Goal: Task Accomplishment & Management: Manage account settings

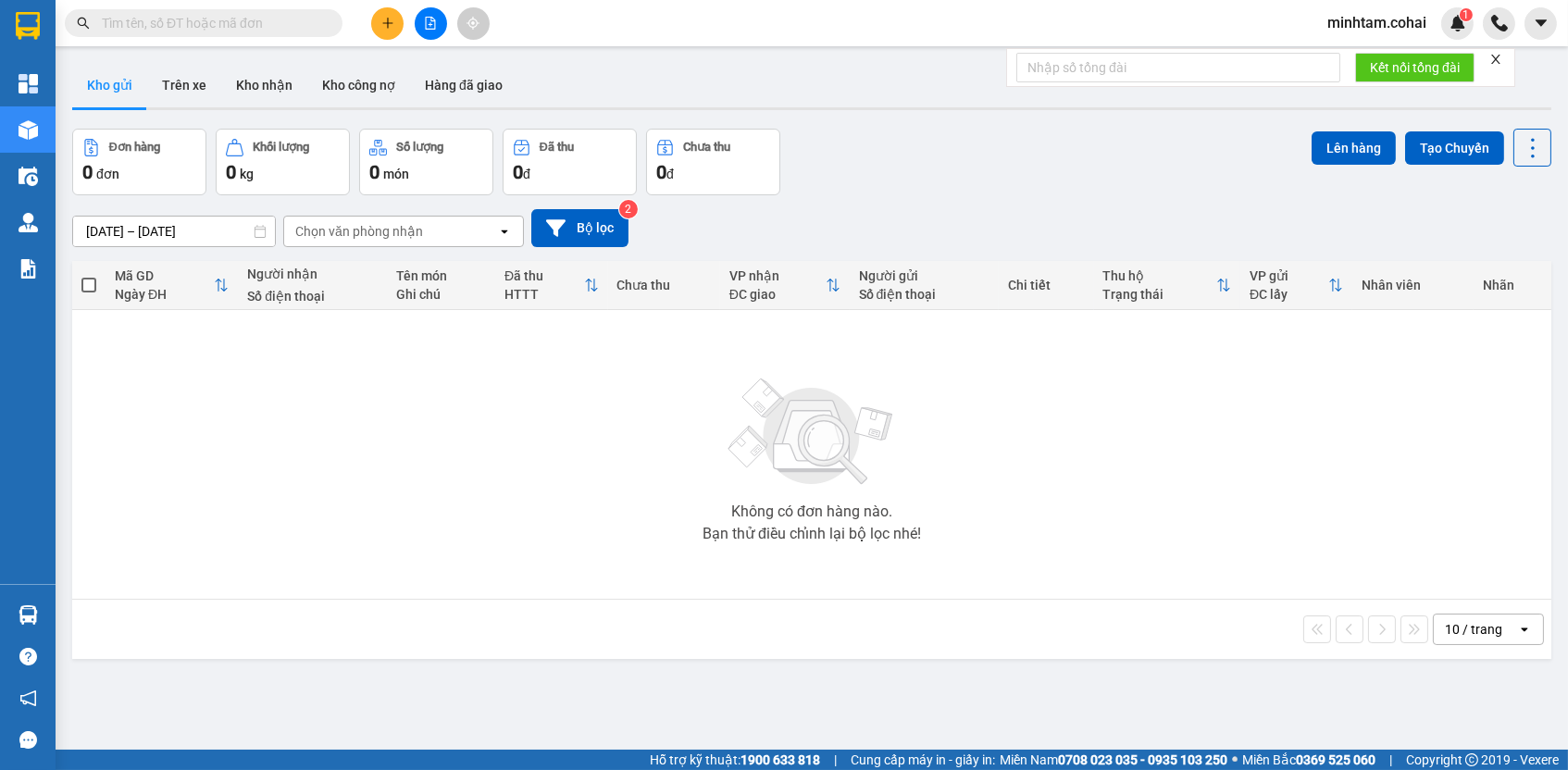
click at [220, 19] on input "text" at bounding box center [211, 23] width 219 height 20
paste input "0372793209"
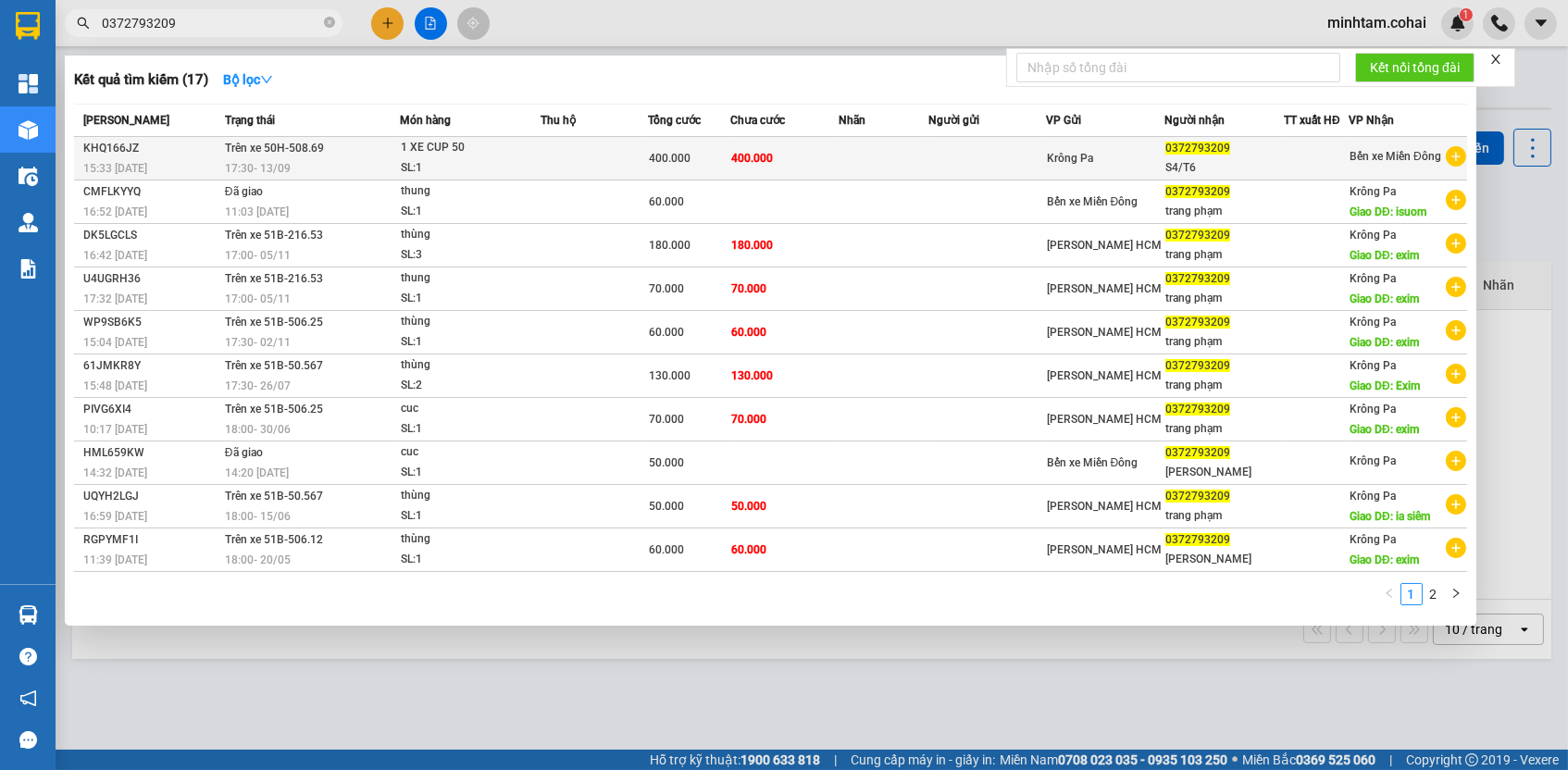
type input "0372793209"
click at [760, 150] on span "400.000" at bounding box center [751, 156] width 41 height 14
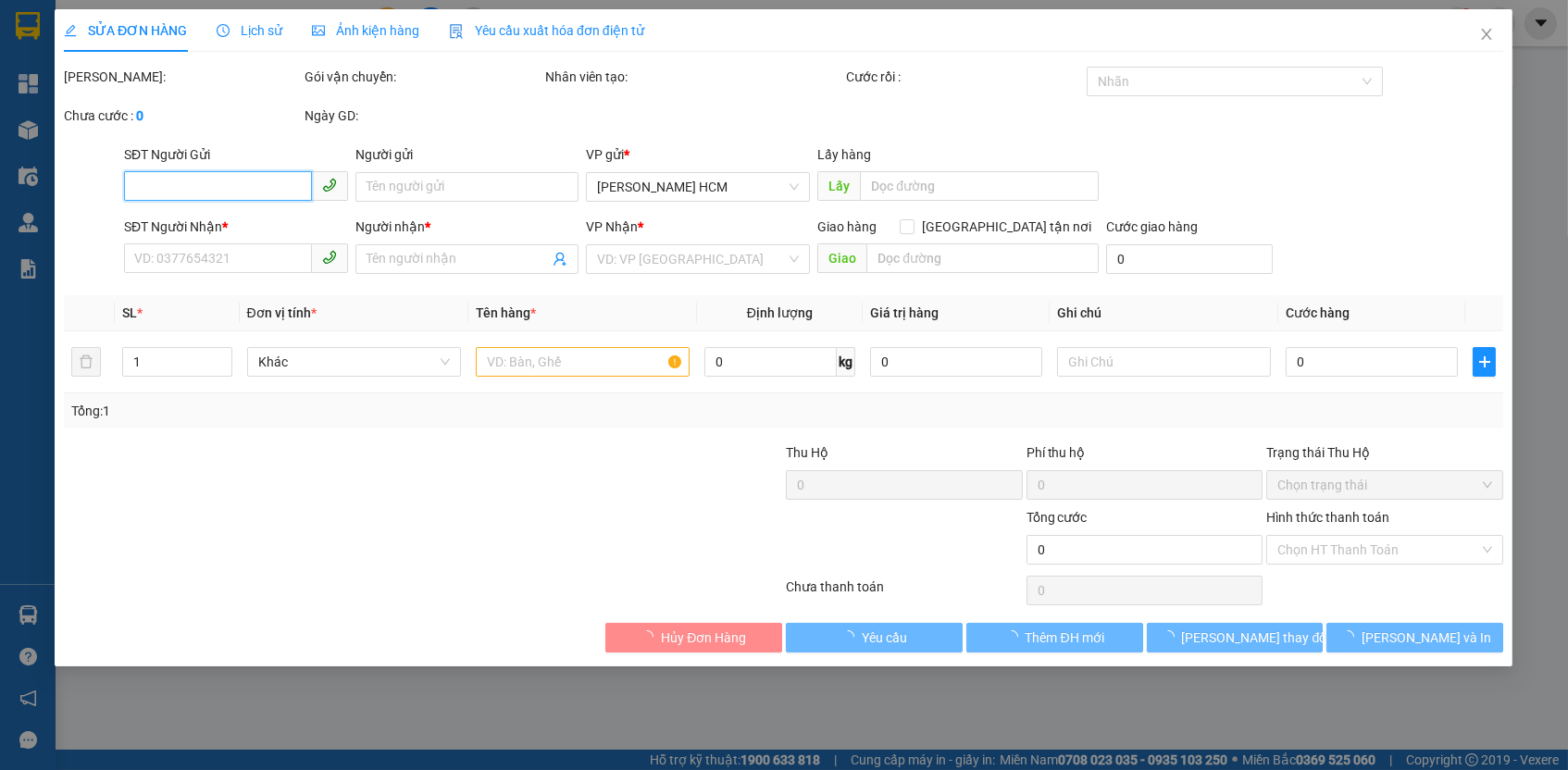
type input "0372793209"
type input "S4/T6"
type input "400.000"
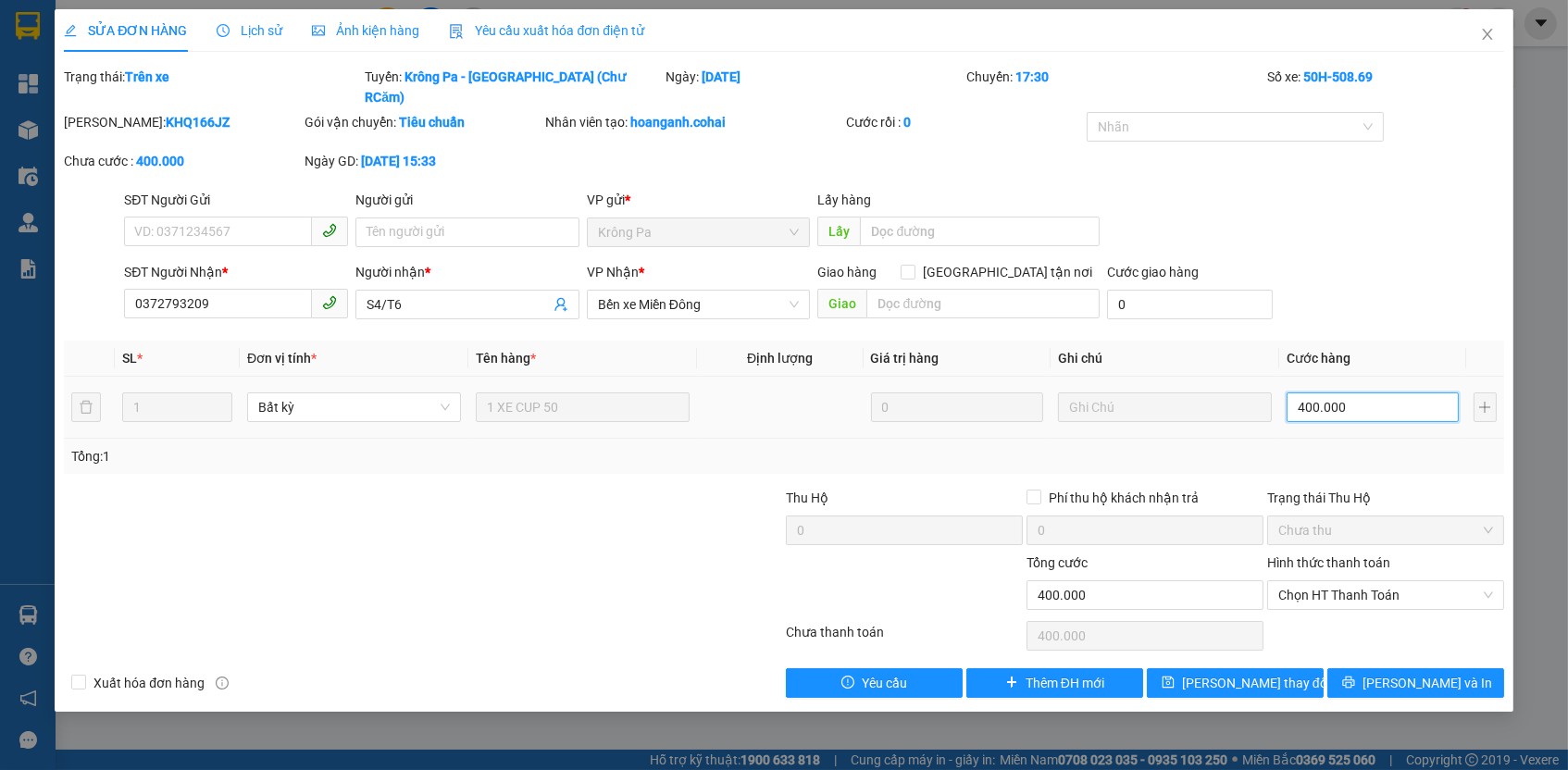
click at [1337, 393] on input "400.000" at bounding box center [1372, 407] width 172 height 30
type input "4"
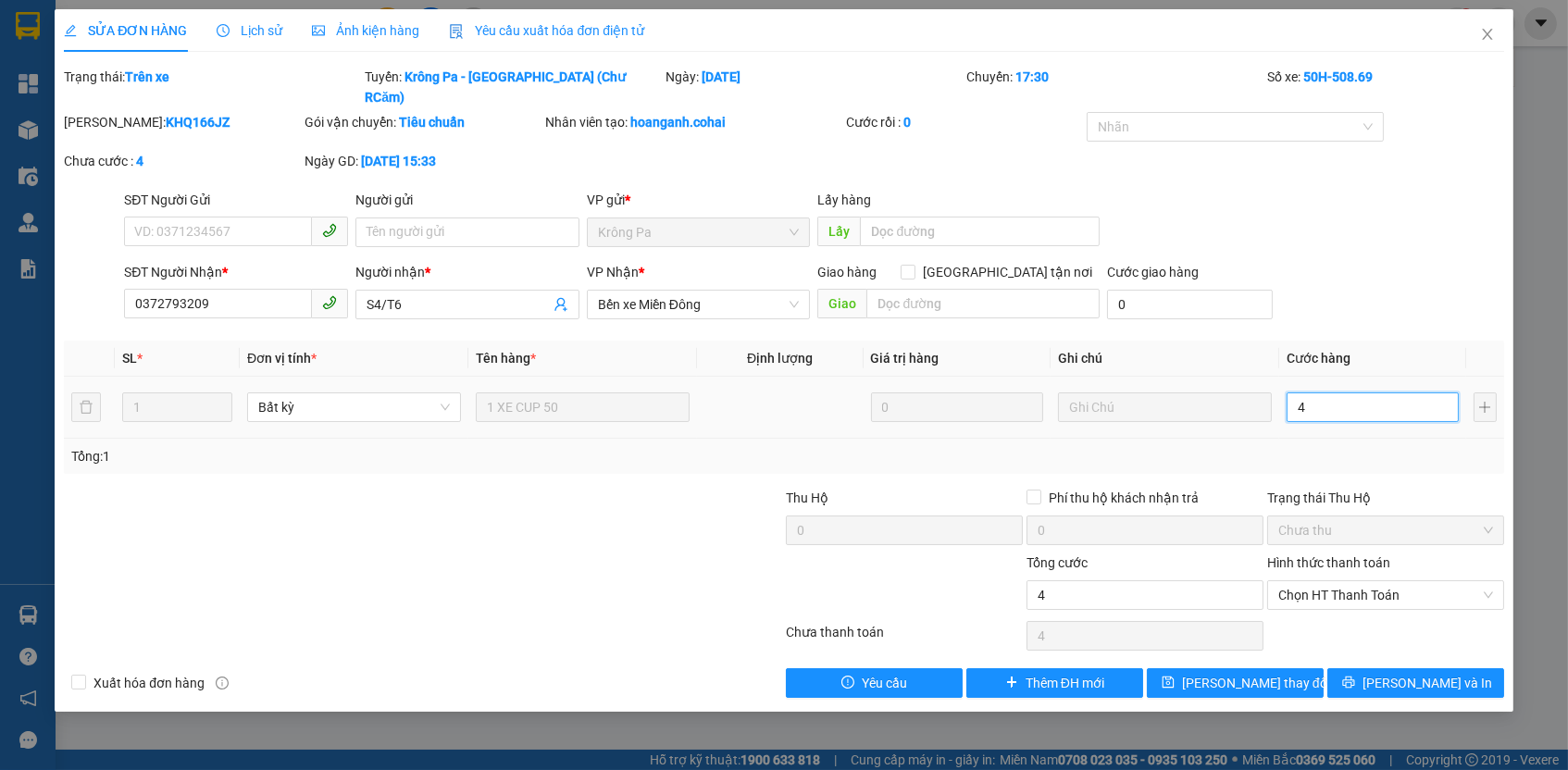
type input "45"
type input "450"
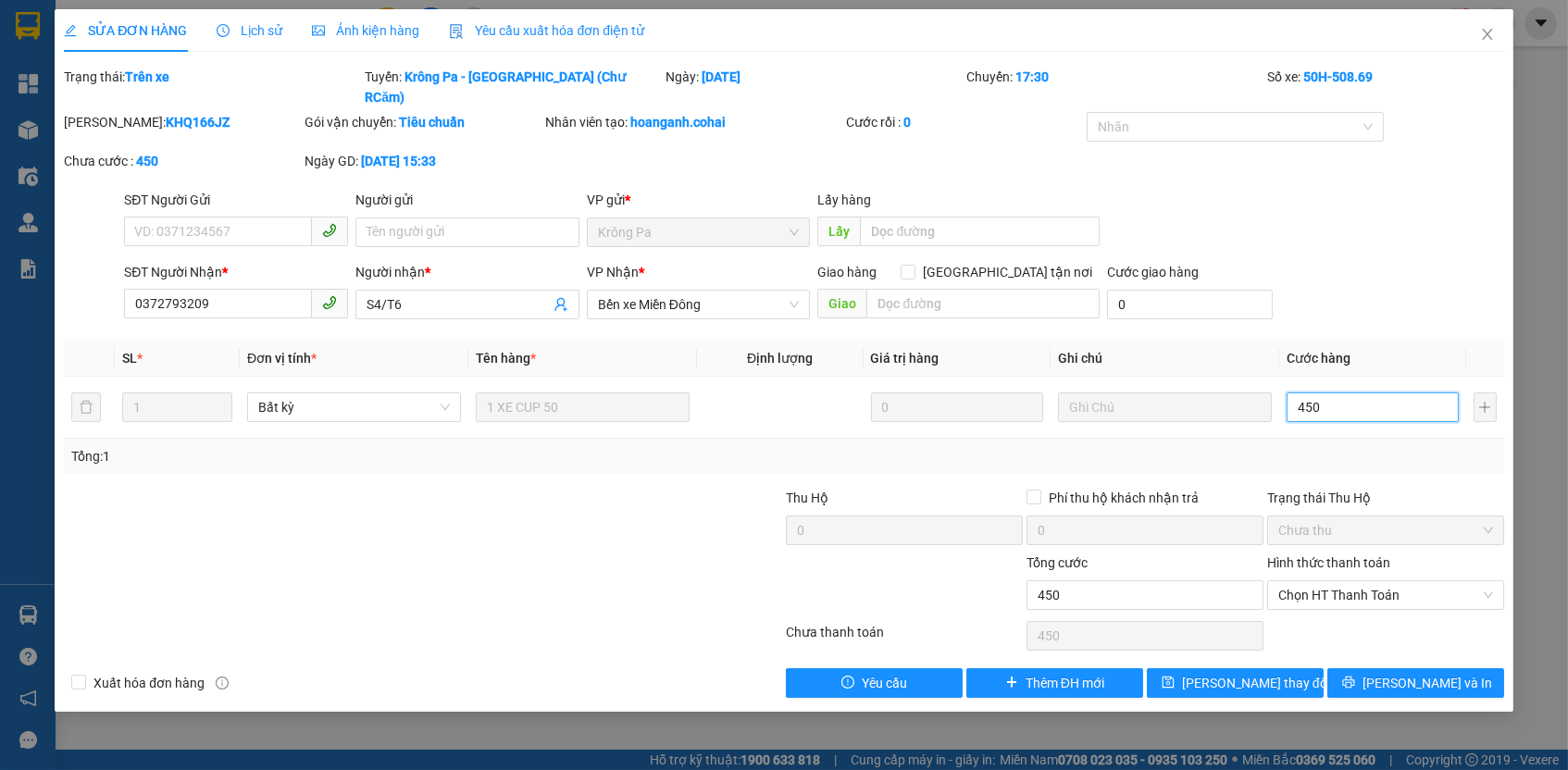
type input "450"
type input "450.000"
click at [1360, 446] on div "Tổng: 1" at bounding box center [783, 456] width 1424 height 20
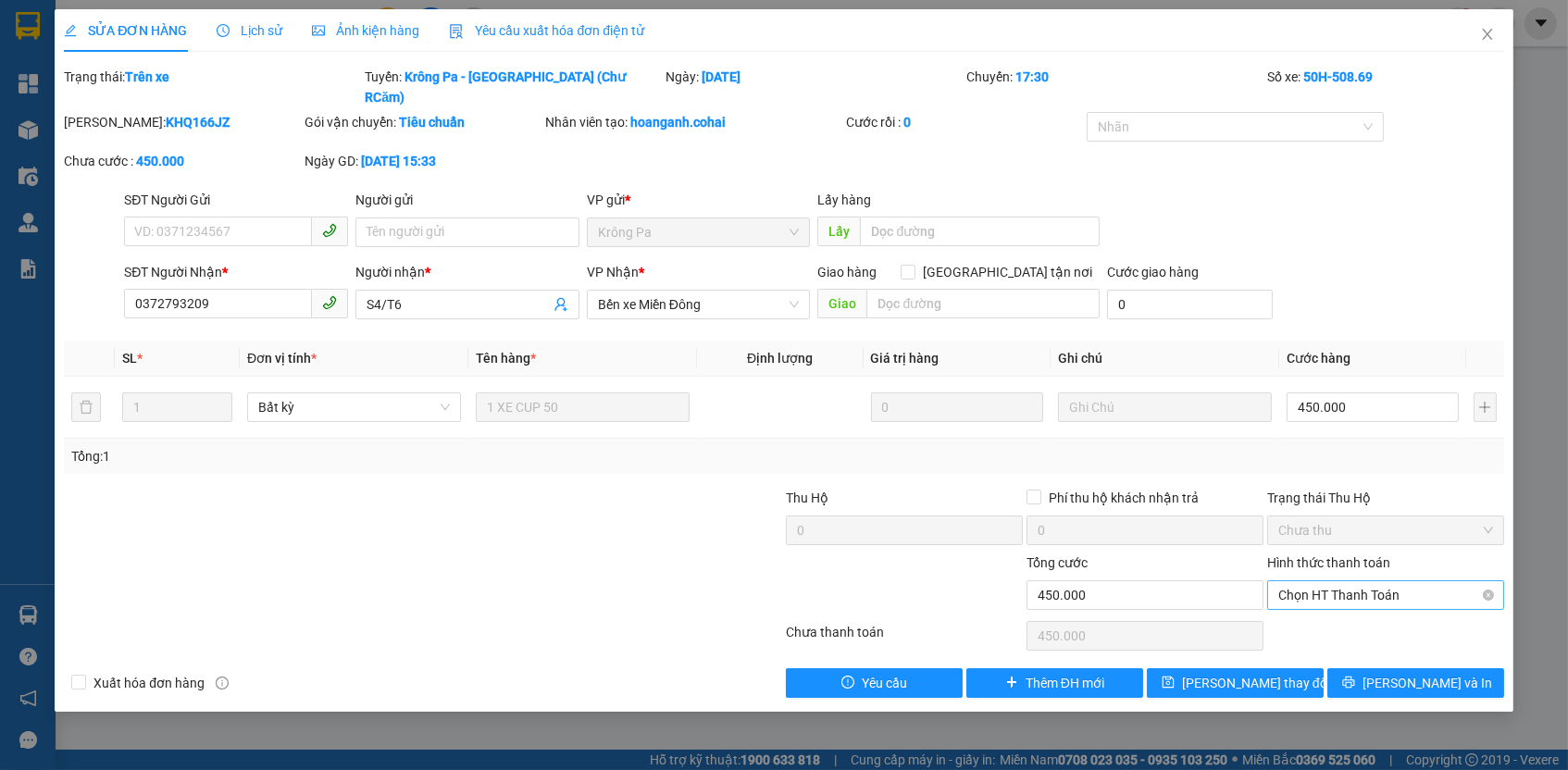
click at [1317, 582] on span "Chọn HT Thanh Toán" at bounding box center [1386, 595] width 215 height 28
click at [1302, 615] on div "Tại văn phòng" at bounding box center [1386, 606] width 215 height 20
type input "0"
click at [1244, 673] on span "[PERSON_NAME] thay đổi" at bounding box center [1256, 683] width 148 height 20
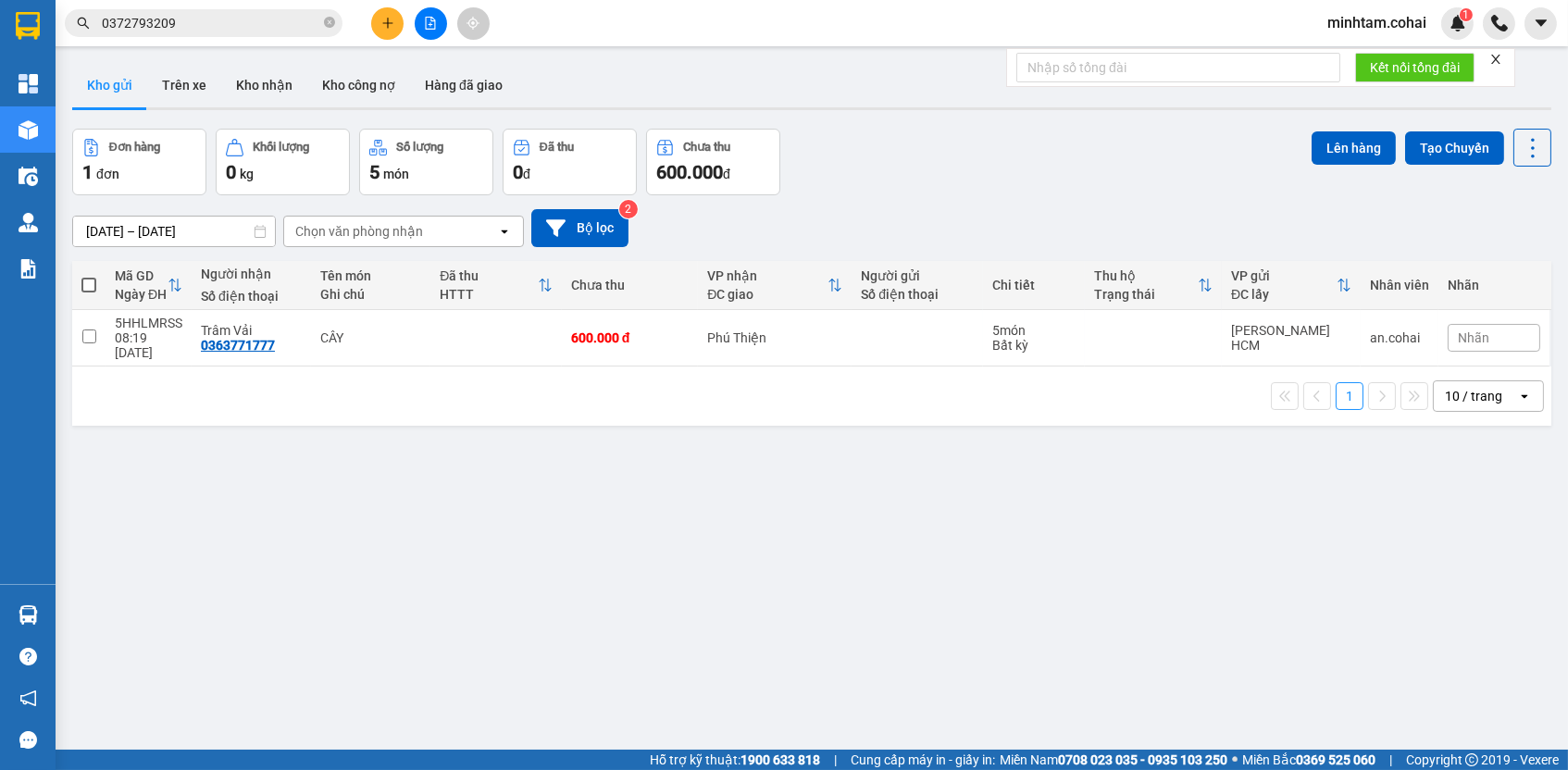
click at [433, 34] on button at bounding box center [431, 24] width 33 height 33
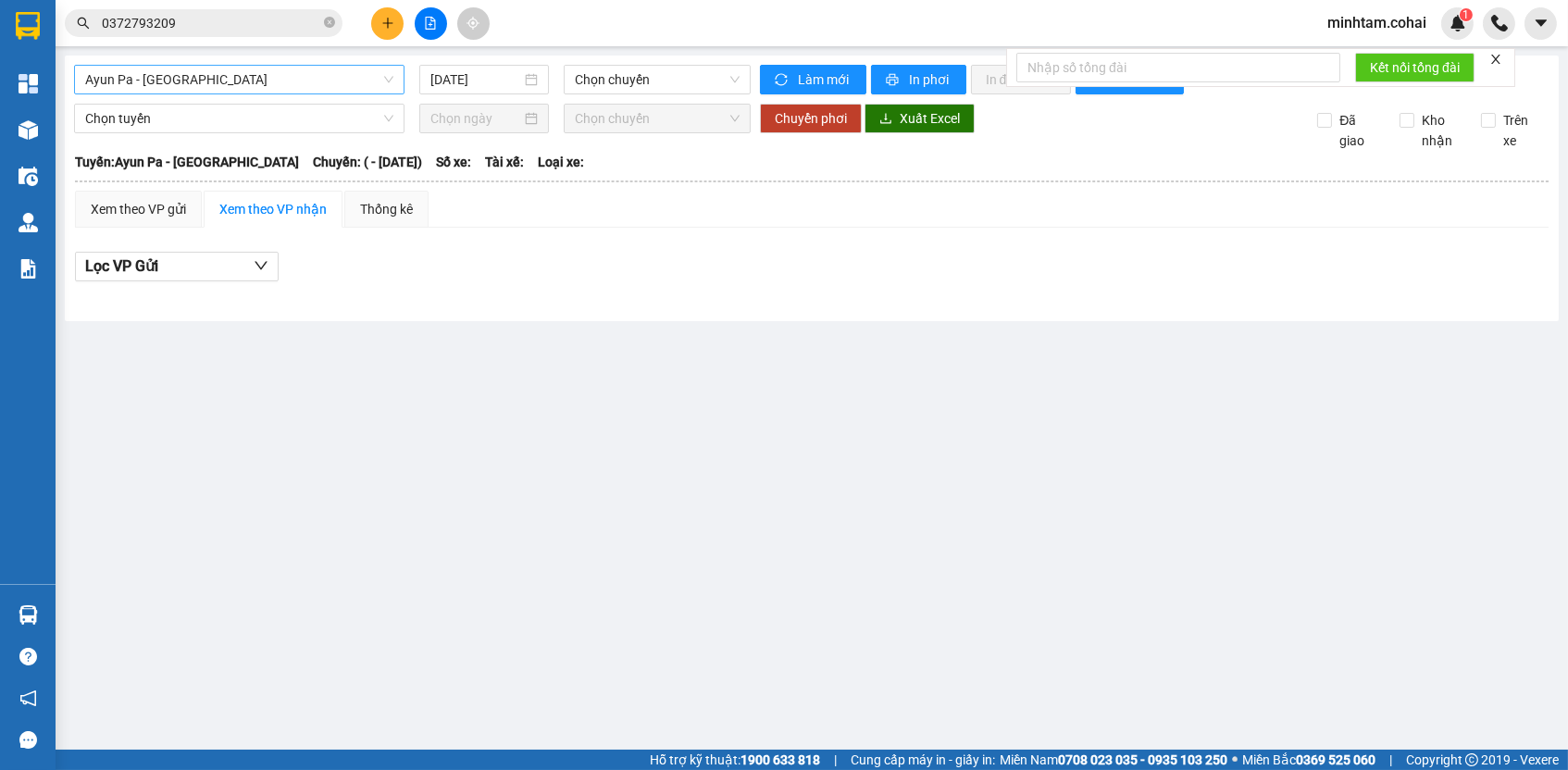
click at [273, 93] on div "Ayun Pa - [GEOGRAPHIC_DATA]" at bounding box center [239, 80] width 330 height 30
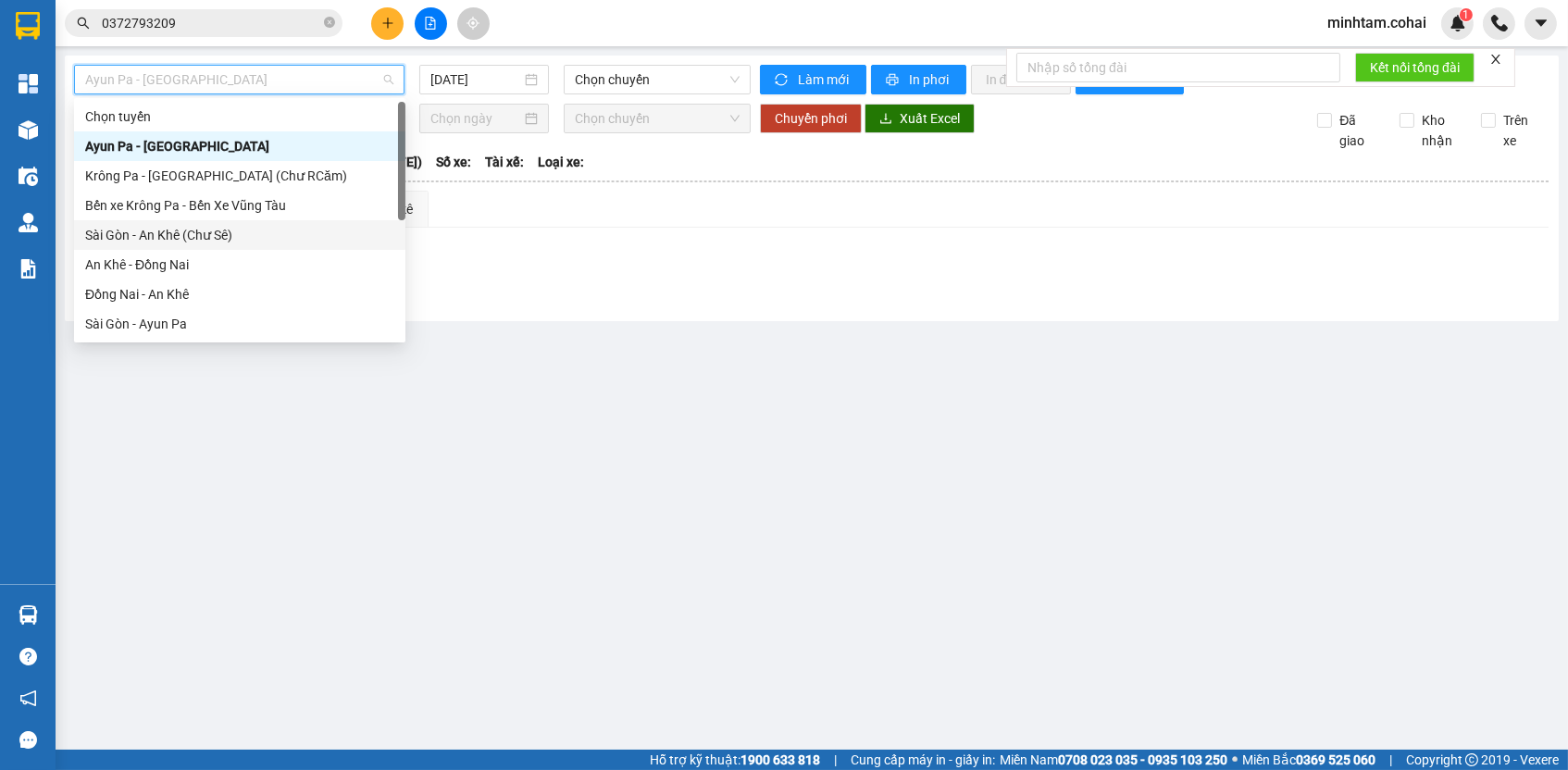
click at [249, 237] on div "Sài Gòn - An Khê (Chư Sê)" at bounding box center [240, 234] width 309 height 20
type input "[DATE]"
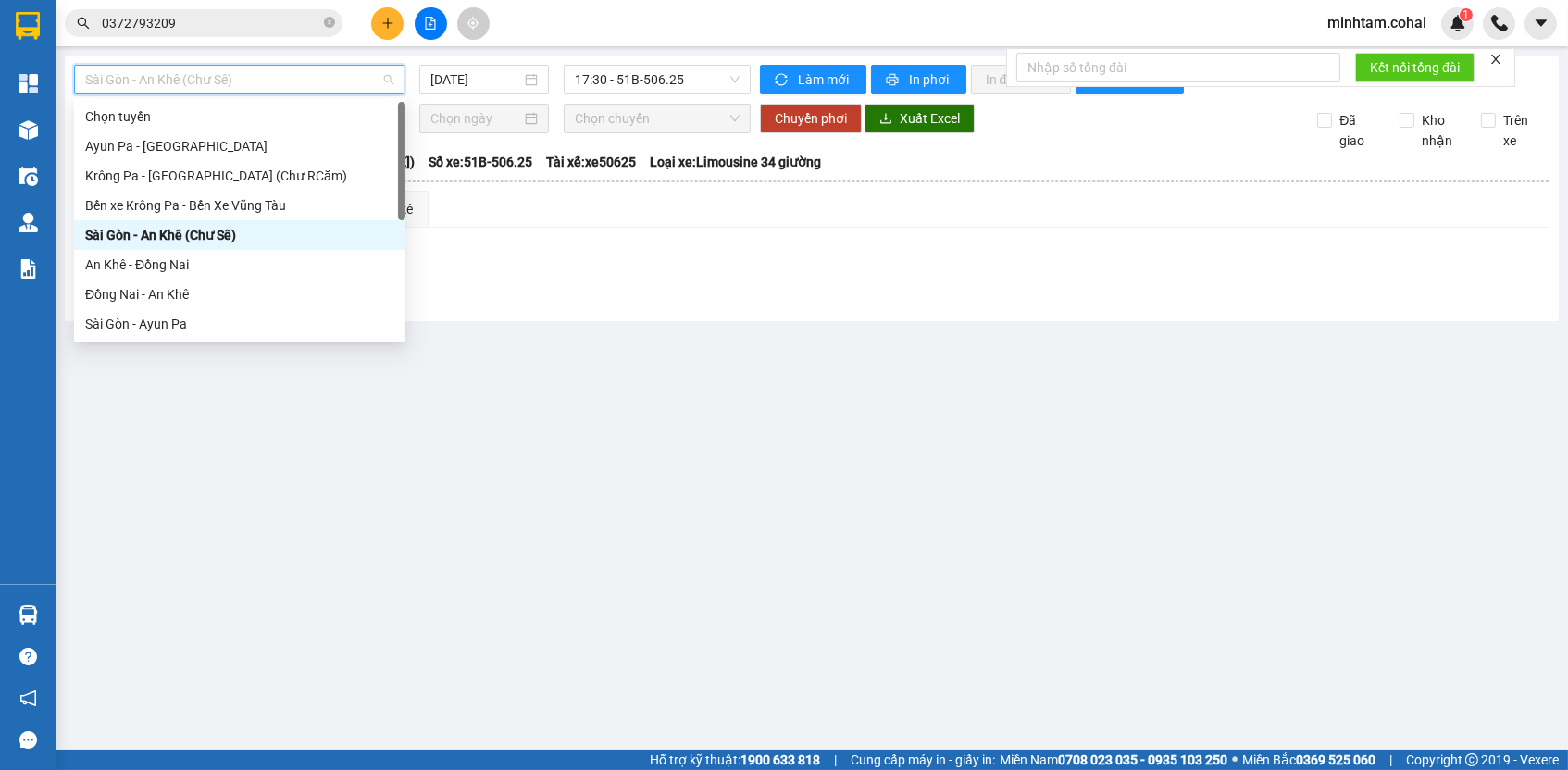
click at [253, 77] on span "Sài Gòn - An Khê (Chư Sê)" at bounding box center [239, 79] width 308 height 28
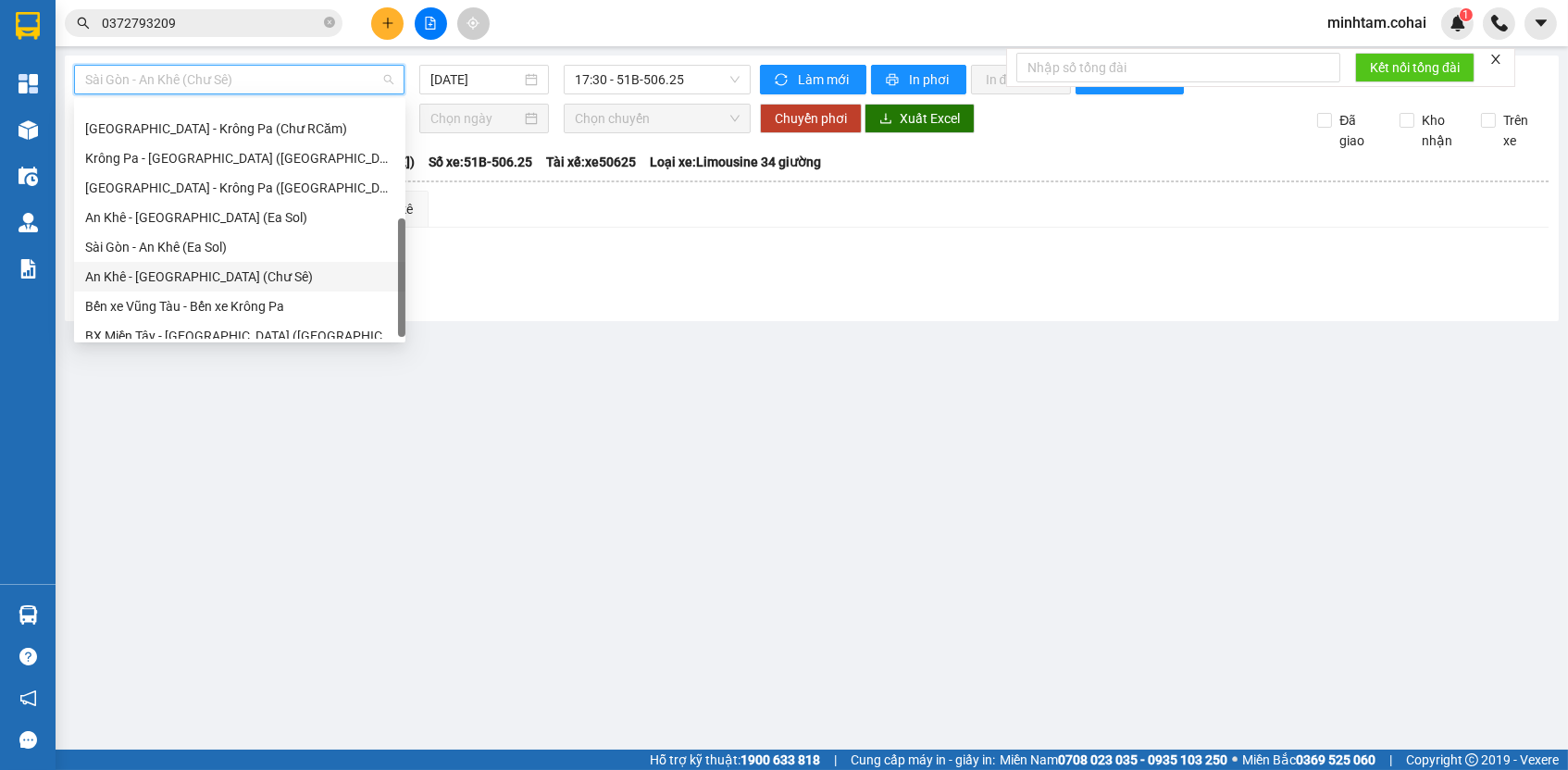
scroll to position [259, 0]
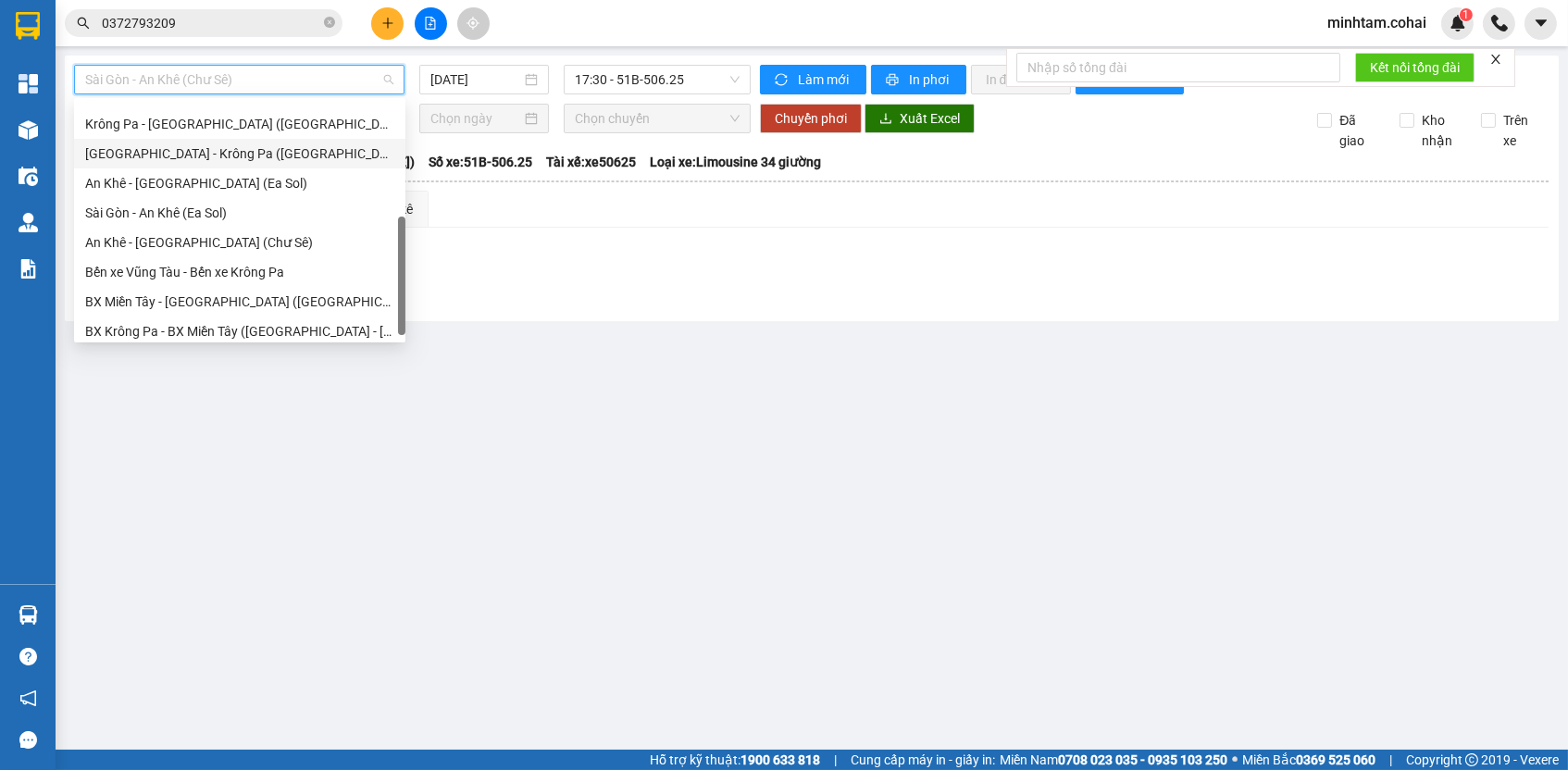
click at [233, 156] on div "[GEOGRAPHIC_DATA] - Krông Pa ([GEOGRAPHIC_DATA])" at bounding box center [240, 153] width 309 height 20
type input "[DATE]"
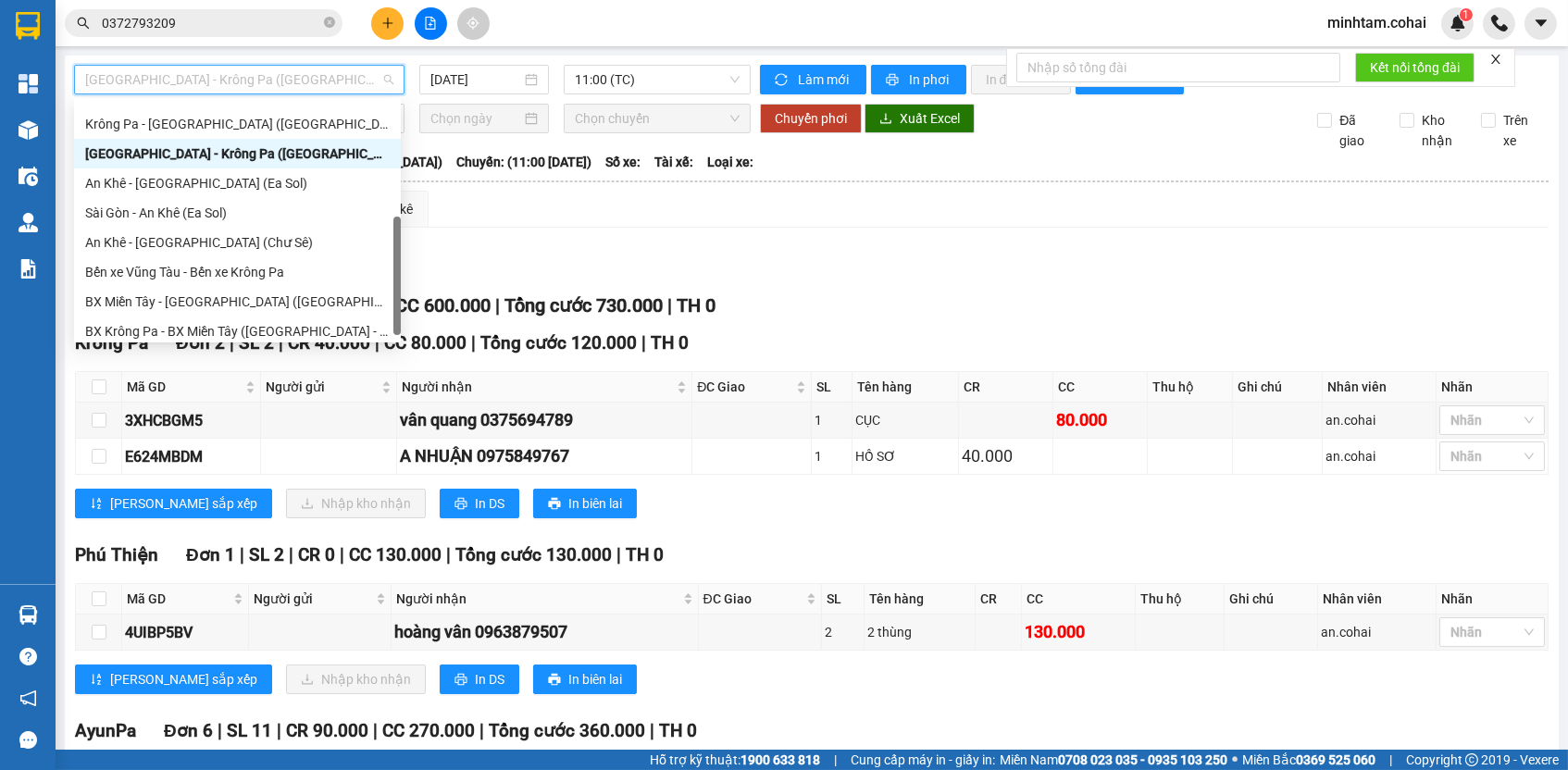
click at [201, 88] on span "[GEOGRAPHIC_DATA] - Krông Pa ([GEOGRAPHIC_DATA])" at bounding box center [239, 79] width 308 height 28
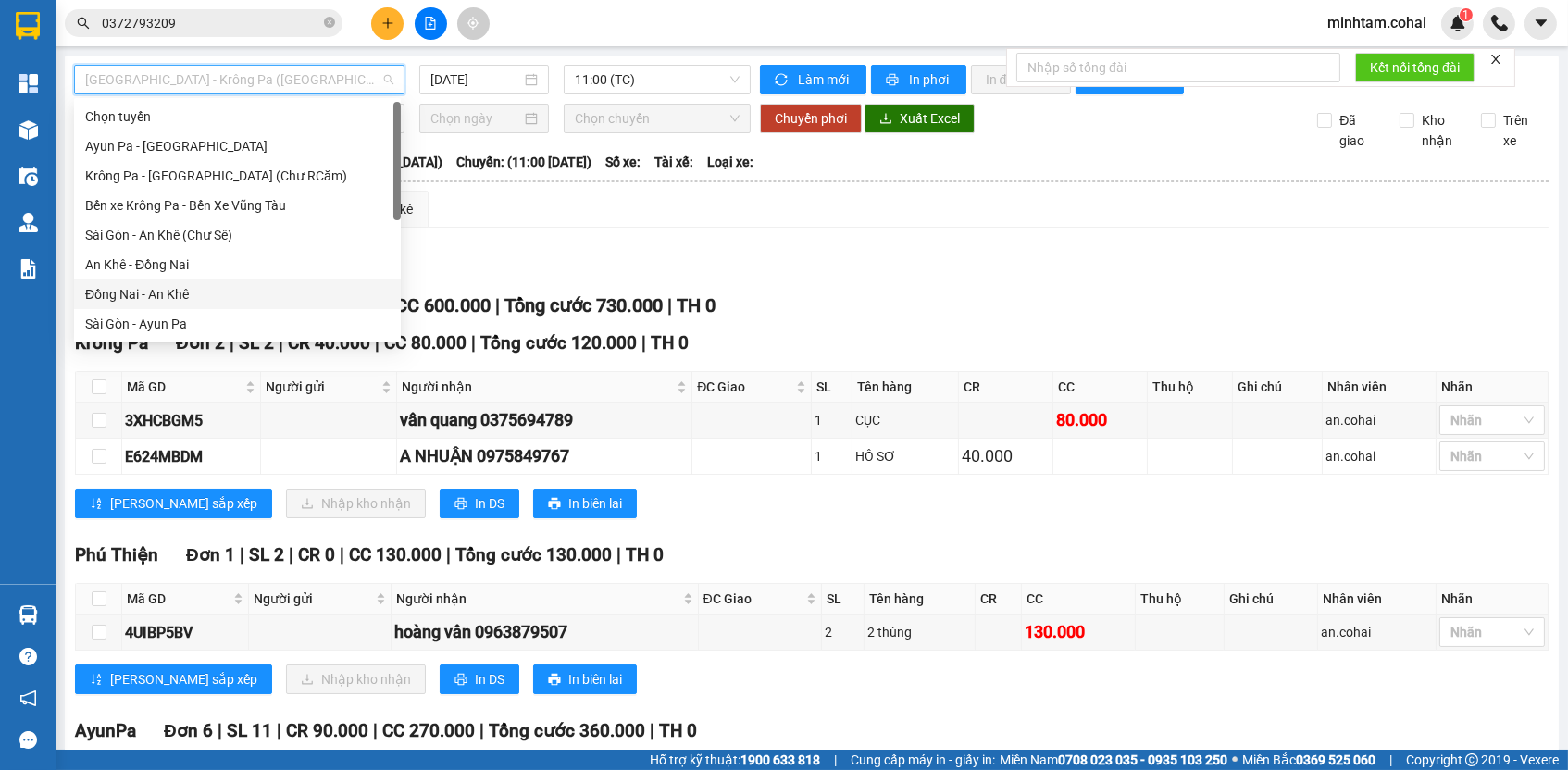
click at [196, 284] on div "Đồng Nai - An Khê" at bounding box center [237, 294] width 304 height 20
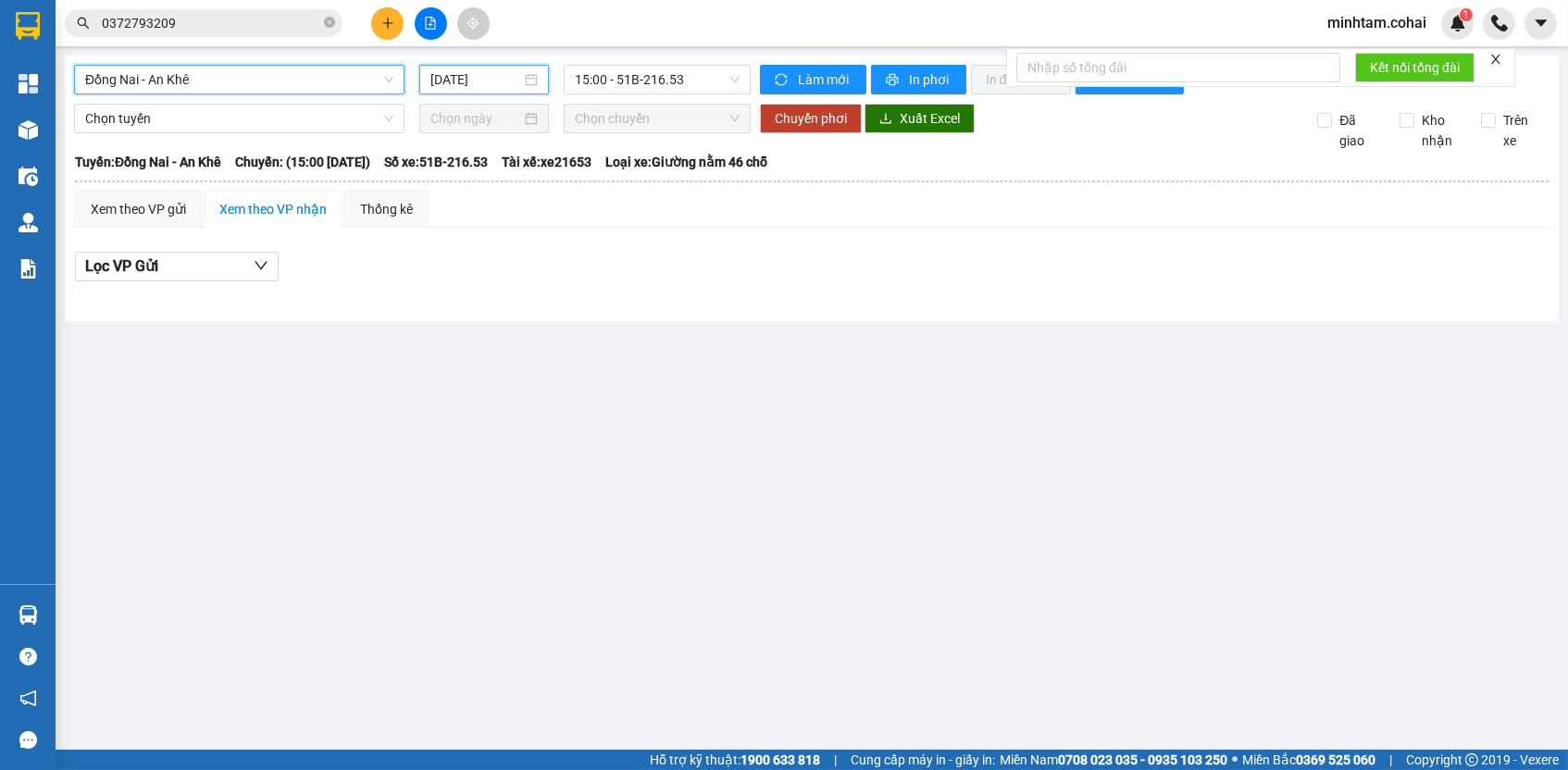
click at [495, 73] on input "[DATE]" at bounding box center [475, 79] width 91 height 20
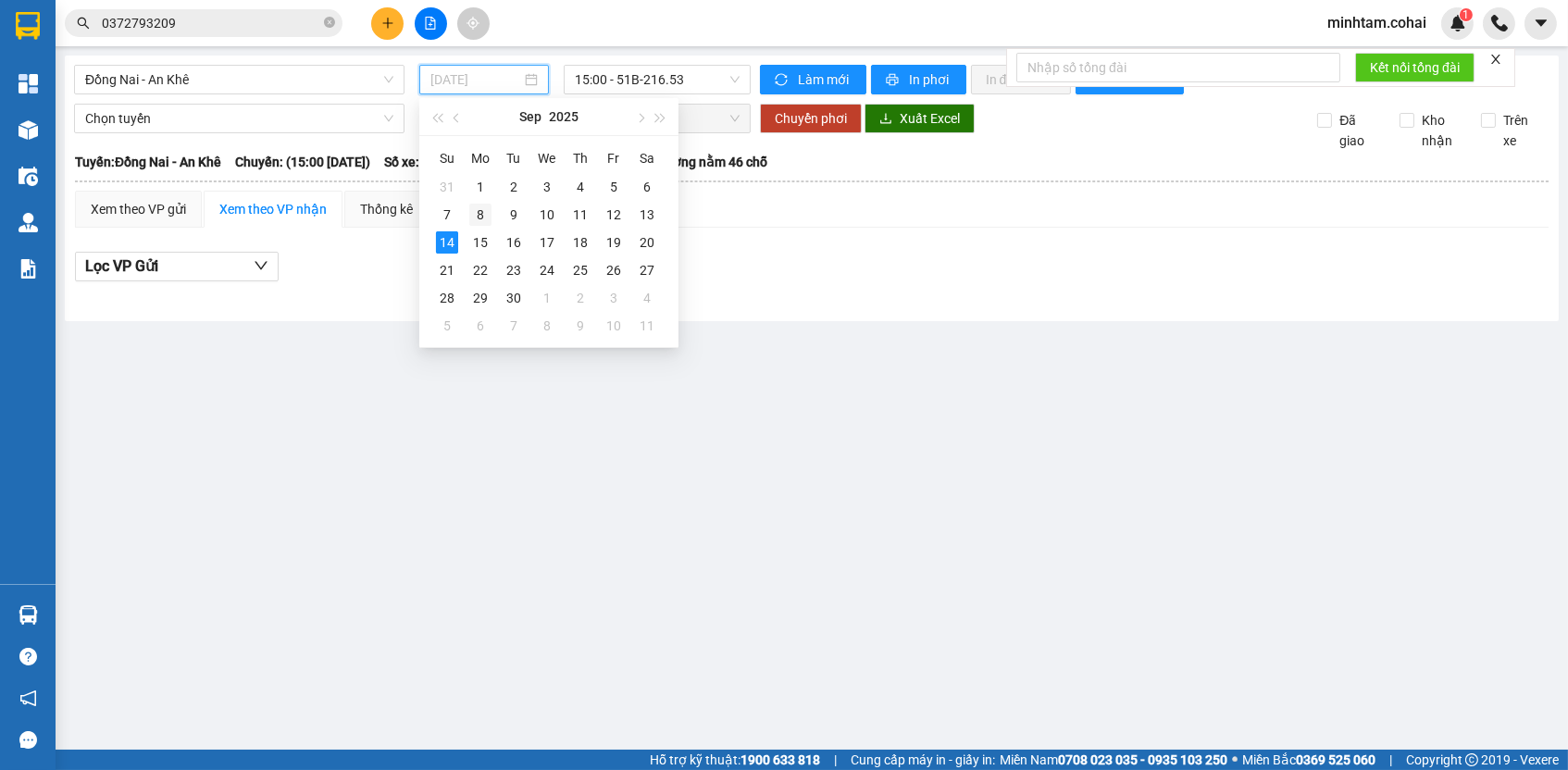
click at [483, 210] on div "8" at bounding box center [480, 214] width 22 height 22
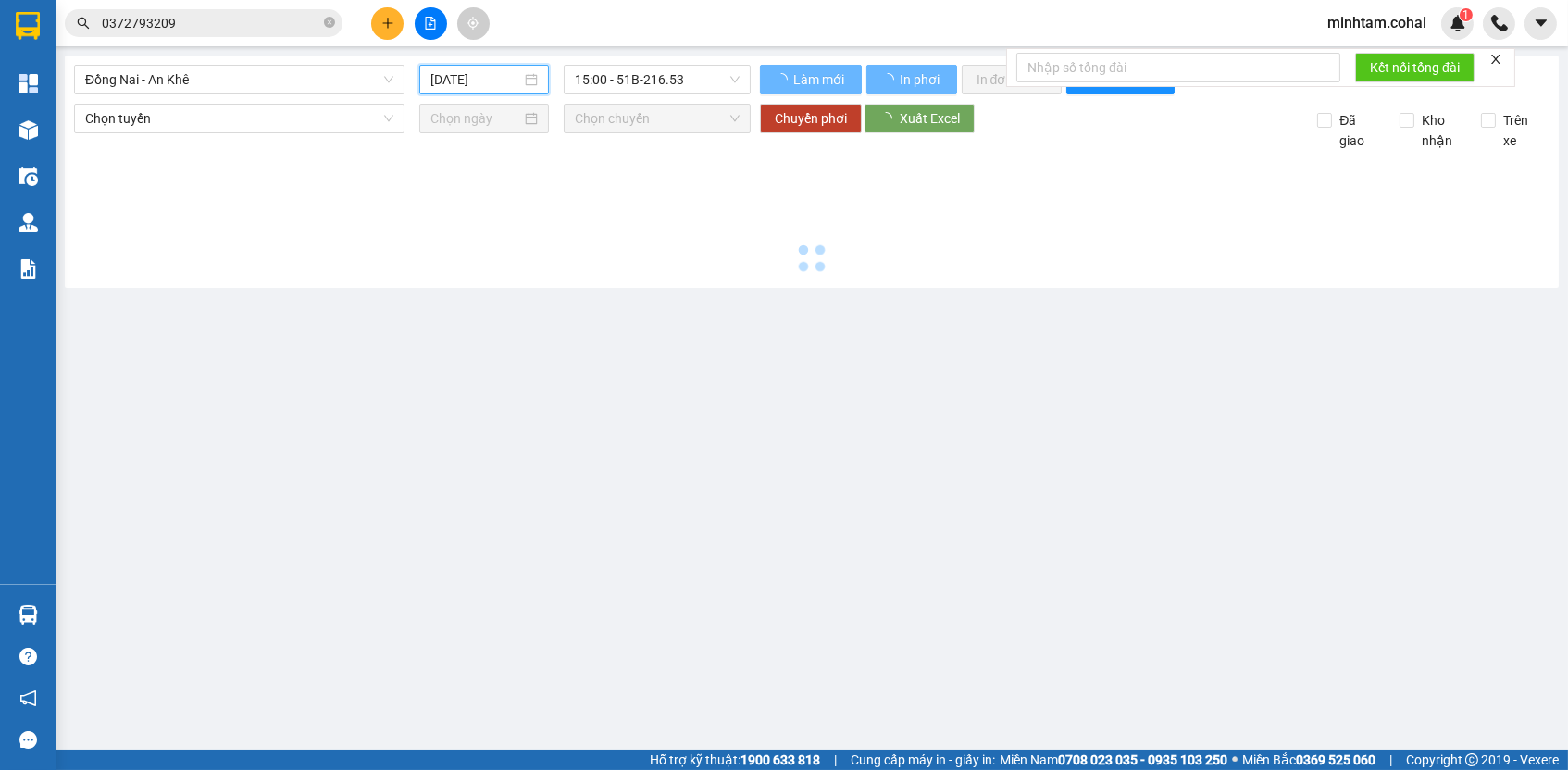
type input "[DATE]"
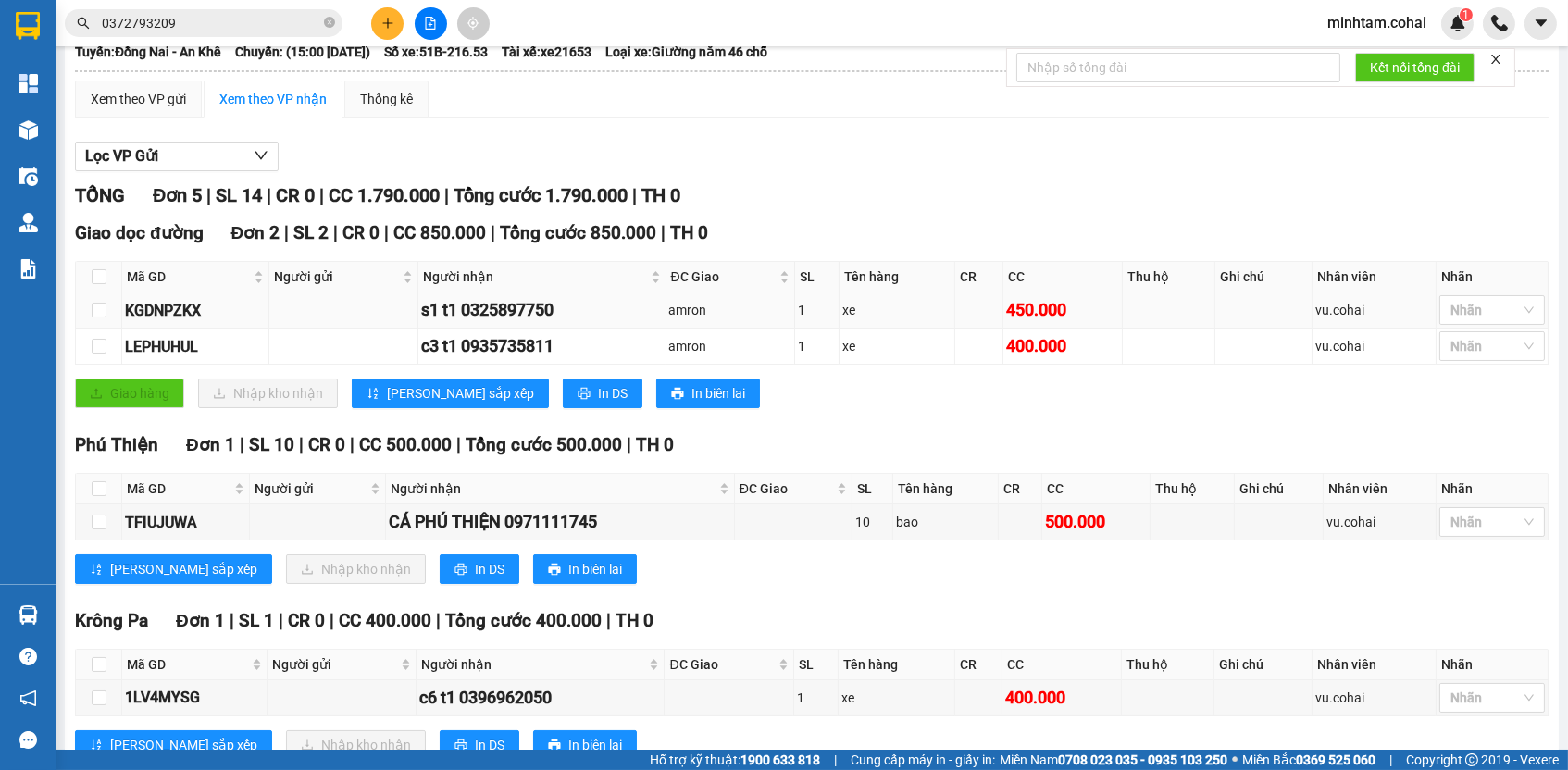
scroll to position [116, 0]
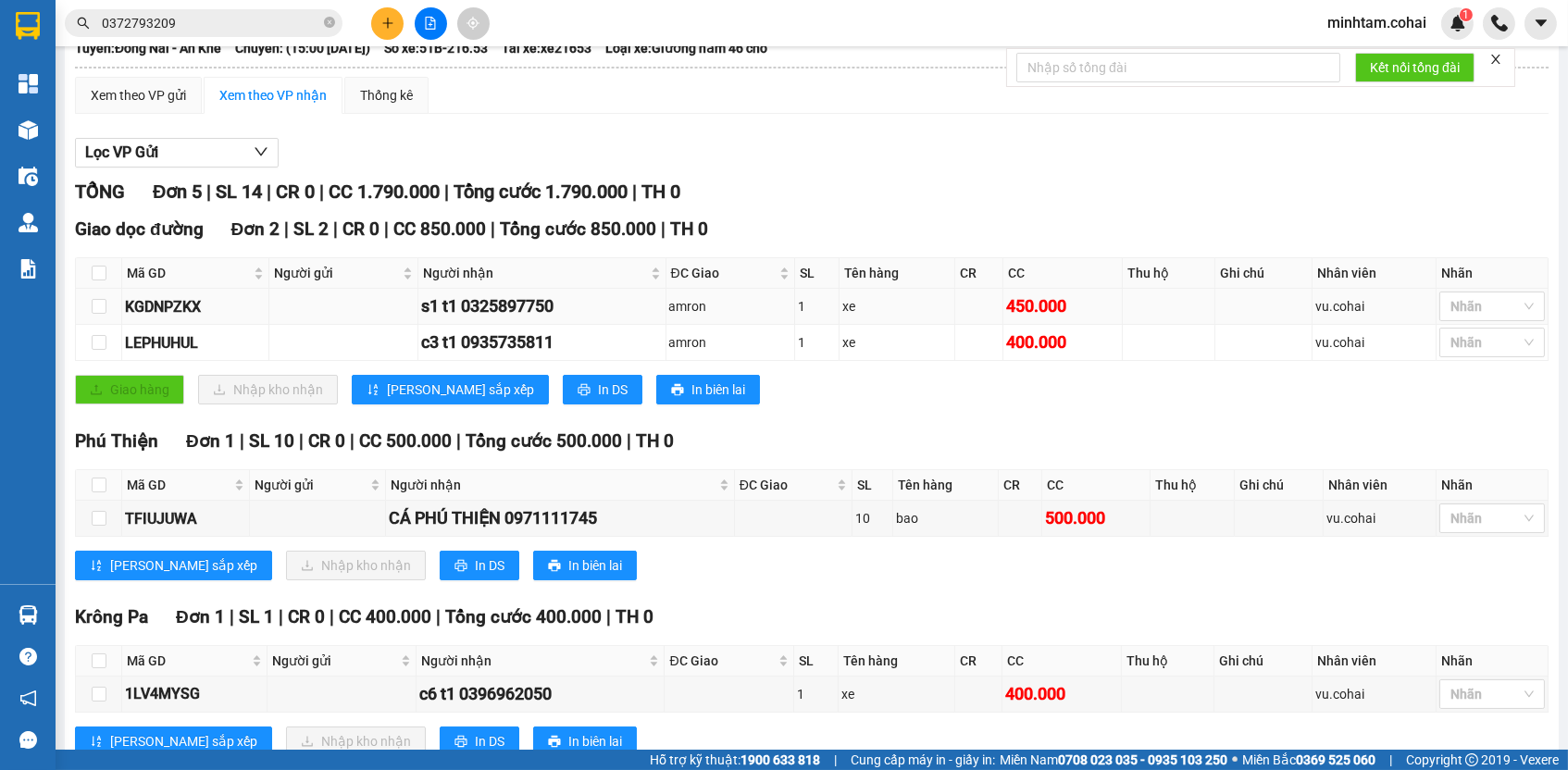
click at [183, 311] on div "KGDNPZKX" at bounding box center [195, 307] width 141 height 23
copy div "KGDNPZKX"
click at [207, 26] on input "0372793209" at bounding box center [211, 23] width 219 height 20
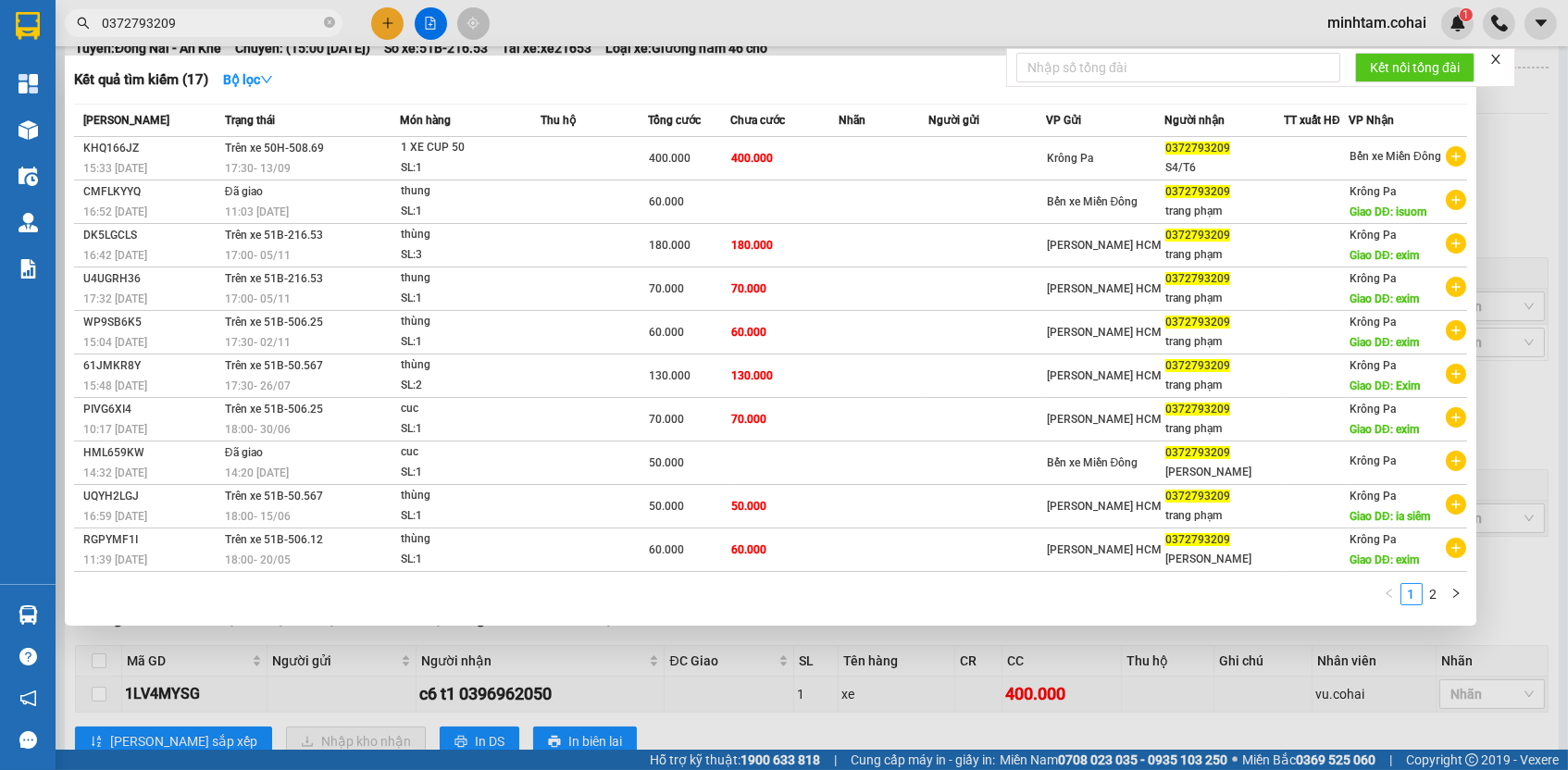
click at [207, 26] on input "0372793209" at bounding box center [211, 23] width 219 height 20
paste input "KGDNPZKX"
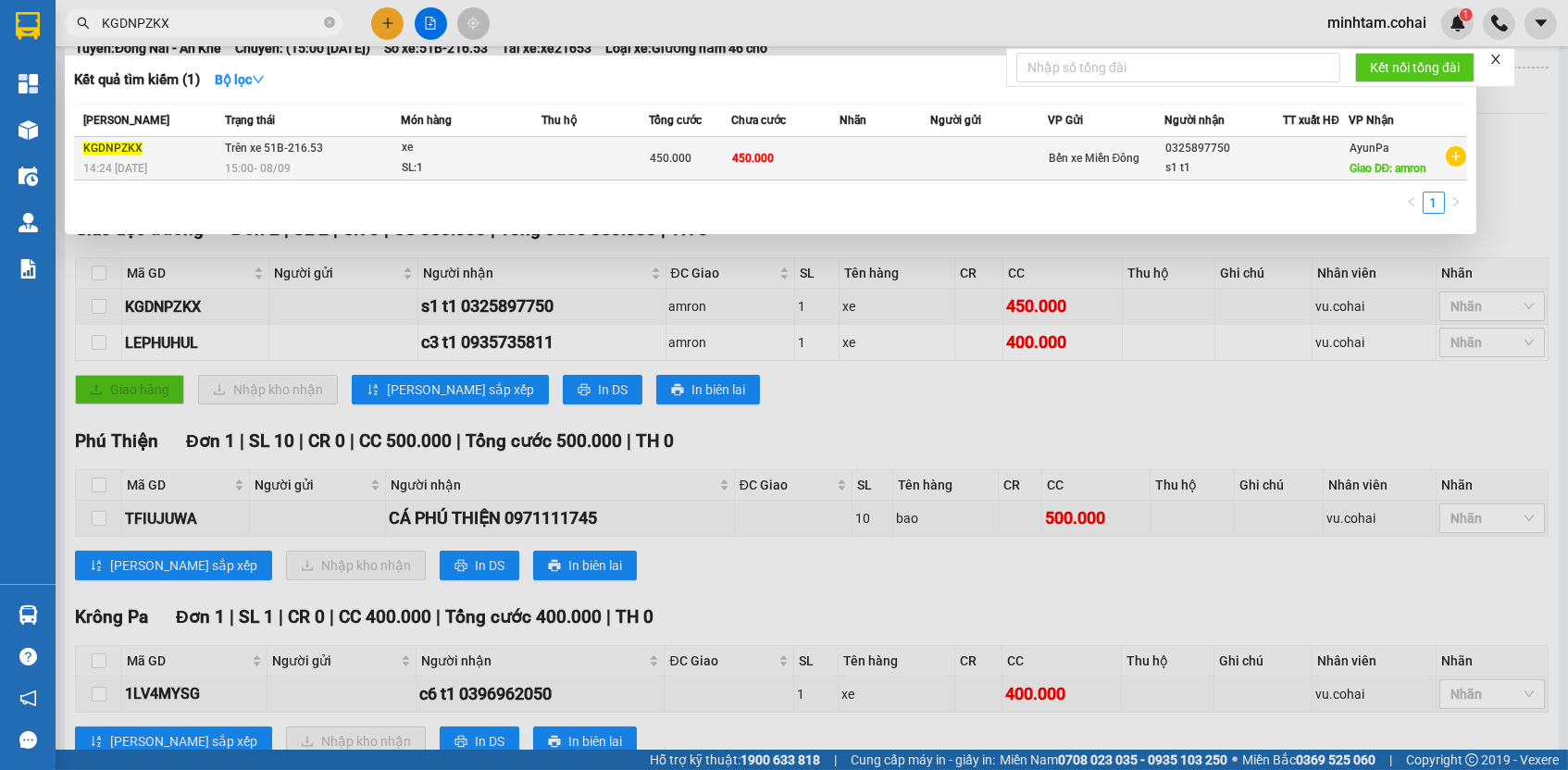
type input "KGDNPZKX"
click at [804, 158] on td "450.000" at bounding box center [785, 158] width 108 height 43
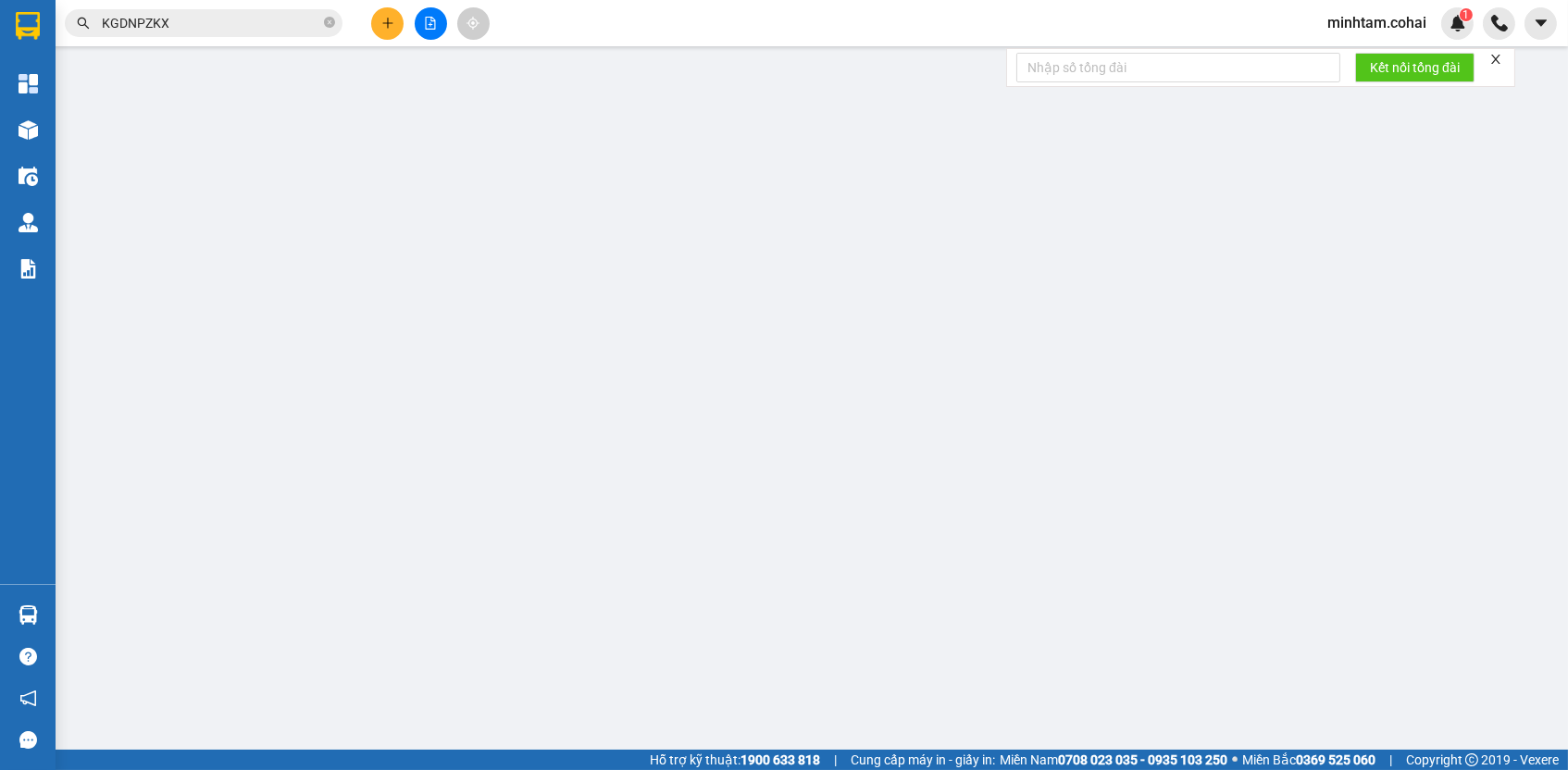
type input "0325897750"
type input "s1 t1"
type input "amron"
type input "450.000"
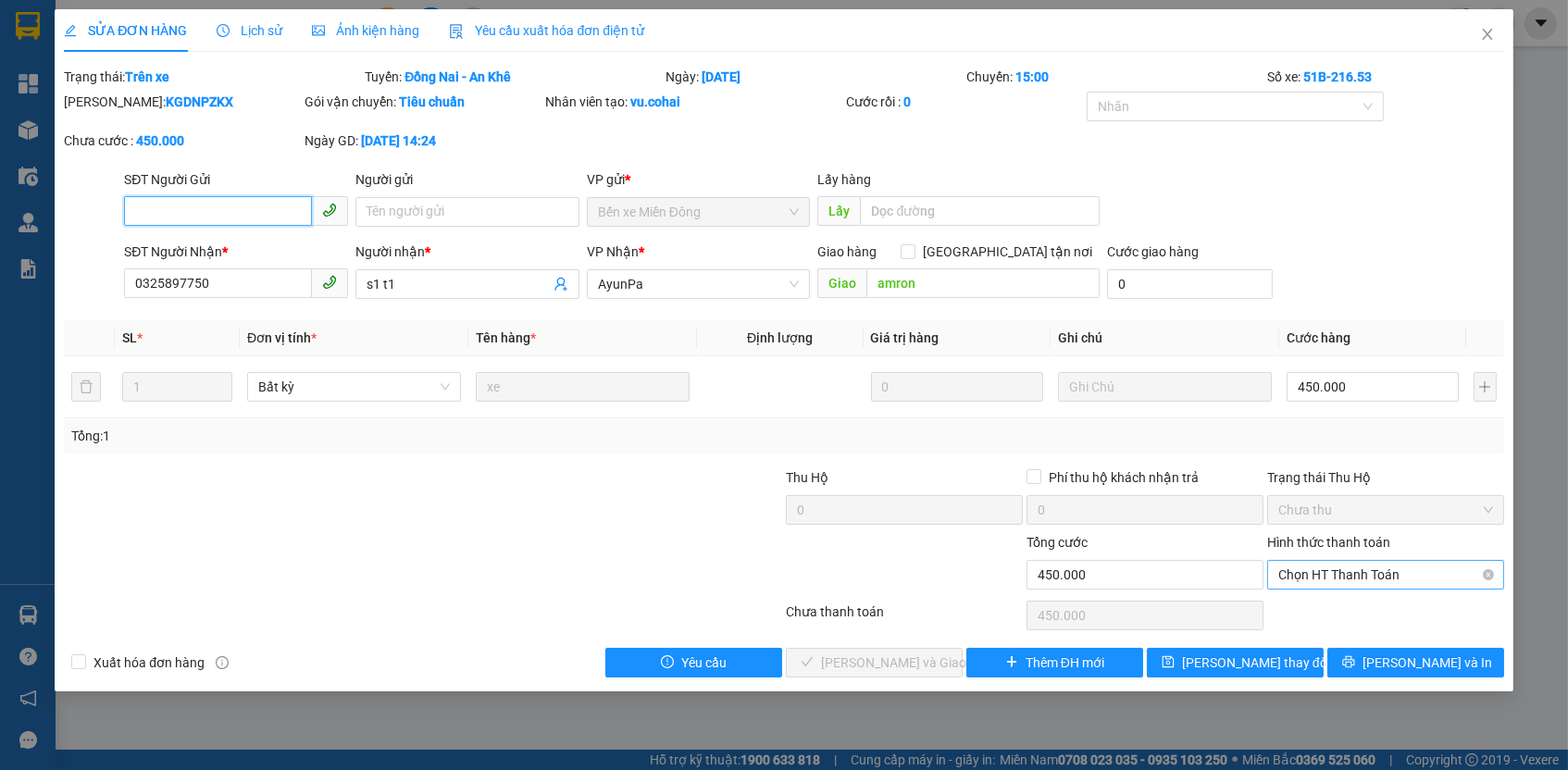
drag, startPoint x: 1354, startPoint y: 565, endPoint x: 1352, endPoint y: 582, distance: 17.1
click at [1354, 566] on span "Chọn HT Thanh Toán" at bounding box center [1386, 574] width 215 height 28
click at [1345, 614] on div "Tại văn phòng" at bounding box center [1386, 606] width 215 height 20
type input "0"
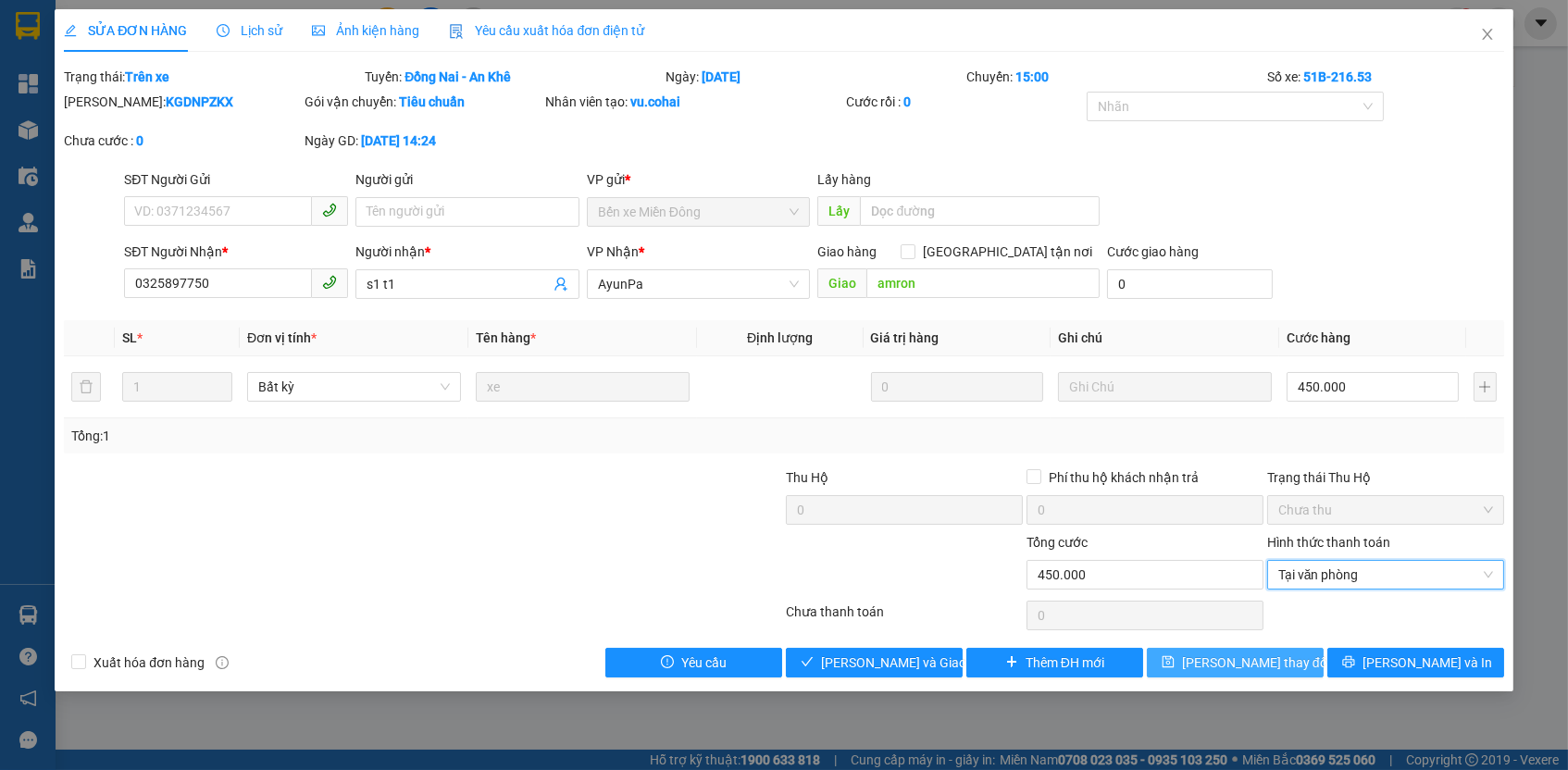
drag, startPoint x: 1276, startPoint y: 653, endPoint x: 1200, endPoint y: 657, distance: 76.1
click at [1276, 653] on span "[PERSON_NAME] thay đổi" at bounding box center [1256, 662] width 148 height 20
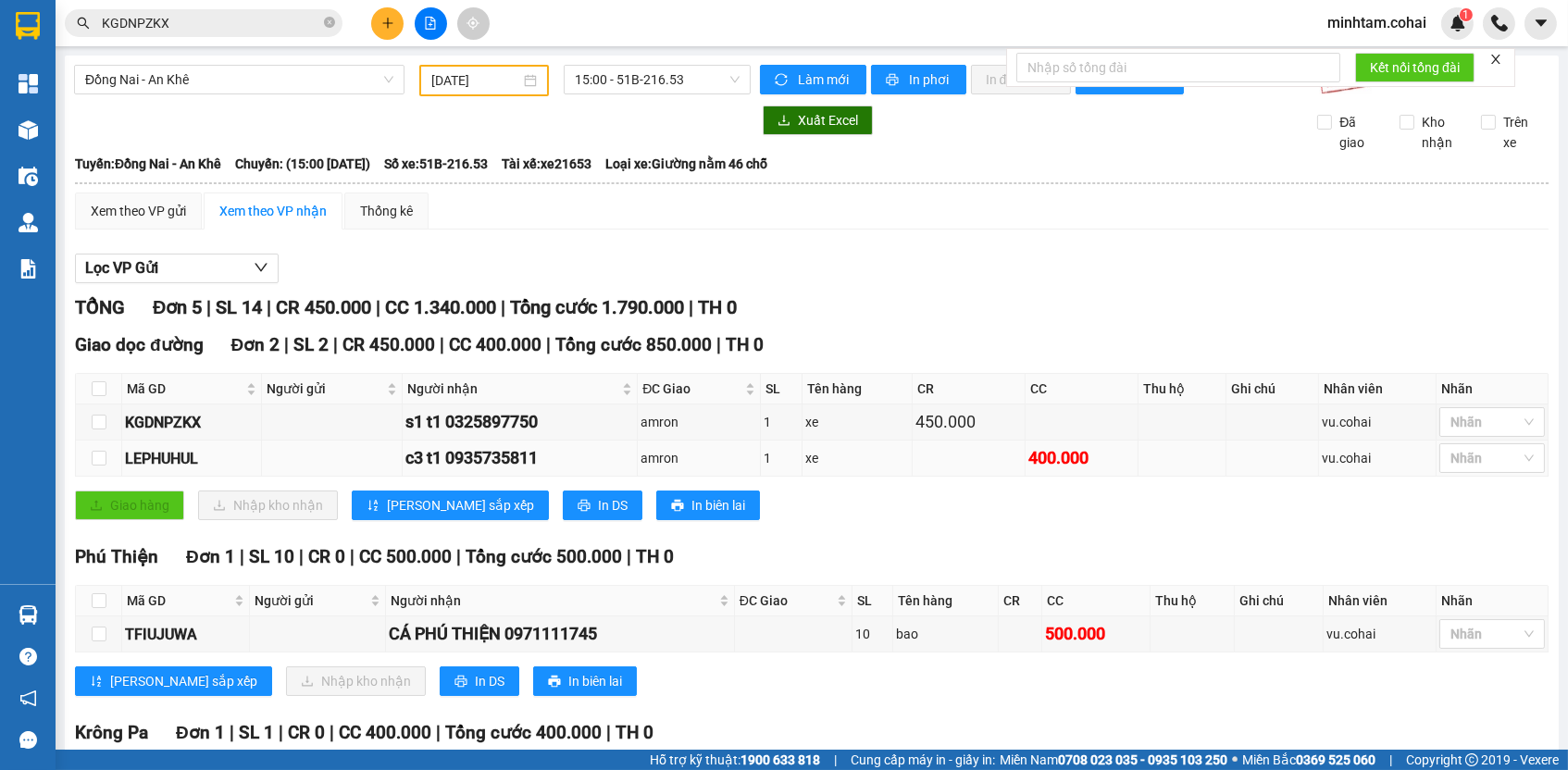
click at [170, 470] on div "LEPHUHUL" at bounding box center [191, 459] width 133 height 23
copy div "LEPHUHUL"
click at [243, 20] on input "KGDNPZKX" at bounding box center [211, 23] width 219 height 20
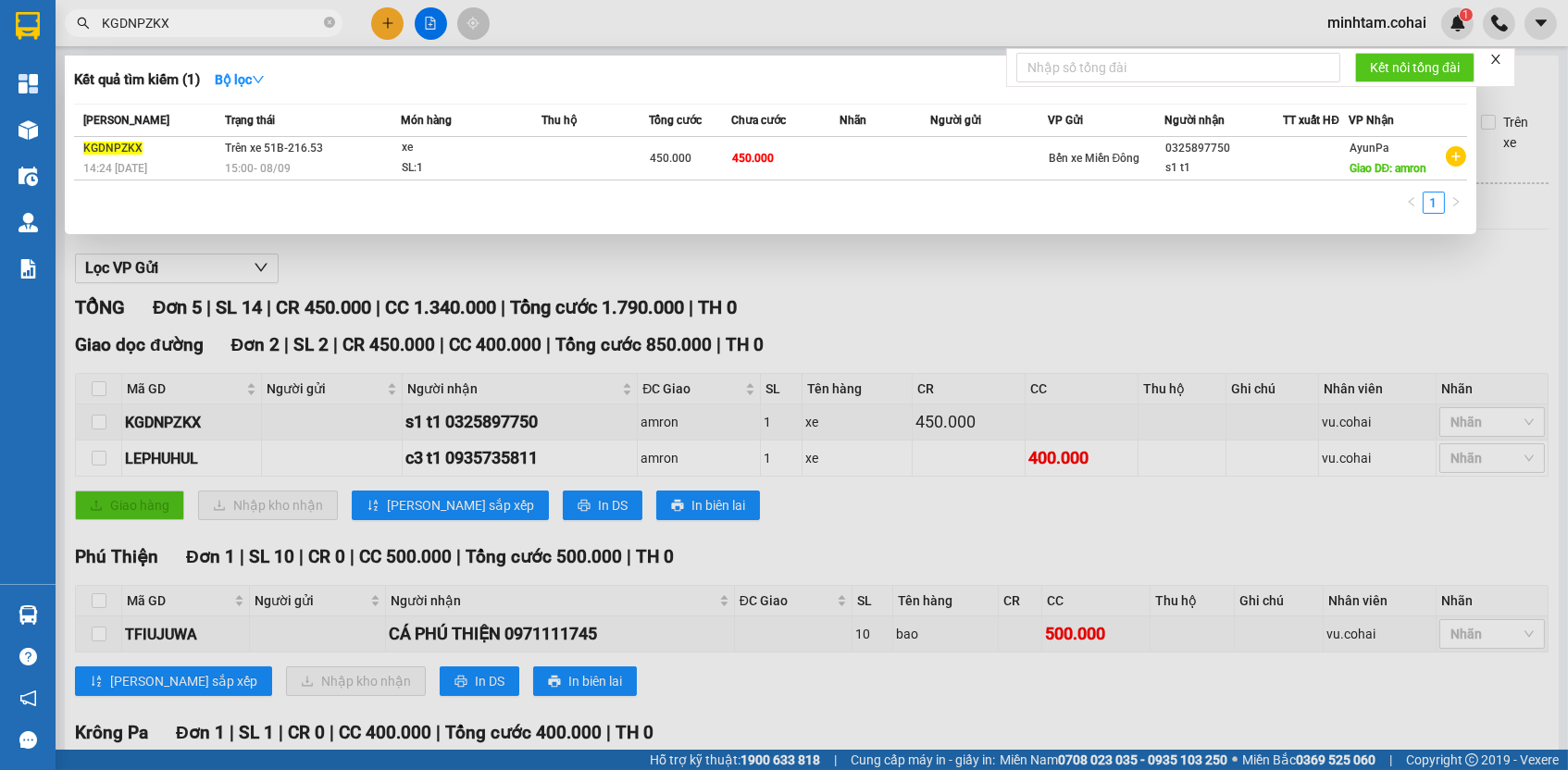
click at [243, 20] on input "KGDNPZKX" at bounding box center [211, 23] width 219 height 20
paste input "LEPHUHUL"
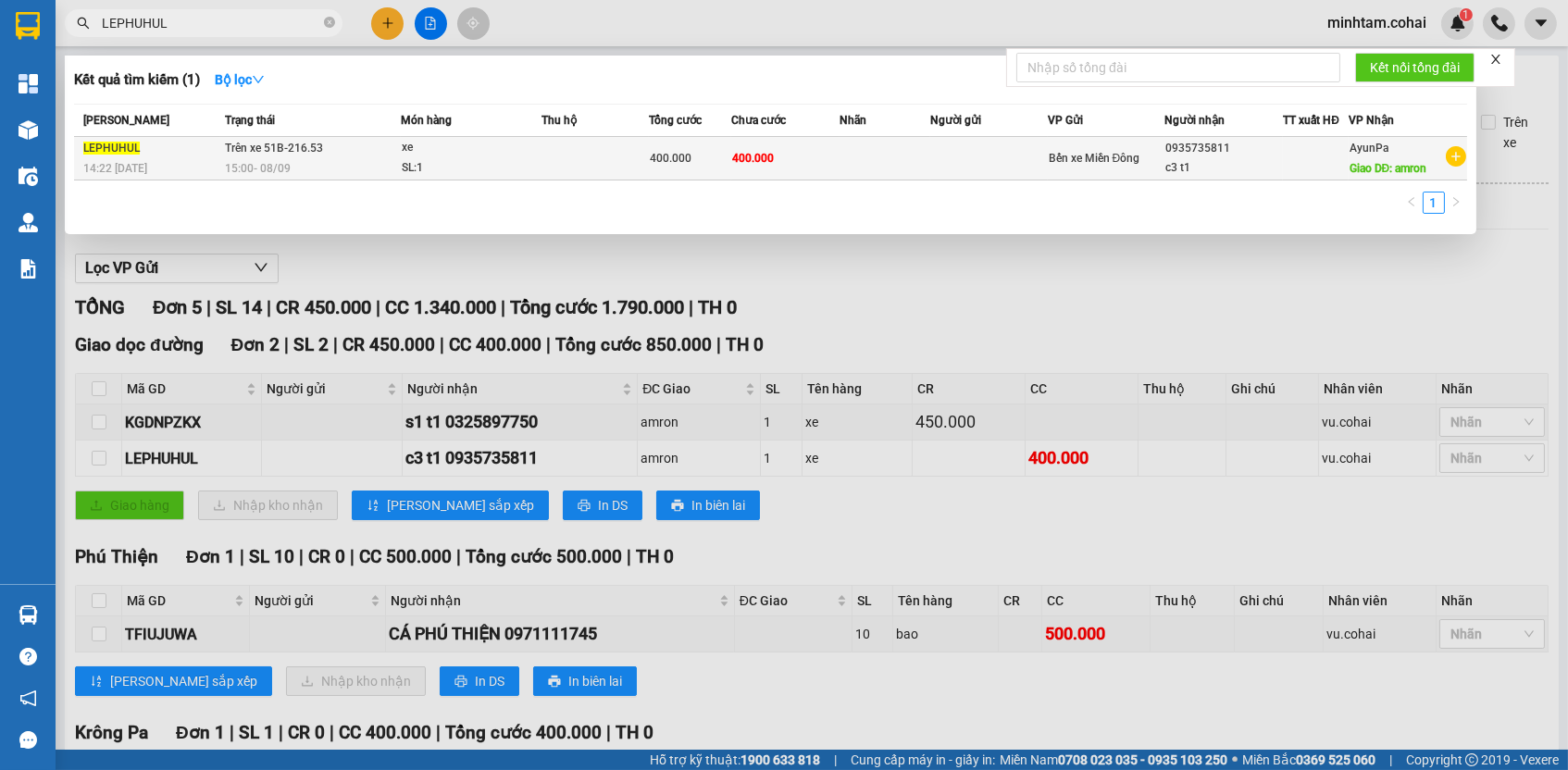
type input "LEPHUHUL"
click at [800, 144] on td "400.000" at bounding box center [785, 158] width 108 height 43
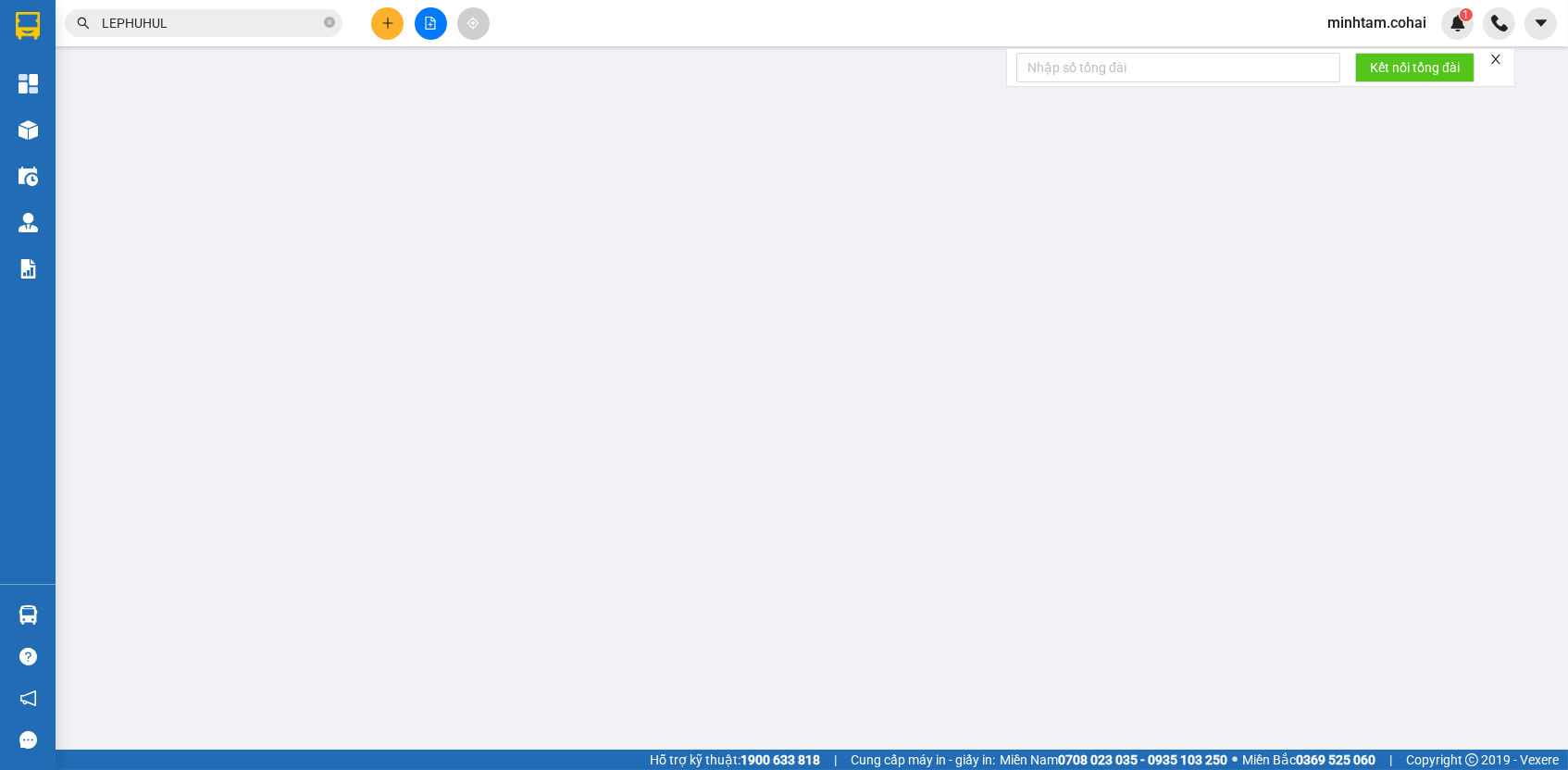
type input "0935735811"
type input "c3 t1"
type input "amron"
type input "400.000"
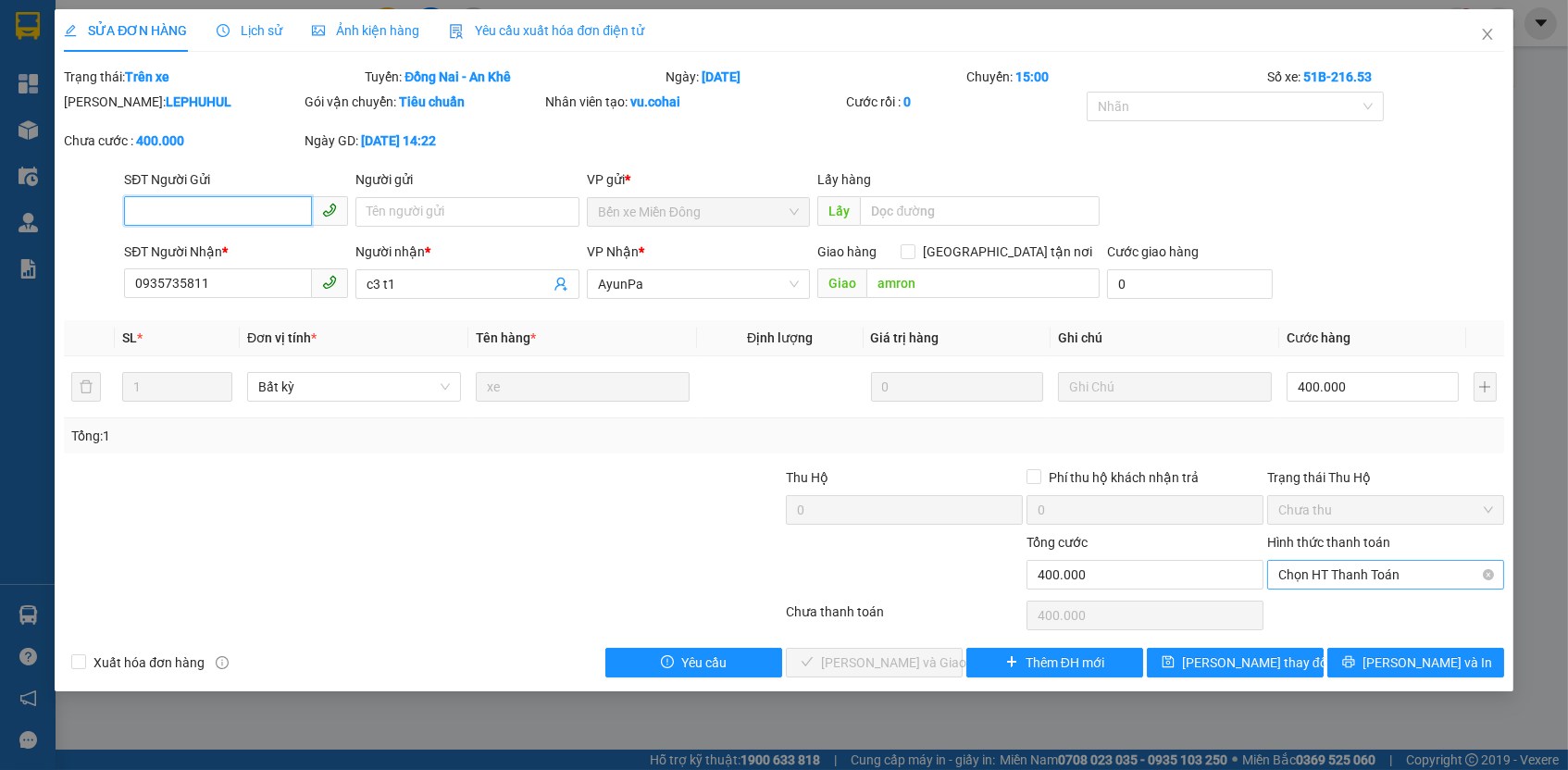
click at [1341, 577] on span "Chọn HT Thanh Toán" at bounding box center [1386, 574] width 215 height 28
click at [1317, 617] on div "Tại văn phòng" at bounding box center [1385, 606] width 237 height 30
type input "0"
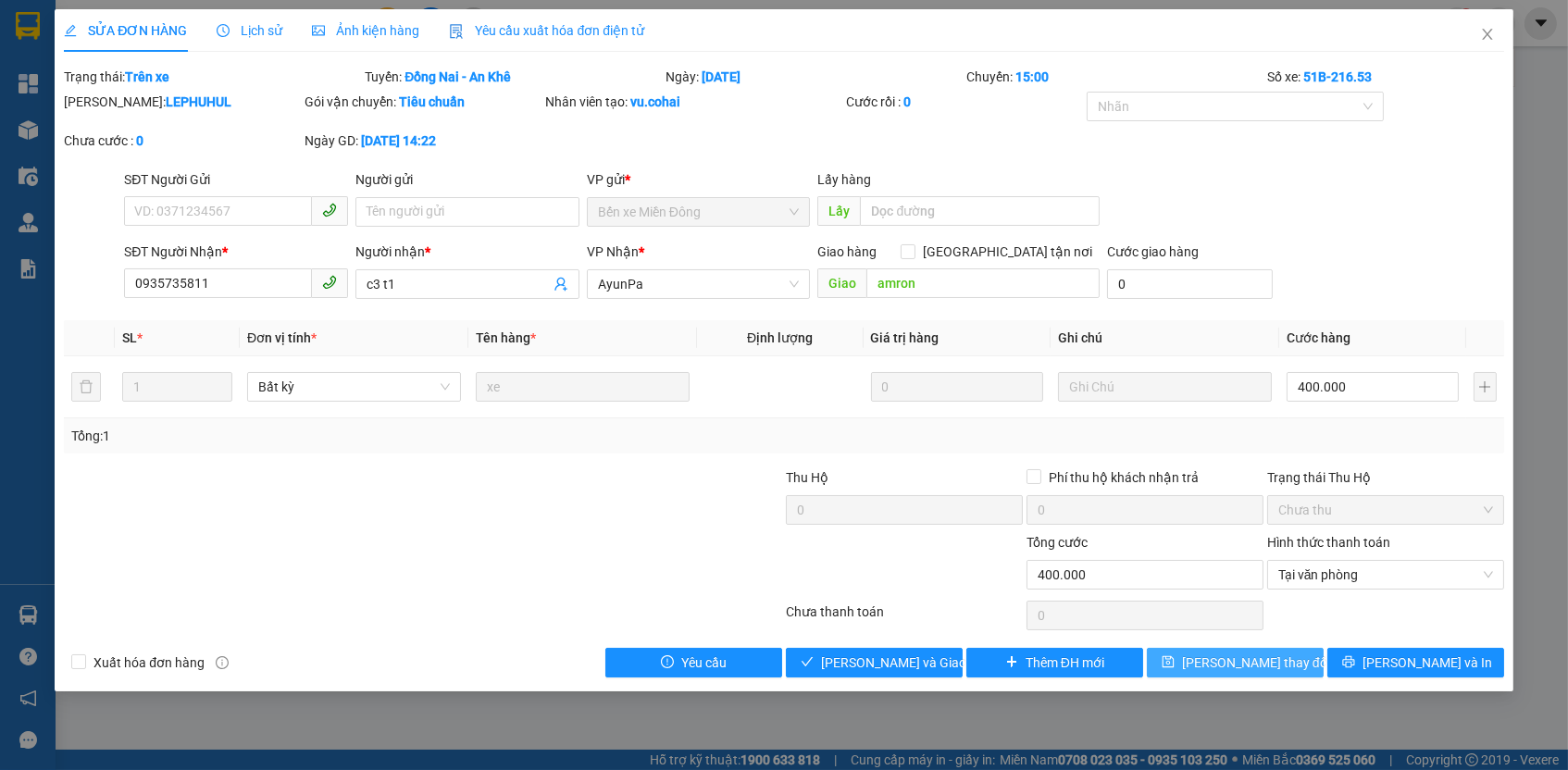
click at [1270, 663] on span "[PERSON_NAME] thay đổi" at bounding box center [1256, 662] width 148 height 20
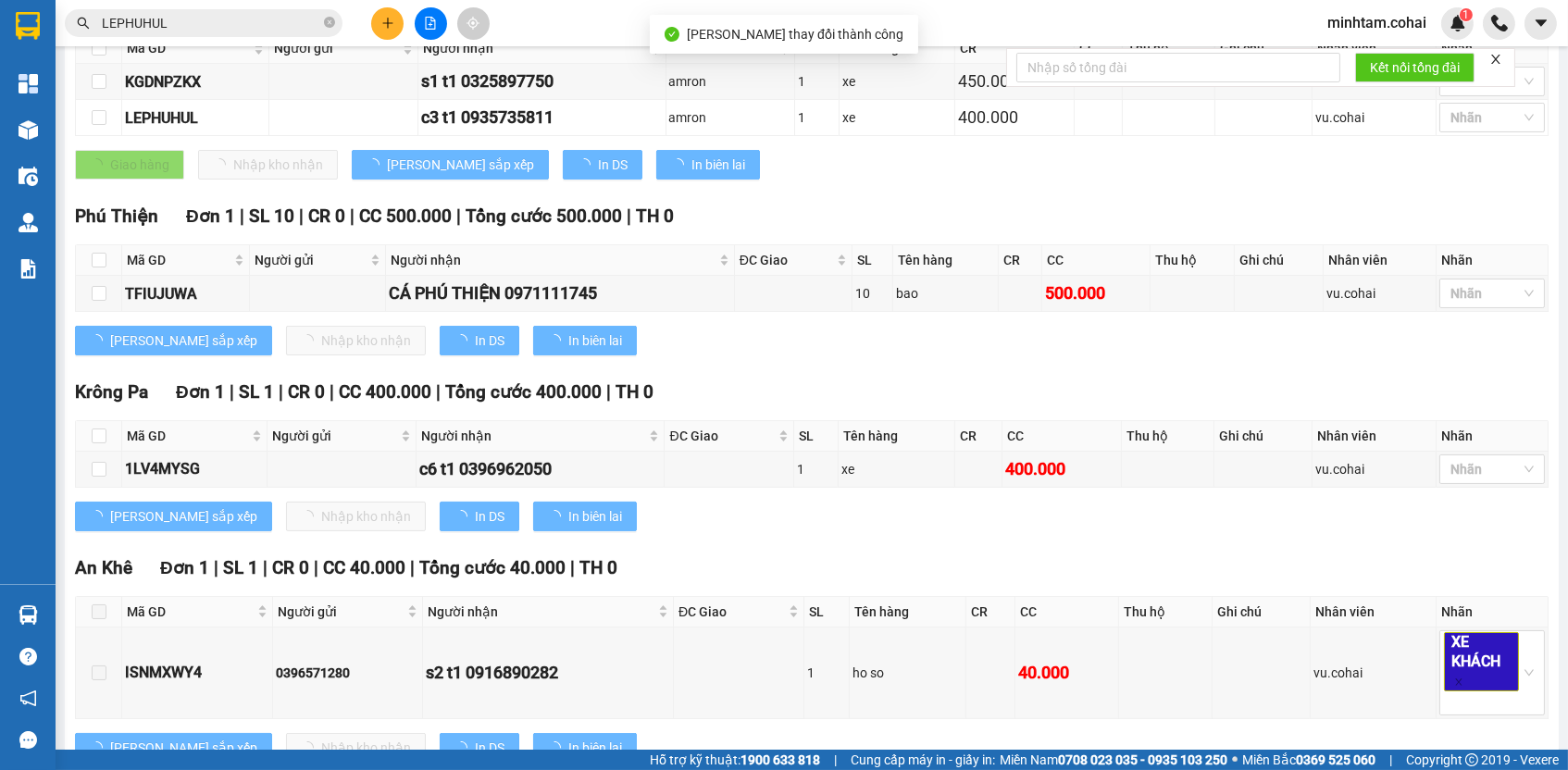
scroll to position [391, 0]
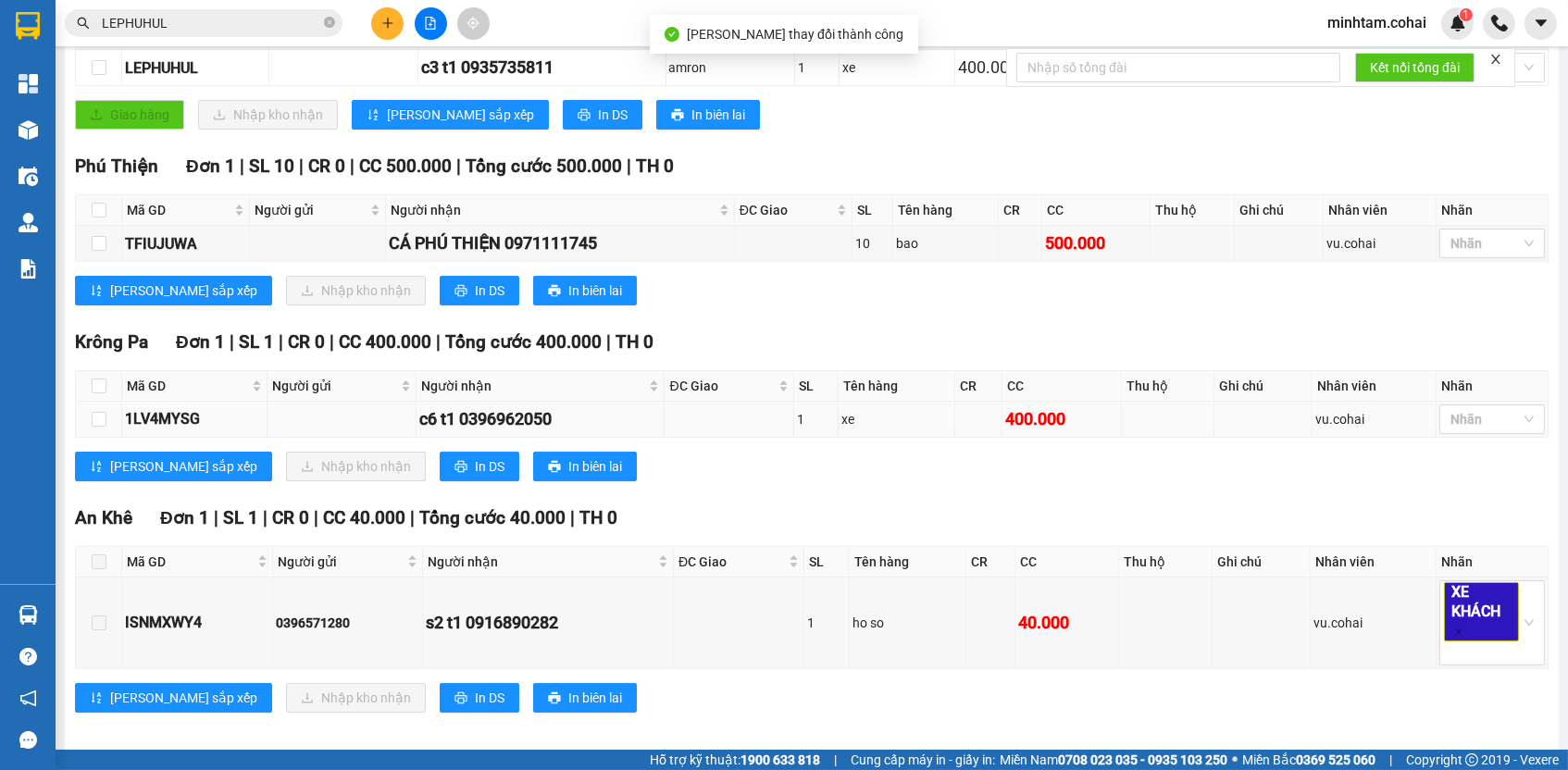
click at [189, 430] on div "1LV4MYSG" at bounding box center [194, 419] width 139 height 23
copy div "1LV4MYSG"
click at [293, 23] on input "LEPHUHUL" at bounding box center [211, 23] width 219 height 20
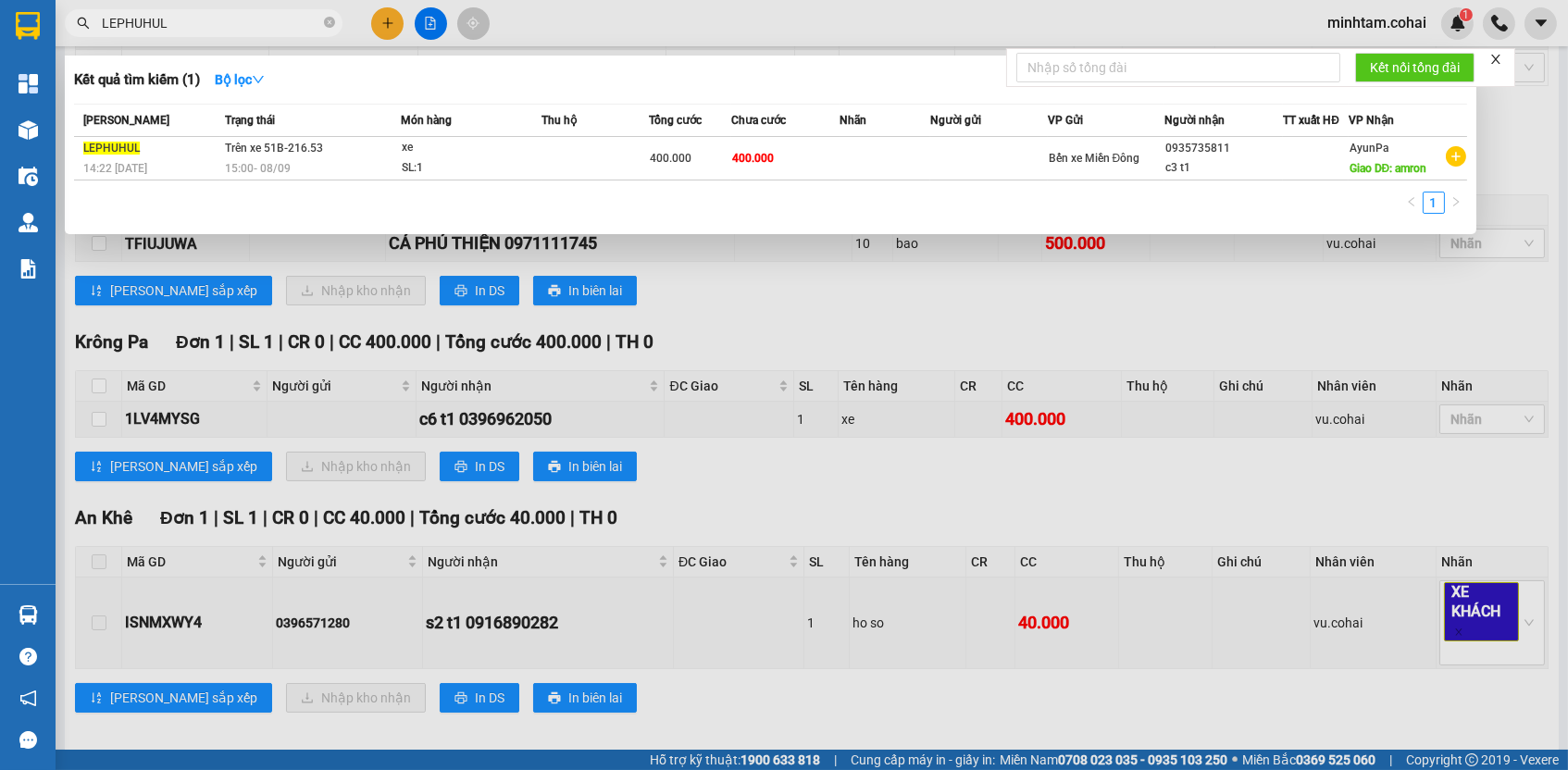
click at [293, 23] on input "LEPHUHUL" at bounding box center [211, 23] width 219 height 20
paste input "1LV4MYSG"
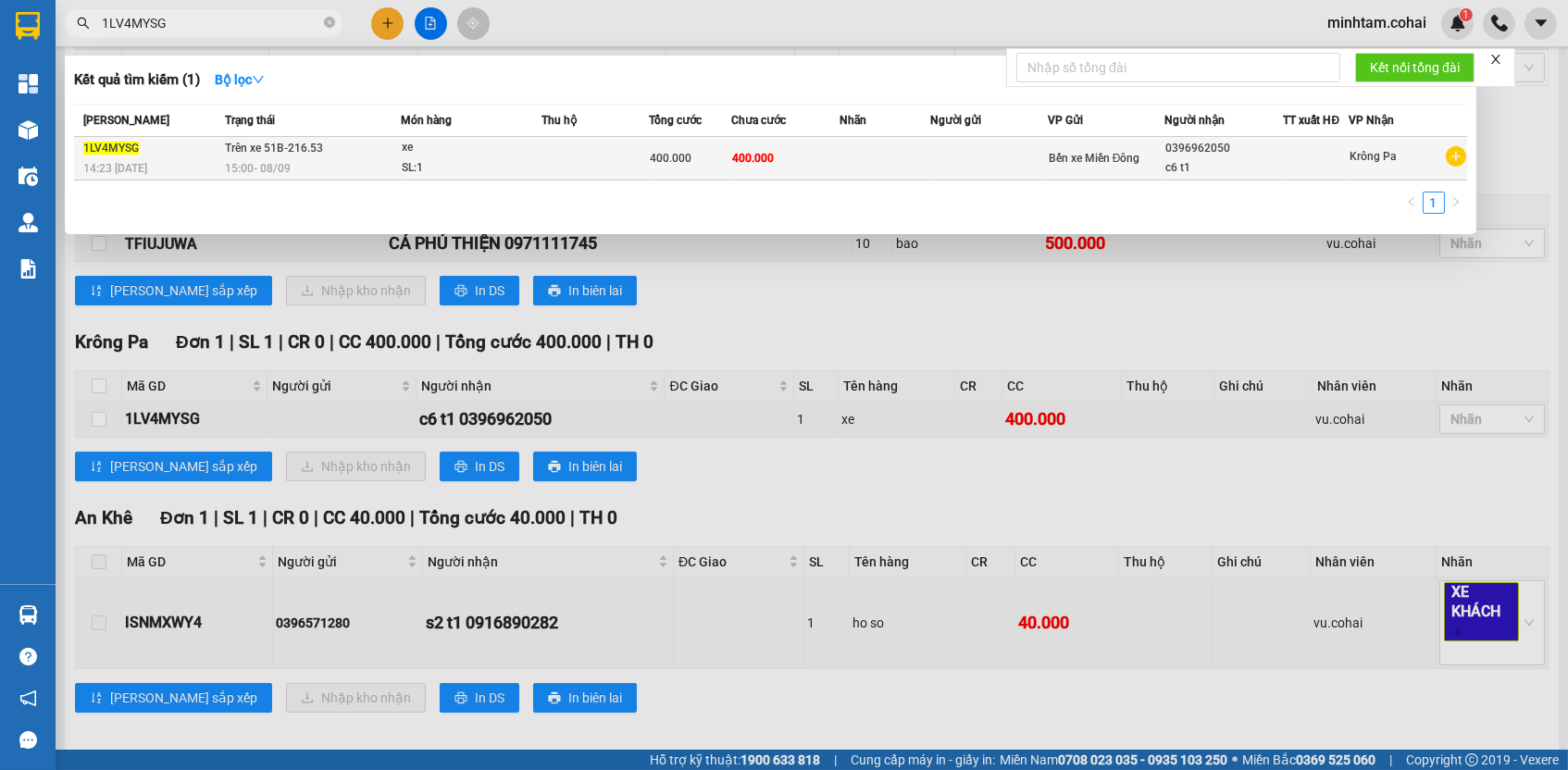
type input "1LV4MYSG"
click at [733, 155] on span "400.000" at bounding box center [752, 158] width 41 height 13
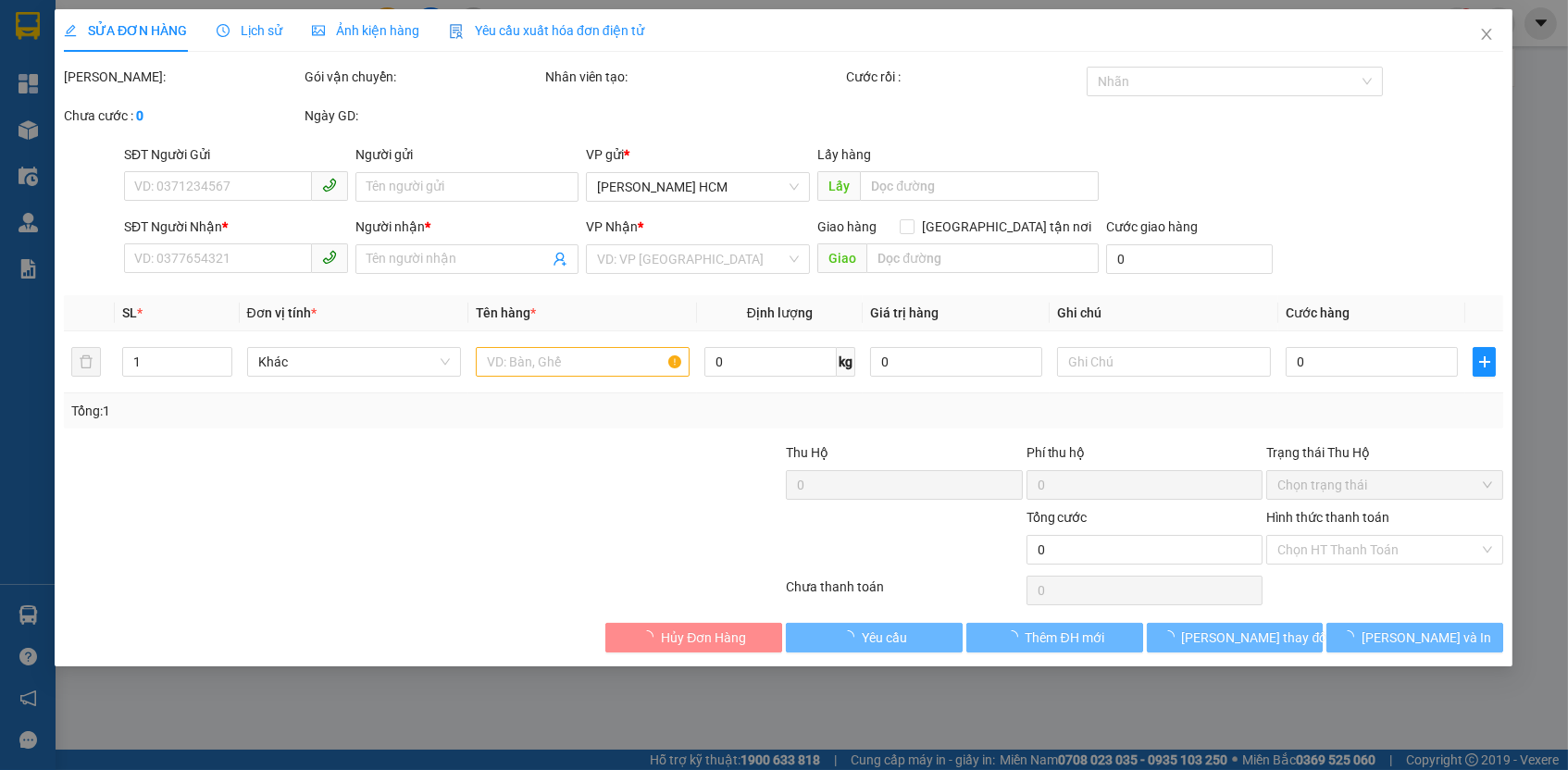
type input "0396962050"
type input "c6 t1"
type input "400.000"
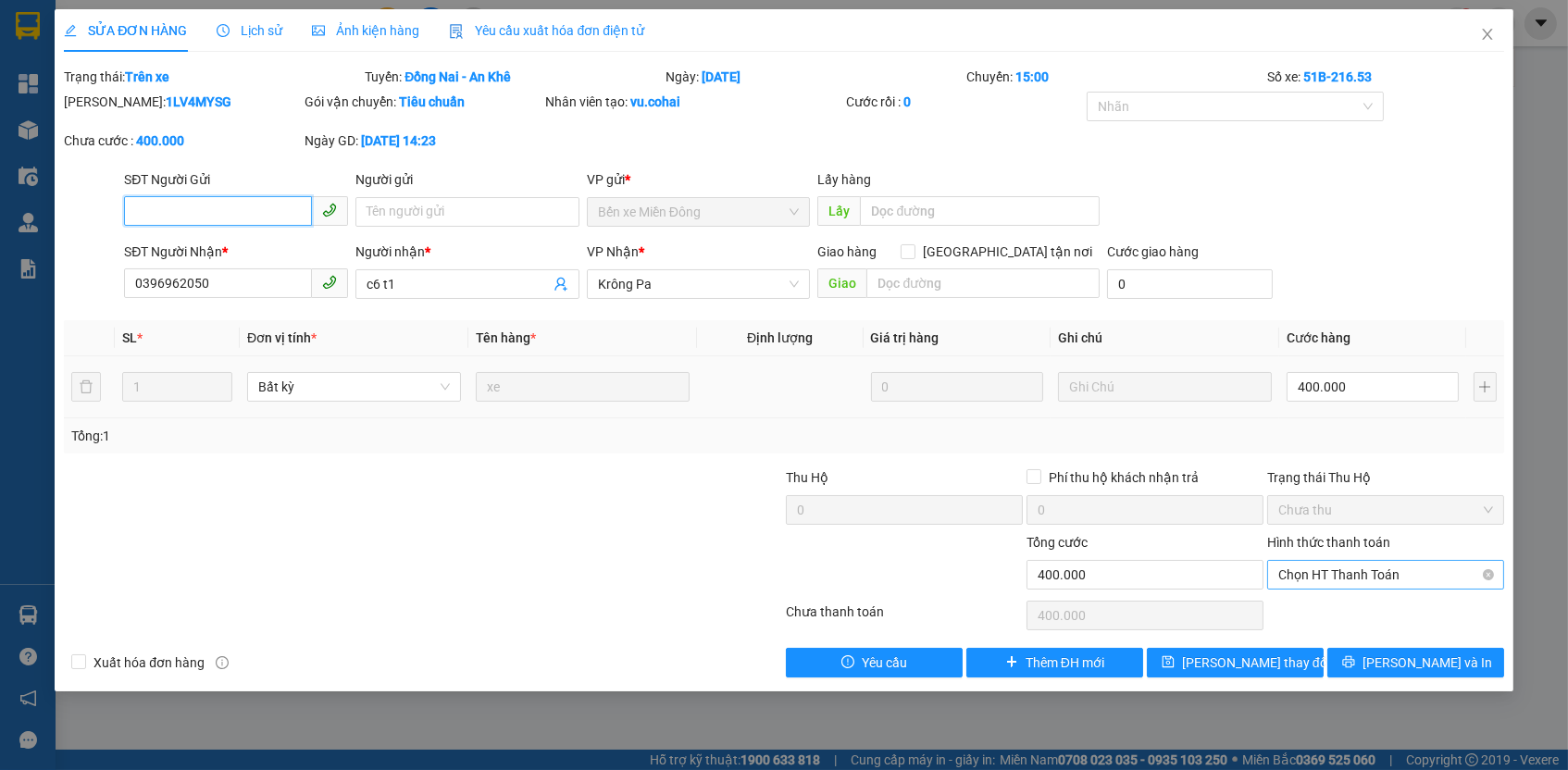
click at [1366, 573] on span "Chọn HT Thanh Toán" at bounding box center [1386, 574] width 215 height 28
click at [1356, 607] on div "Tại văn phòng" at bounding box center [1386, 606] width 215 height 20
type input "0"
drag, startPoint x: 914, startPoint y: 684, endPoint x: 852, endPoint y: 644, distance: 73.8
click at [852, 644] on div "SỬA ĐƠN HÀNG Lịch sử Ảnh kiện hàng Yêu cầu xuất hóa đơn điện tử Total Paid Fee …" at bounding box center [784, 385] width 1568 height 770
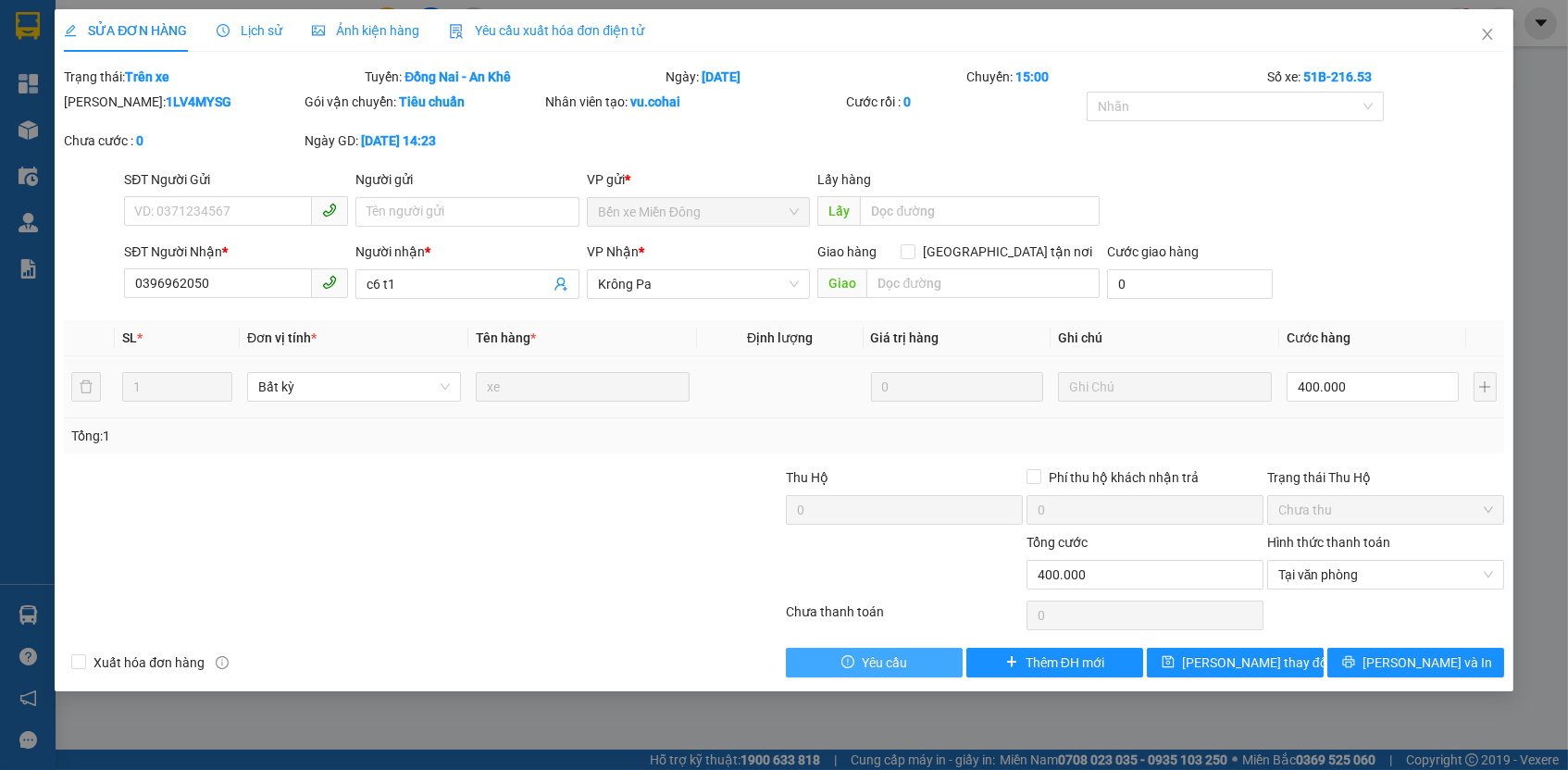
click at [852, 648] on button "Yêu cầu" at bounding box center [874, 662] width 177 height 30
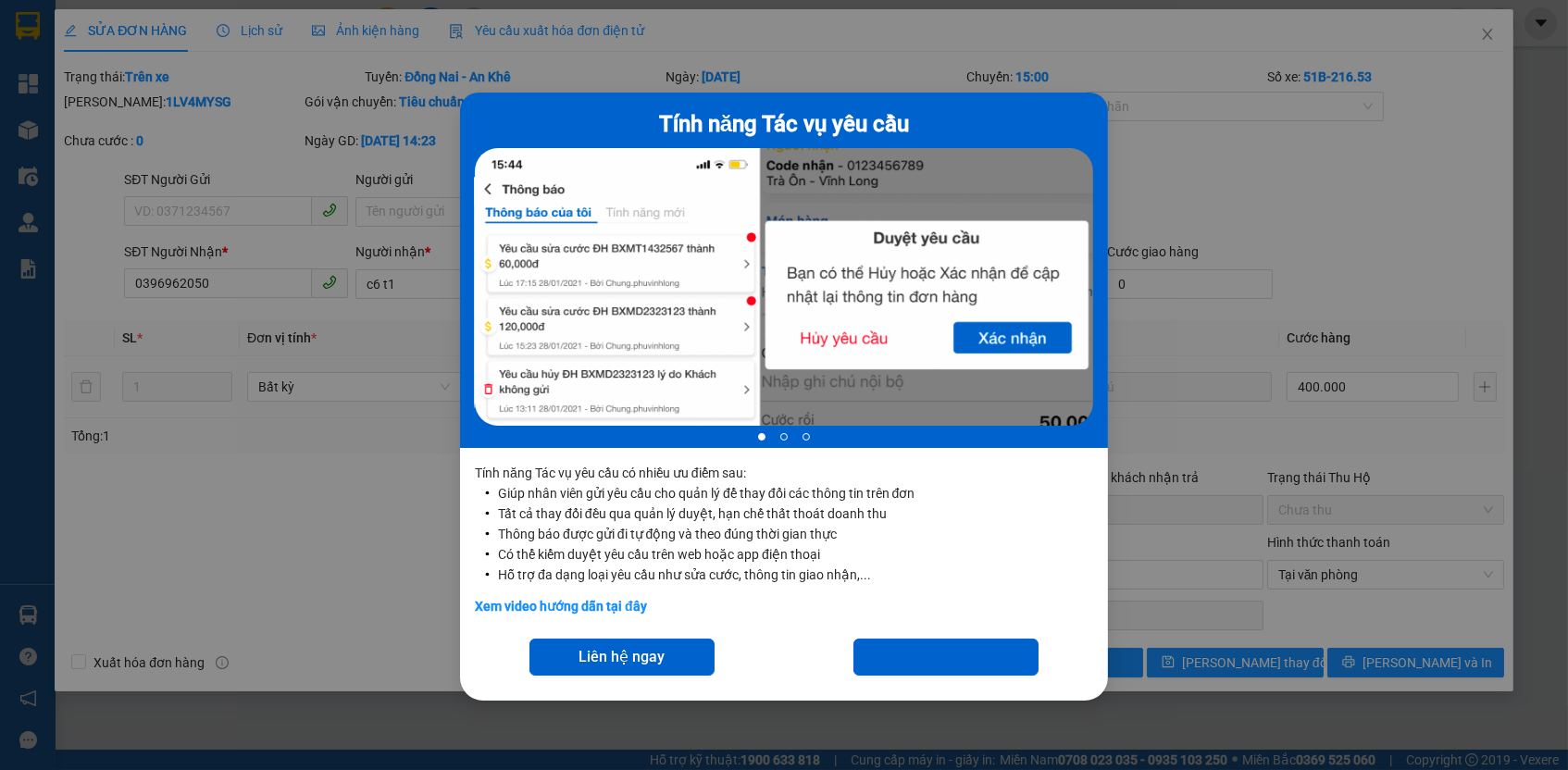
drag, startPoint x: 873, startPoint y: 647, endPoint x: 965, endPoint y: 614, distance: 97.7
click at [970, 610] on div "Tính năng Tác vụ yêu cầu 1 of 3 Tính năng Tác vụ yêu cầu có nhiều ưu điểm sau: …" at bounding box center [783, 397] width 648 height 609
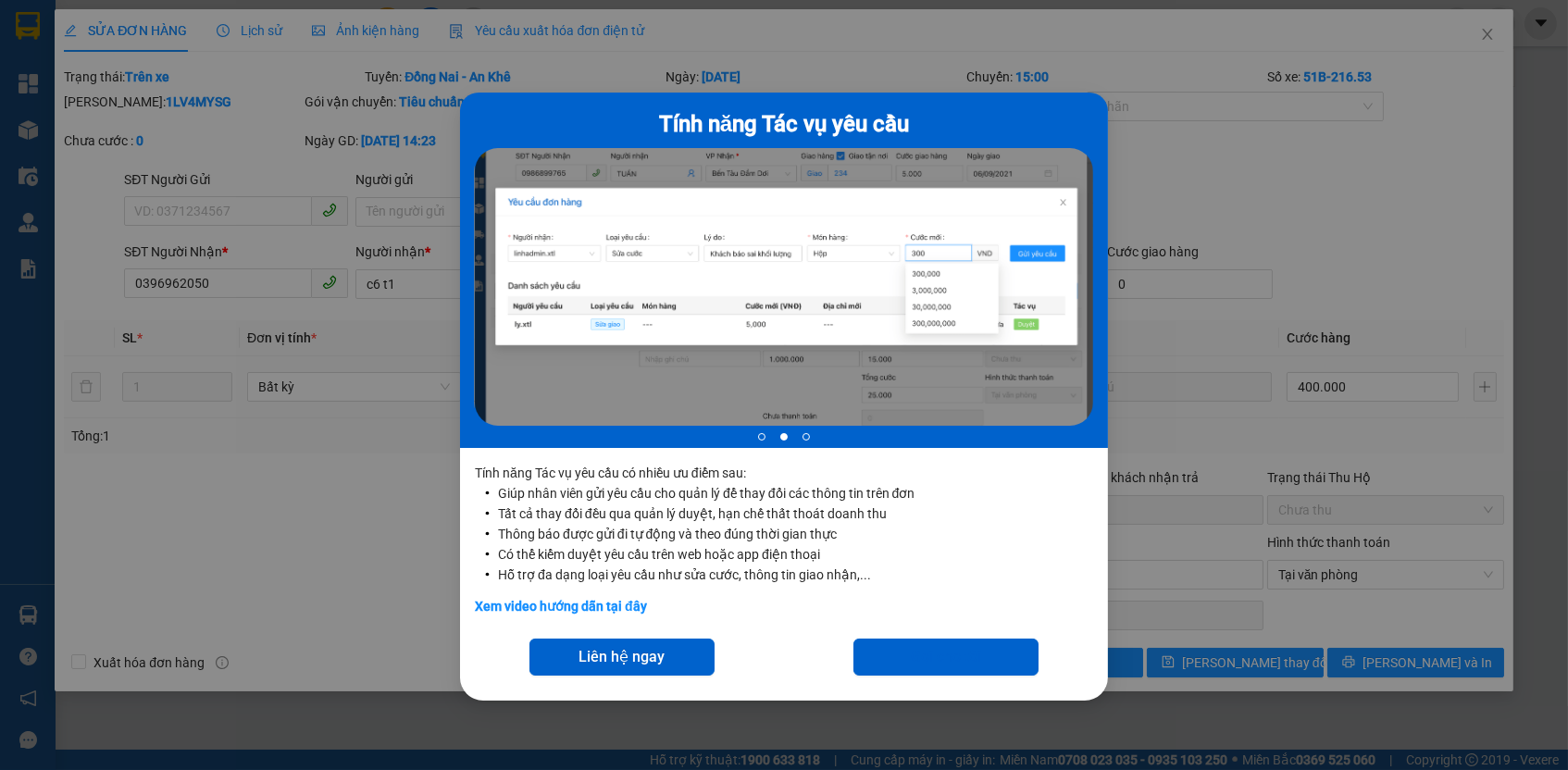
drag, startPoint x: 965, startPoint y: 614, endPoint x: 936, endPoint y: 606, distance: 30.1
click at [936, 606] on div "Xem video hướng dẫn tại đây" at bounding box center [784, 607] width 618 height 42
drag, startPoint x: 933, startPoint y: 613, endPoint x: 952, endPoint y: 611, distance: 19.1
click at [952, 611] on div "Xem video hướng dẫn tại đây" at bounding box center [784, 607] width 618 height 42
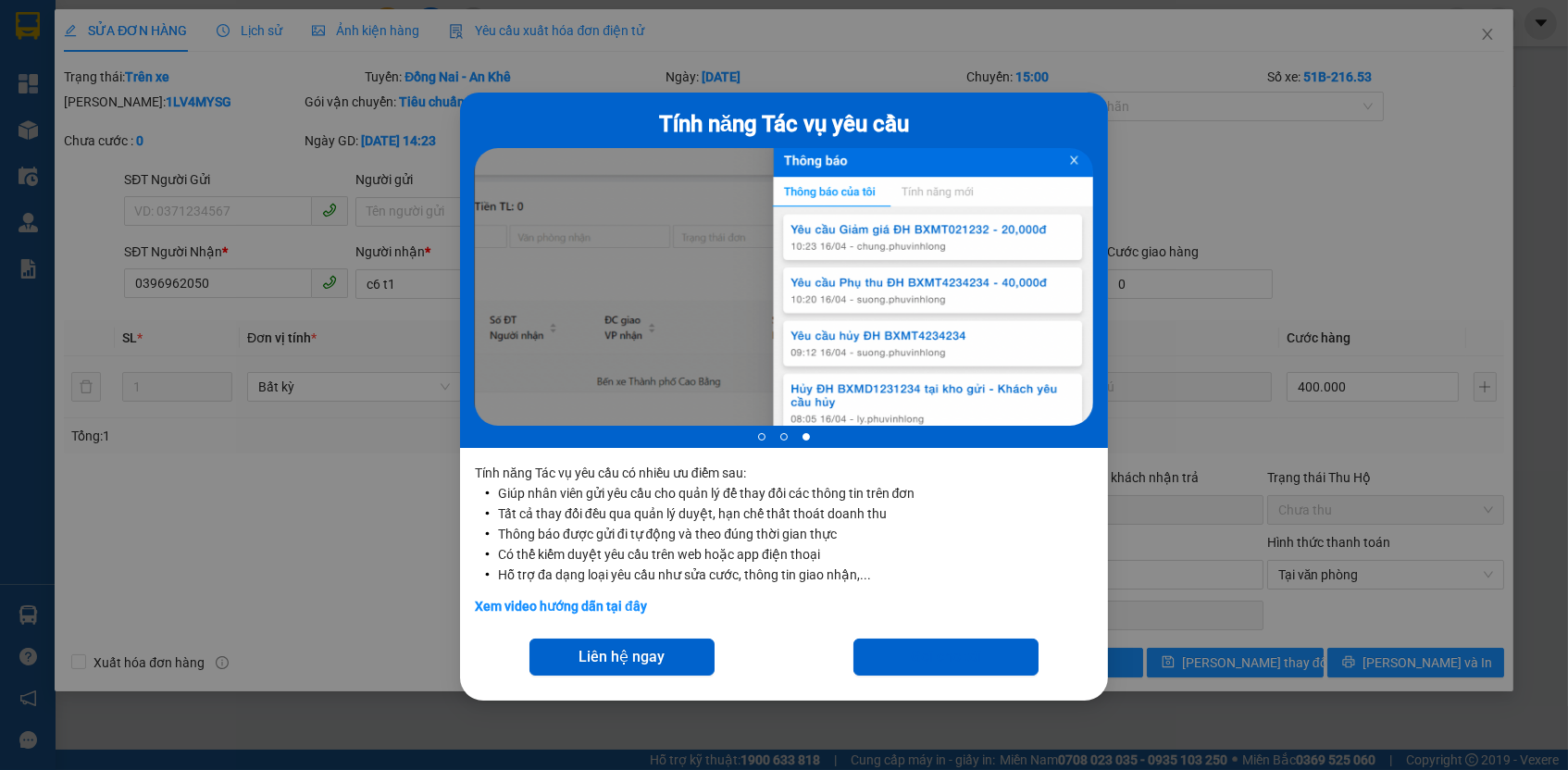
click at [1163, 156] on div "Tính năng Tác vụ yêu cầu 3 of 3 Tính năng Tác vụ yêu cầu có nhiều ưu điểm sau: …" at bounding box center [784, 385] width 1568 height 770
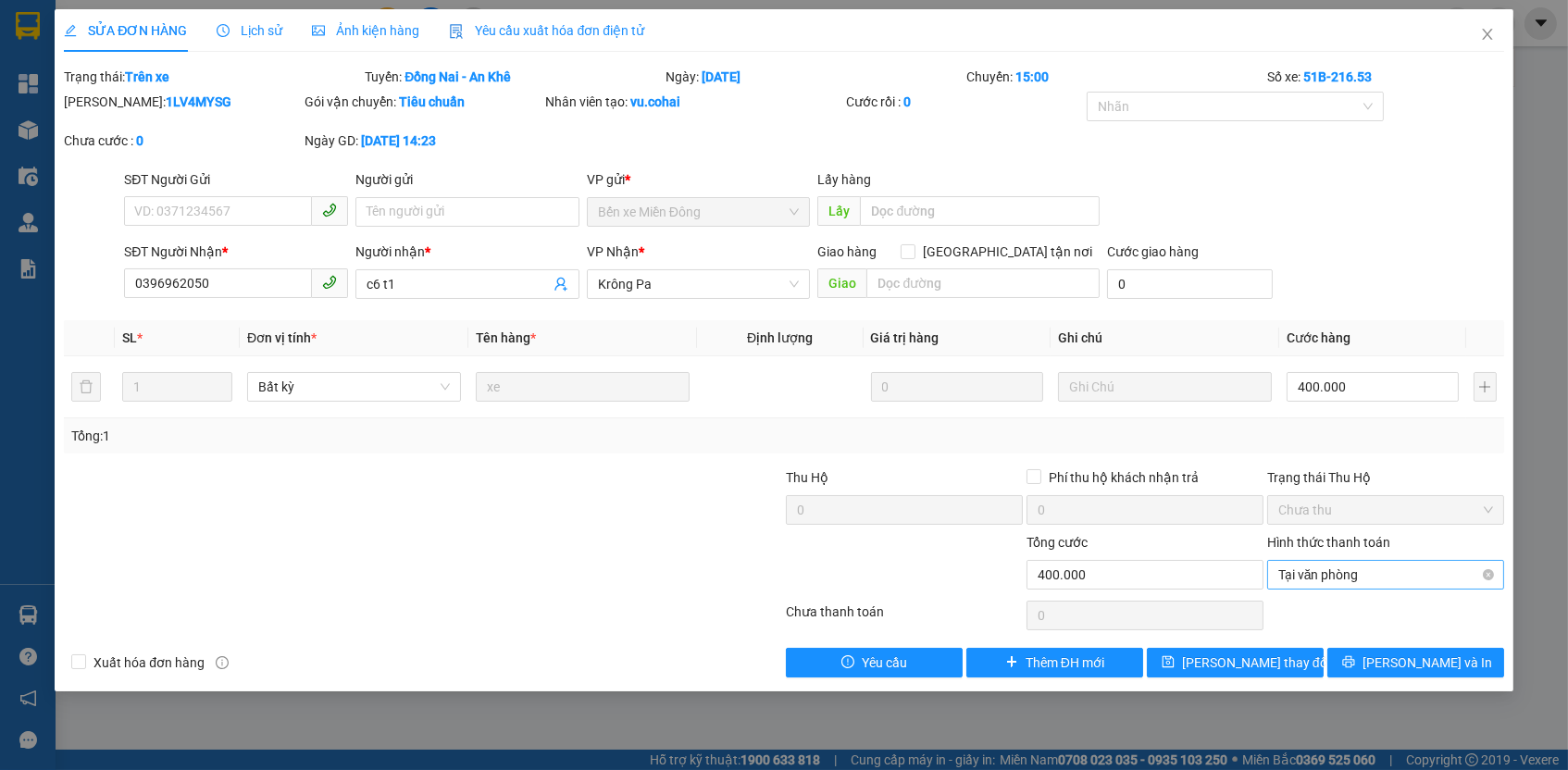
click at [1370, 570] on span "Tại văn phòng" at bounding box center [1386, 574] width 215 height 28
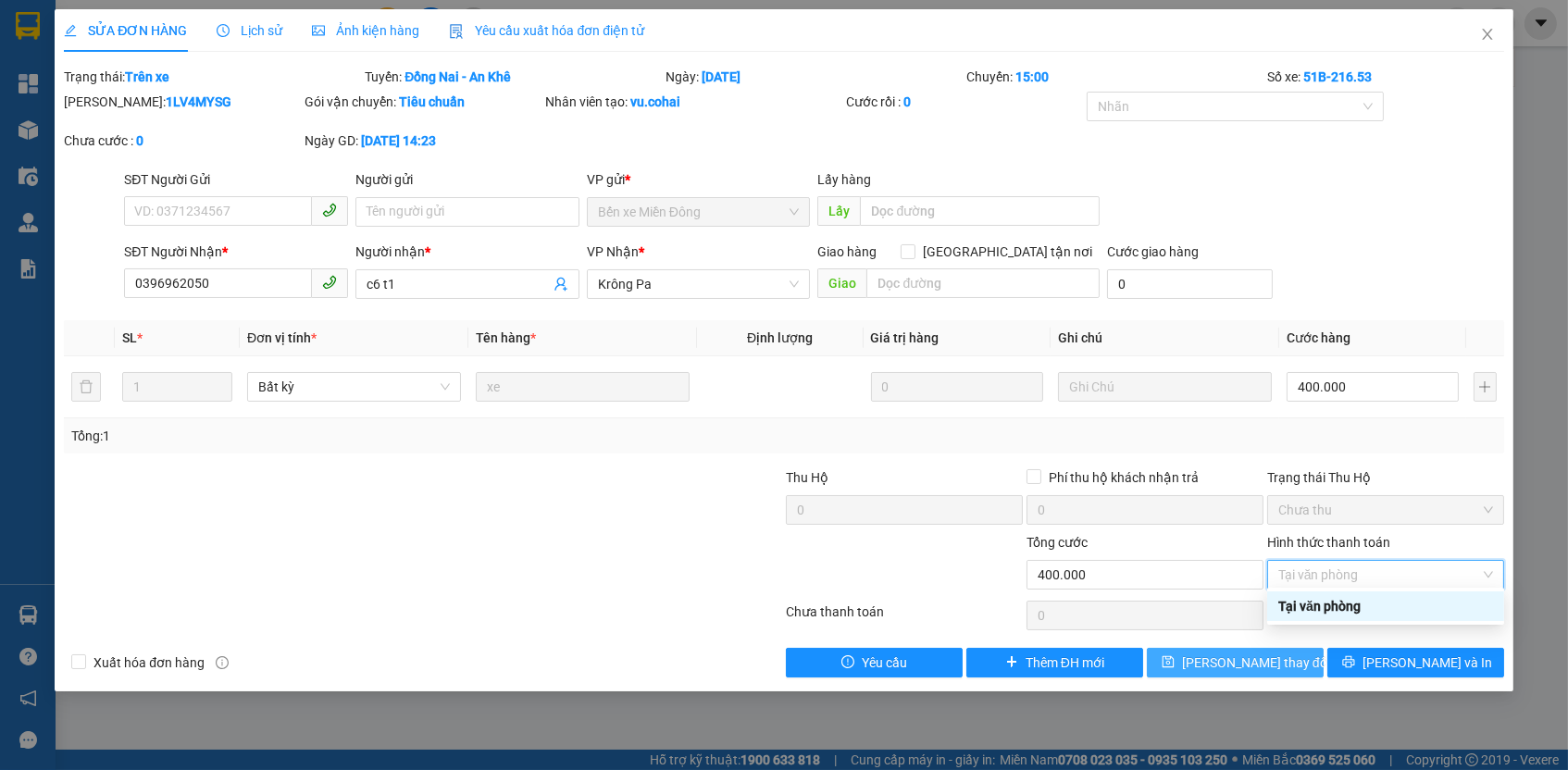
click at [1260, 662] on span "[PERSON_NAME] thay đổi" at bounding box center [1256, 662] width 148 height 20
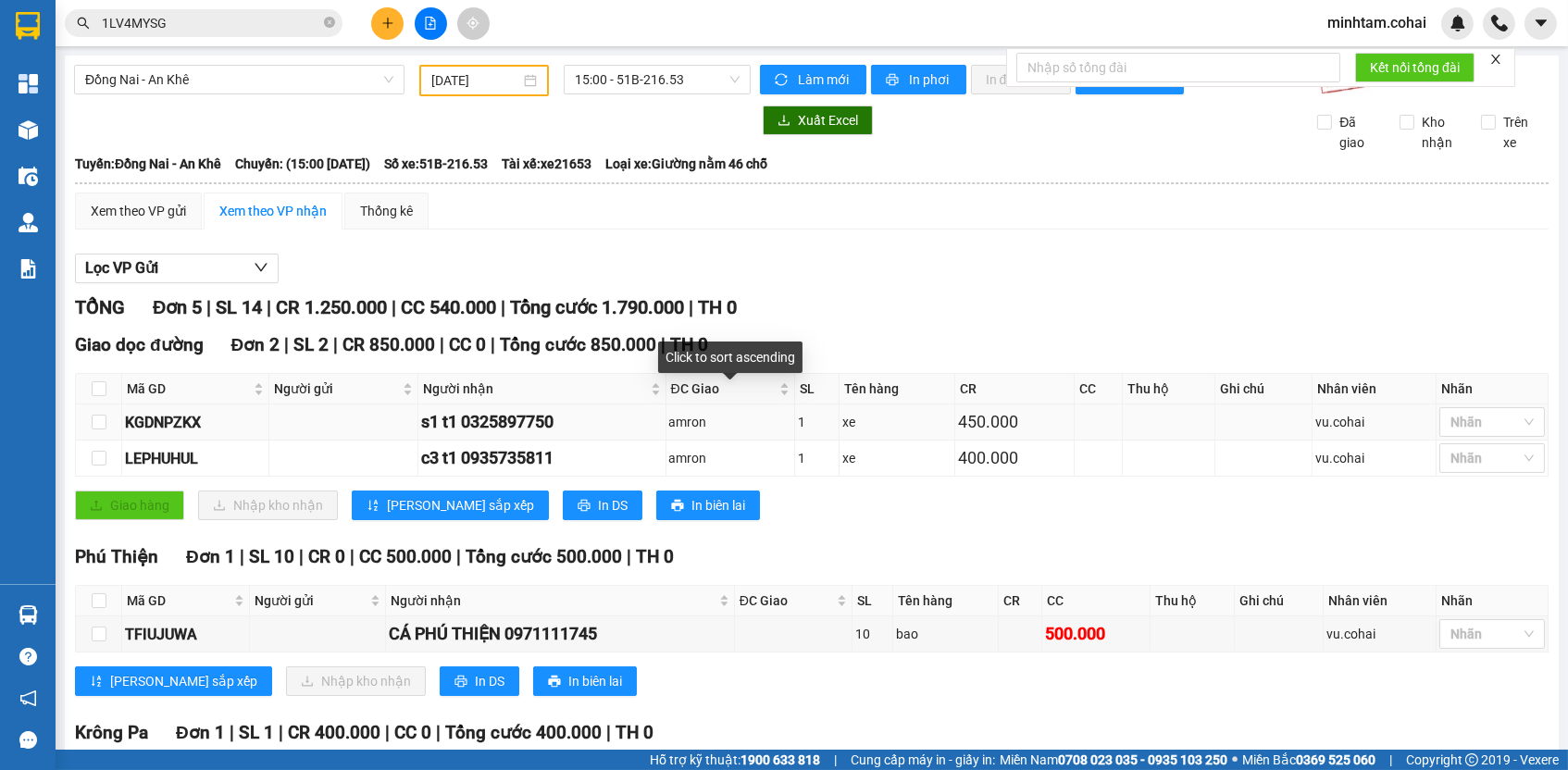
scroll to position [411, 0]
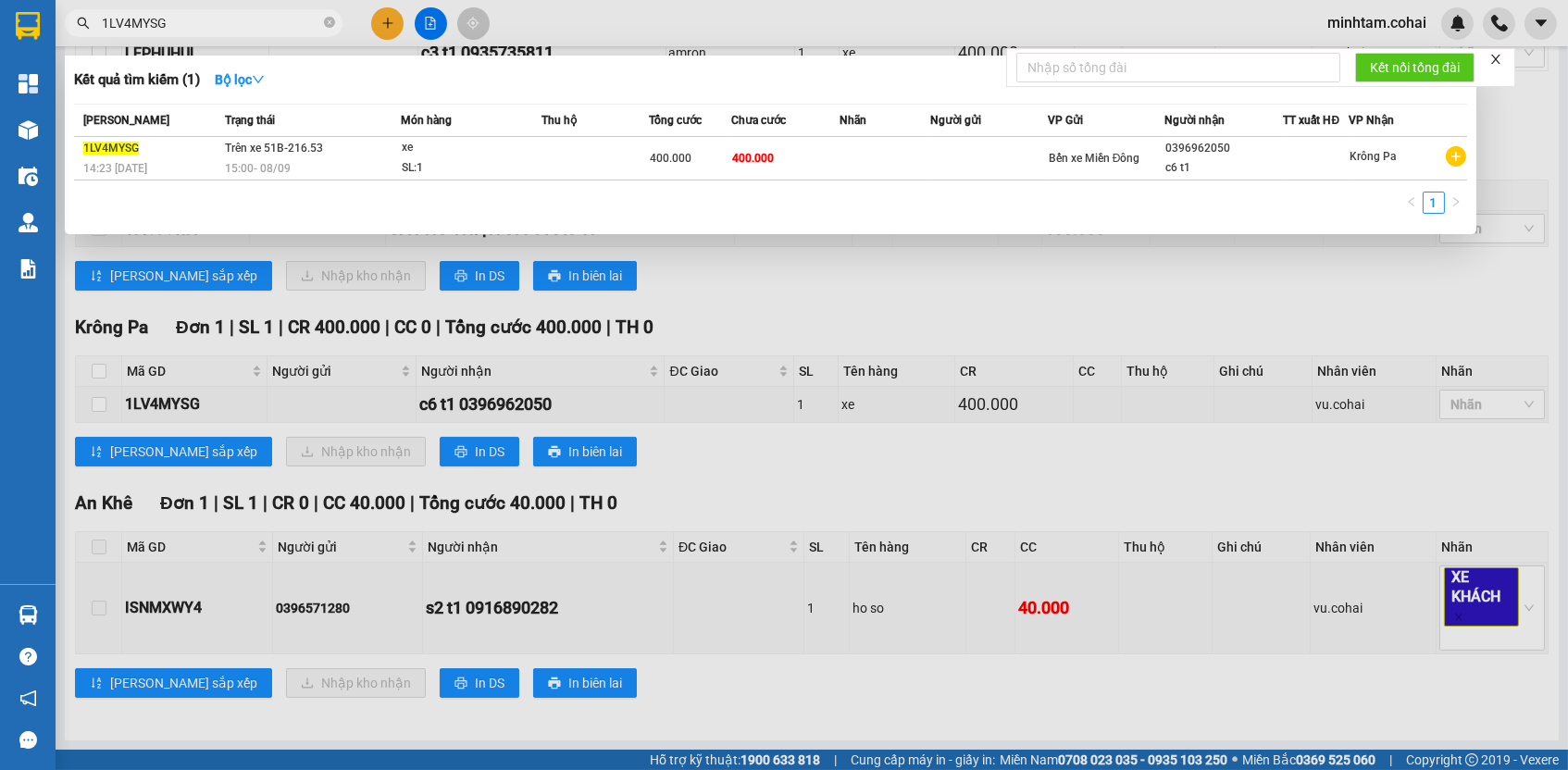
paste input "ISNMXWY4"
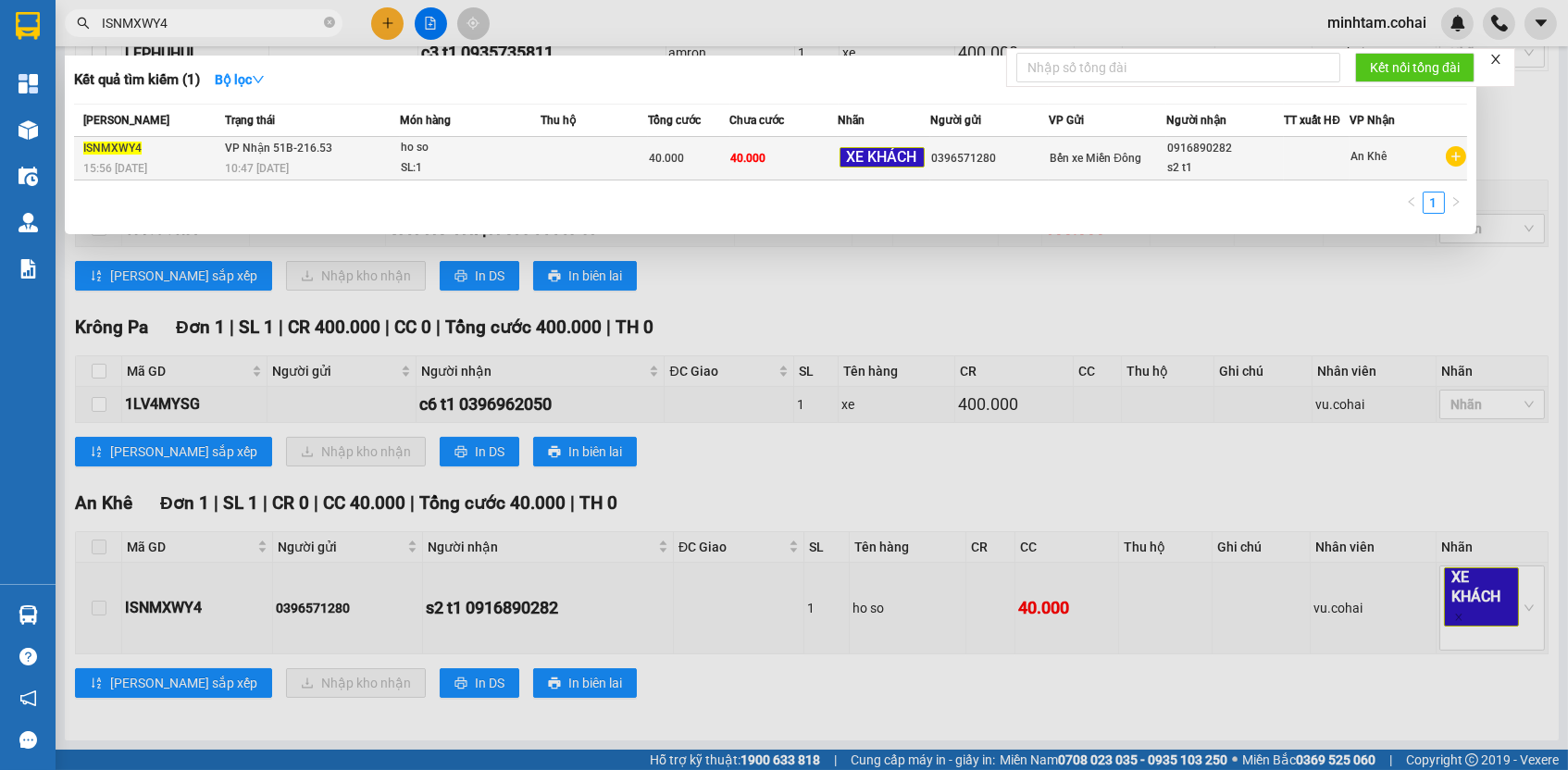
type input "ISNMXWY4"
click at [725, 156] on div "40.000" at bounding box center [688, 157] width 80 height 20
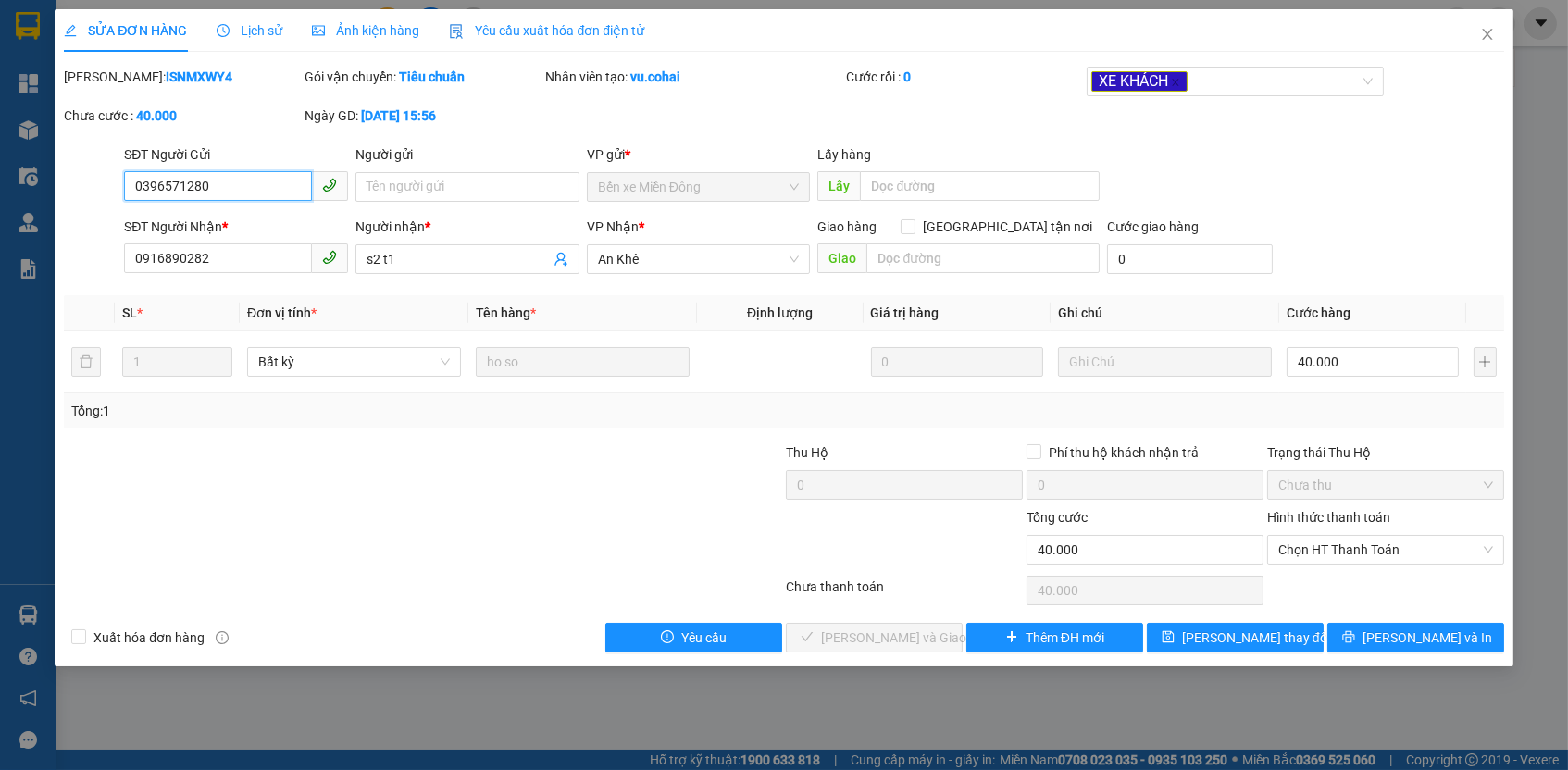
type input "0396571280"
type input "0916890282"
type input "s2 t1"
type input "40.000"
click at [1329, 546] on span "Chọn HT Thanh Toán" at bounding box center [1386, 549] width 215 height 28
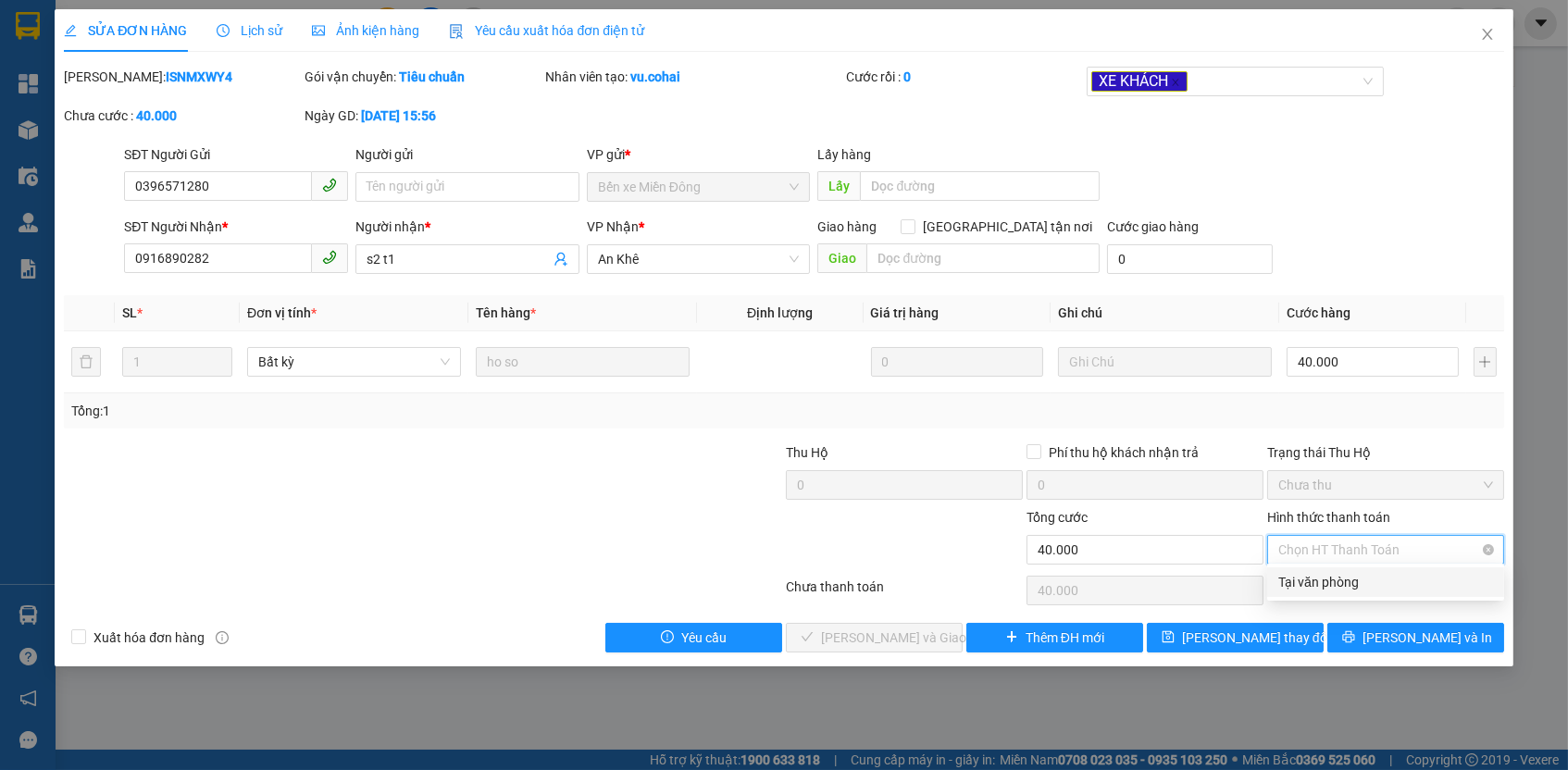
click at [1327, 586] on div "Tại văn phòng" at bounding box center [1386, 582] width 215 height 20
type input "0"
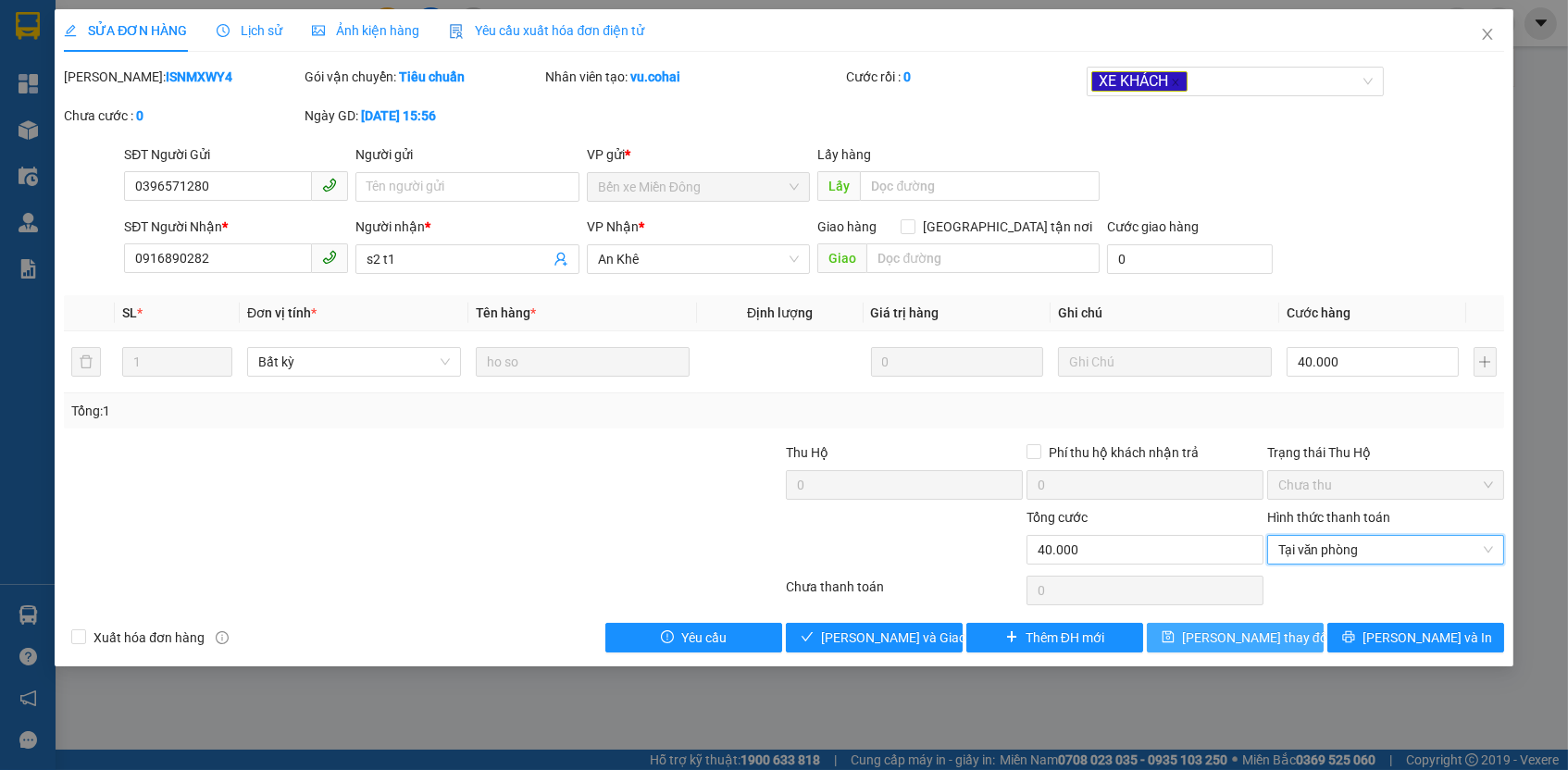
click at [1295, 626] on button "[PERSON_NAME] thay đổi" at bounding box center [1235, 638] width 177 height 30
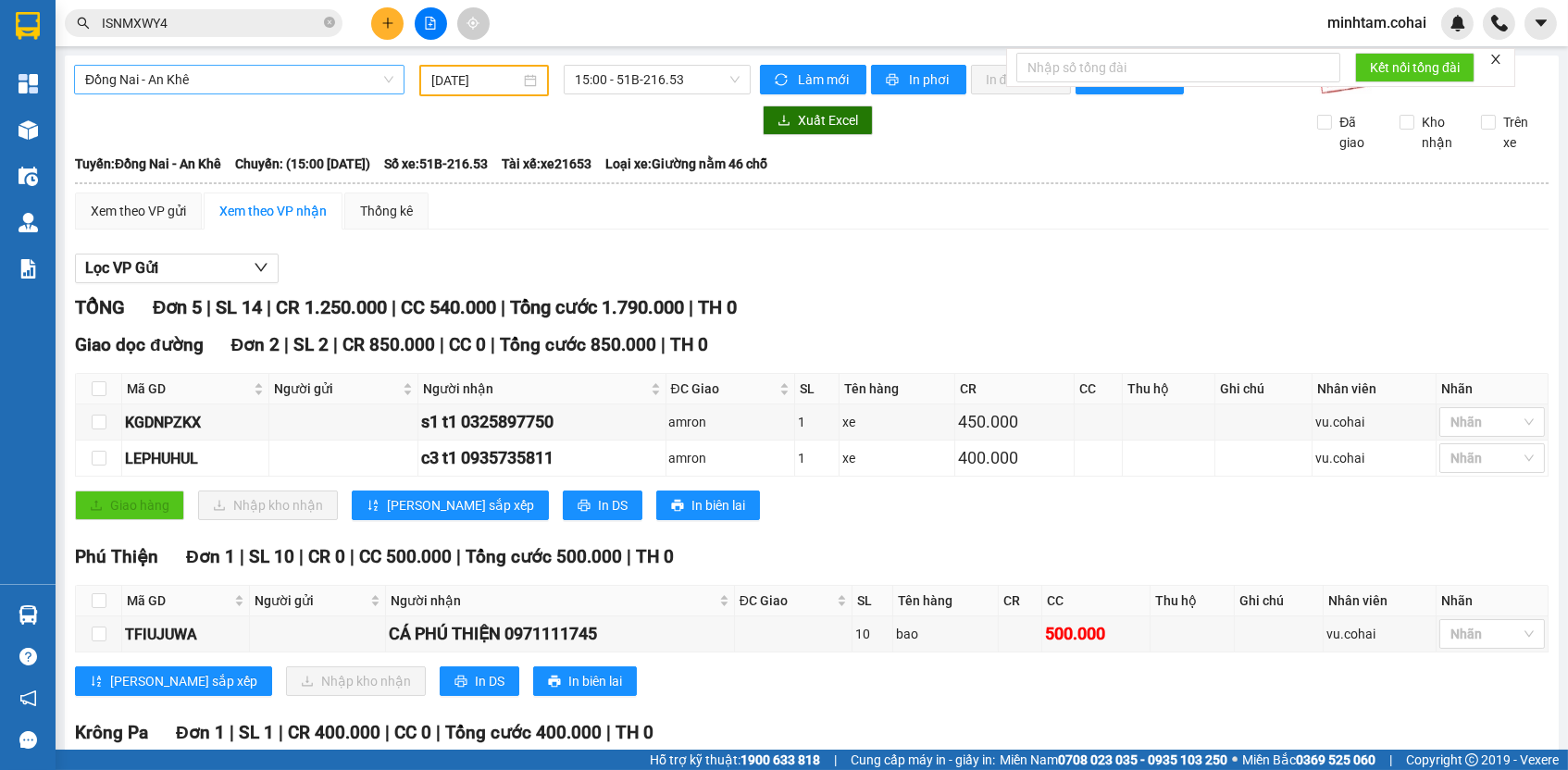
click at [368, 72] on span "Đồng Nai - An Khê" at bounding box center [239, 79] width 308 height 28
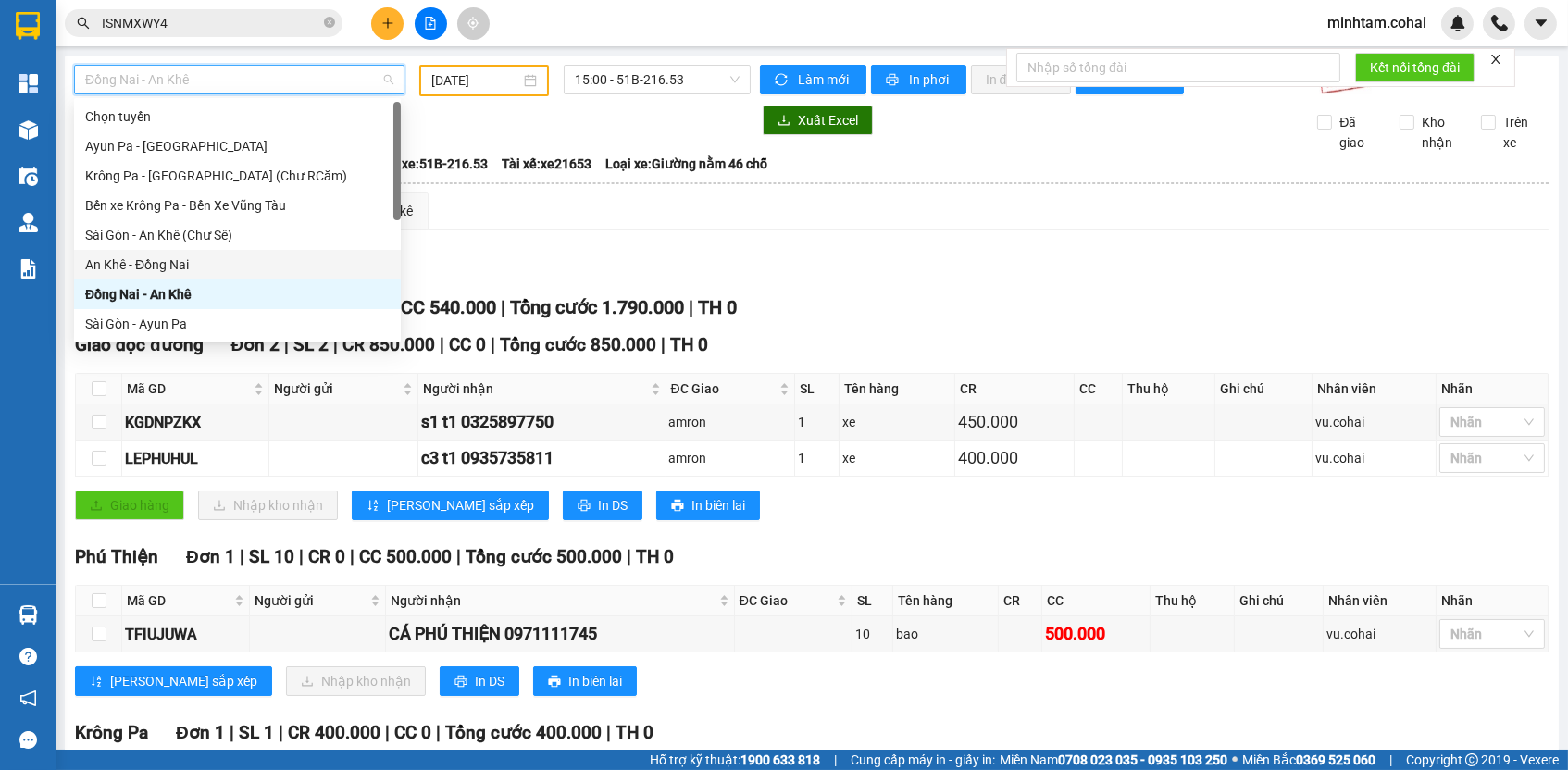
click at [220, 253] on div "An Khê - Đồng Nai" at bounding box center [237, 264] width 326 height 30
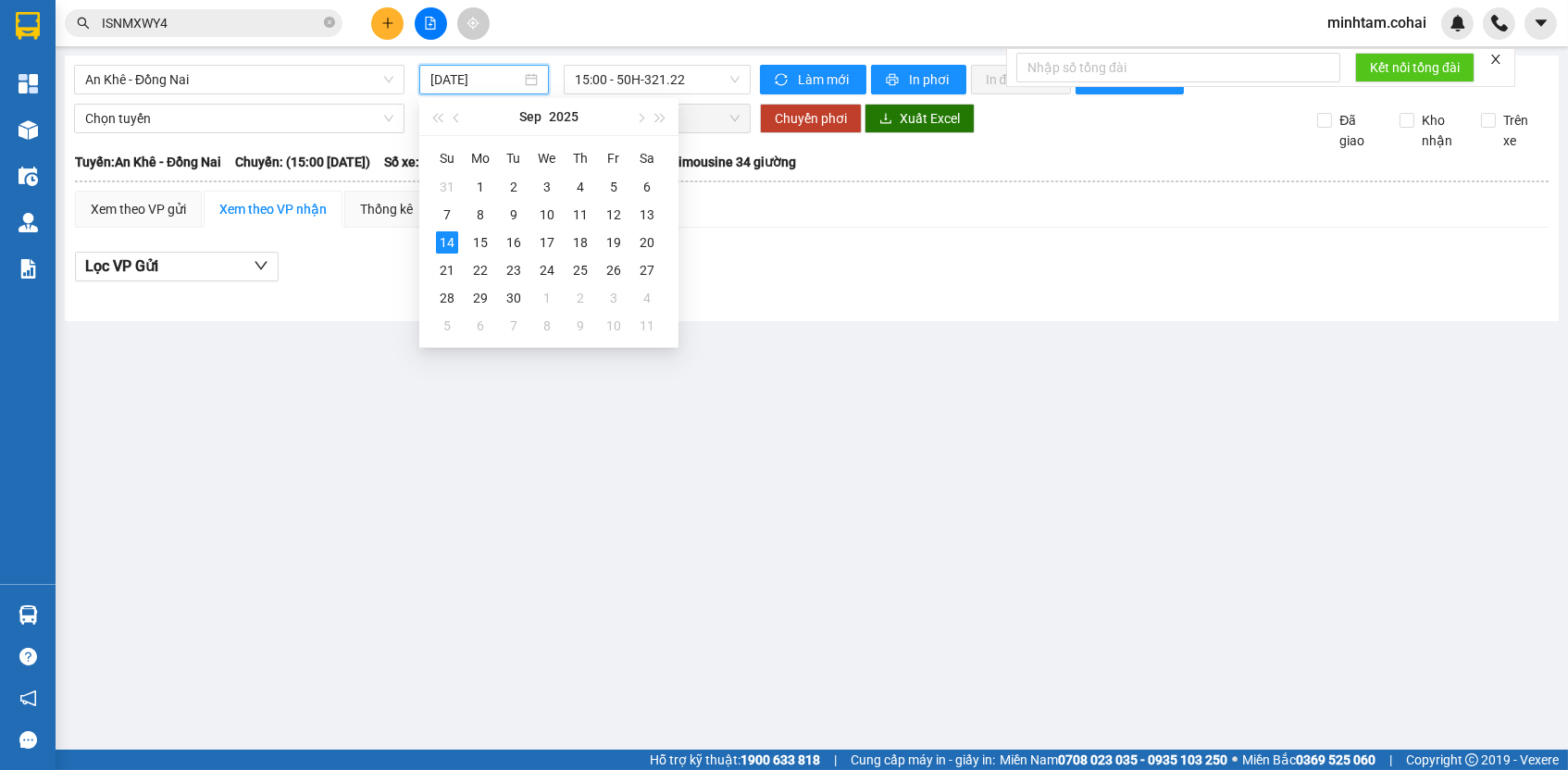
click at [519, 73] on input "[DATE]" at bounding box center [475, 79] width 91 height 20
click at [523, 218] on div "9" at bounding box center [513, 214] width 22 height 22
type input "[DATE]"
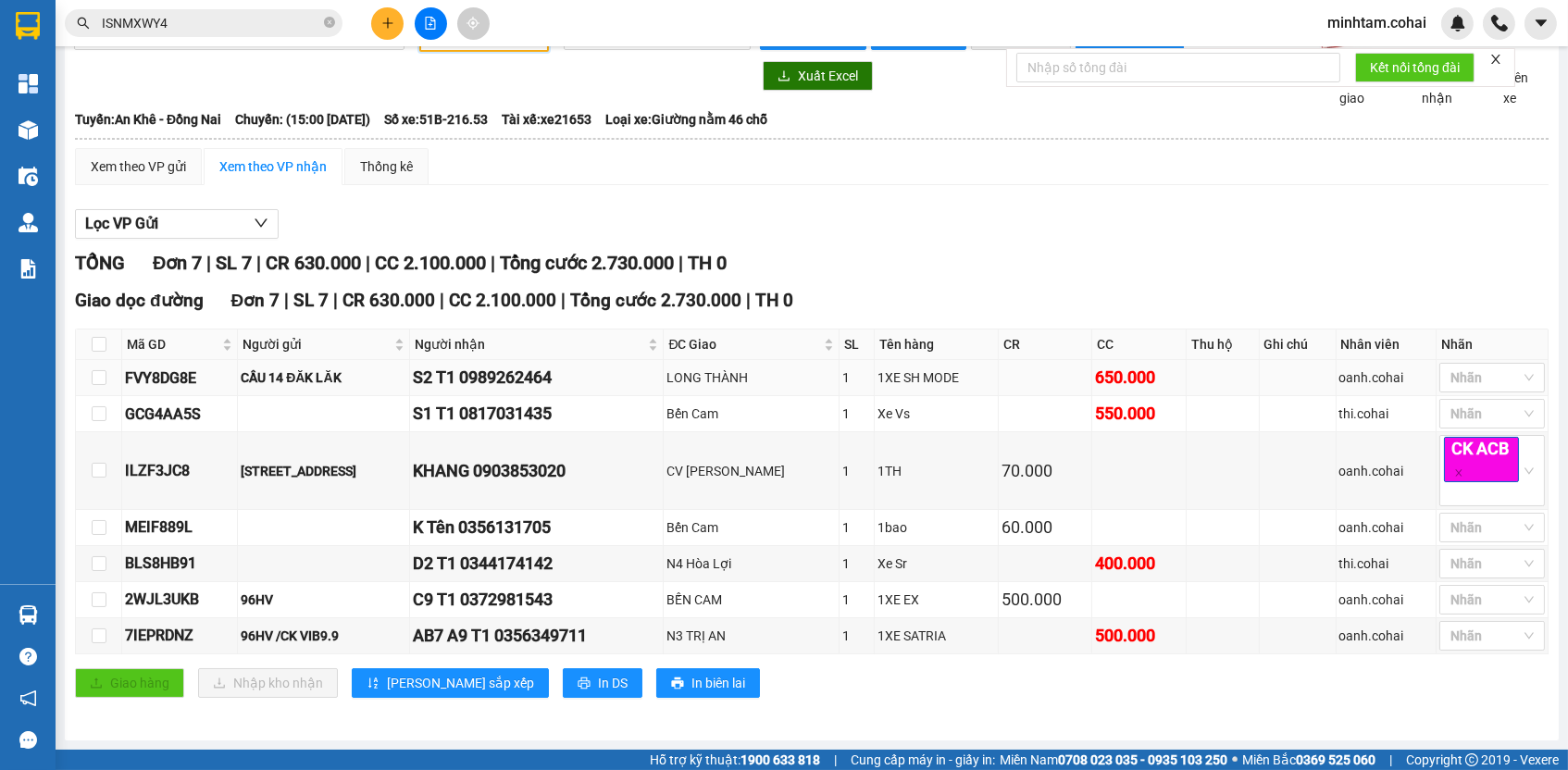
scroll to position [47, 0]
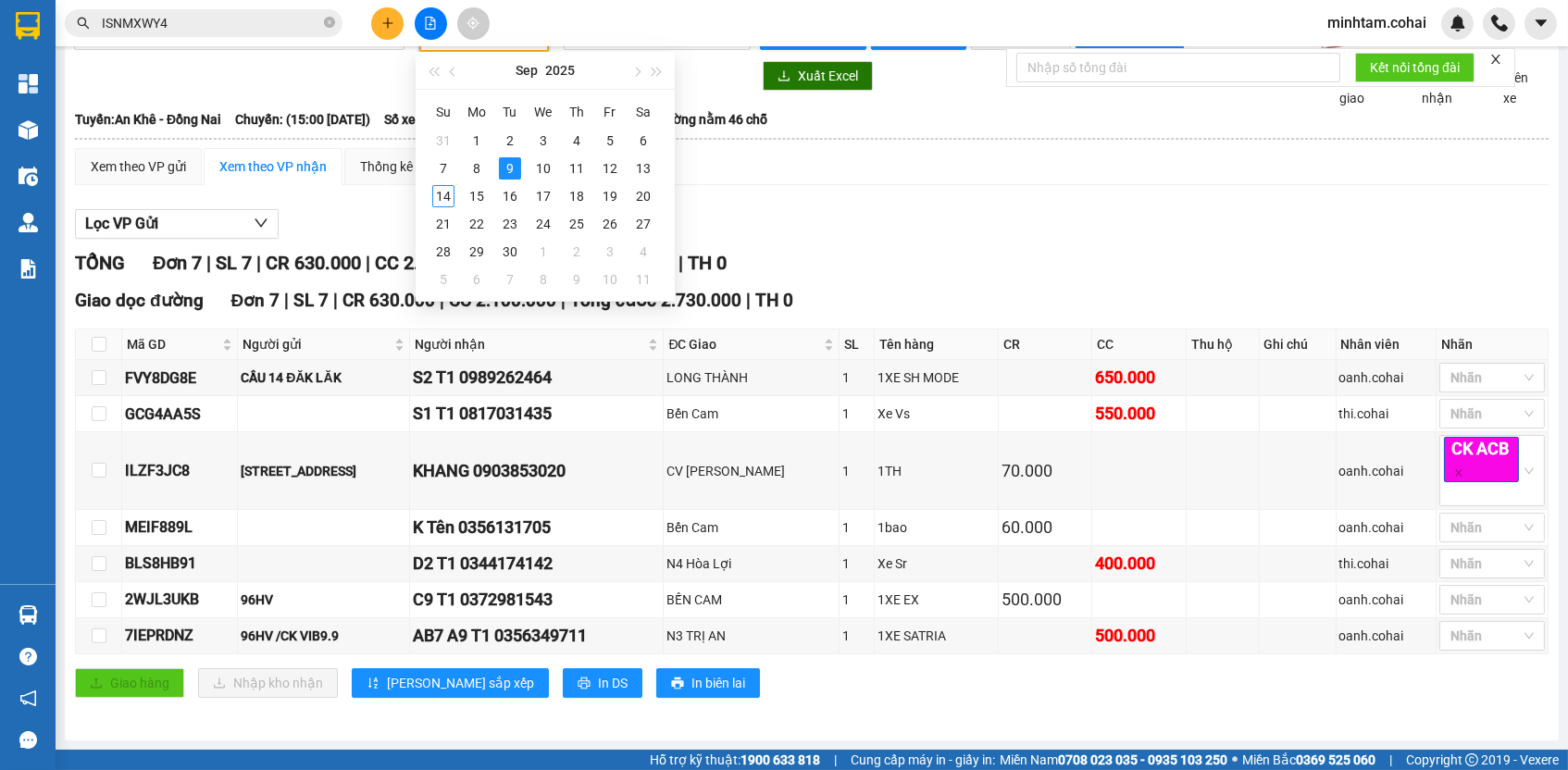
click at [1214, 706] on div "Giao dọc đường Đơn 7 | SL 7 | CR 630.000 | CC 2.100.000 | Tổng cước 2.730.000 |…" at bounding box center [812, 499] width 1474 height 425
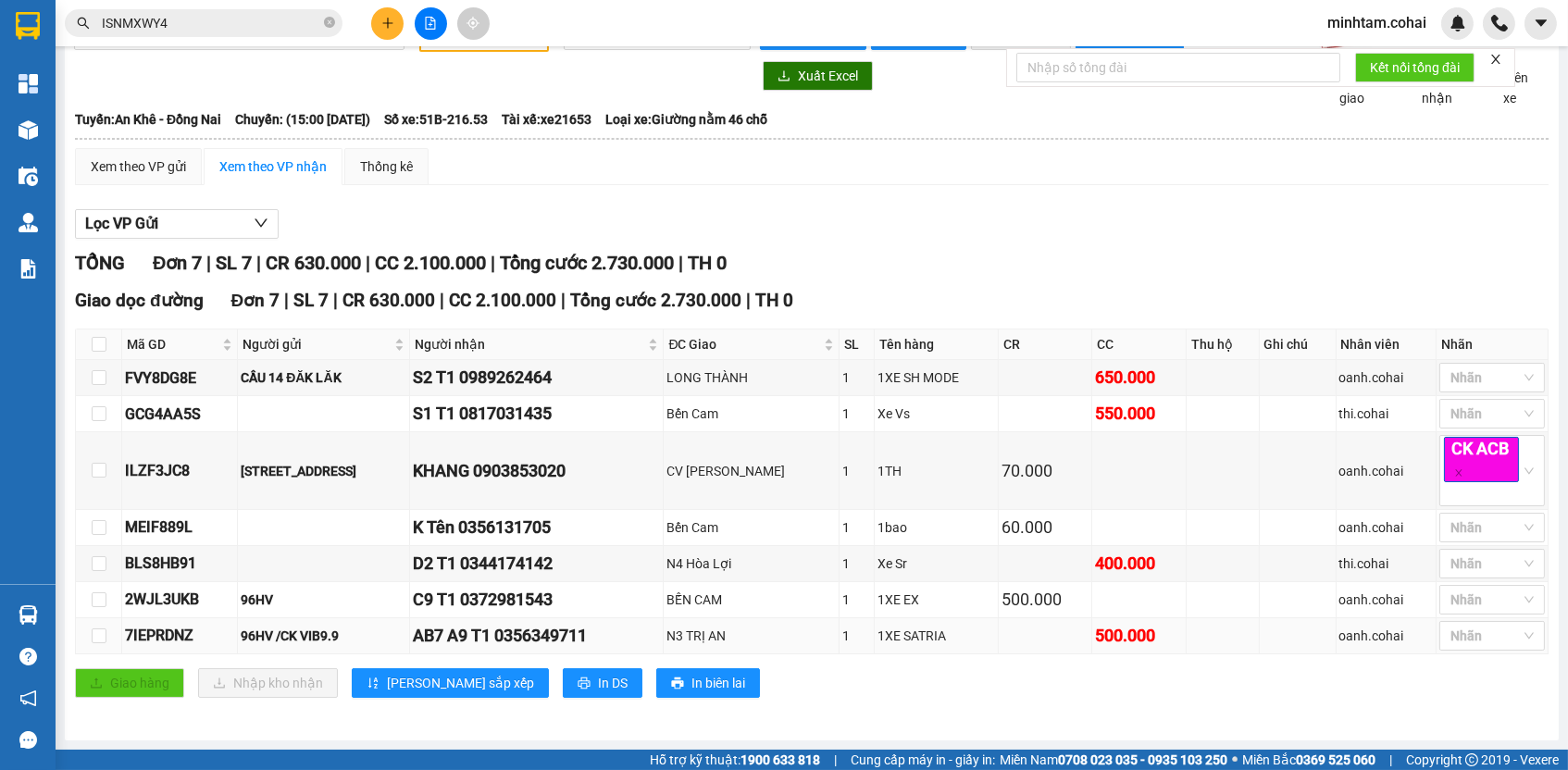
click at [535, 637] on div "AB7 A9 T1 0356349711" at bounding box center [536, 636] width 248 height 26
copy div "0356349711"
click at [179, 642] on div "7IEPRDNZ" at bounding box center [179, 636] width 109 height 23
click at [180, 642] on div "7IEPRDNZ" at bounding box center [179, 636] width 109 height 23
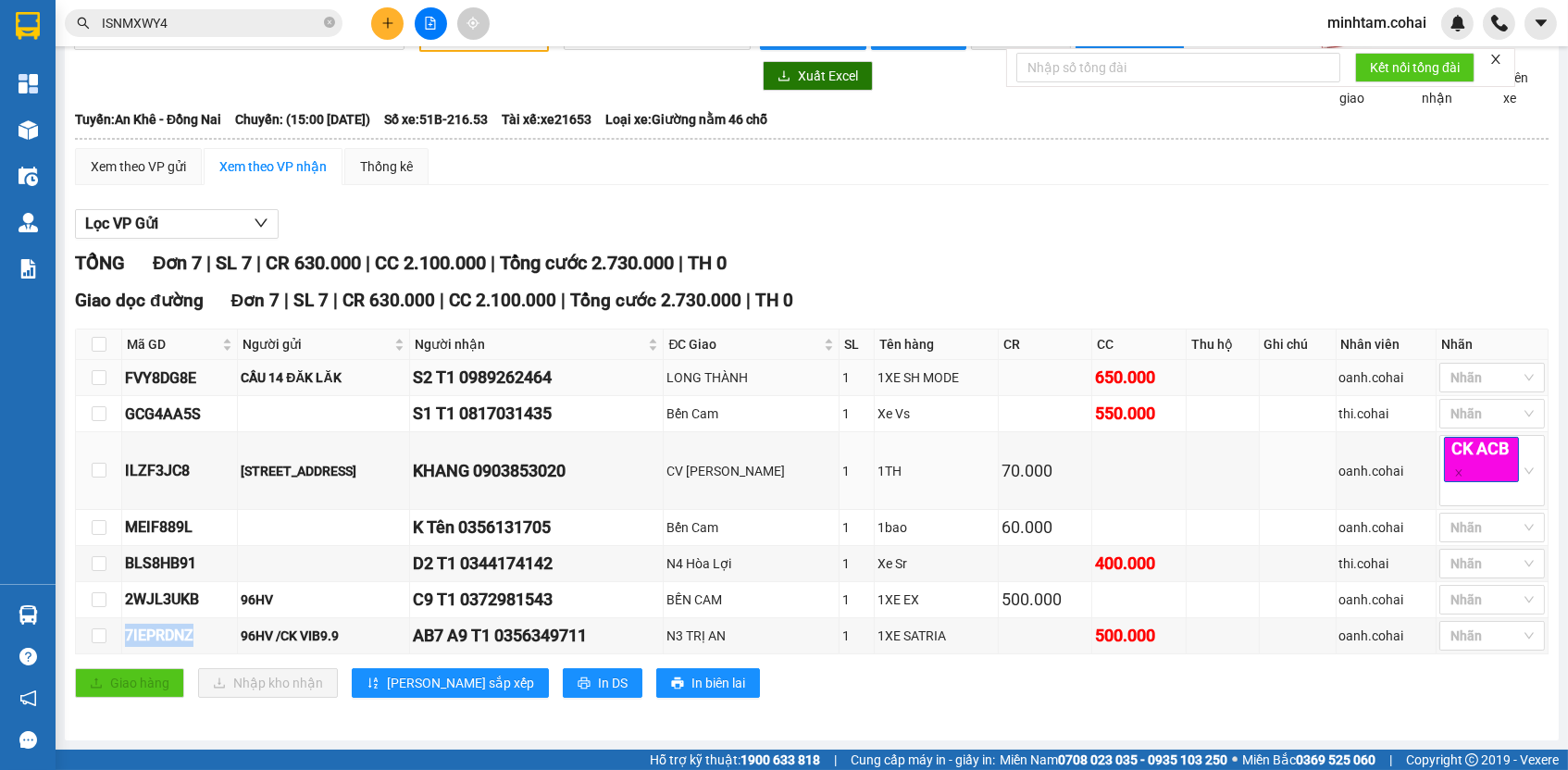
copy div "7IEPRDNZ"
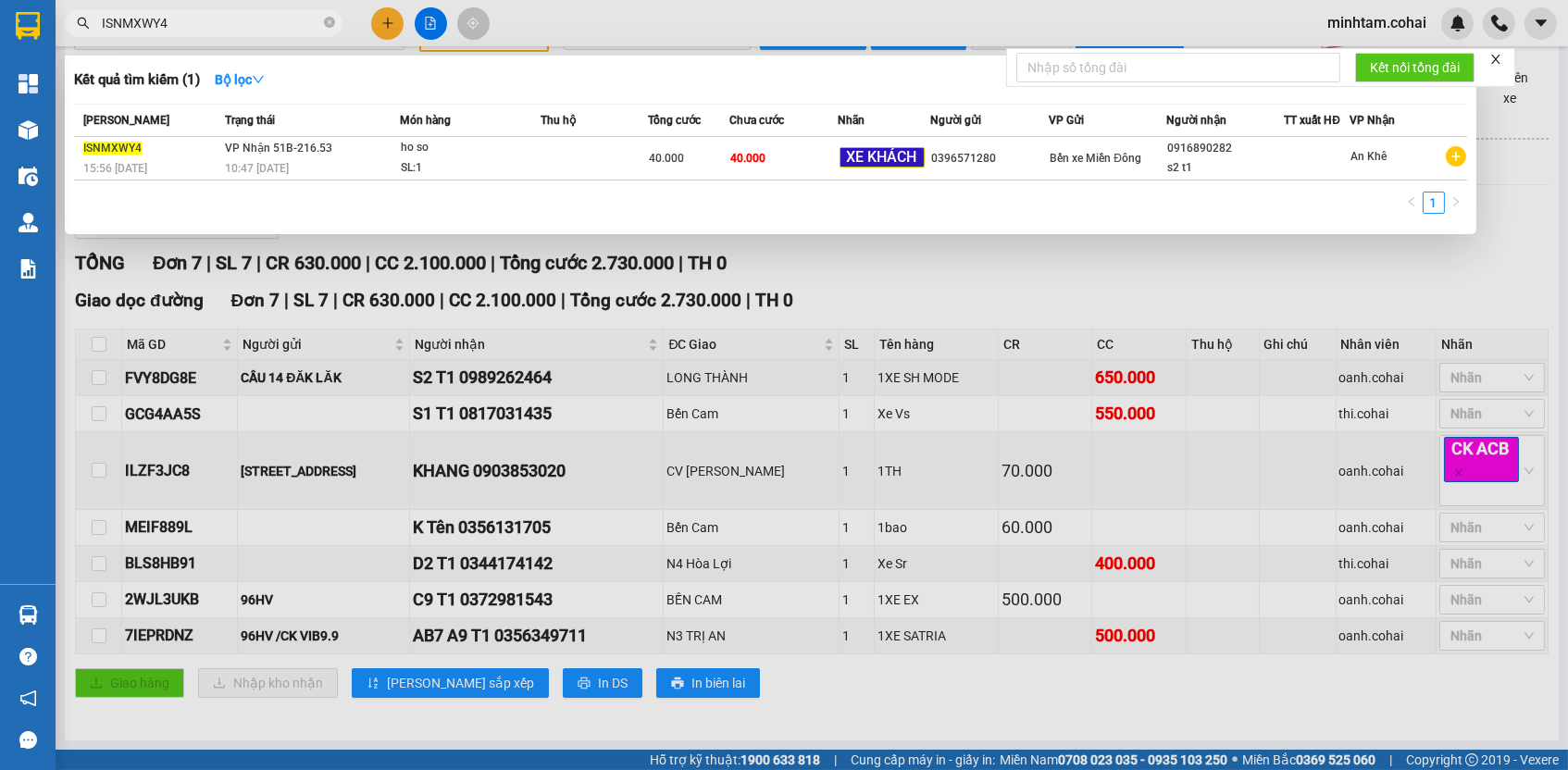
click at [273, 25] on input "ISNMXWY4" at bounding box center [211, 23] width 219 height 20
paste input "7IEPRDNZ"
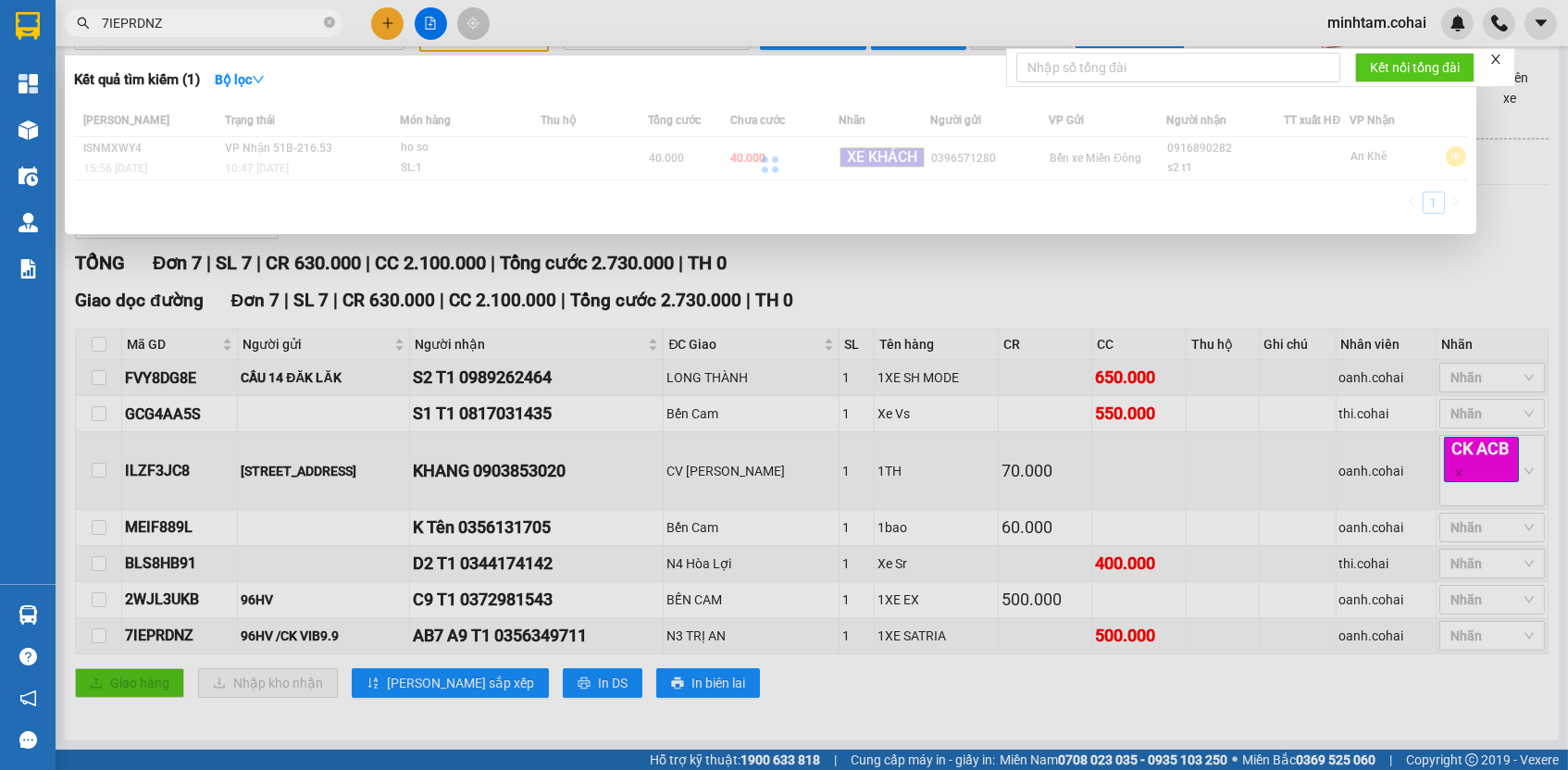
type input "7IEPRDNZ"
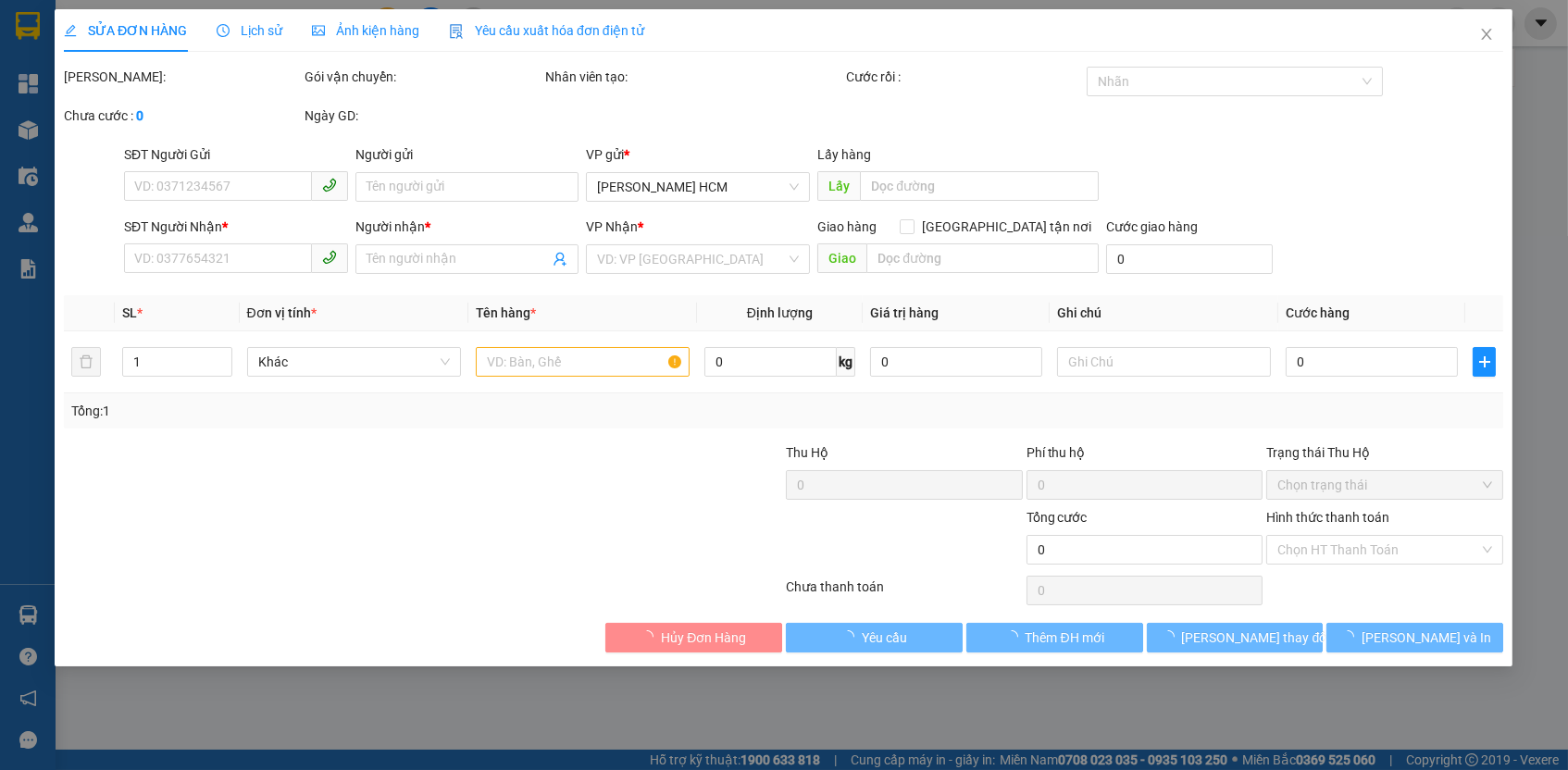
click at [785, 162] on div "VP gửi *" at bounding box center [699, 157] width 224 height 28
type input "96HV /CK VIB9.9"
type input "0356349711"
type input "AB7 A9 T1"
type input "N3 TRỊ AN"
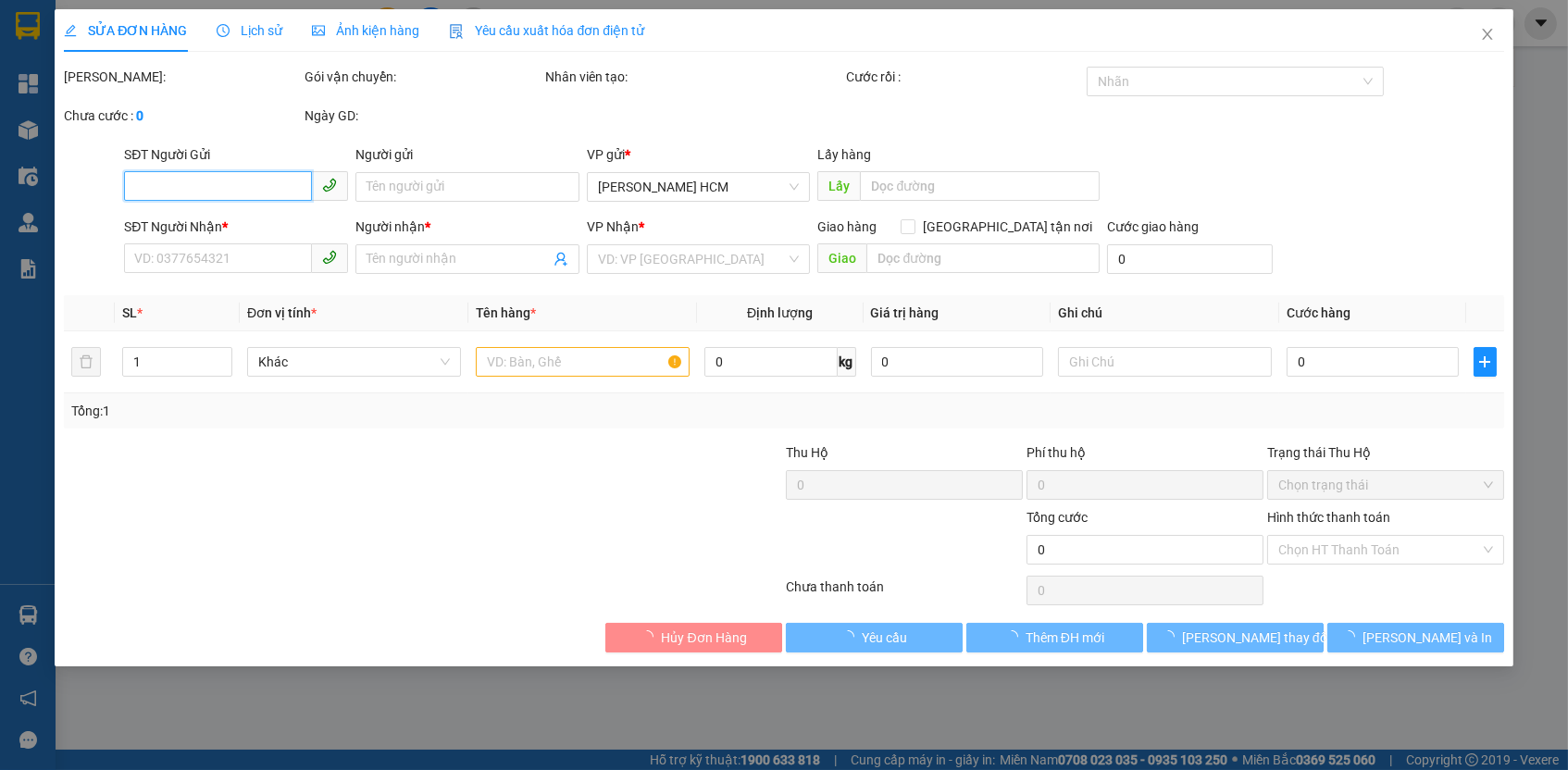
type input "500.000"
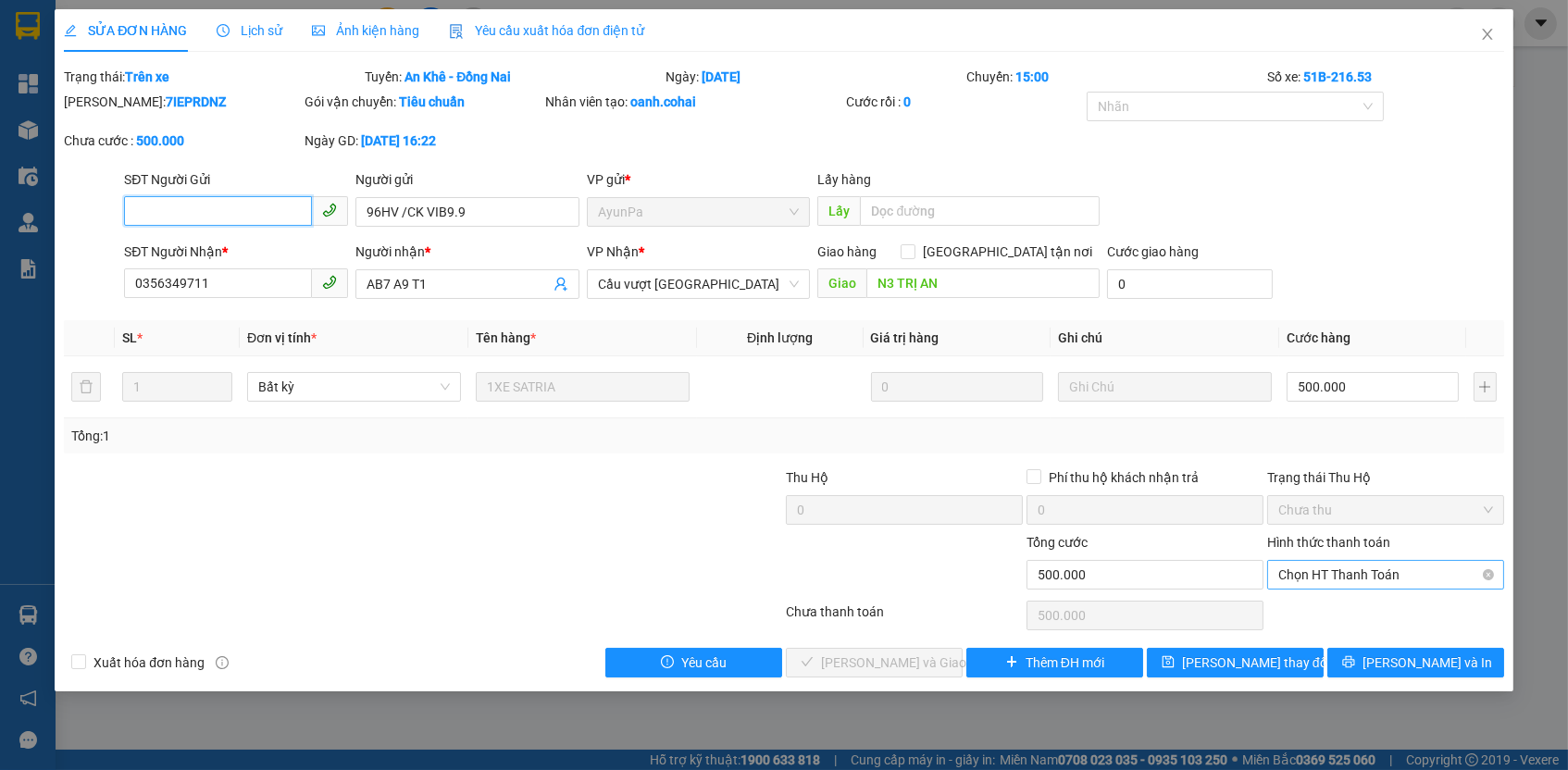
click at [1352, 578] on span "Chọn HT Thanh Toán" at bounding box center [1386, 574] width 215 height 28
drag, startPoint x: 1345, startPoint y: 600, endPoint x: 1342, endPoint y: 610, distance: 10.4
click at [1343, 600] on div "Tại văn phòng" at bounding box center [1386, 606] width 215 height 20
type input "0"
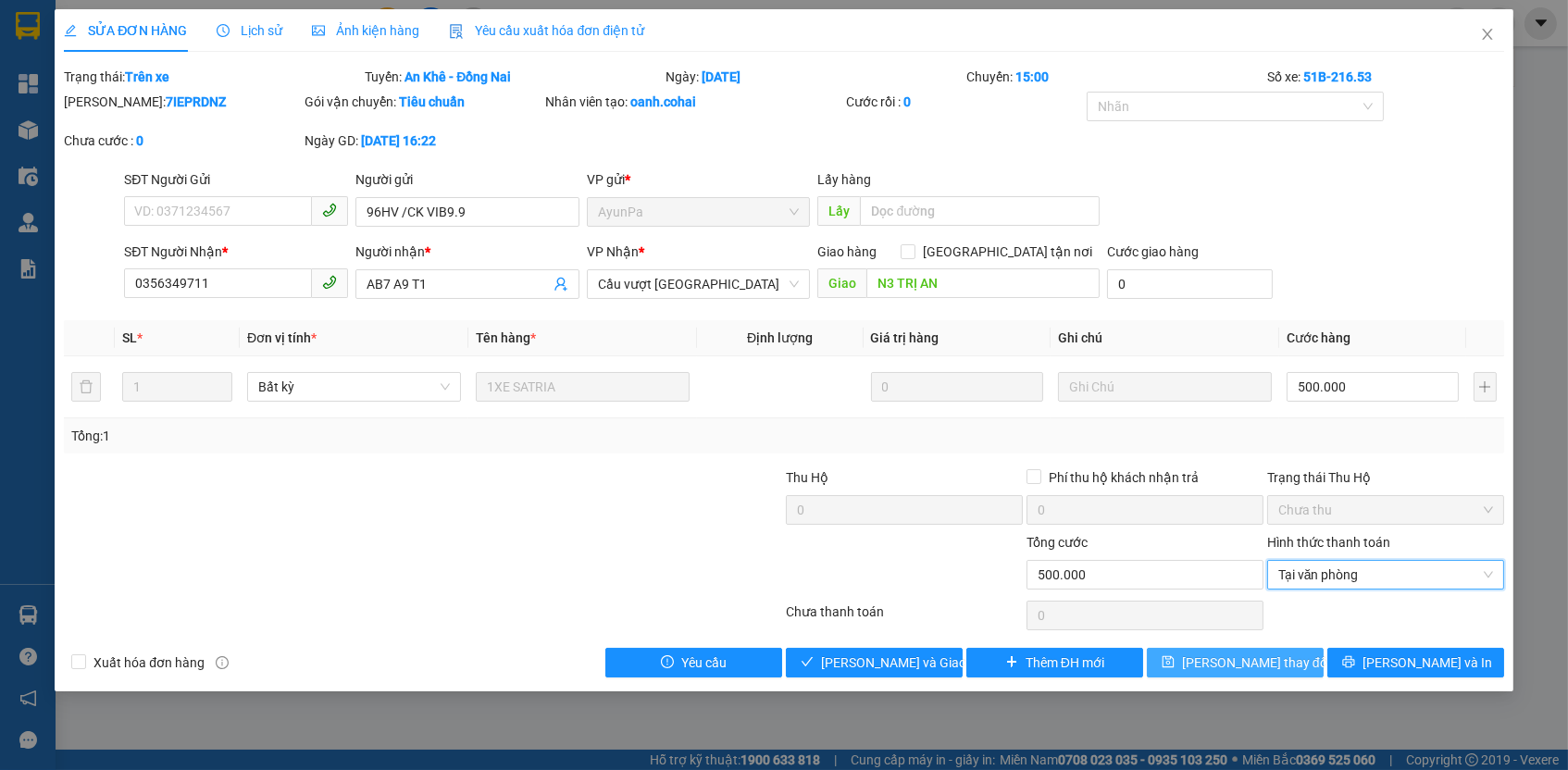
click at [1288, 655] on button "[PERSON_NAME] thay đổi" at bounding box center [1235, 662] width 177 height 30
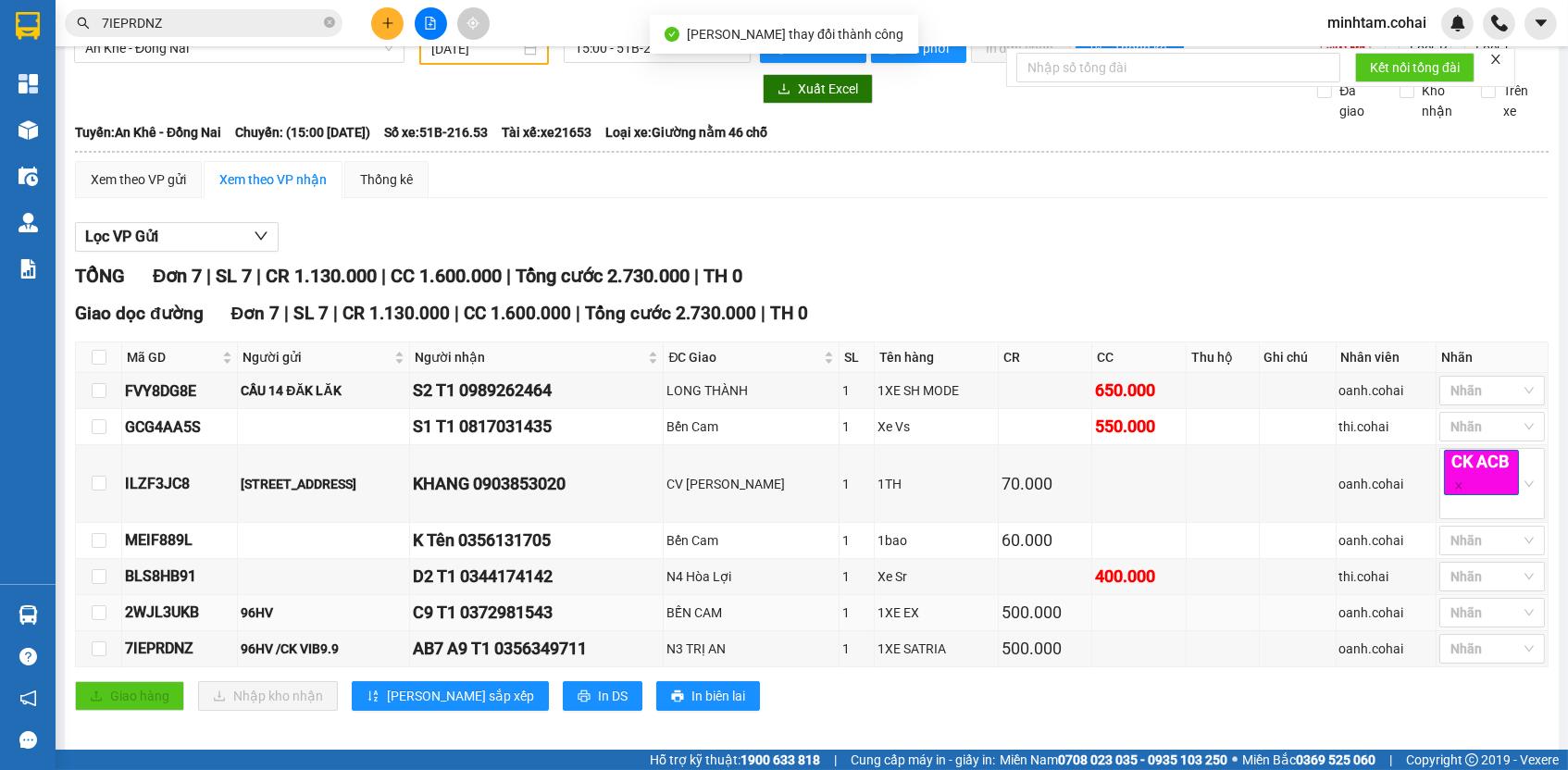
scroll to position [52, 0]
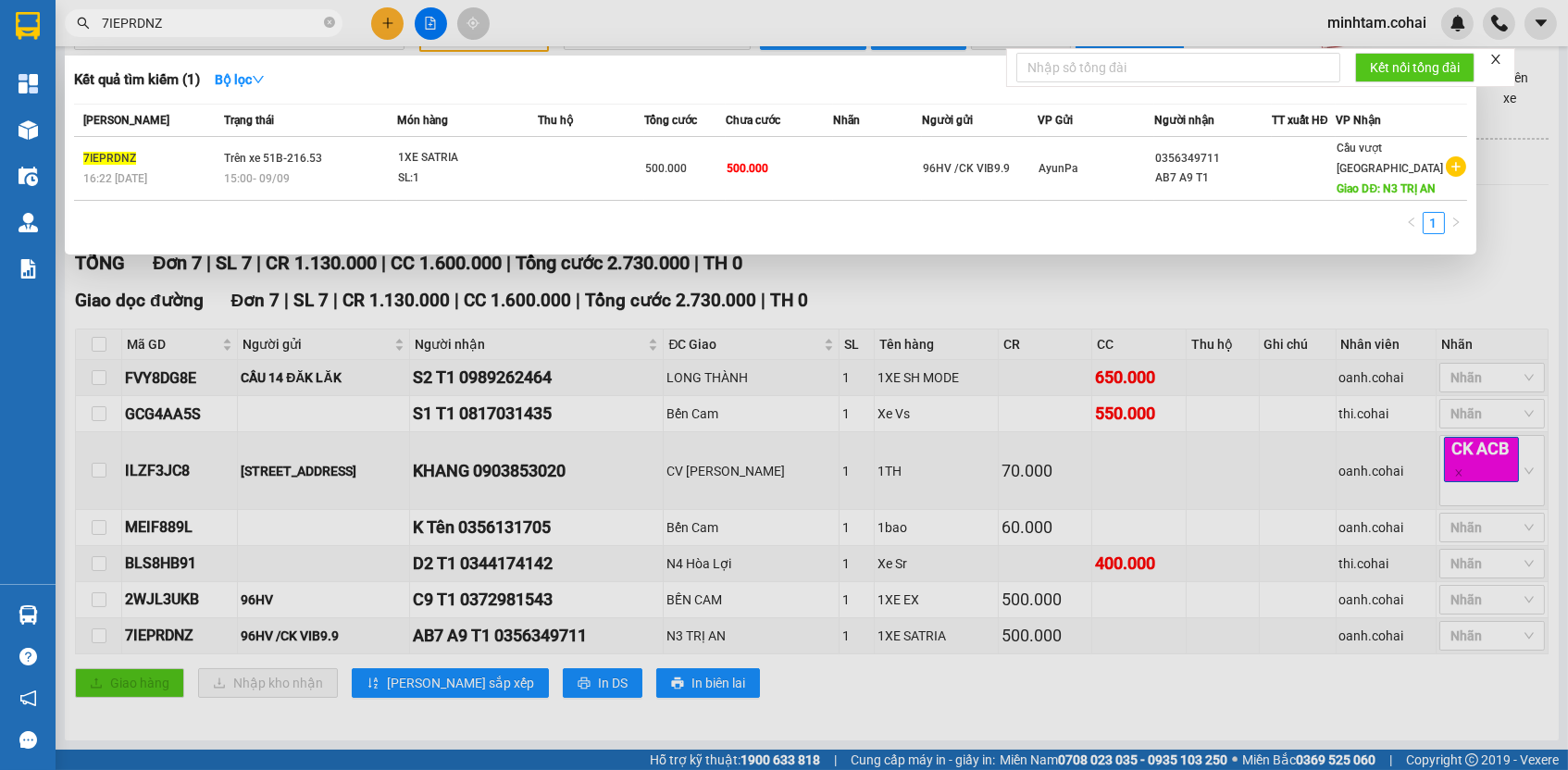
paste input "BLS8HB91"
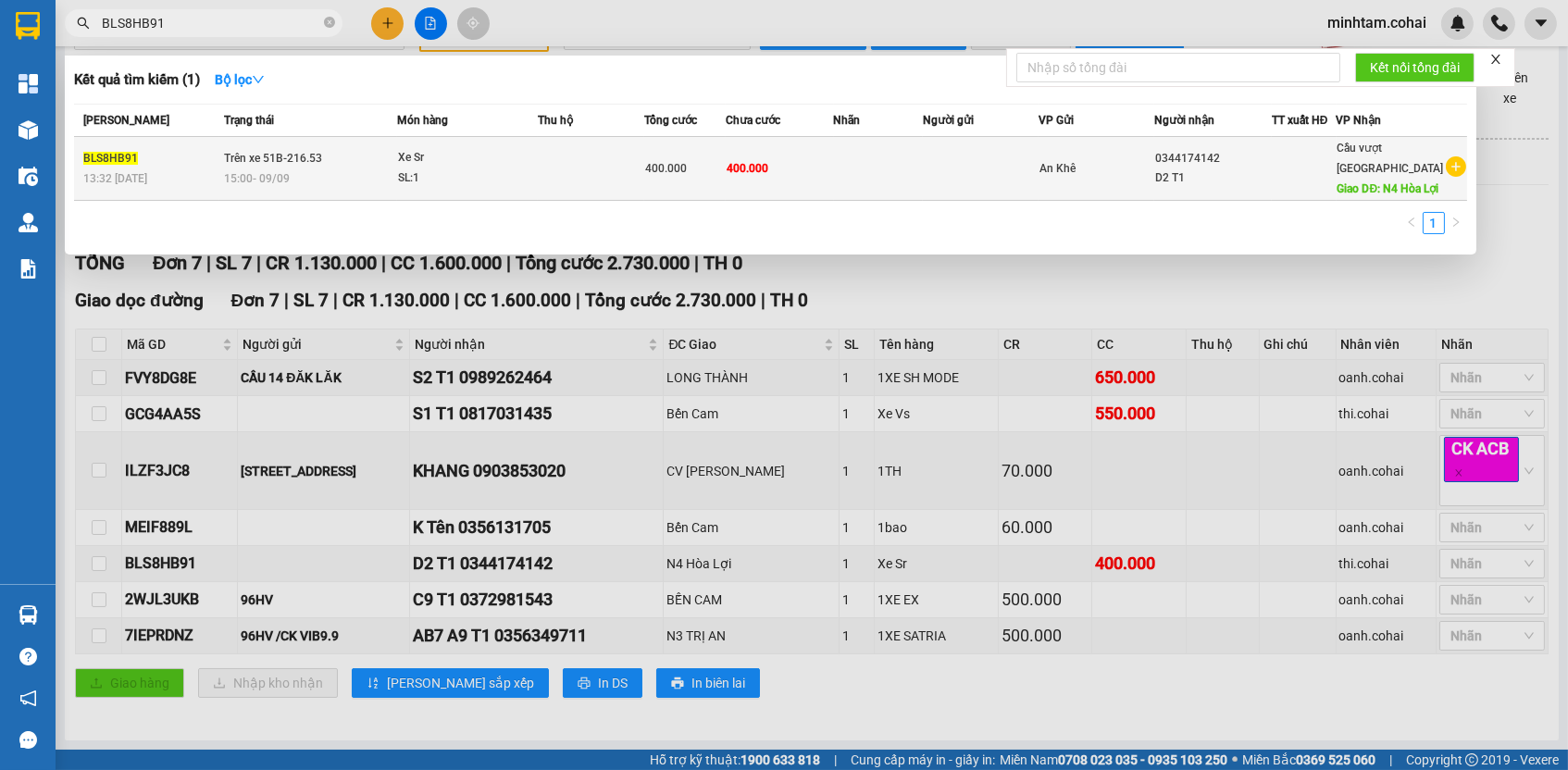
type input "BLS8HB91"
click at [769, 175] on span "400.000" at bounding box center [747, 169] width 41 height 13
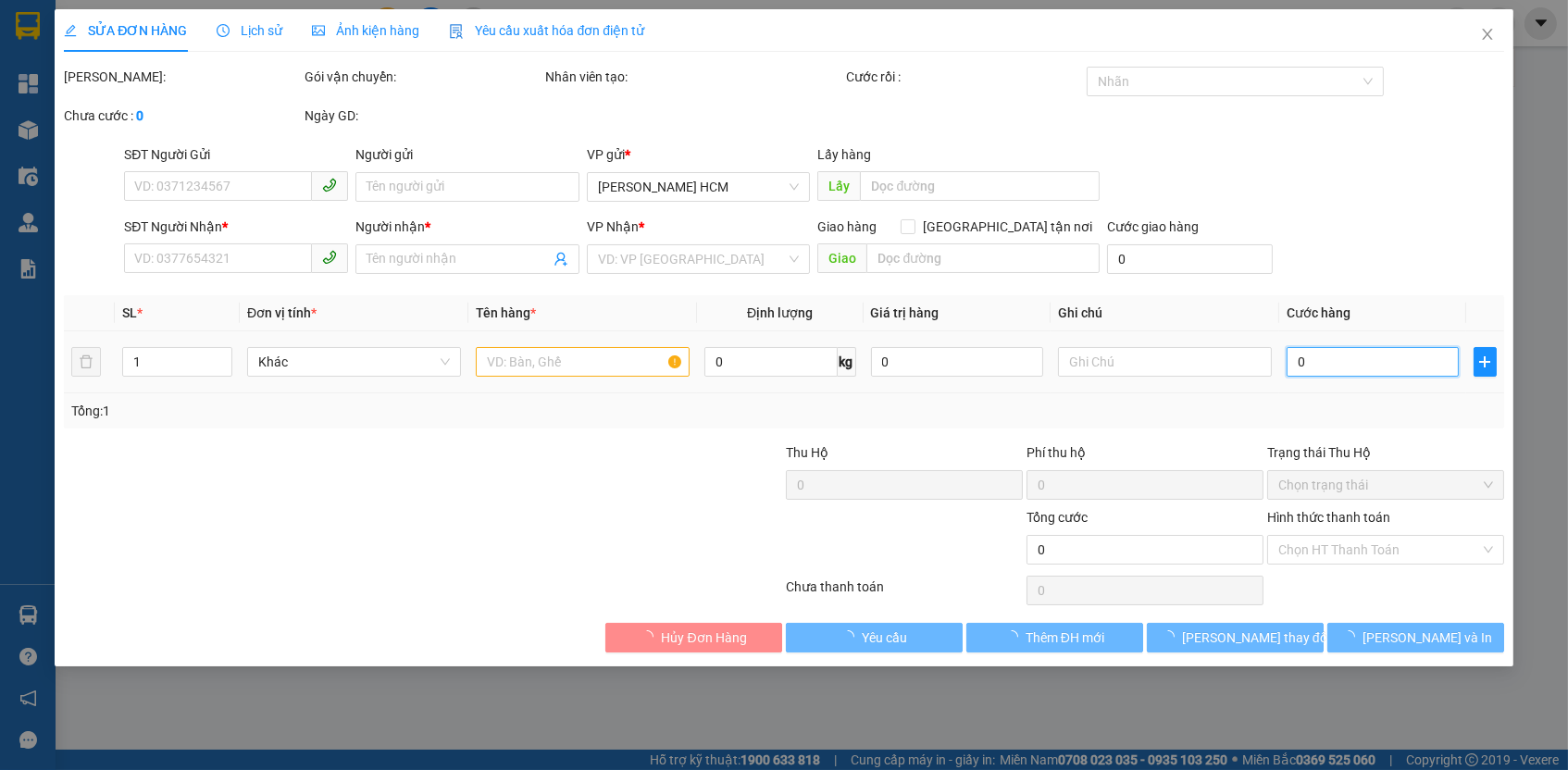
click at [1342, 365] on input "0" at bounding box center [1372, 362] width 172 height 30
type input "0344174142"
type input "D2 T1"
type input "N4 Hòa Lợi"
type input "400.000"
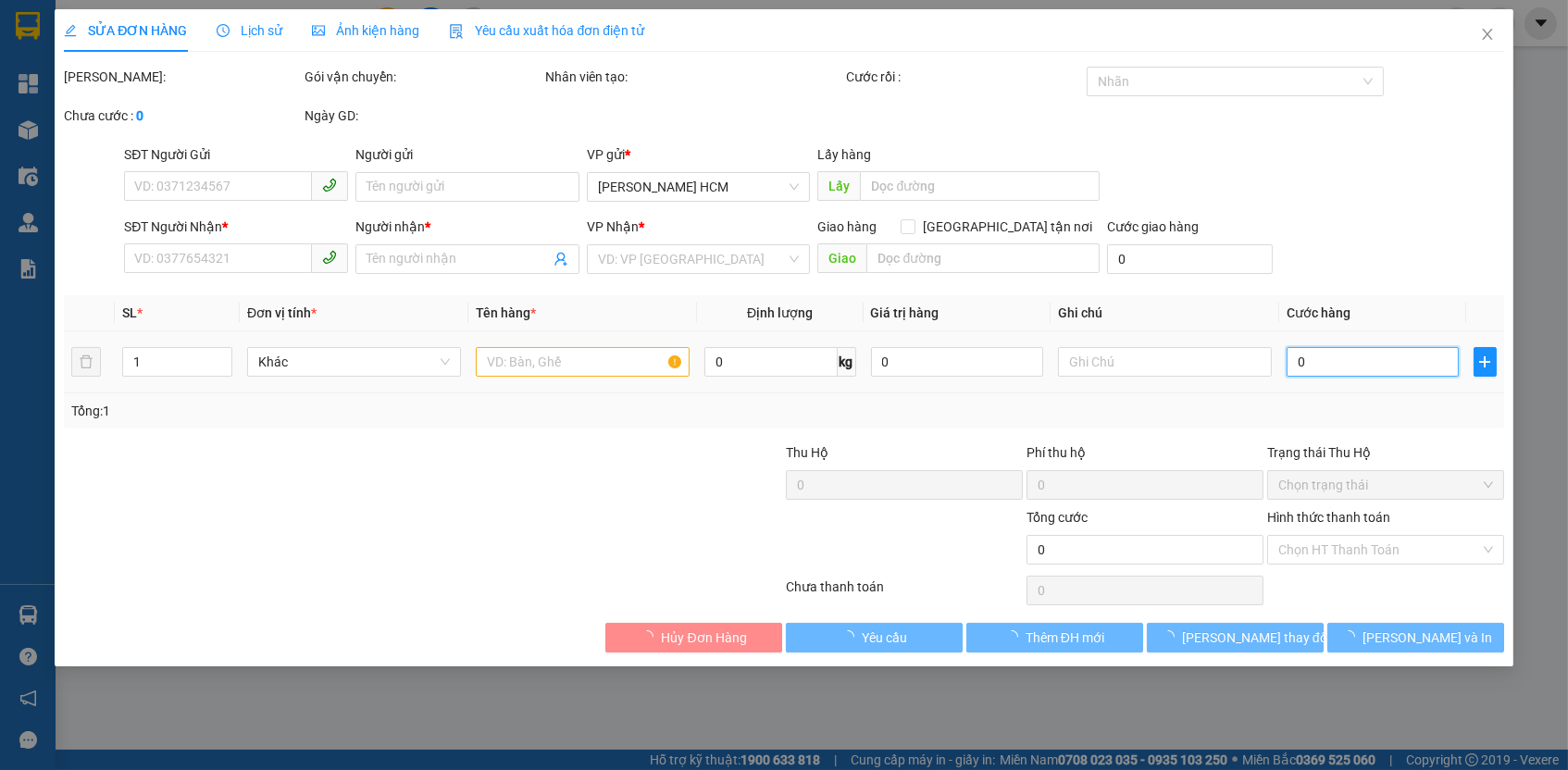
type input "400.000"
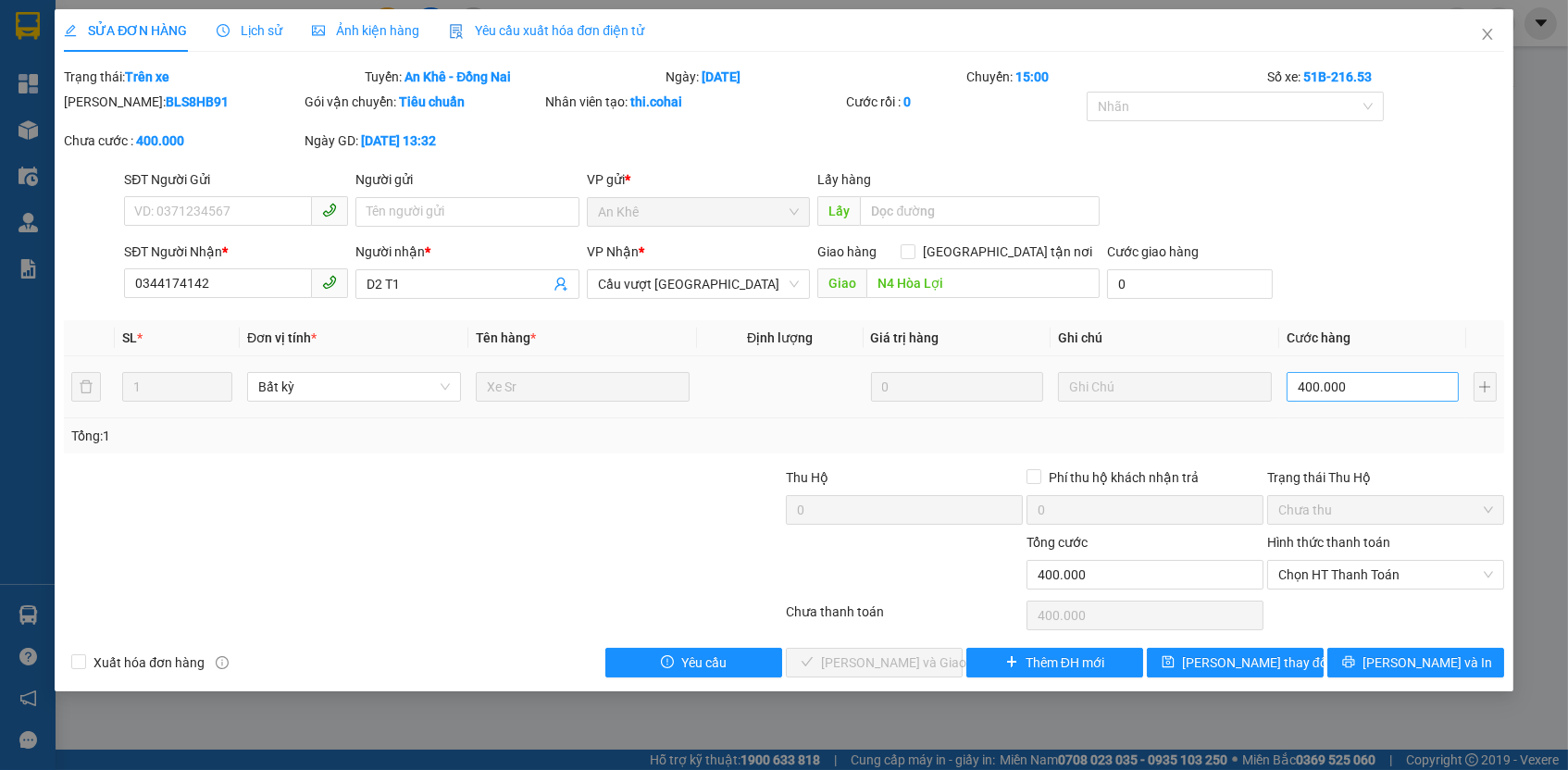
click at [1346, 378] on input "400.000" at bounding box center [1372, 387] width 172 height 30
type input "1"
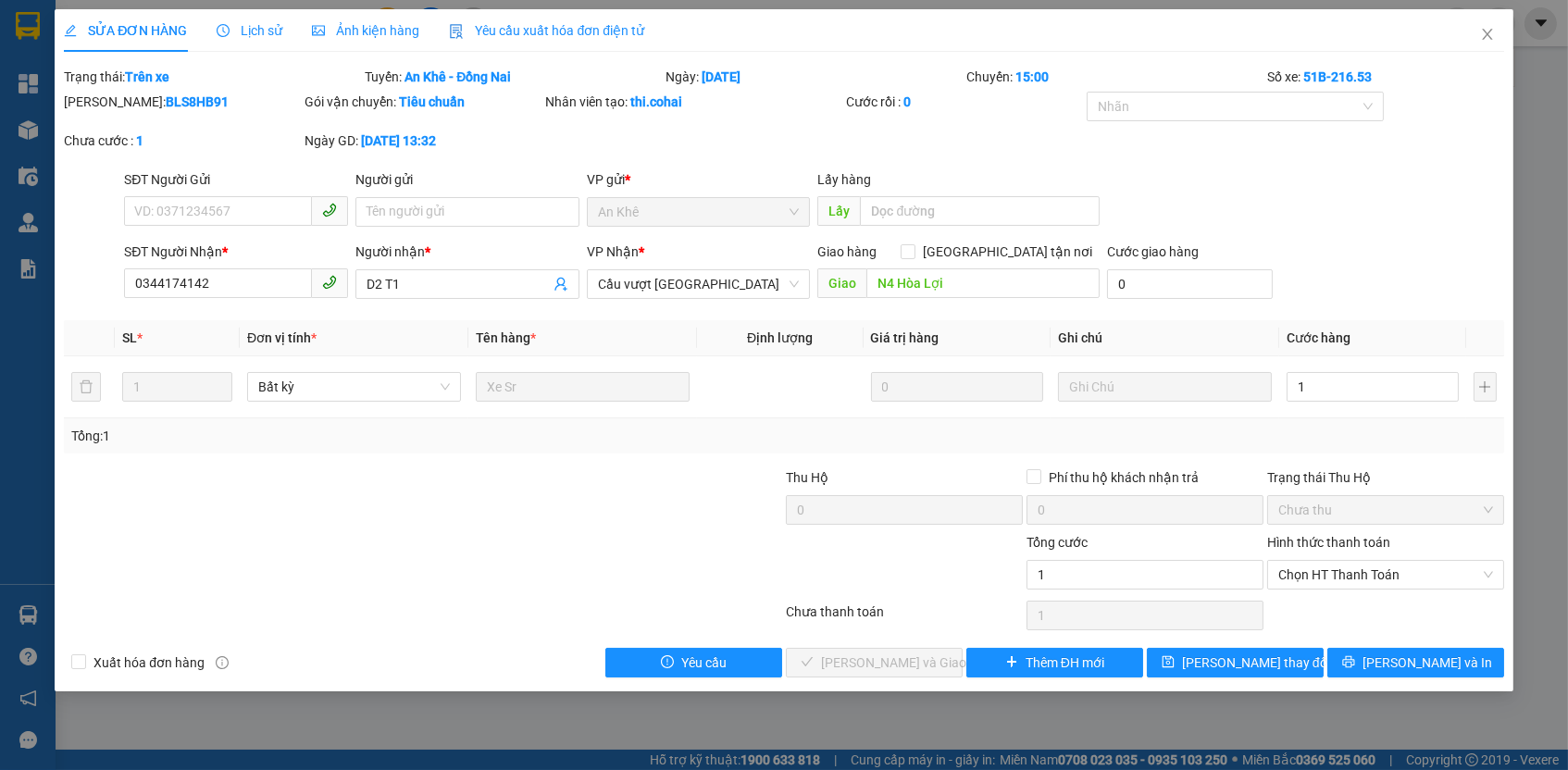
type input "1.000"
click at [1353, 426] on div "Tổng: 1" at bounding box center [783, 436] width 1424 height 20
click at [1352, 562] on span "Chọn HT Thanh Toán" at bounding box center [1386, 574] width 215 height 28
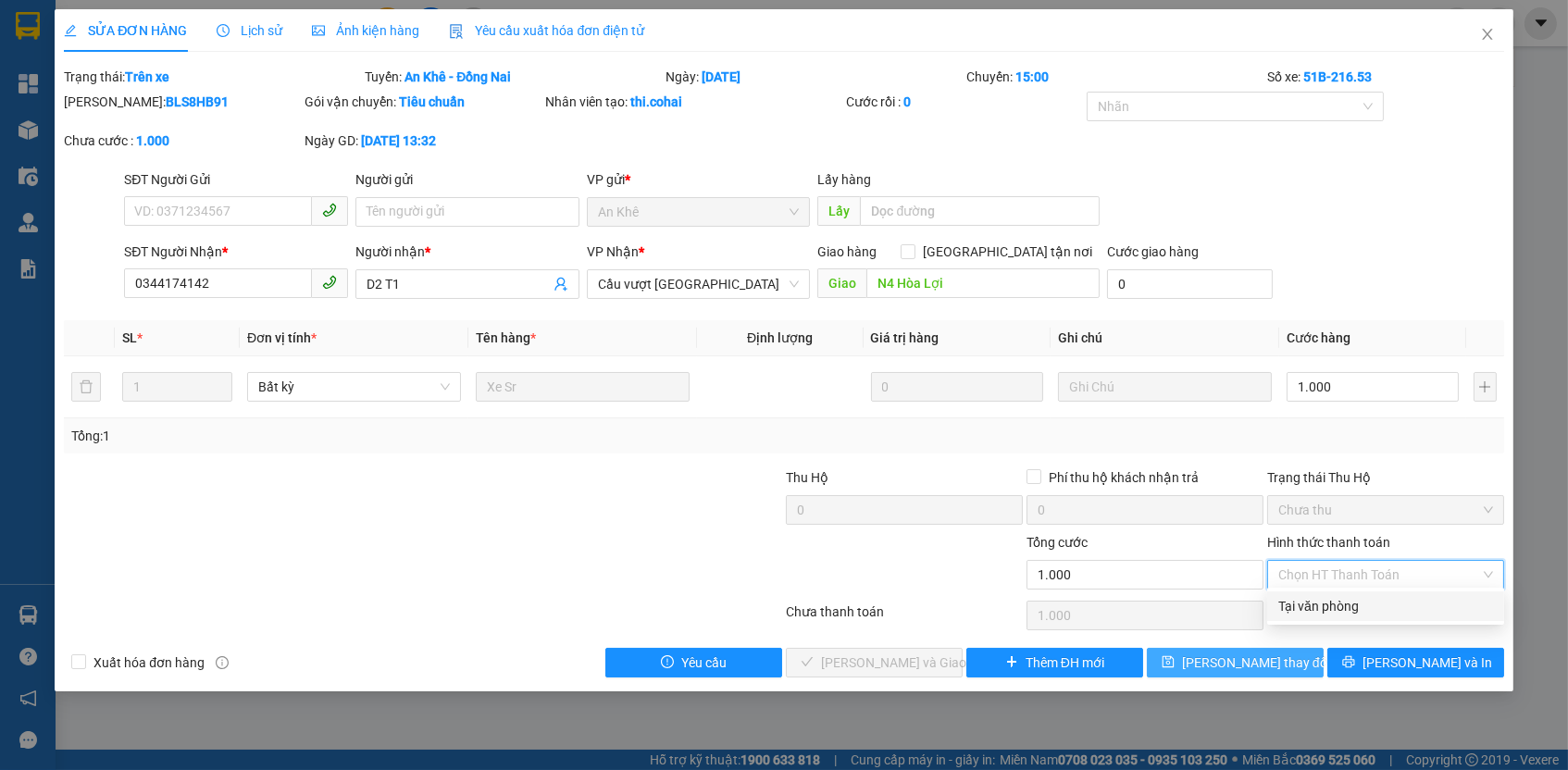
drag, startPoint x: 1337, startPoint y: 614, endPoint x: 1256, endPoint y: 657, distance: 91.7
click at [1336, 614] on div "Tại văn phòng" at bounding box center [1386, 606] width 215 height 20
type input "0"
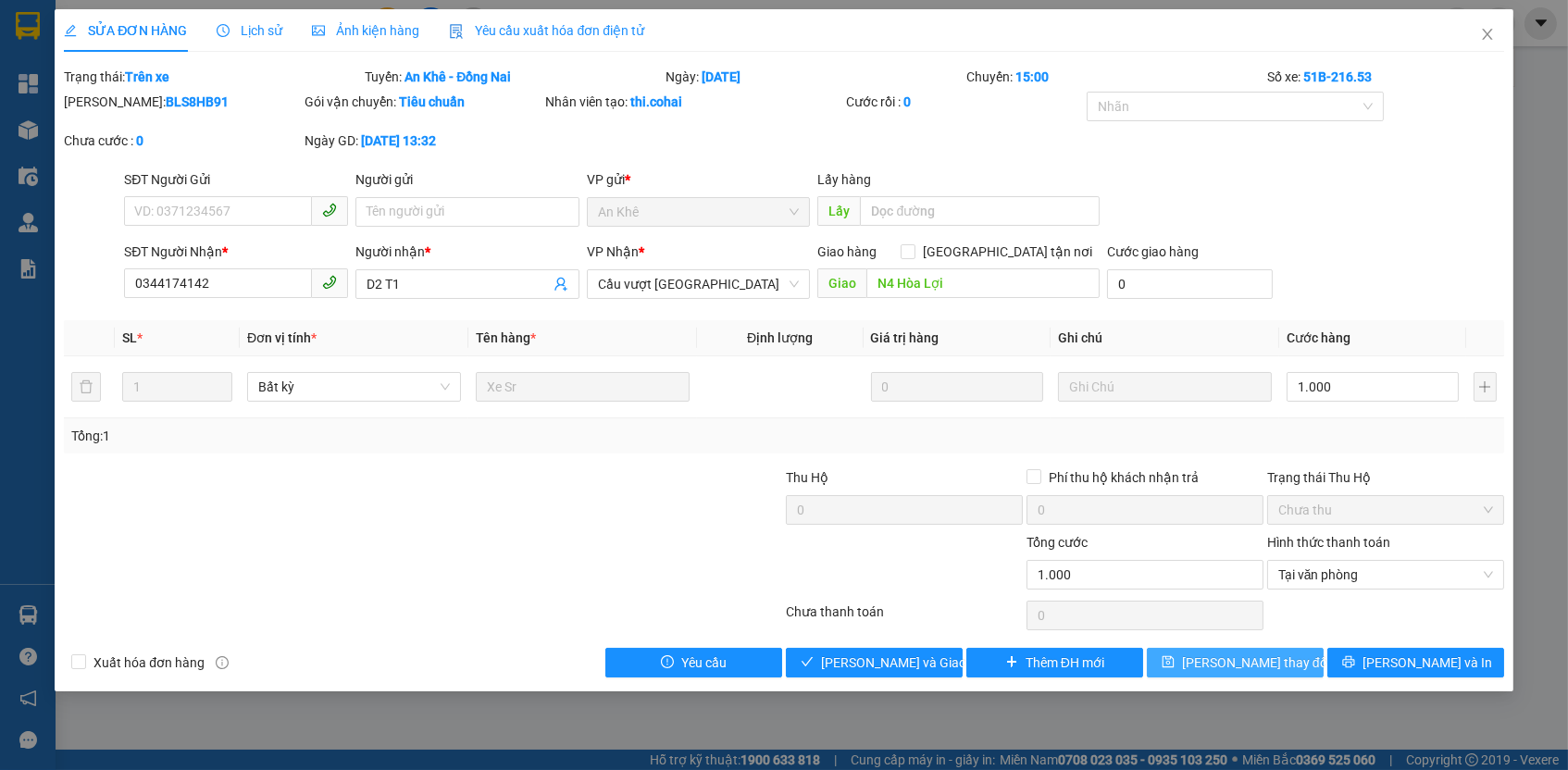
click at [1225, 671] on button "[PERSON_NAME] thay đổi" at bounding box center [1235, 662] width 177 height 30
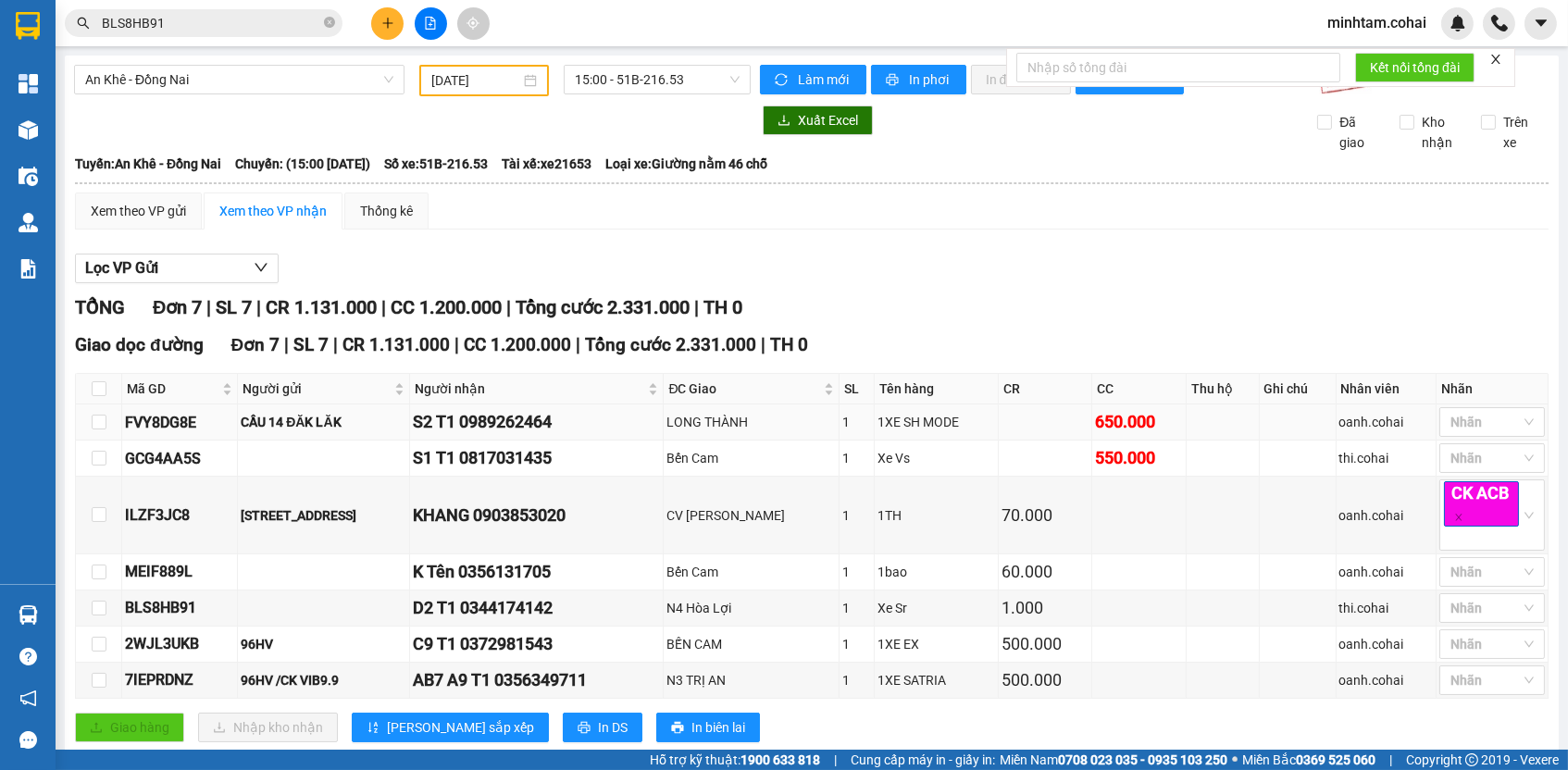
click at [141, 430] on div "FVY8DG8E" at bounding box center [179, 422] width 109 height 23
copy div "FVY8DG8E"
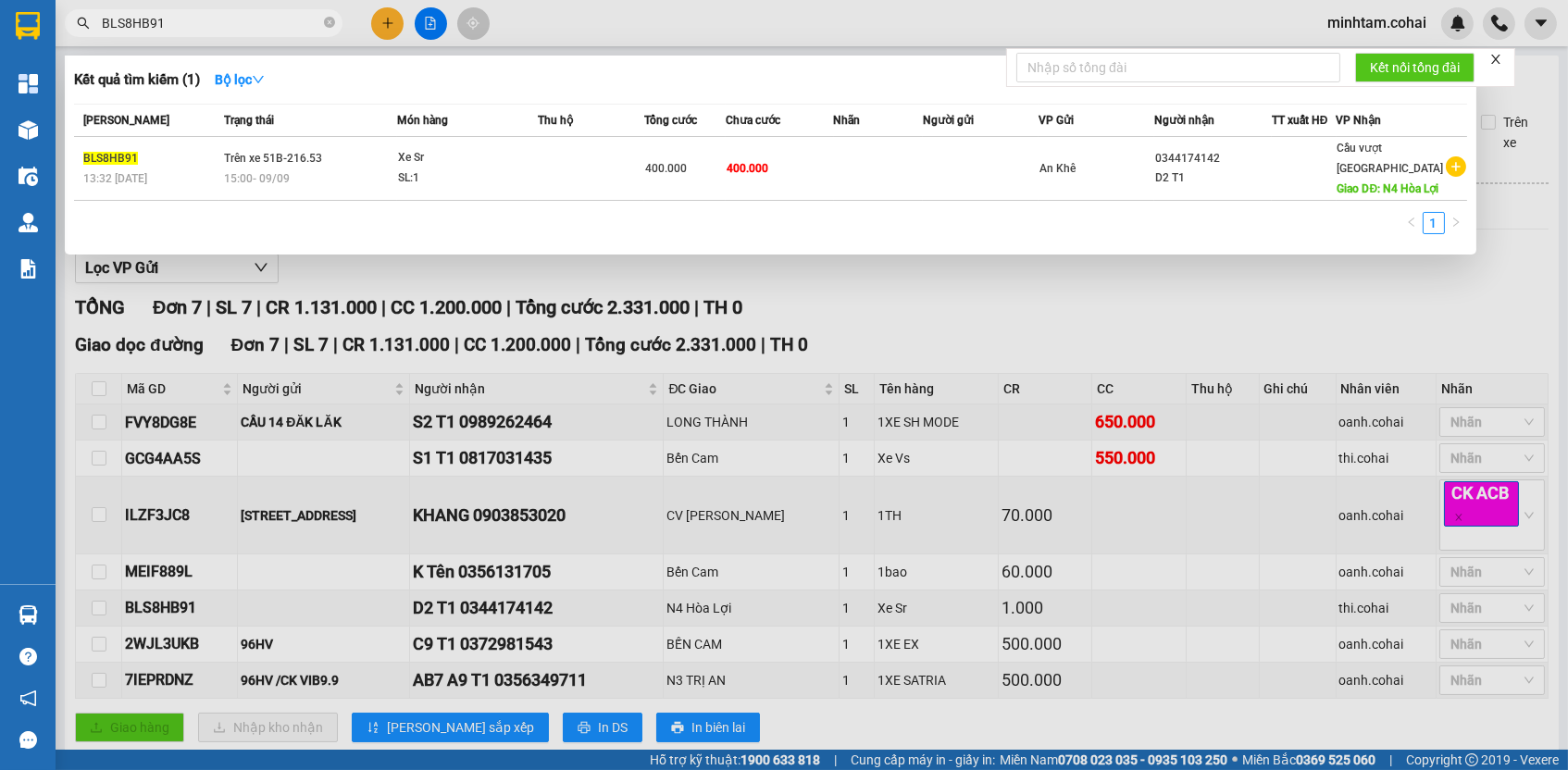
click at [257, 19] on input "BLS8HB91" at bounding box center [211, 23] width 219 height 20
paste input "FVY8DG8E"
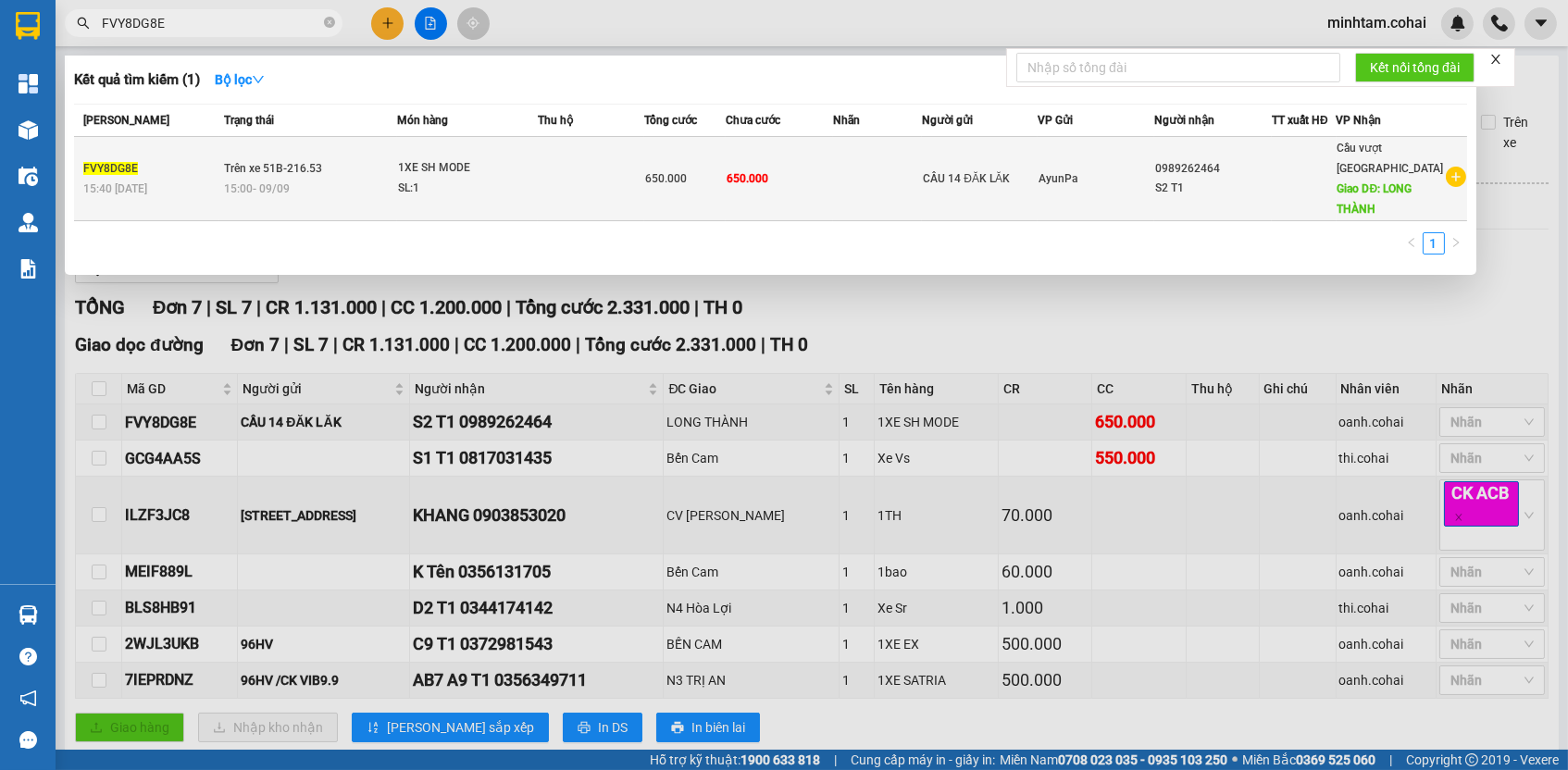
type input "FVY8DG8E"
click at [819, 186] on td "650.000" at bounding box center [779, 180] width 107 height 84
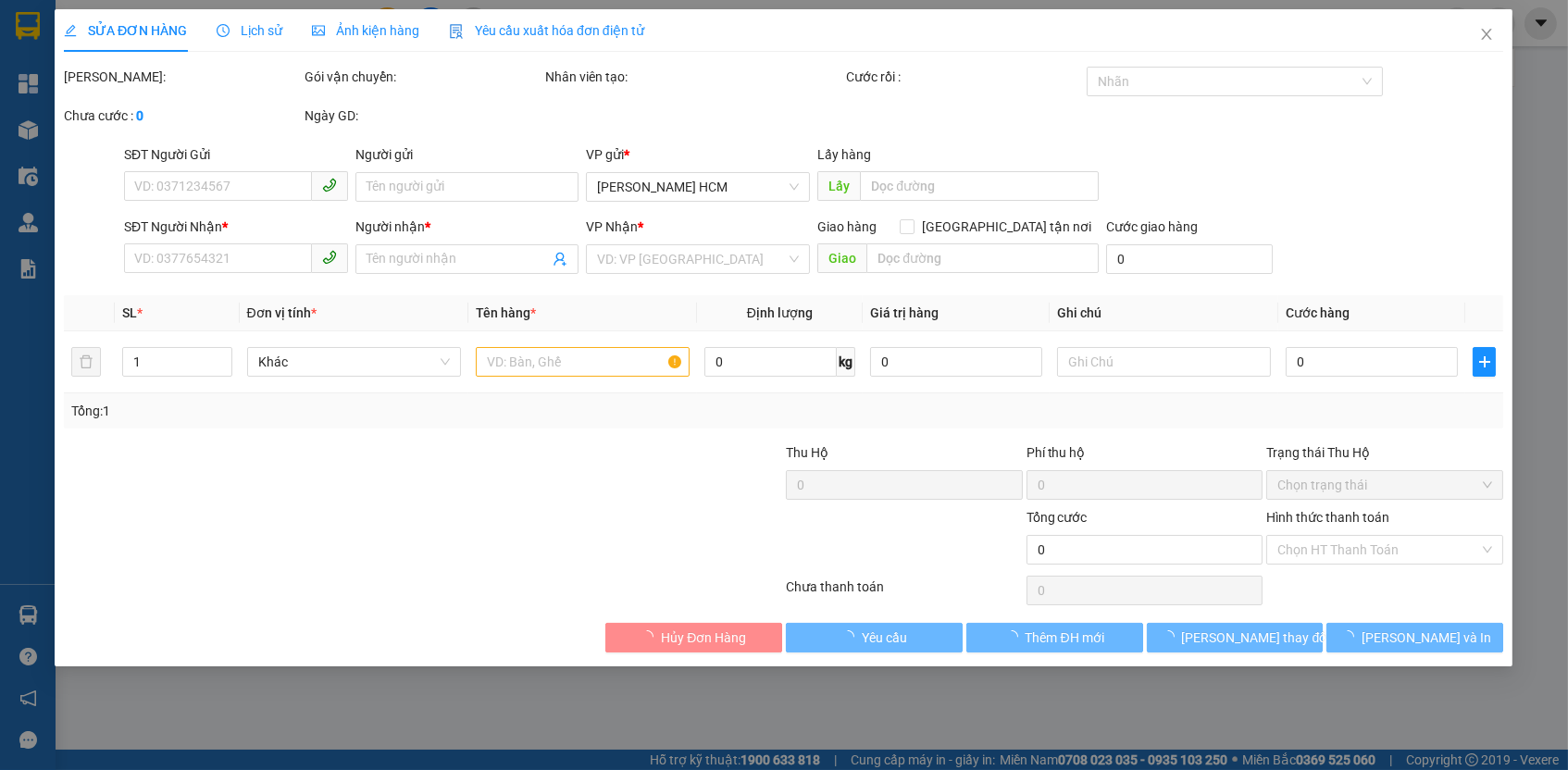
type input "CẦU 14 ĐĂK LĂK"
type input "0989262464"
type input "S2 T1"
type input "LONG THÀNH"
type input "650.000"
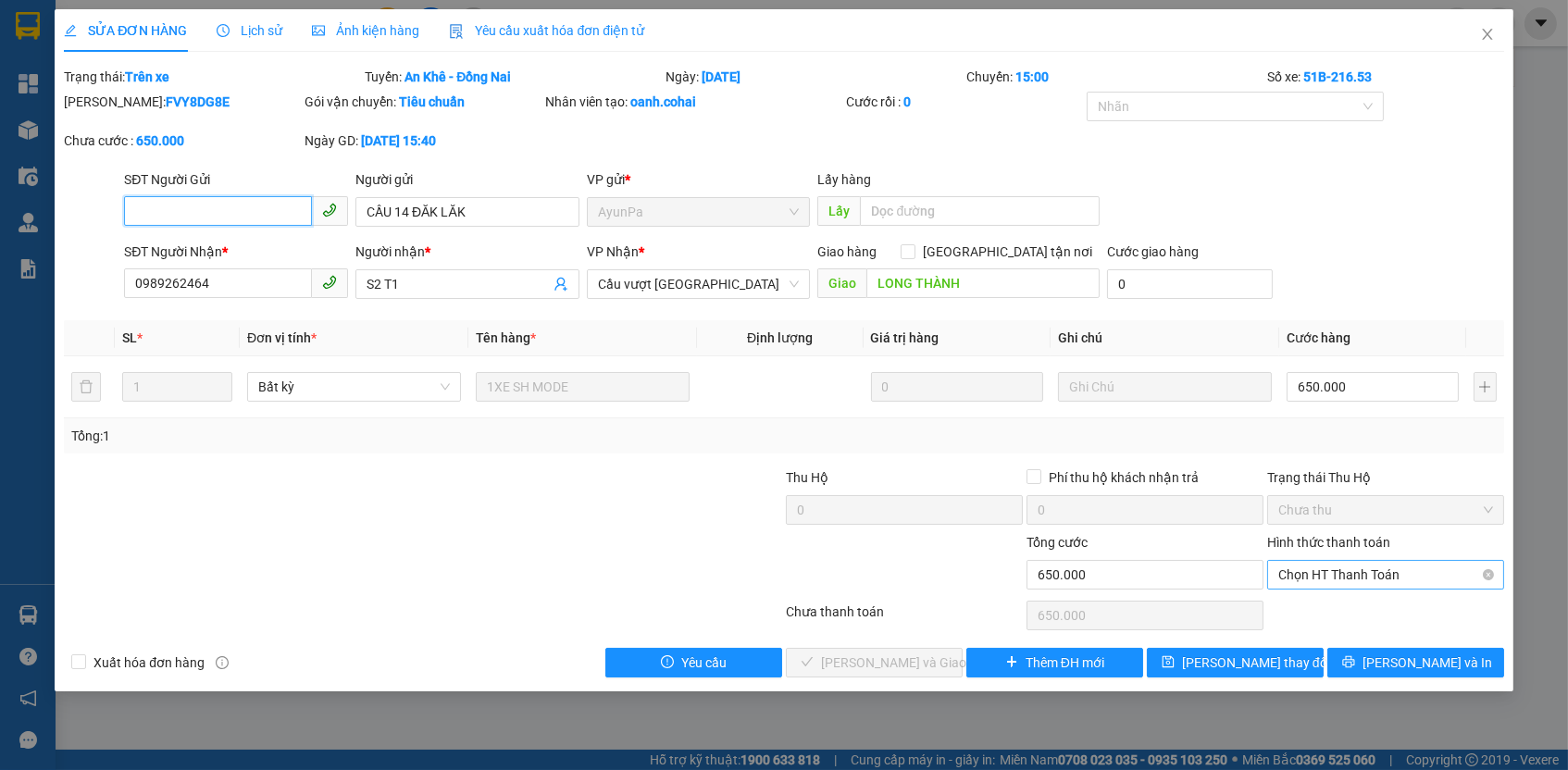
click at [1322, 564] on span "Chọn HT Thanh Toán" at bounding box center [1386, 574] width 215 height 28
click at [1317, 609] on div "Tại văn phòng" at bounding box center [1386, 606] width 215 height 20
type input "0"
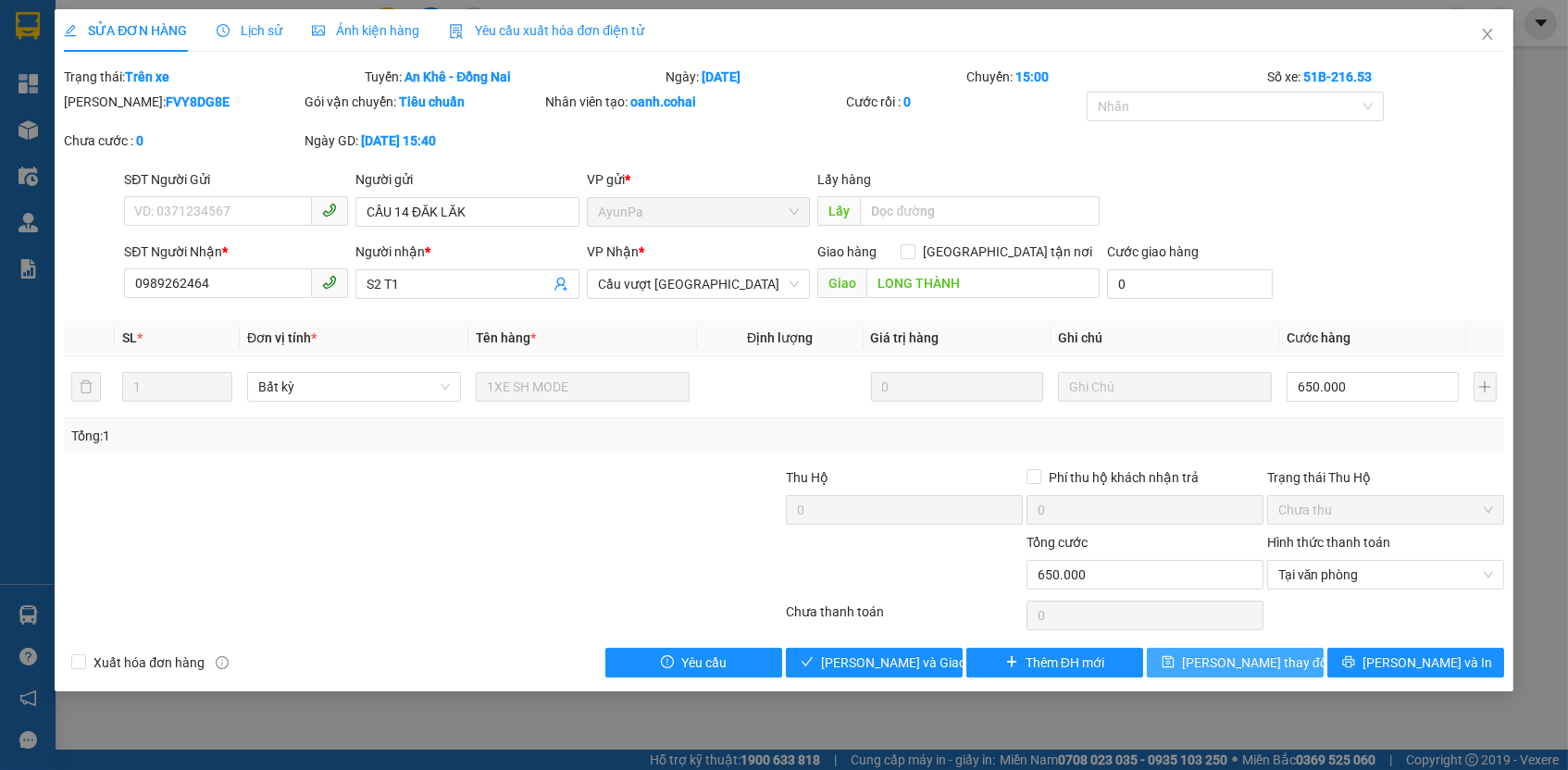
click at [1296, 648] on button "[PERSON_NAME] thay đổi" at bounding box center [1235, 662] width 177 height 30
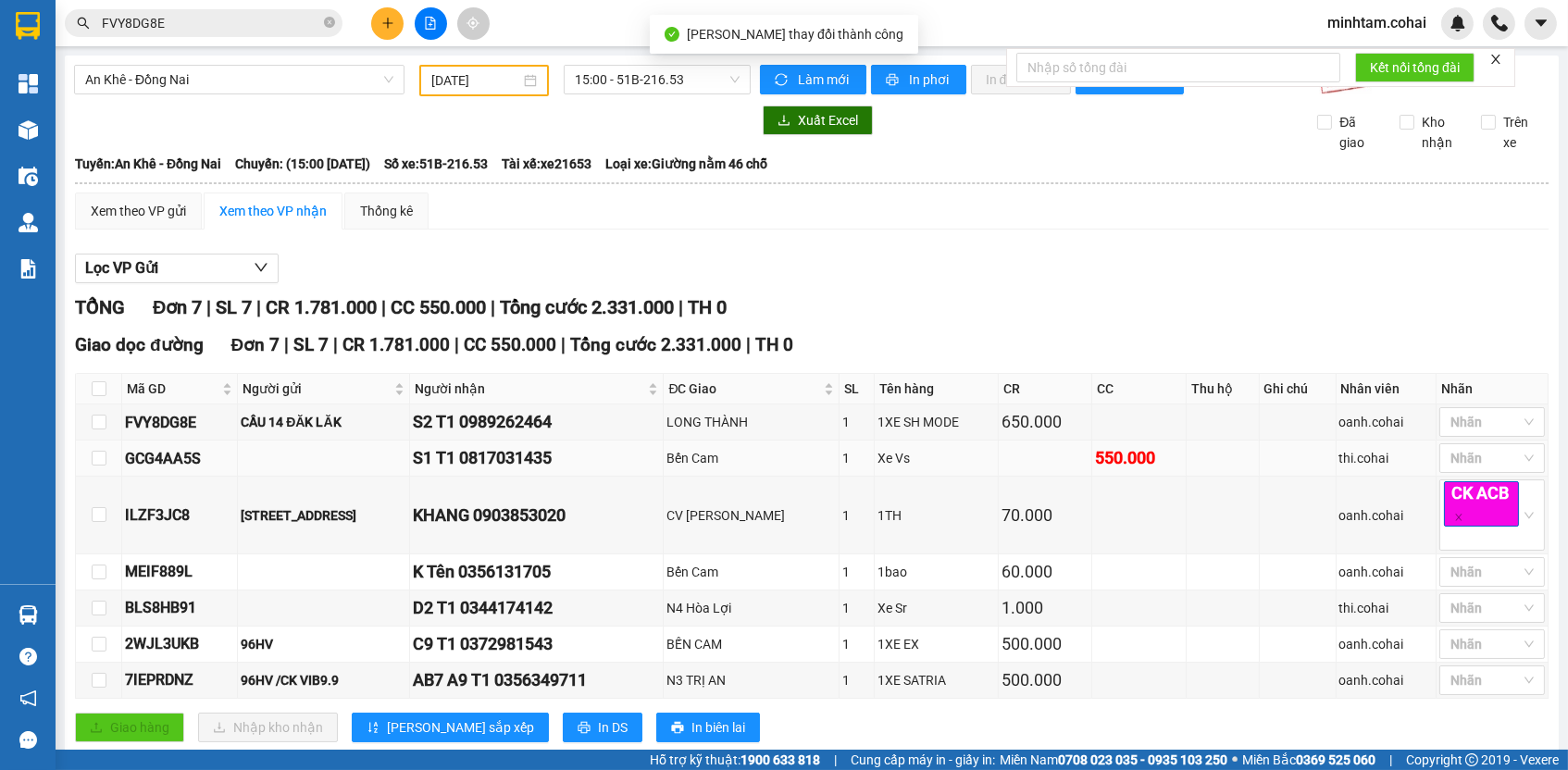
click at [177, 451] on td "GCG4AA5S" at bounding box center [179, 459] width 116 height 36
click at [176, 459] on div "GCG4AA5S" at bounding box center [179, 459] width 109 height 23
copy div "GCG4AA5S"
click at [210, 13] on input "FVY8DG8E" at bounding box center [211, 23] width 219 height 20
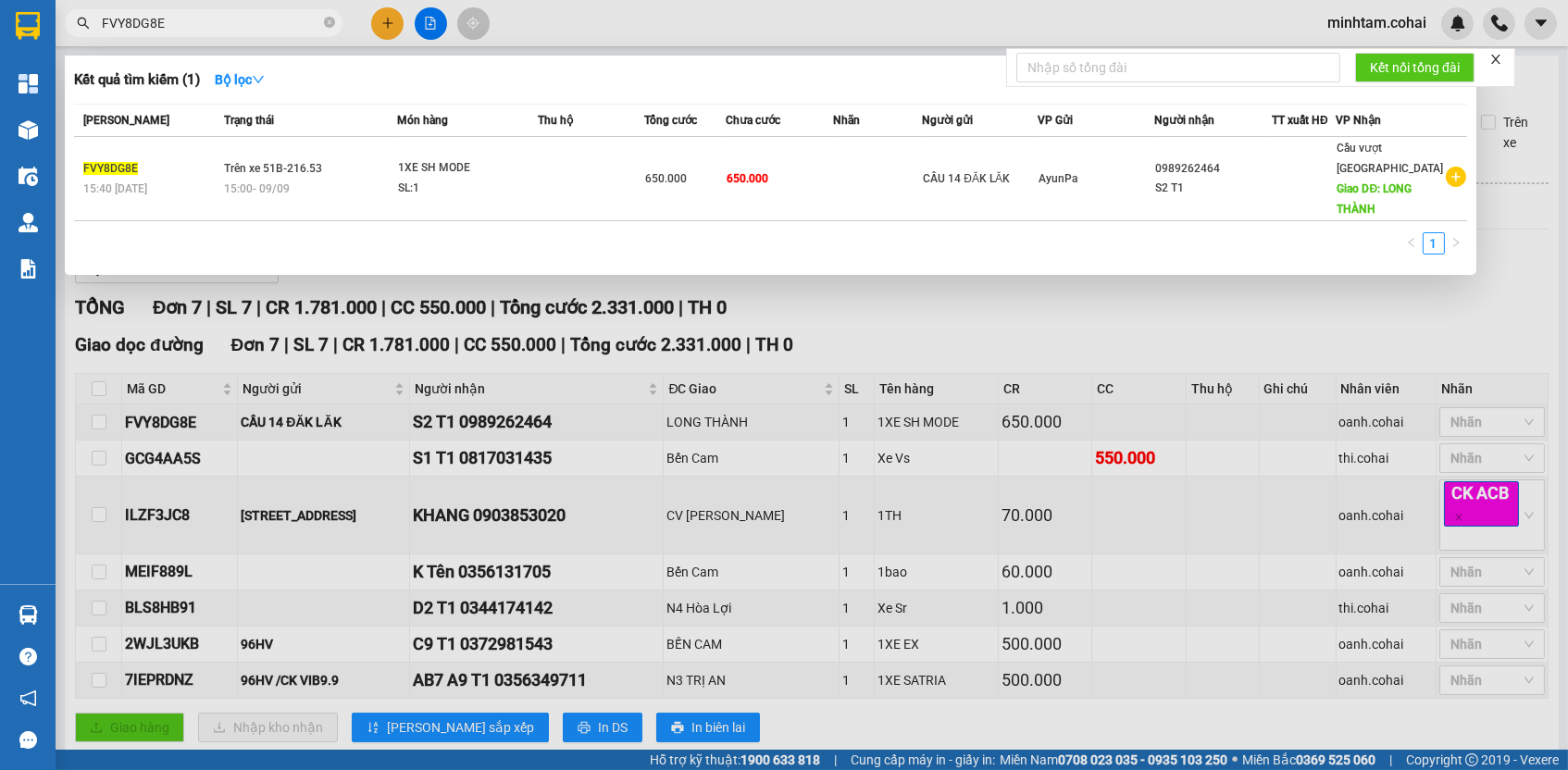
click at [210, 13] on input "FVY8DG8E" at bounding box center [211, 23] width 219 height 20
paste input "GCG4AA5S"
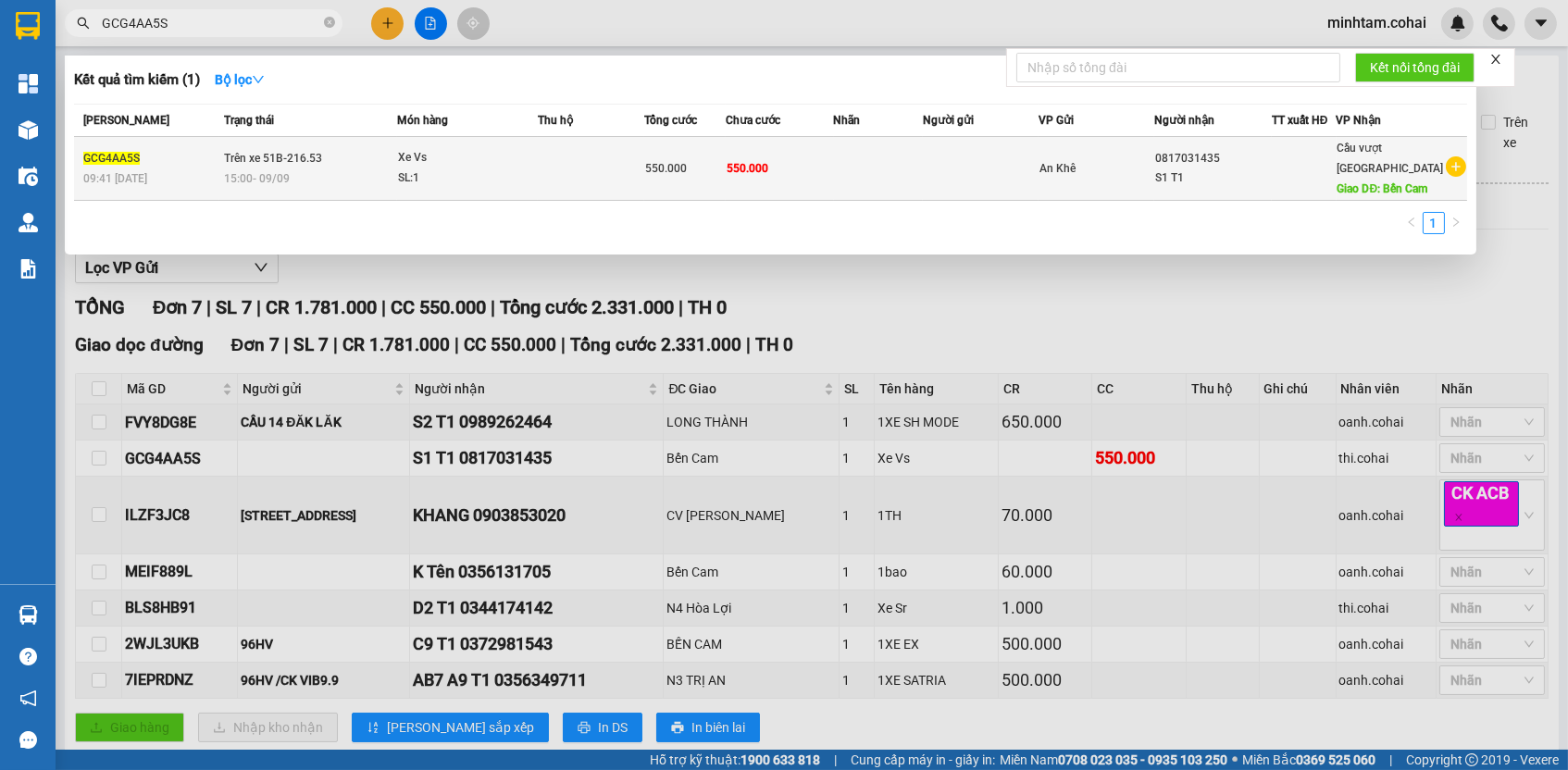
type input "GCG4AA5S"
click at [848, 180] on td at bounding box center [878, 169] width 89 height 64
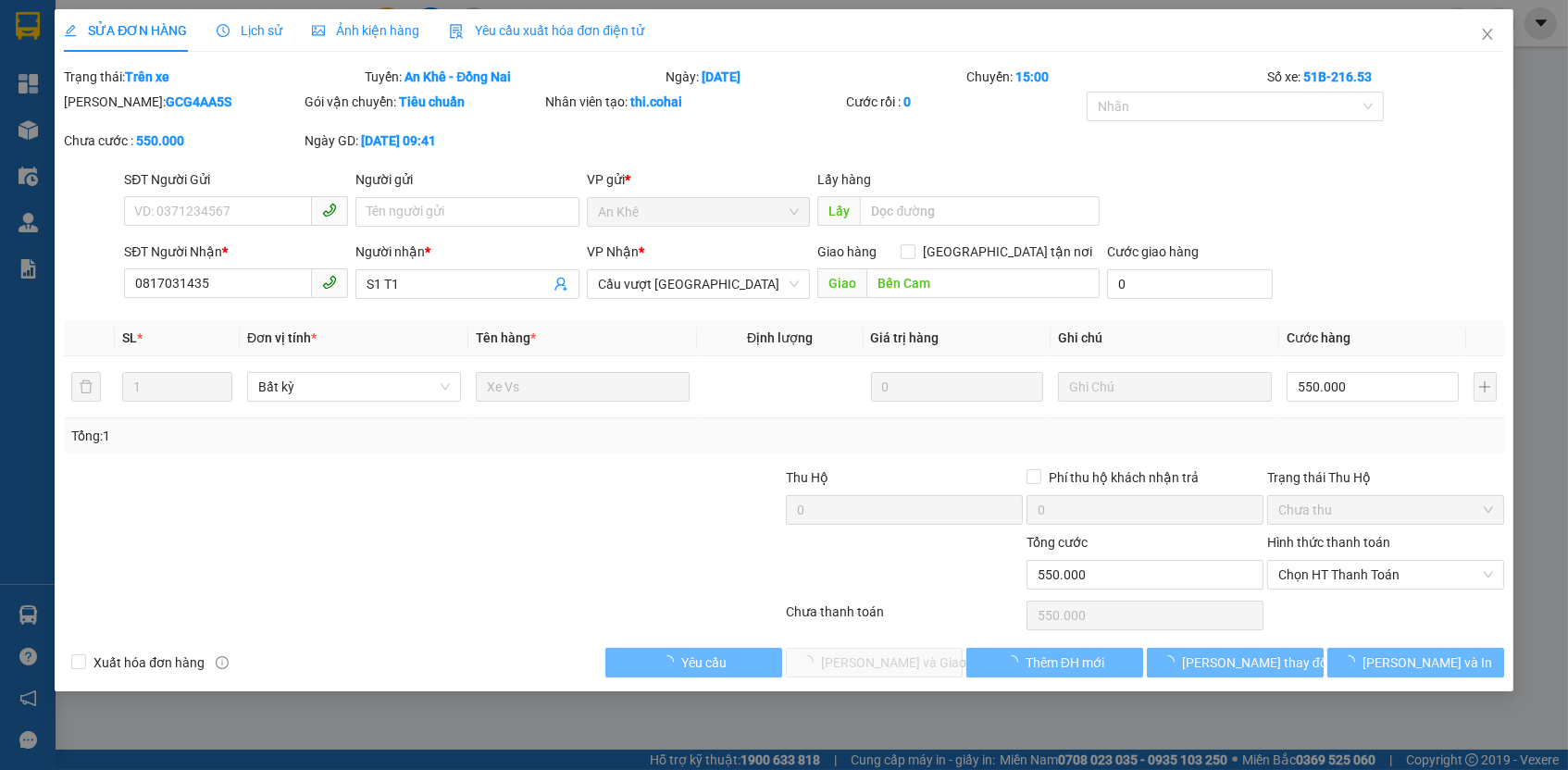
type input "0817031435"
type input "S1 T1"
type input "Bến Cam"
type input "550.000"
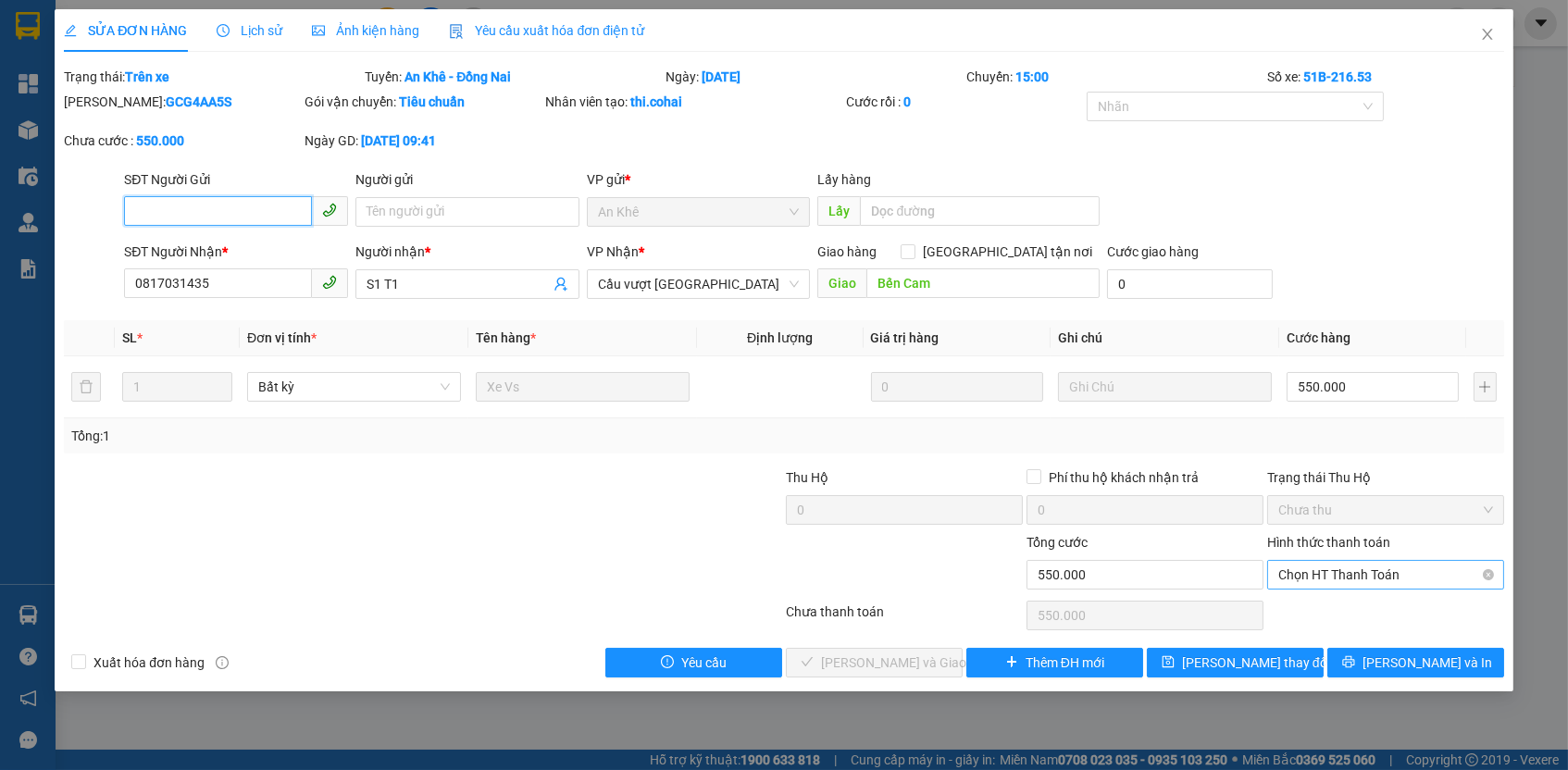
click at [1337, 561] on span "Chọn HT Thanh Toán" at bounding box center [1386, 574] width 215 height 28
click at [1334, 602] on div "Tại văn phòng" at bounding box center [1386, 606] width 215 height 20
type input "0"
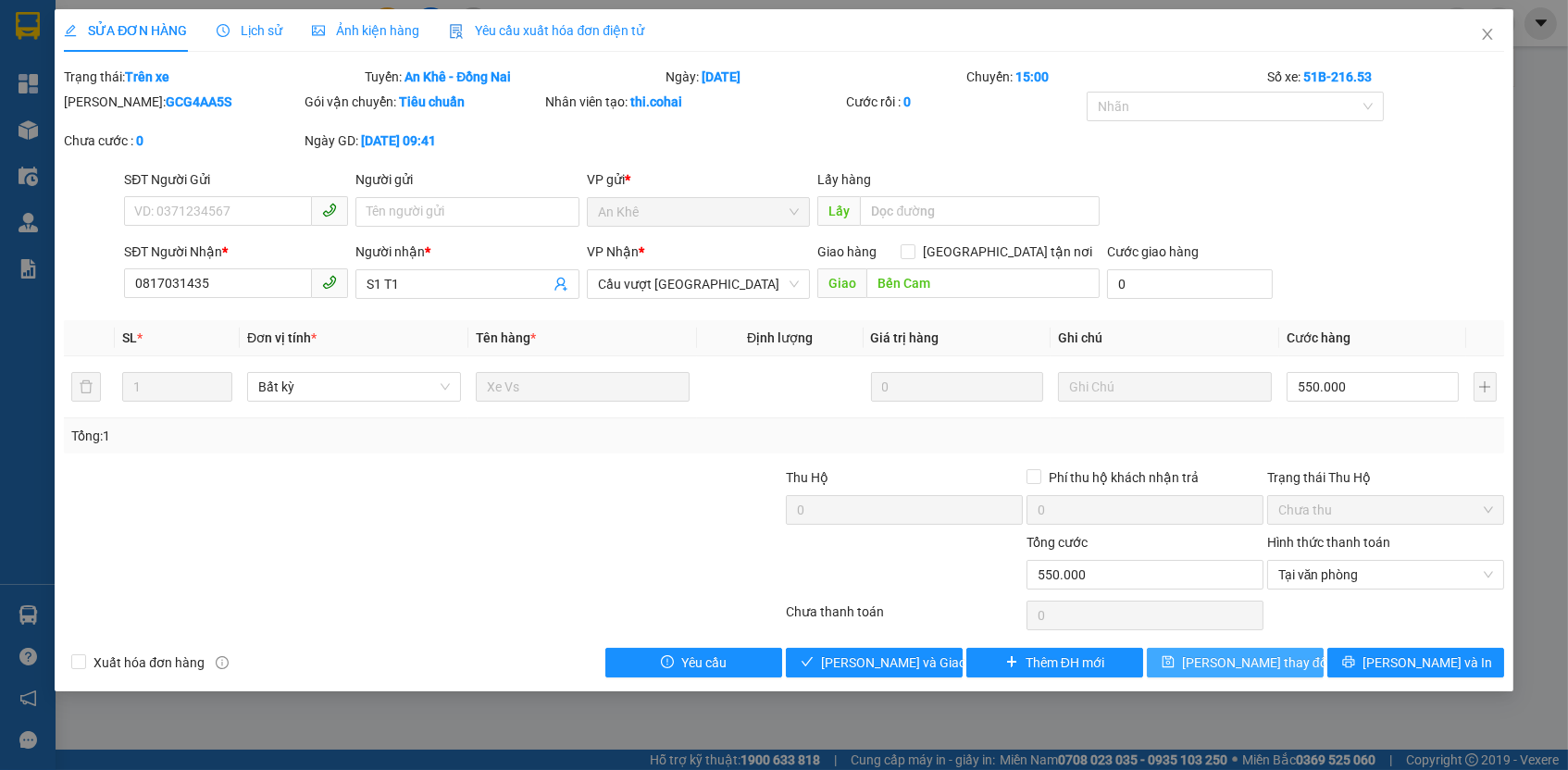
click at [1294, 648] on button "[PERSON_NAME] thay đổi" at bounding box center [1235, 662] width 177 height 30
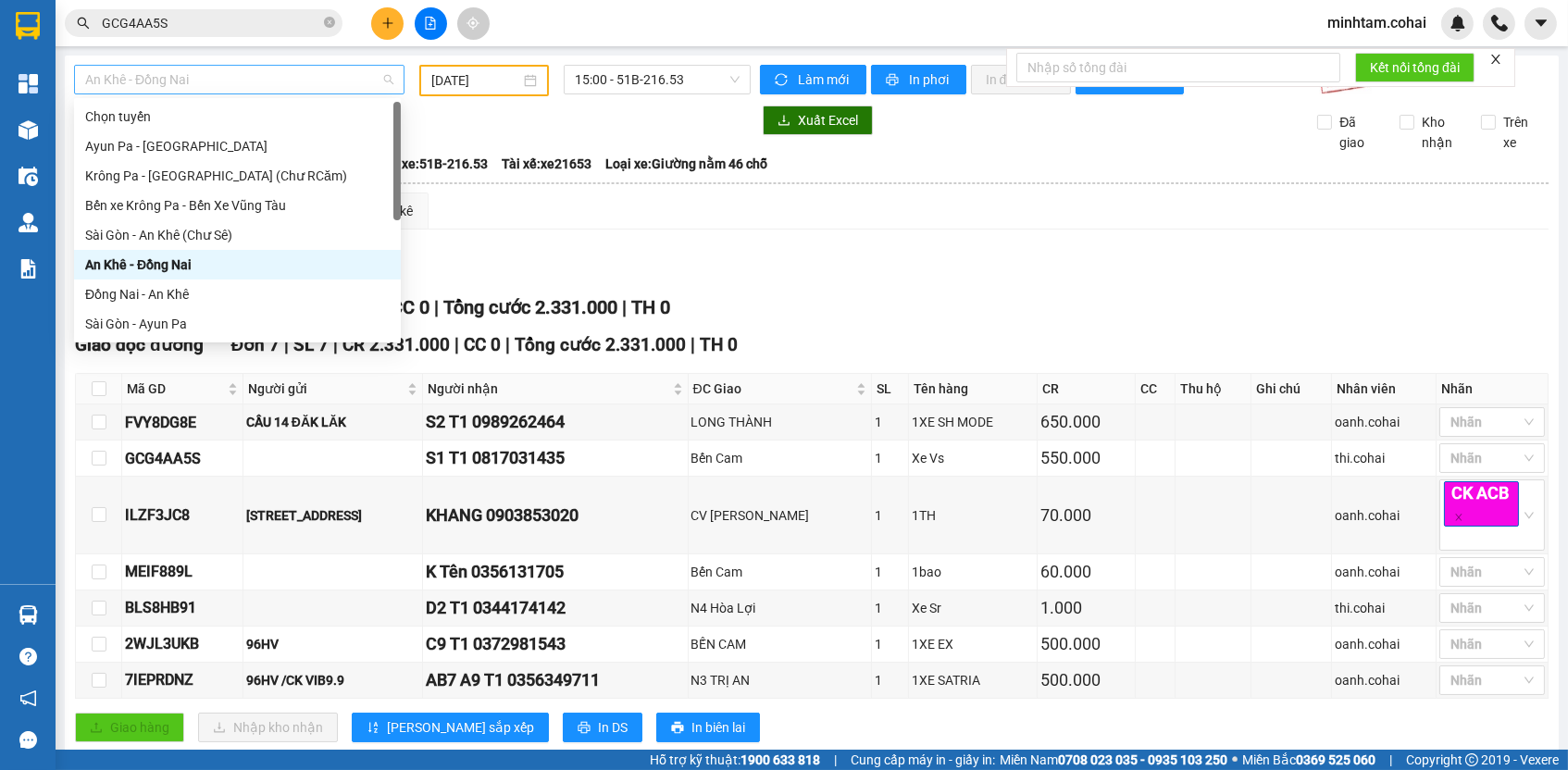
click at [249, 82] on span "An Khê - Đồng Nai" at bounding box center [239, 79] width 308 height 28
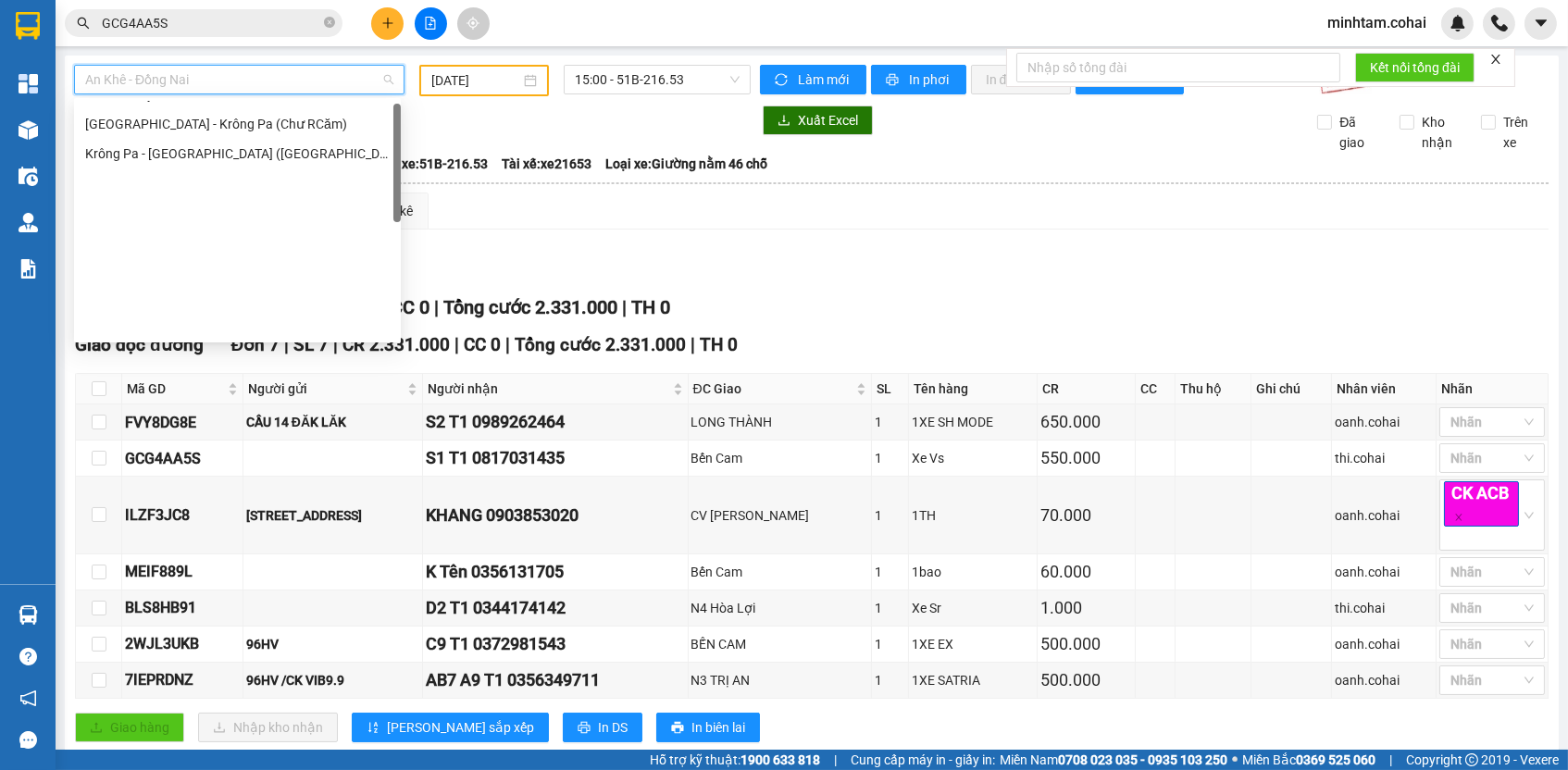
scroll to position [259, 0]
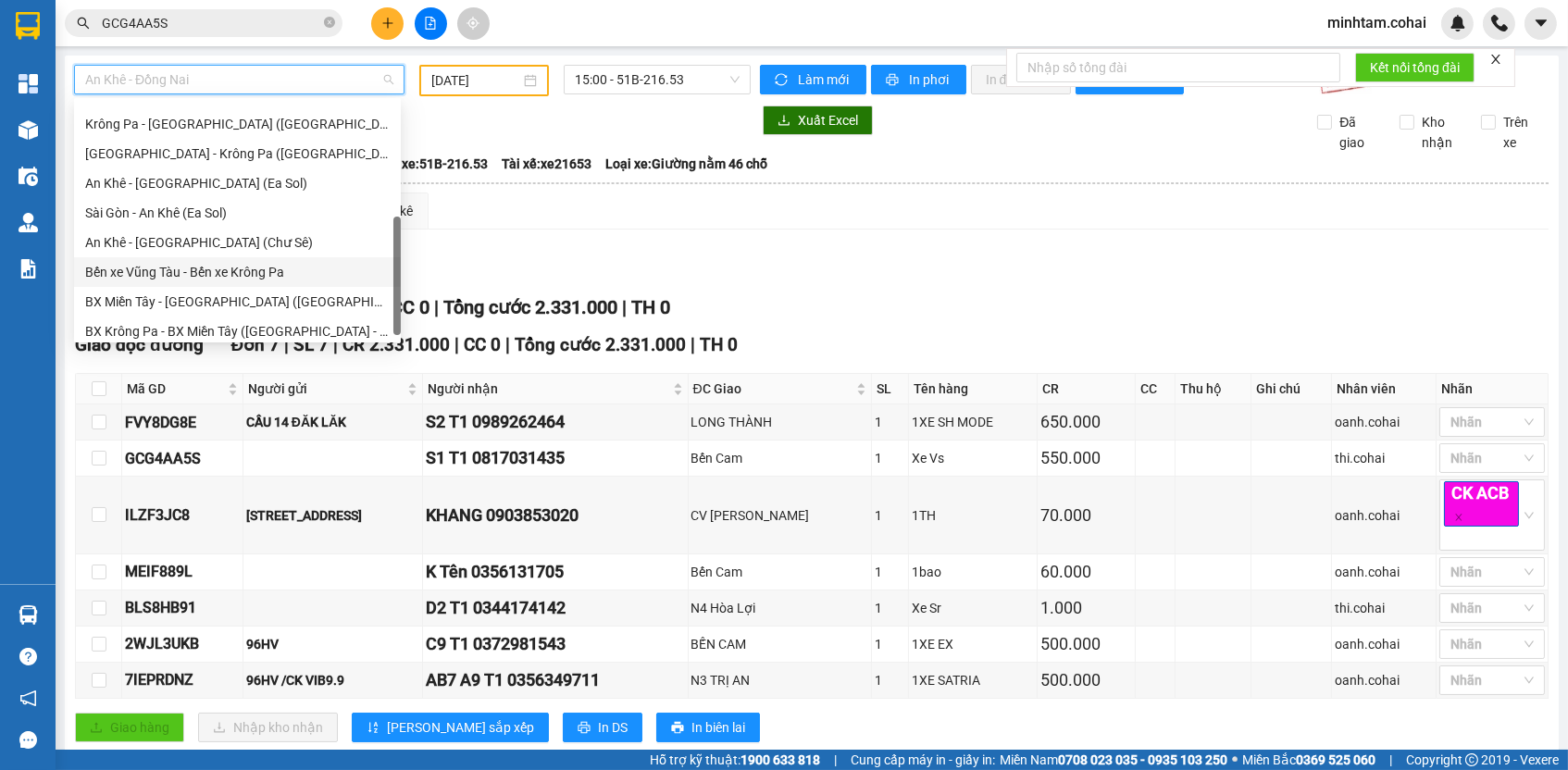
click at [250, 276] on div "Bến xe Vũng Tàu - Bến xe Krông Pa" at bounding box center [237, 272] width 304 height 20
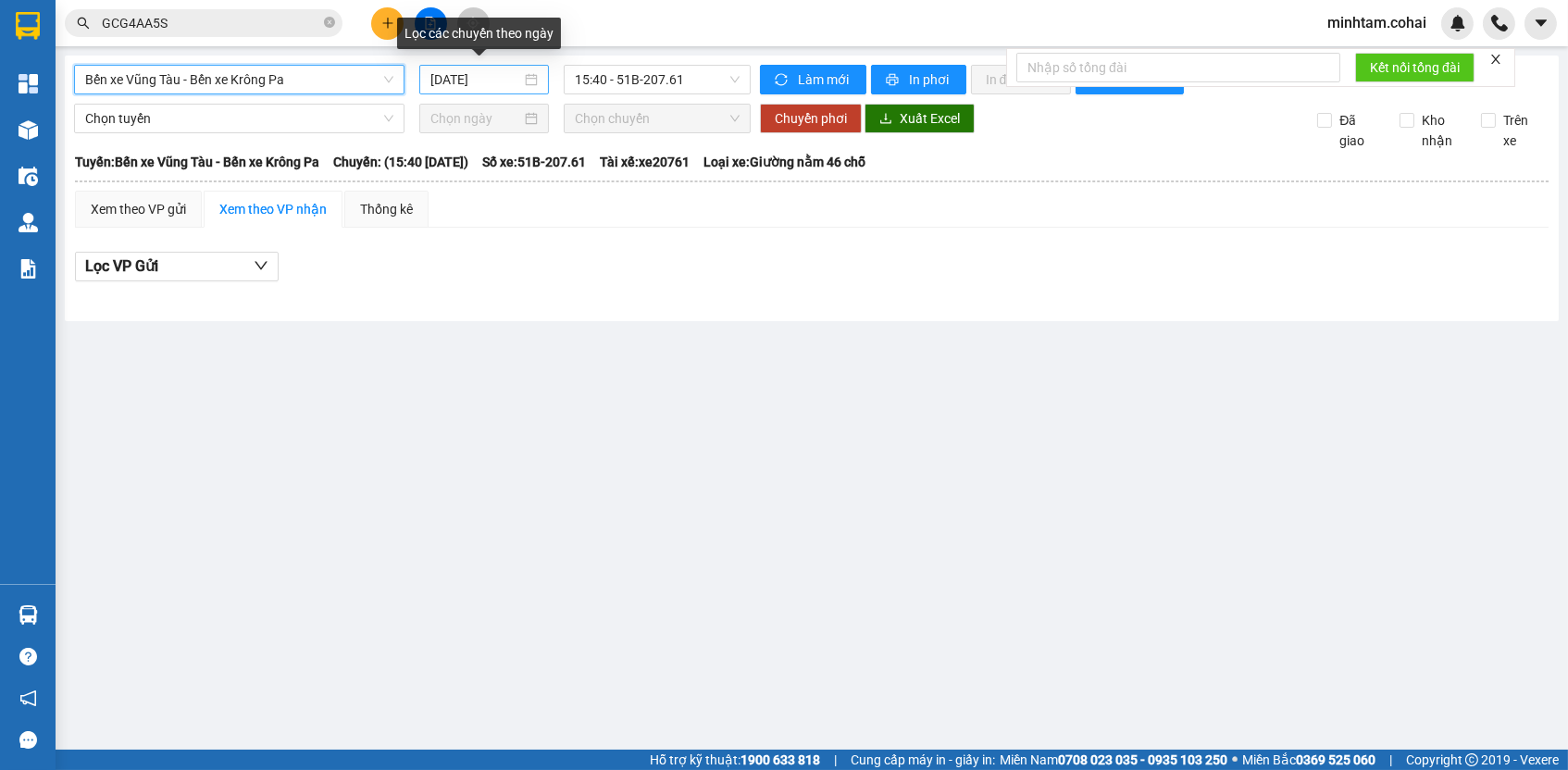
click at [483, 71] on input "[DATE]" at bounding box center [475, 79] width 91 height 20
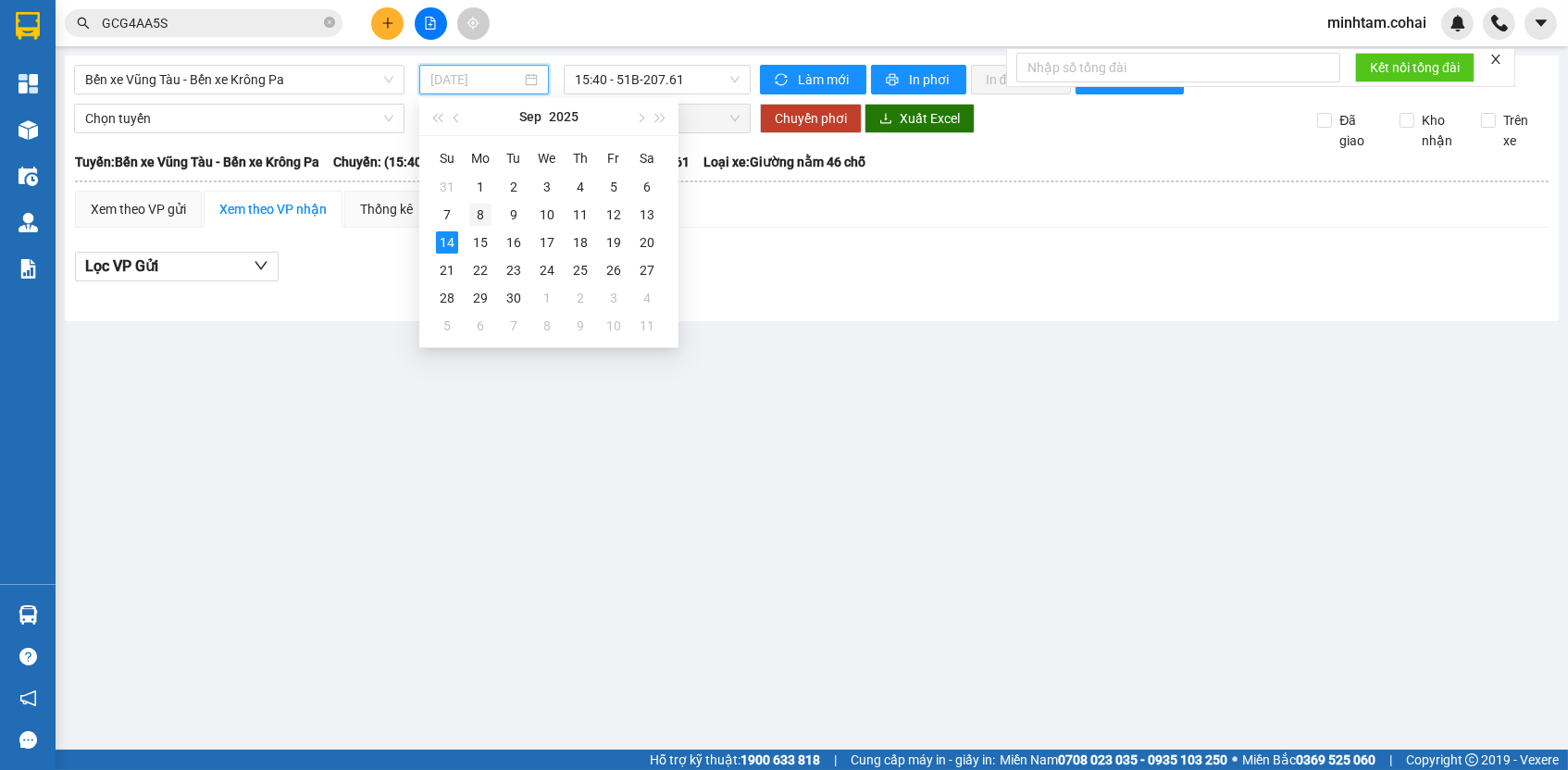
click at [469, 215] on div "8" at bounding box center [480, 214] width 22 height 22
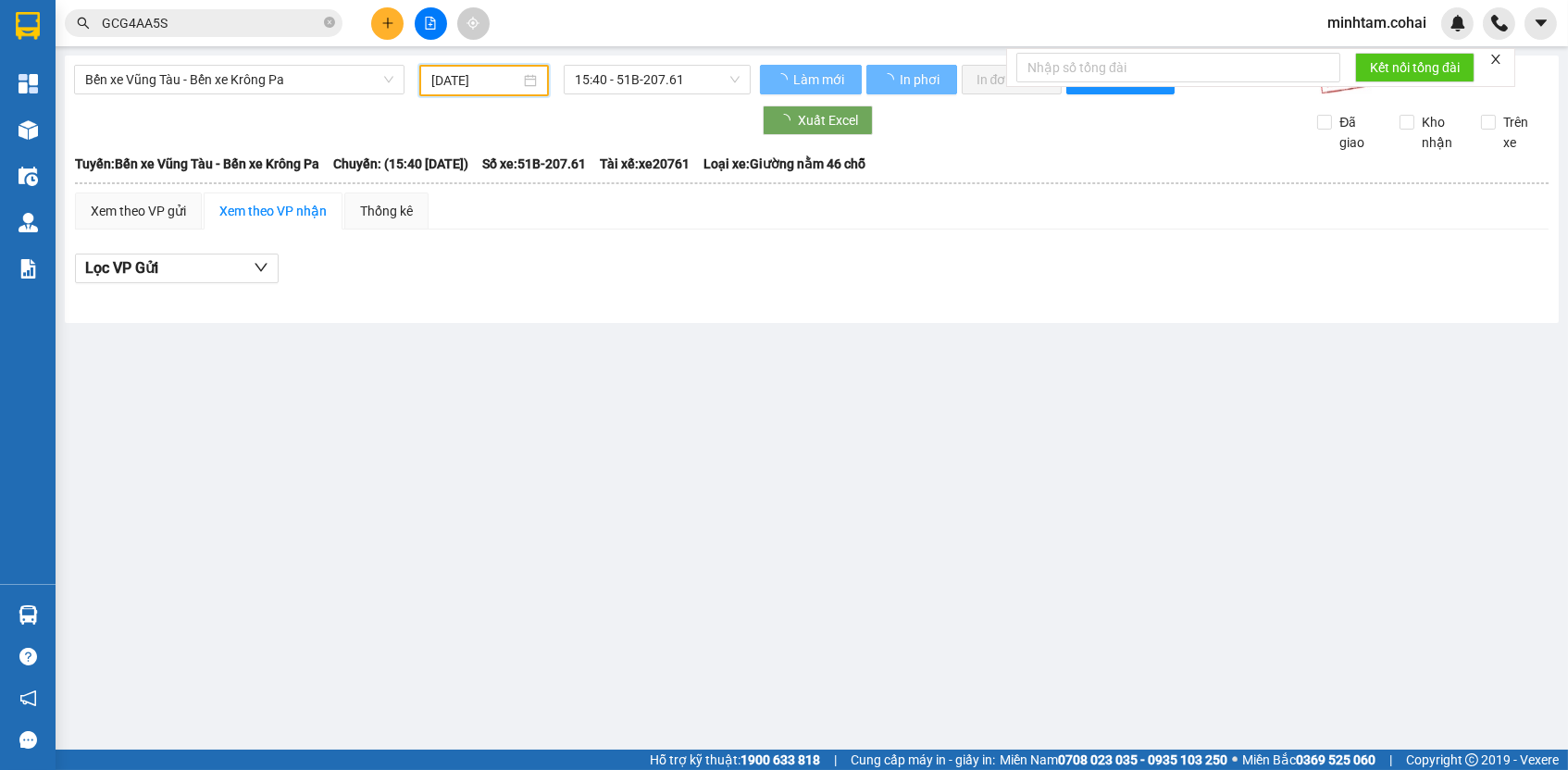
type input "[DATE]"
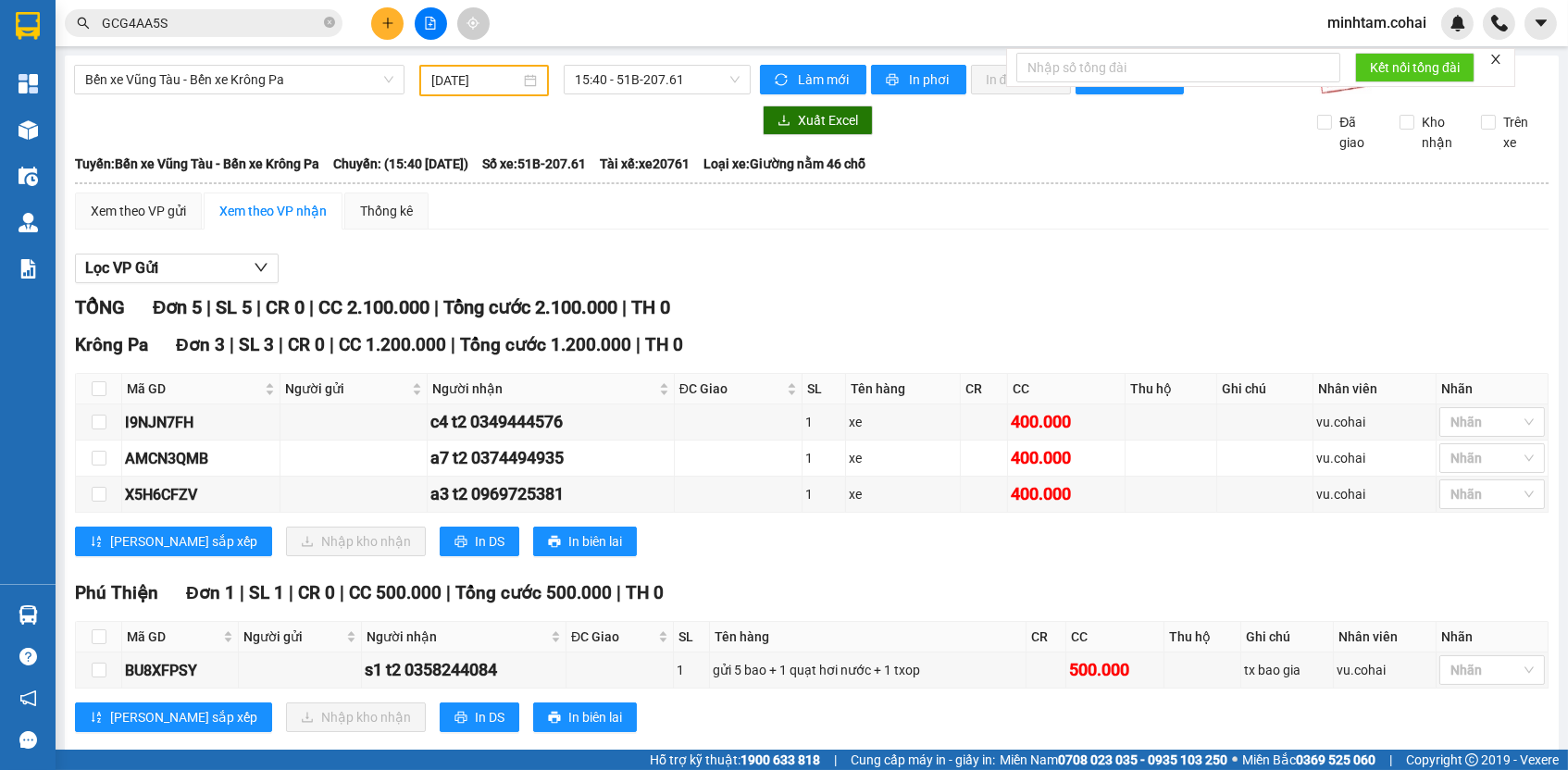
click at [309, 23] on input "GCG4AA5S" at bounding box center [211, 23] width 219 height 20
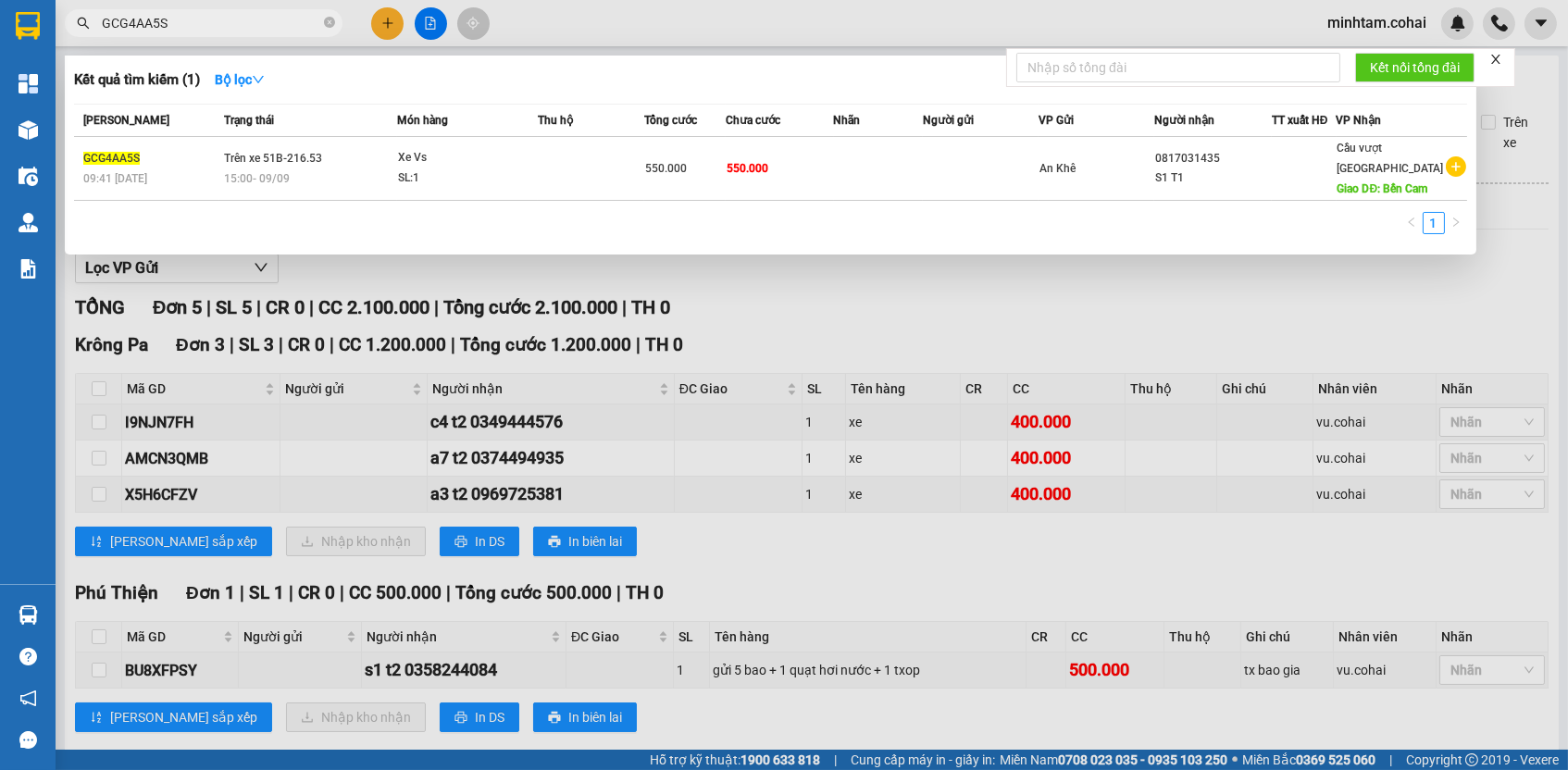
click at [309, 23] on input "GCG4AA5S" at bounding box center [211, 23] width 219 height 20
paste input "0969725381"
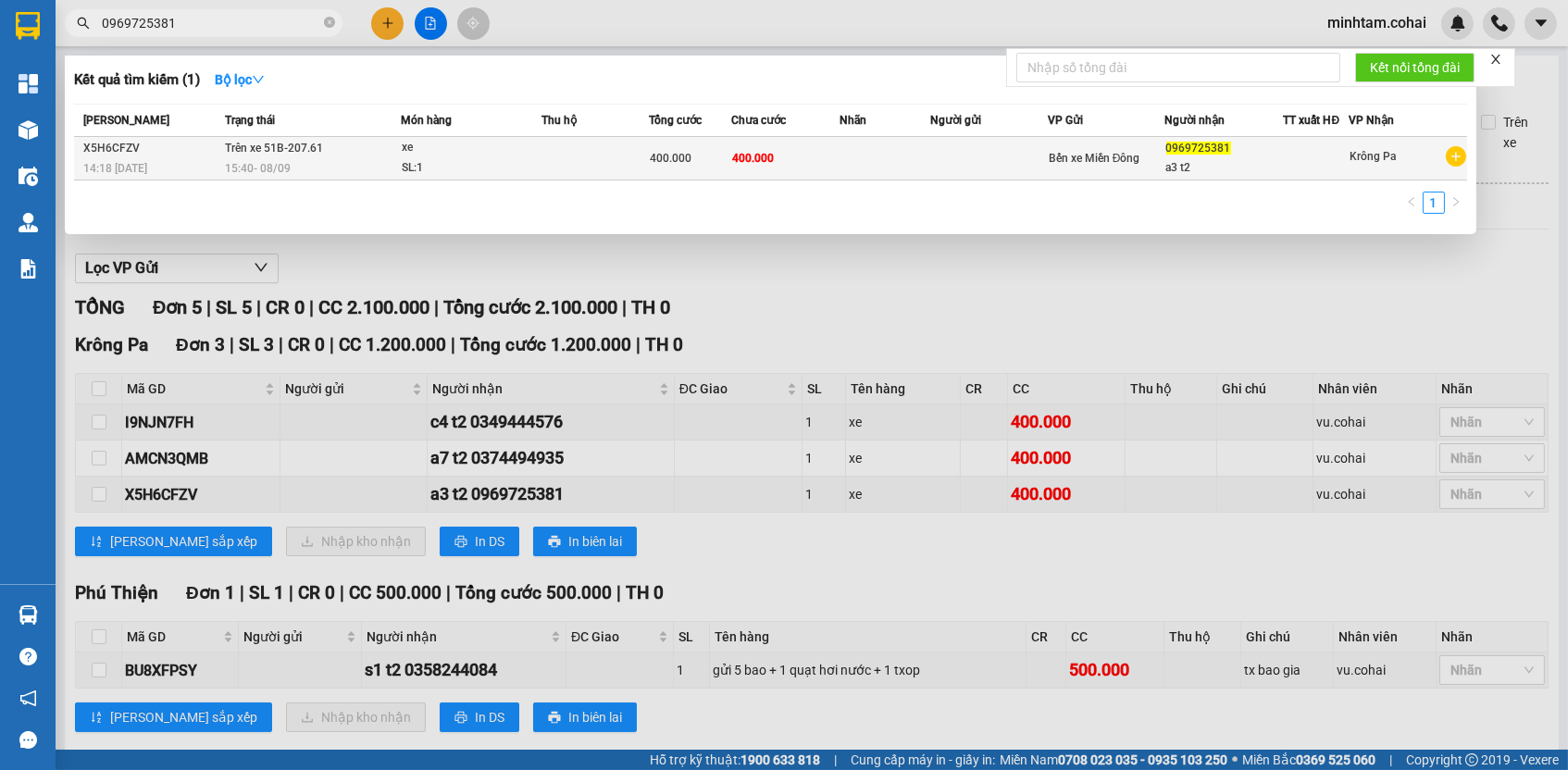
type input "0969725381"
click at [743, 162] on span "400.000" at bounding box center [752, 158] width 41 height 13
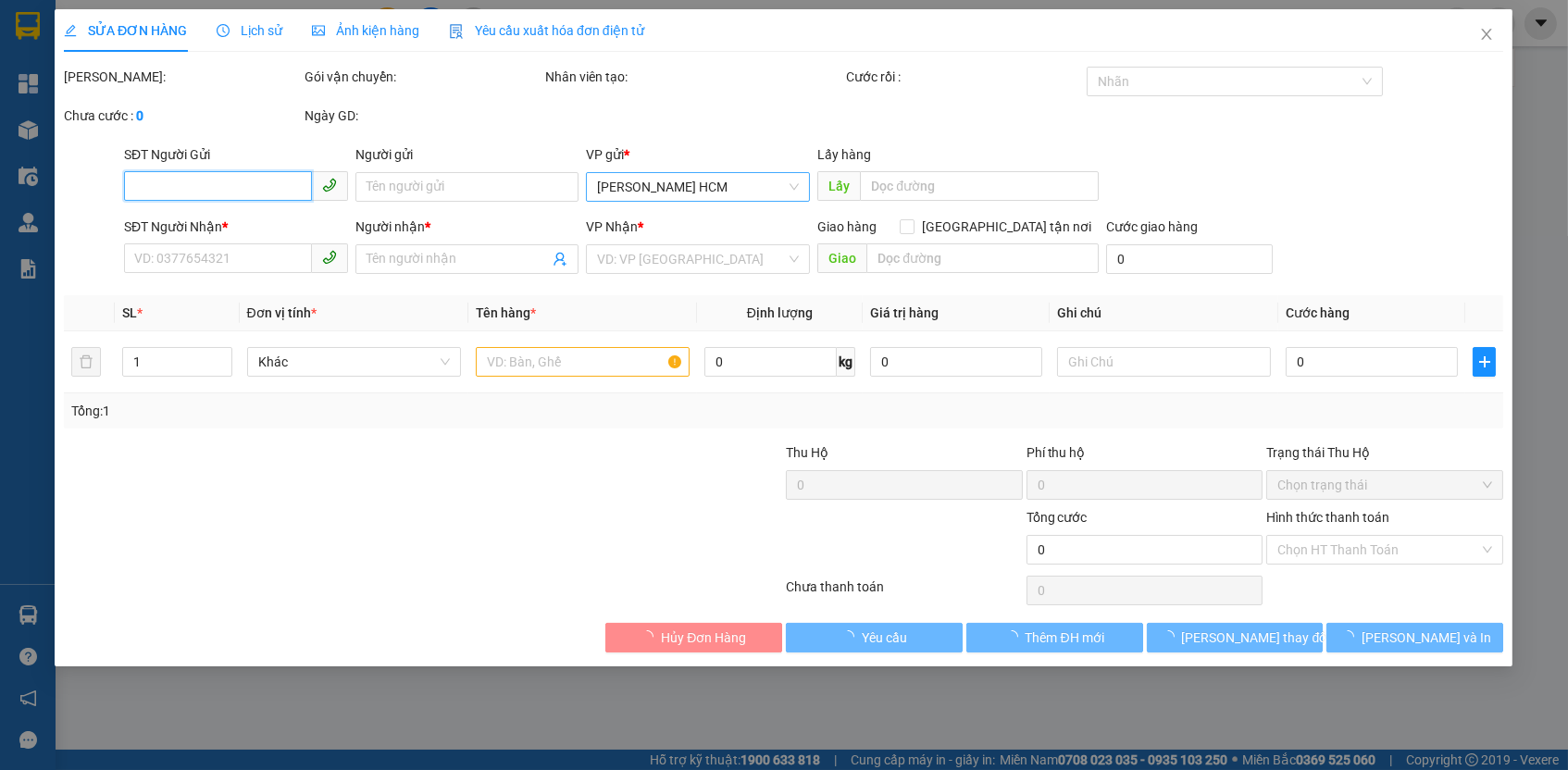
type input "0969725381"
type input "a3 t2"
type input "400.000"
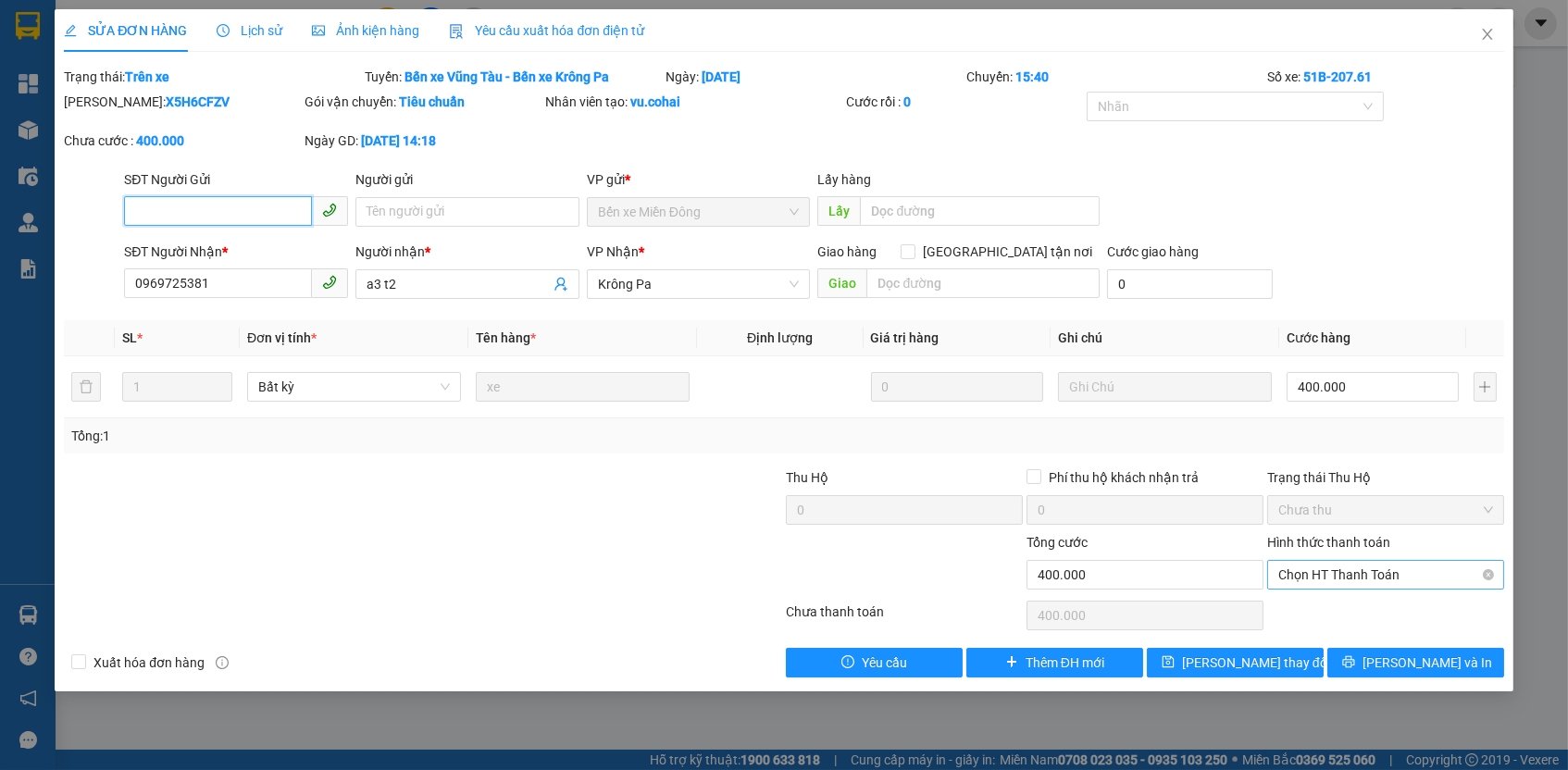
click at [1347, 566] on span "Chọn HT Thanh Toán" at bounding box center [1386, 574] width 215 height 28
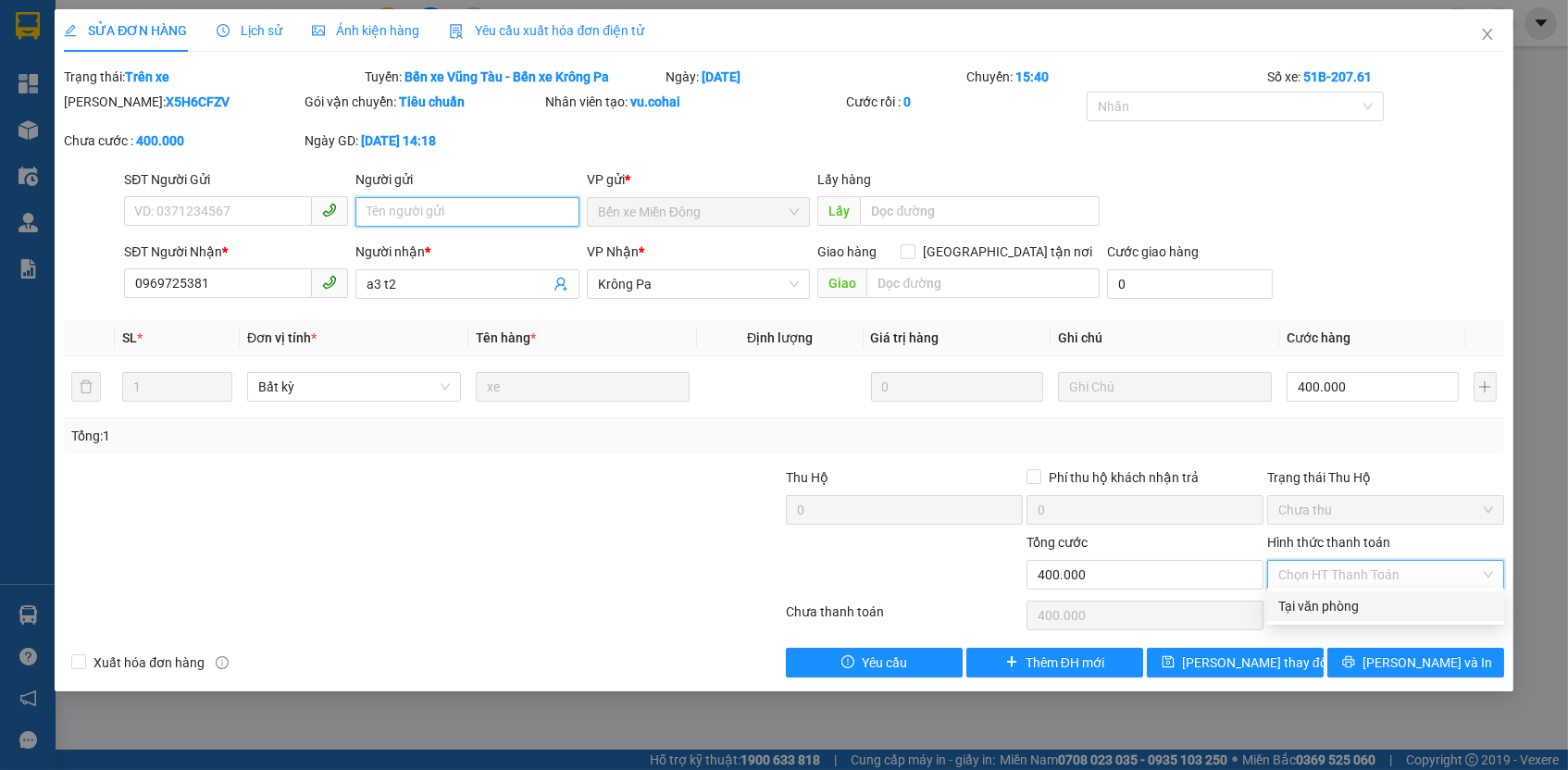
click at [510, 198] on input "Người gửi" at bounding box center [466, 211] width 224 height 30
click at [1379, 581] on span "Chọn HT Thanh Toán" at bounding box center [1386, 574] width 215 height 28
type input "21653 CHỞ"
drag, startPoint x: 1350, startPoint y: 595, endPoint x: 1343, endPoint y: 609, distance: 15.7
click at [1350, 596] on div "Tại văn phòng" at bounding box center [1386, 606] width 215 height 20
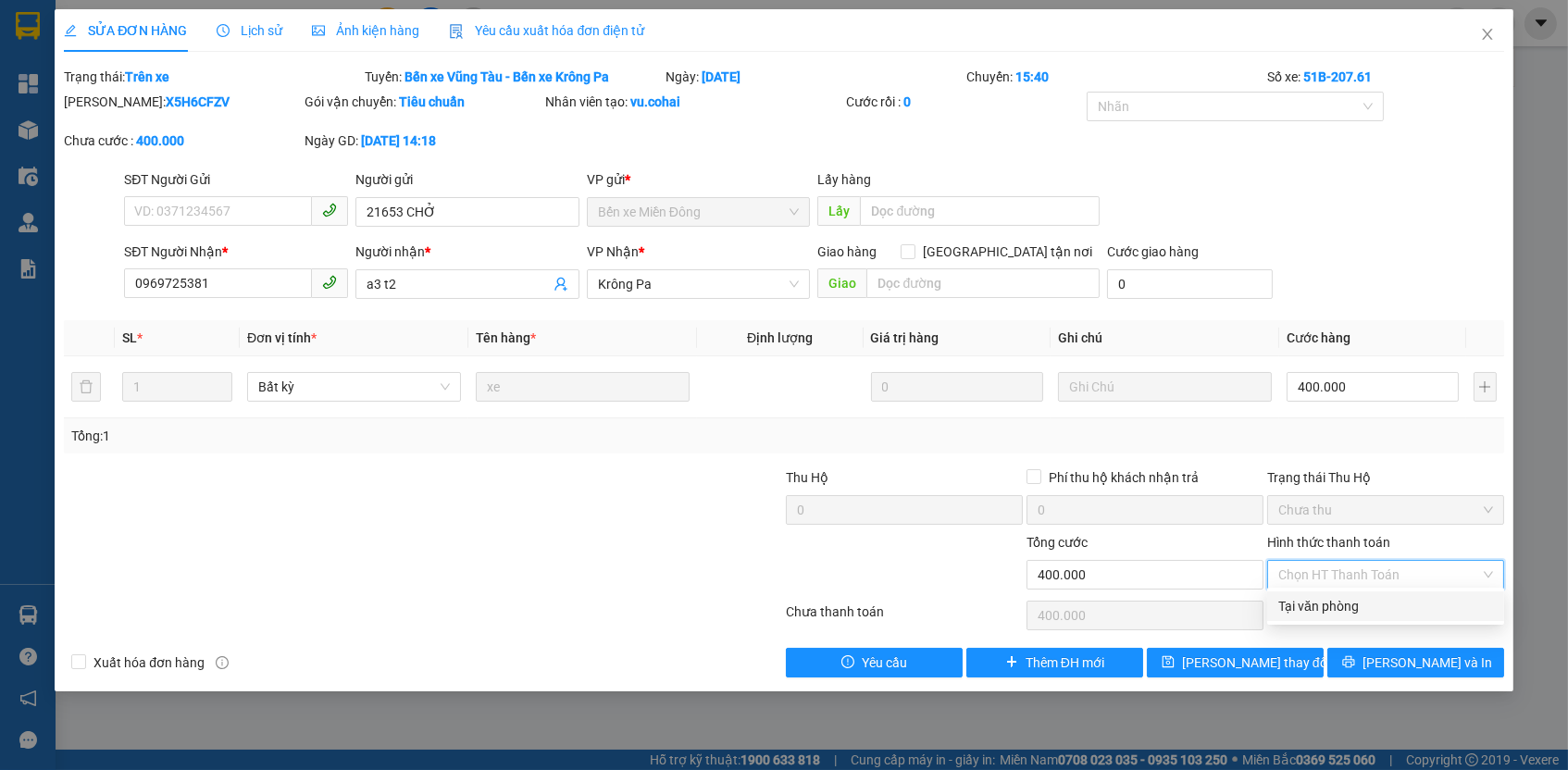
type input "0"
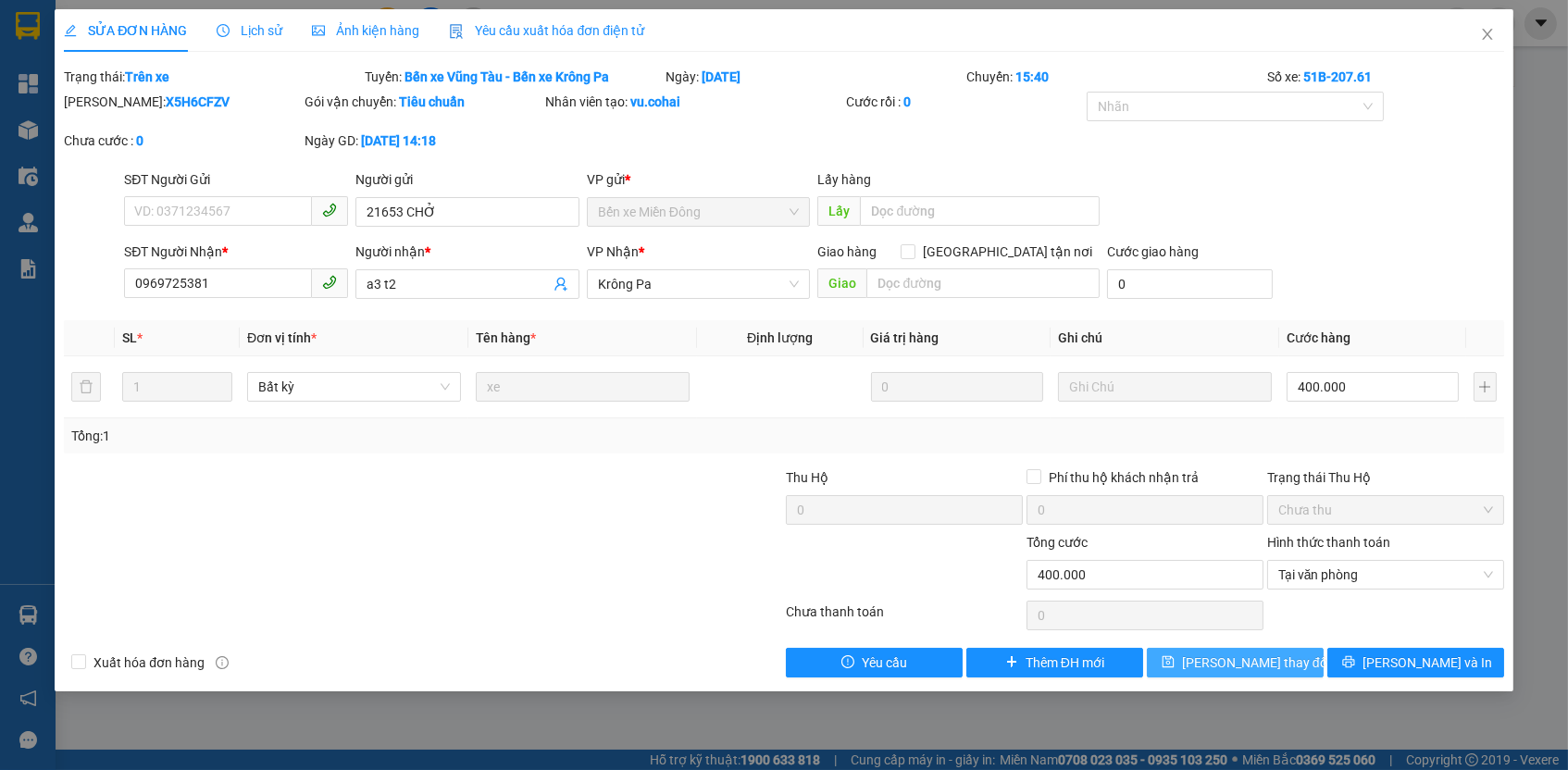
click at [1274, 653] on span "[PERSON_NAME] thay đổi" at bounding box center [1256, 662] width 148 height 20
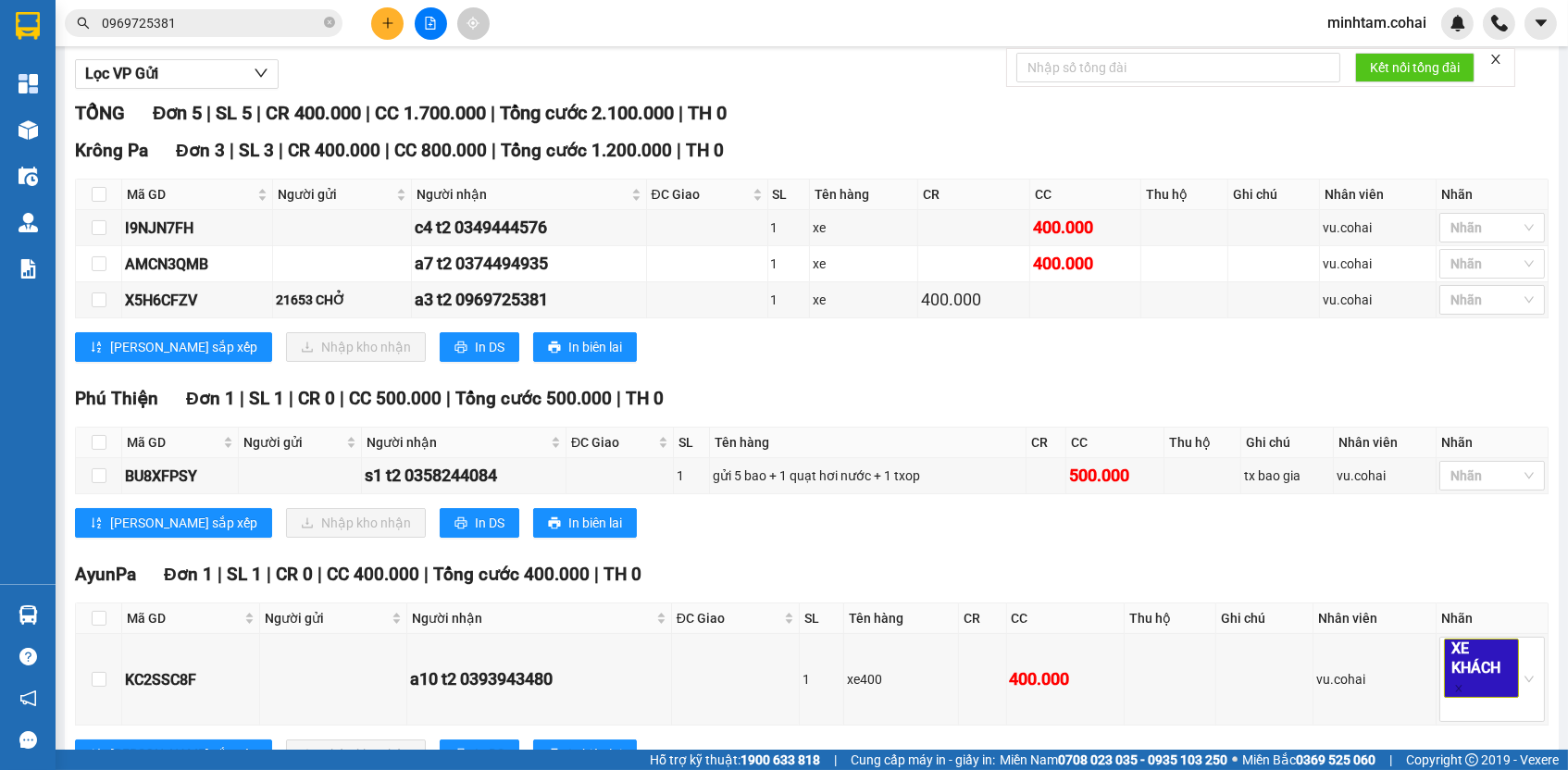
scroll to position [261, 0]
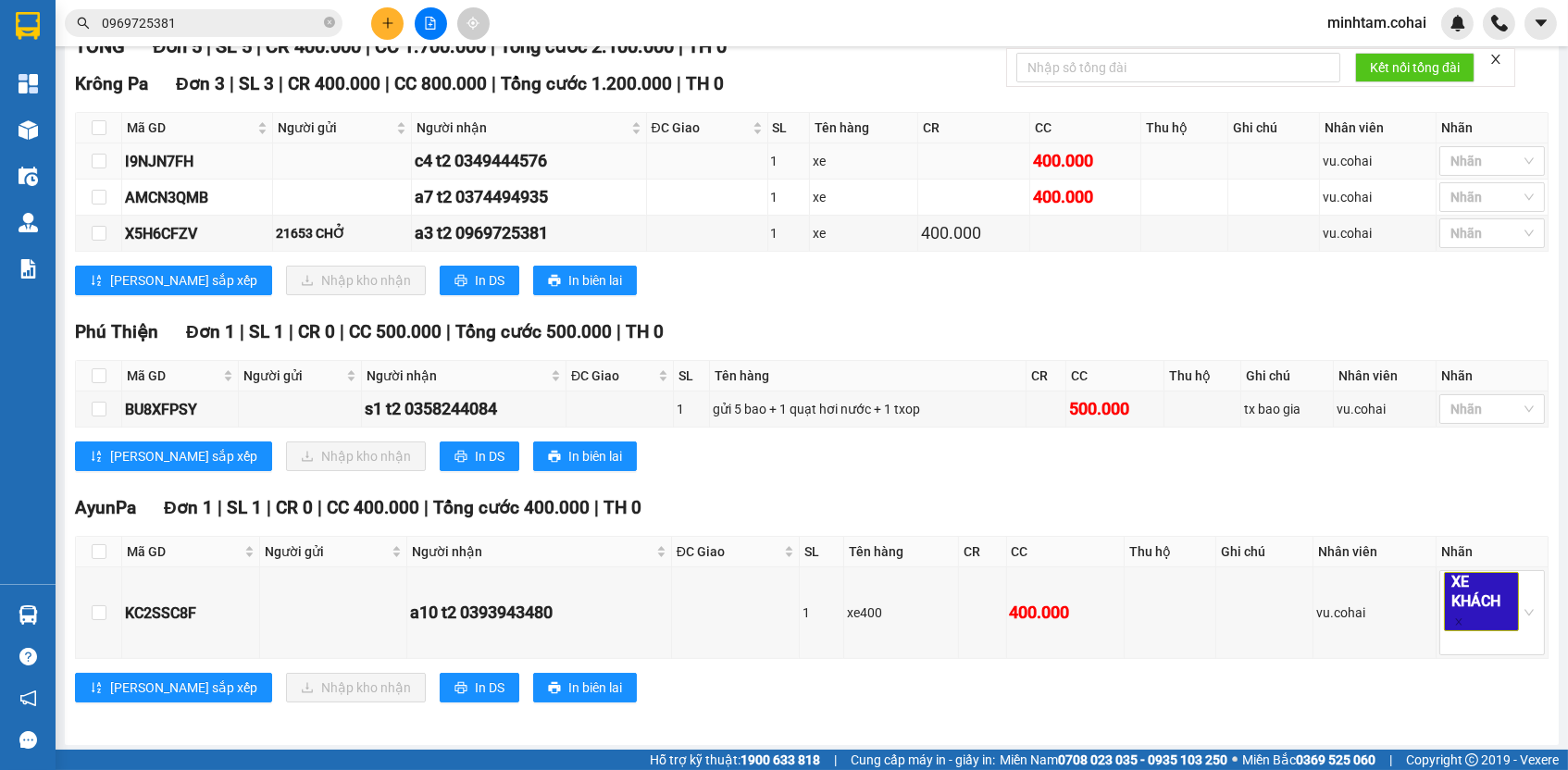
click at [163, 170] on div "I9NJN7FH" at bounding box center [197, 161] width 144 height 23
copy div "I9NJN7FH"
click at [214, 21] on input "0969725381" at bounding box center [211, 23] width 219 height 20
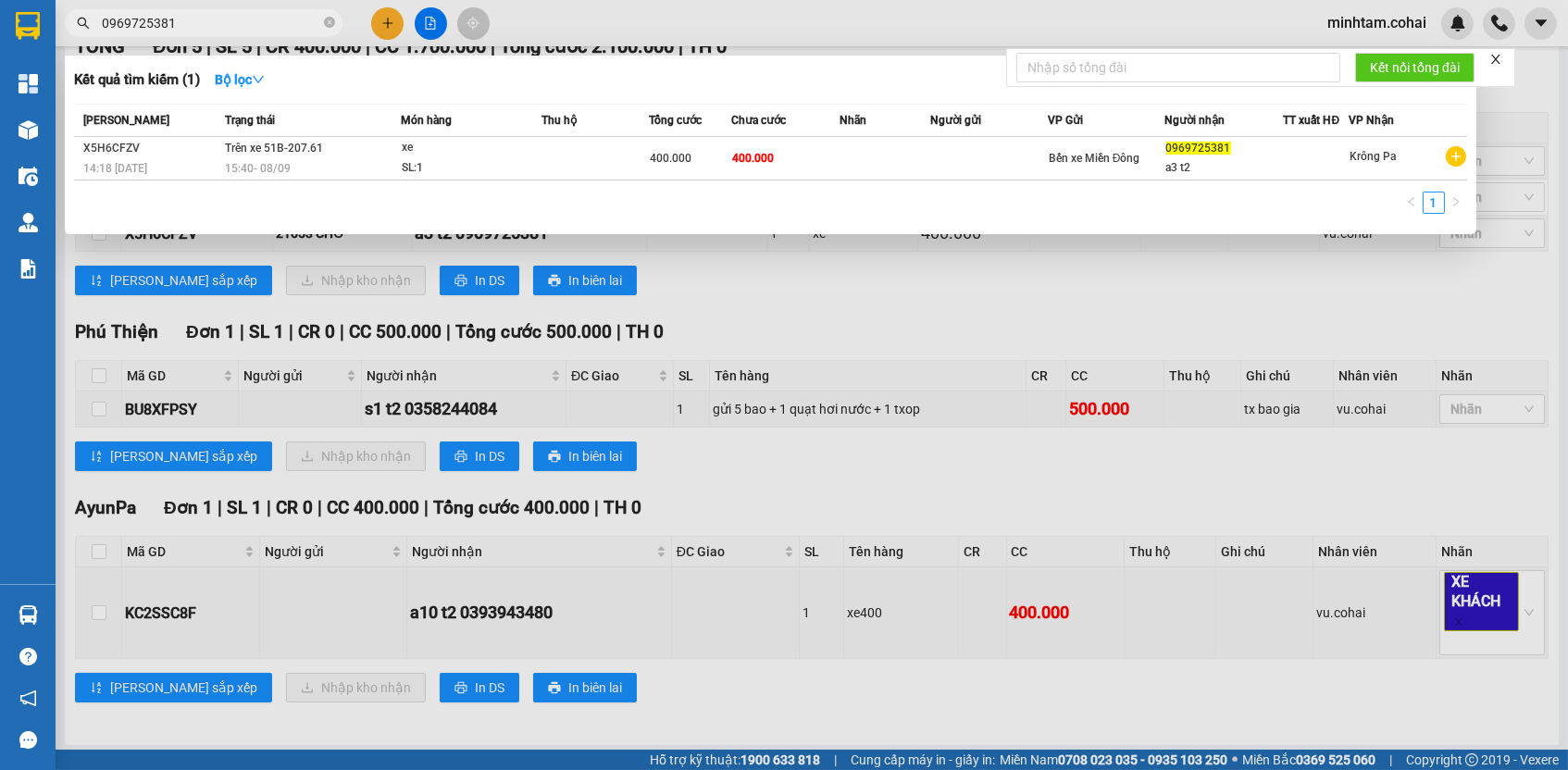
click at [214, 21] on input "0969725381" at bounding box center [211, 23] width 219 height 20
paste input "I9NJN7FH"
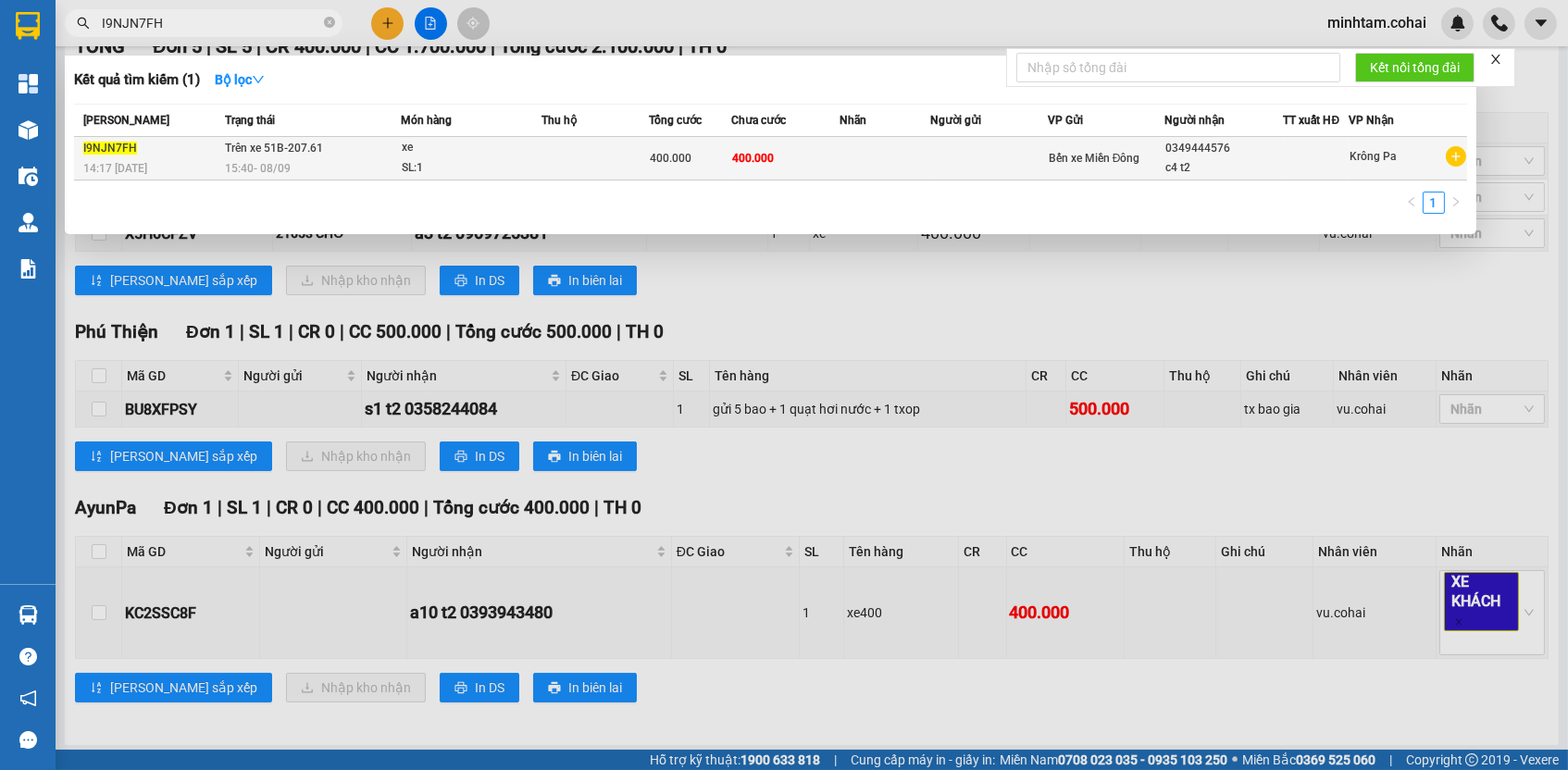
type input "I9NJN7FH"
click at [772, 161] on span "400.000" at bounding box center [752, 158] width 41 height 13
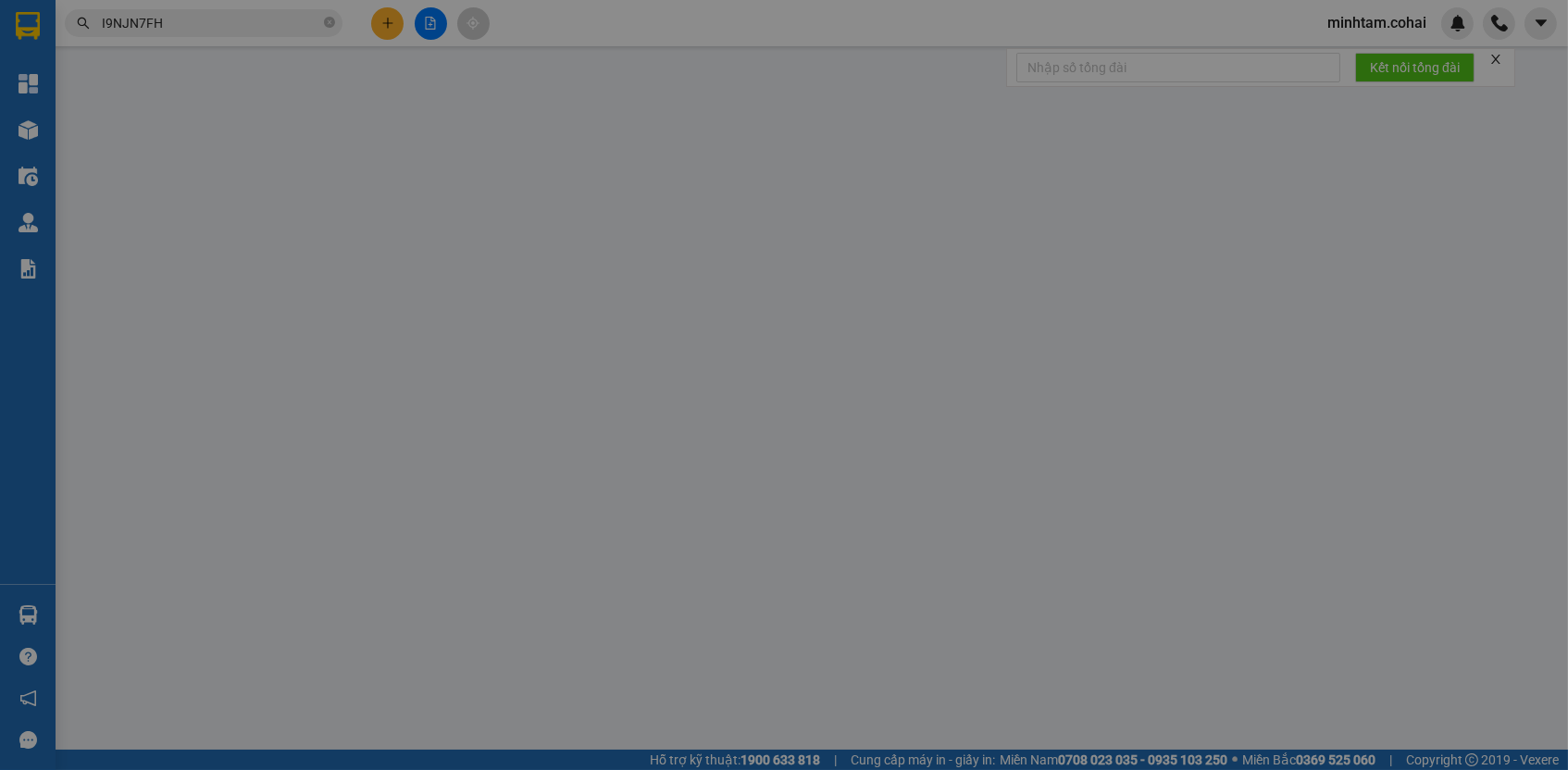
type input "0349444576"
type input "c4 t2"
type input "400.000"
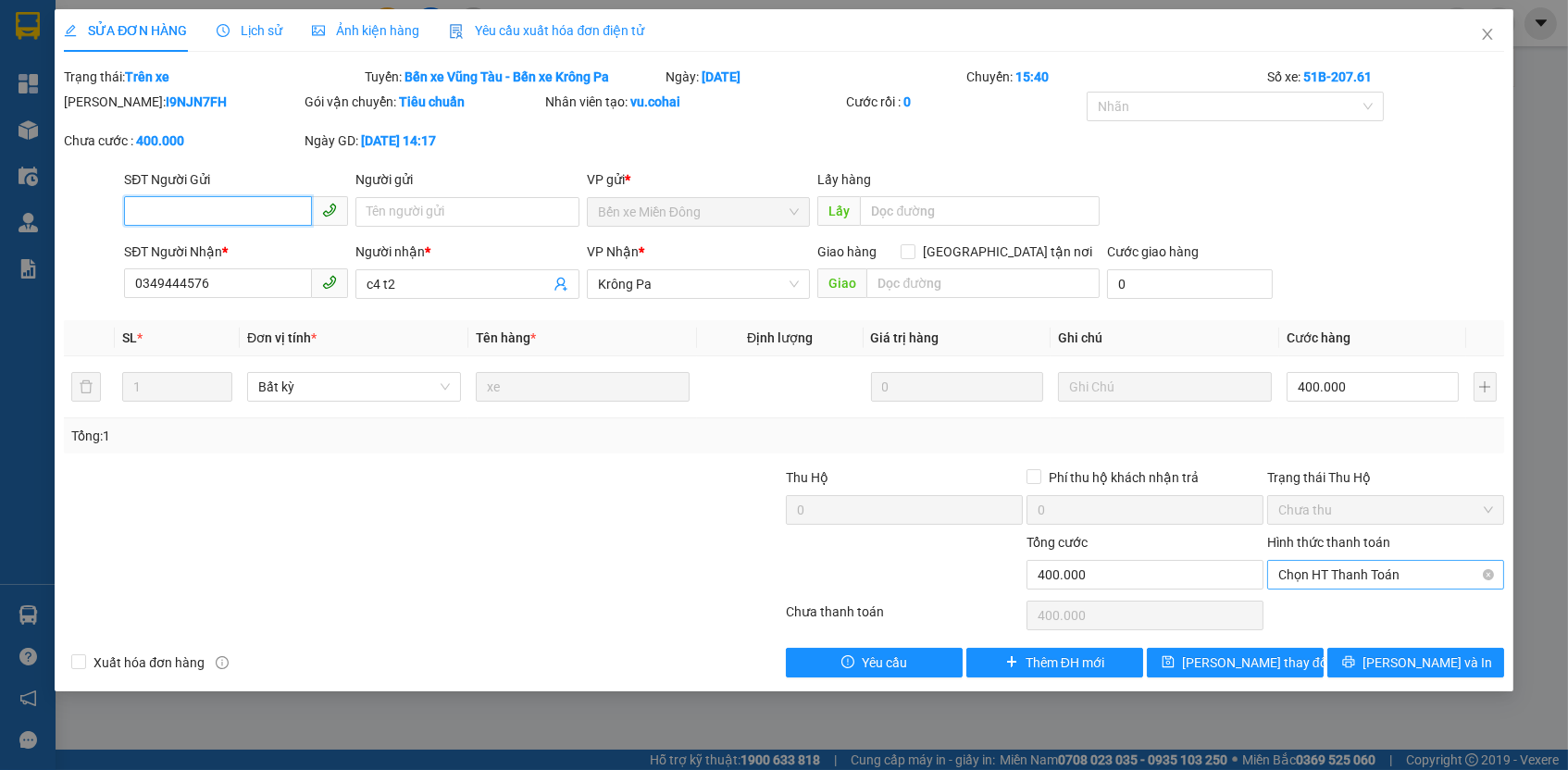
click at [1334, 561] on span "Chọn HT Thanh Toán" at bounding box center [1386, 574] width 215 height 28
click at [1325, 599] on div "Tại văn phòng" at bounding box center [1386, 606] width 215 height 20
type input "0"
click at [1299, 648] on button "[PERSON_NAME] thay đổi" at bounding box center [1235, 662] width 177 height 30
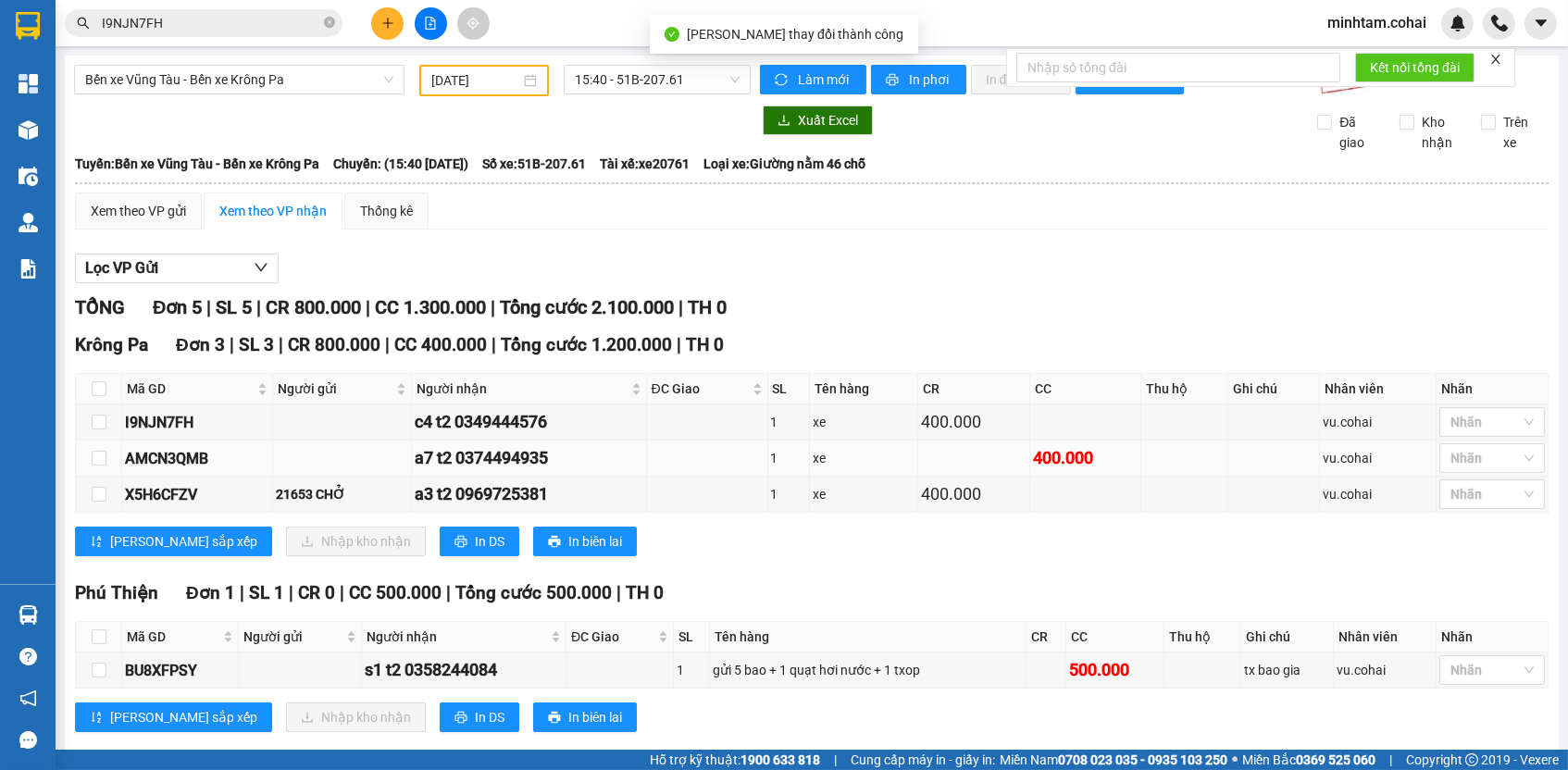
click at [153, 467] on div "AMCN3QMB" at bounding box center [197, 459] width 144 height 23
click at [153, 466] on div "AMCN3QMB" at bounding box center [197, 459] width 144 height 23
copy div "AMCN3QMB"
click at [289, 21] on input "I9NJN7FH" at bounding box center [211, 23] width 219 height 20
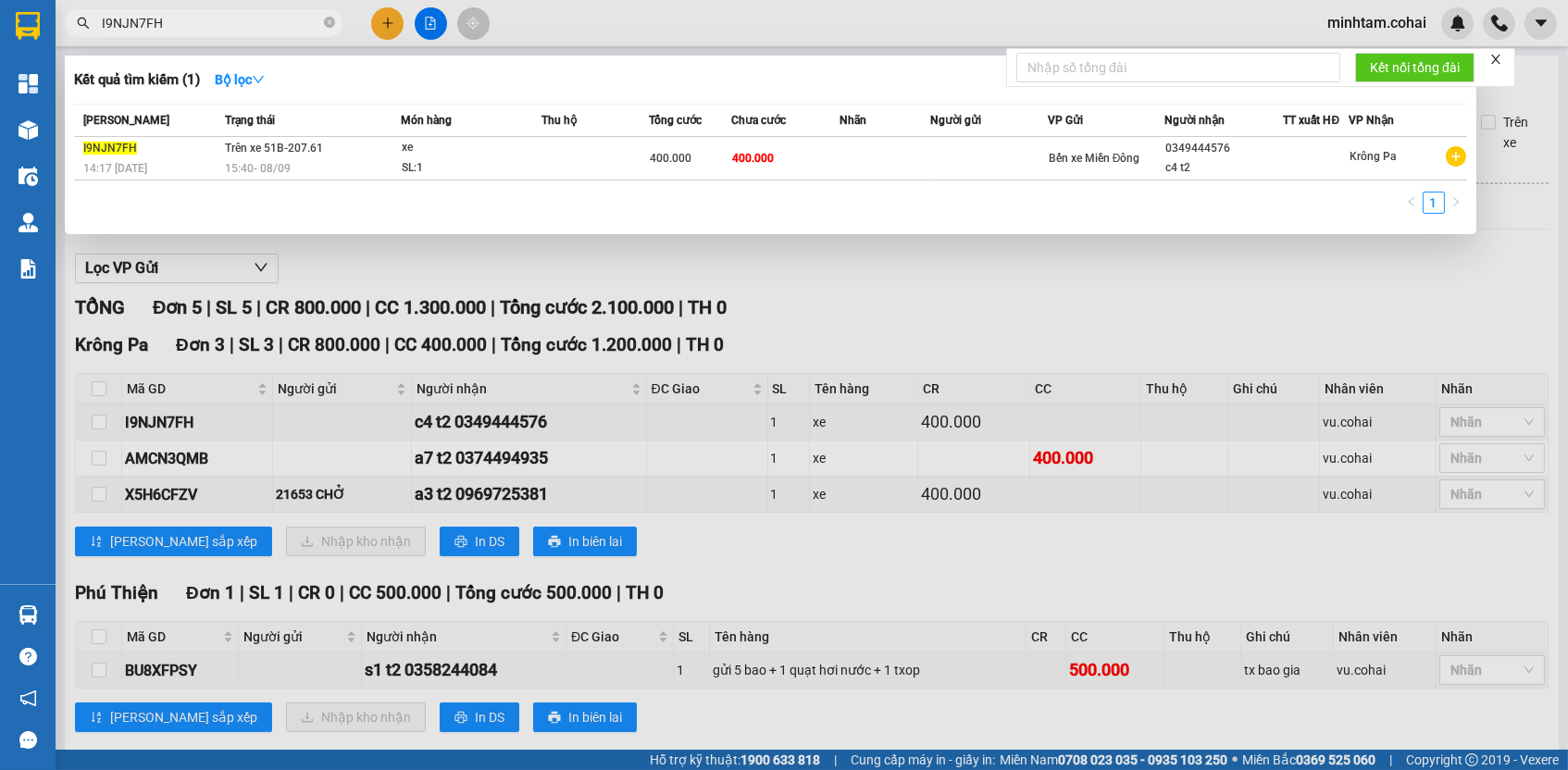
click at [289, 21] on input "I9NJN7FH" at bounding box center [211, 23] width 219 height 20
paste input "AMCN3QMB"
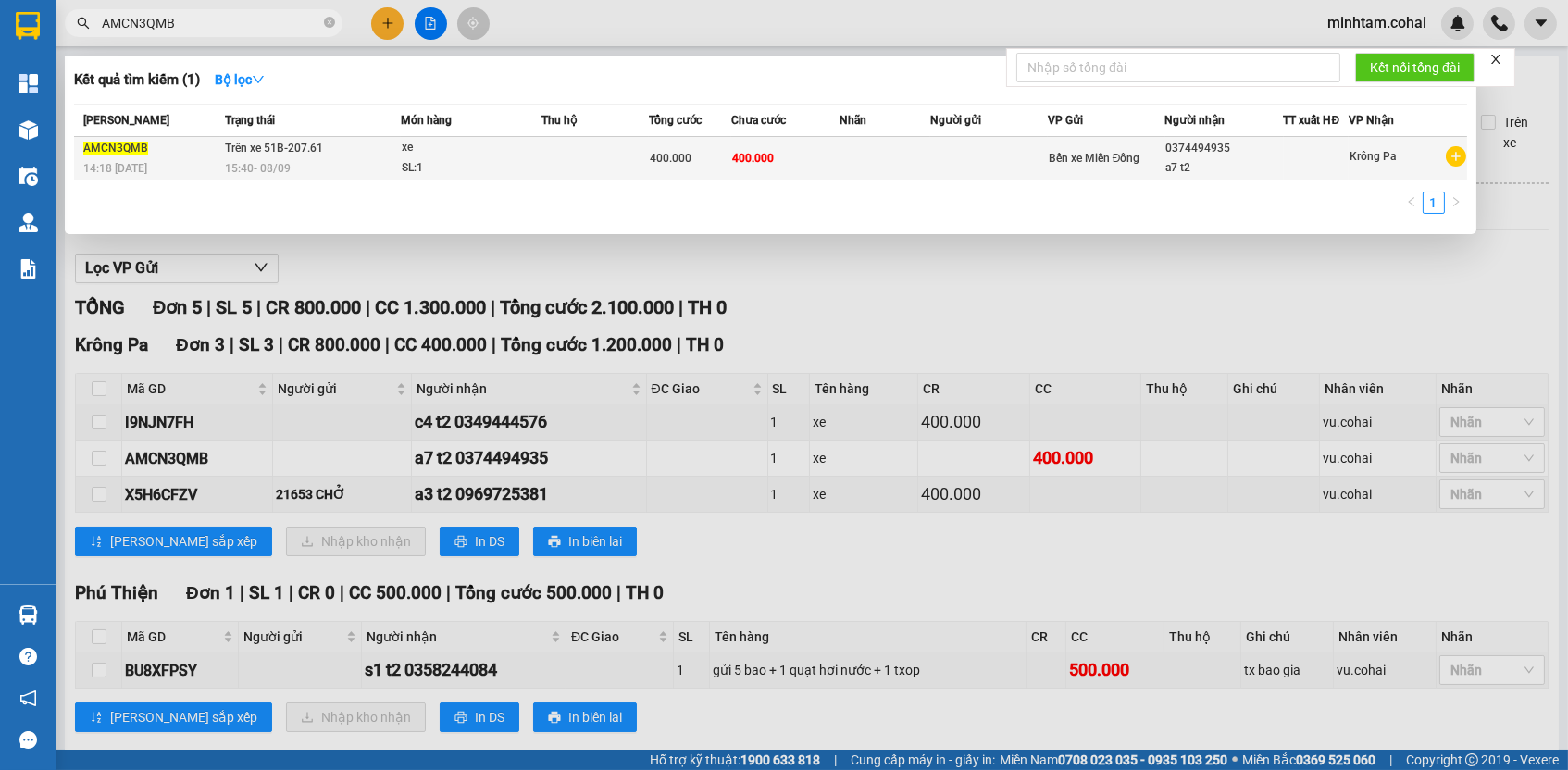
type input "AMCN3QMB"
click at [938, 156] on td at bounding box center [988, 158] width 117 height 43
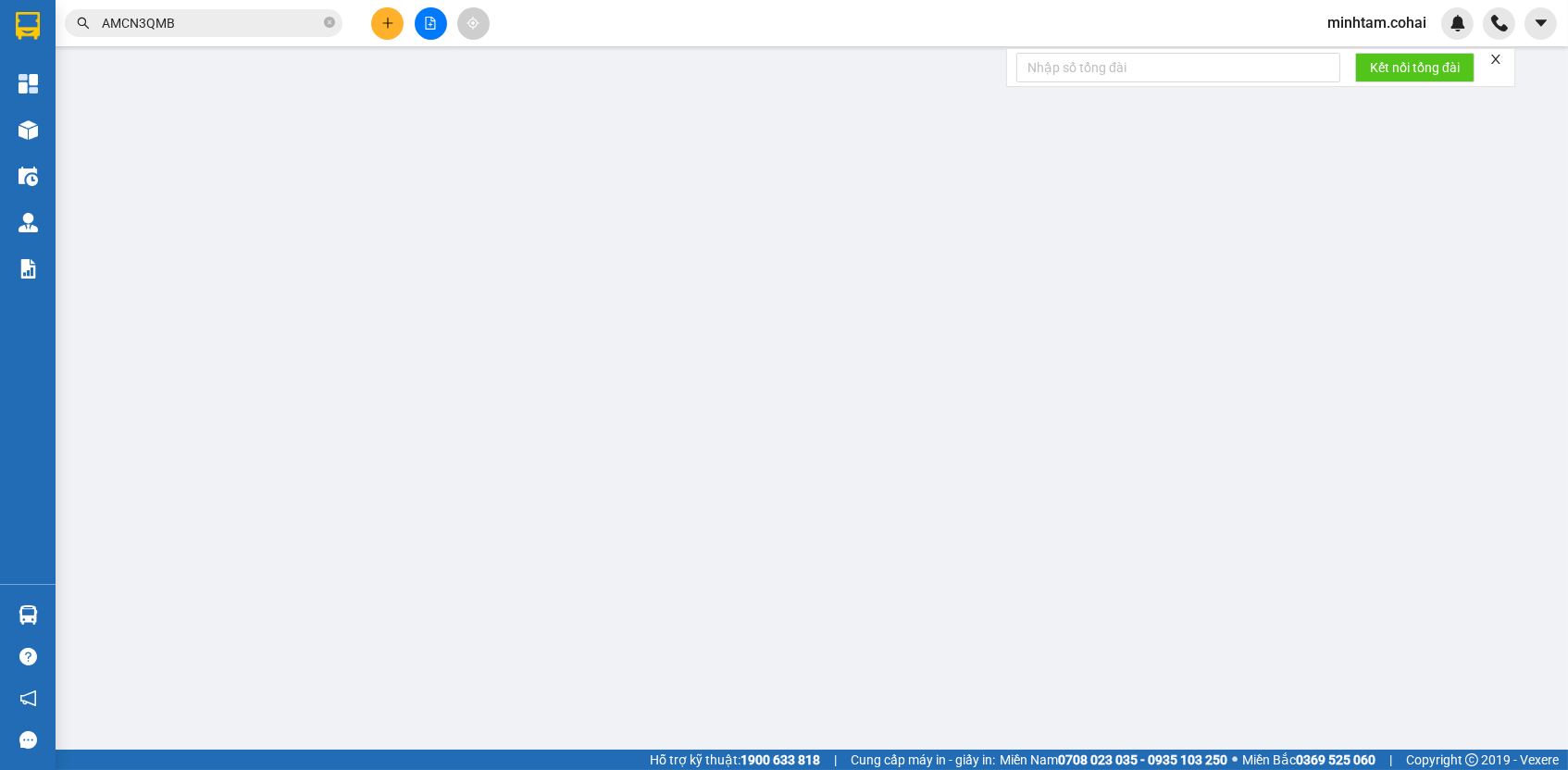
type input "0374494935"
type input "a7 t2"
type input "400.000"
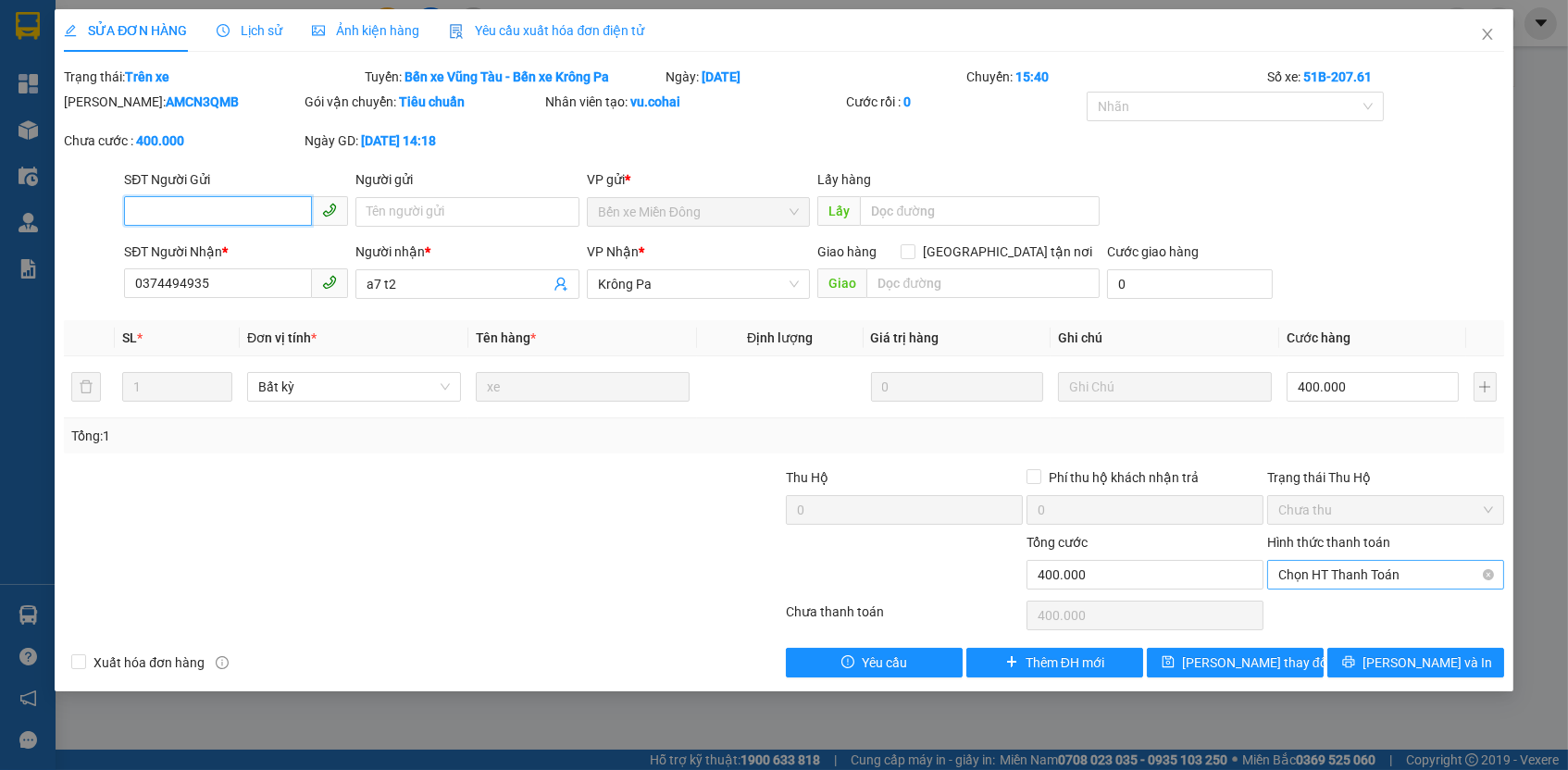
click at [1311, 565] on span "Chọn HT Thanh Toán" at bounding box center [1386, 574] width 215 height 28
click at [1302, 596] on div "Tại văn phòng" at bounding box center [1386, 606] width 215 height 20
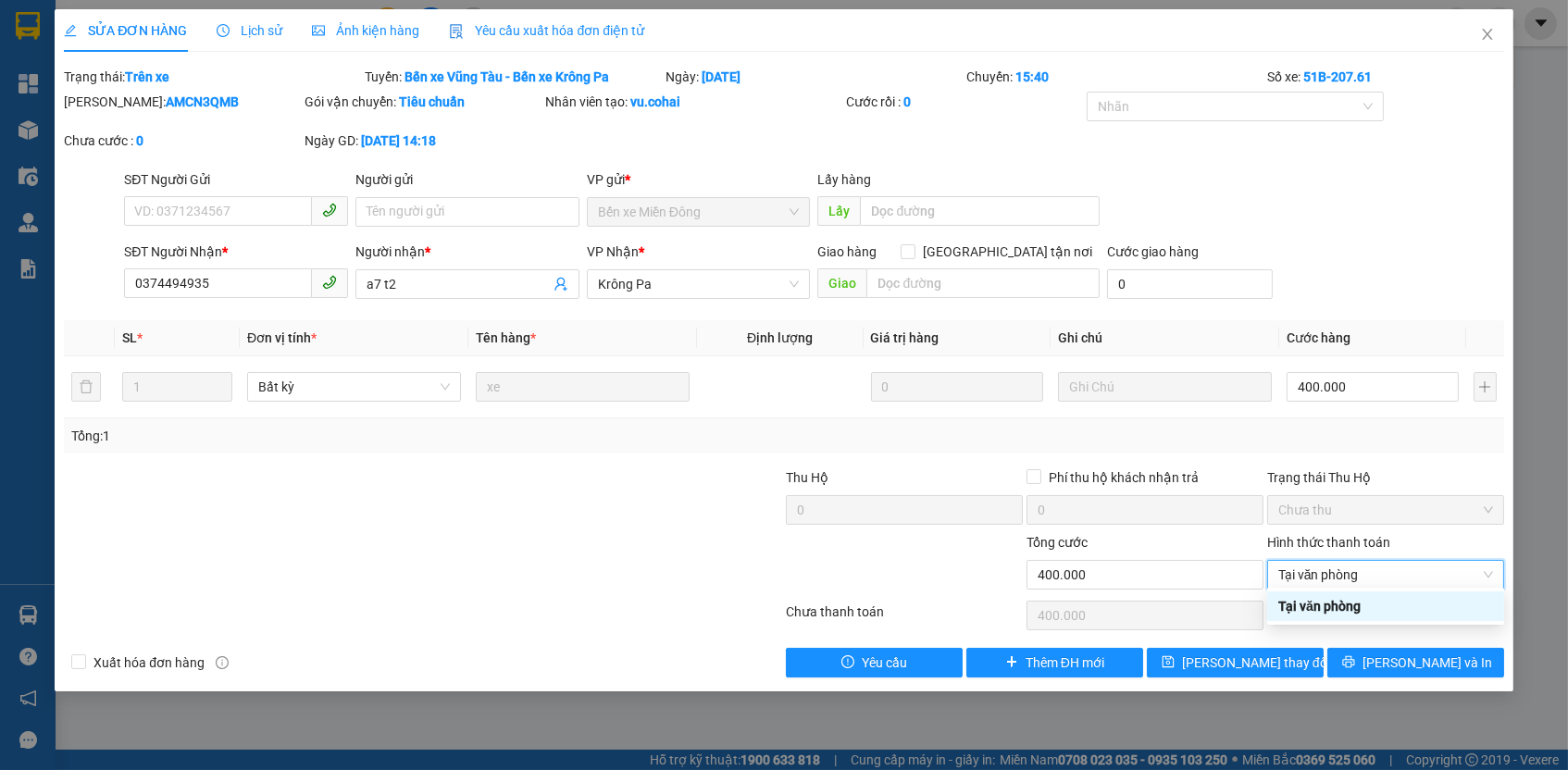
type input "0"
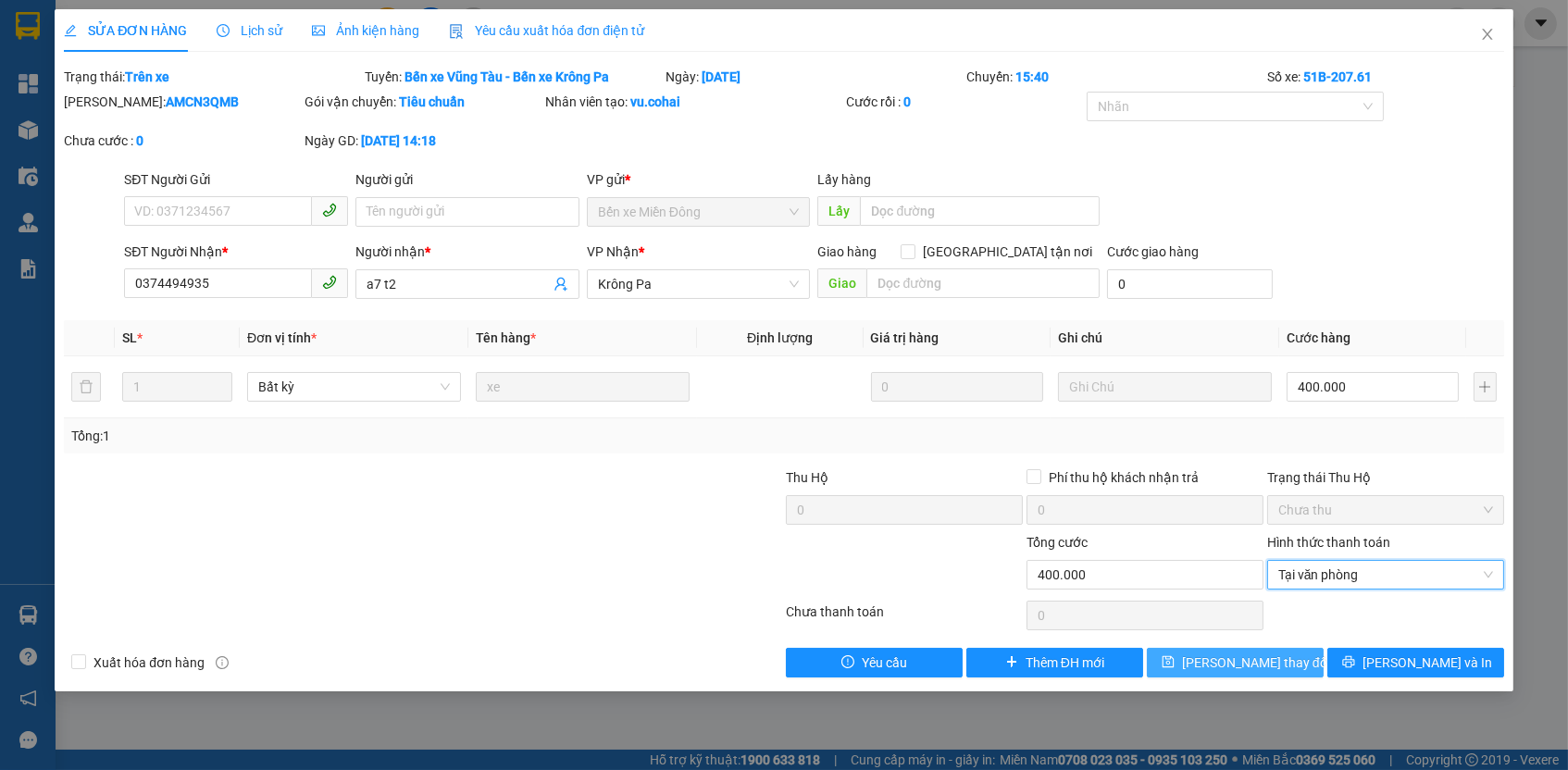
click at [1276, 648] on button "[PERSON_NAME] thay đổi" at bounding box center [1235, 662] width 177 height 30
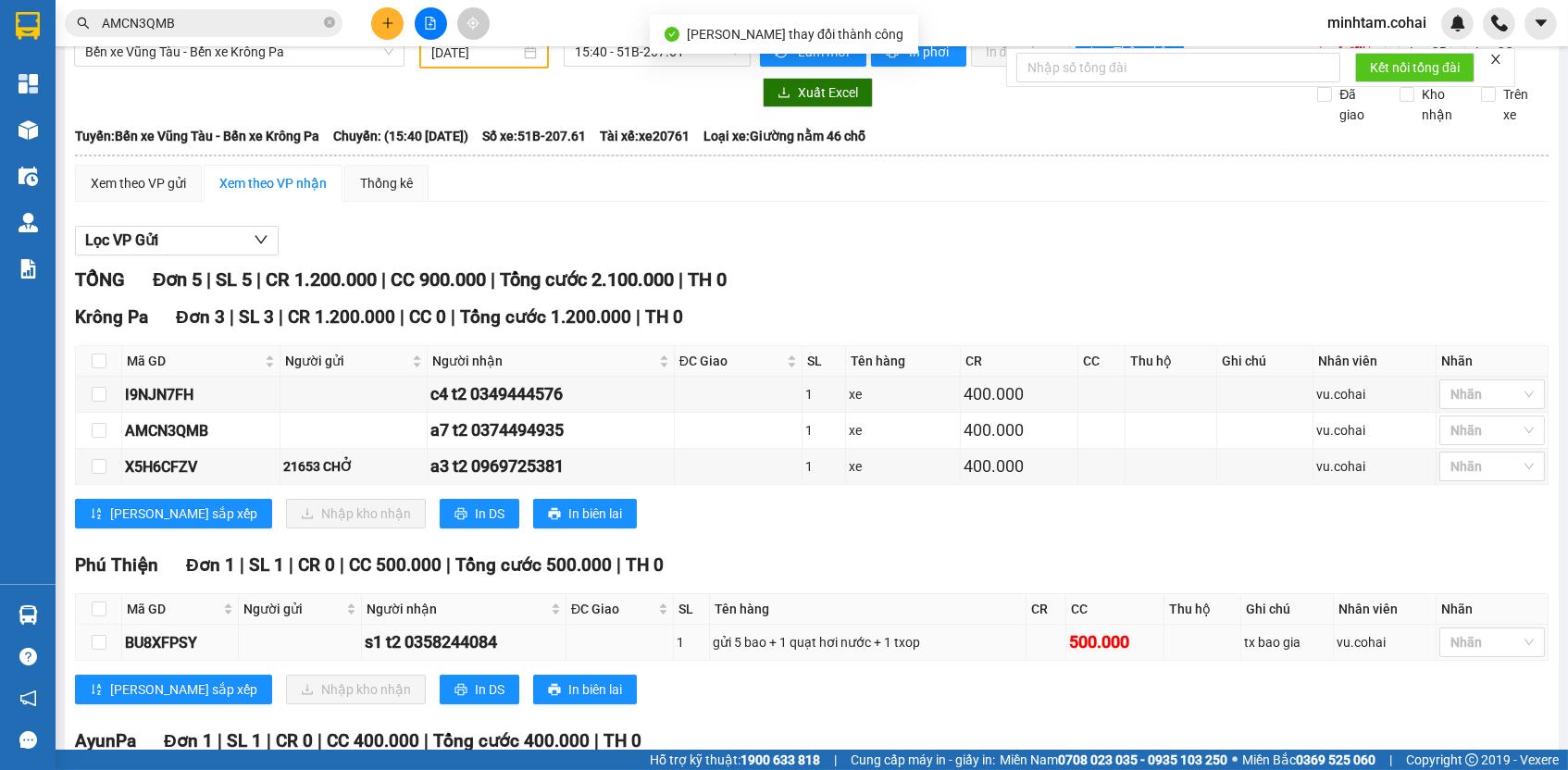
scroll to position [78, 0]
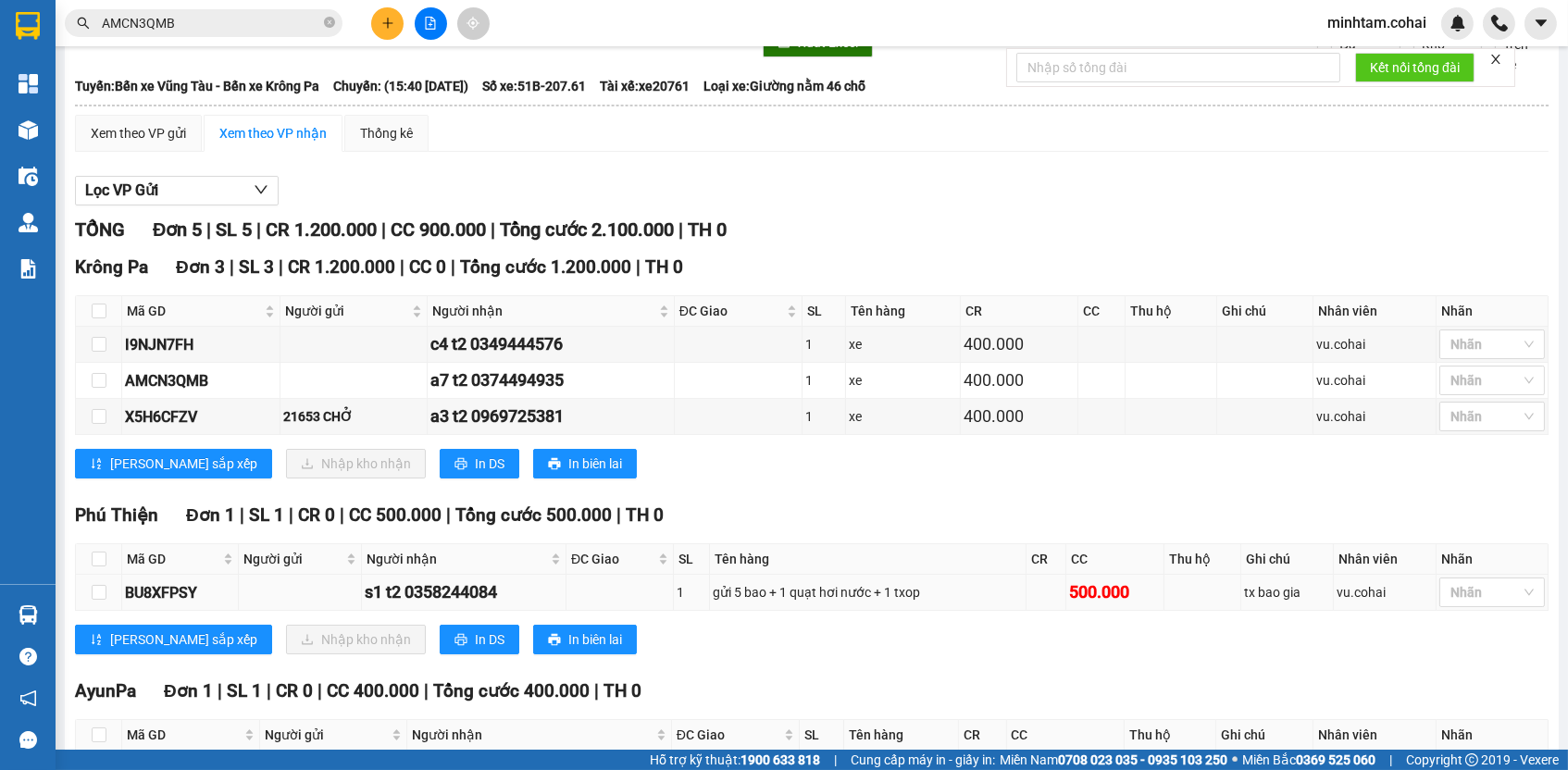
click at [177, 599] on div "BU8XFPSY" at bounding box center [179, 593] width 110 height 23
copy div "BU8XFPSY"
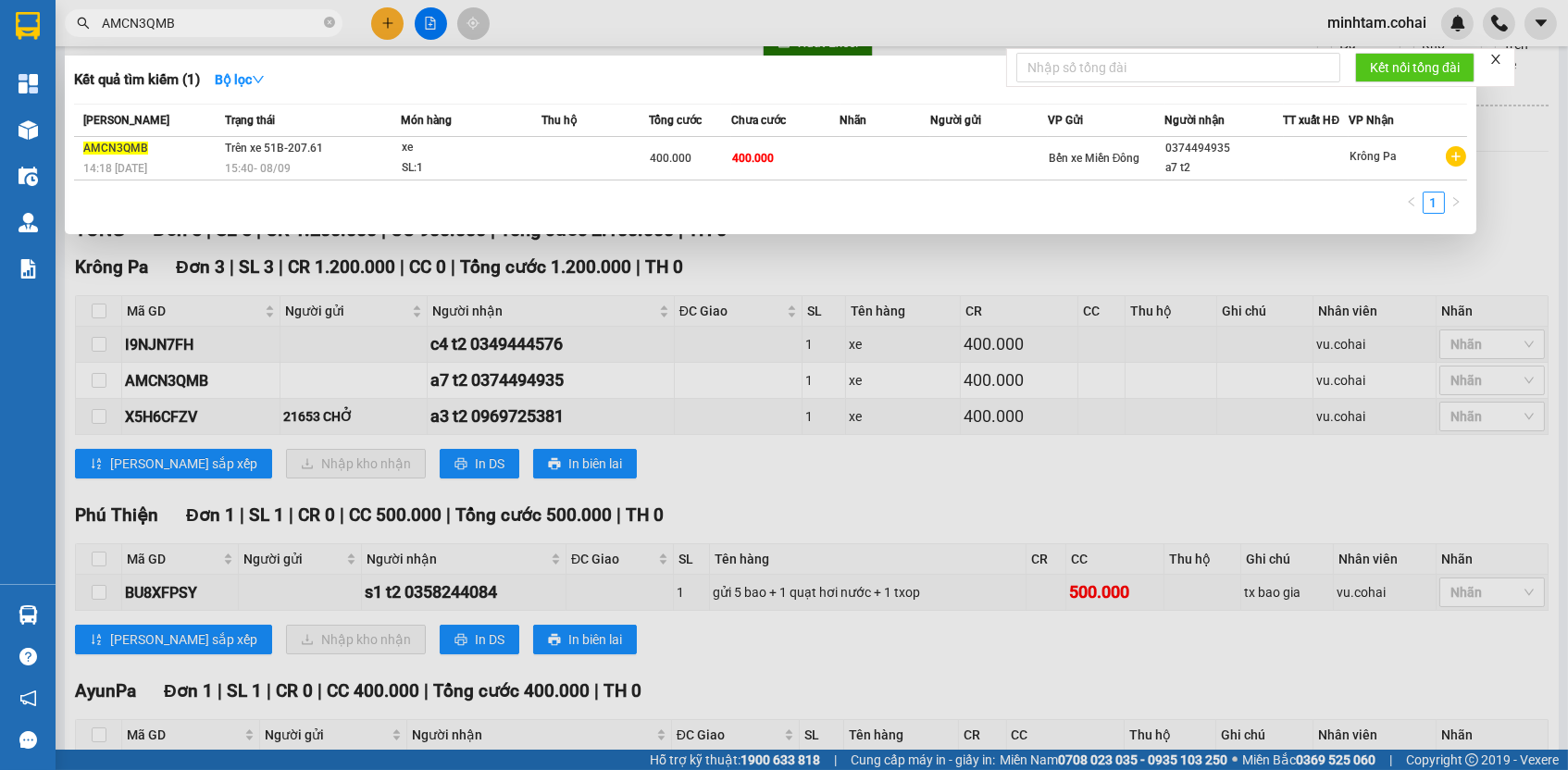
click at [261, 27] on input "AMCN3QMB" at bounding box center [211, 23] width 219 height 20
click at [261, 26] on input "AMCN3QMB" at bounding box center [211, 23] width 219 height 20
paste input "BU8XFPSY"
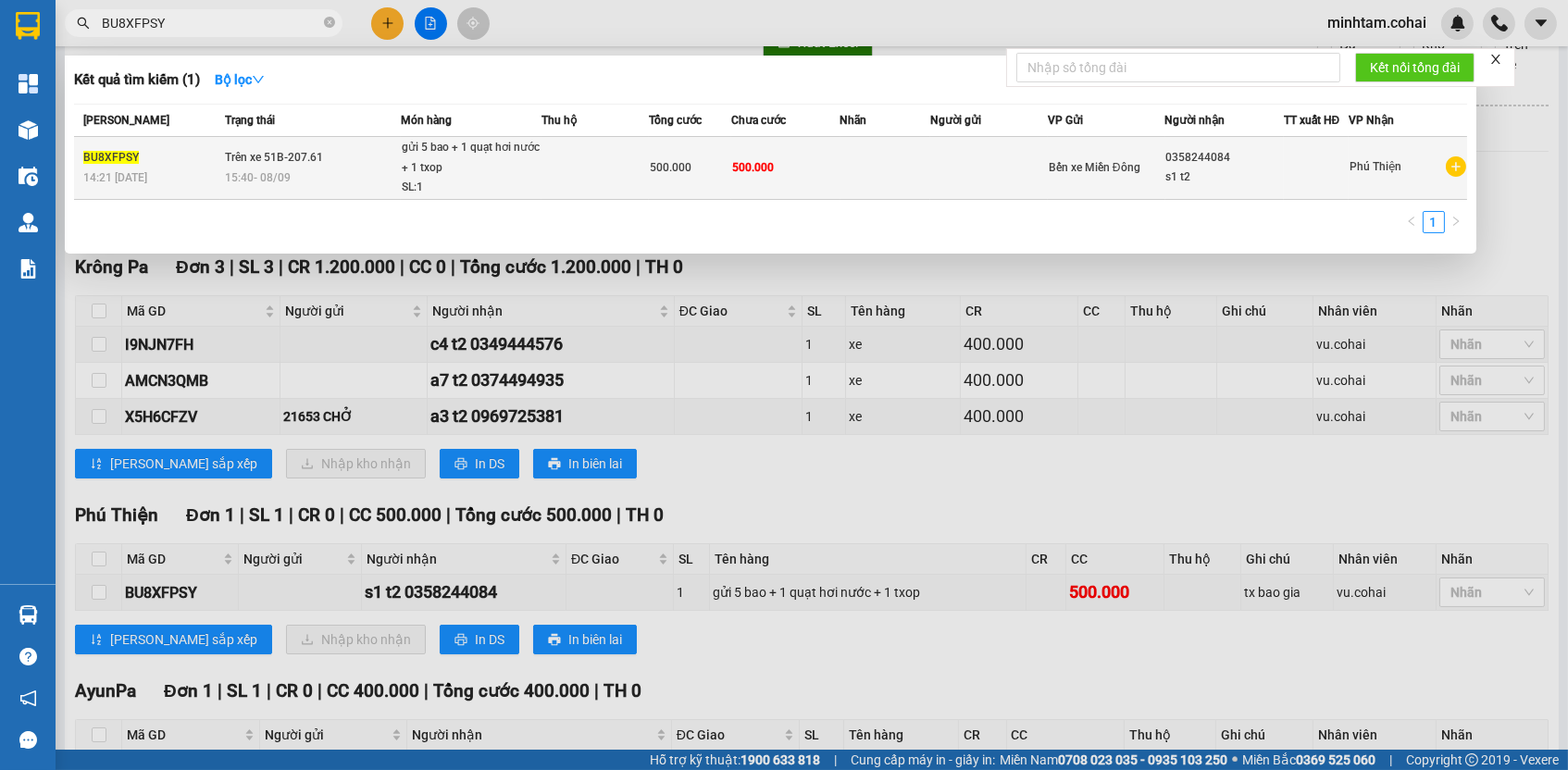
type input "BU8XFPSY"
click at [855, 181] on td at bounding box center [886, 169] width 91 height 63
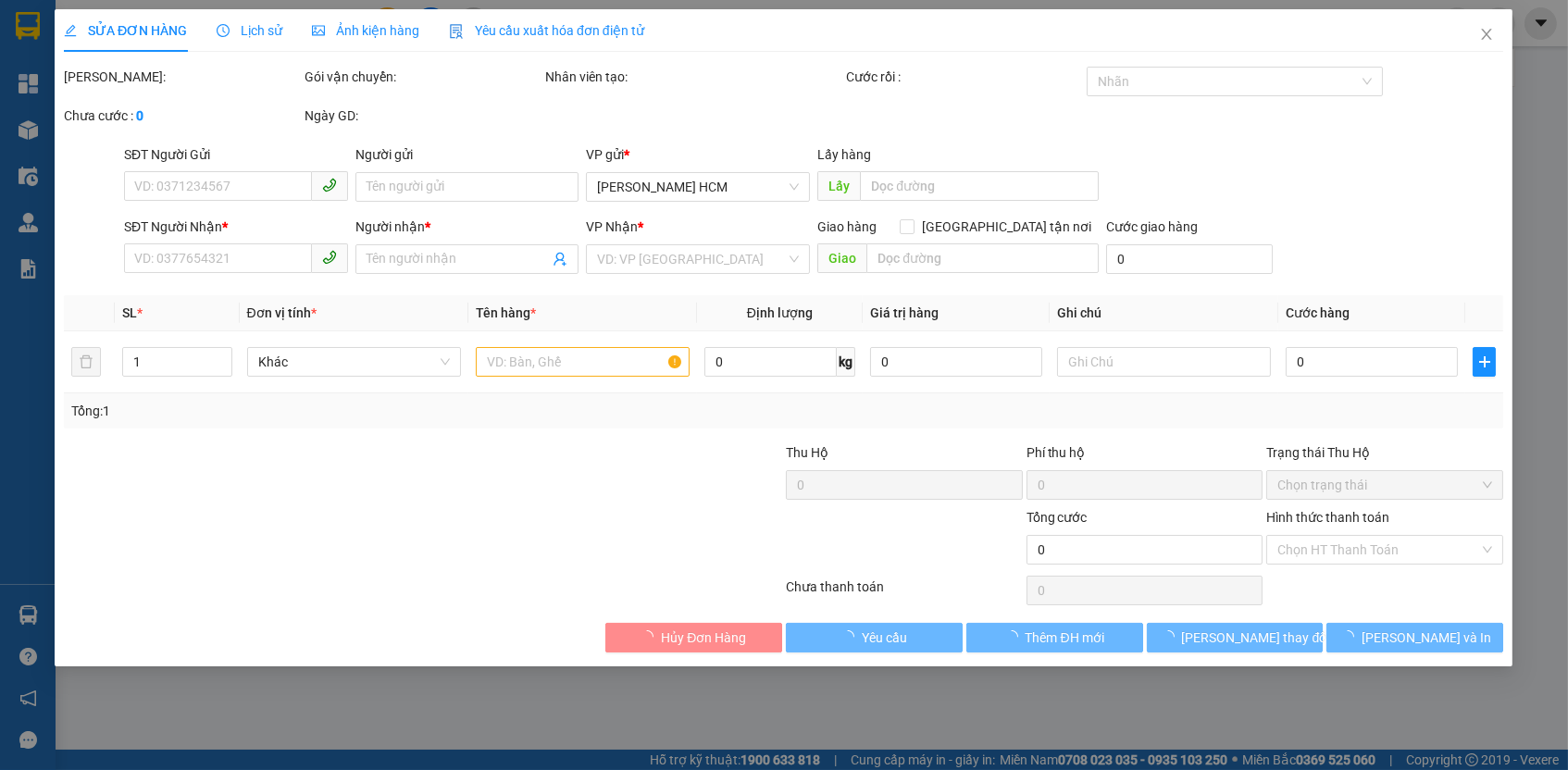
type input "0358244084"
type input "s1 t2"
type input "500.000"
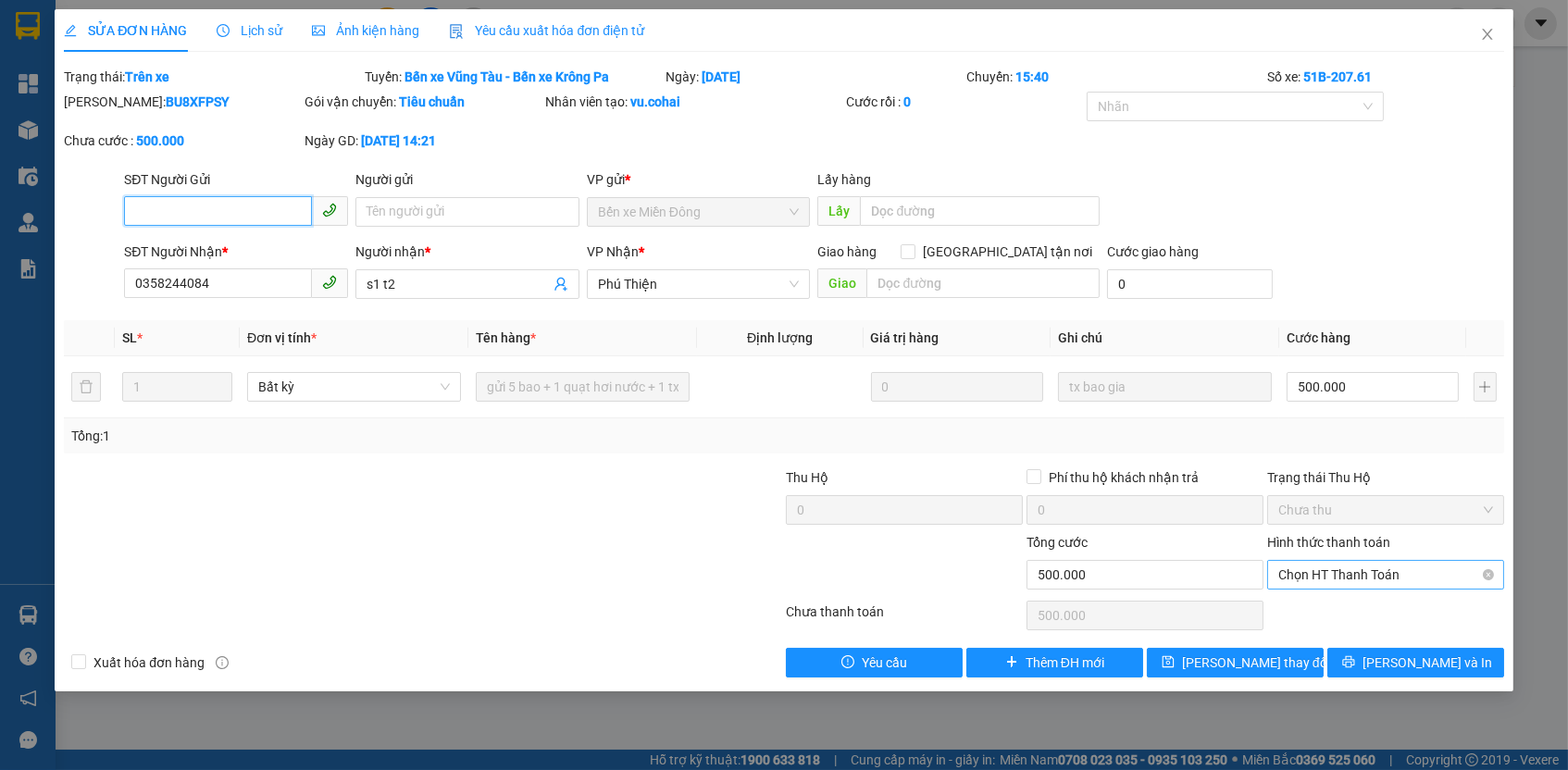
click at [1374, 568] on span "Chọn HT Thanh Toán" at bounding box center [1386, 574] width 215 height 28
click at [1359, 594] on div "Tại văn phòng" at bounding box center [1385, 606] width 237 height 30
type input "0"
click at [1247, 664] on span "[PERSON_NAME] thay đổi" at bounding box center [1256, 662] width 148 height 20
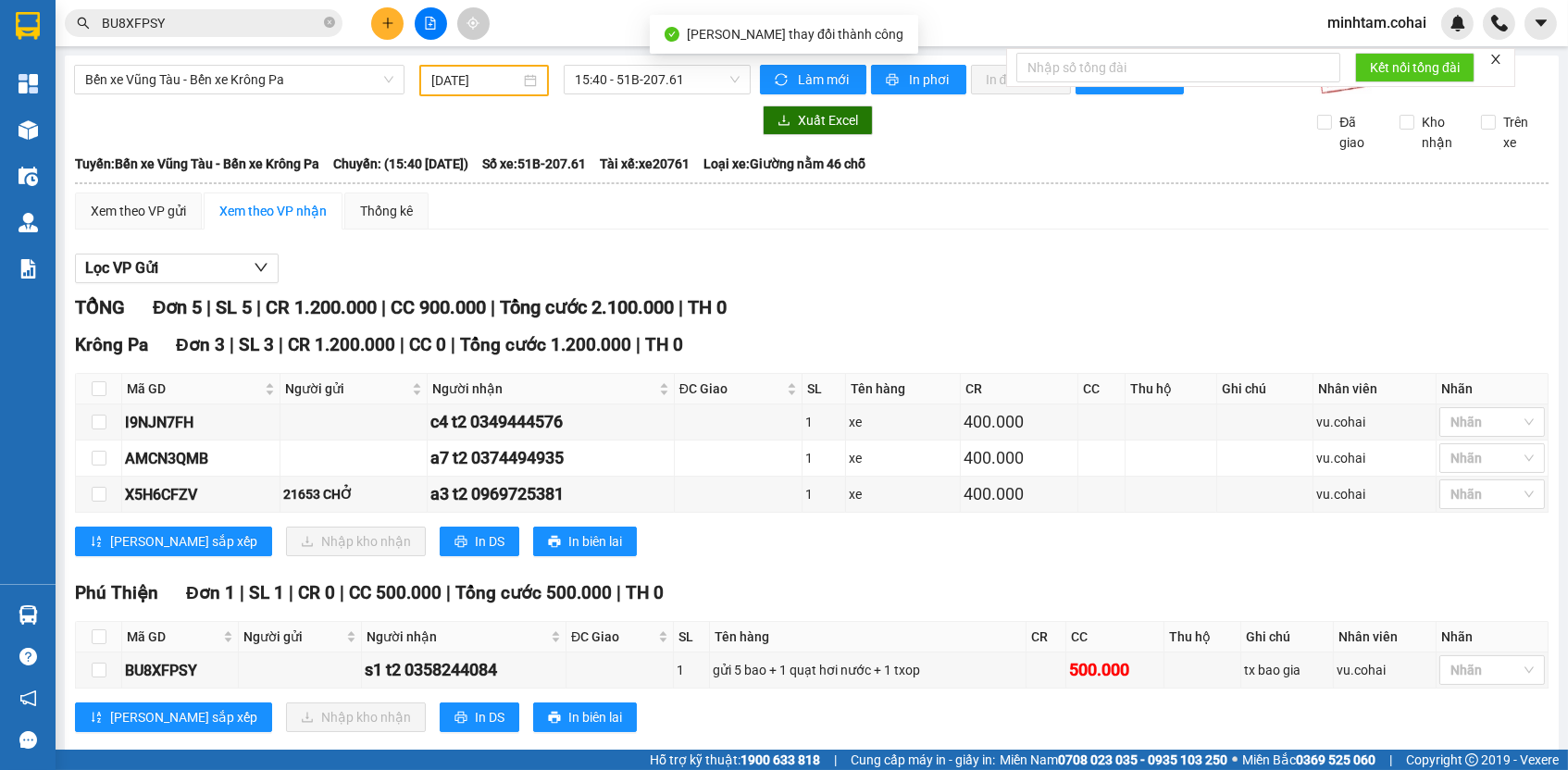
scroll to position [273, 0]
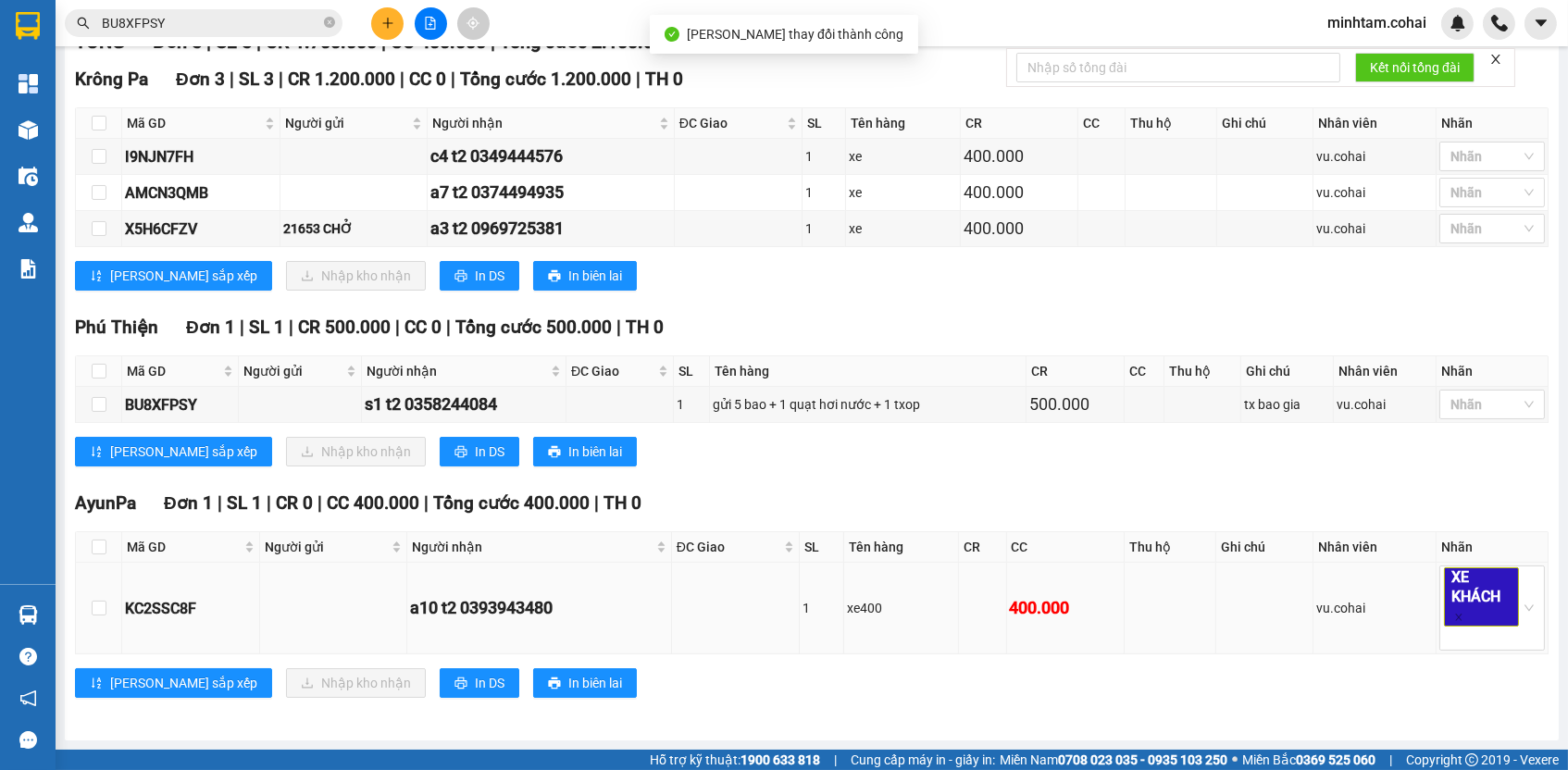
click at [182, 600] on div "KC2SSC8F" at bounding box center [190, 609] width 131 height 23
click at [226, 20] on input "BU8XFPSY" at bounding box center [211, 23] width 219 height 20
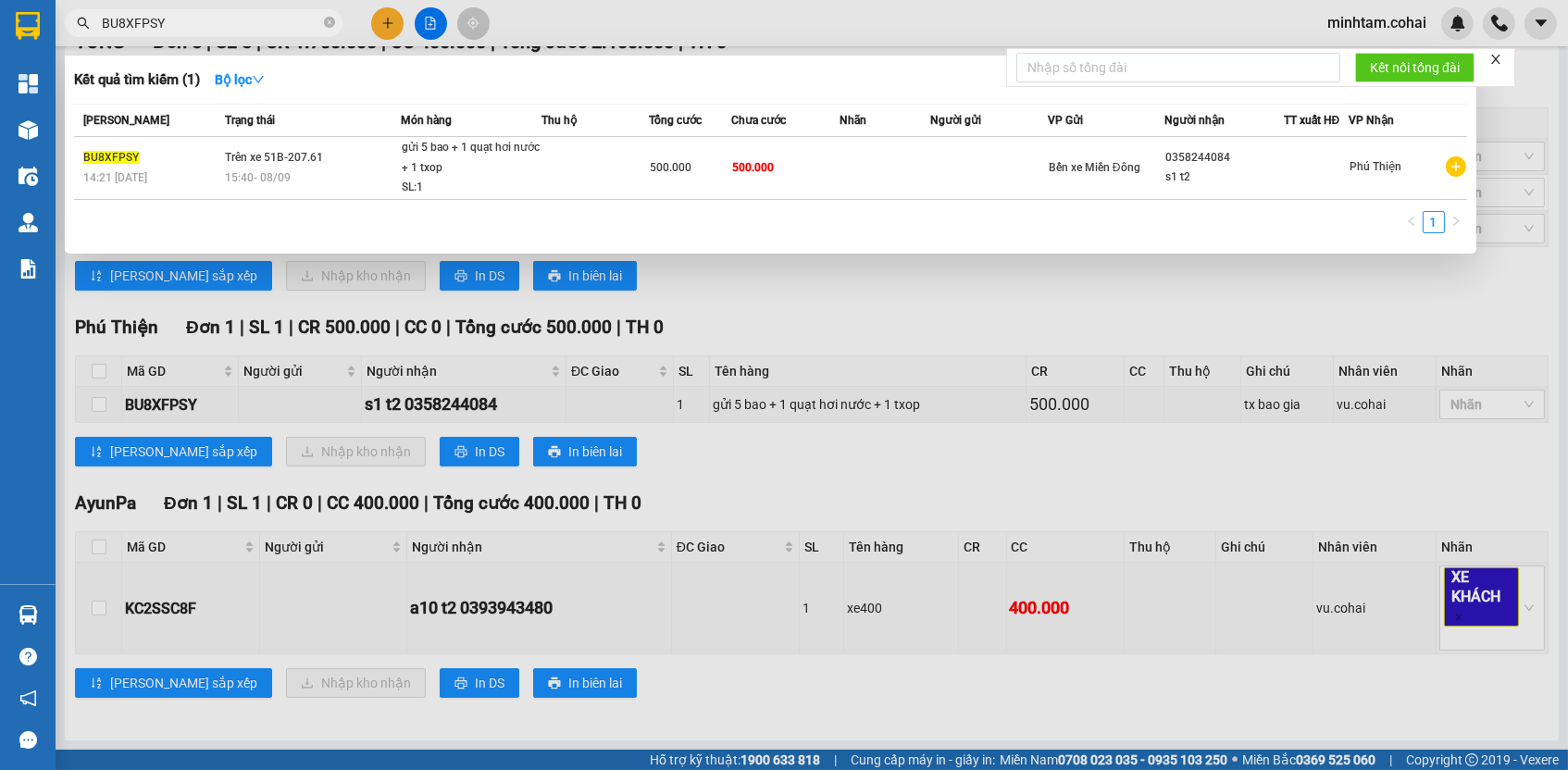
click at [226, 20] on input "BU8XFPSY" at bounding box center [211, 23] width 219 height 20
paste input "KC2SSC8F"
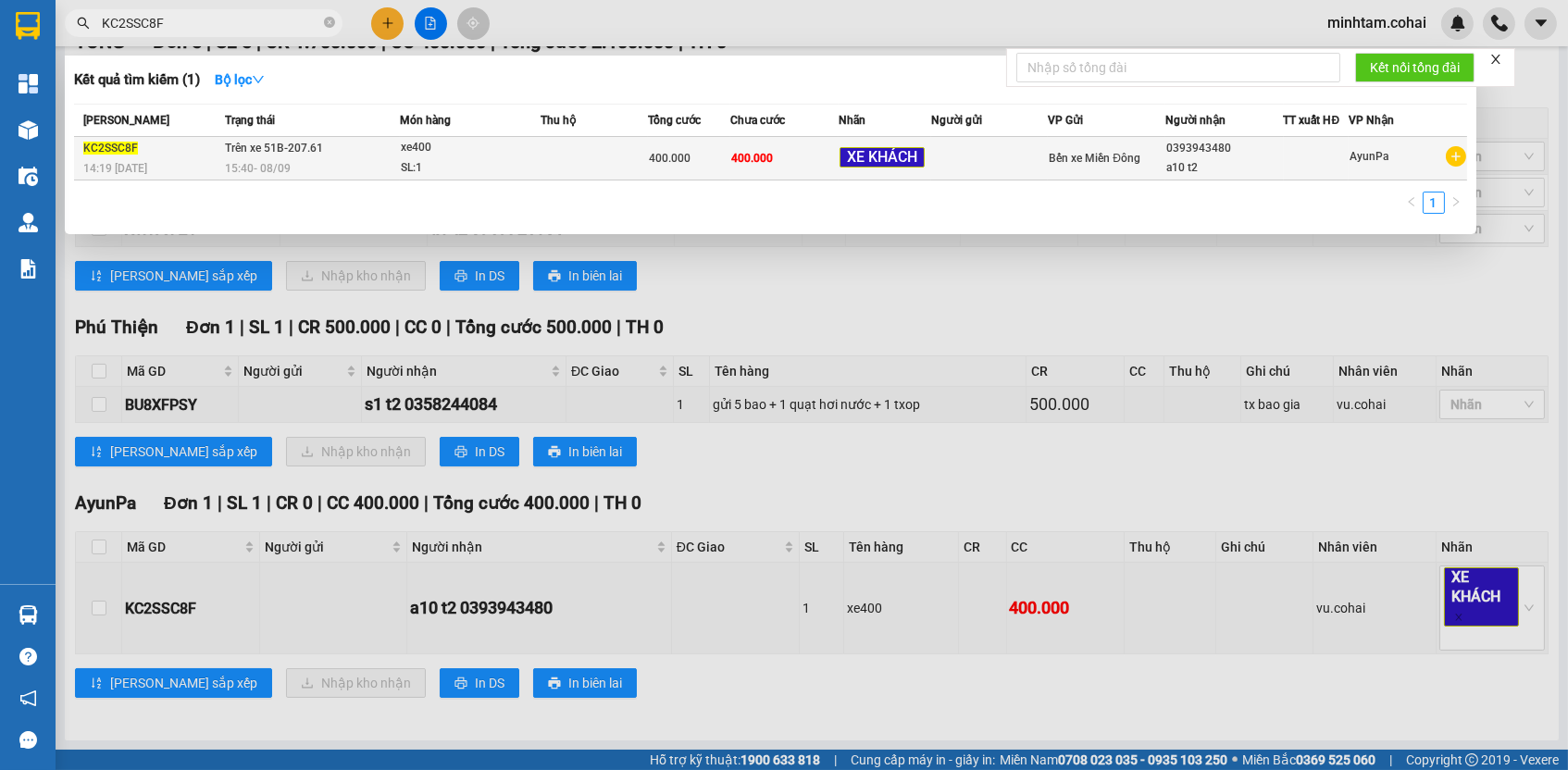
type input "KC2SSC8F"
click at [744, 156] on span "400.000" at bounding box center [751, 158] width 41 height 13
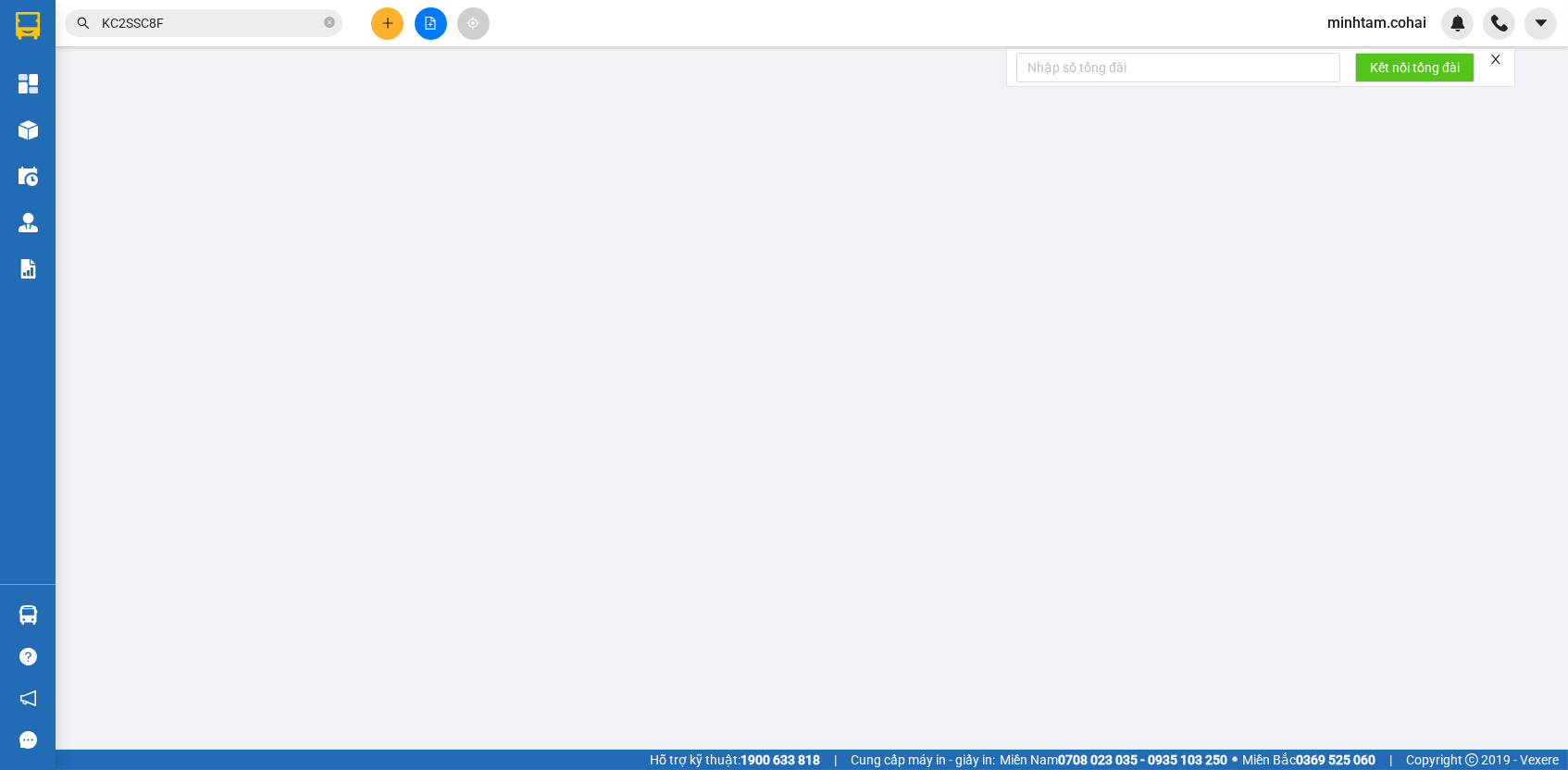
type input "0393943480"
type input "a10 t2"
type input "400.000"
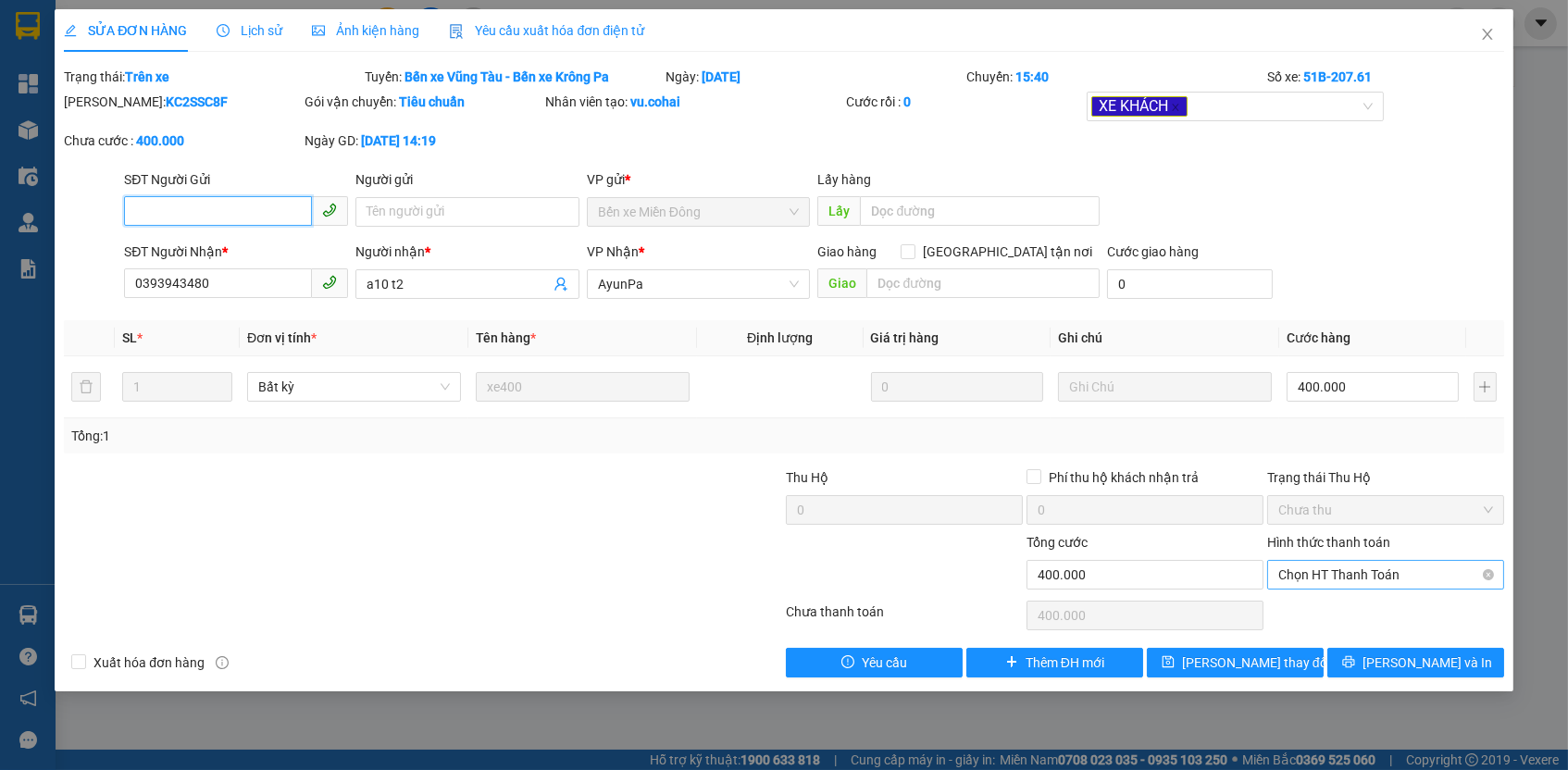
click at [1309, 569] on span "Chọn HT Thanh Toán" at bounding box center [1386, 574] width 215 height 28
click at [1310, 599] on div "Tại văn phòng" at bounding box center [1386, 606] width 215 height 20
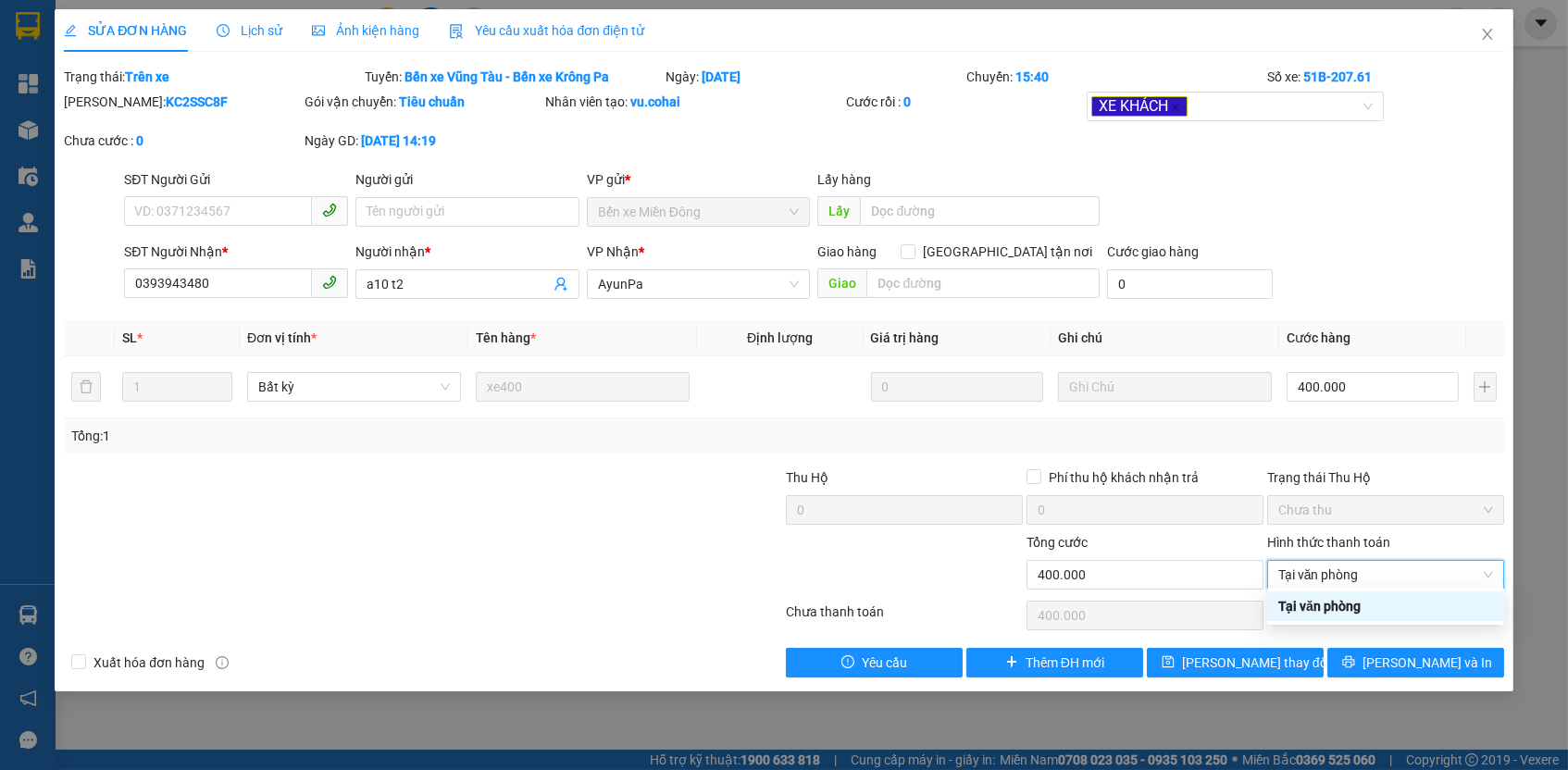
type input "0"
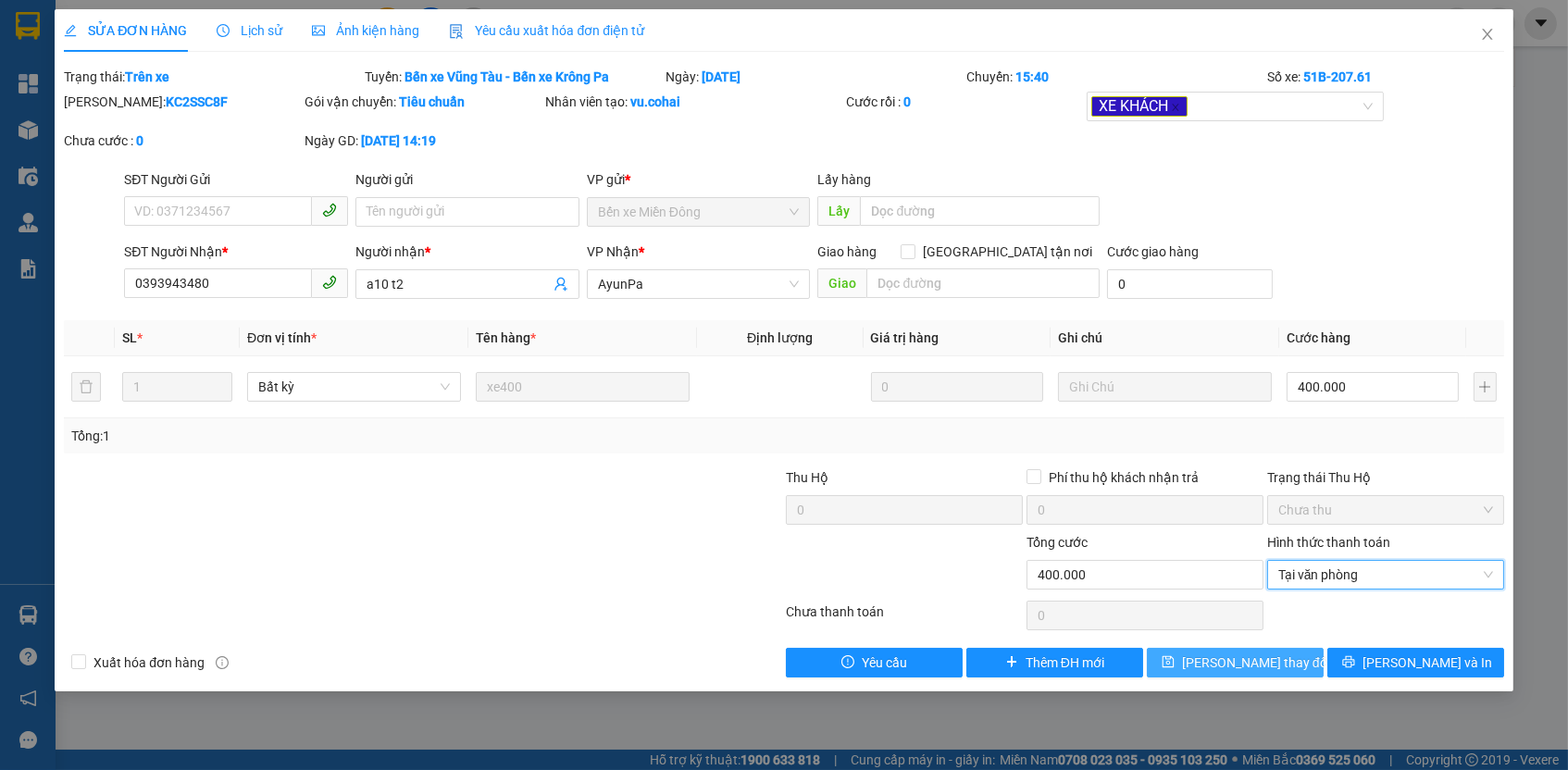
click at [1289, 648] on button "[PERSON_NAME] thay đổi" at bounding box center [1235, 662] width 177 height 30
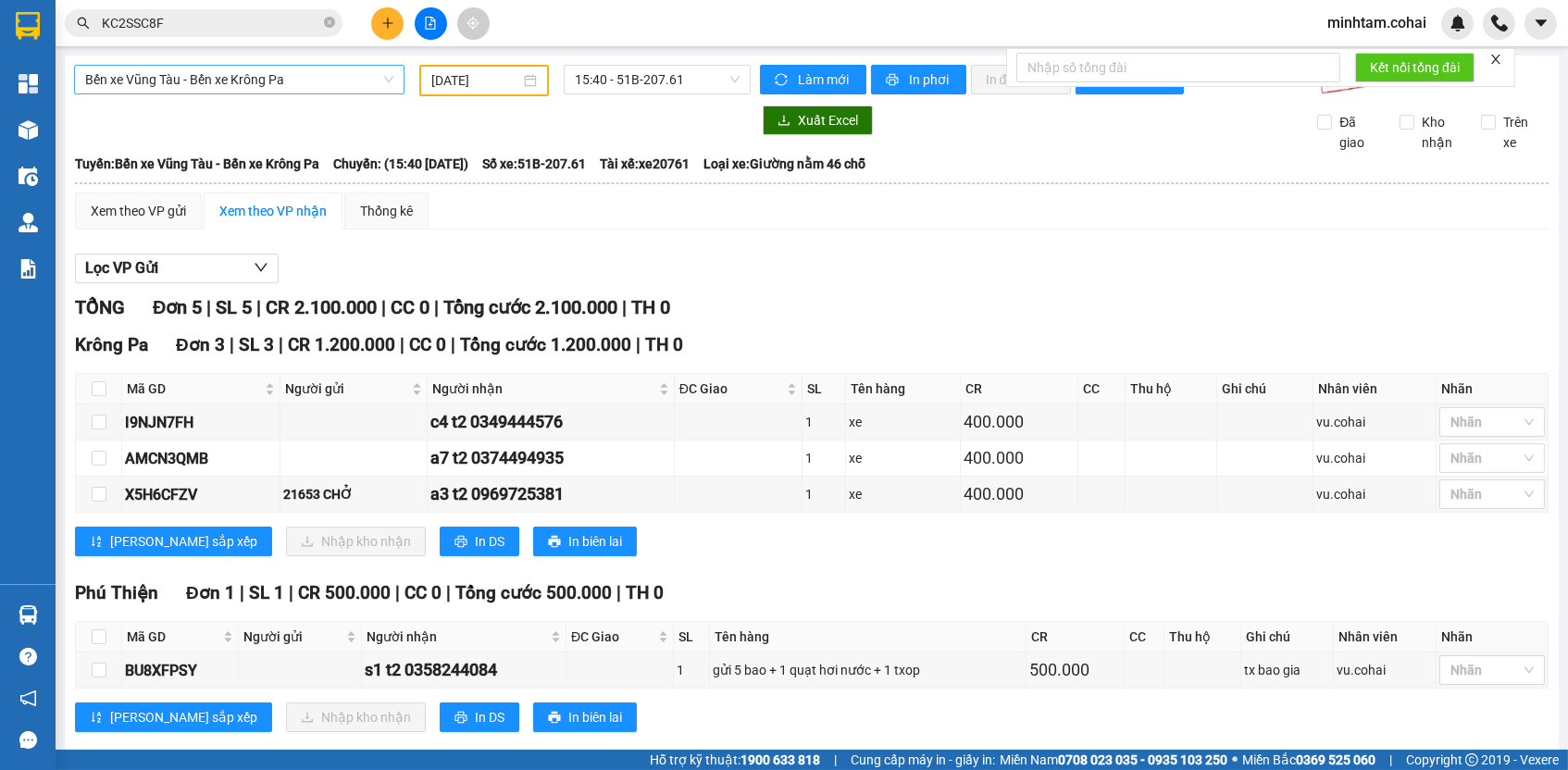
click at [273, 88] on span "Bến xe Vũng Tàu - Bến xe Krông Pa" at bounding box center [239, 79] width 308 height 28
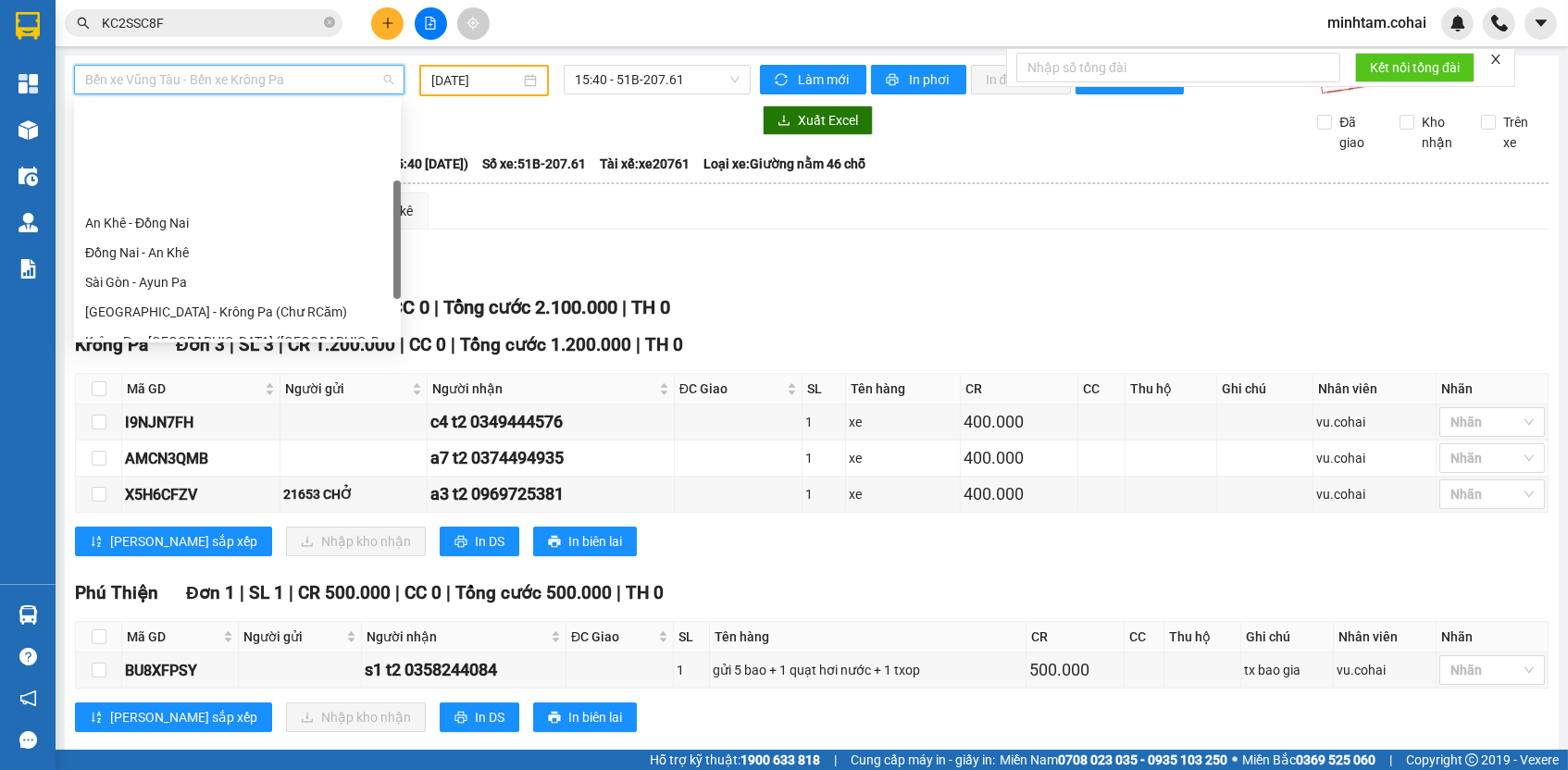
scroll to position [37, 0]
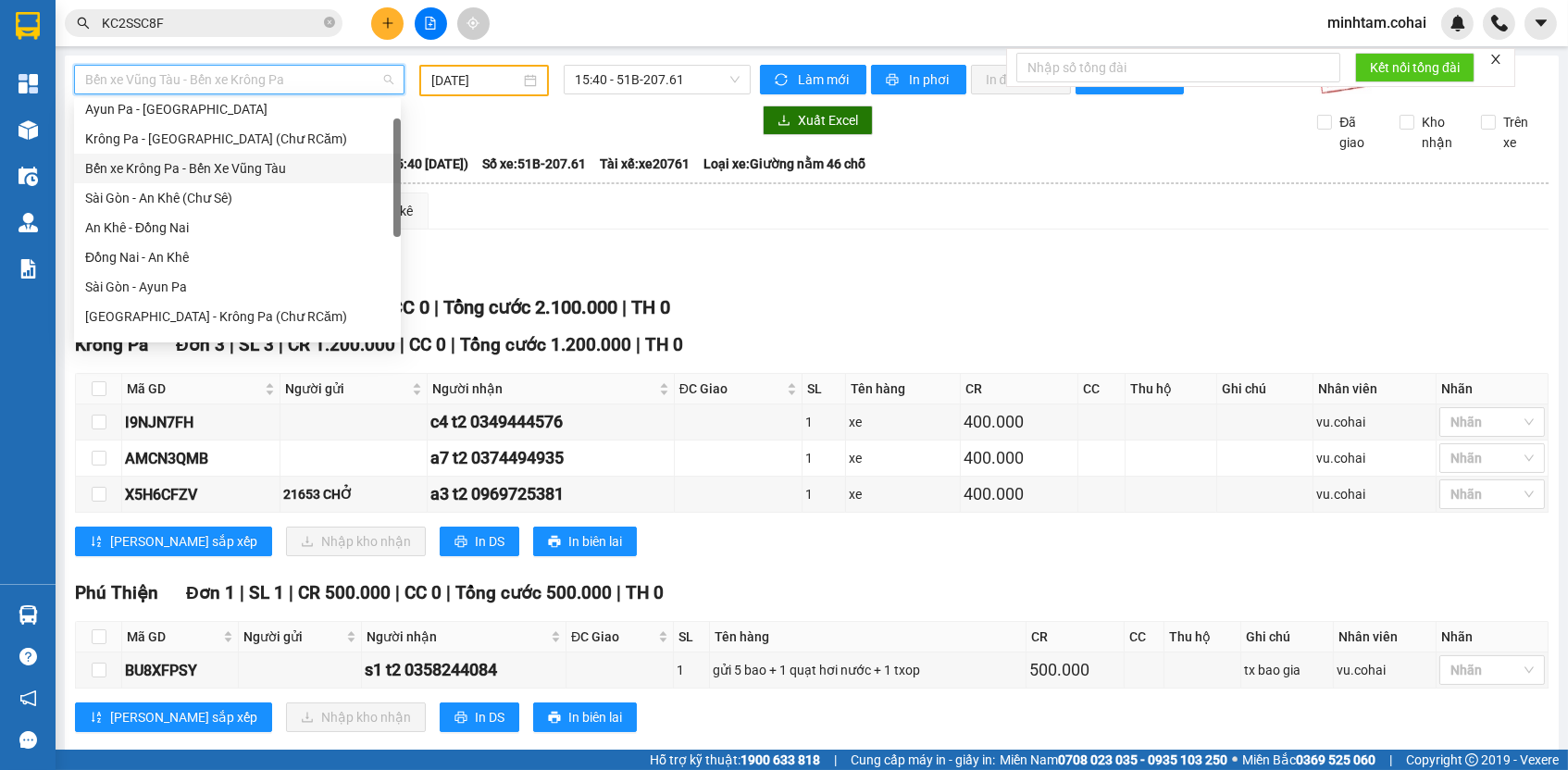
click at [256, 161] on div "Bến xe Krông Pa - Bến Xe Vũng Tàu" at bounding box center [237, 168] width 304 height 20
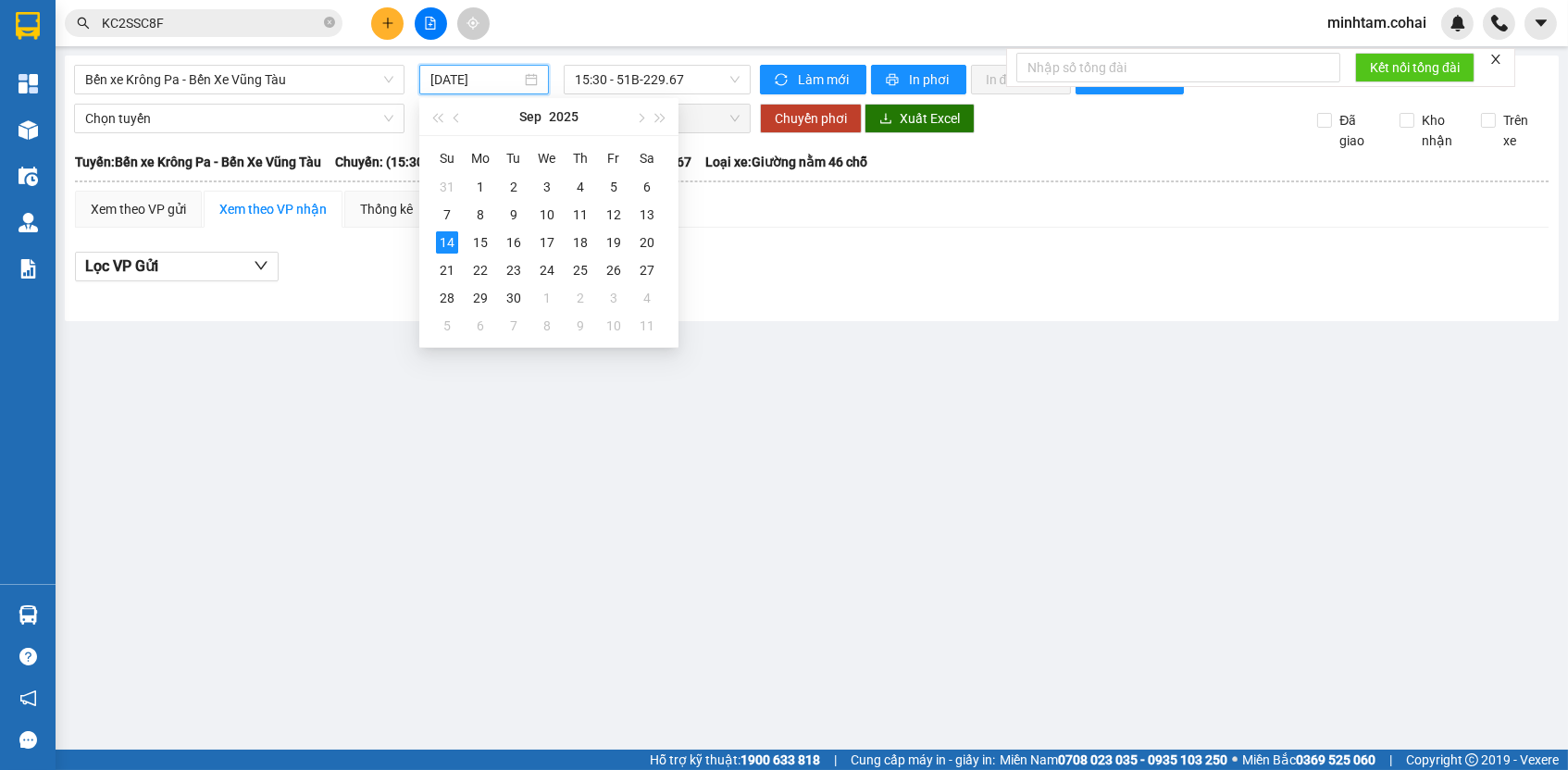
click at [489, 83] on input "[DATE]" at bounding box center [475, 79] width 91 height 20
click at [514, 214] on div "9" at bounding box center [513, 214] width 22 height 22
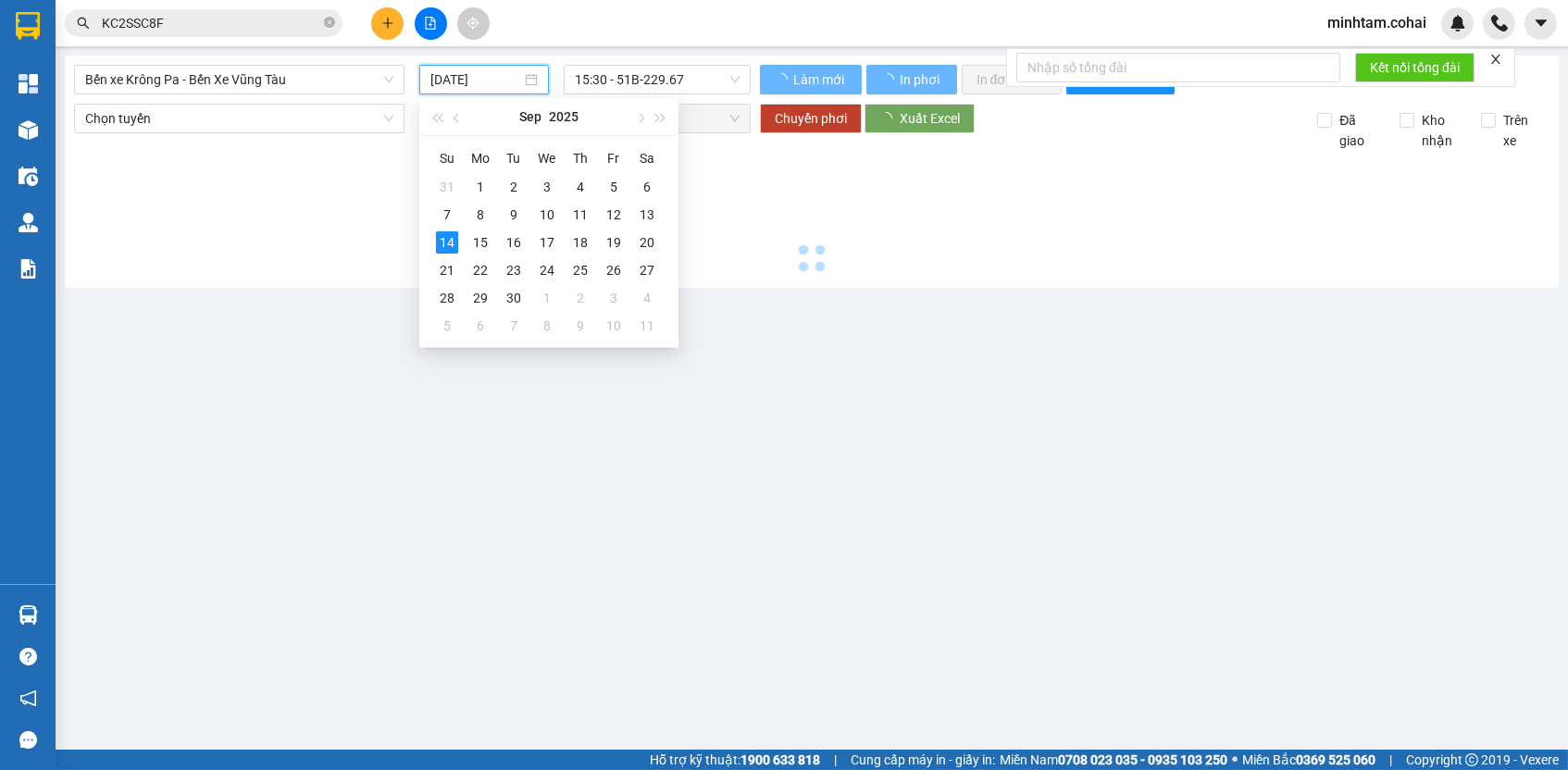
type input "[DATE]"
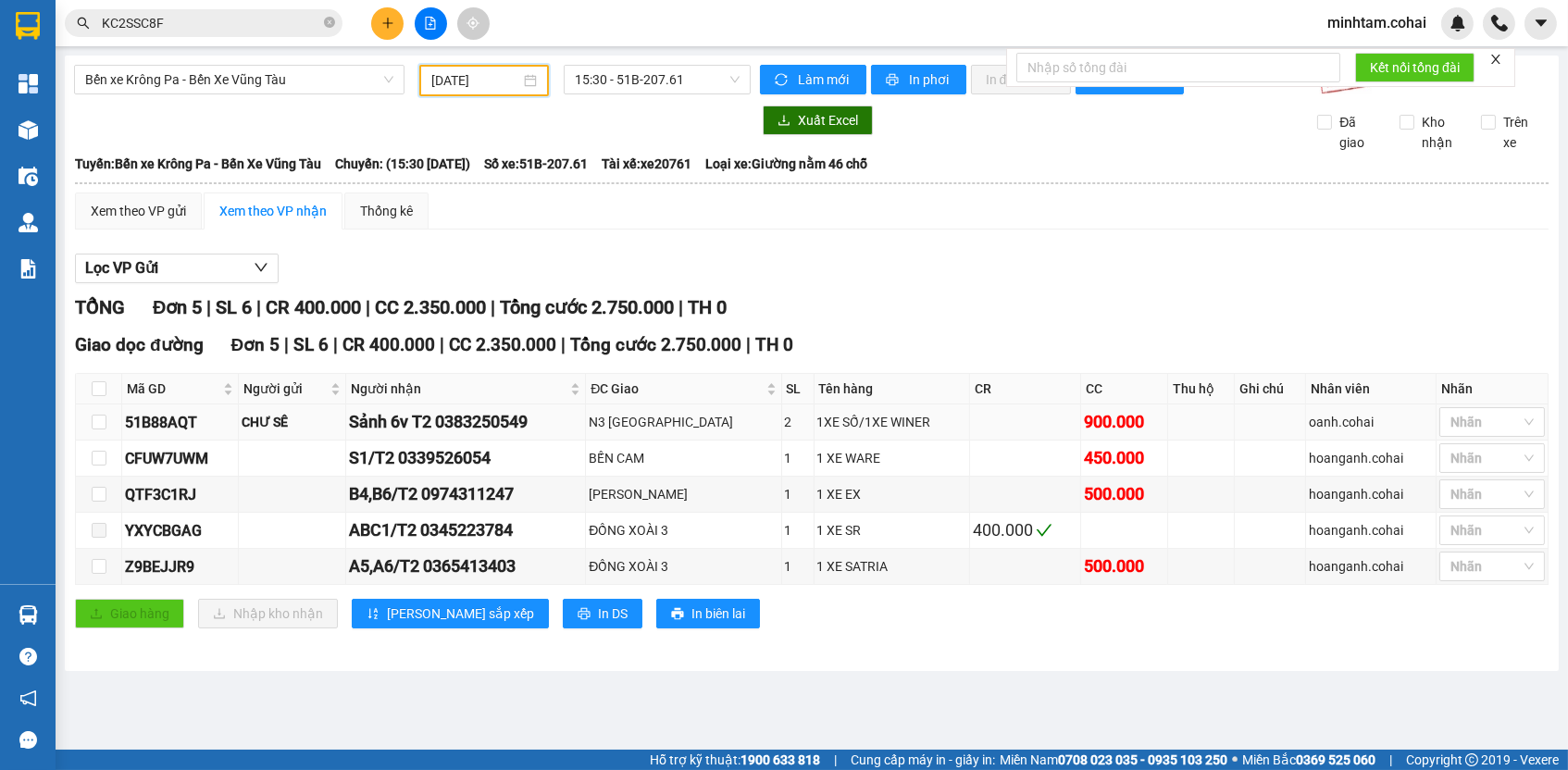
click at [190, 422] on div "51B88AQT" at bounding box center [179, 422] width 110 height 23
click at [190, 425] on div "51B88AQT" at bounding box center [179, 422] width 110 height 23
click at [173, 451] on td "CFUW7UWM" at bounding box center [180, 459] width 117 height 36
click at [164, 434] on div "51B88AQT" at bounding box center [179, 422] width 110 height 23
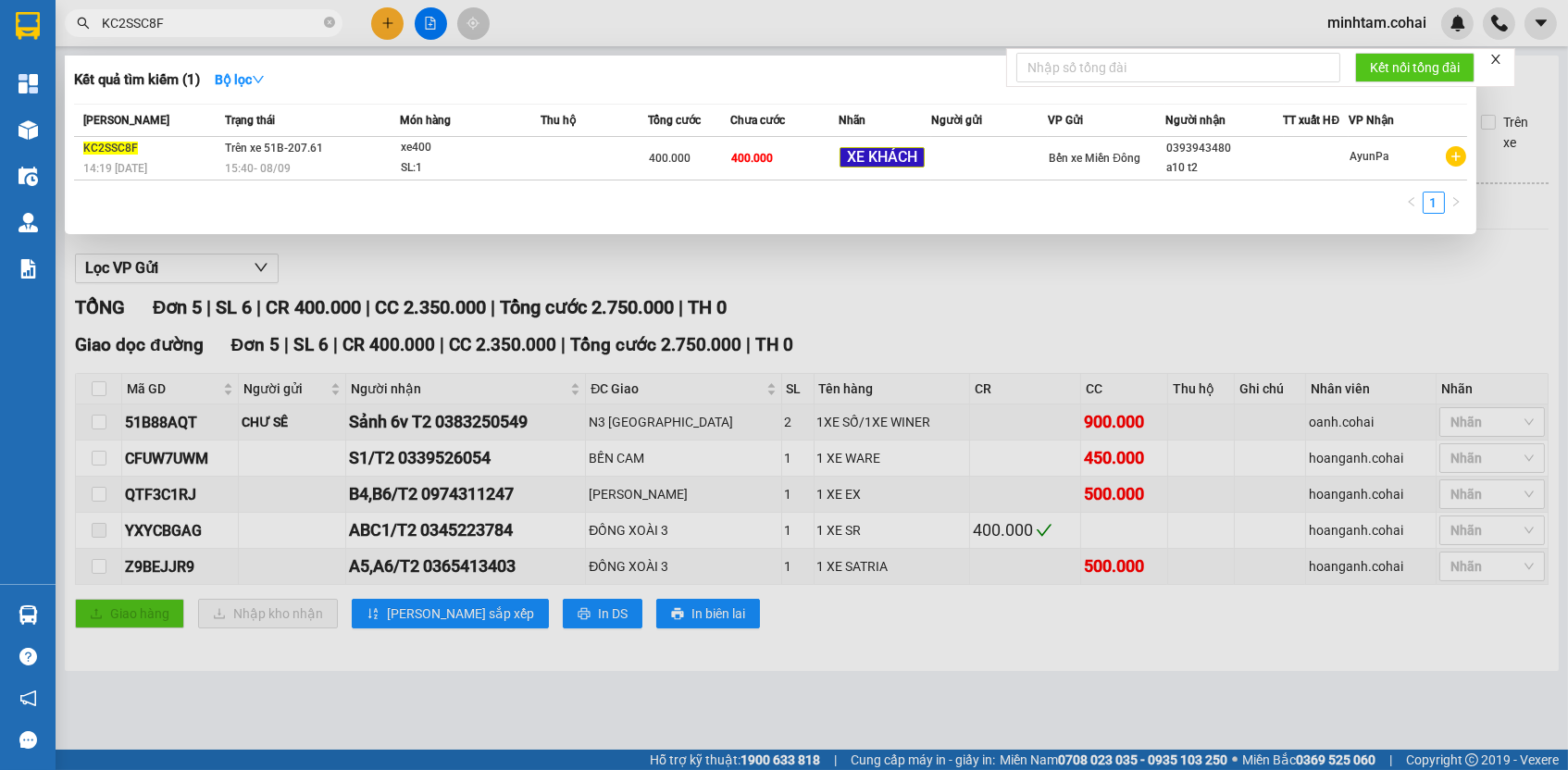
click at [183, 27] on input "KC2SSC8F" at bounding box center [211, 23] width 219 height 20
paste input "51B88AQT"
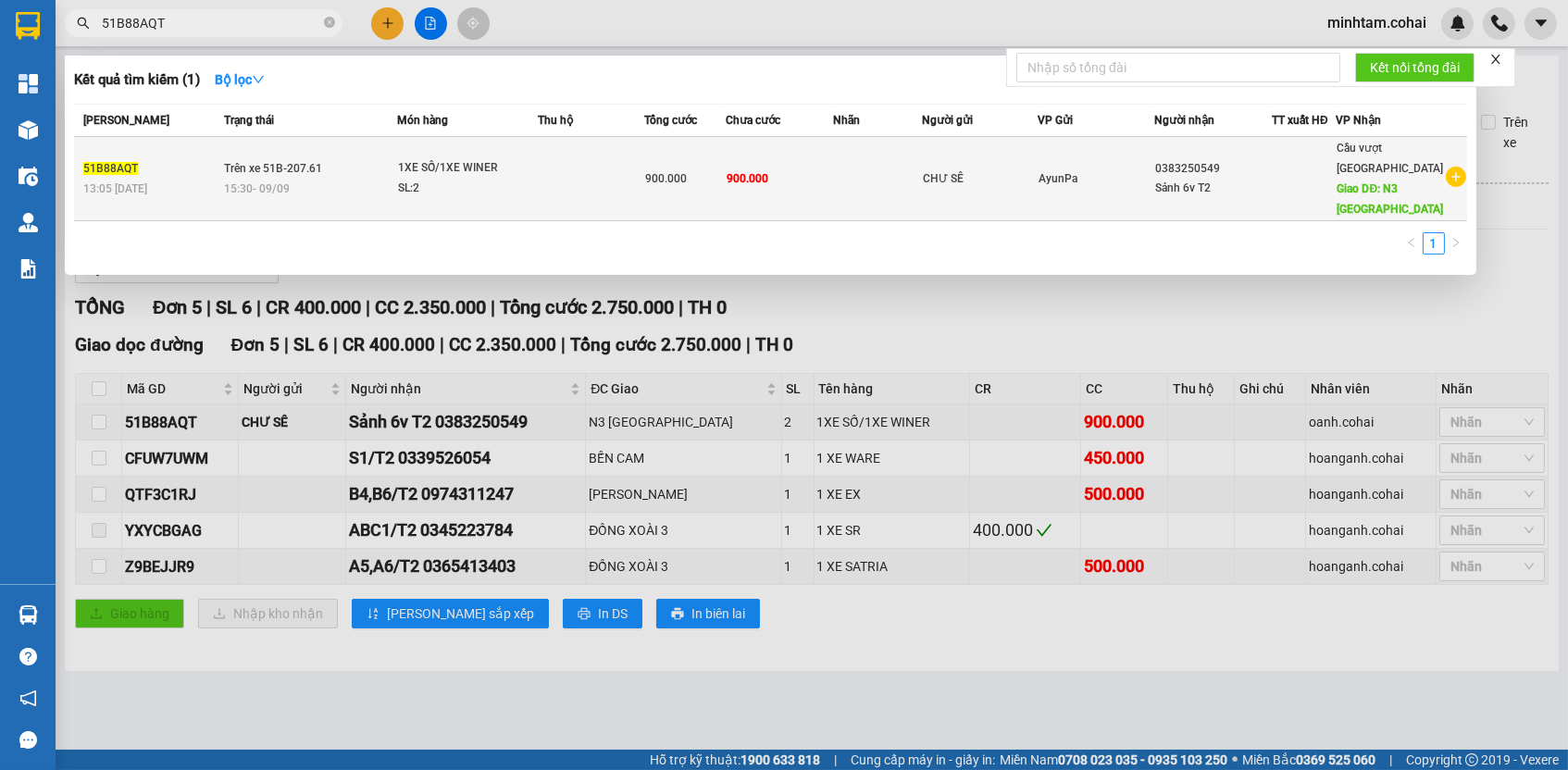
type input "51B88AQT"
click at [761, 163] on td "900.000" at bounding box center [779, 180] width 107 height 84
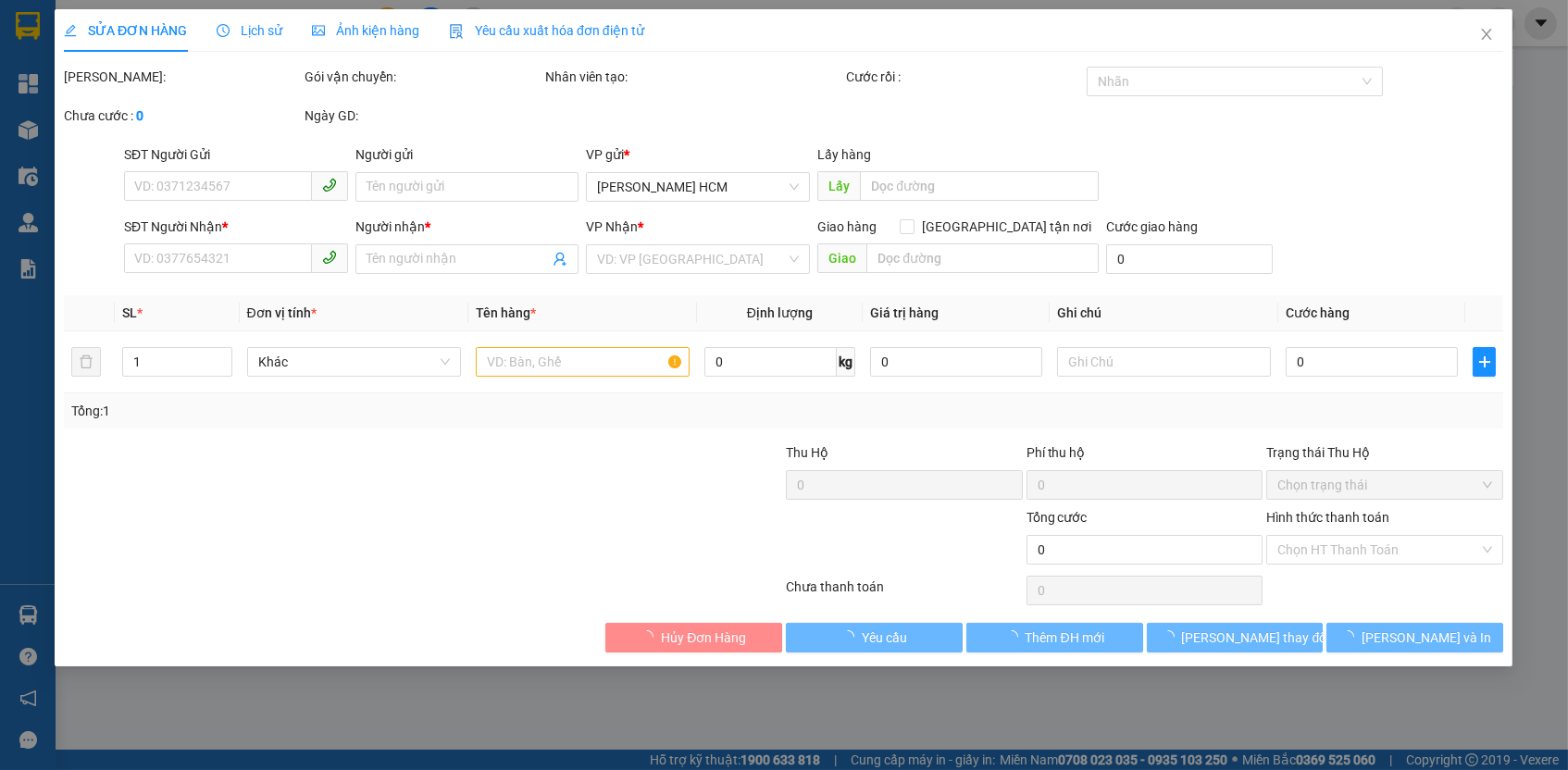
type input "CHƯ SÊ"
type input "0383250549"
type input "Sảnh 6v T2"
type input "N3 [GEOGRAPHIC_DATA]"
type input "900.000"
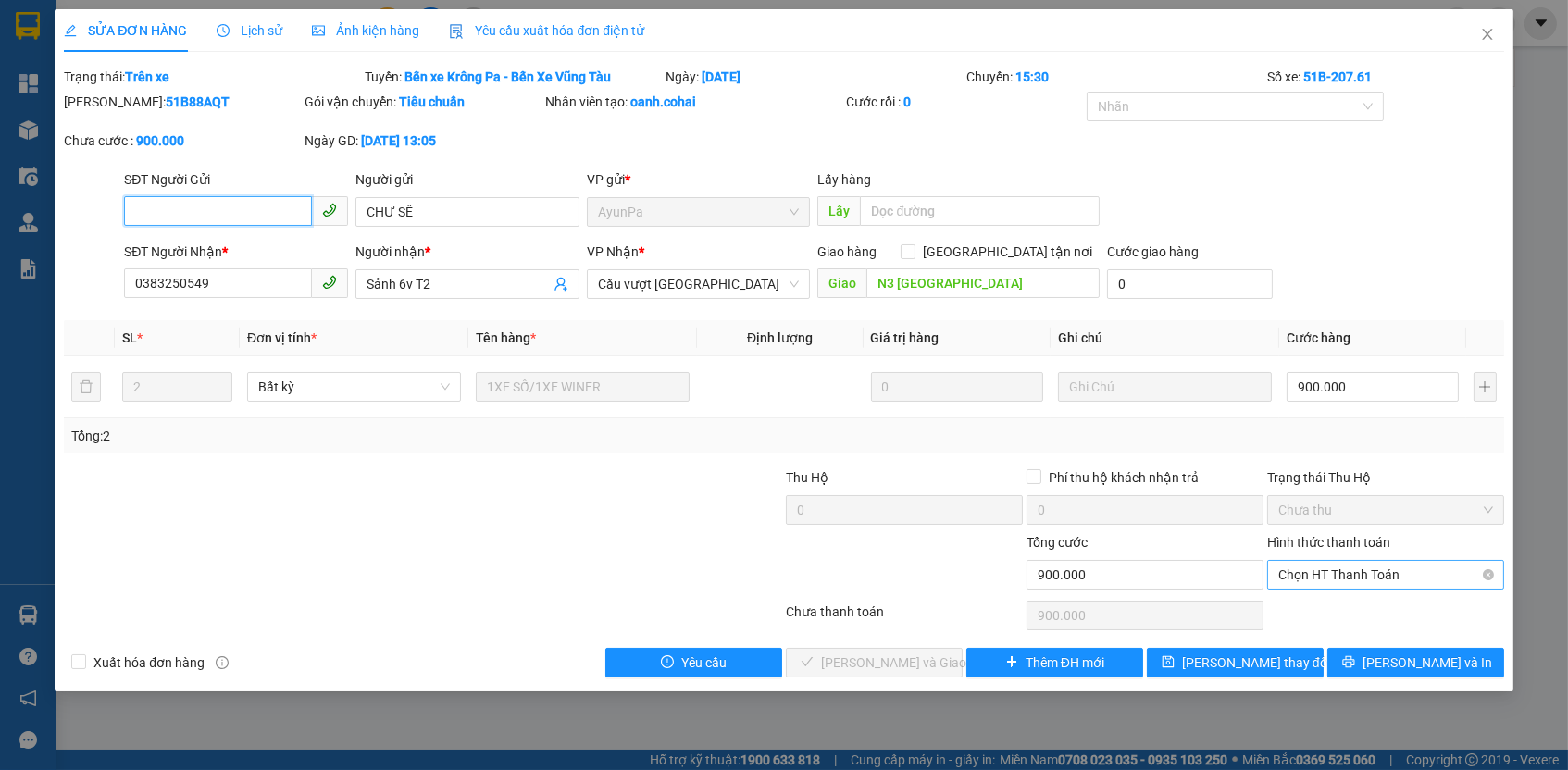
click at [1324, 561] on span "Chọn HT Thanh Toán" at bounding box center [1386, 574] width 215 height 28
click at [1324, 607] on div "Tại văn phòng" at bounding box center [1386, 606] width 215 height 20
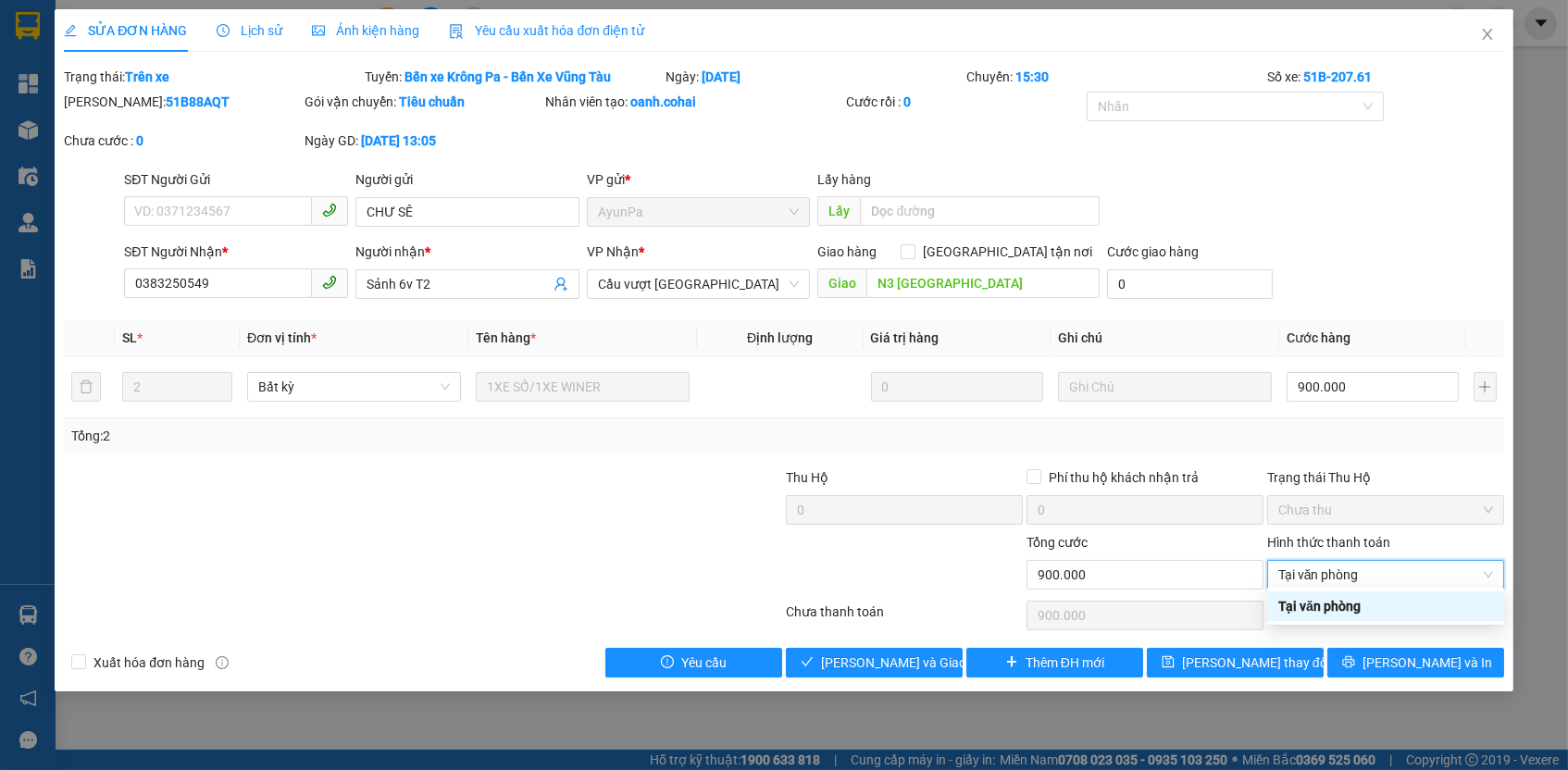
type input "0"
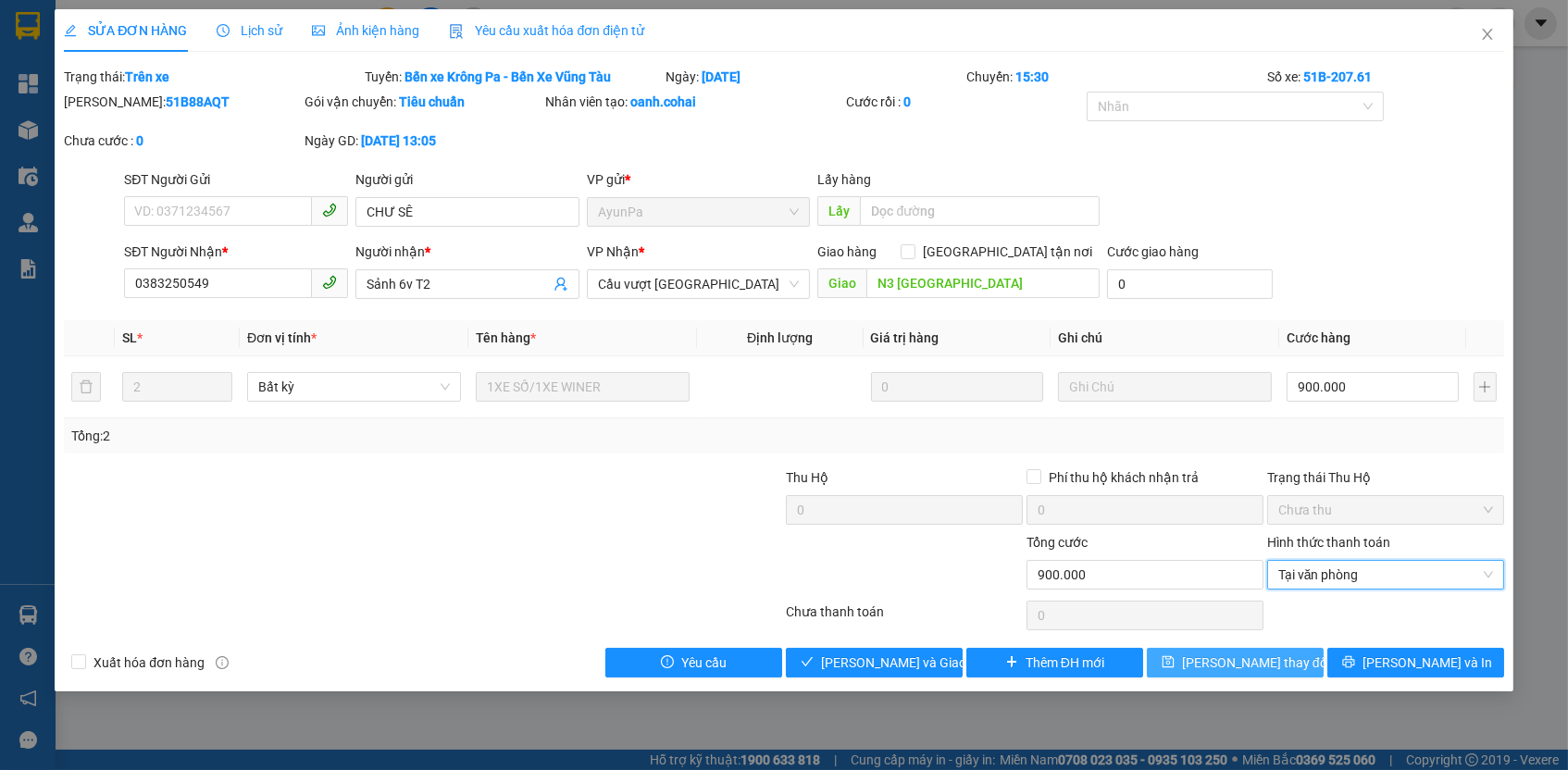
click at [1278, 653] on span "[PERSON_NAME] thay đổi" at bounding box center [1256, 662] width 148 height 20
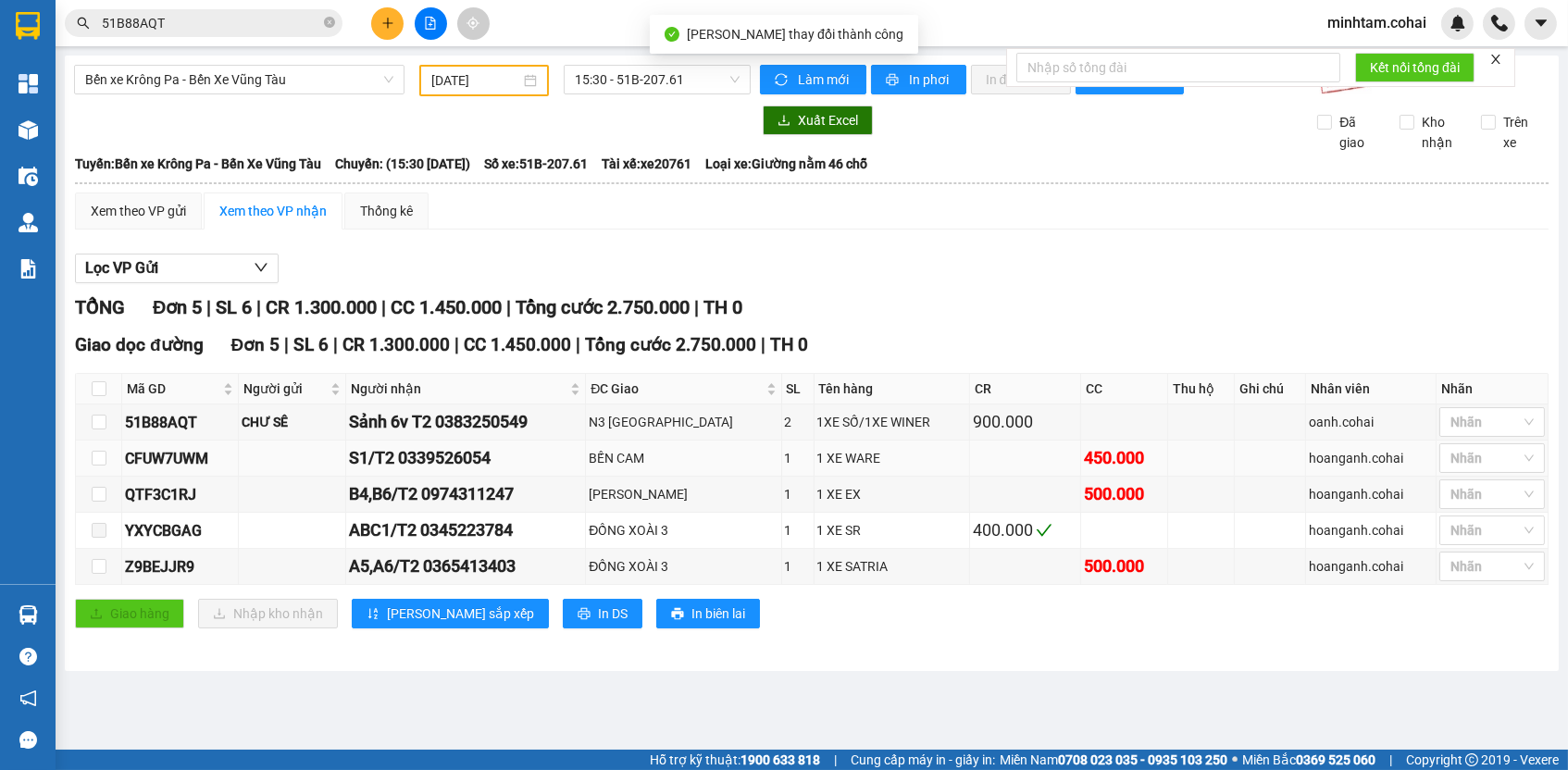
click at [175, 468] on div "CFUW7UWM" at bounding box center [179, 459] width 110 height 23
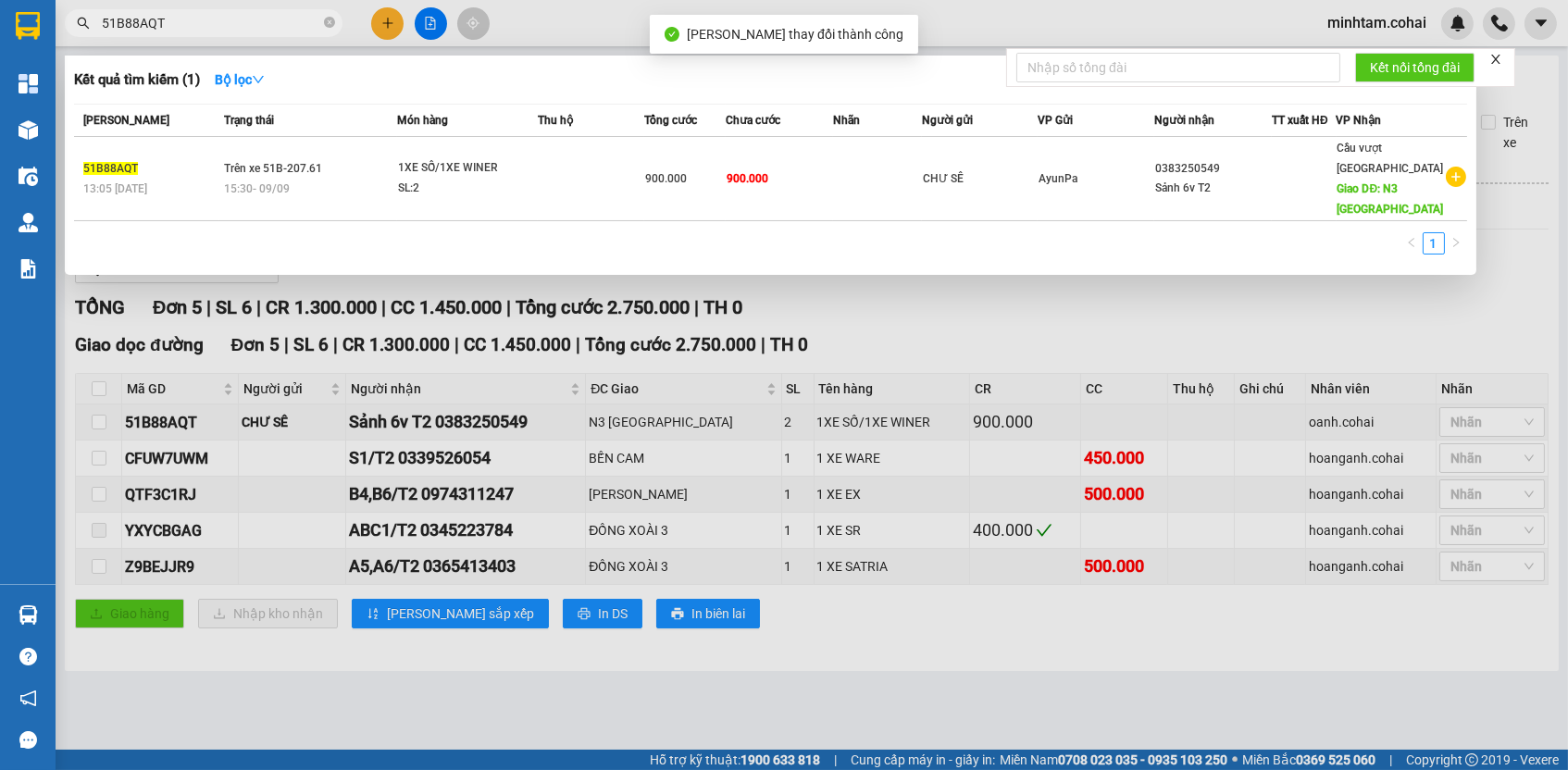
click at [240, 21] on input "51B88AQT" at bounding box center [211, 23] width 219 height 20
paste input "CFUW7UWM"
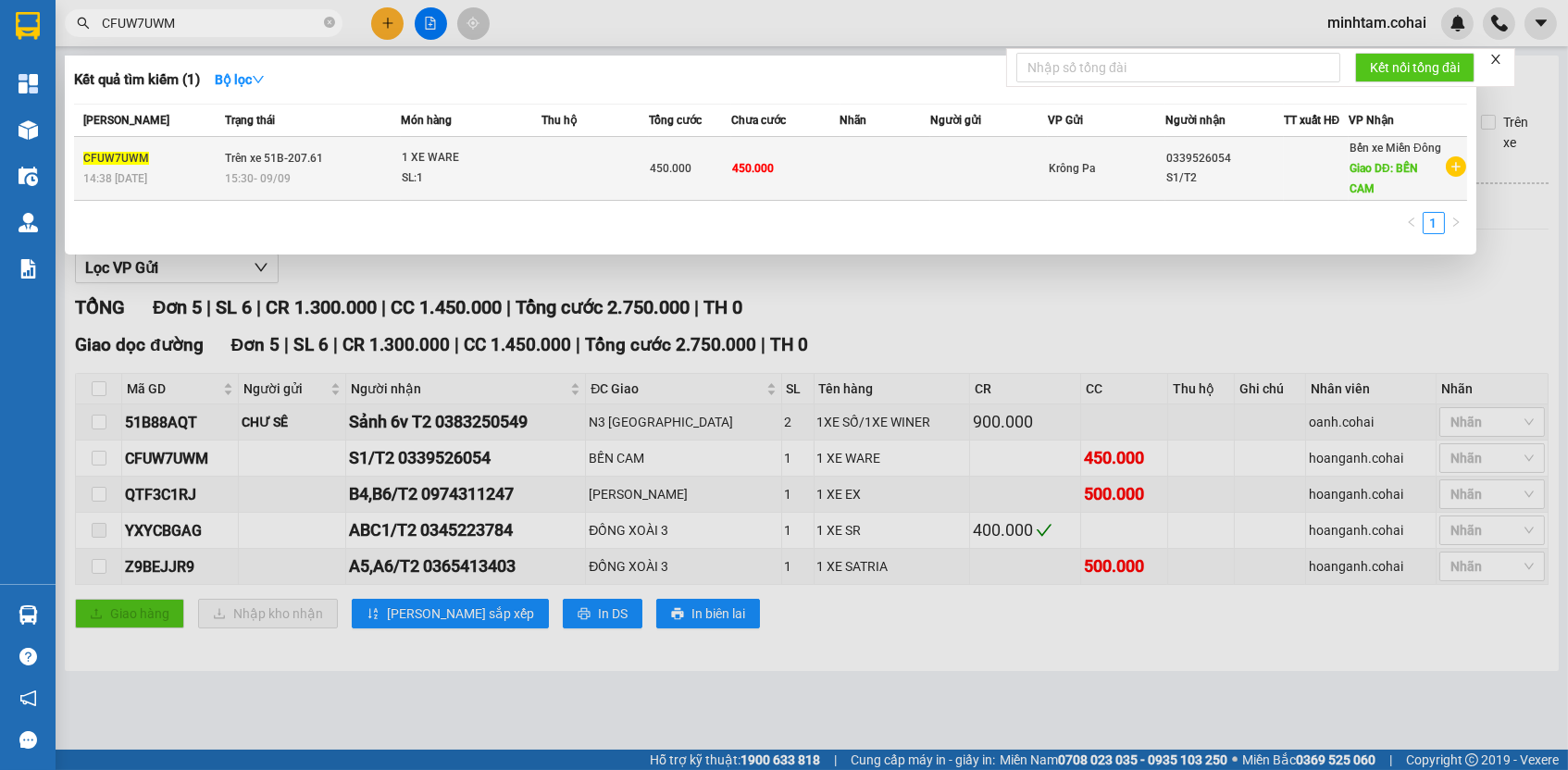
type input "CFUW7UWM"
click at [900, 184] on td at bounding box center [886, 169] width 91 height 64
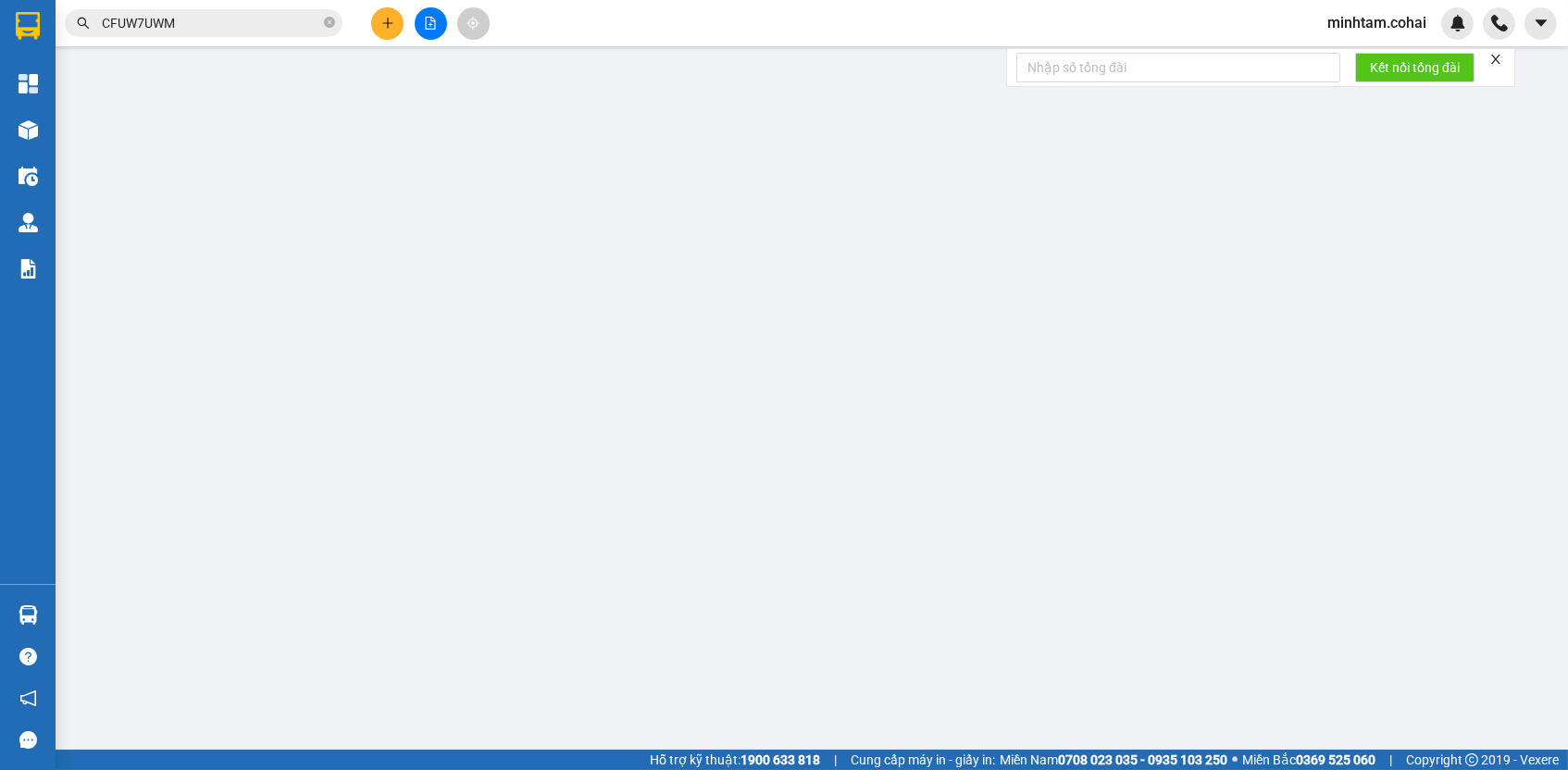
type input "0339526054"
type input "S1/T2"
type input "BẾN CAM"
type input "450.000"
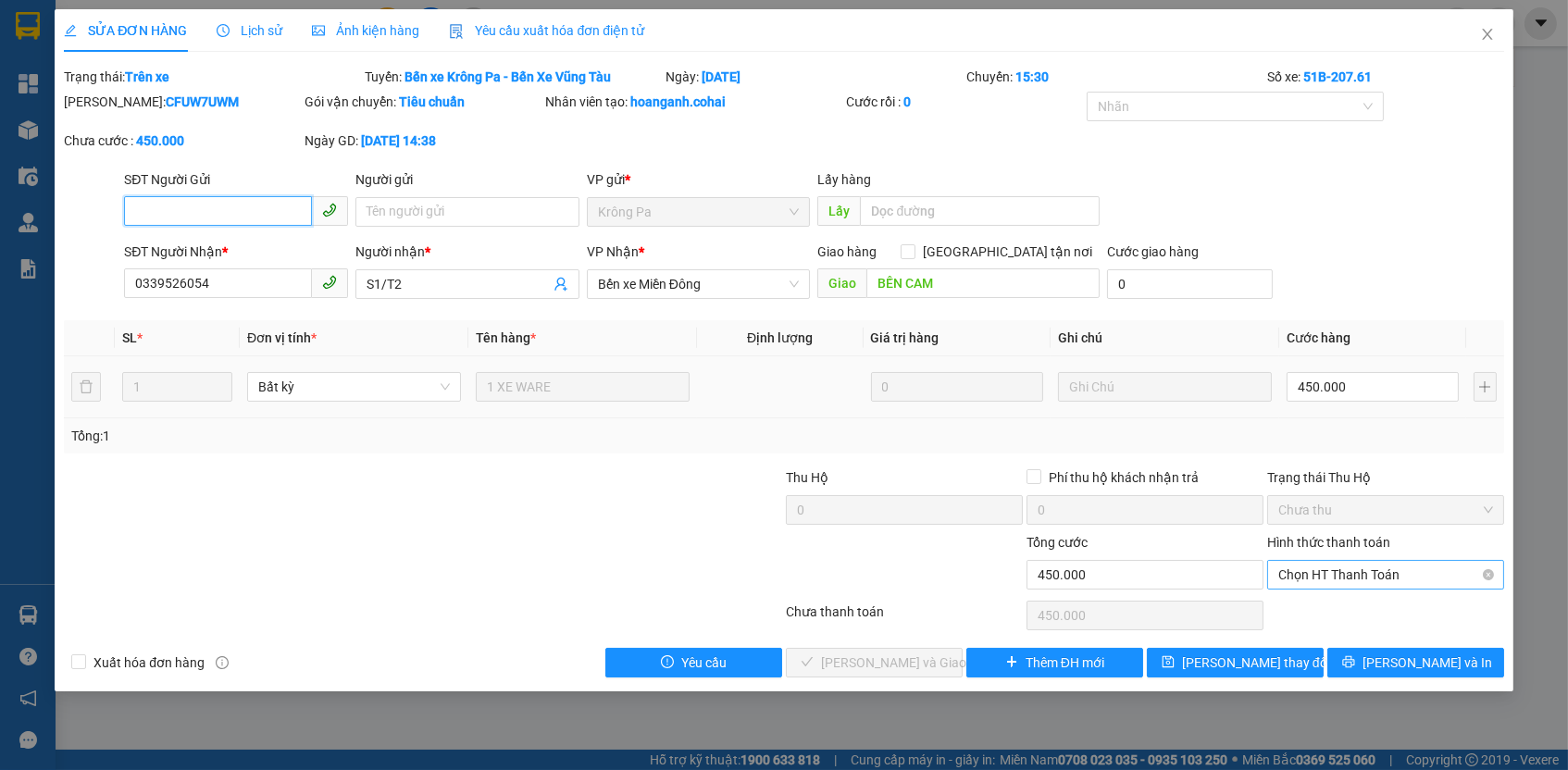
click at [1300, 565] on span "Chọn HT Thanh Toán" at bounding box center [1386, 574] width 215 height 28
click at [1307, 609] on div "Tại văn phòng" at bounding box center [1386, 606] width 215 height 20
type input "0"
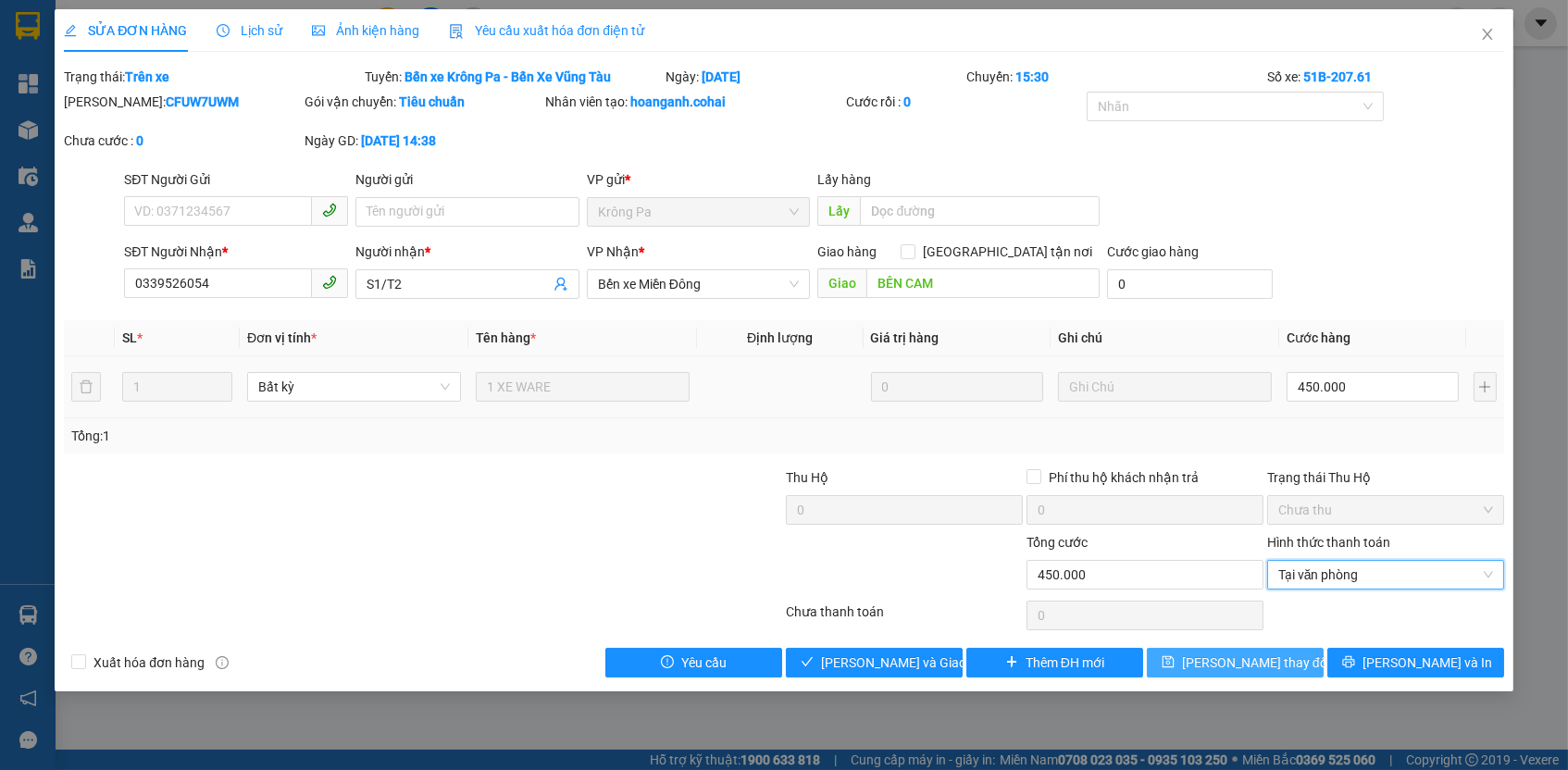
click at [1264, 648] on button "[PERSON_NAME] thay đổi" at bounding box center [1235, 662] width 177 height 30
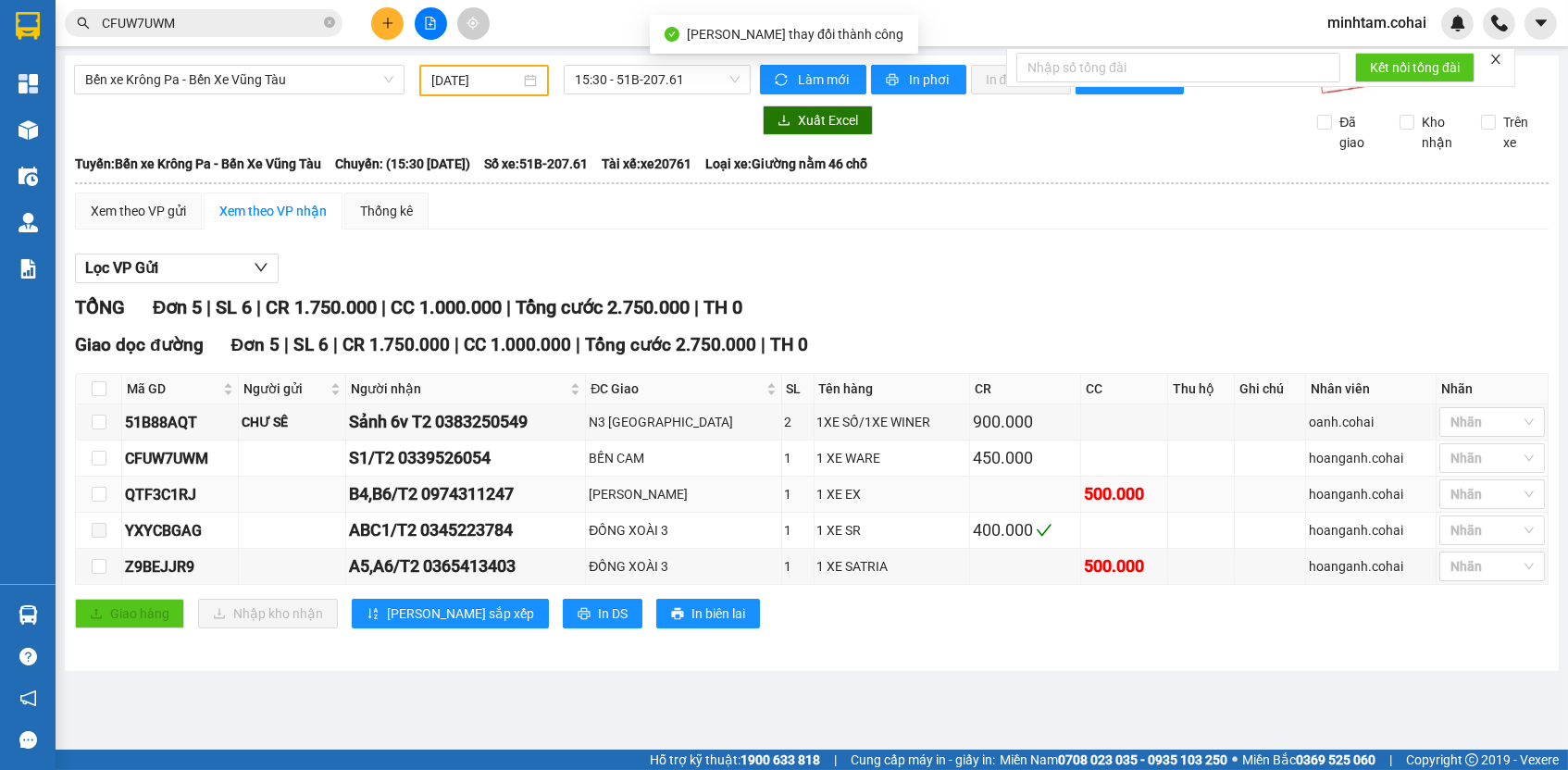
click at [154, 496] on div "QTF3C1RJ" at bounding box center [179, 494] width 110 height 23
click at [246, 14] on input "CFUW7UWM" at bounding box center [211, 23] width 219 height 20
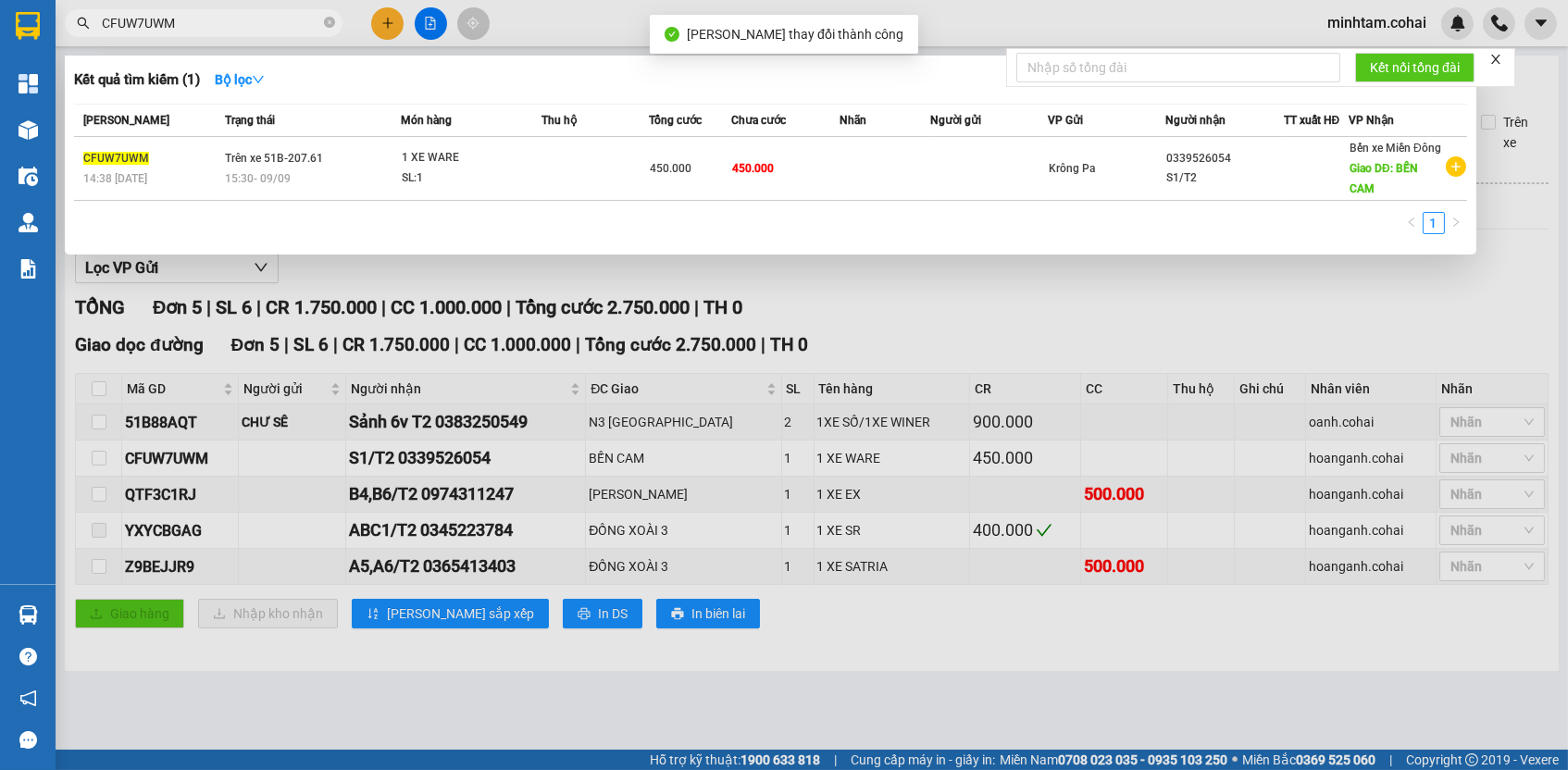
click at [246, 14] on input "CFUW7UWM" at bounding box center [211, 23] width 219 height 20
paste input "QTF3C1RJ"
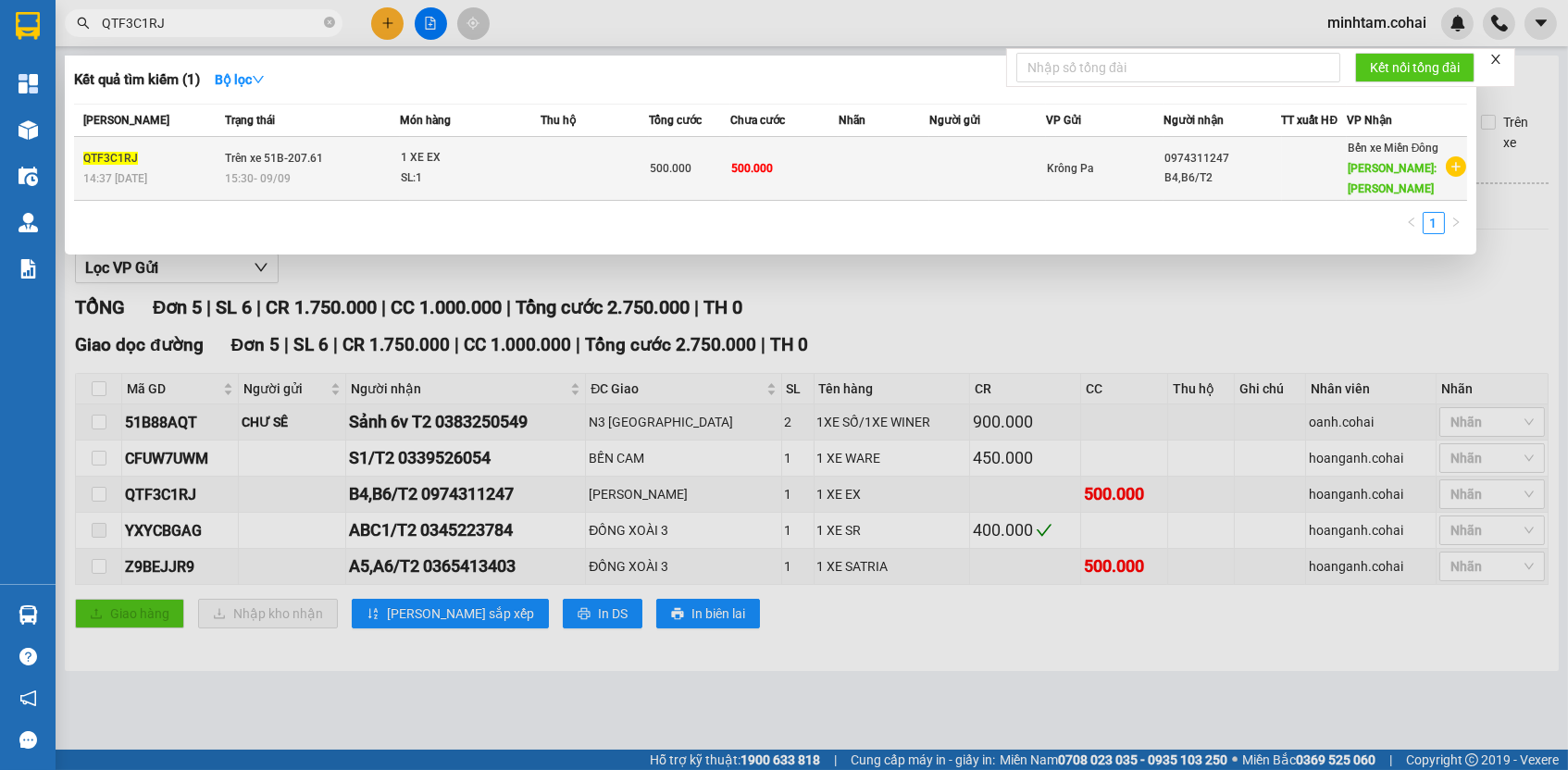
type input "QTF3C1RJ"
click at [731, 169] on span "500.000" at bounding box center [751, 167] width 41 height 14
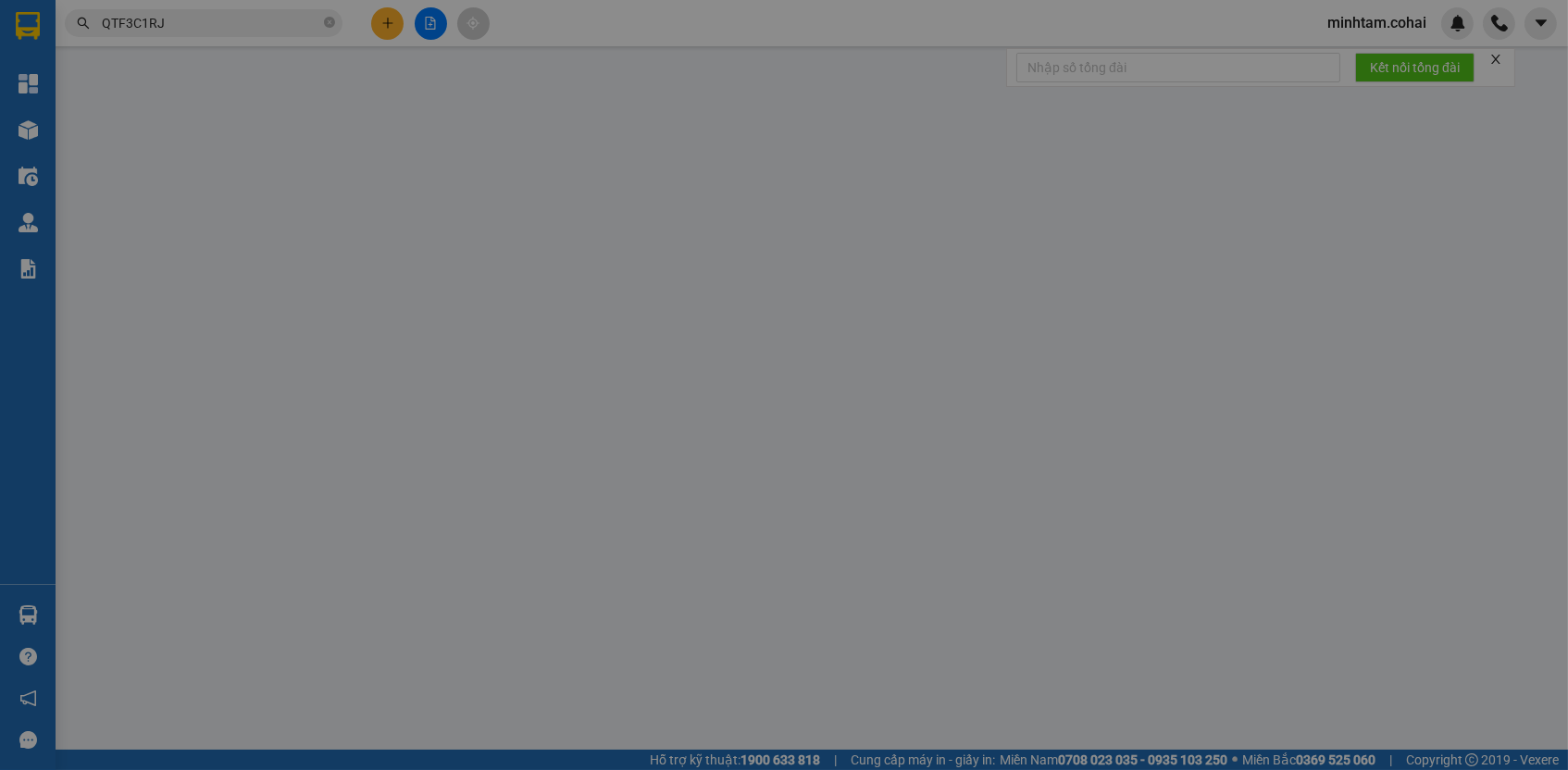
type input "0974311247"
type input "B4,B6/T2"
type input "[PERSON_NAME]"
type input "500.000"
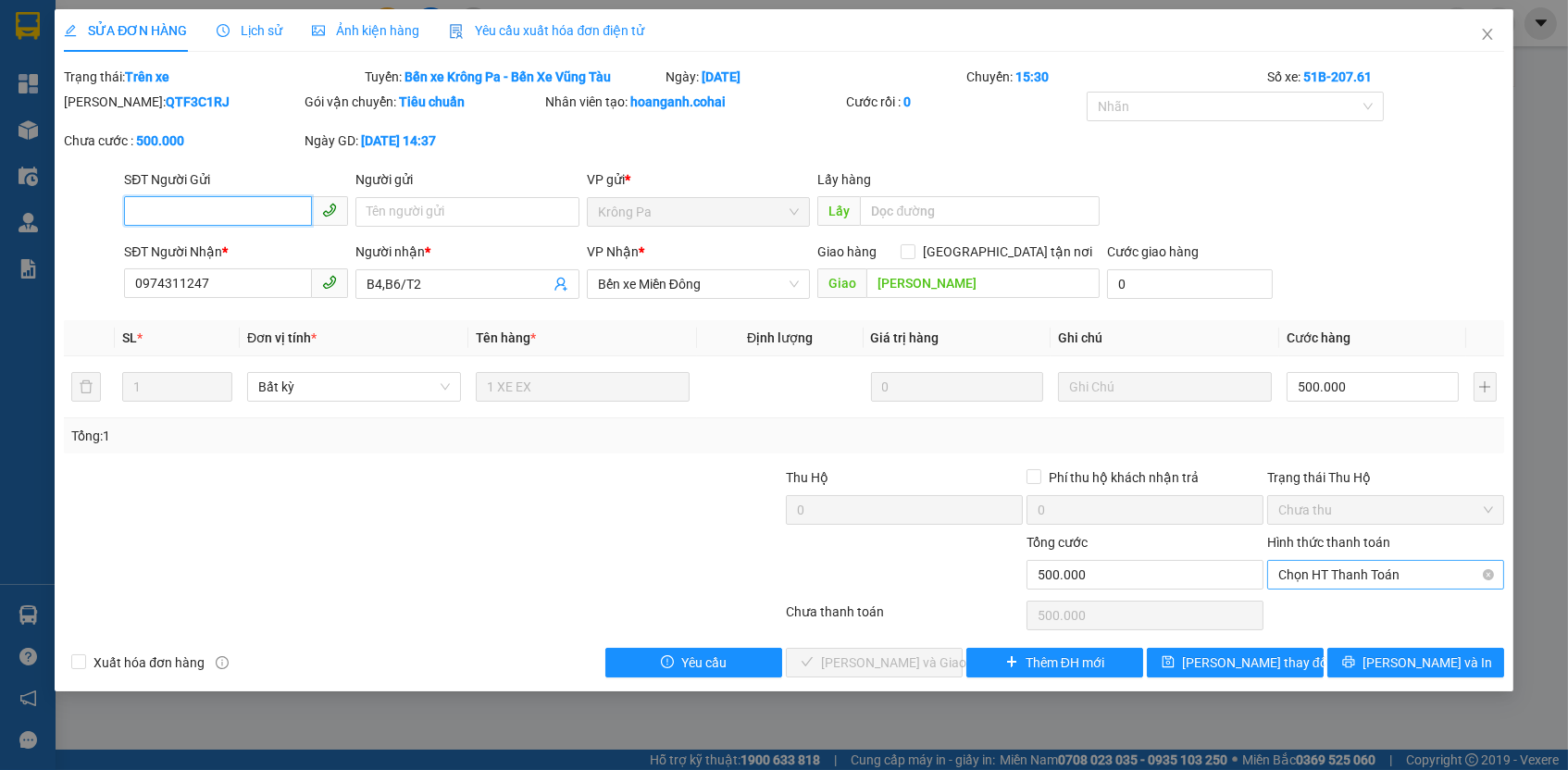
click at [1381, 564] on span "Chọn HT Thanh Toán" at bounding box center [1386, 574] width 215 height 28
drag, startPoint x: 1354, startPoint y: 599, endPoint x: 1328, endPoint y: 628, distance: 38.9
click at [1354, 600] on div "Tại văn phòng" at bounding box center [1386, 606] width 215 height 20
type input "0"
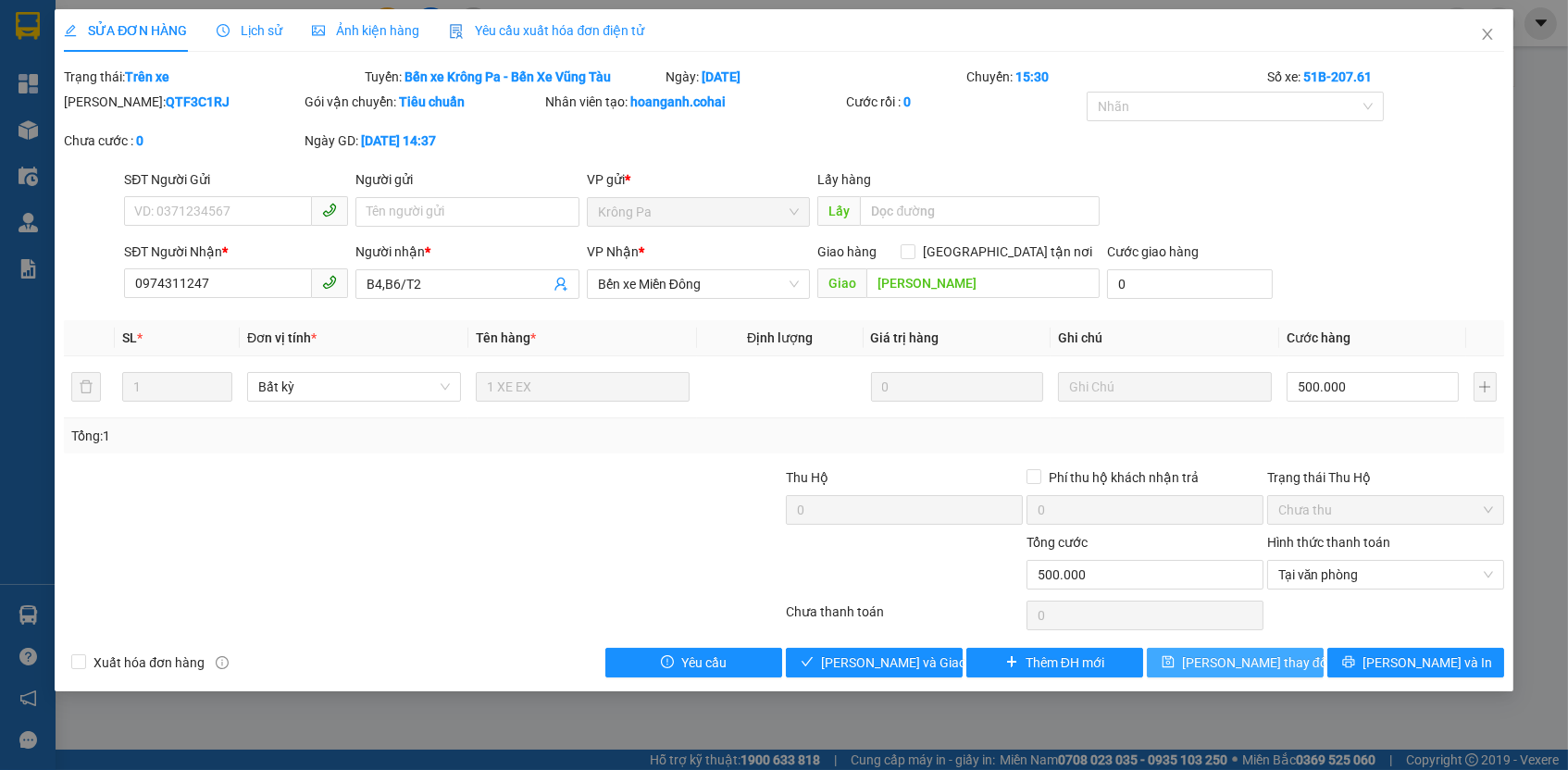
click at [1289, 656] on button "[PERSON_NAME] thay đổi" at bounding box center [1235, 662] width 177 height 30
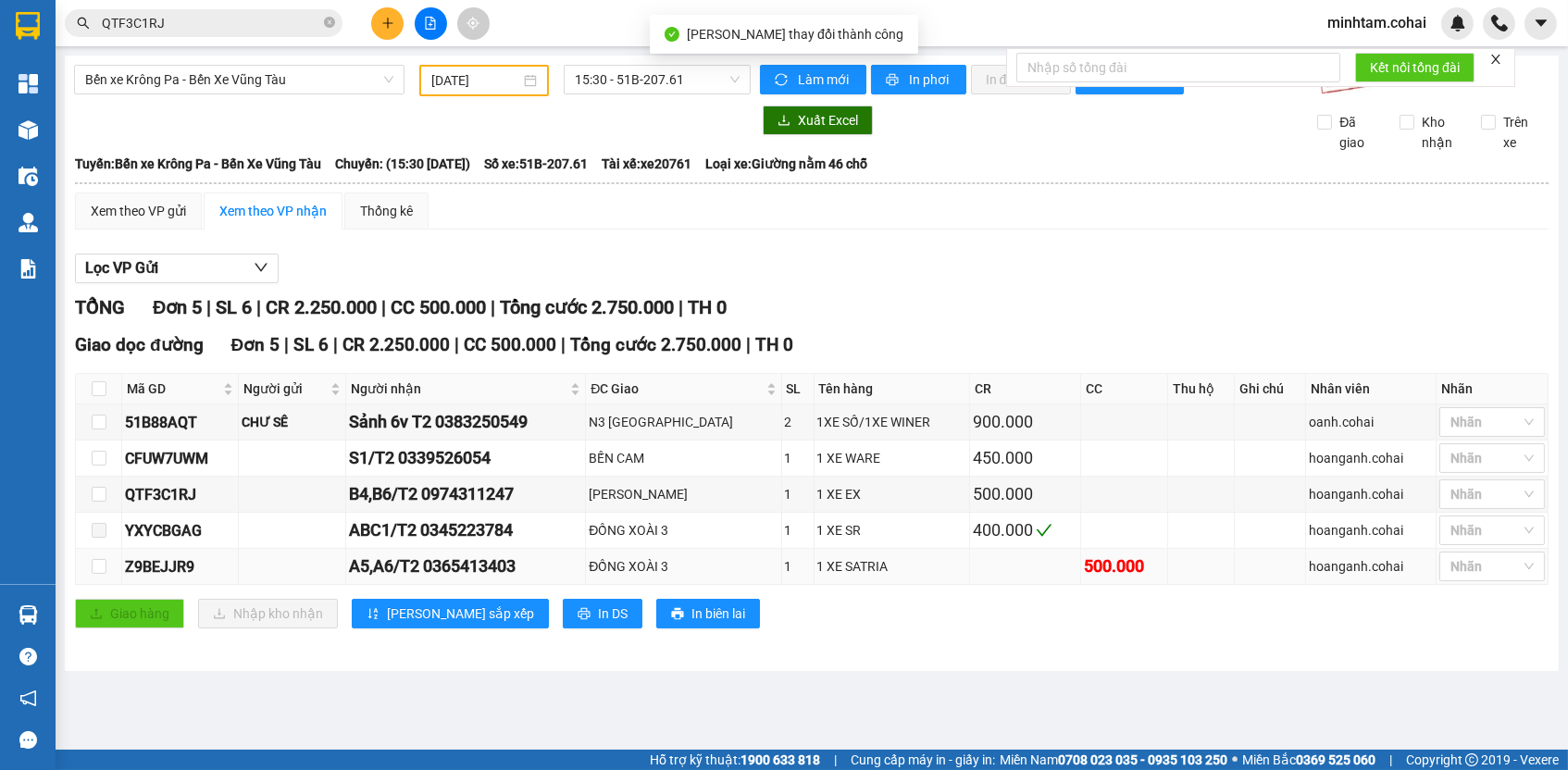
click at [177, 577] on div "Z9BEJJR9" at bounding box center [179, 567] width 110 height 23
click at [215, 23] on input "QTF3C1RJ" at bounding box center [211, 23] width 219 height 20
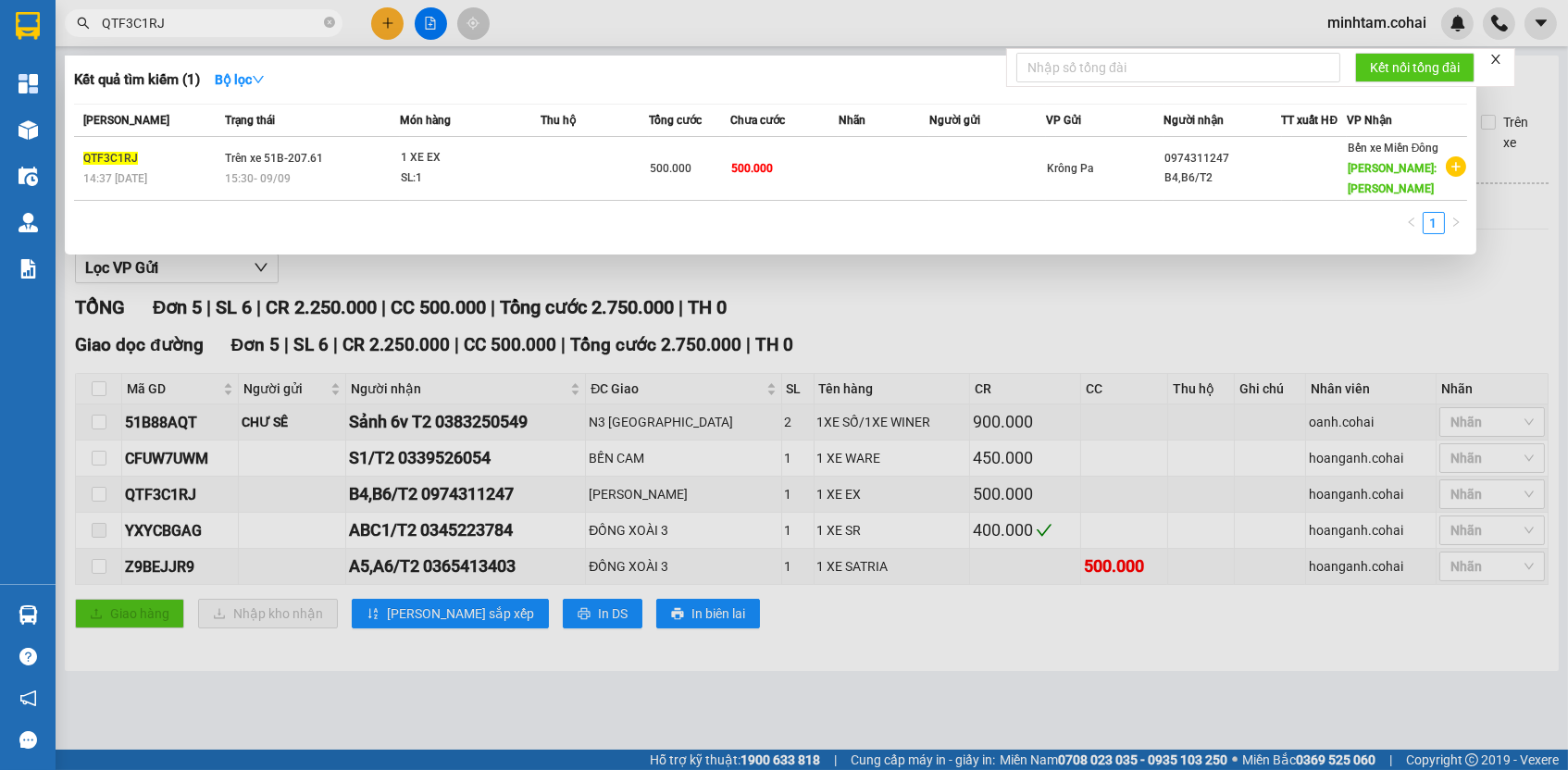
click at [215, 23] on input "QTF3C1RJ" at bounding box center [211, 23] width 219 height 20
paste input "Z9BEJJR9"
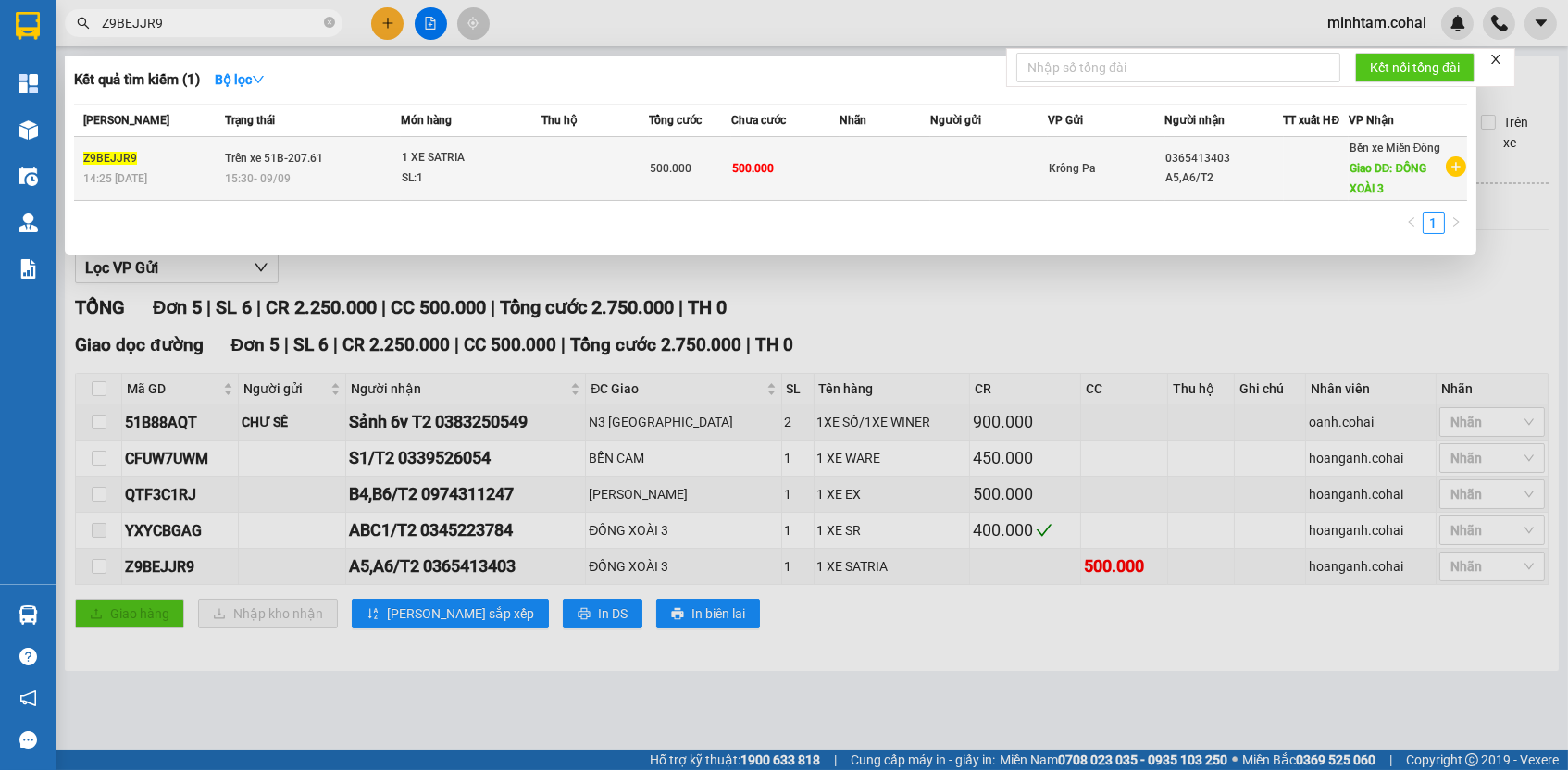
type input "Z9BEJJR9"
click at [773, 175] on span "500.000" at bounding box center [752, 169] width 41 height 13
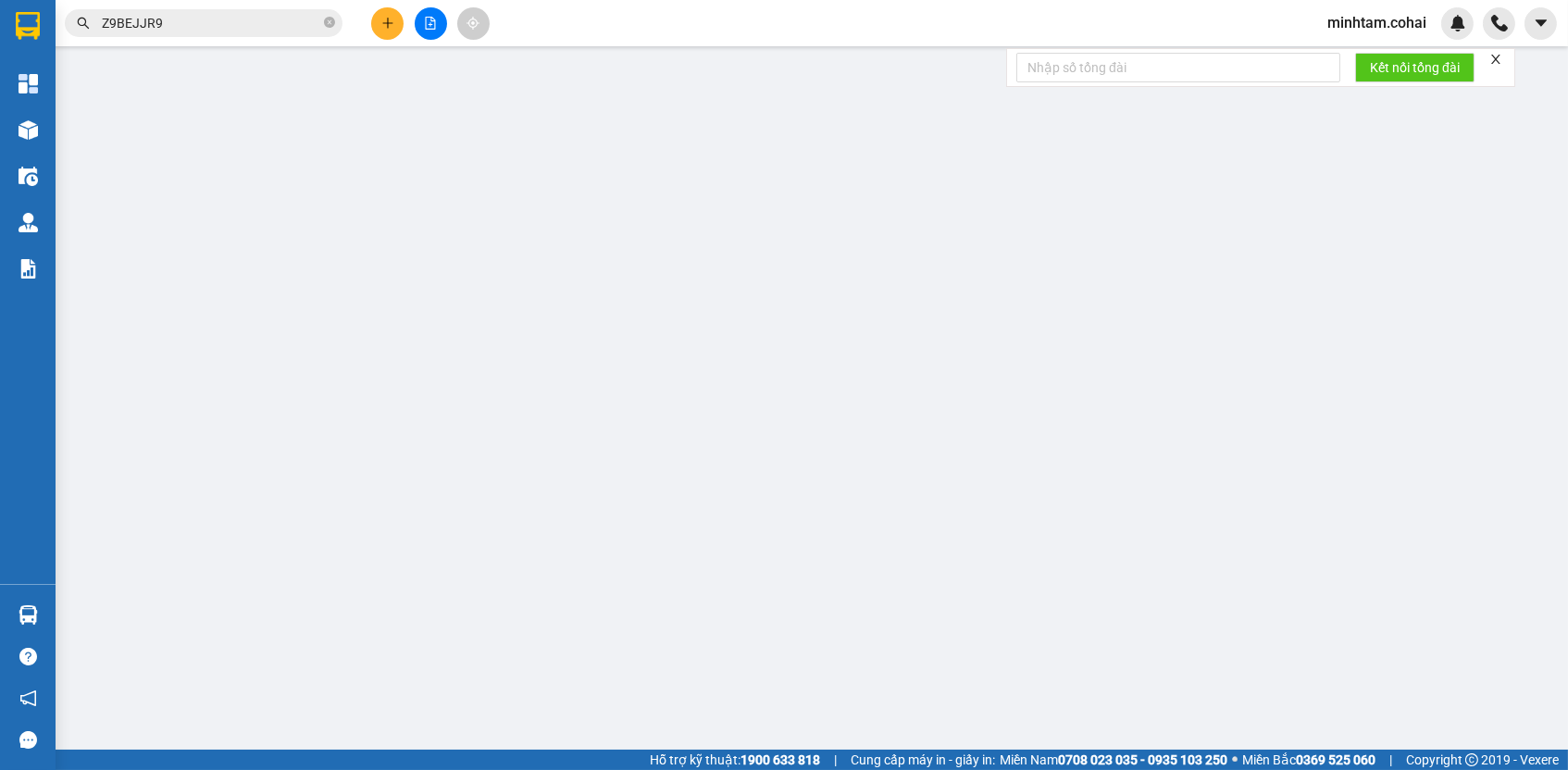
type input "0365413403"
type input "A5,A6/T2"
type input "ĐỒNG XOÀI 3"
type input "500.000"
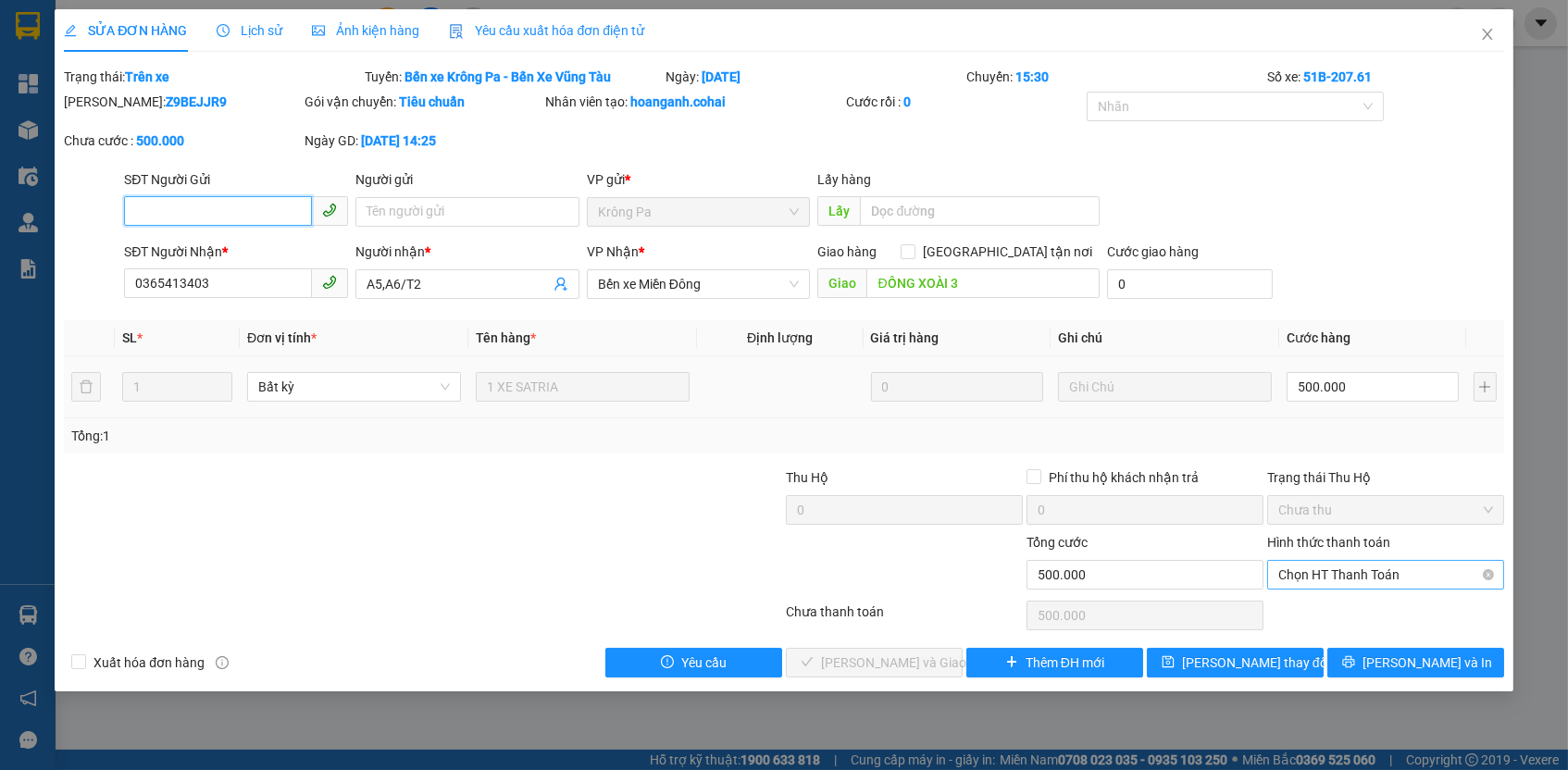
click at [1320, 561] on span "Chọn HT Thanh Toán" at bounding box center [1386, 574] width 215 height 28
click at [1325, 609] on div "Tại văn phòng" at bounding box center [1386, 606] width 215 height 20
type input "0"
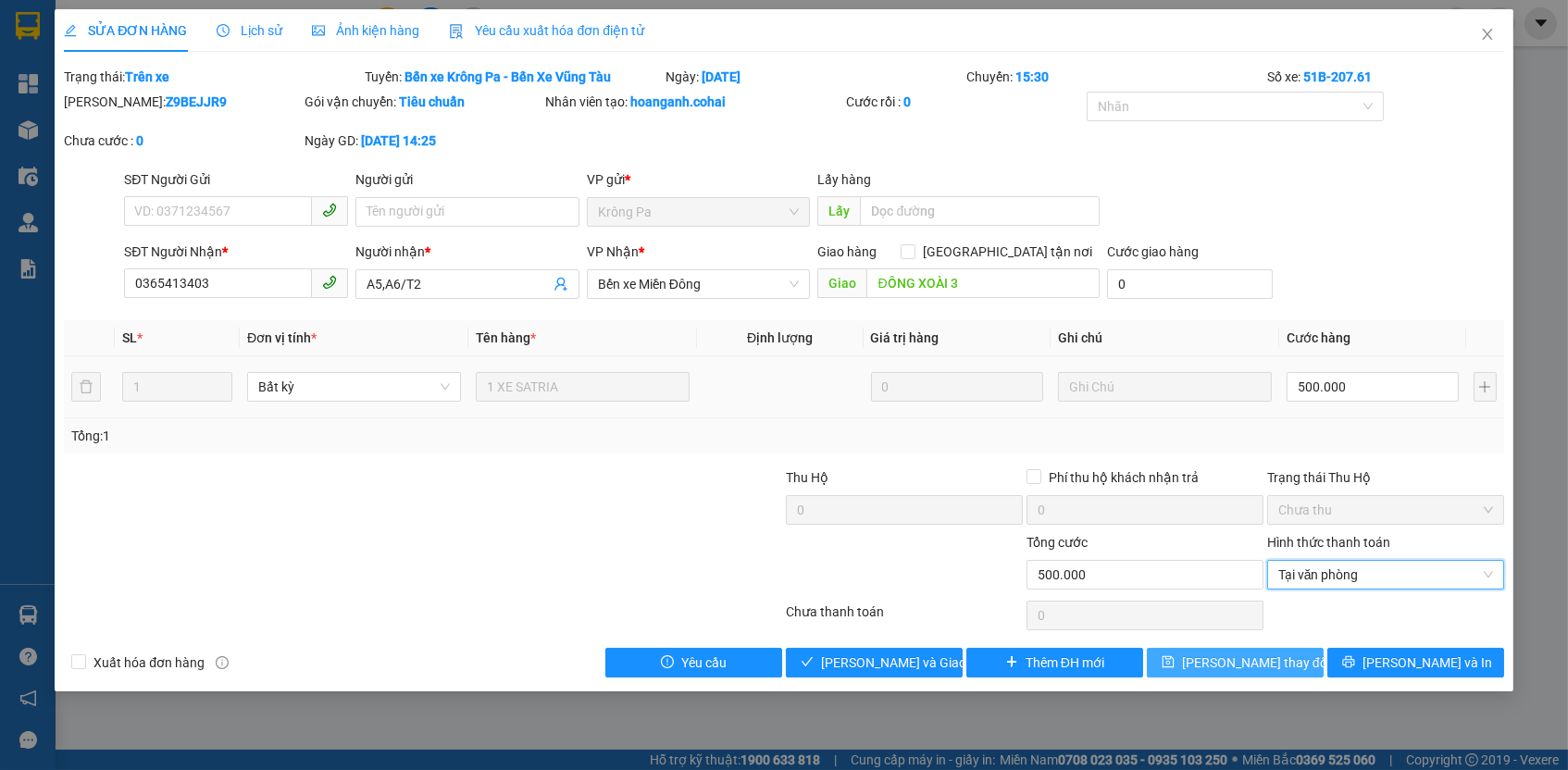
click at [1299, 653] on button "[PERSON_NAME] thay đổi" at bounding box center [1235, 662] width 177 height 30
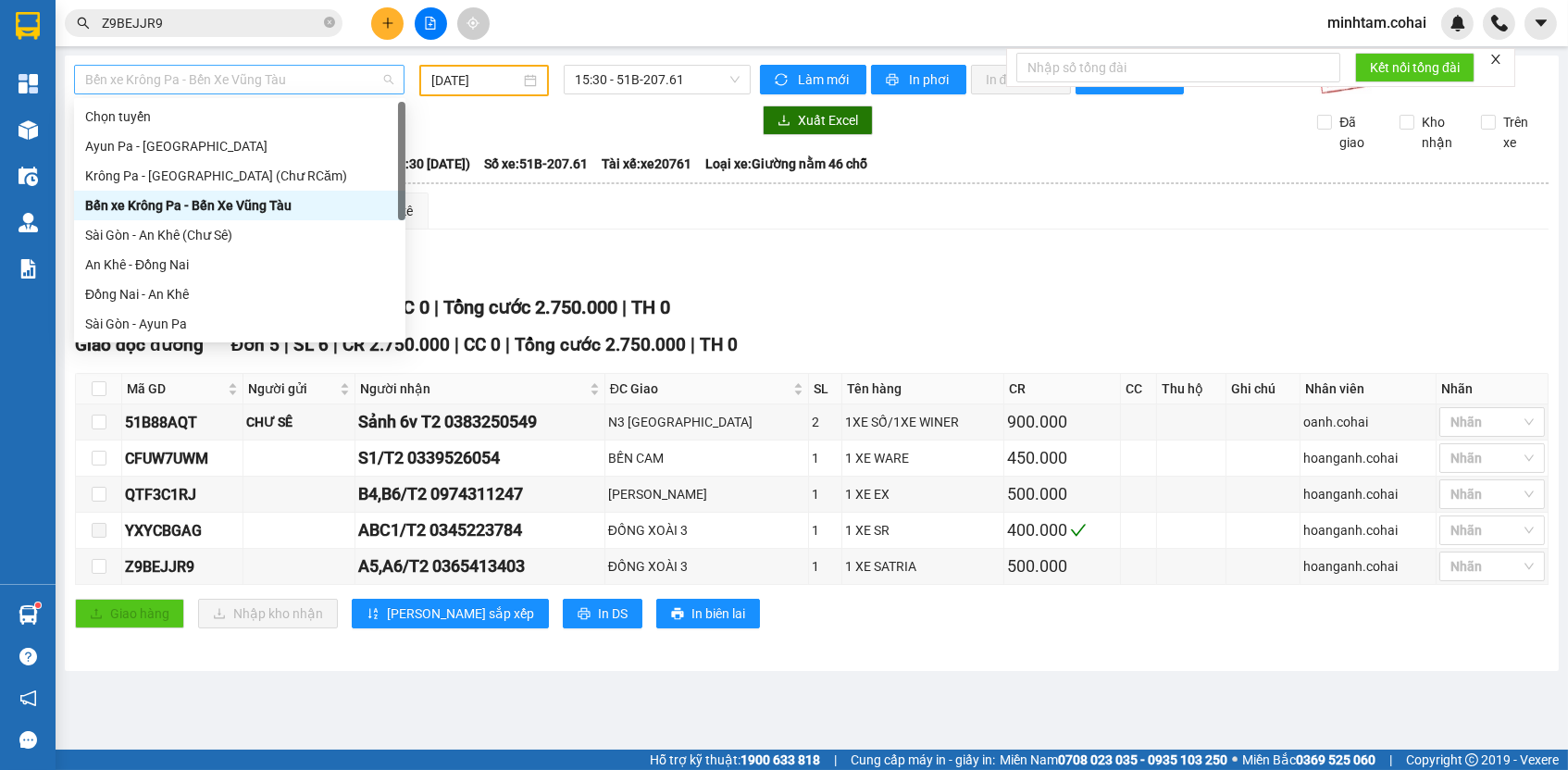
click at [304, 73] on span "Bến xe Krông Pa - Bến Xe Vũng Tàu" at bounding box center [239, 79] width 308 height 28
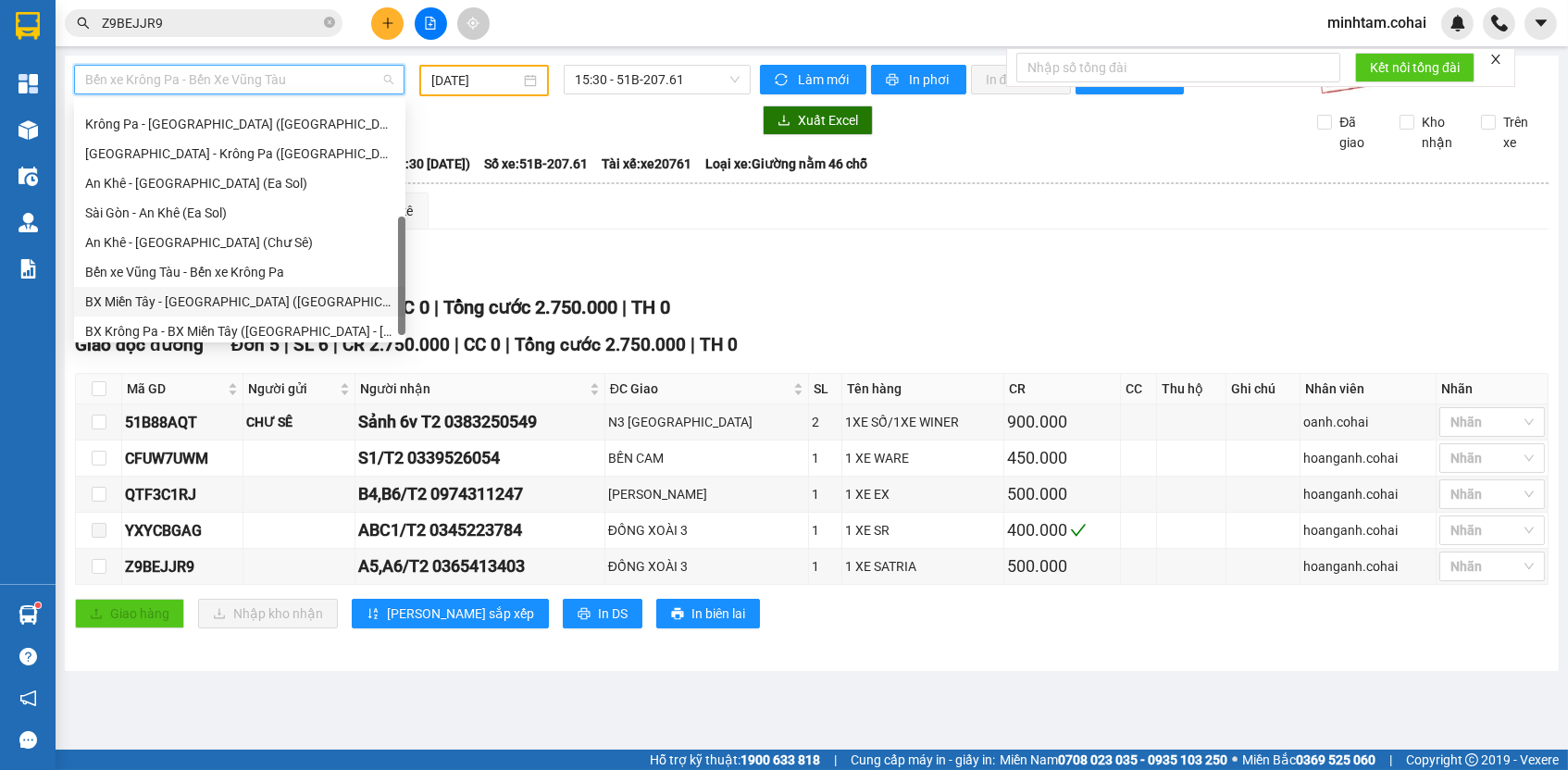
click at [257, 298] on div "BX Miền Tây - [GEOGRAPHIC_DATA] ([GEOGRAPHIC_DATA] - [GEOGRAPHIC_DATA])" at bounding box center [240, 301] width 309 height 20
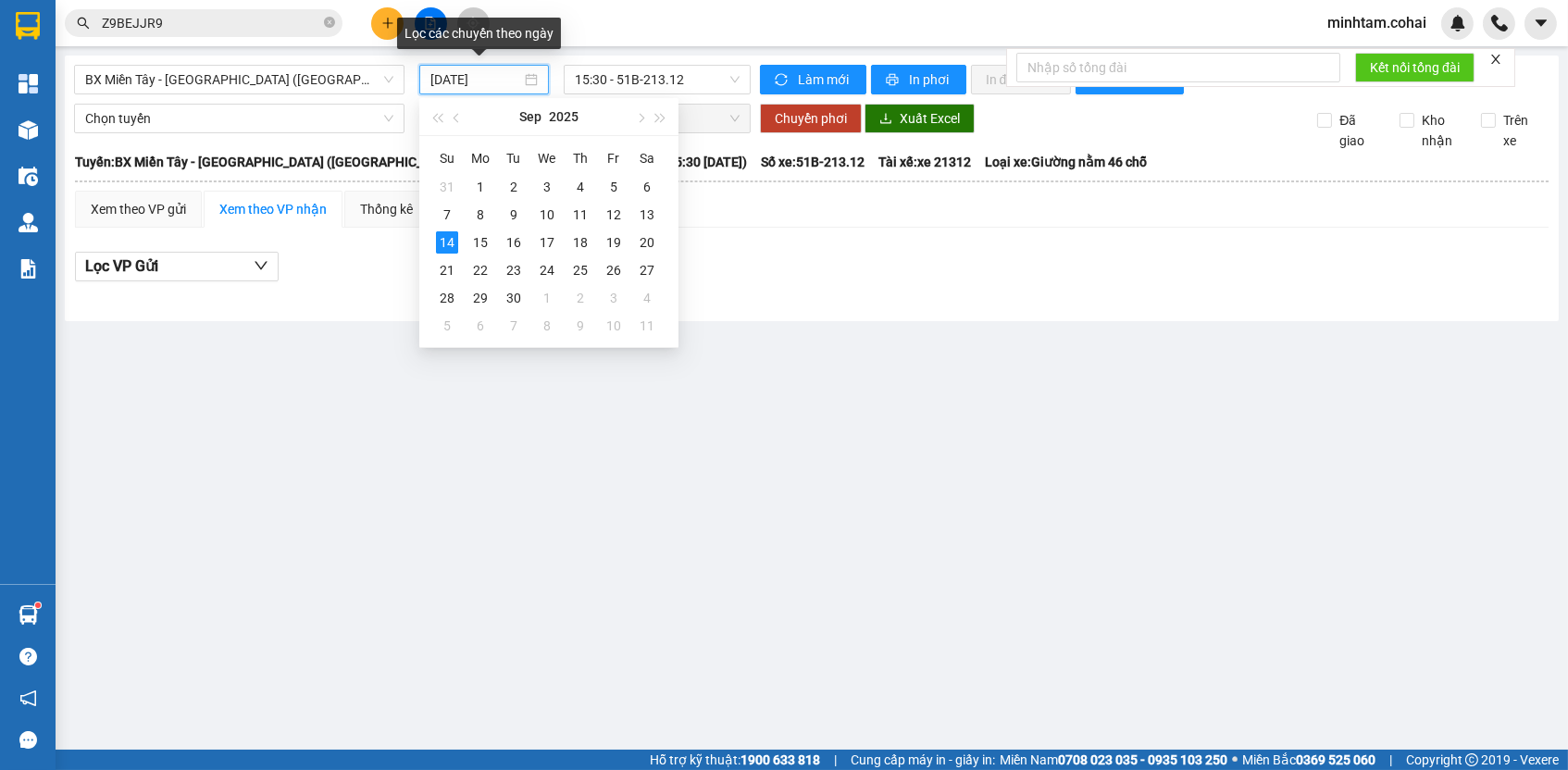
click at [499, 79] on input "[DATE]" at bounding box center [475, 79] width 91 height 20
click at [540, 207] on div "10" at bounding box center [546, 214] width 22 height 22
type input "[DATE]"
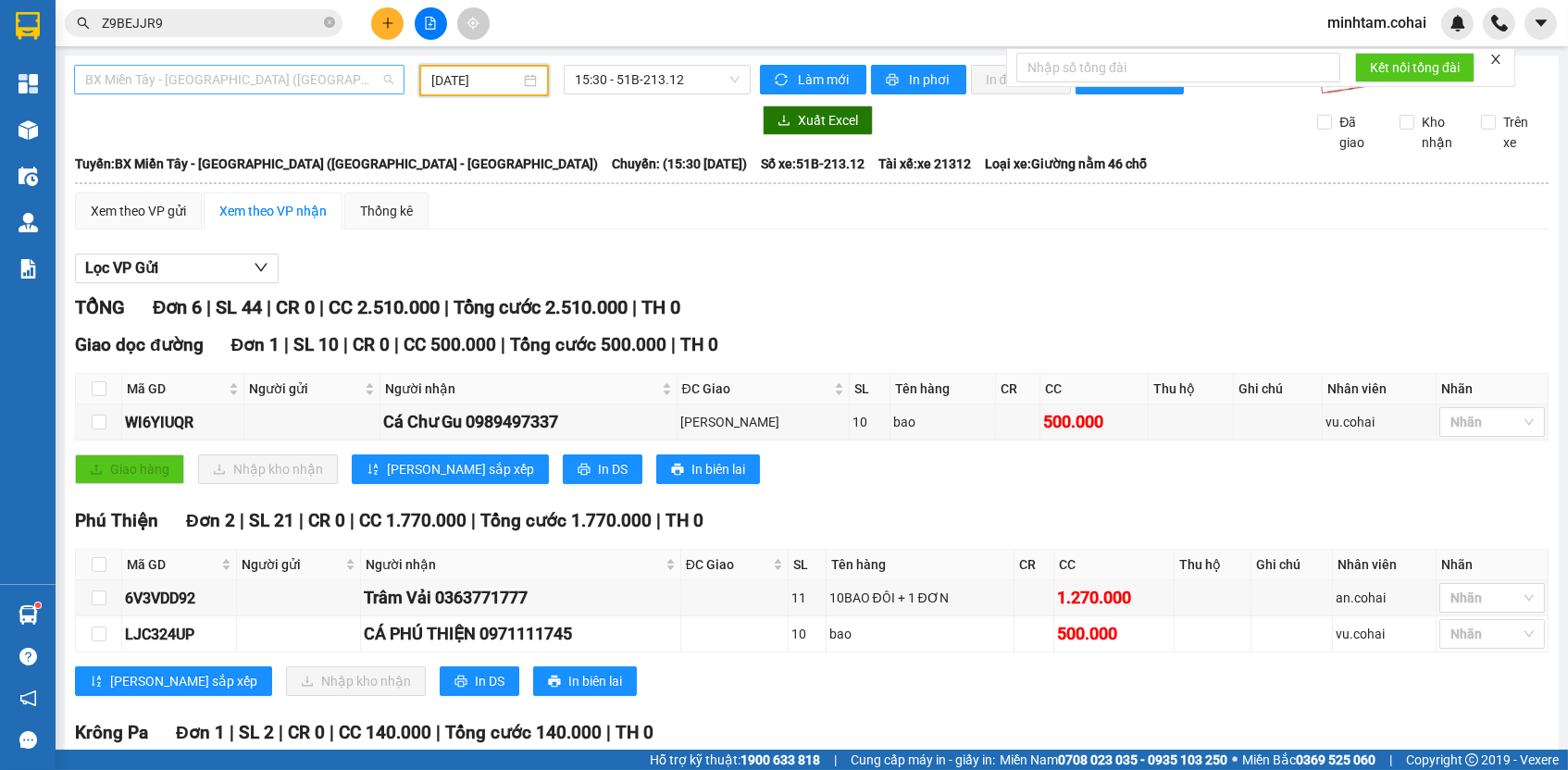
click at [287, 76] on span "BX Miền Tây - [GEOGRAPHIC_DATA] ([GEOGRAPHIC_DATA] - [GEOGRAPHIC_DATA])" at bounding box center [239, 79] width 308 height 28
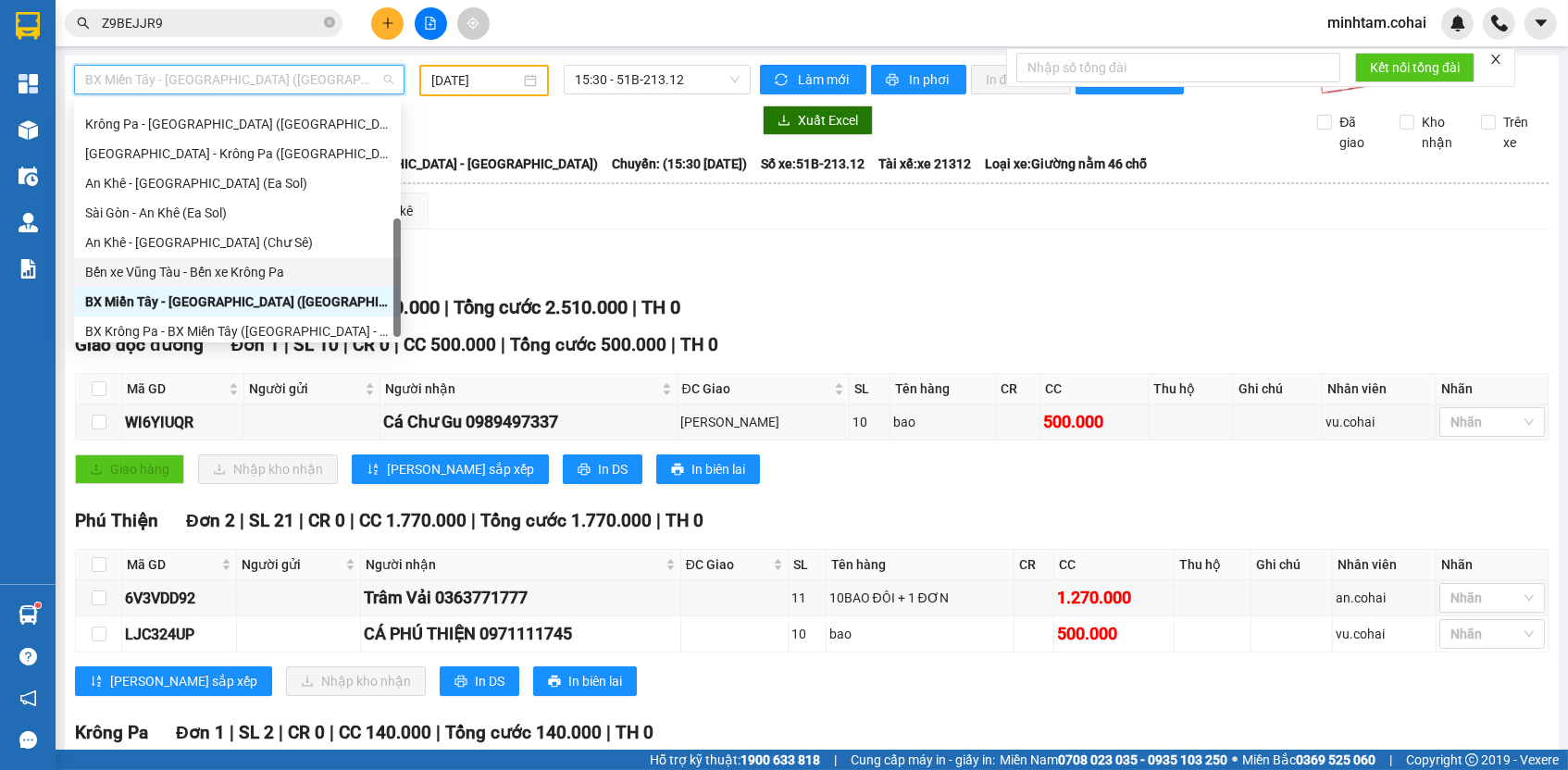
scroll to position [259, 0]
click at [261, 325] on div "BX Krông Pa - BX Miền Tây ([GEOGRAPHIC_DATA] - [GEOGRAPHIC_DATA])" at bounding box center [237, 331] width 304 height 20
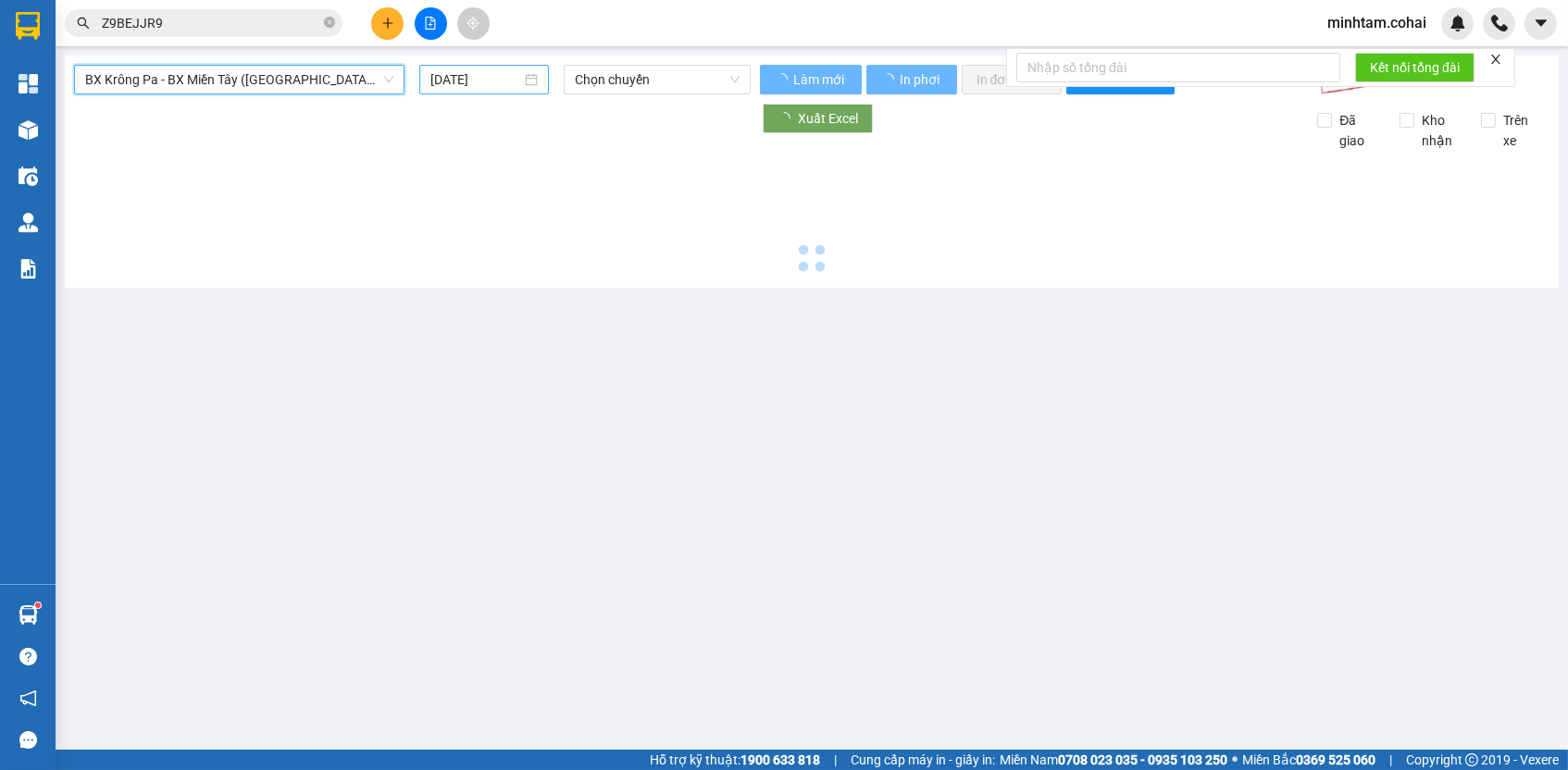
click at [466, 70] on input "[DATE]" at bounding box center [475, 79] width 91 height 20
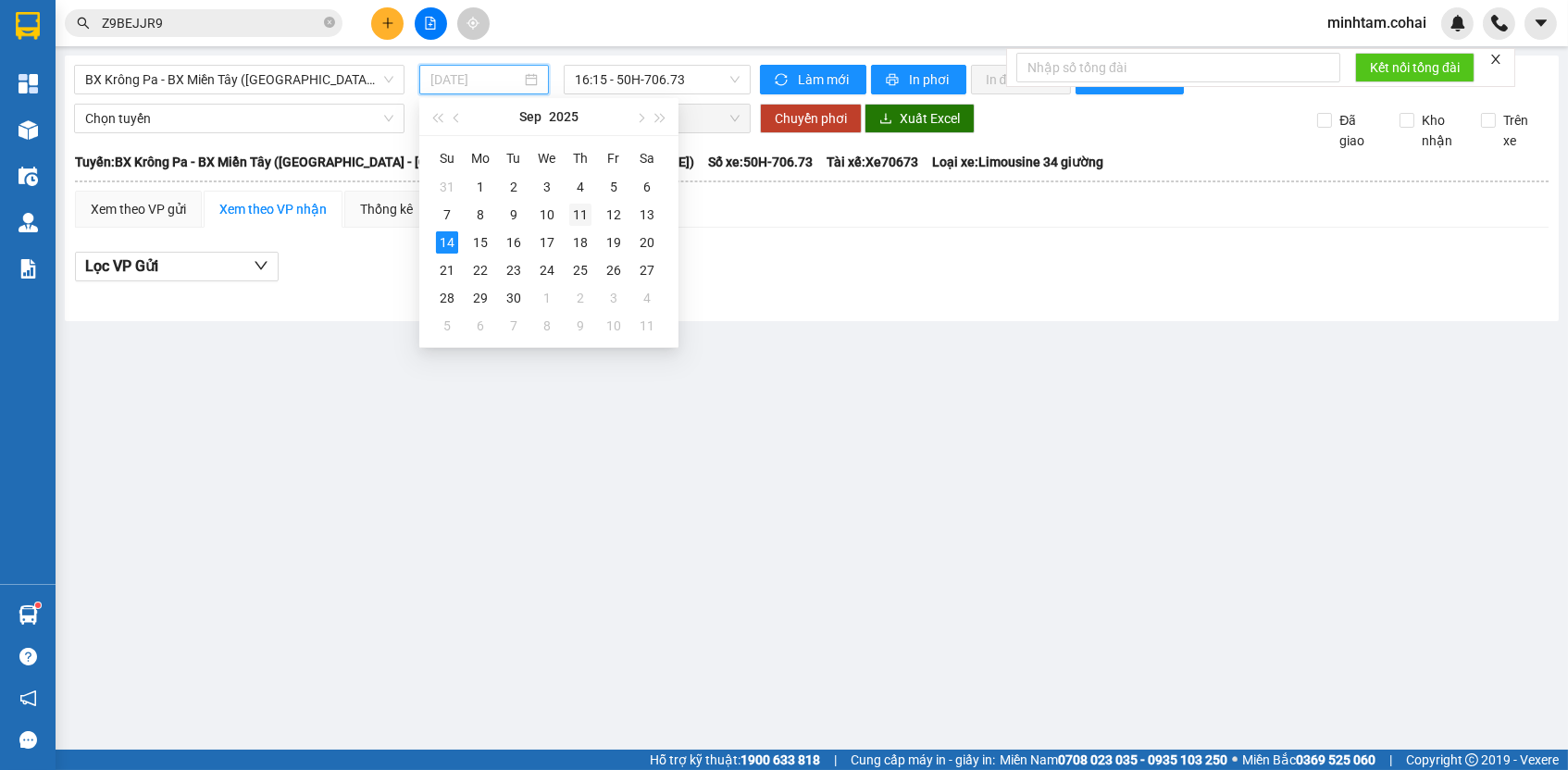
click at [583, 201] on td "11" at bounding box center [580, 214] width 34 height 28
type input "[DATE]"
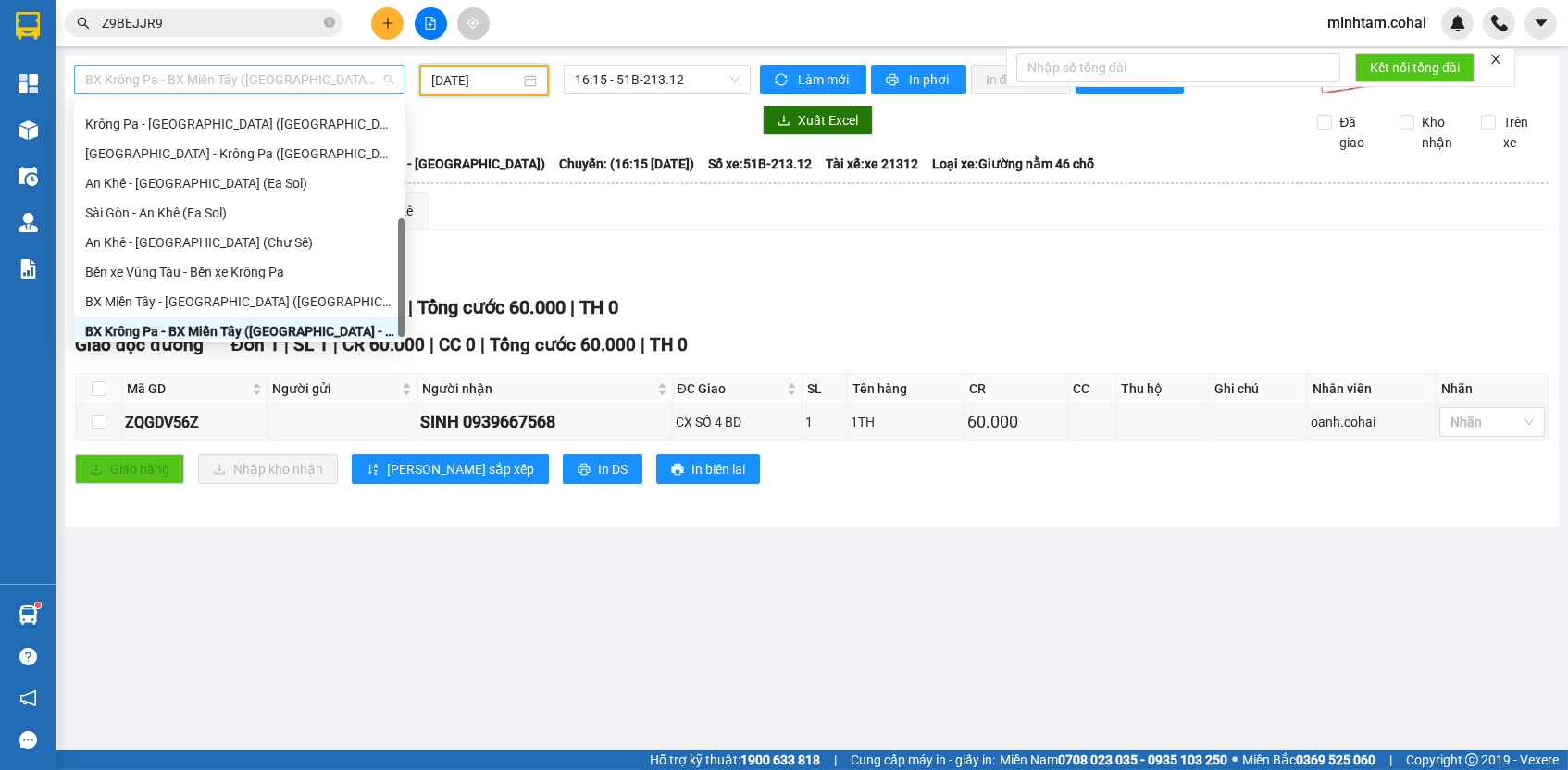
scroll to position [259, 0]
click at [323, 76] on span "BX Krông Pa - BX Miền Tây ([GEOGRAPHIC_DATA] - [GEOGRAPHIC_DATA])" at bounding box center [239, 79] width 308 height 28
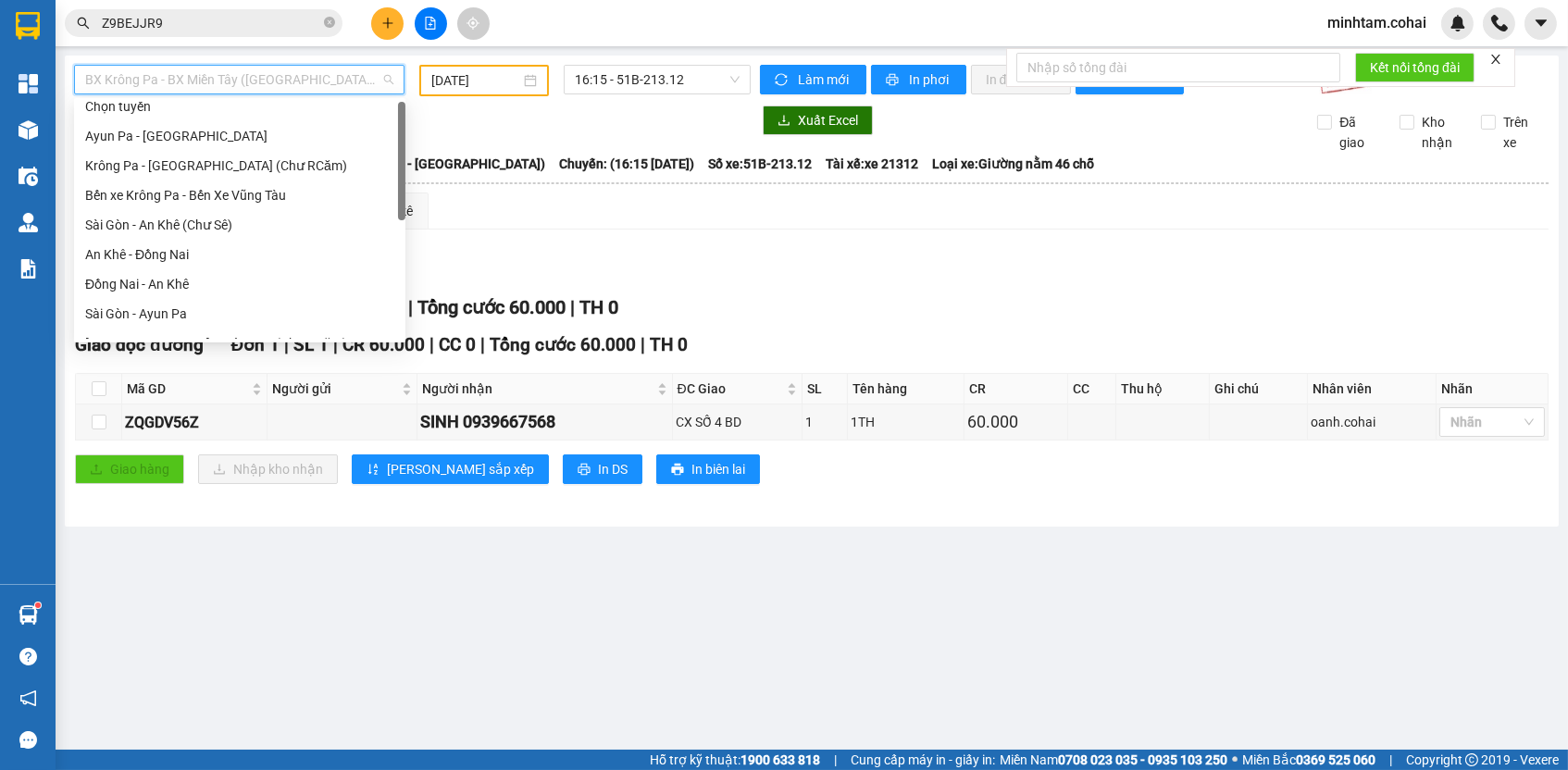
scroll to position [0, 0]
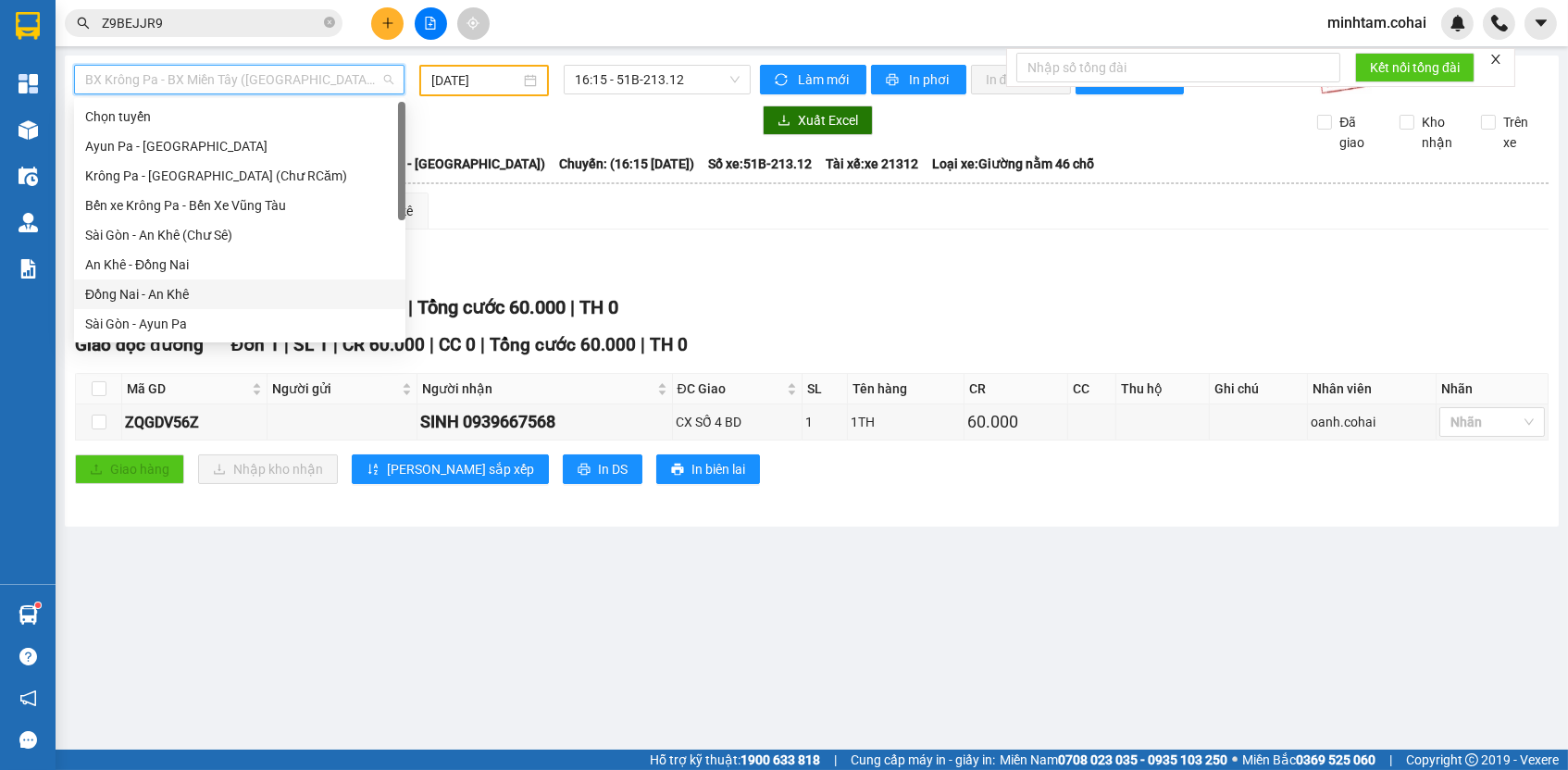
click at [223, 287] on div "Đồng Nai - An Khê" at bounding box center [240, 294] width 309 height 20
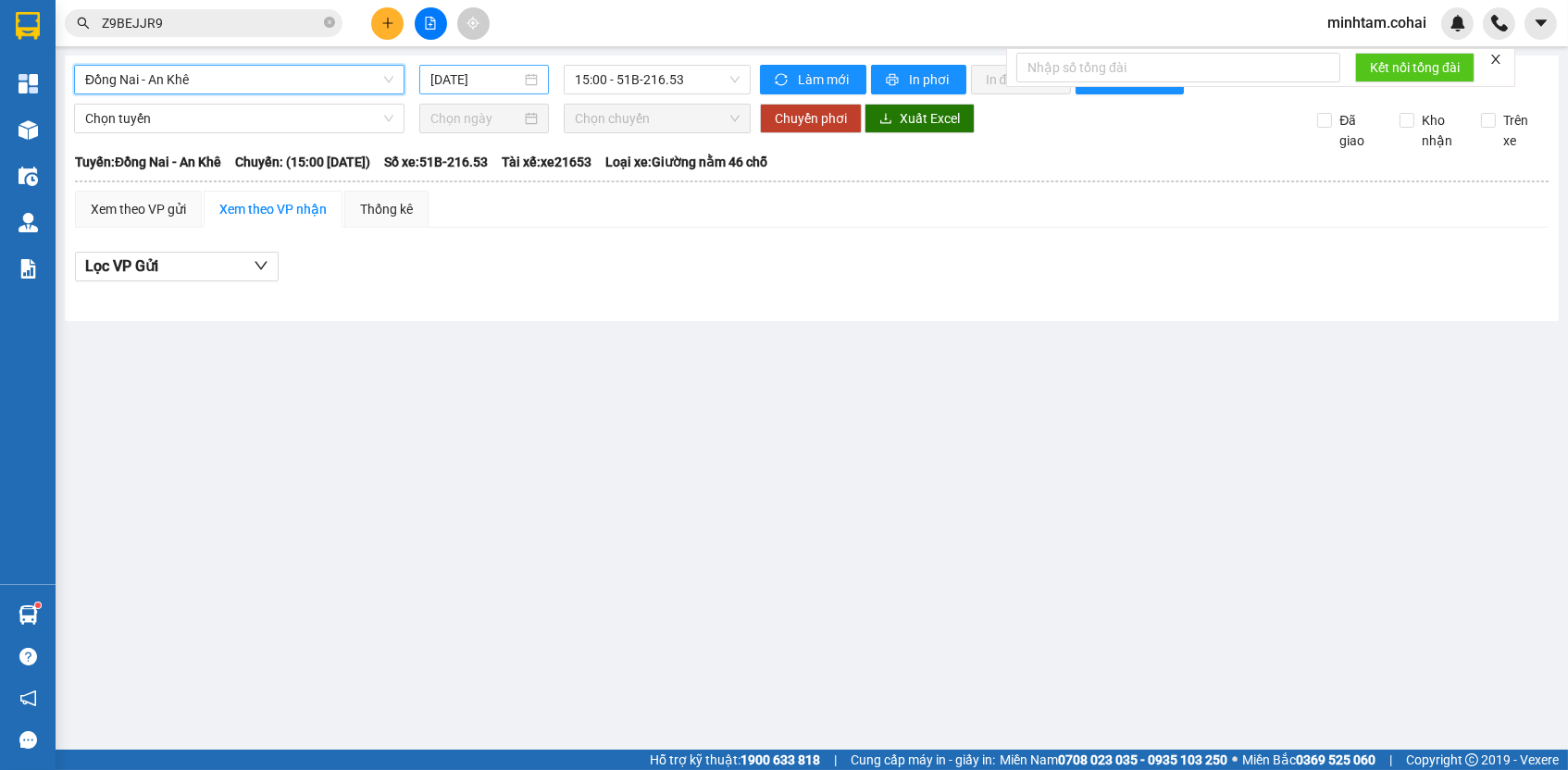
click at [498, 76] on input "[DATE]" at bounding box center [475, 79] width 91 height 20
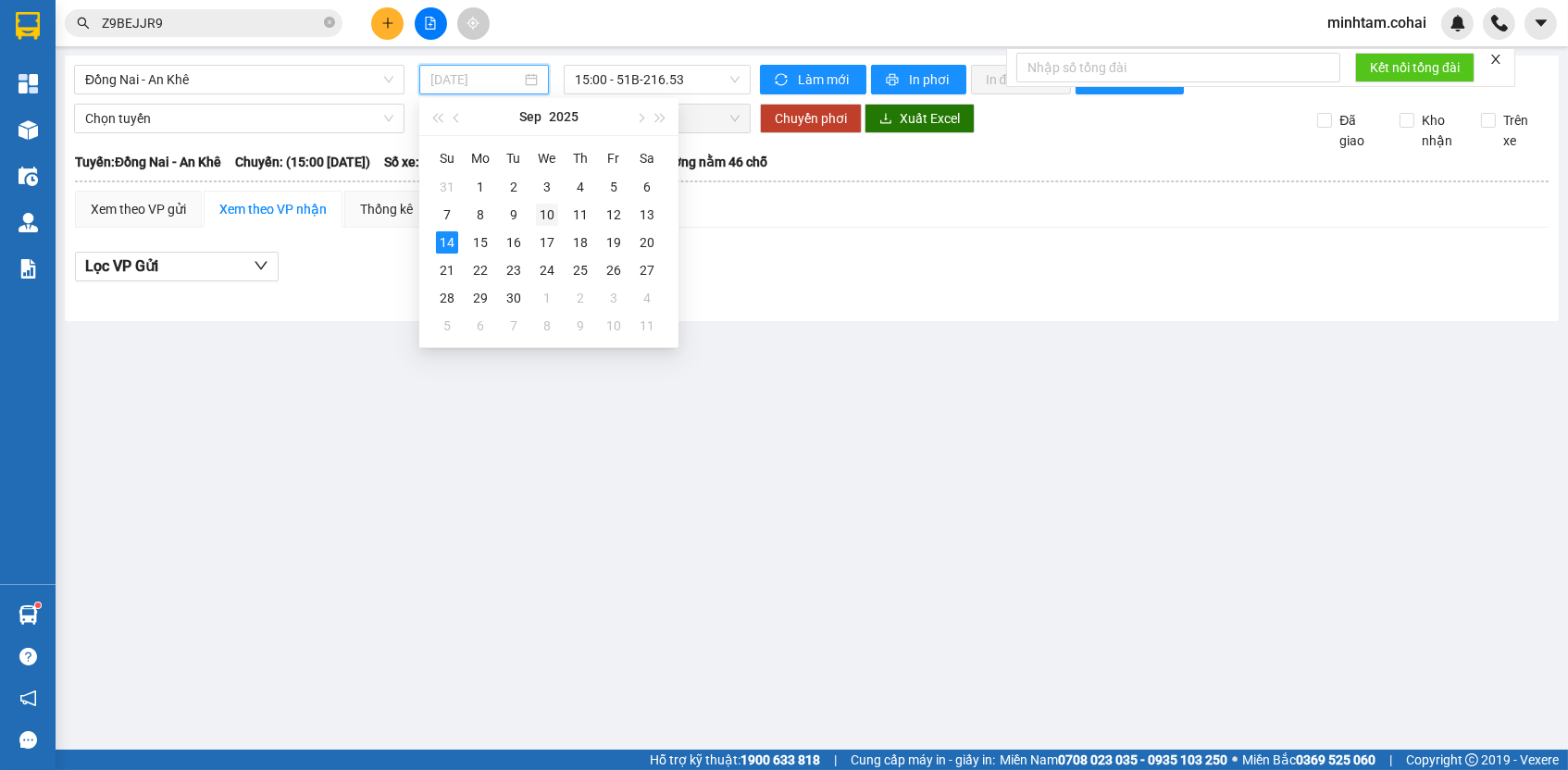
click at [538, 217] on div "10" at bounding box center [546, 214] width 22 height 22
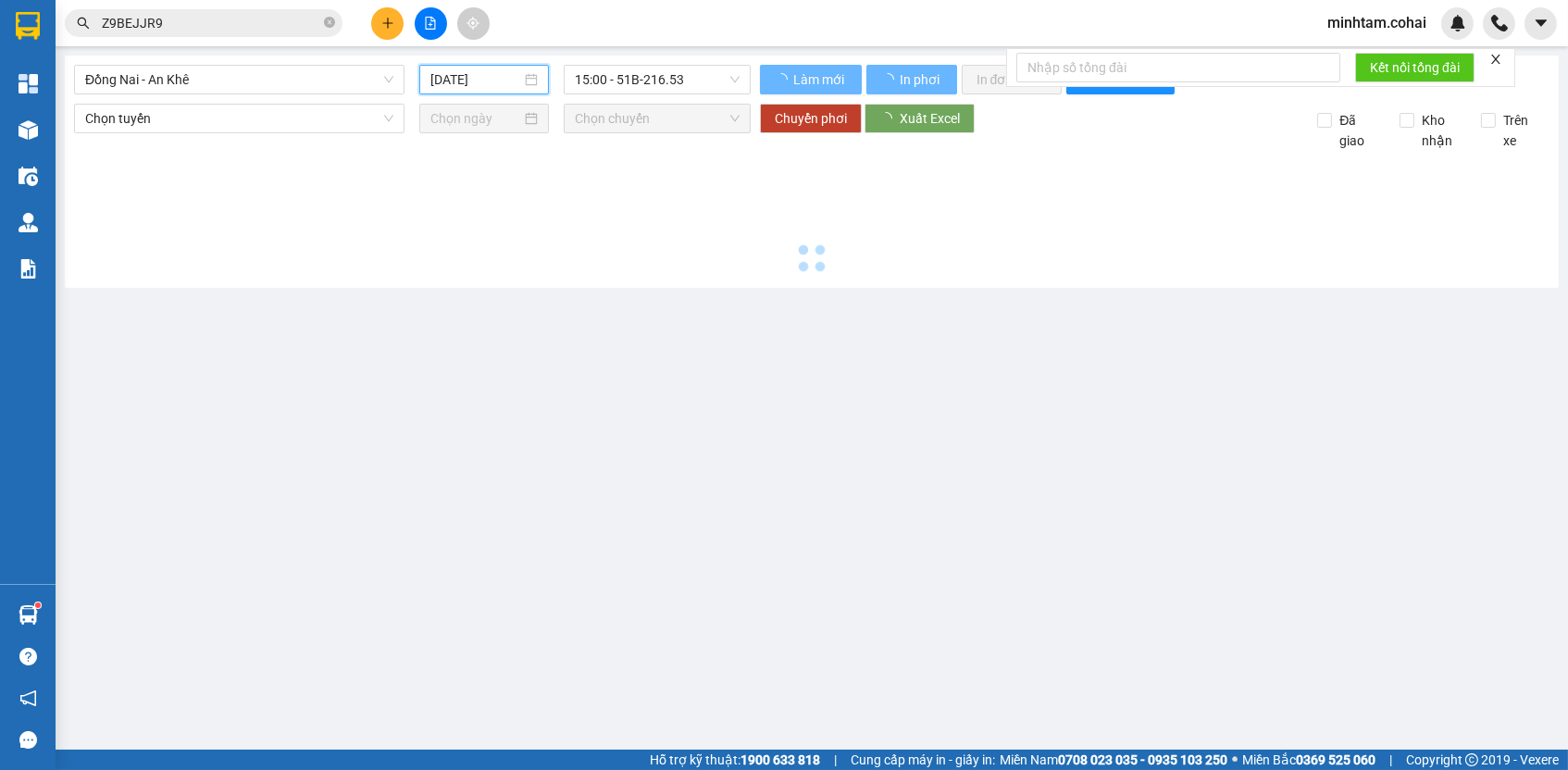
type input "[DATE]"
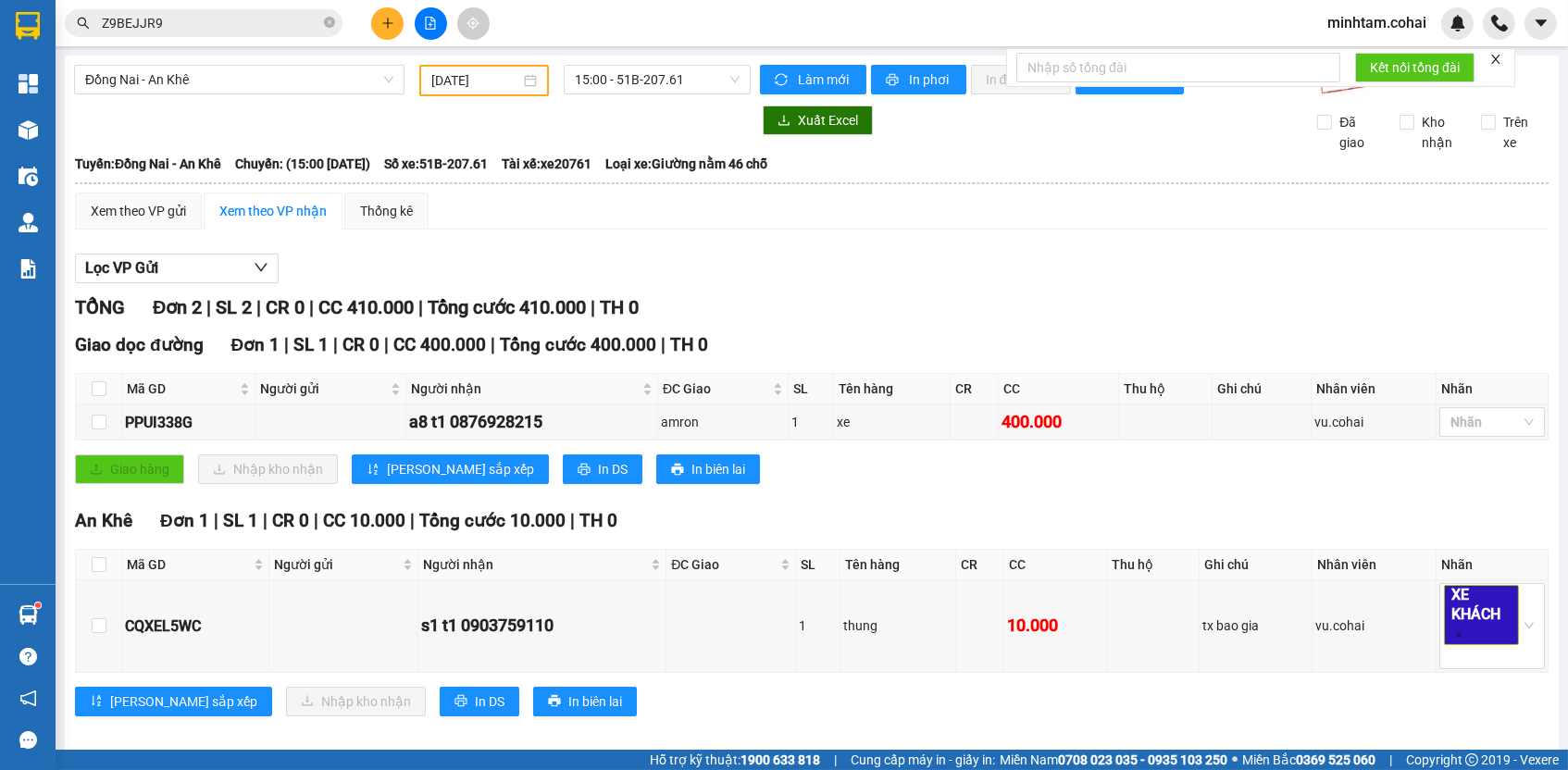
click at [651, 60] on div "Đồng Nai - An Khê [DATE] 15:00 - 51B-207.61 Làm mới In phơi In đơn chọn Thống k…" at bounding box center [812, 407] width 1494 height 704
click at [656, 65] on span "15:00 - 51B-207.61" at bounding box center [657, 79] width 165 height 28
click at [349, 83] on span "Đồng Nai - An Khê" at bounding box center [239, 79] width 308 height 28
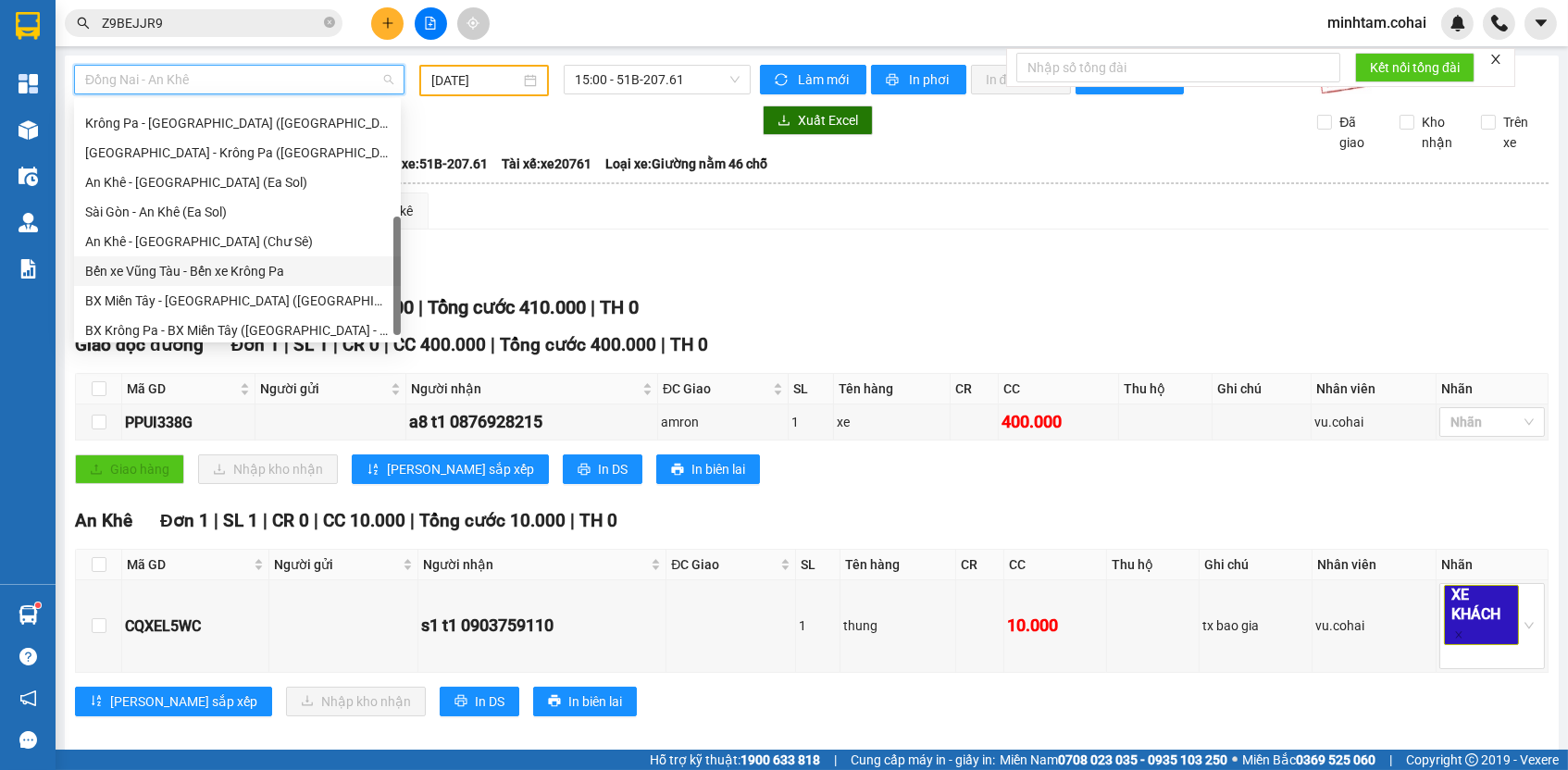
scroll to position [259, 0]
click at [256, 282] on div "Bến xe Vũng Tàu - Bến xe Krông Pa" at bounding box center [237, 272] width 304 height 20
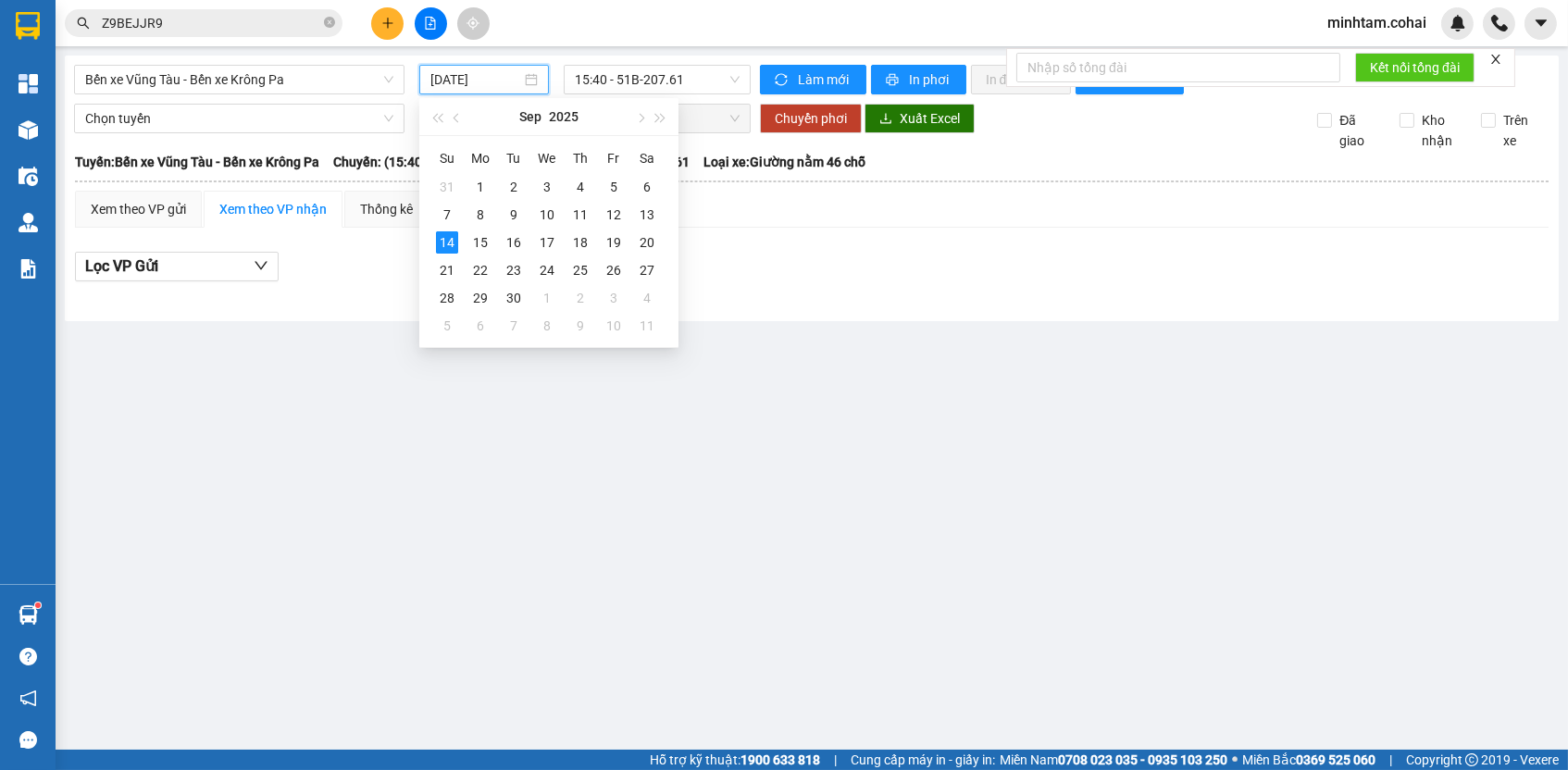
click at [459, 87] on input "[DATE]" at bounding box center [475, 79] width 91 height 20
click at [545, 210] on div "10" at bounding box center [546, 214] width 22 height 22
type input "[DATE]"
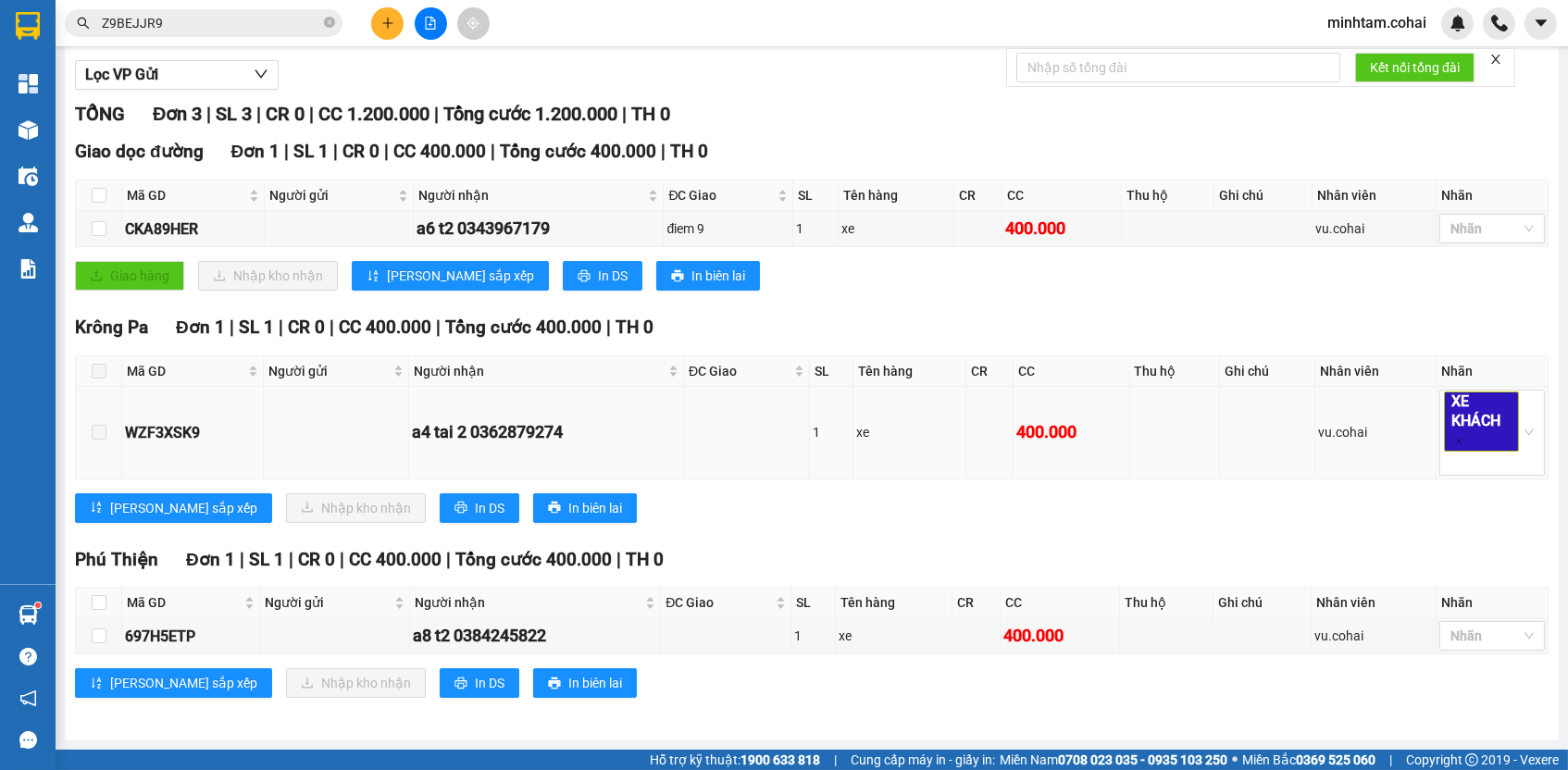
scroll to position [200, 0]
click at [175, 221] on div "CKA89HER" at bounding box center [193, 229] width 136 height 23
click at [175, 220] on div "CKA89HER" at bounding box center [193, 229] width 136 height 23
click at [268, 27] on input "Z9BEJJR9" at bounding box center [211, 23] width 219 height 20
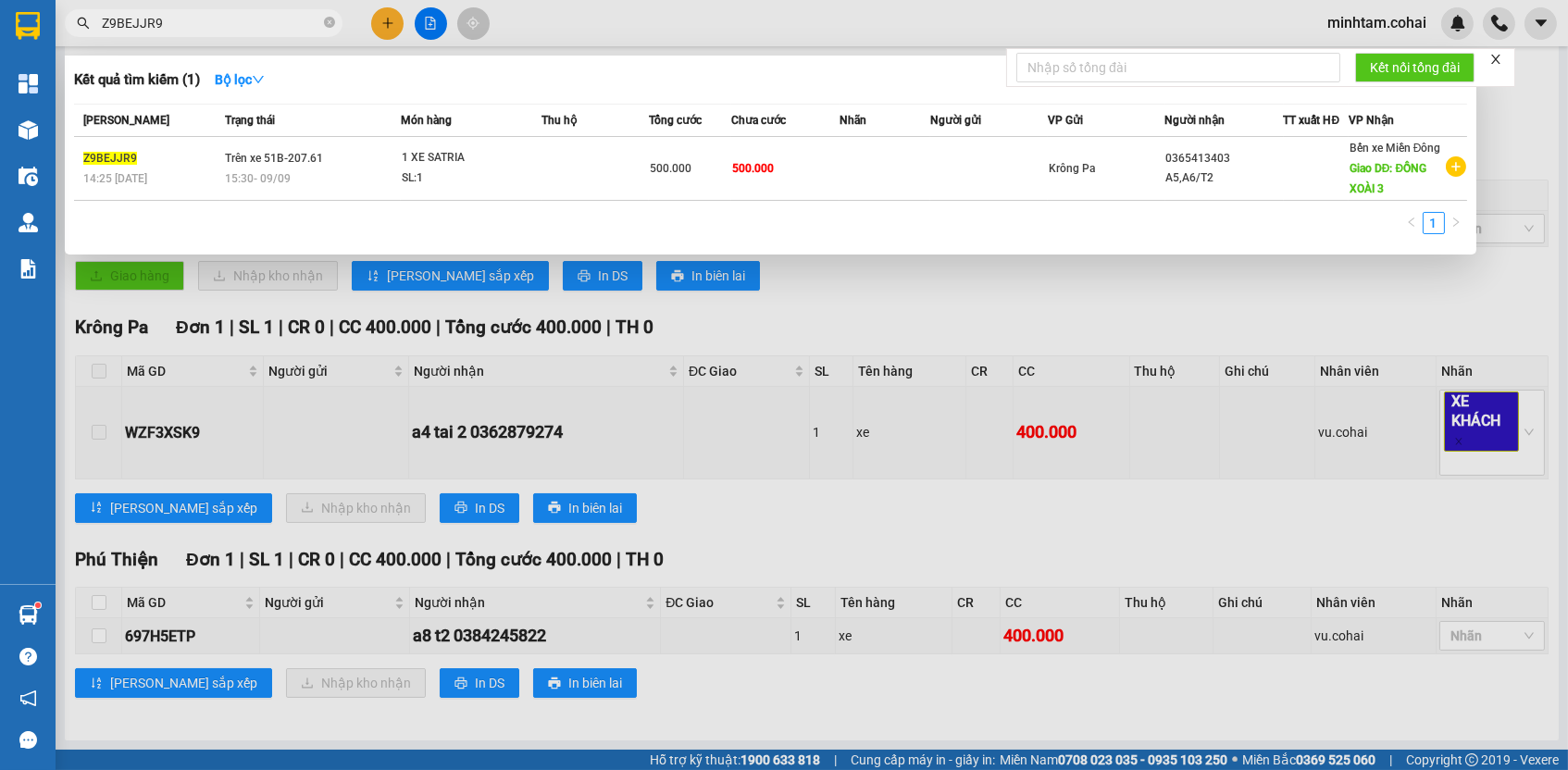
click at [268, 27] on input "Z9BEJJR9" at bounding box center [211, 23] width 219 height 20
paste input "CKA89HER"
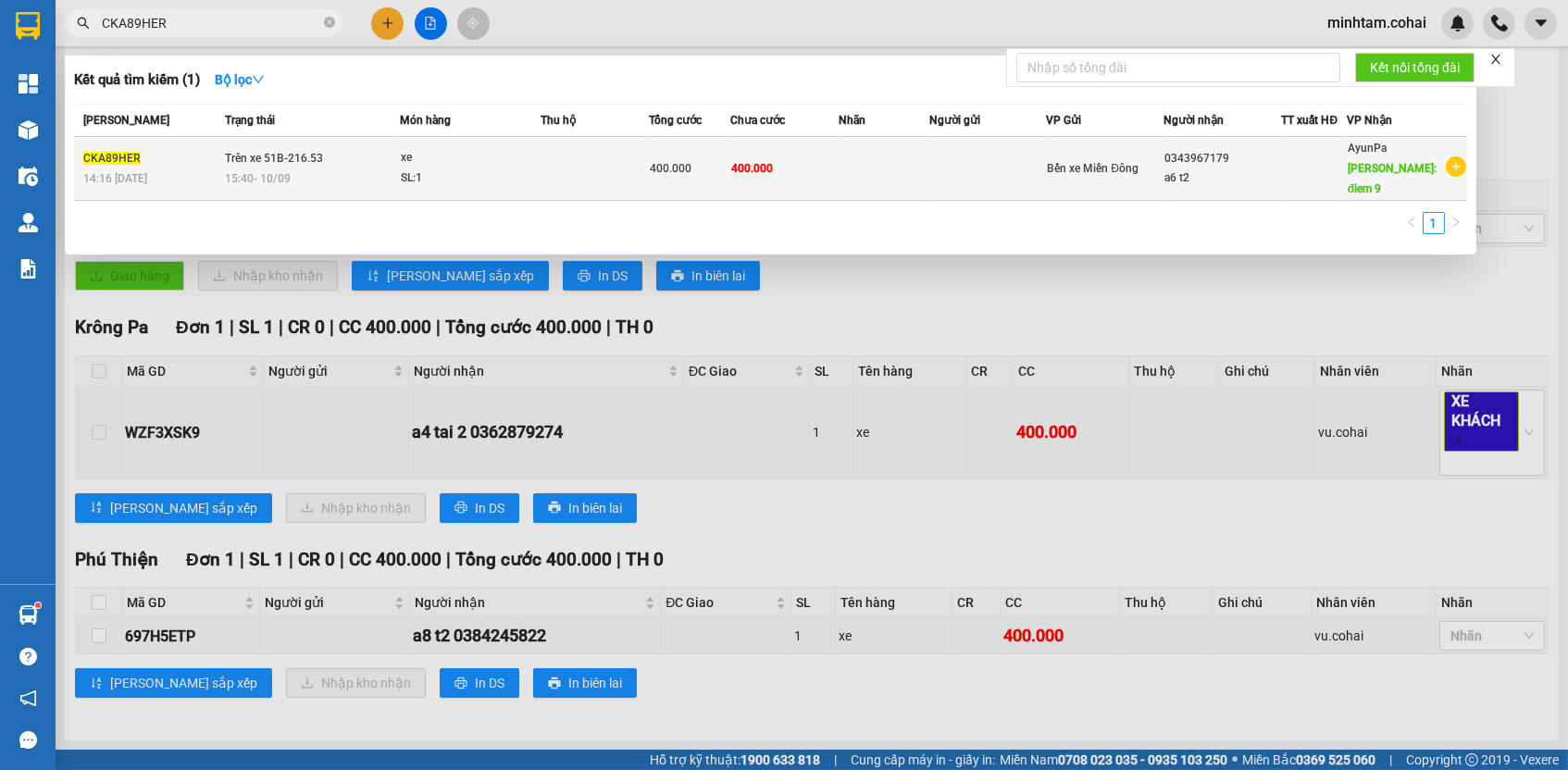
type input "CKA89HER"
click at [900, 171] on td at bounding box center [884, 169] width 90 height 64
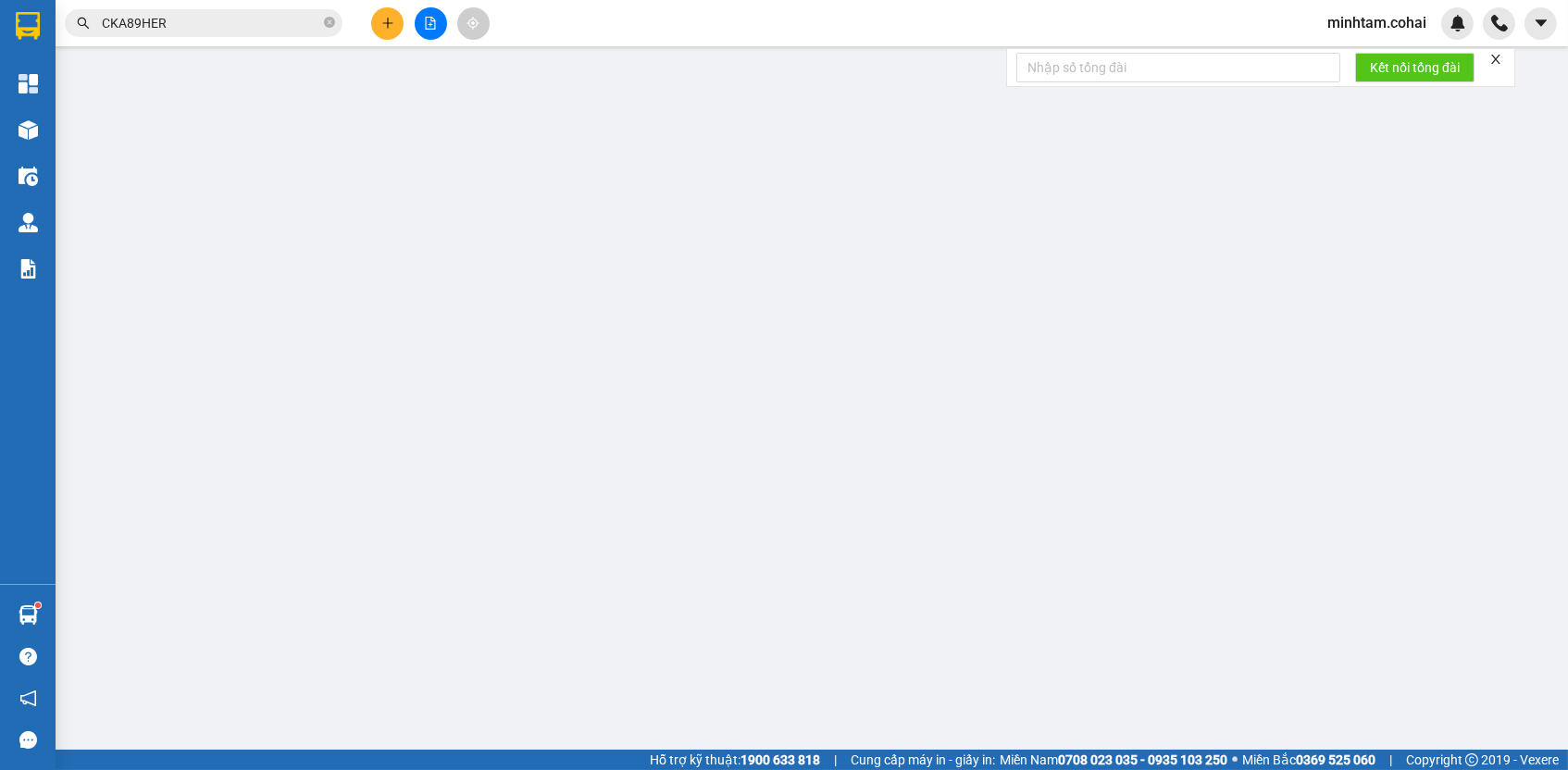
type input "0343967179"
type input "a6 t2"
type input "điem 9"
type input "400.000"
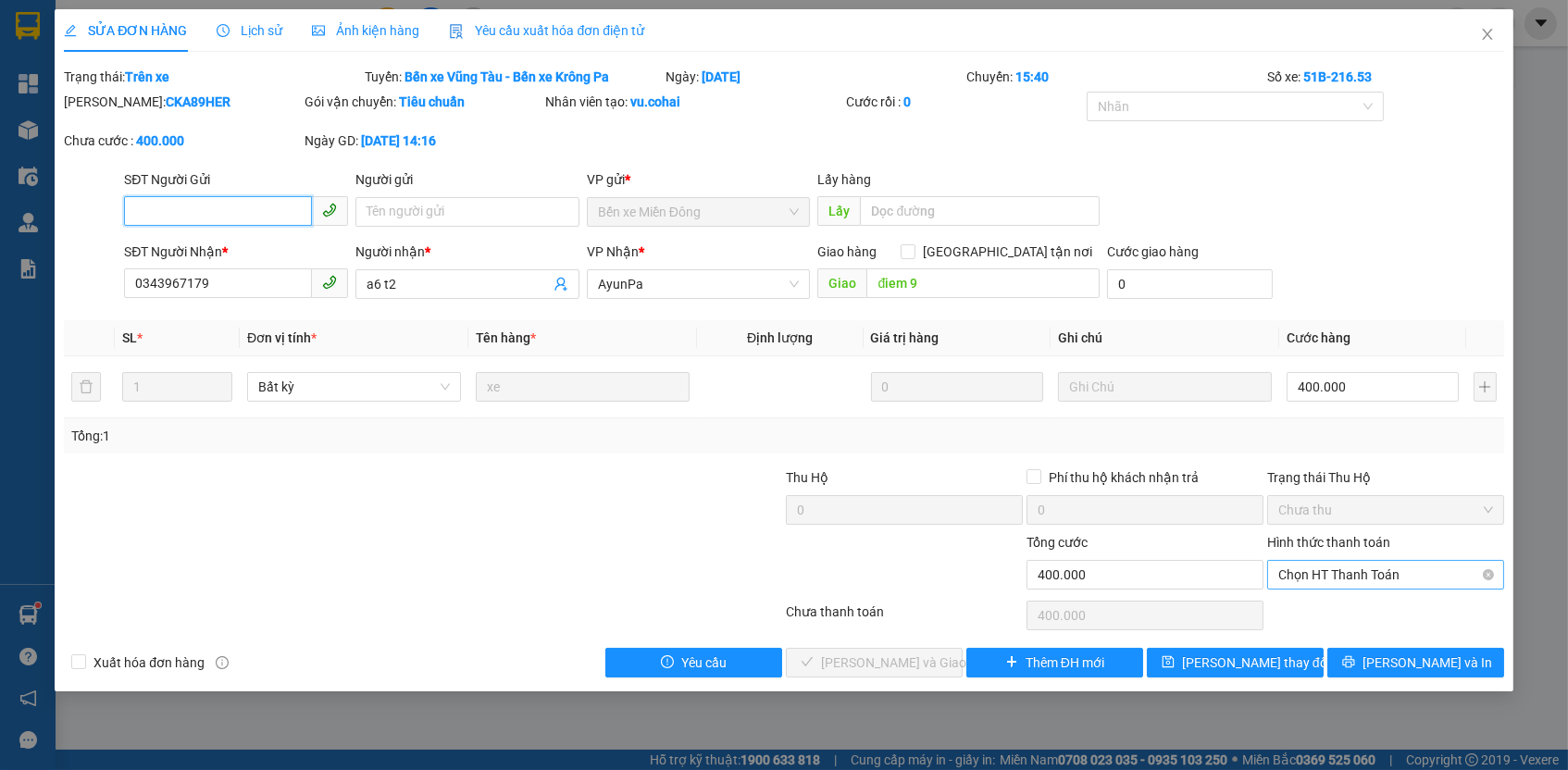
click at [1302, 571] on span "Chọn HT Thanh Toán" at bounding box center [1386, 574] width 215 height 28
click at [1313, 601] on div "Tại văn phòng" at bounding box center [1386, 606] width 215 height 20
type input "0"
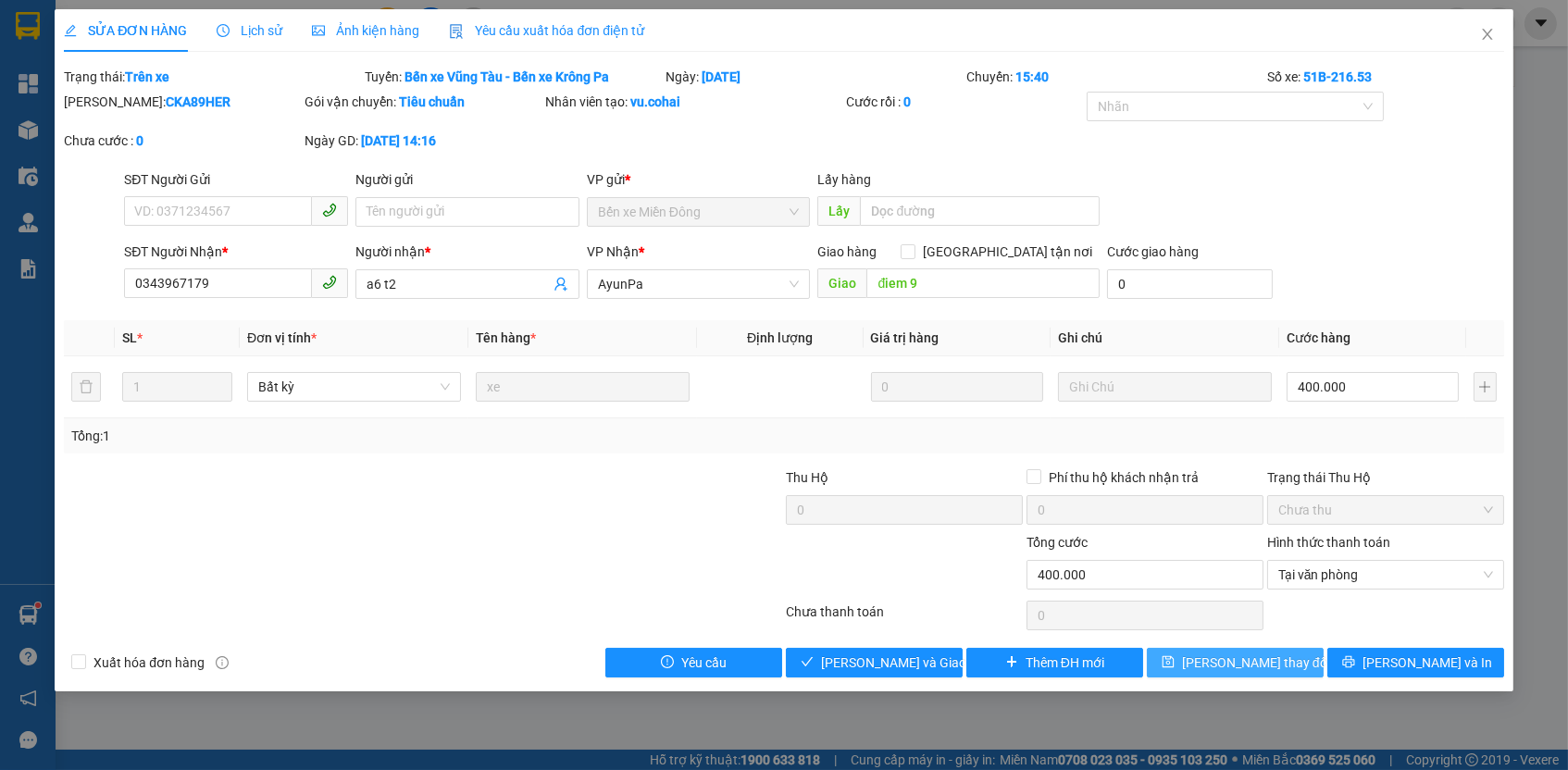
click at [1266, 657] on span "[PERSON_NAME] thay đổi" at bounding box center [1256, 662] width 148 height 20
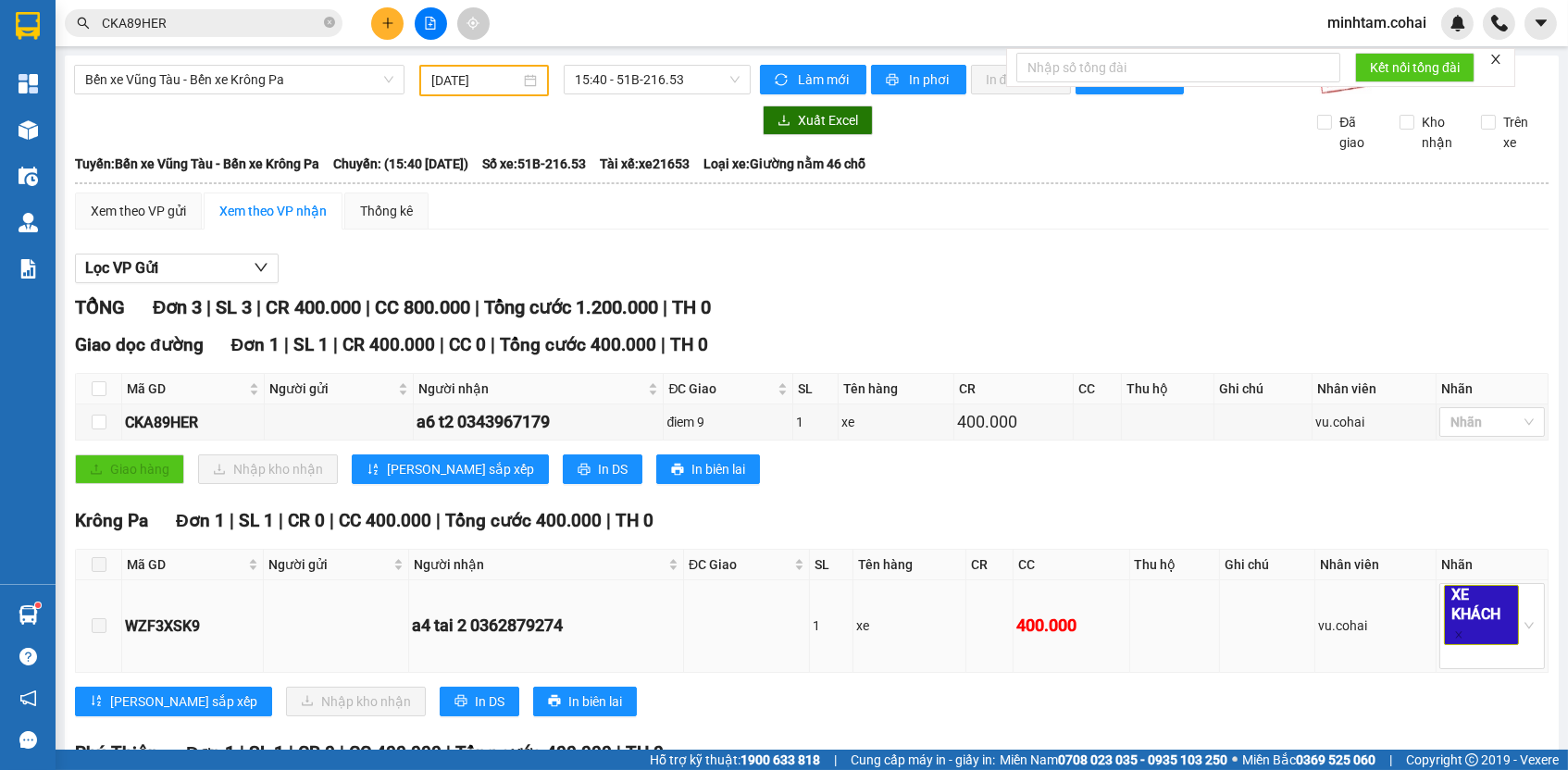
click at [186, 638] on div "WZF3XSK9" at bounding box center [192, 626] width 135 height 23
click at [240, 14] on input "CKA89HER" at bounding box center [211, 23] width 219 height 20
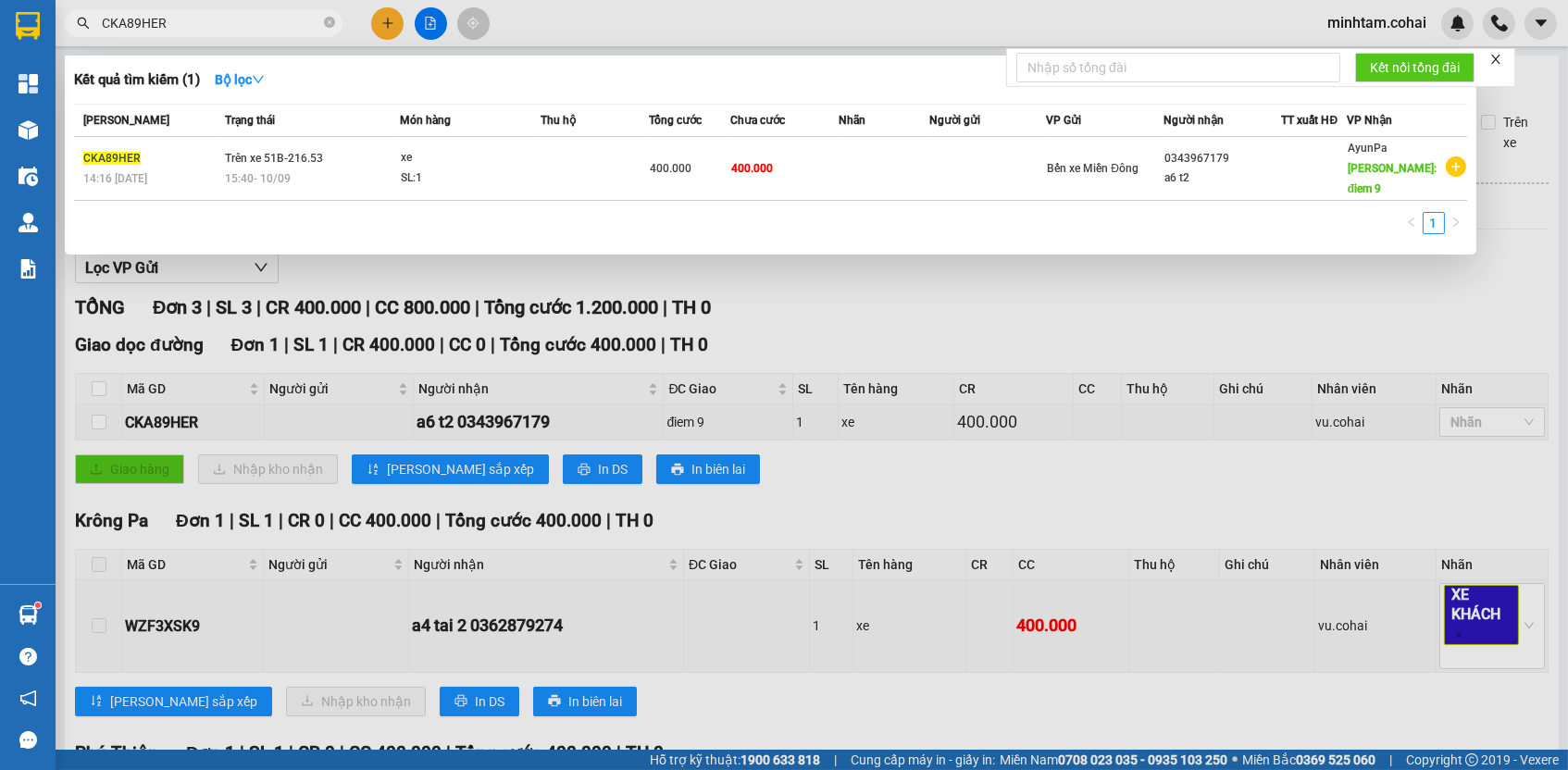
click at [240, 14] on input "CKA89HER" at bounding box center [211, 23] width 219 height 20
paste input "WZF3XSK9"
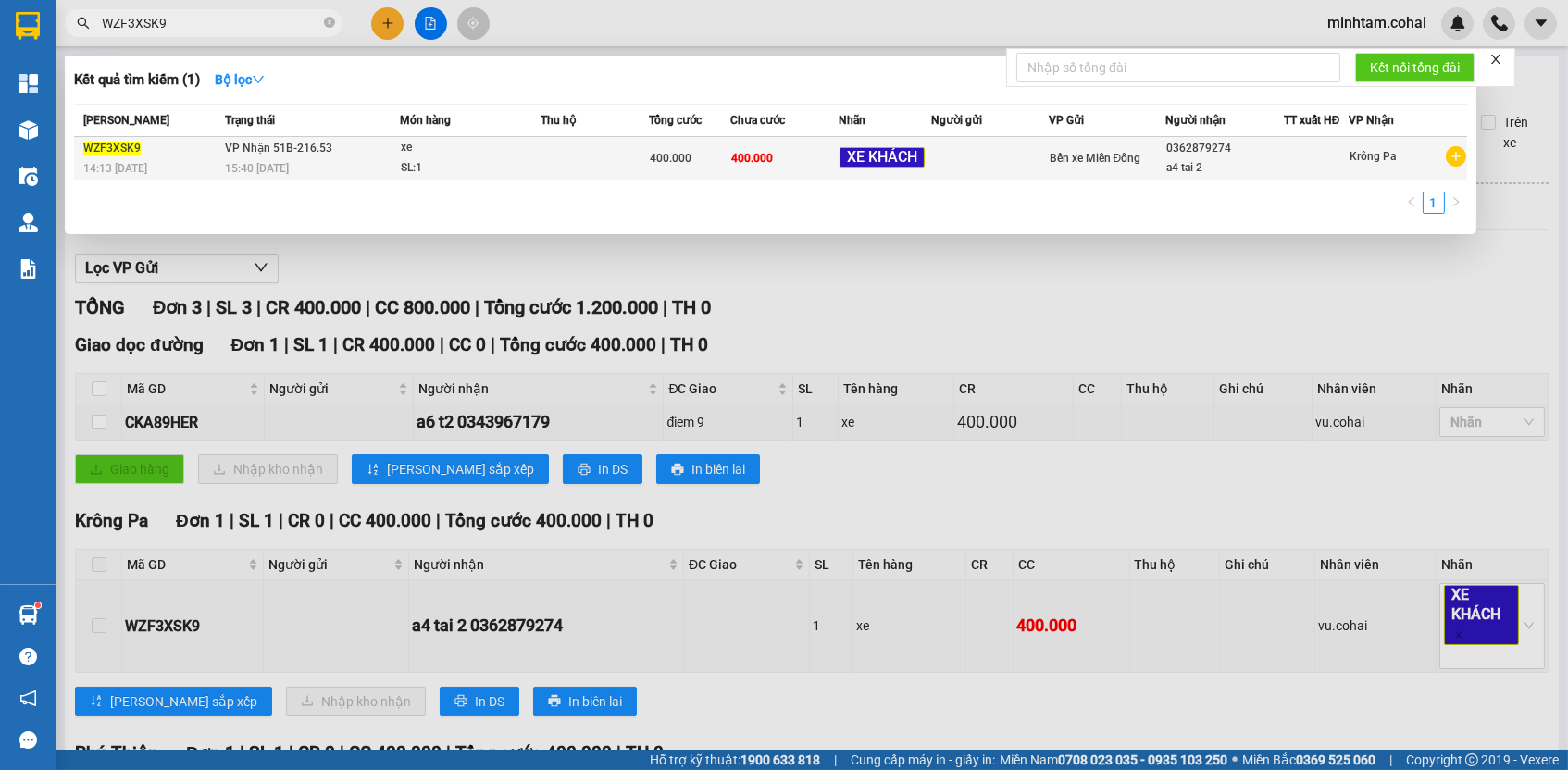
type input "WZF3XSK9"
click at [780, 162] on td "400.000" at bounding box center [784, 158] width 108 height 43
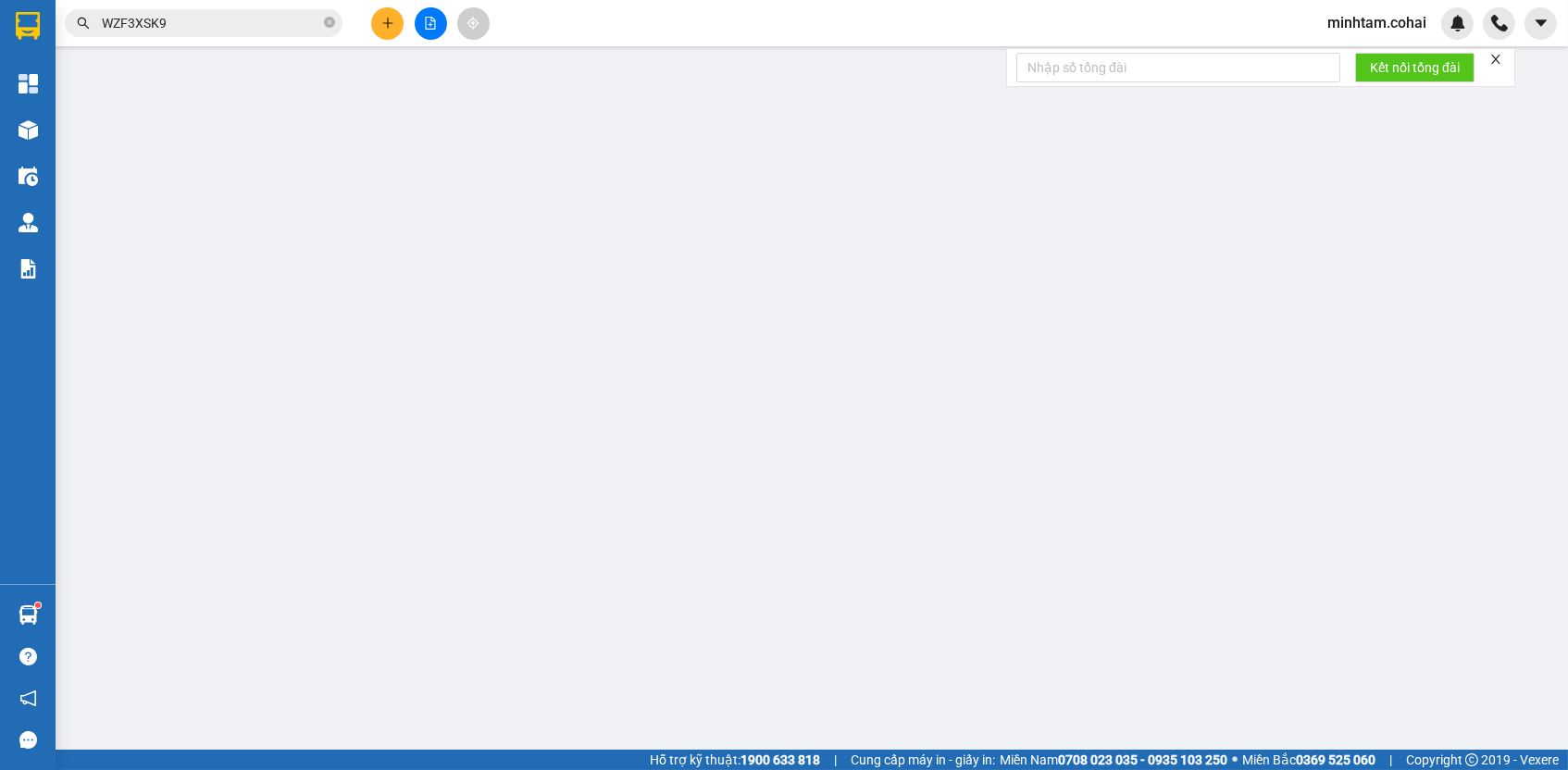
type input "0362879274"
type input "a4 tai 2"
type input "400.000"
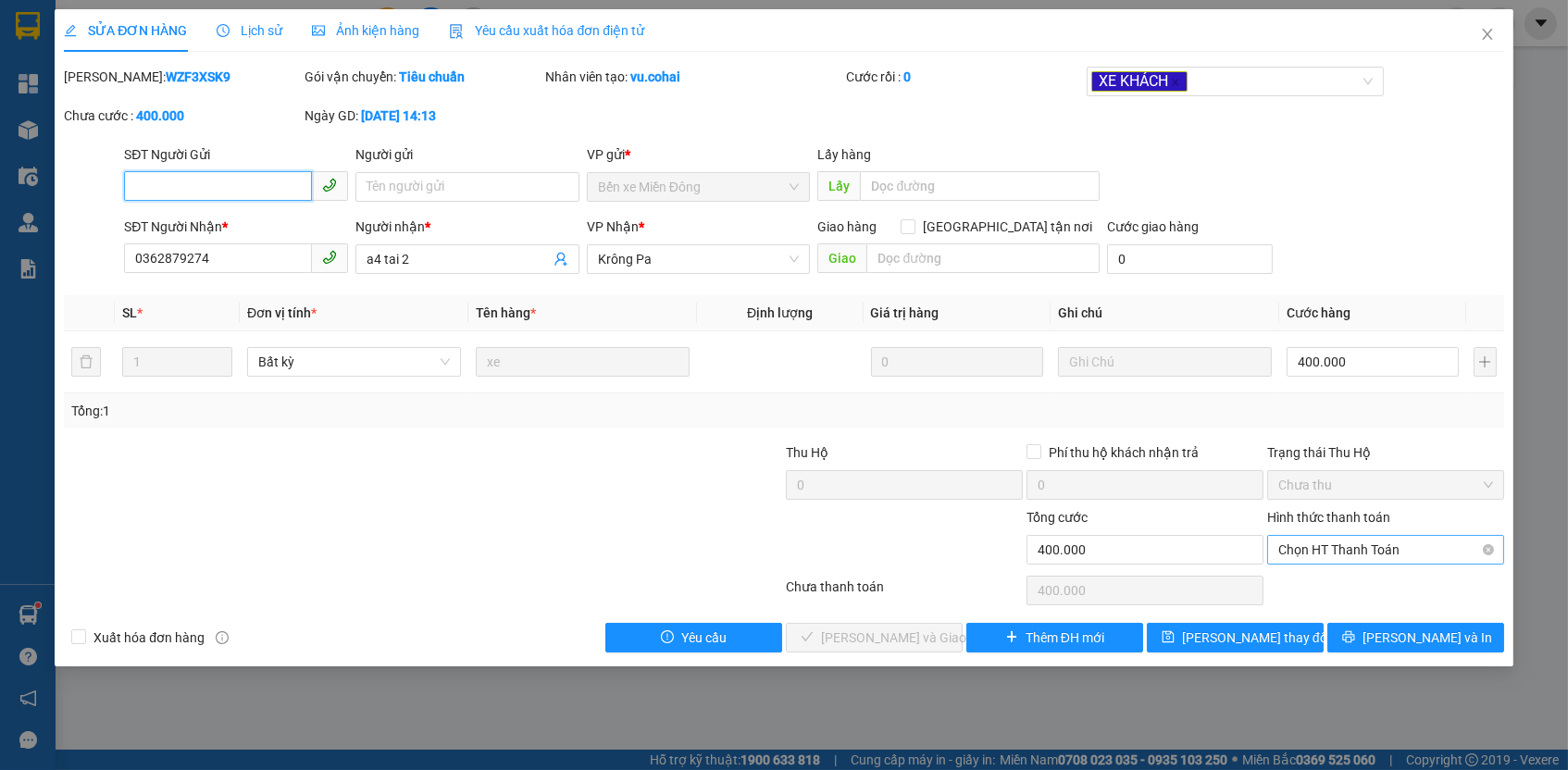
click at [1341, 544] on span "Chọn HT Thanh Toán" at bounding box center [1386, 549] width 215 height 28
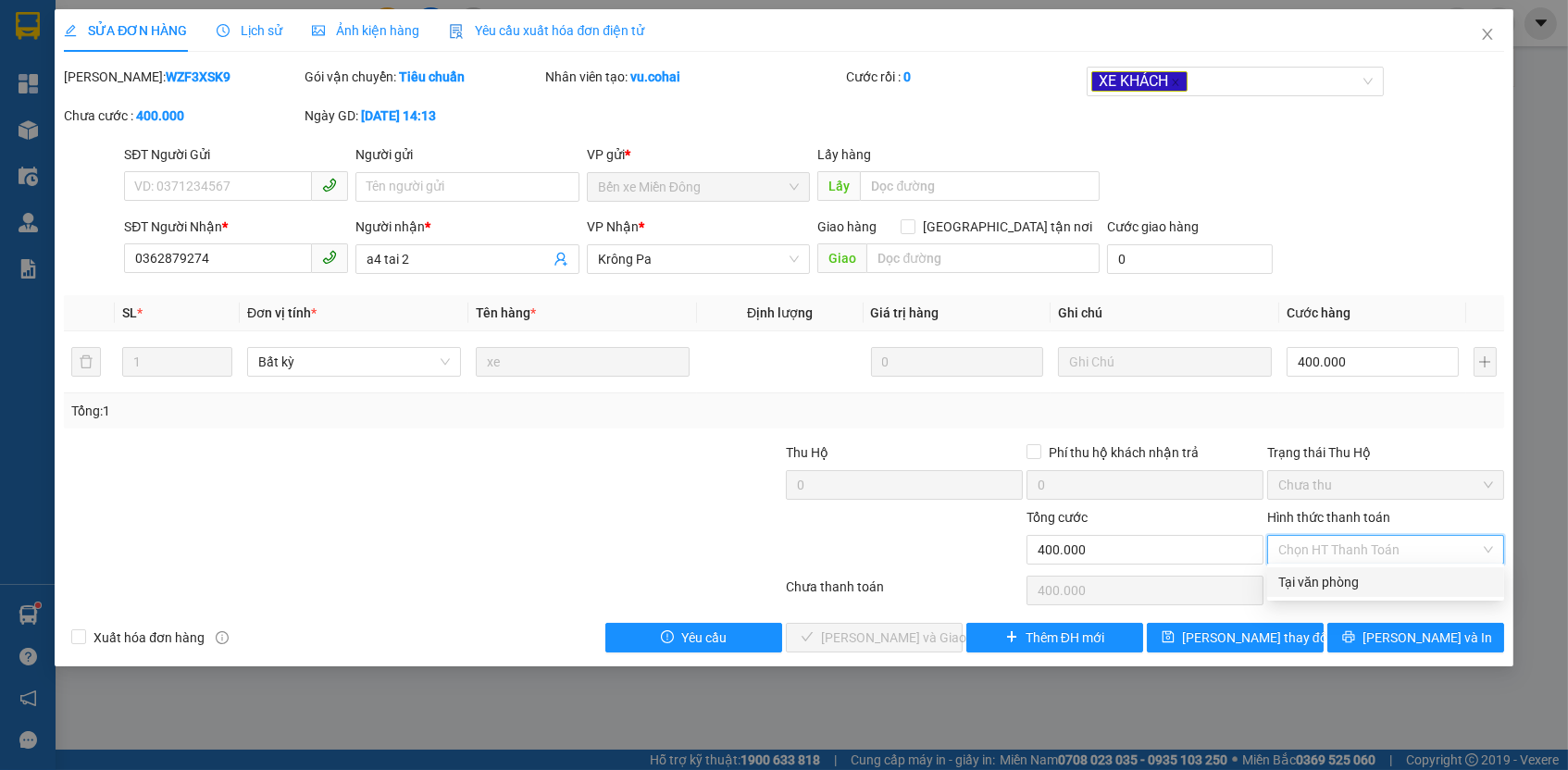
click at [1338, 569] on div "Tại văn phòng" at bounding box center [1385, 582] width 237 height 30
type input "0"
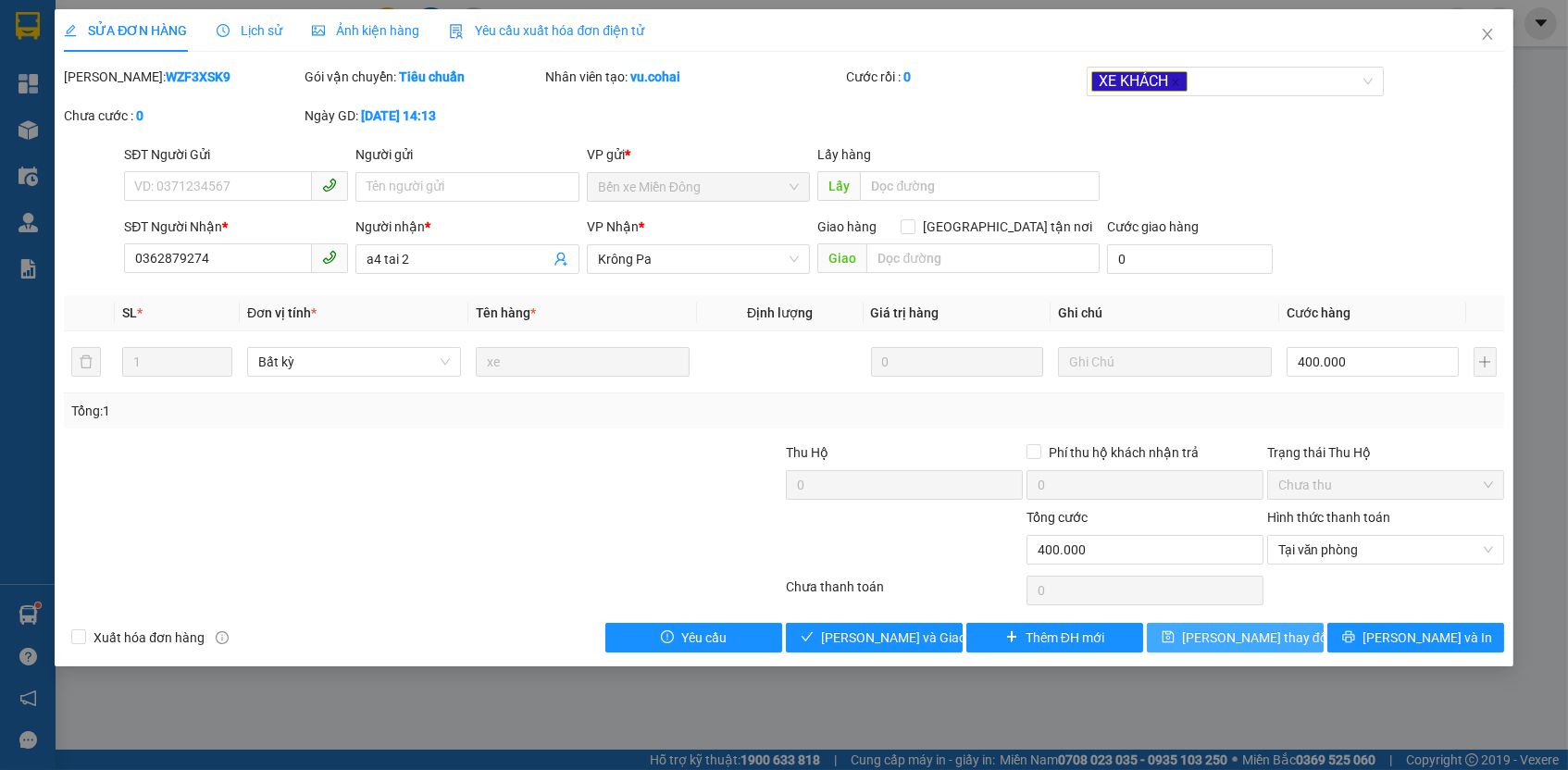
click at [1289, 626] on button "[PERSON_NAME] thay đổi" at bounding box center [1235, 638] width 177 height 30
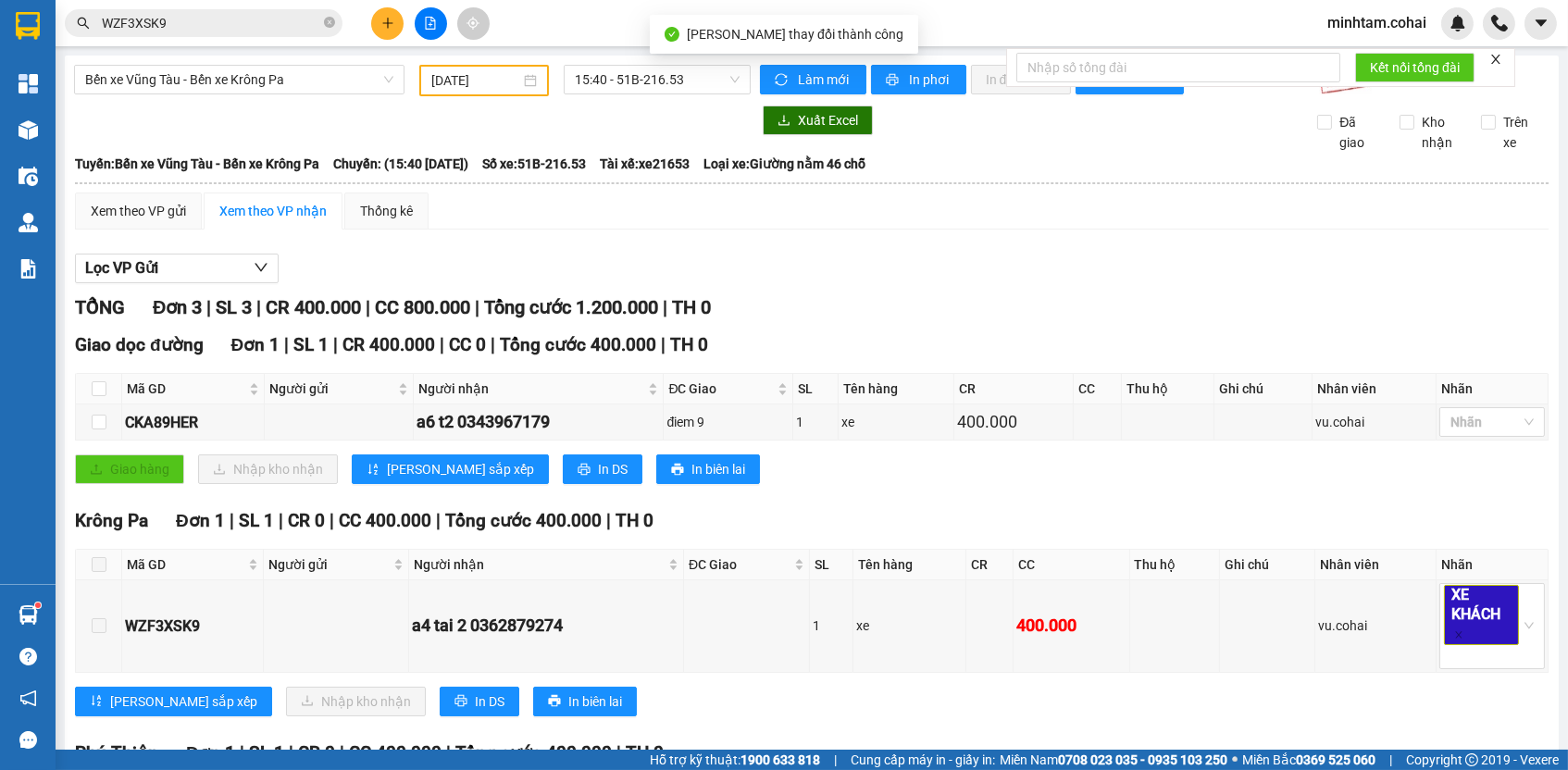
scroll to position [200, 0]
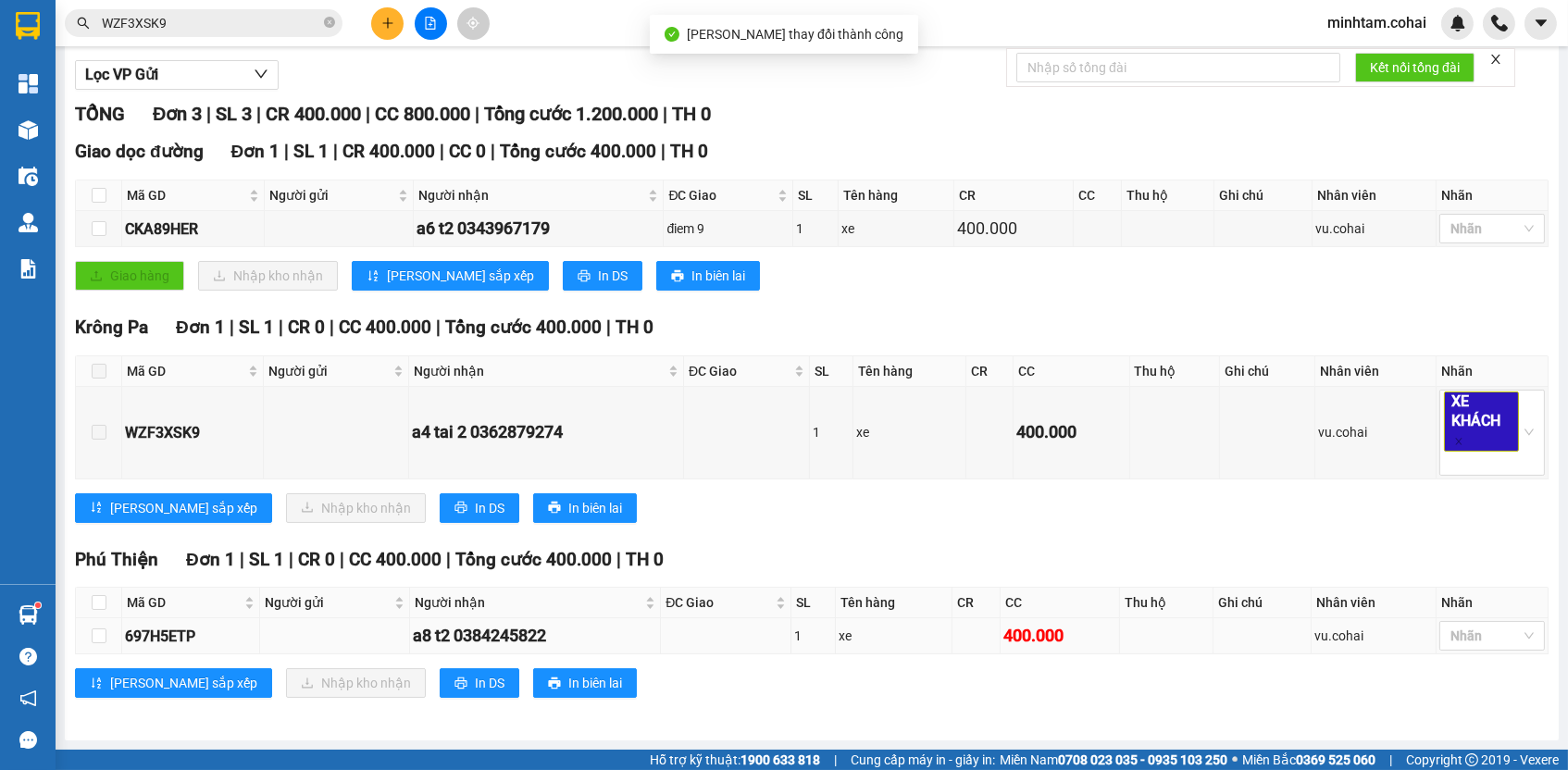
click at [182, 640] on div "697H5ETP" at bounding box center [190, 637] width 131 height 23
click at [226, 32] on input "WZF3XSK9" at bounding box center [211, 23] width 219 height 20
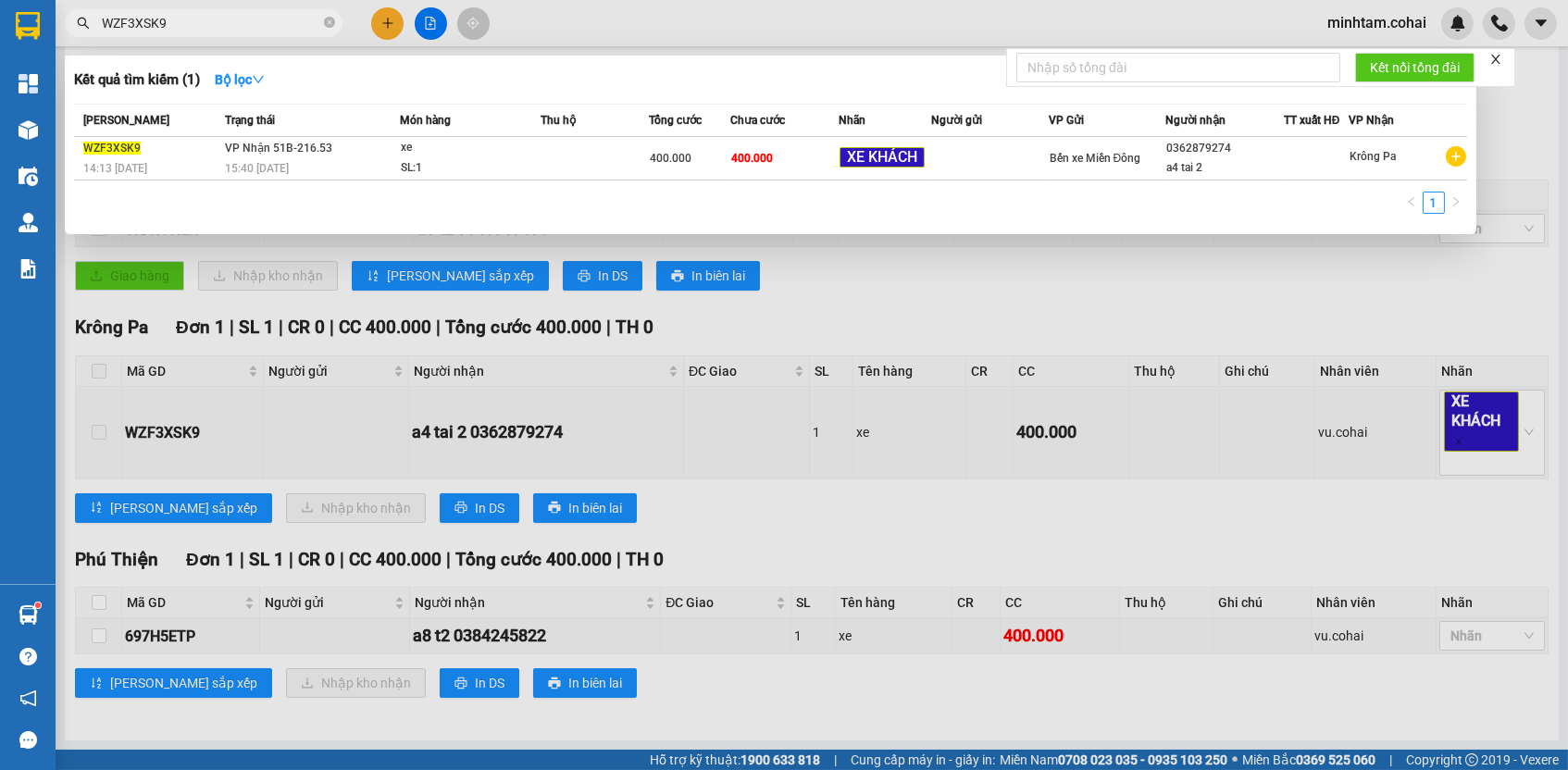
click at [226, 32] on input "WZF3XSK9" at bounding box center [211, 23] width 219 height 20
paste input "697H5ETP"
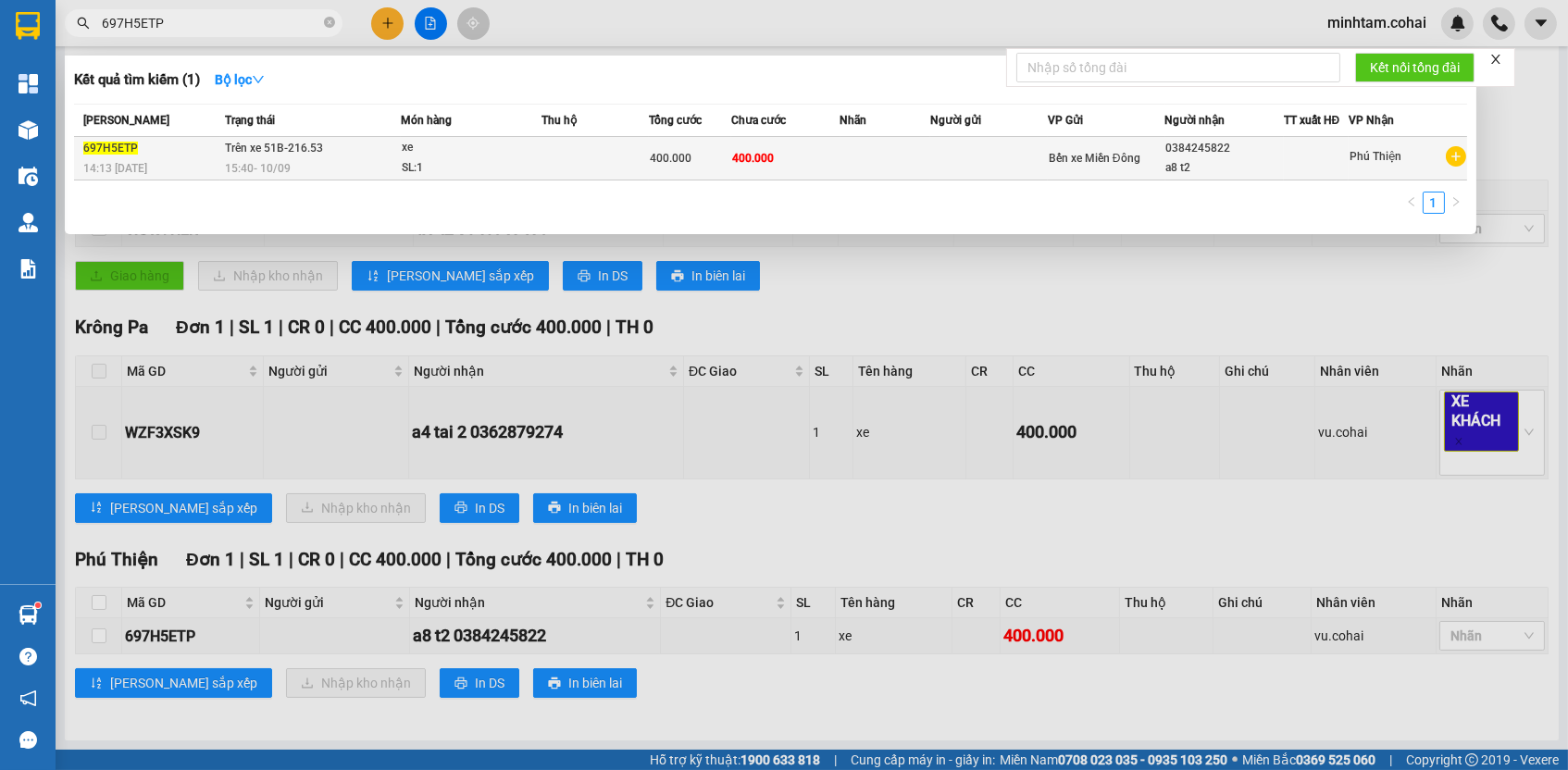
type input "697H5ETP"
click at [814, 151] on td "400.000" at bounding box center [786, 158] width 109 height 43
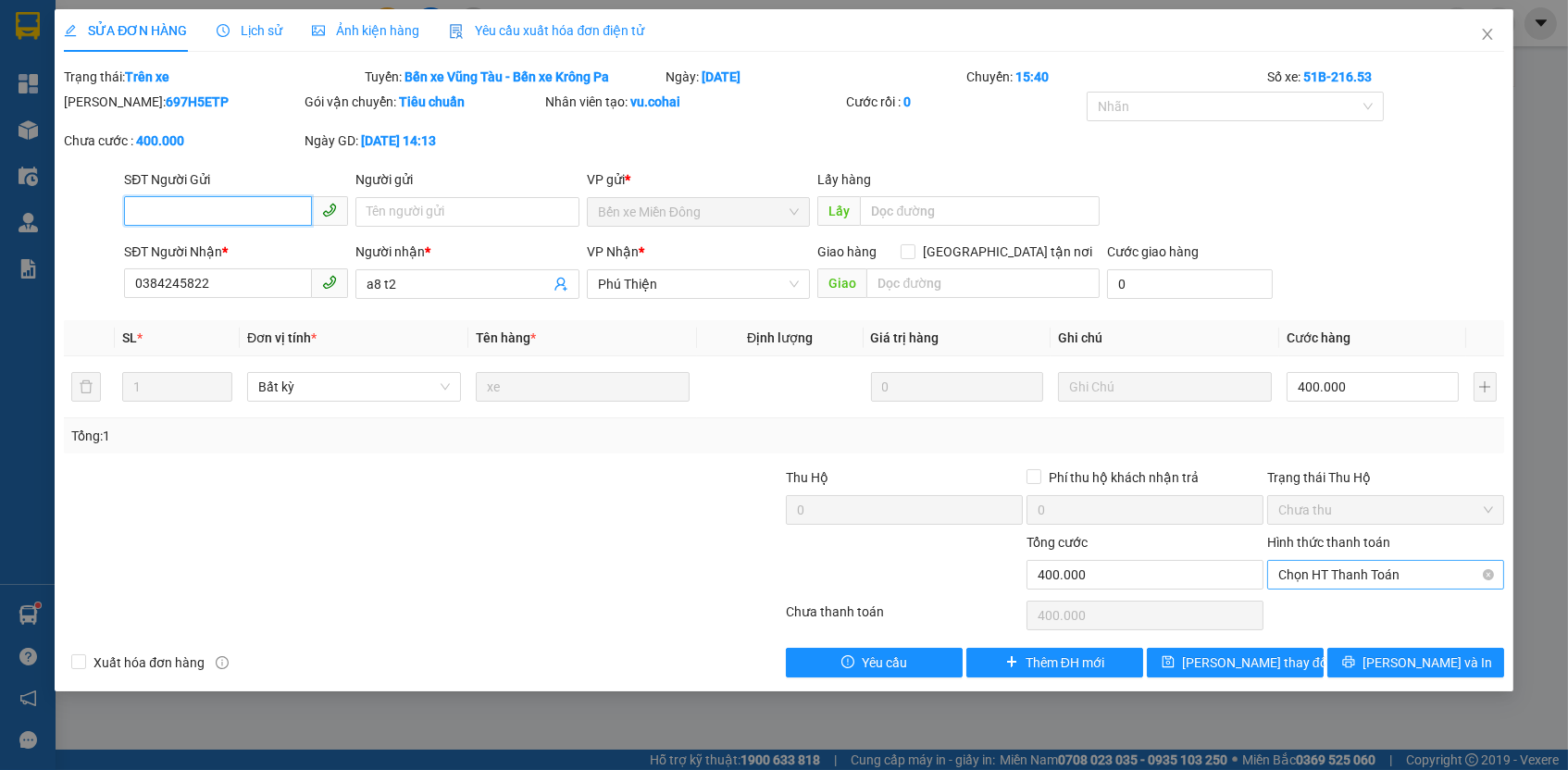
click at [1291, 575] on span "Chọn HT Thanh Toán" at bounding box center [1386, 574] width 215 height 28
click at [1305, 609] on div "Tại văn phòng" at bounding box center [1386, 606] width 215 height 20
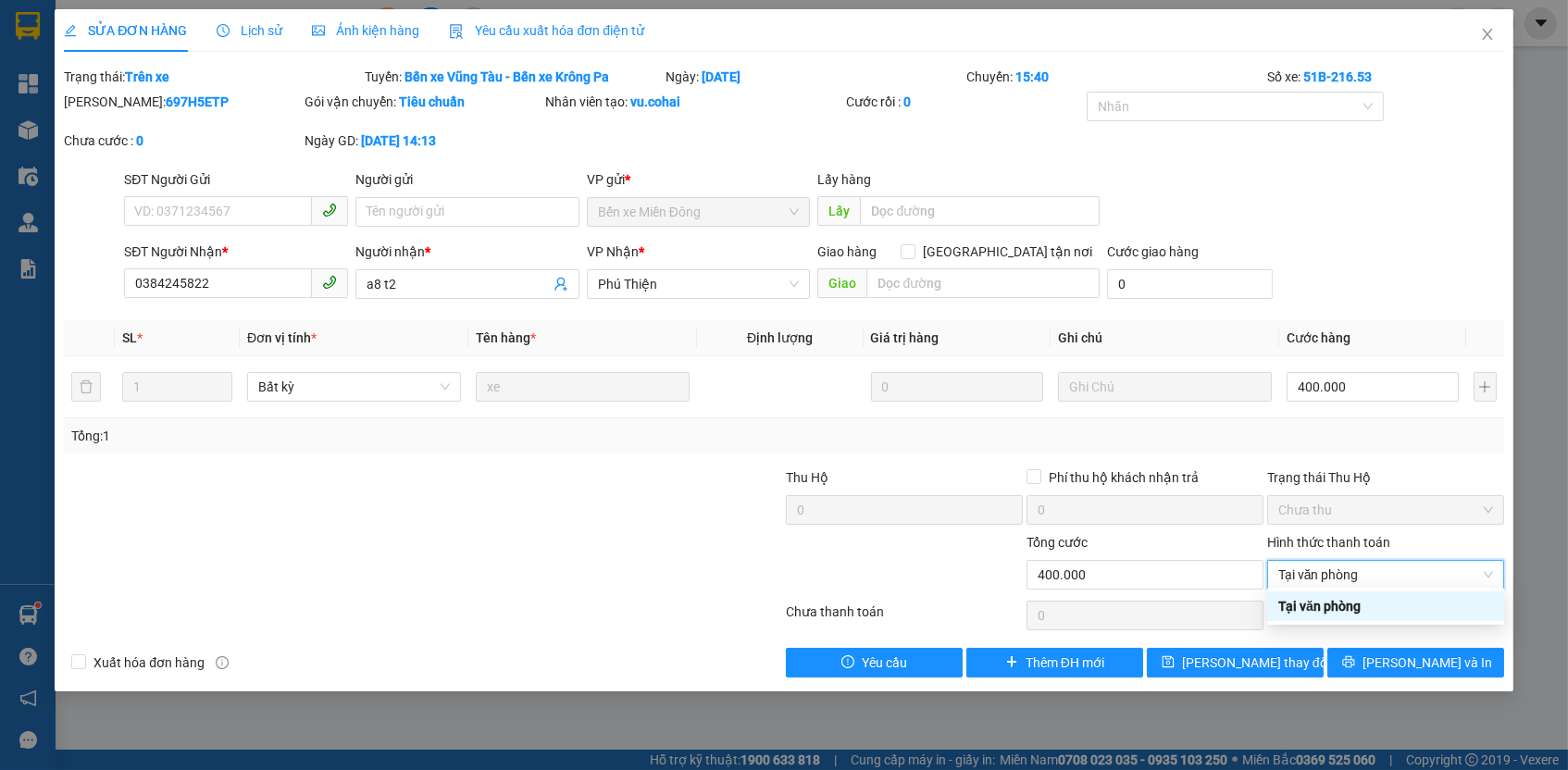
type input "0"
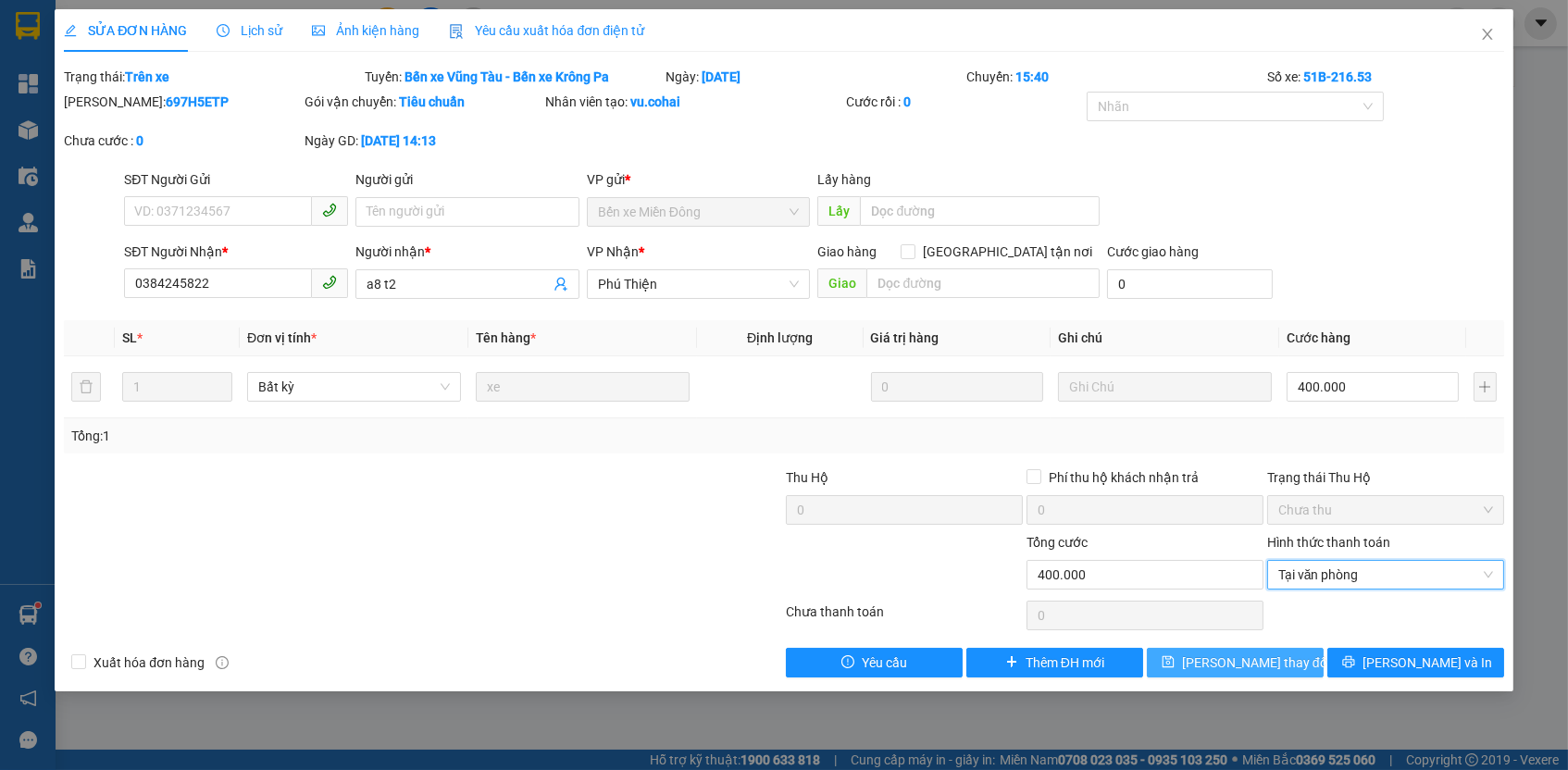
click at [1223, 653] on span "[PERSON_NAME] thay đổi" at bounding box center [1256, 662] width 148 height 20
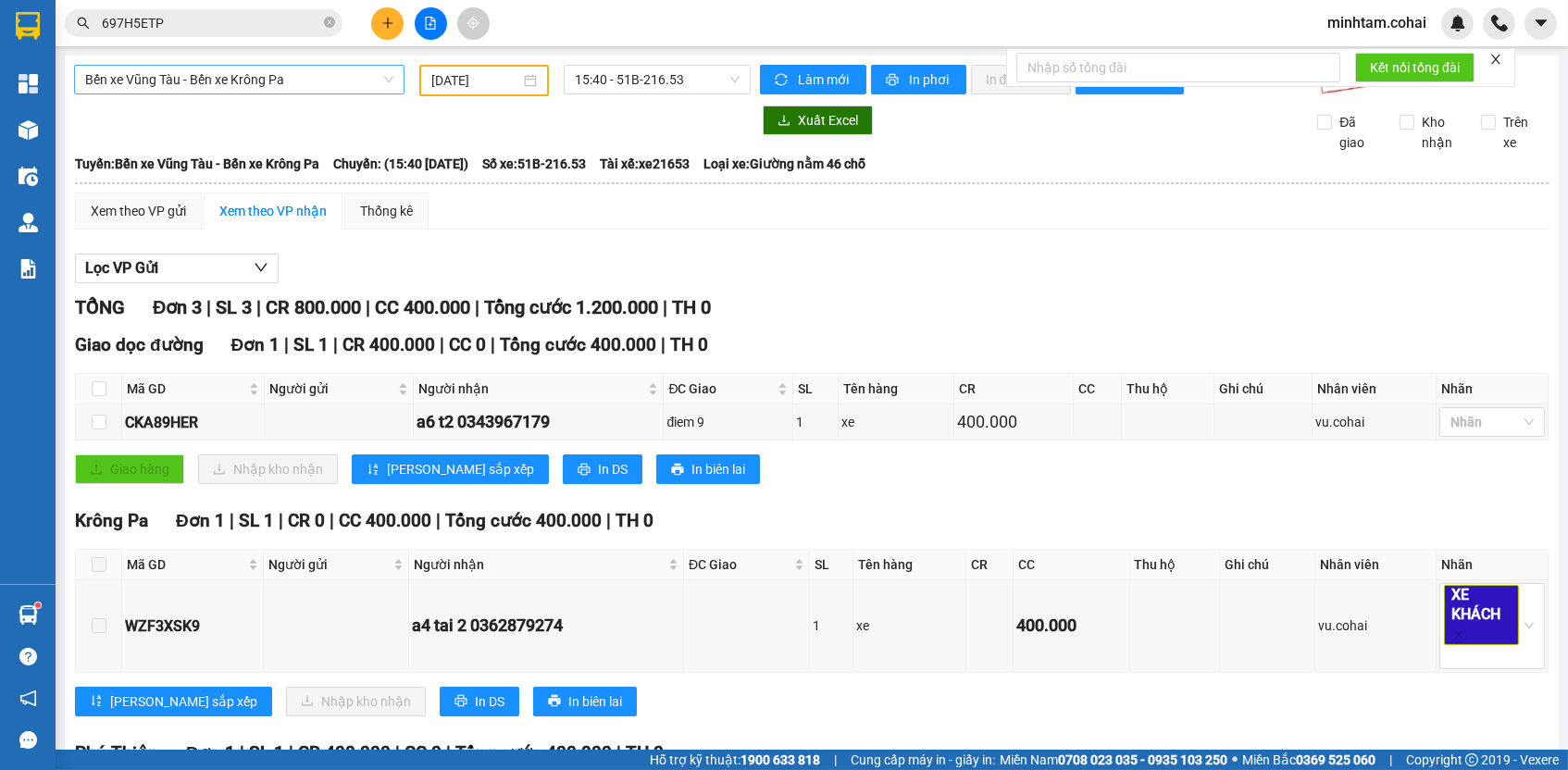
click at [253, 84] on span "Bến xe Vũng Tàu - Bến xe Krông Pa" at bounding box center [239, 79] width 308 height 28
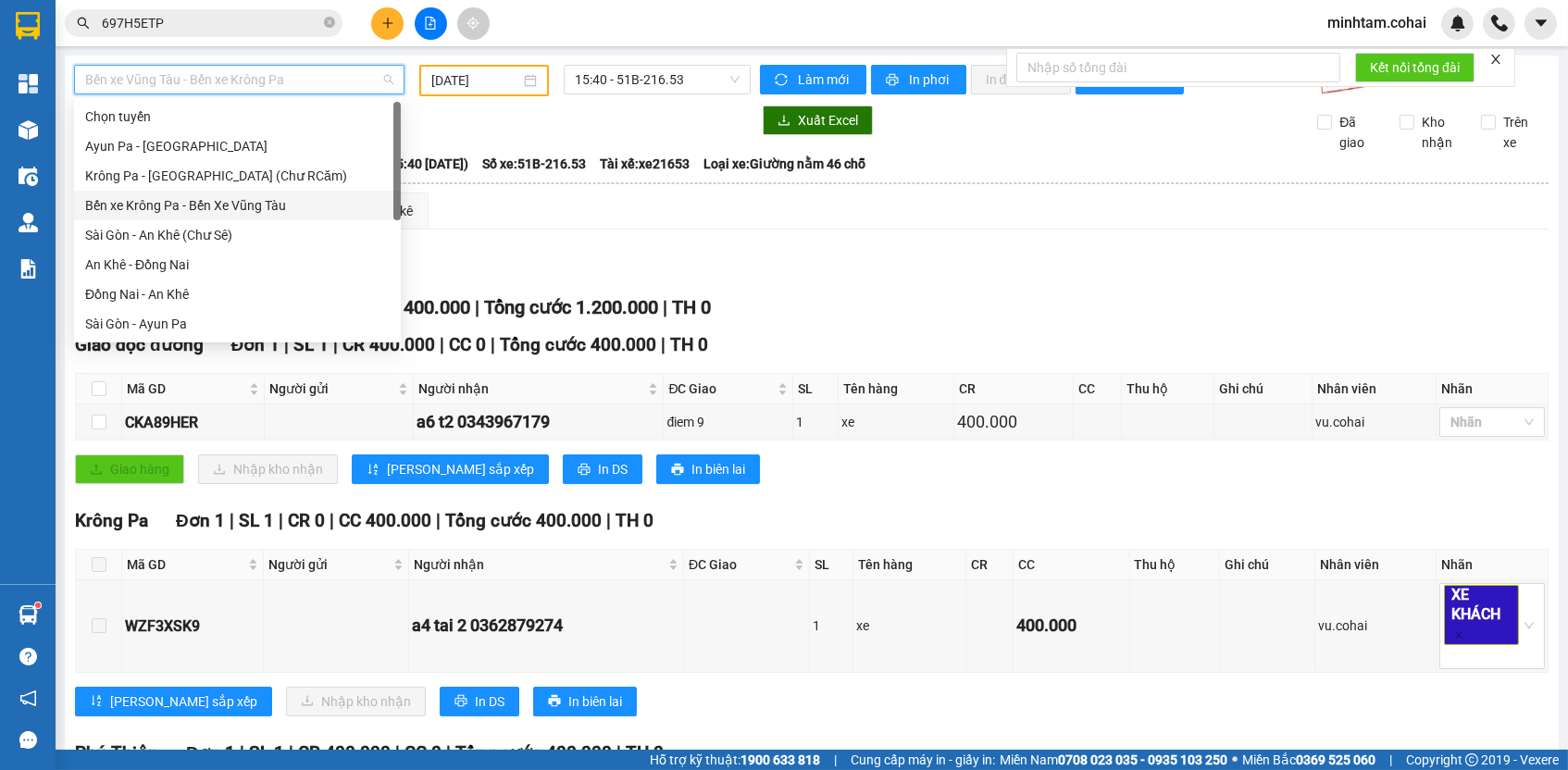
click at [258, 202] on div "Bến xe Krông Pa - Bến Xe Vũng Tàu" at bounding box center [237, 205] width 304 height 20
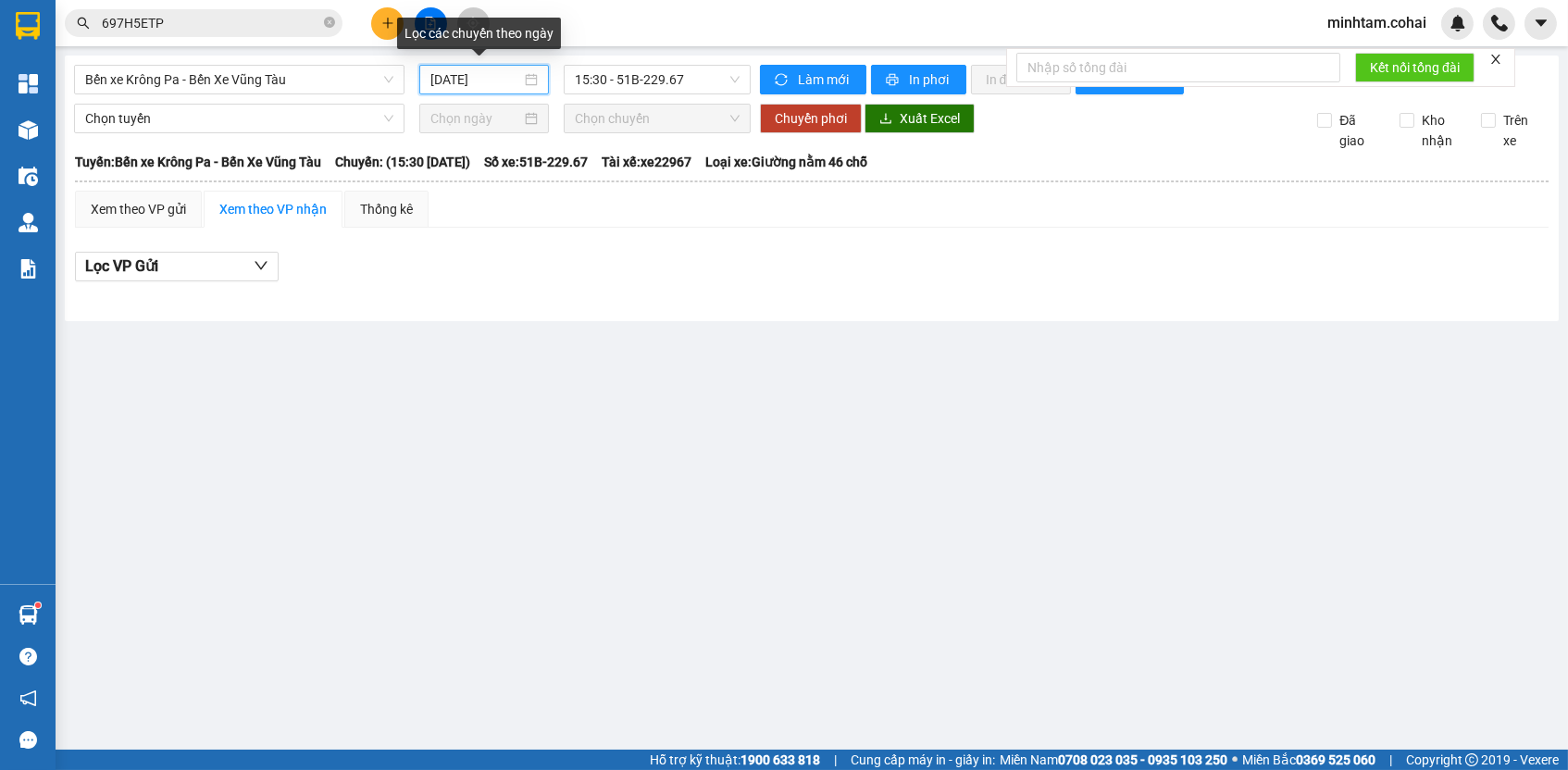
click at [478, 84] on input "[DATE]" at bounding box center [475, 79] width 91 height 20
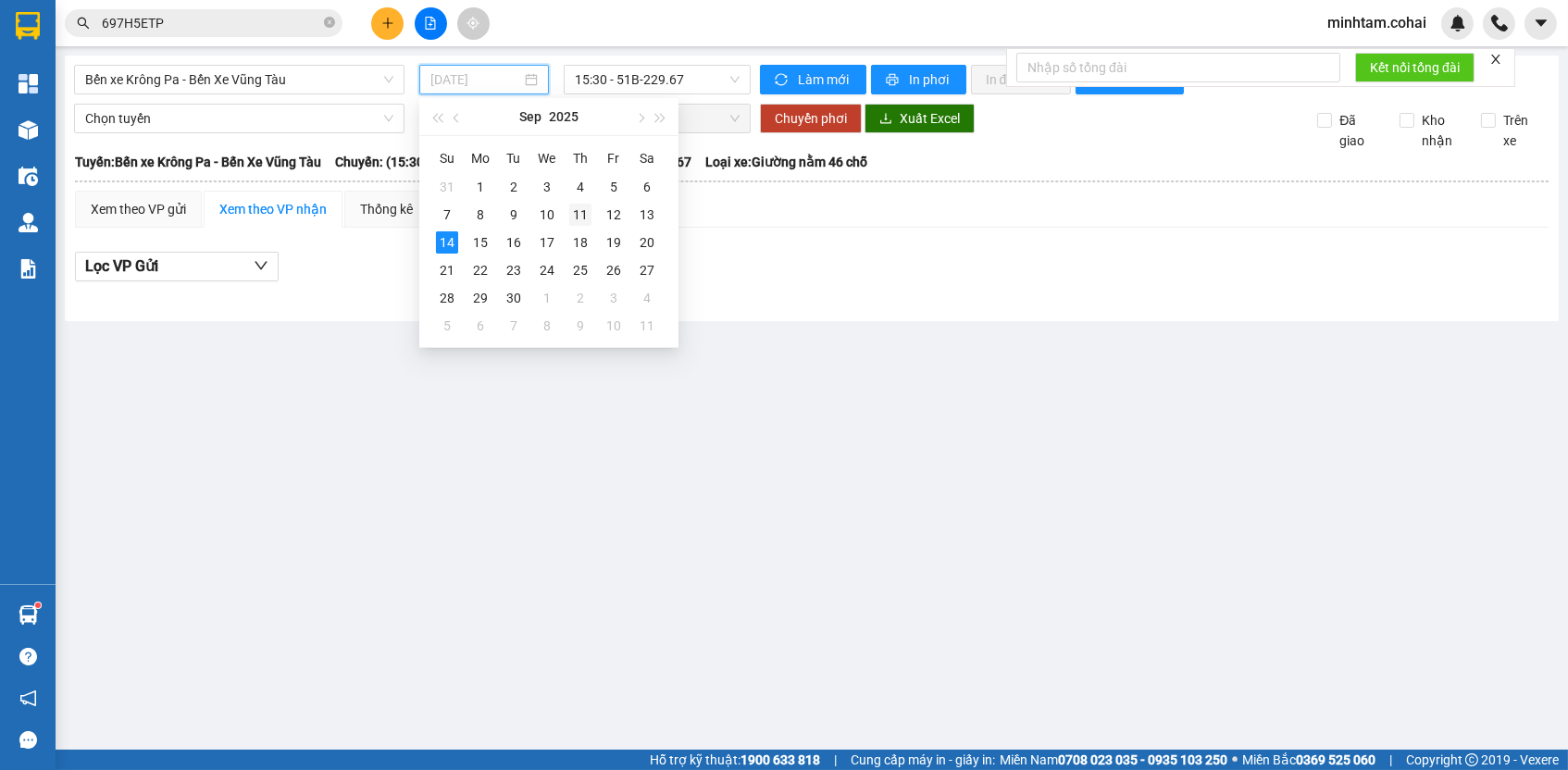
click at [570, 214] on div "11" at bounding box center [580, 214] width 22 height 22
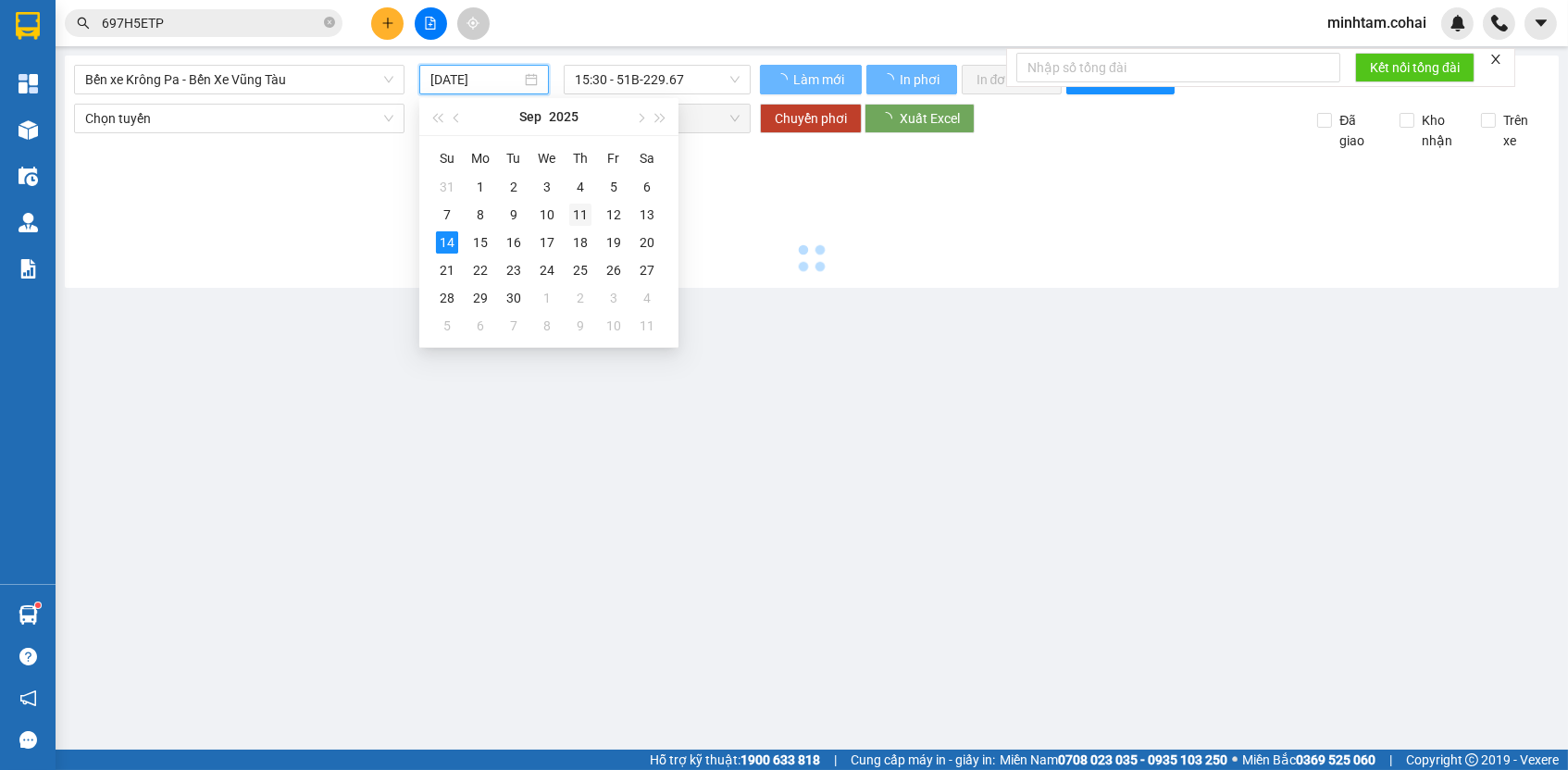
type input "[DATE]"
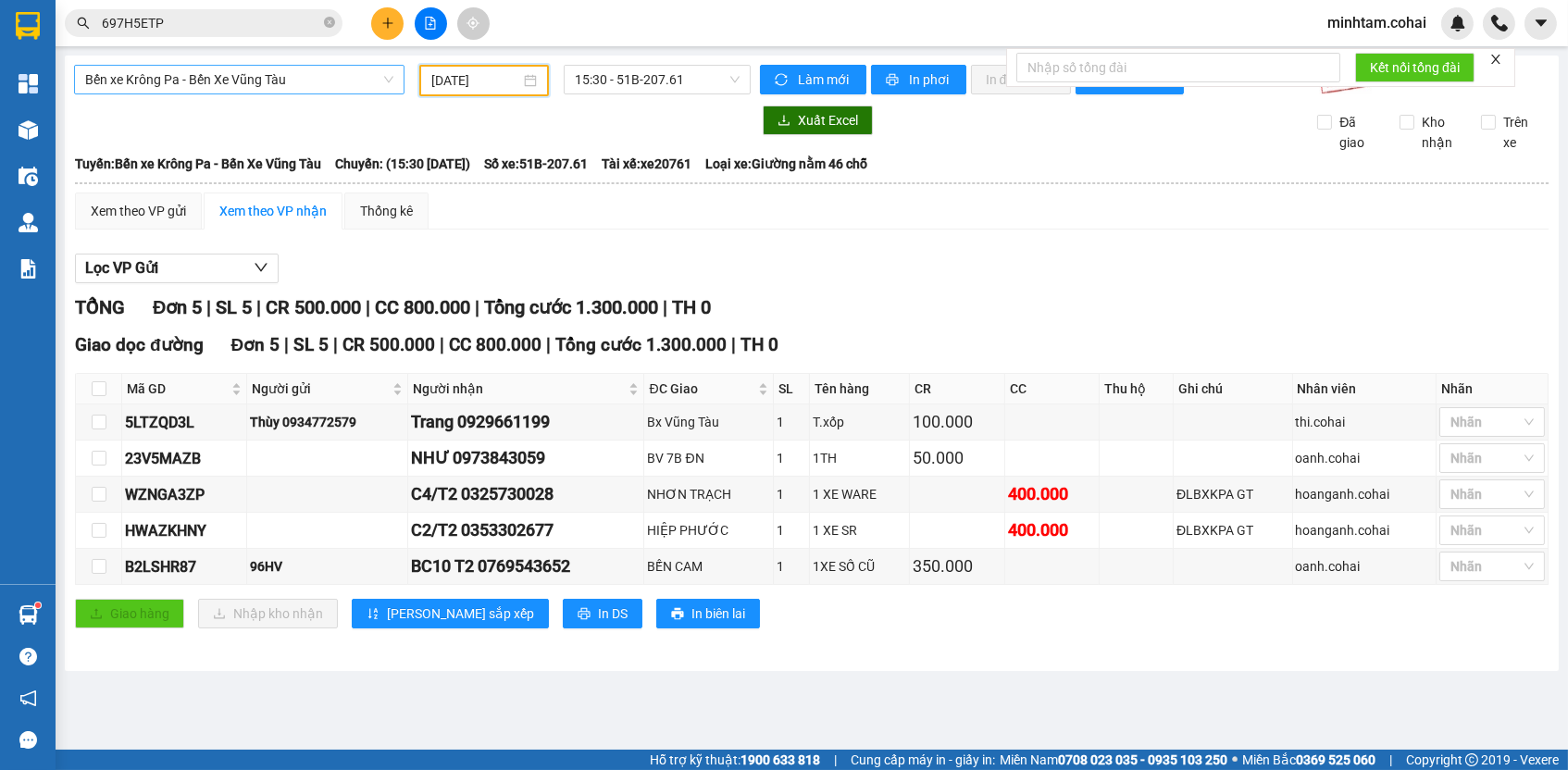
click at [261, 83] on span "Bến xe Krông Pa - Bến Xe Vũng Tàu" at bounding box center [239, 79] width 308 height 28
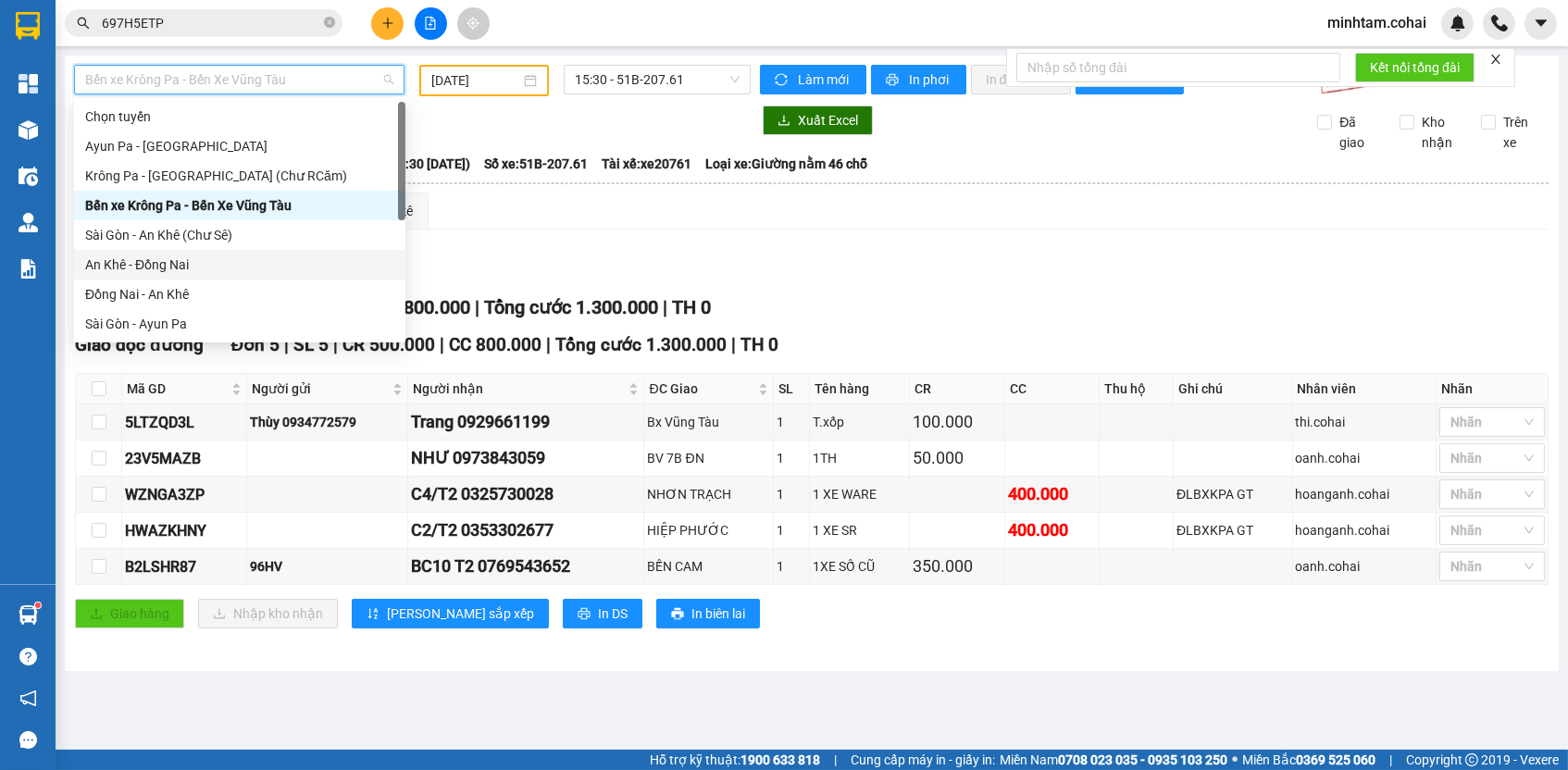
click at [223, 258] on div "An Khê - Đồng Nai" at bounding box center [240, 264] width 309 height 20
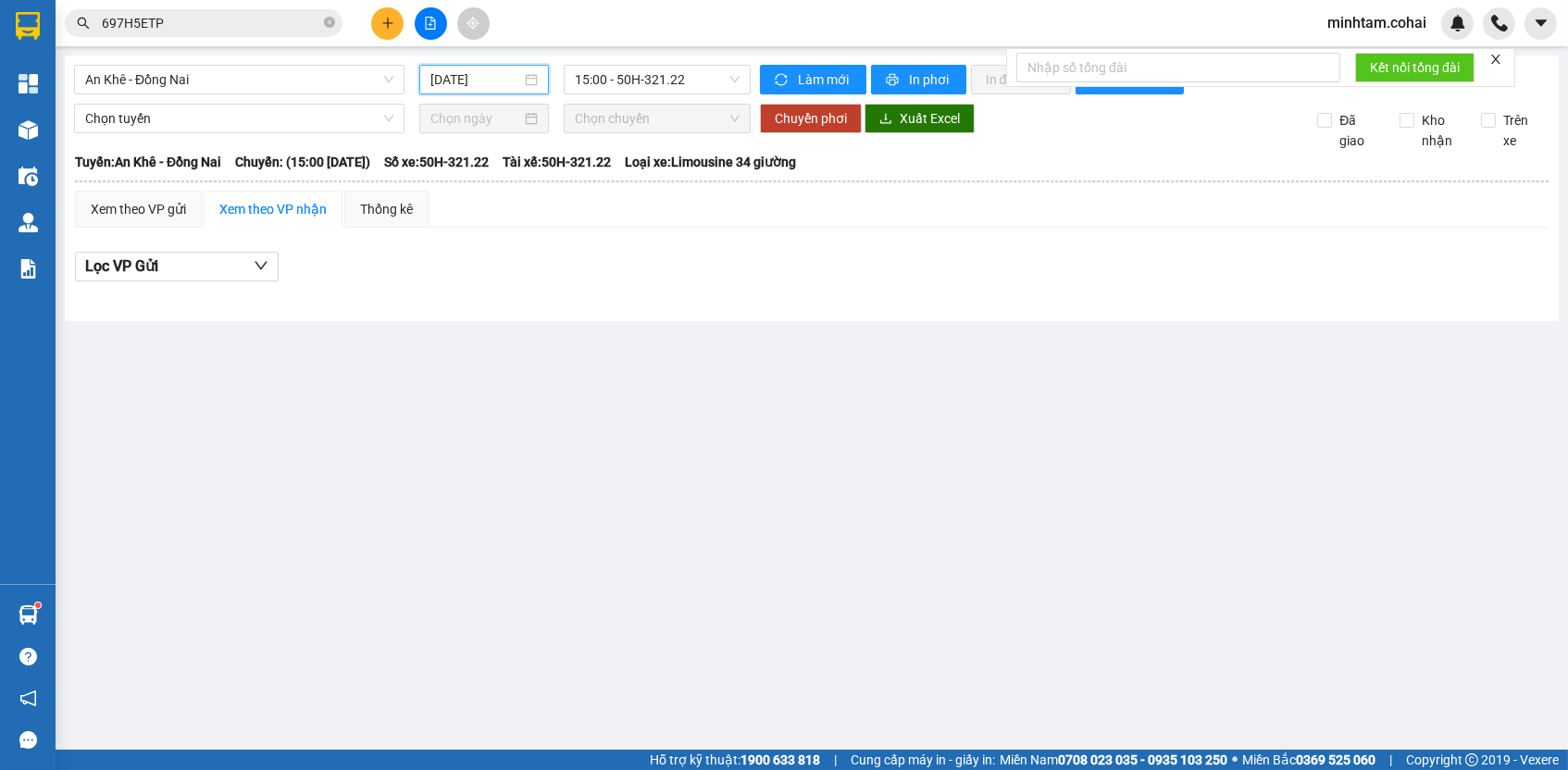
click at [461, 78] on input "[DATE]" at bounding box center [475, 79] width 91 height 20
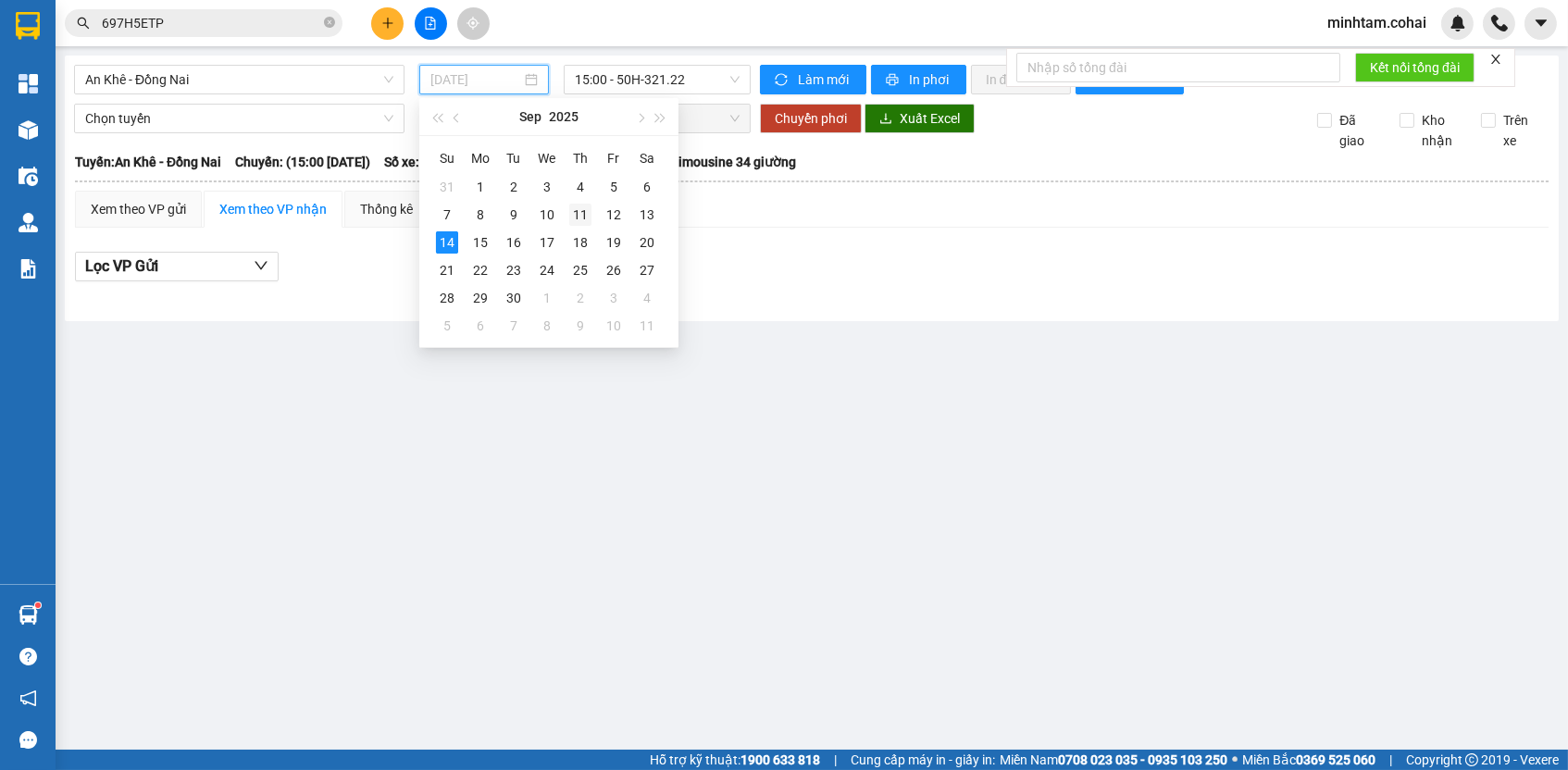
click at [582, 222] on div "11" at bounding box center [580, 214] width 22 height 22
type input "[DATE]"
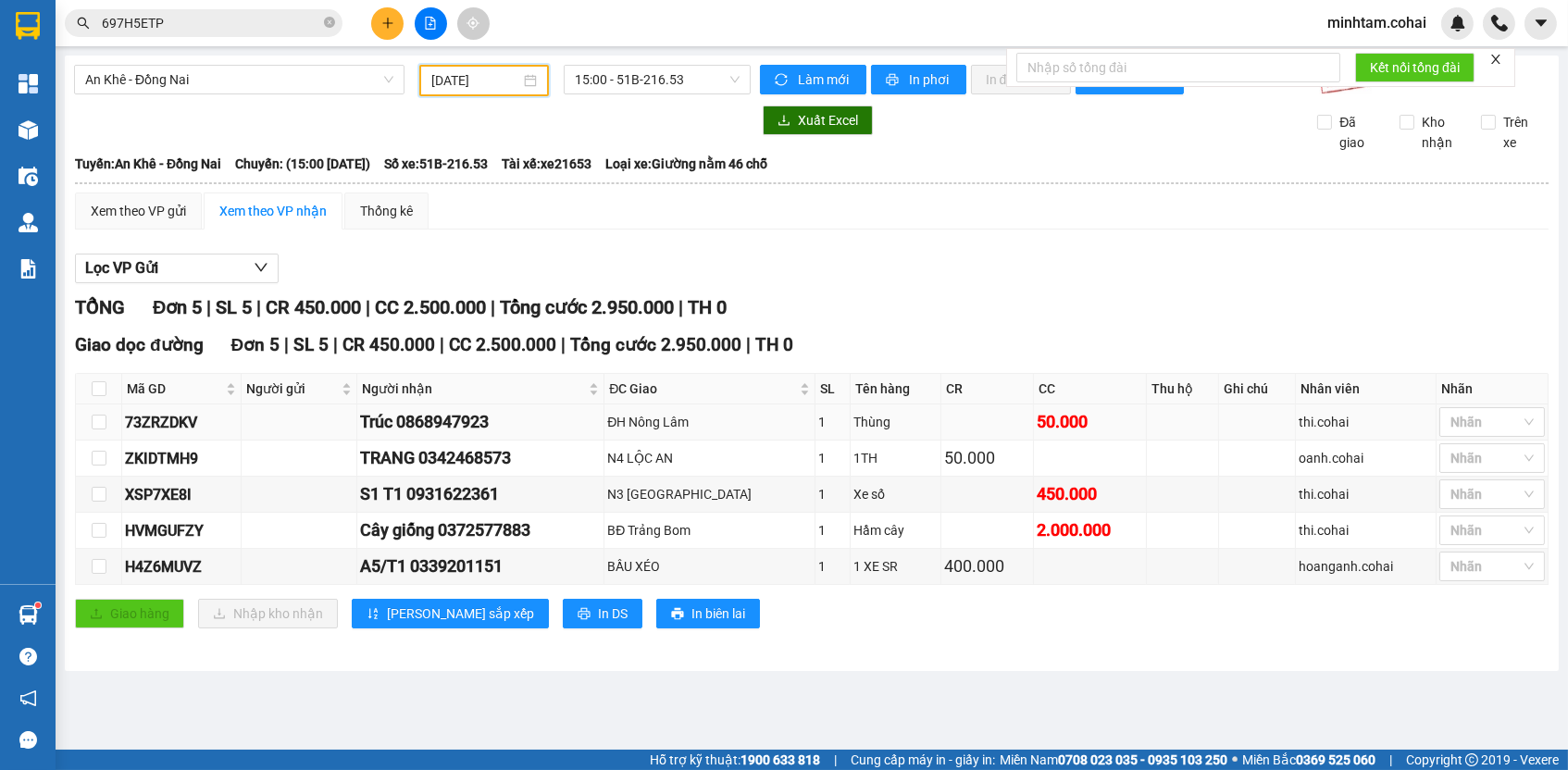
click at [183, 434] on div "73ZRZDKV" at bounding box center [181, 422] width 113 height 23
click at [231, 33] on input "697H5ETP" at bounding box center [211, 23] width 219 height 20
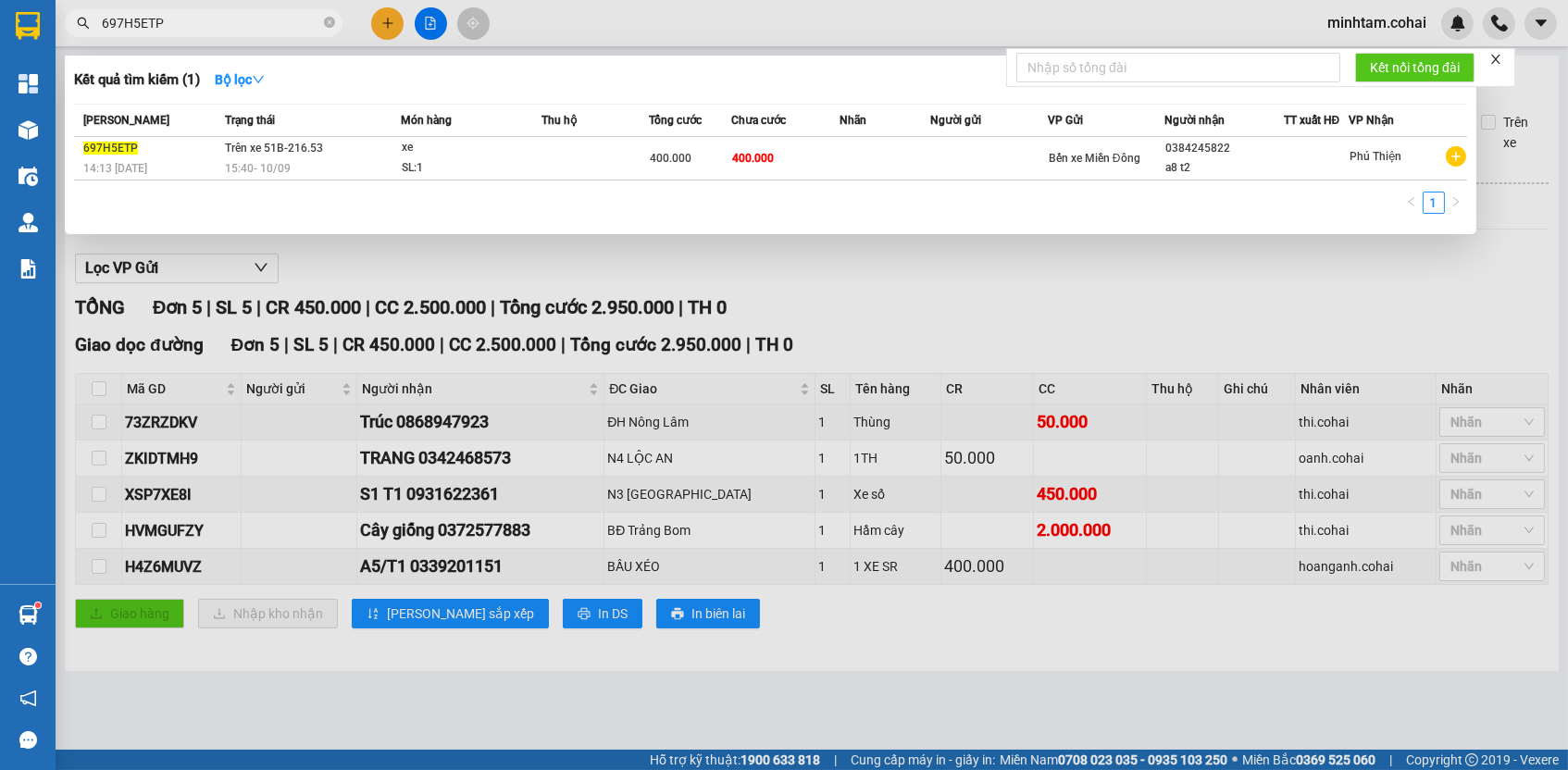
click at [231, 33] on input "697H5ETP" at bounding box center [211, 23] width 219 height 20
paste input "73ZRZDKV"
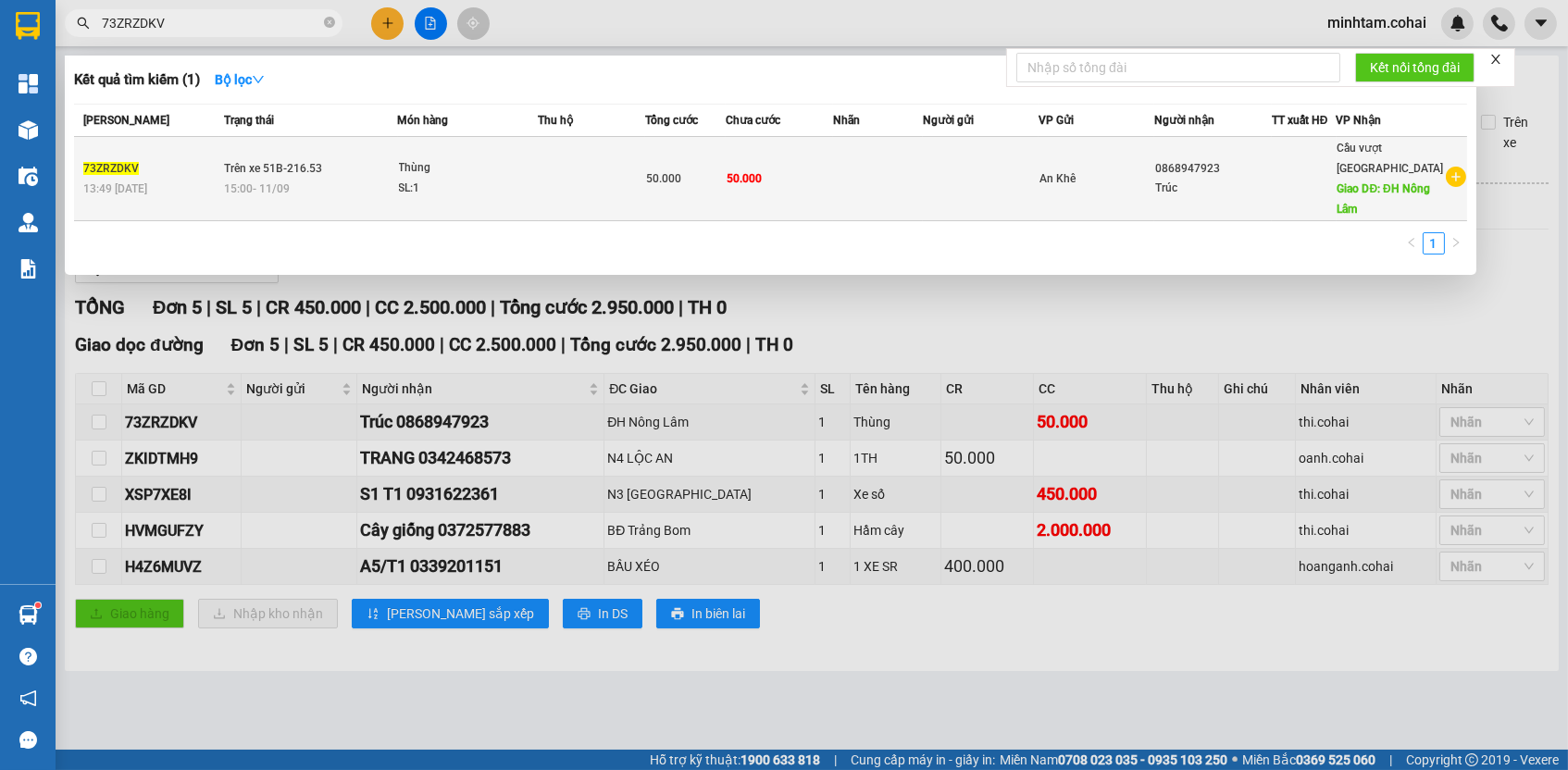
type input "73ZRZDKV"
click at [793, 159] on td "50.000" at bounding box center [779, 180] width 107 height 84
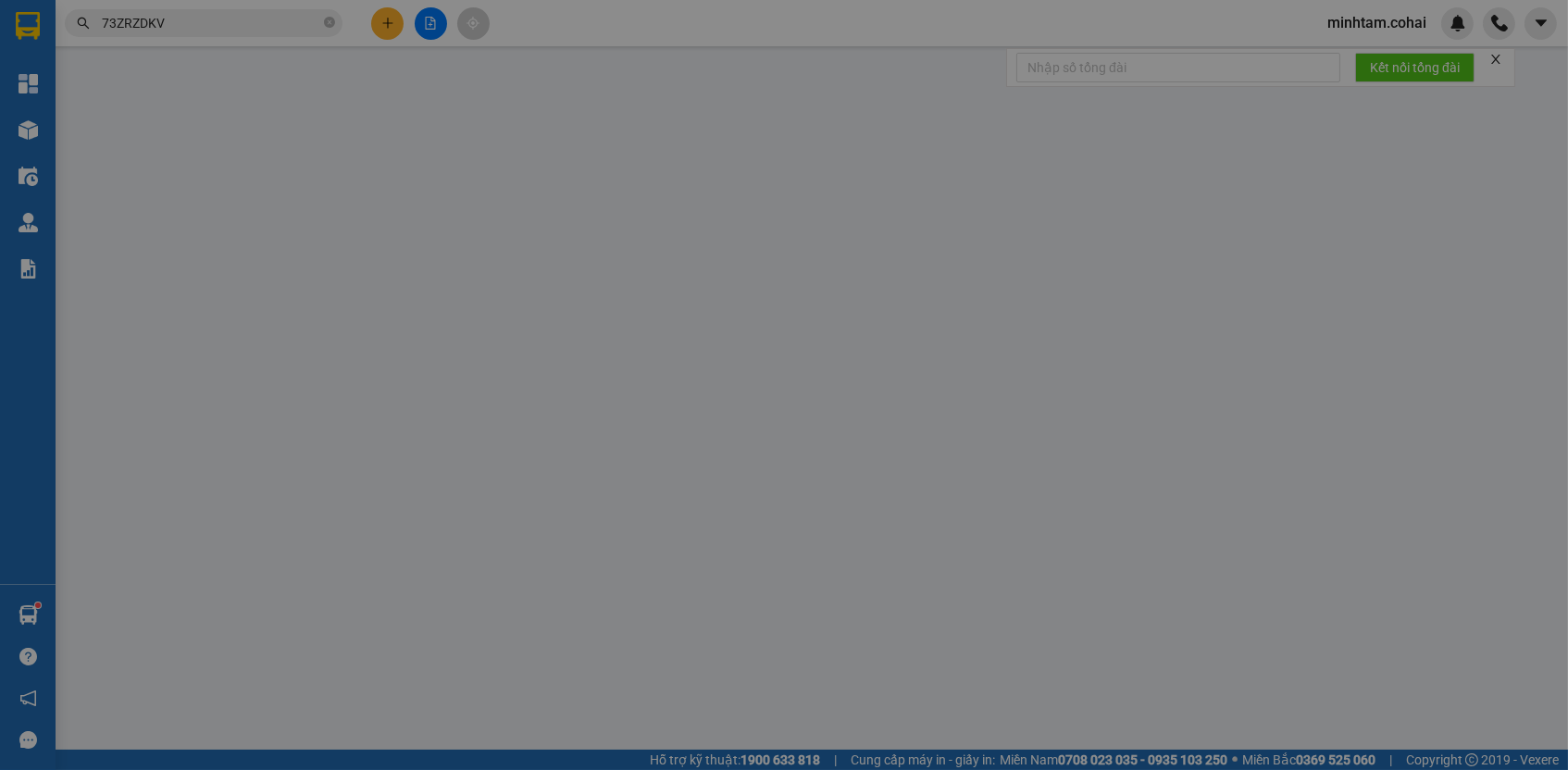
type input "0868947923"
type input "Trúc"
type input "ĐH Nông Lâm"
type input "50.000"
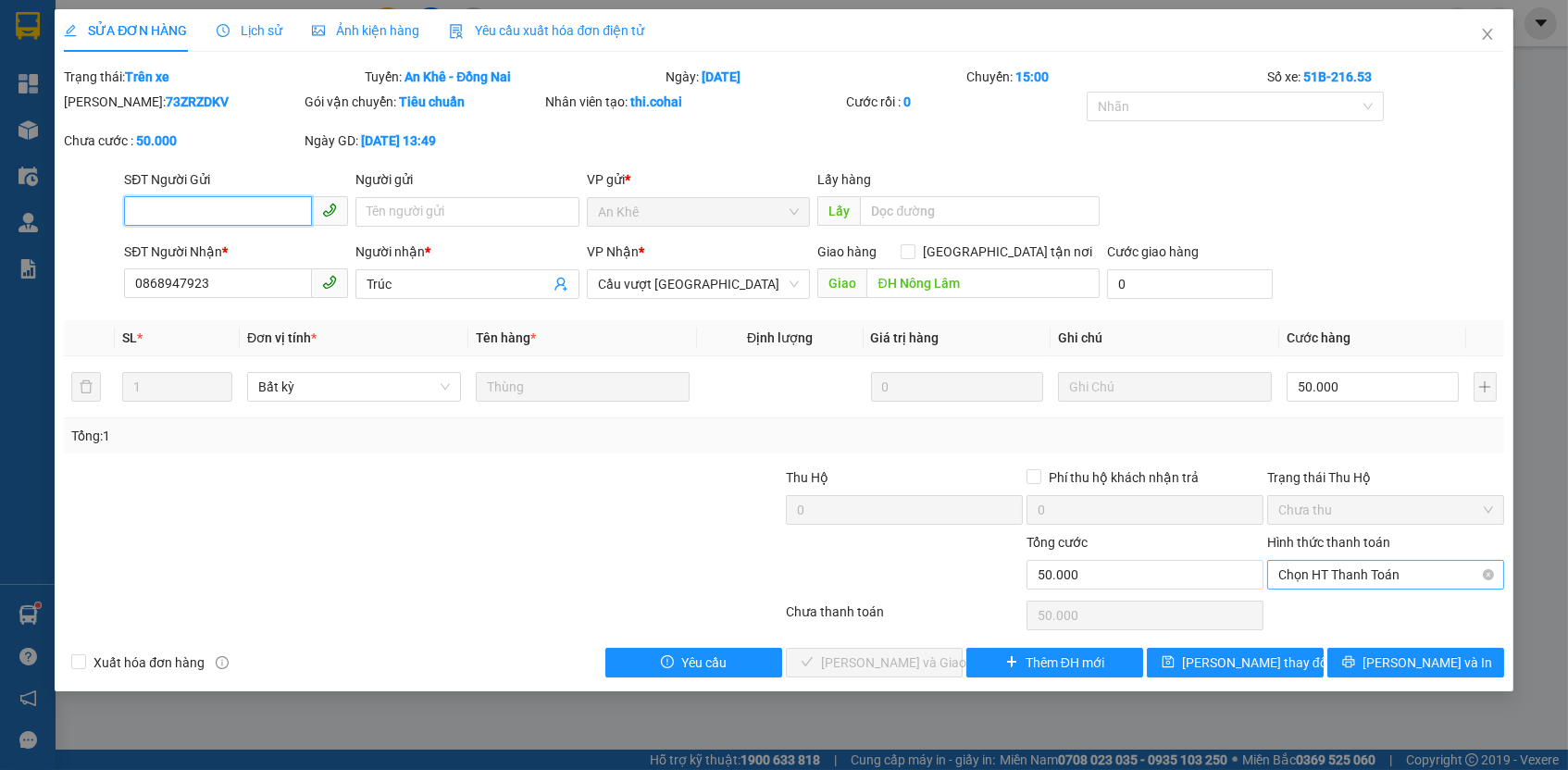
click at [1313, 563] on span "Chọn HT Thanh Toán" at bounding box center [1386, 574] width 215 height 28
click at [1291, 613] on div "Tại văn phòng" at bounding box center [1386, 606] width 215 height 20
type input "0"
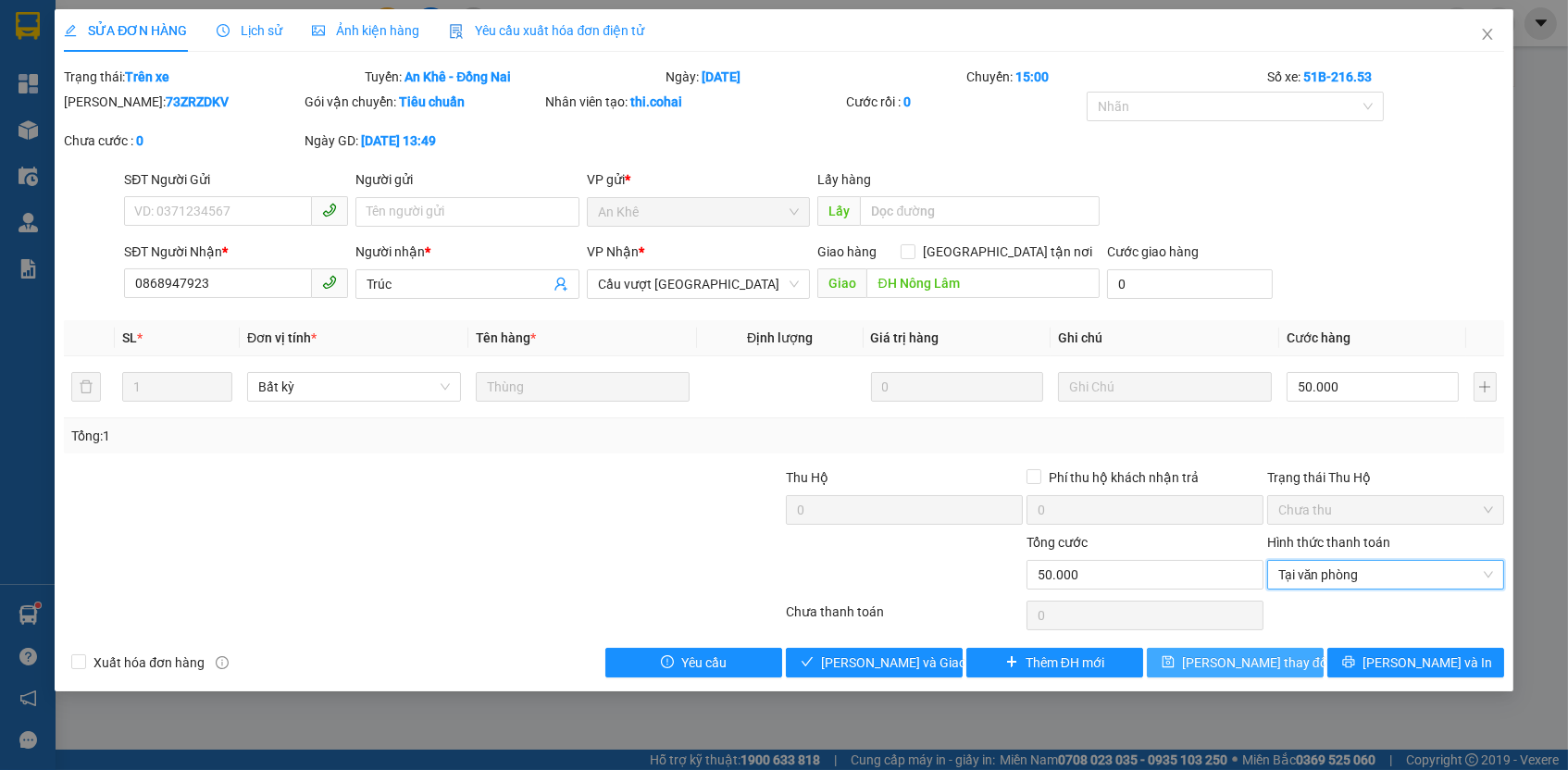
click at [1273, 648] on button "[PERSON_NAME] thay đổi" at bounding box center [1235, 662] width 177 height 30
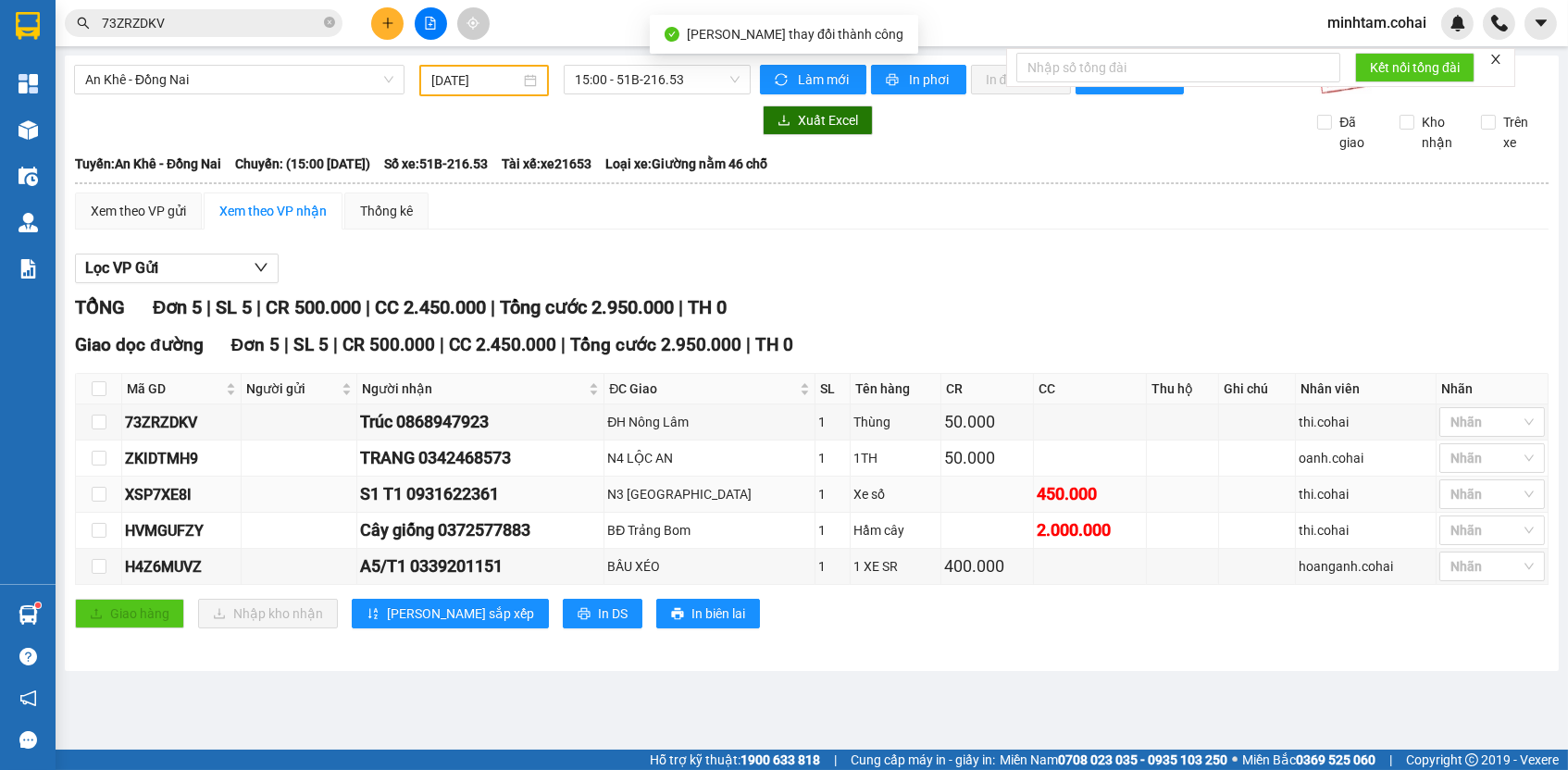
click at [184, 507] on div "XSP7XE8I" at bounding box center [181, 494] width 113 height 23
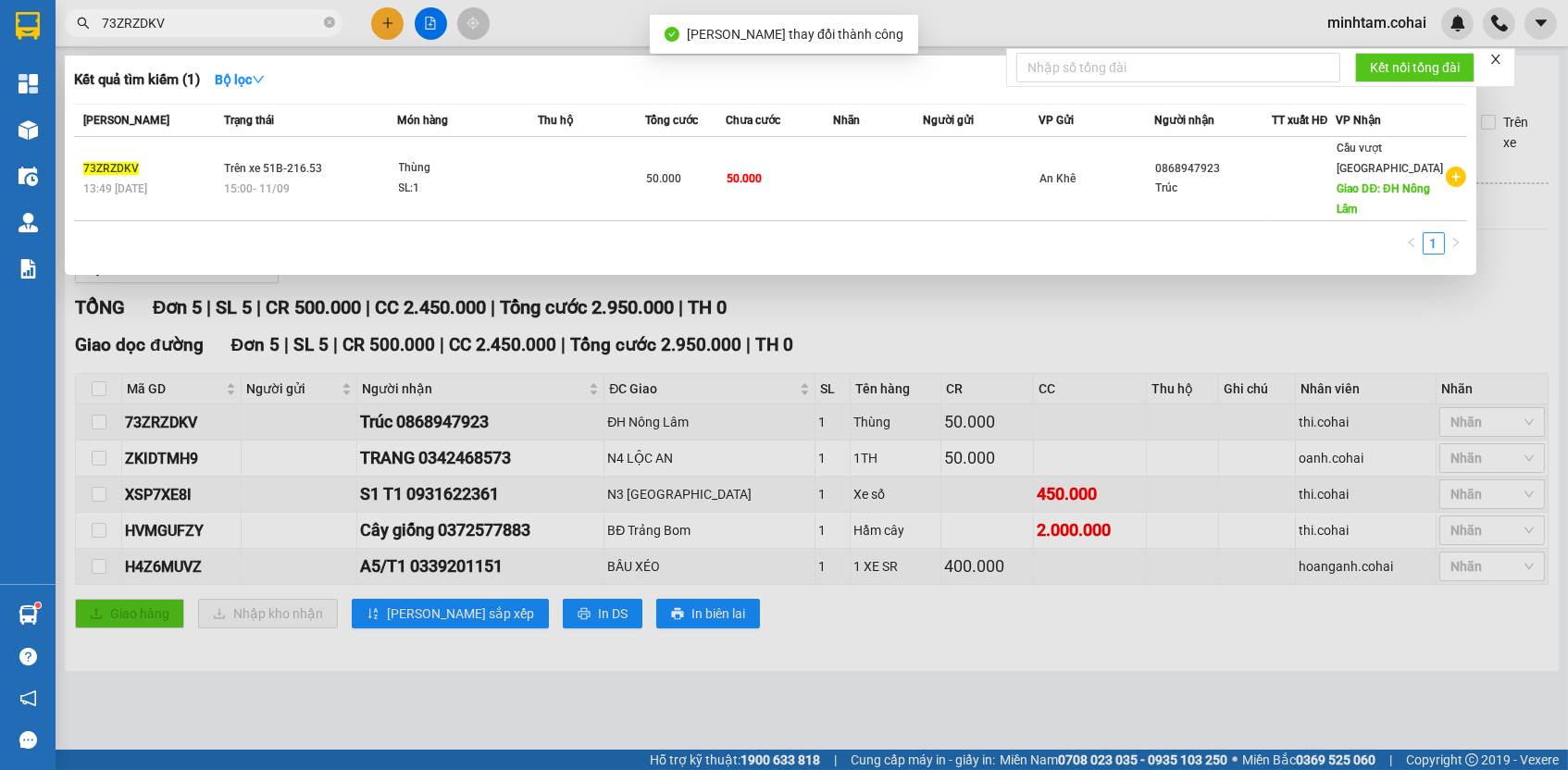
click at [284, 28] on input "73ZRZDKV" at bounding box center [211, 23] width 219 height 20
paste input "XSP7XE8I"
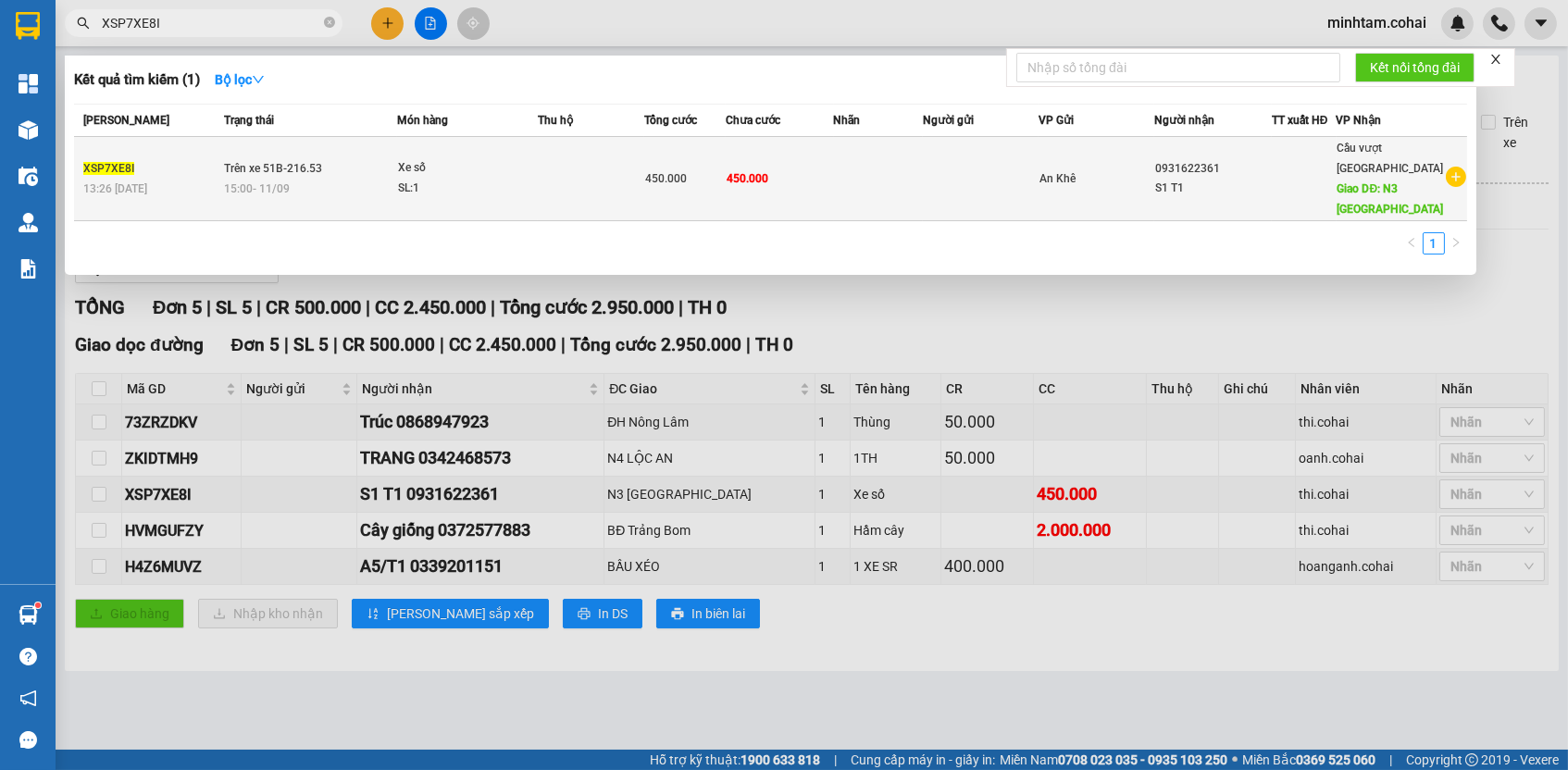
type input "XSP7XE8I"
click at [784, 170] on td "450.000" at bounding box center [779, 180] width 107 height 84
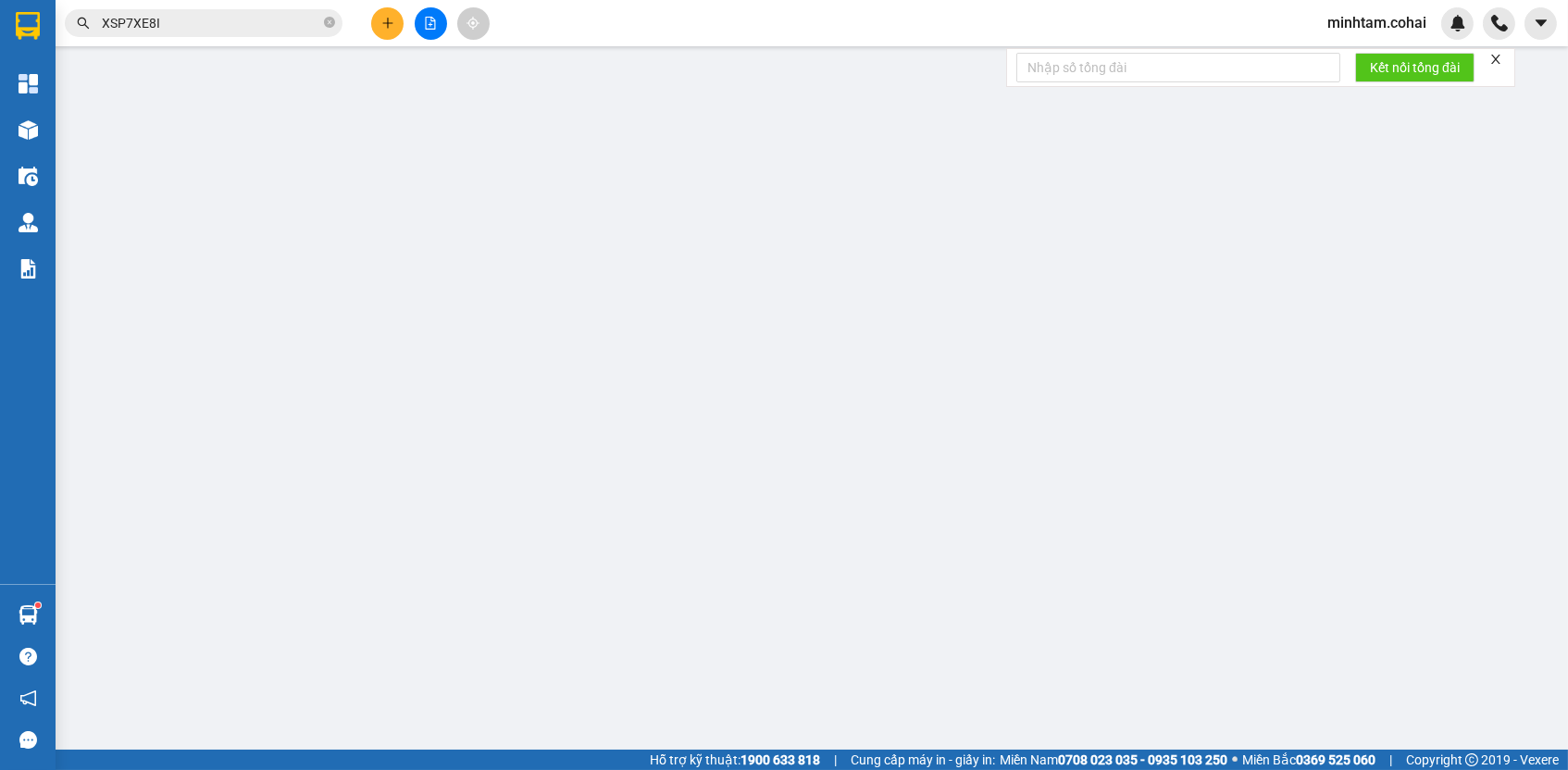
type input "0931622361"
type input "S1 T1"
type input "N3 [GEOGRAPHIC_DATA]"
type input "450.000"
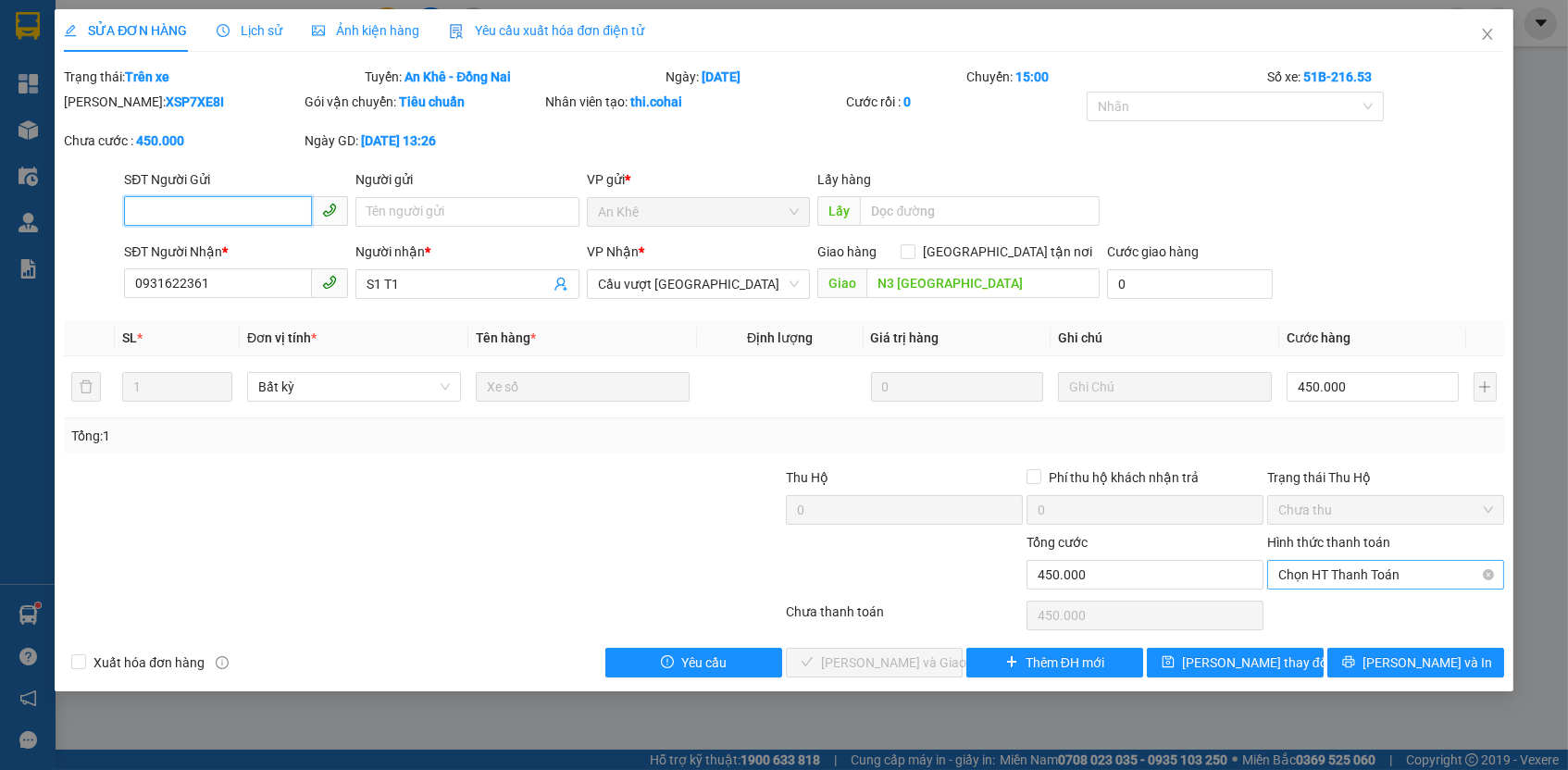
click at [1384, 575] on span "Chọn HT Thanh Toán" at bounding box center [1386, 574] width 215 height 28
click at [1354, 622] on div "Total Paid Fee 0 Total UnPaid Fee 450.000 Cash Collection Total Fee Trạng thái:…" at bounding box center [784, 372] width 1439 height 612
click at [1342, 606] on div "Chọn HT Thanh Toán" at bounding box center [1385, 615] width 241 height 37
drag, startPoint x: 1332, startPoint y: 573, endPoint x: 1317, endPoint y: 604, distance: 34.4
click at [1331, 573] on span "Chọn HT Thanh Toán" at bounding box center [1386, 574] width 215 height 28
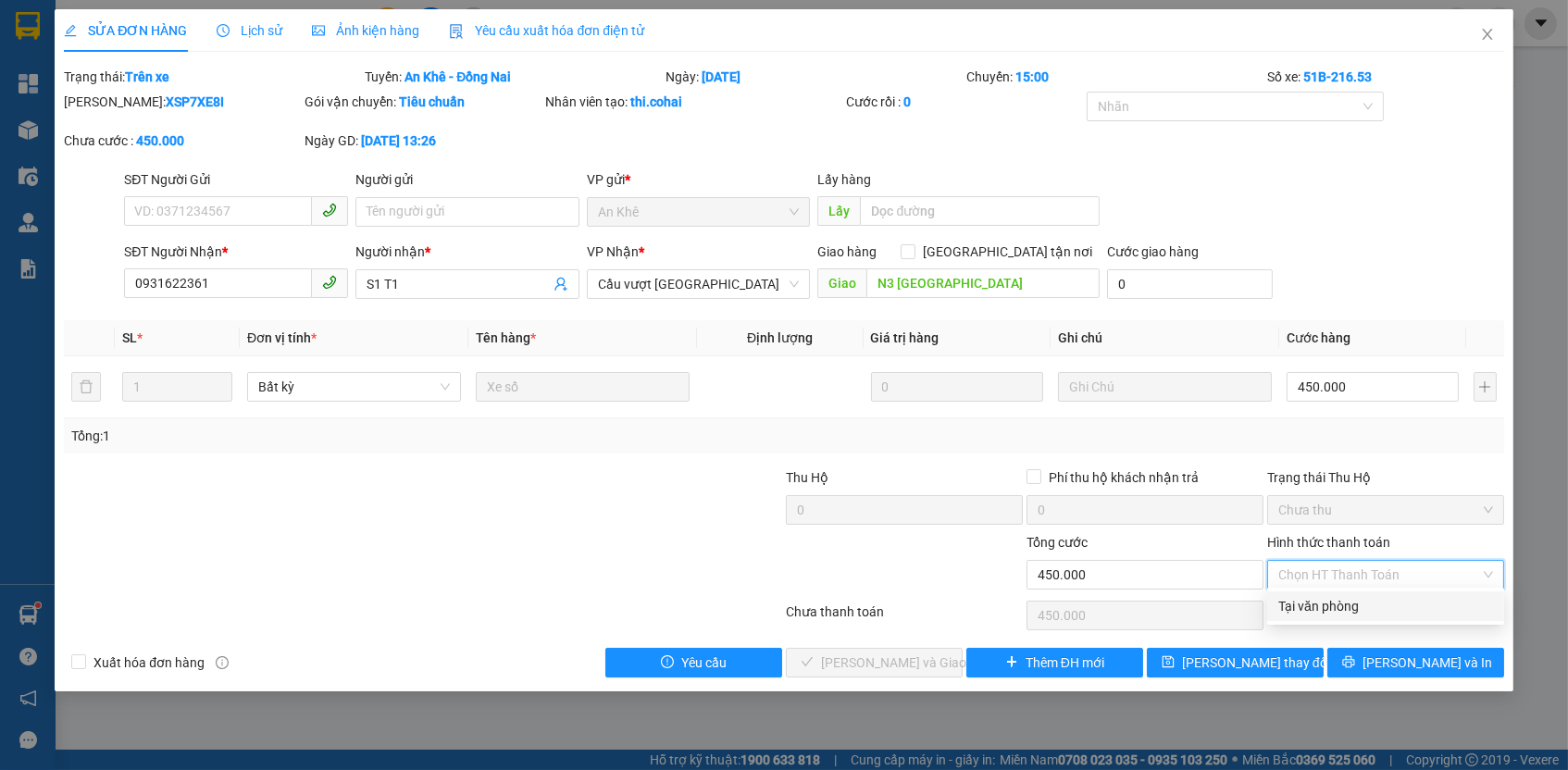
click at [1317, 604] on div "Tại văn phòng" at bounding box center [1386, 606] width 215 height 20
type input "0"
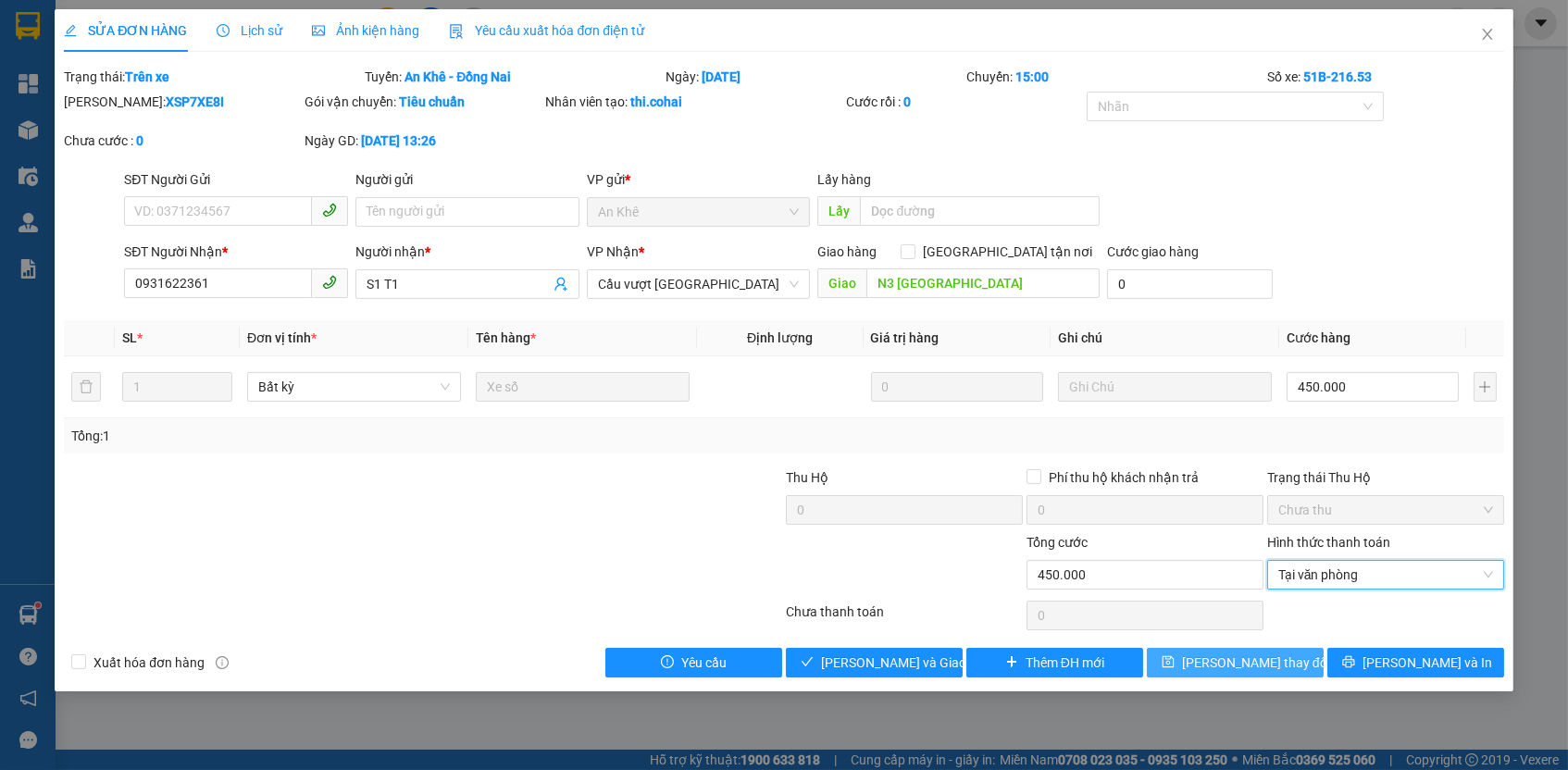
click at [1254, 670] on button "[PERSON_NAME] thay đổi" at bounding box center [1235, 662] width 177 height 30
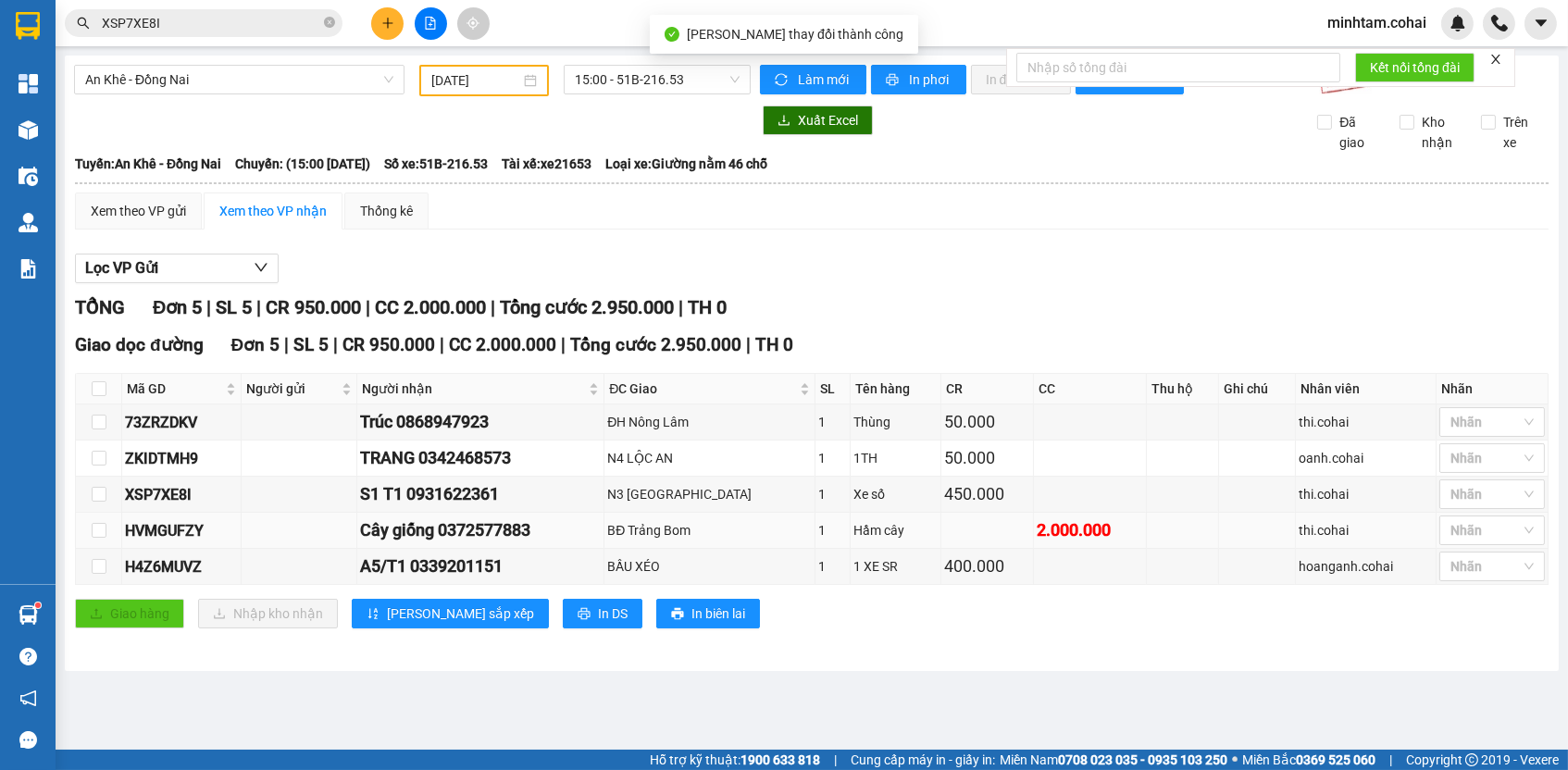
click at [187, 532] on div "HVMGUFZY" at bounding box center [181, 531] width 113 height 23
click at [212, 25] on input "XSP7XE8I" at bounding box center [211, 23] width 219 height 20
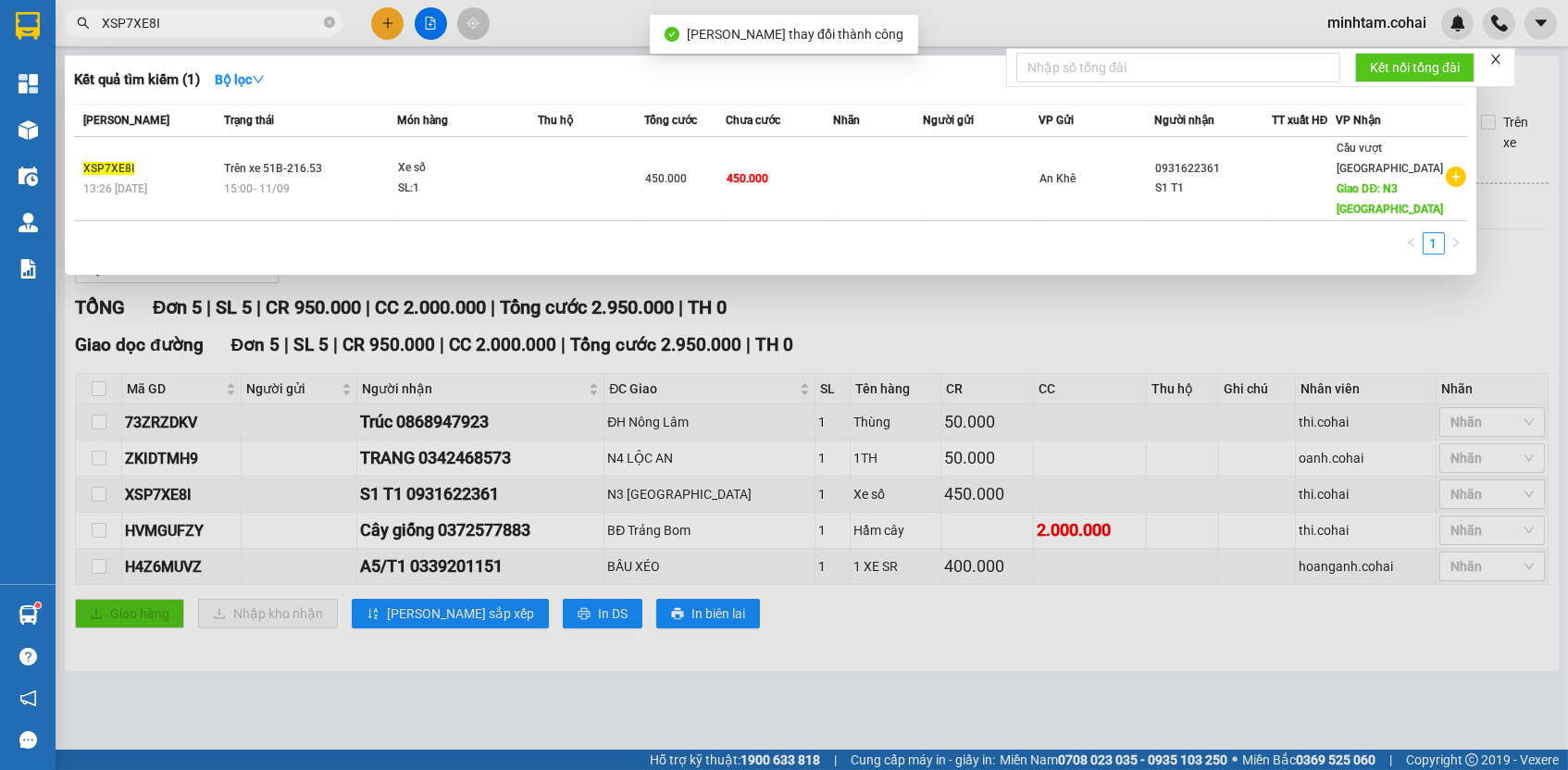
click at [212, 25] on input "XSP7XE8I" at bounding box center [211, 23] width 219 height 20
paste input "HVMGUFZY"
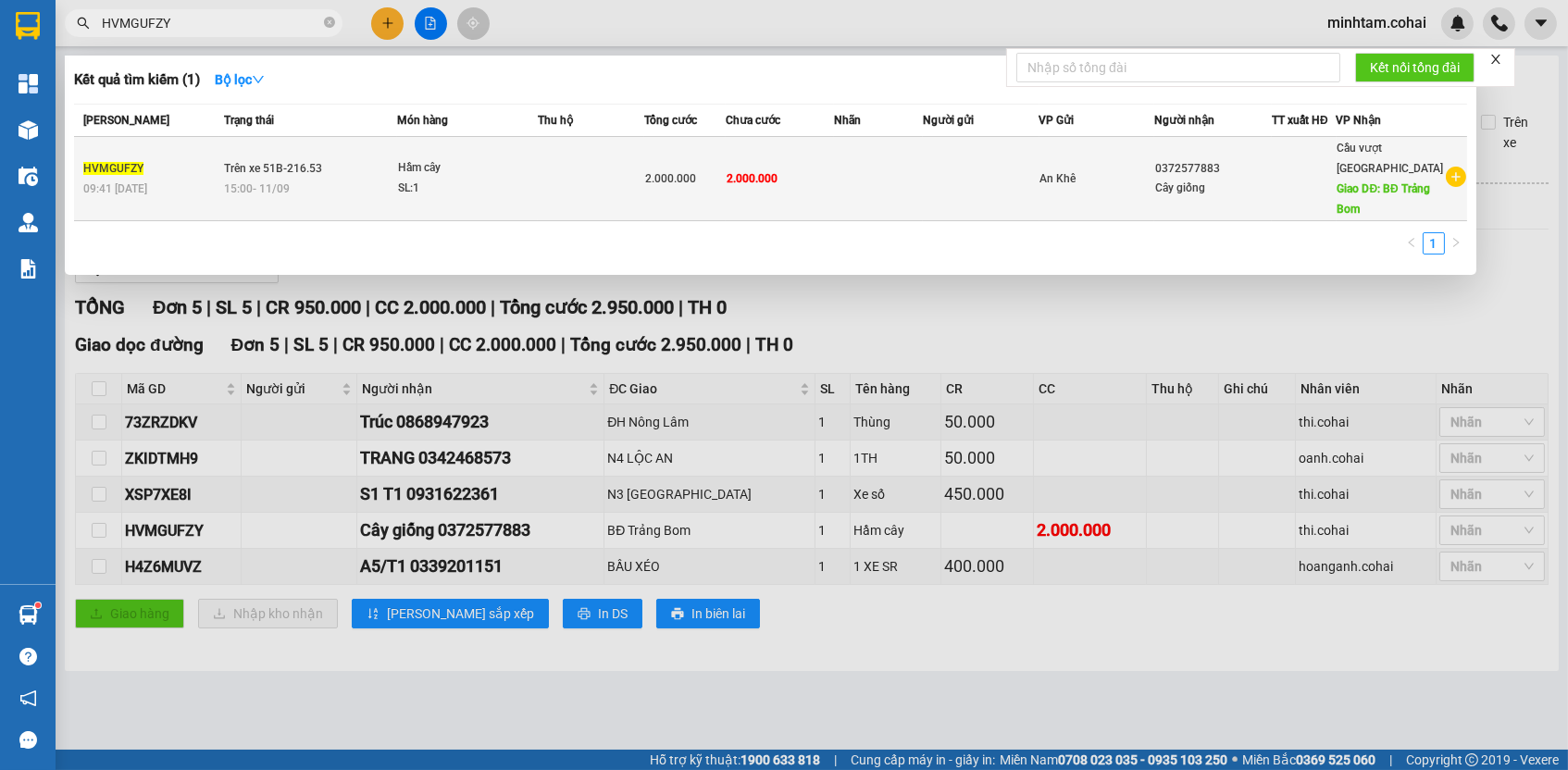
type input "HVMGUFZY"
click at [879, 144] on td at bounding box center [878, 180] width 89 height 84
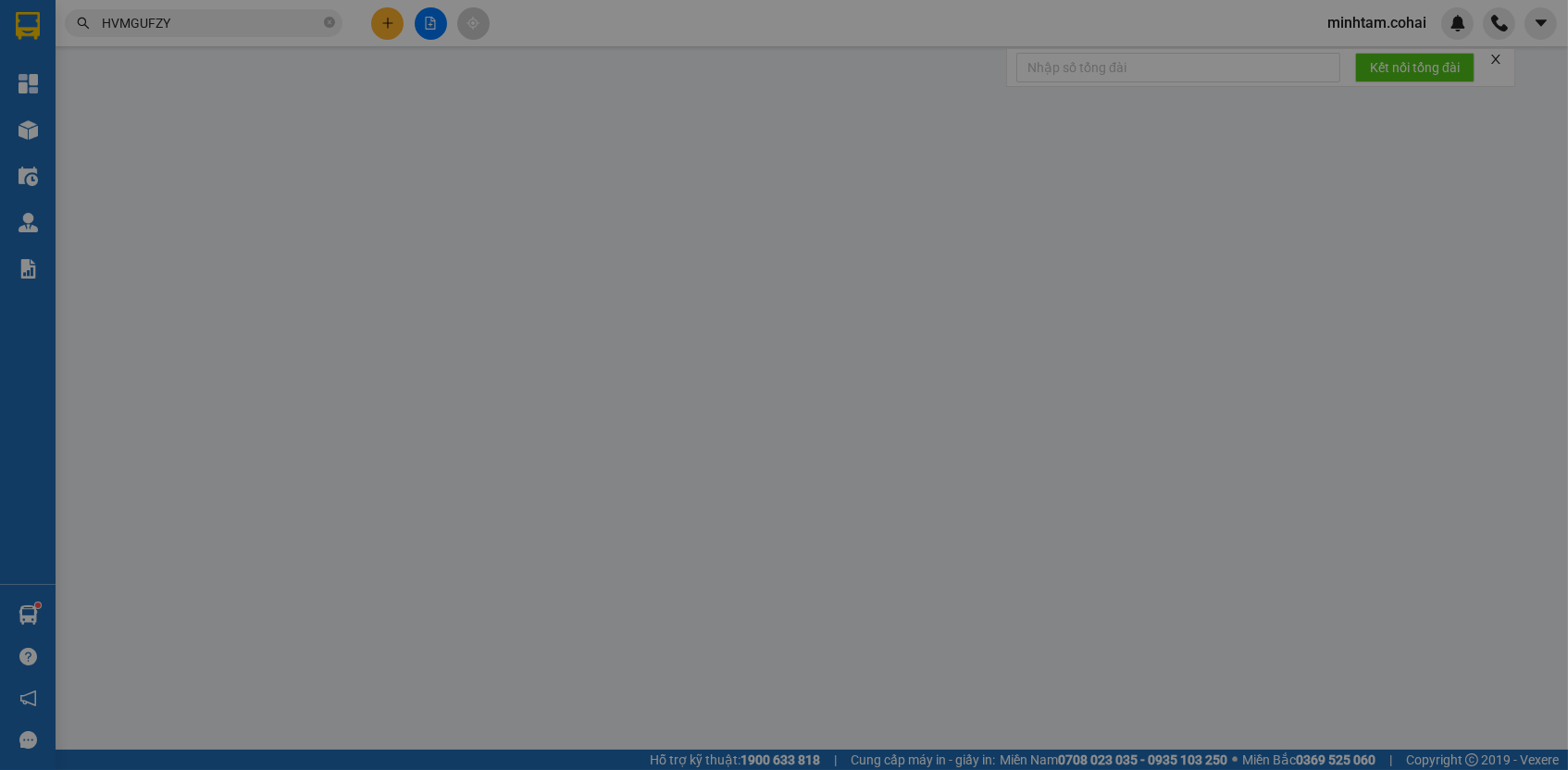
type input "0372577883"
type input "Cây giống"
type input "BĐ Trảng Bom"
type input "2.000.000"
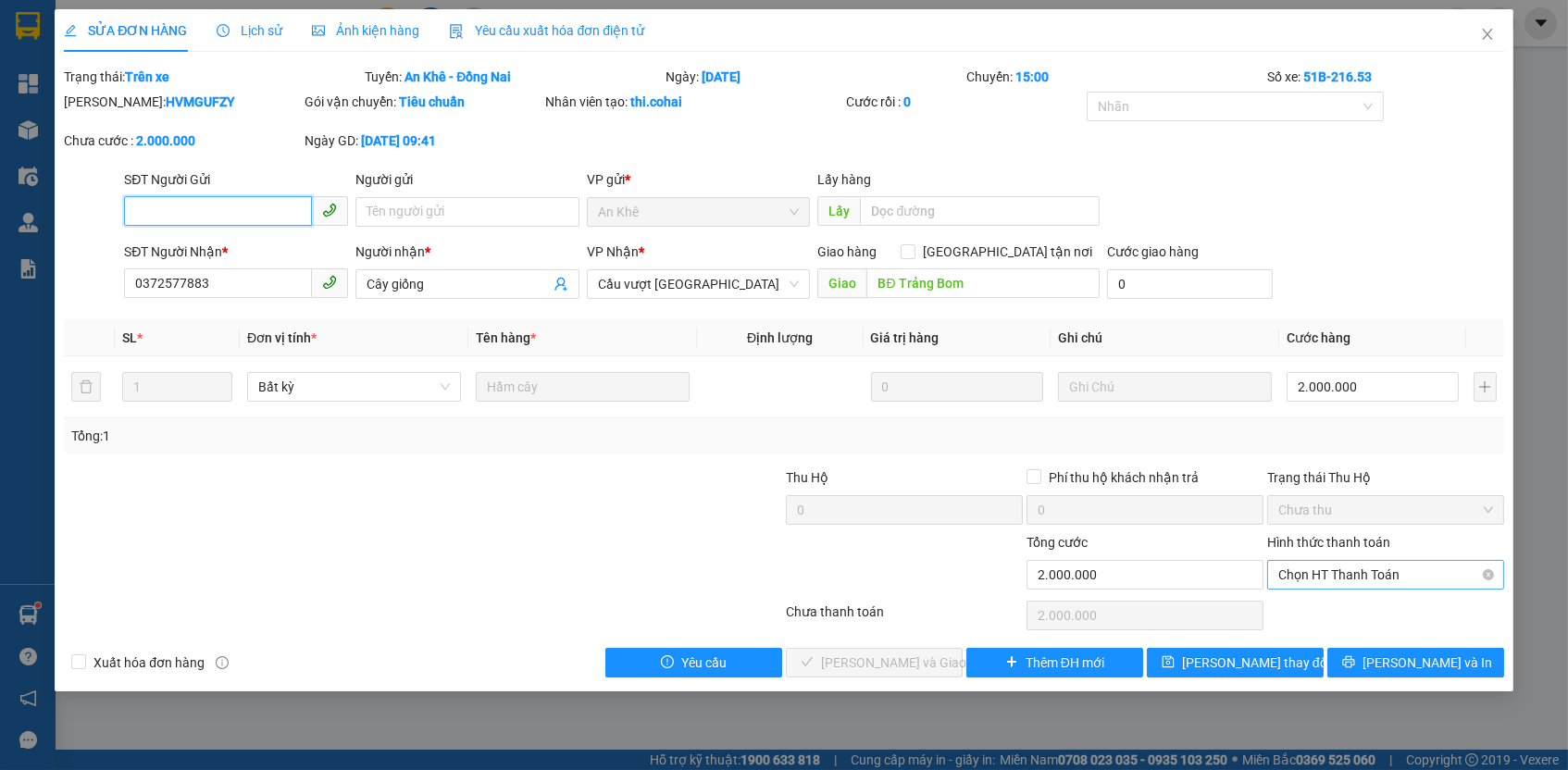
click at [1358, 564] on span "Chọn HT Thanh Toán" at bounding box center [1386, 574] width 215 height 28
click at [1343, 602] on div "Tại văn phòng" at bounding box center [1386, 606] width 215 height 20
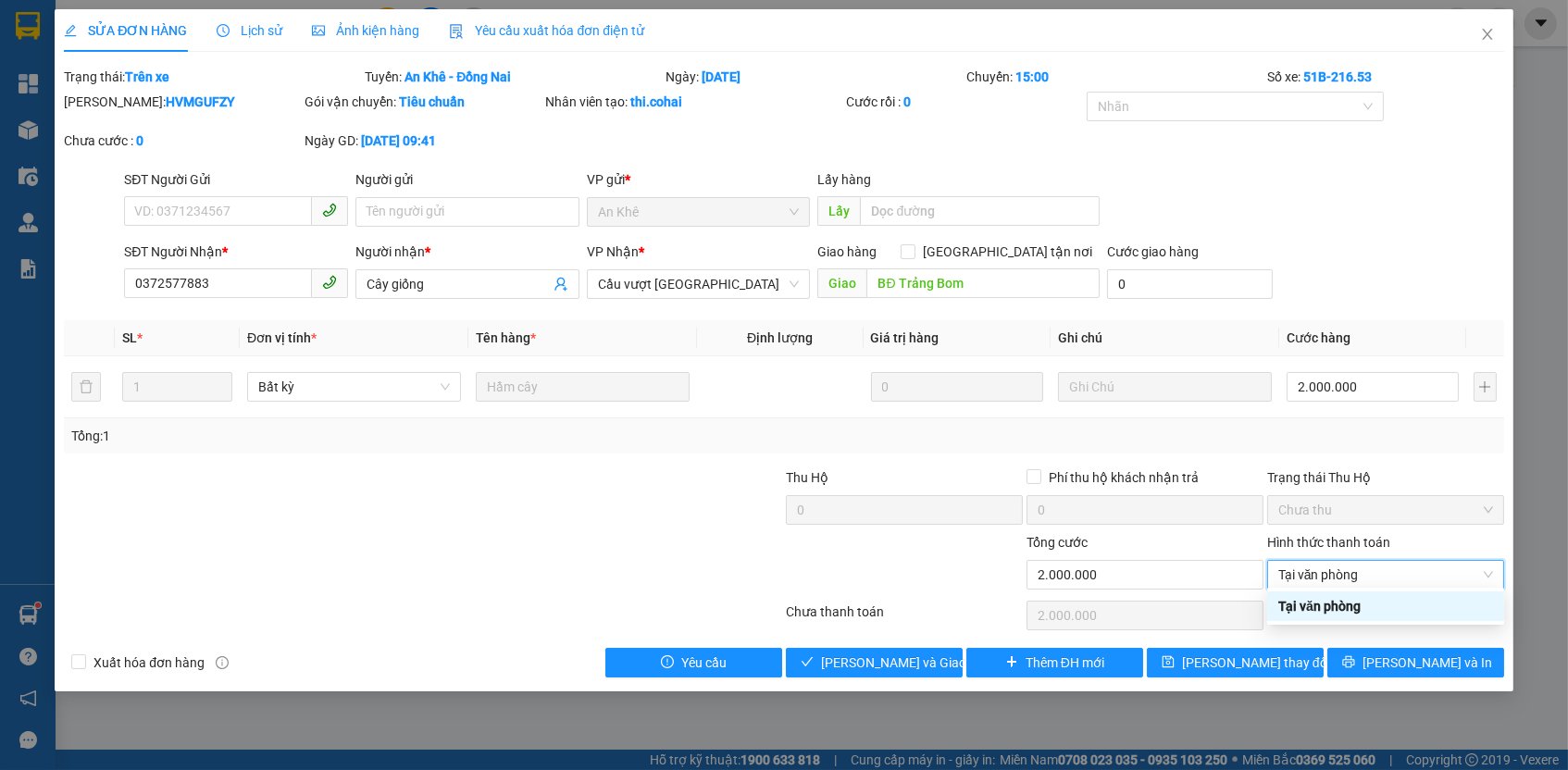
type input "0"
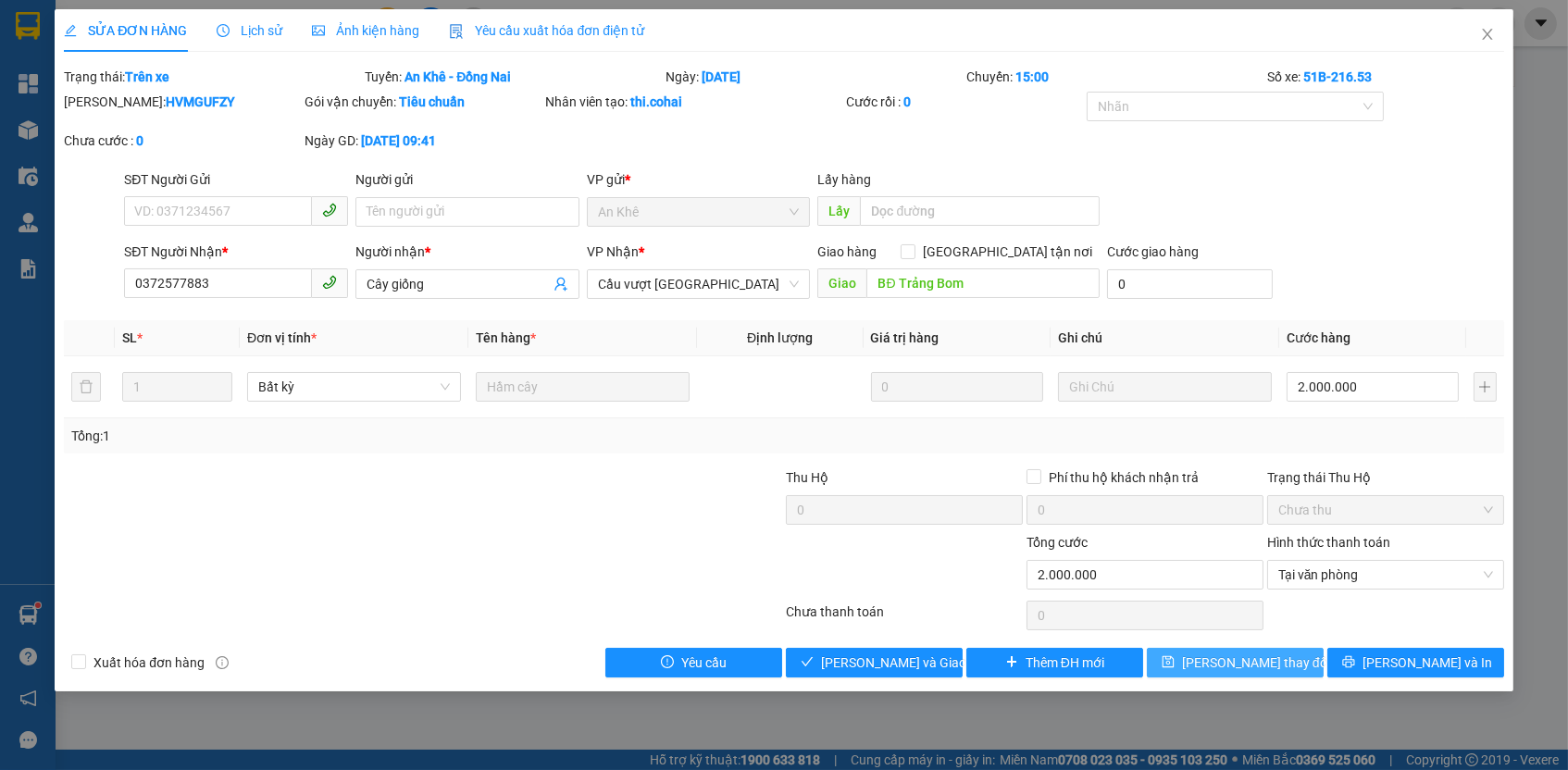
click at [1261, 648] on button "[PERSON_NAME] thay đổi" at bounding box center [1235, 662] width 177 height 30
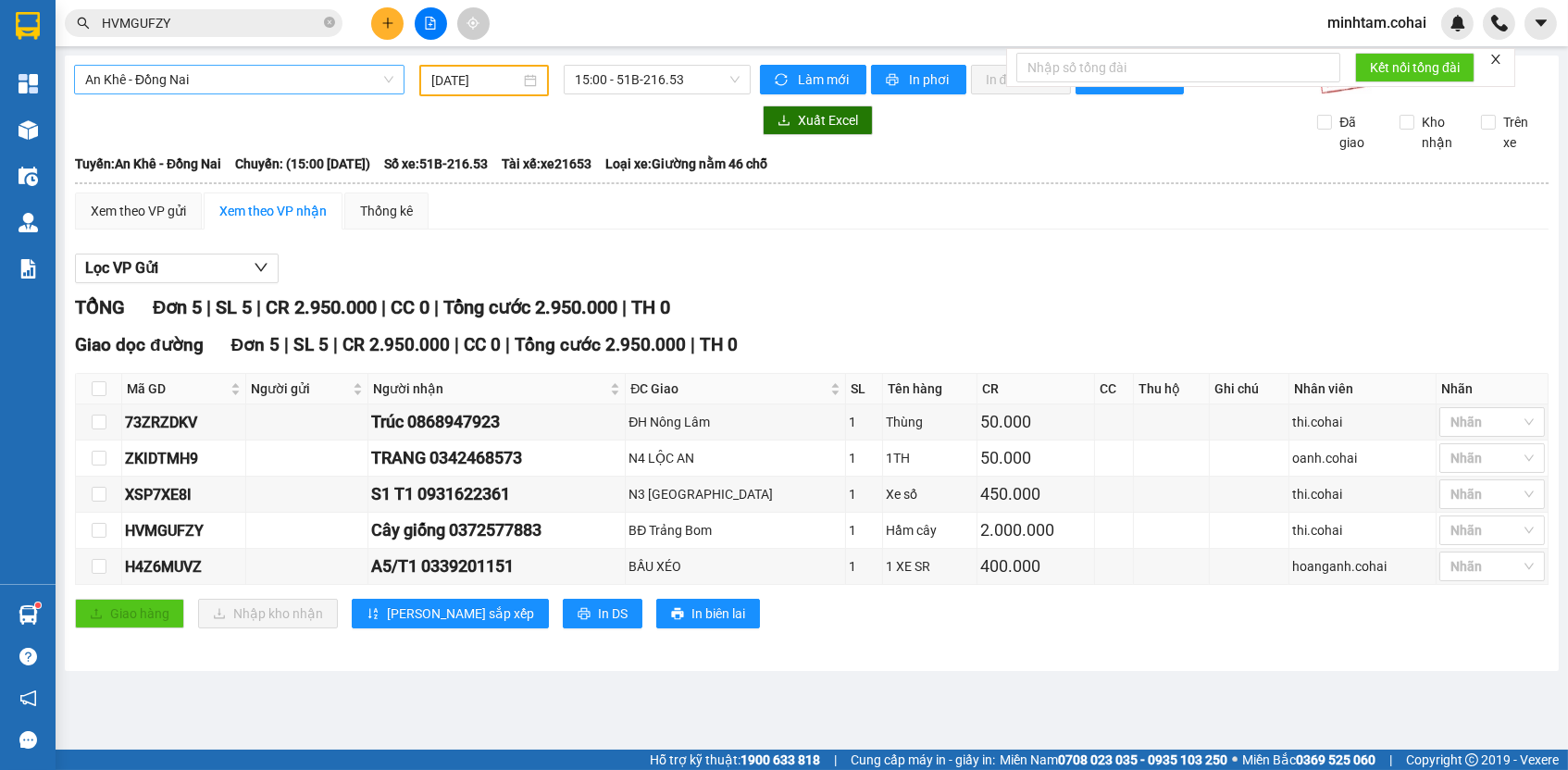
click at [213, 75] on span "An Khê - Đồng Nai" at bounding box center [239, 79] width 308 height 28
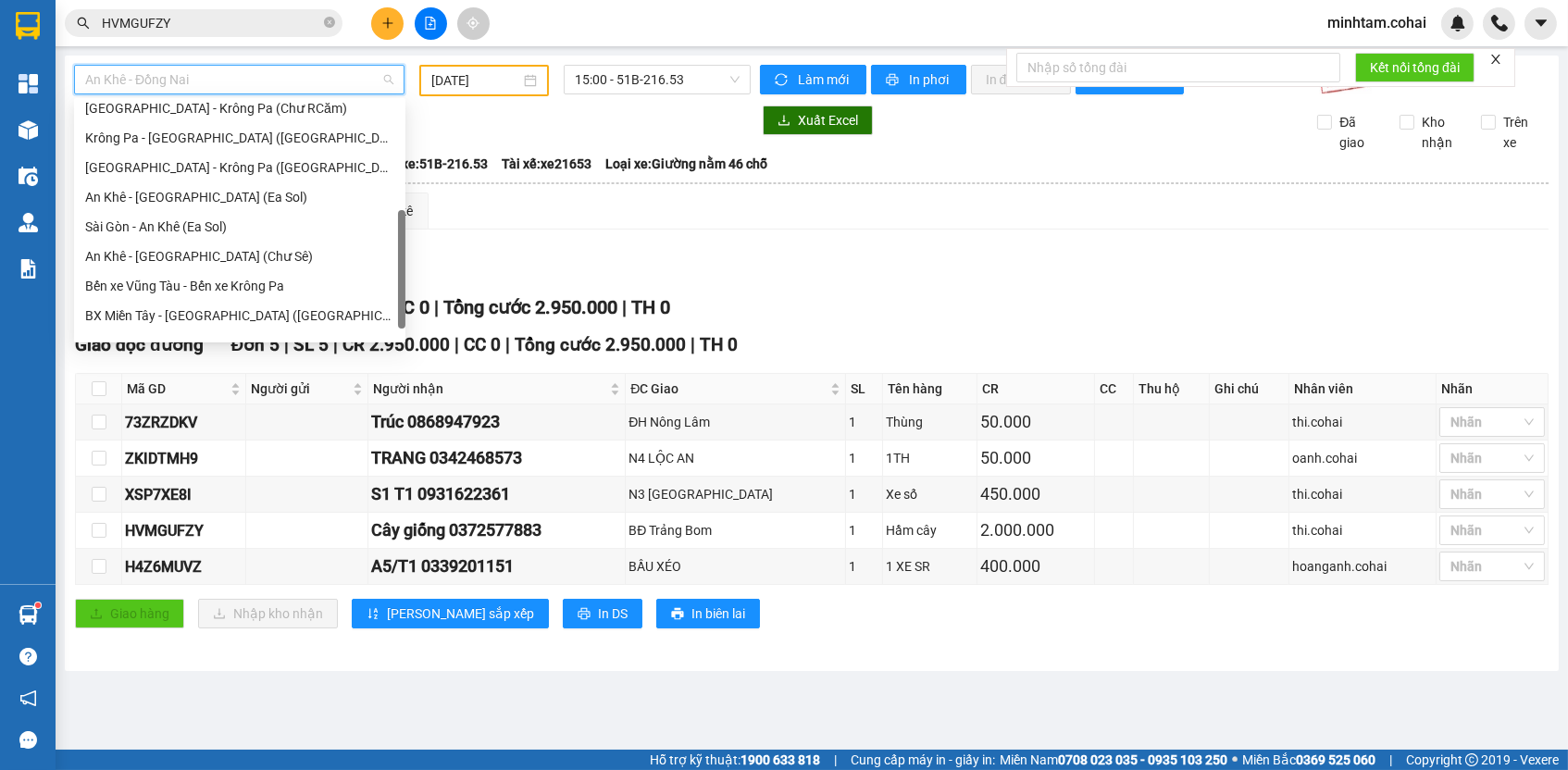
scroll to position [241, 0]
click at [291, 120] on div "[GEOGRAPHIC_DATA] - Krông Pa (Chư RCăm)" at bounding box center [240, 112] width 309 height 20
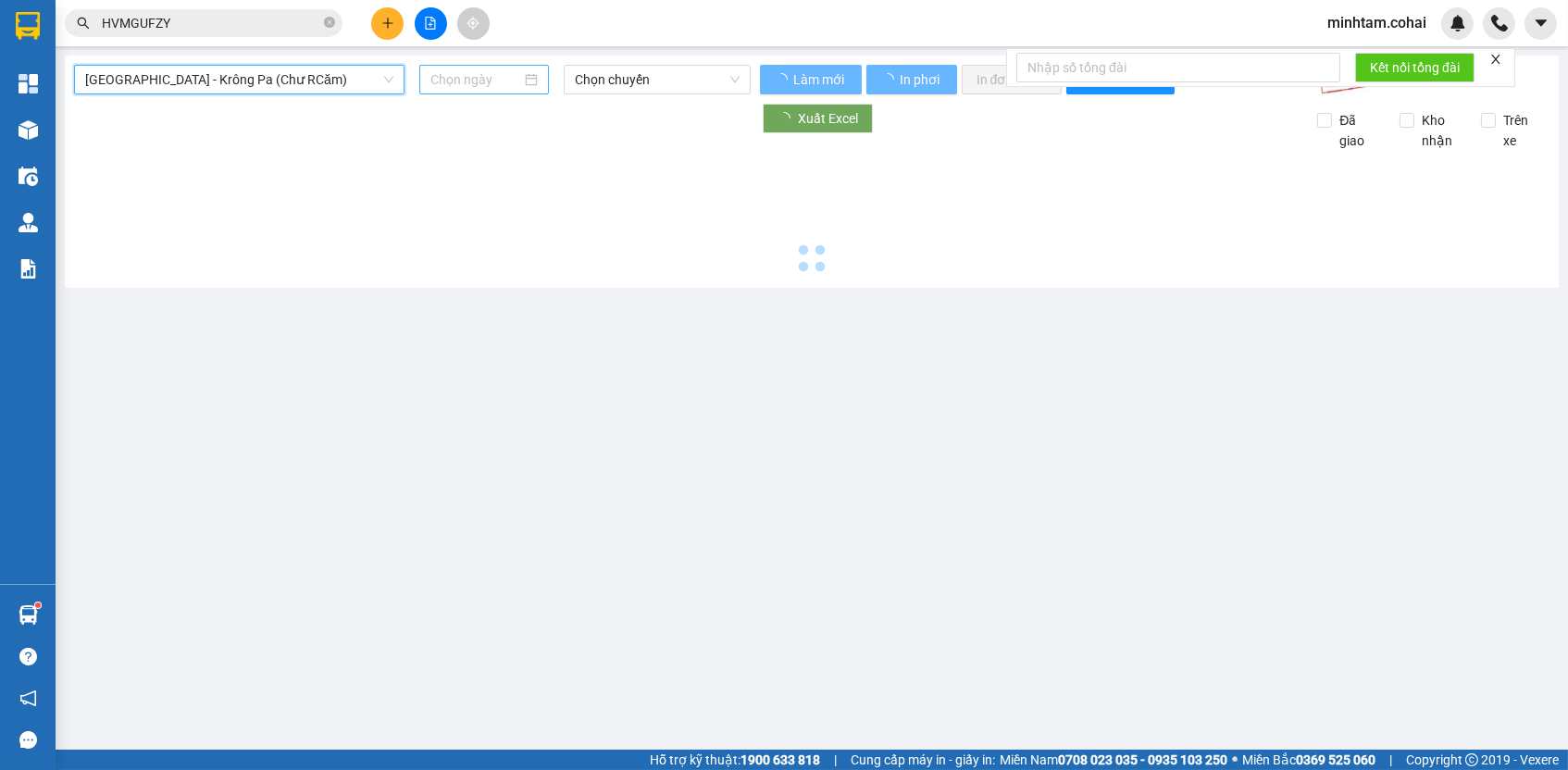
click at [453, 83] on input at bounding box center [475, 79] width 91 height 20
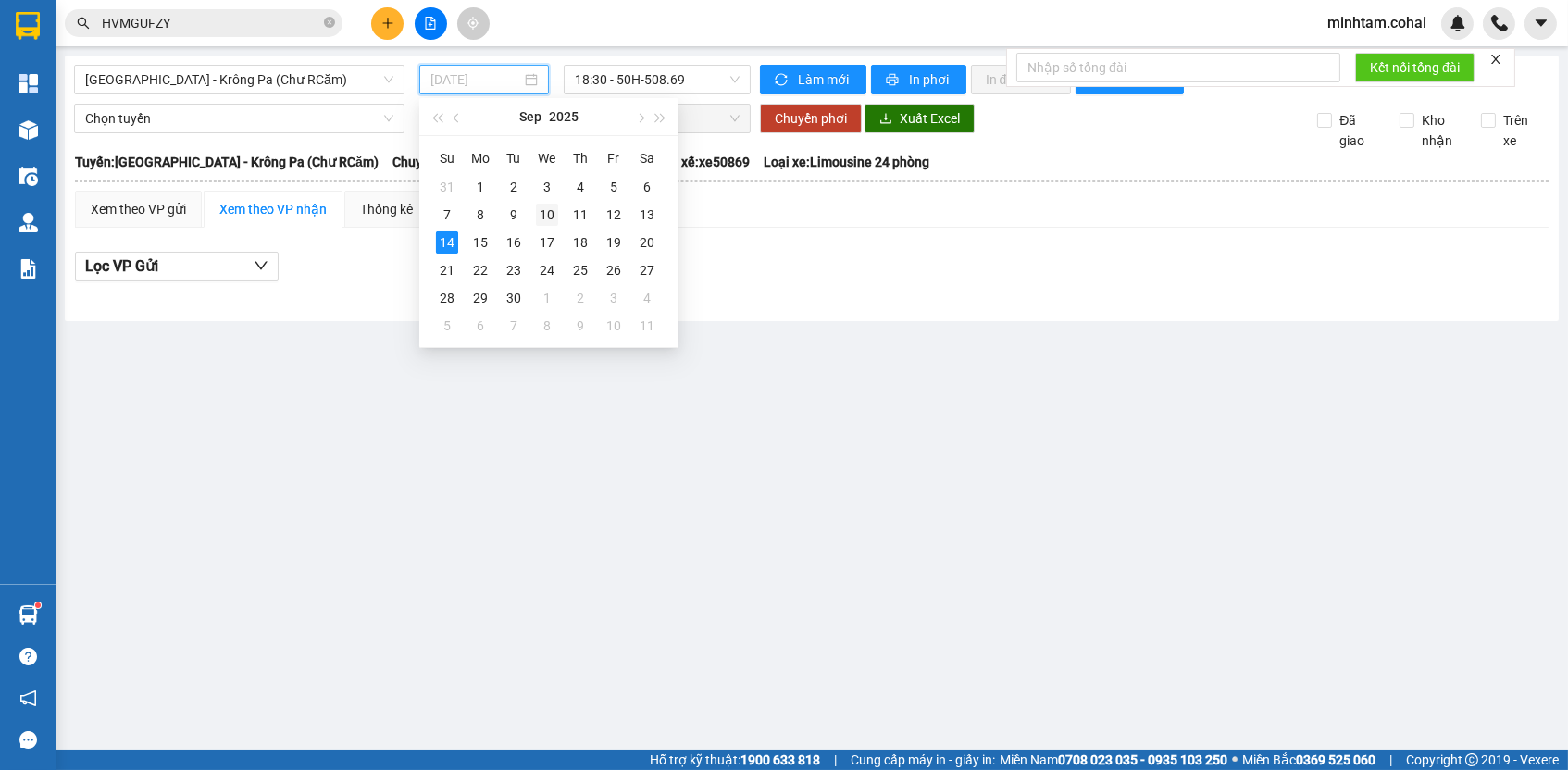
click at [548, 218] on div "10" at bounding box center [546, 214] width 22 height 22
type input "[DATE]"
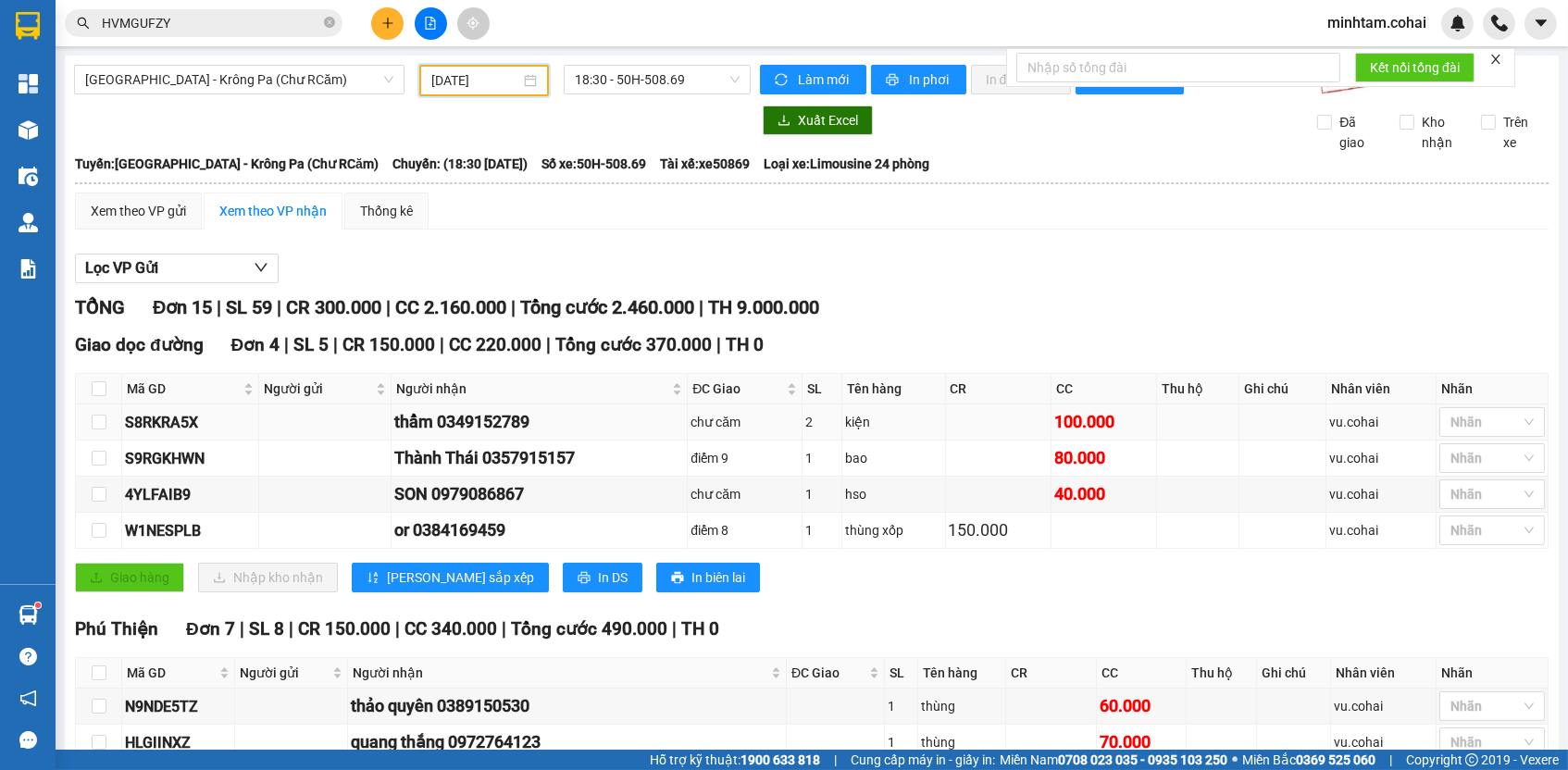
click at [200, 430] on div "S8RKRA5X" at bounding box center [190, 422] width 131 height 23
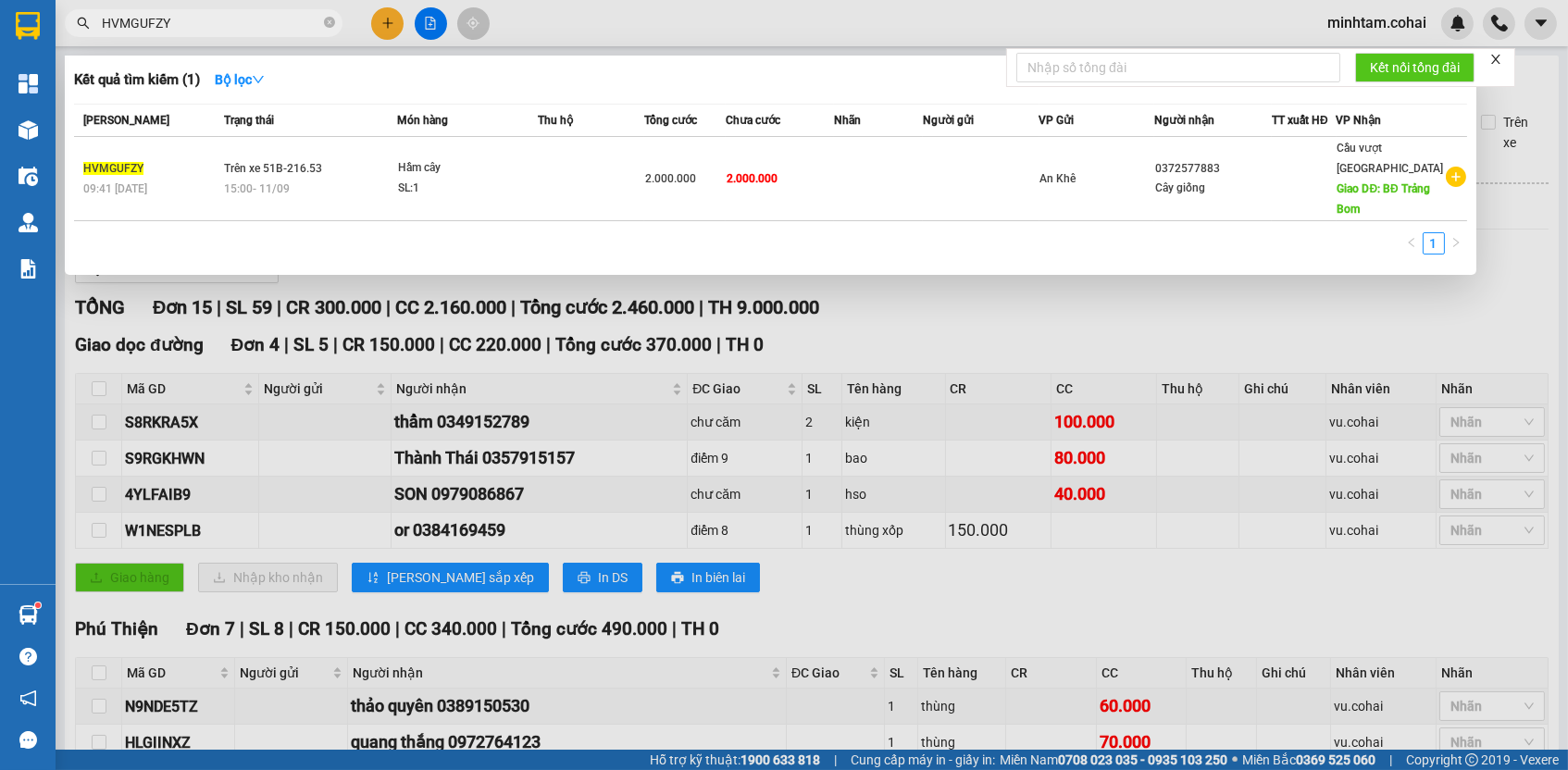
click at [239, 25] on input "HVMGUFZY" at bounding box center [211, 23] width 219 height 20
paste input "S8RKRA5X"
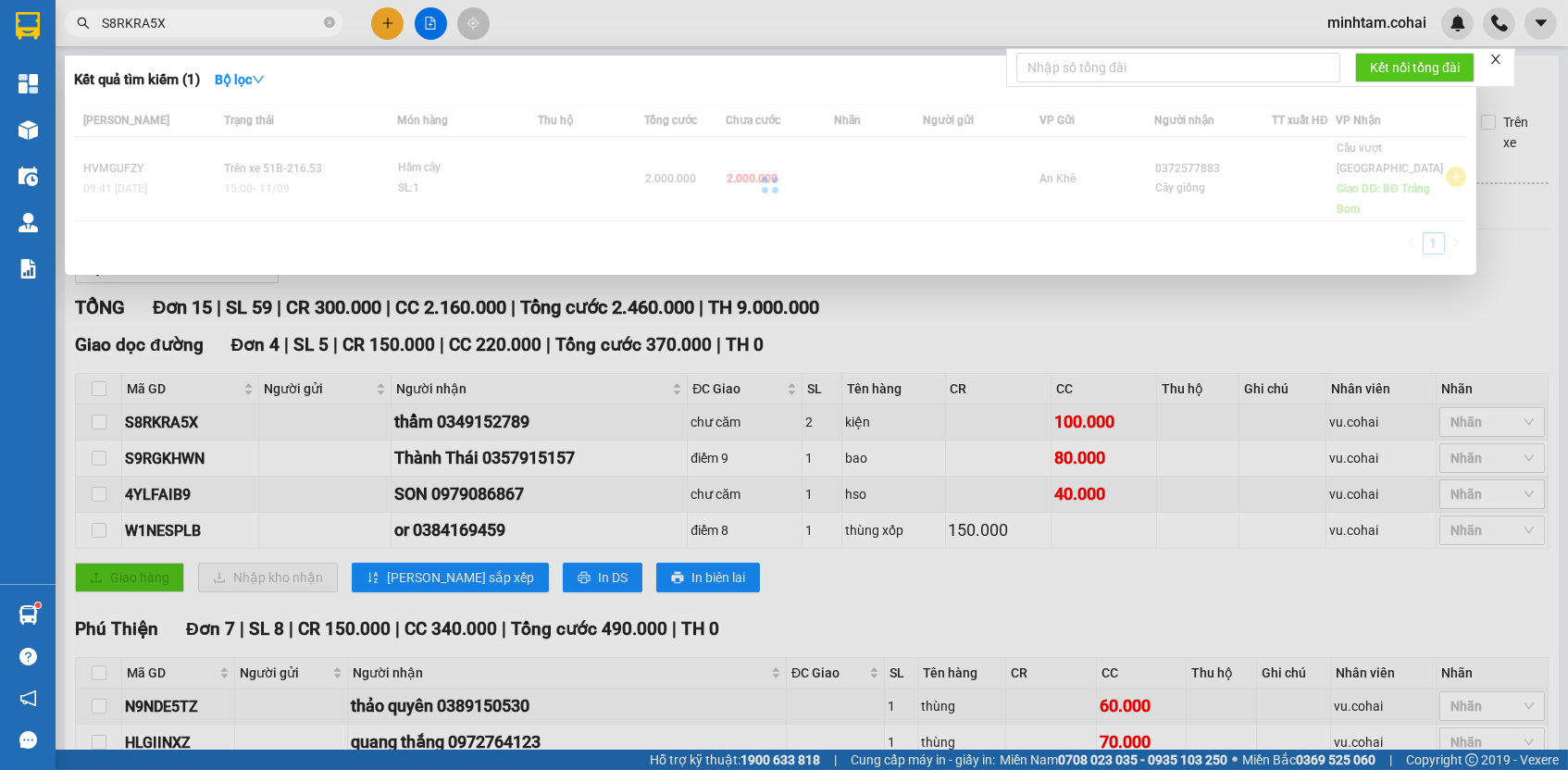
type input "S8RKRA5X"
click at [805, 181] on div at bounding box center [771, 184] width 1393 height 162
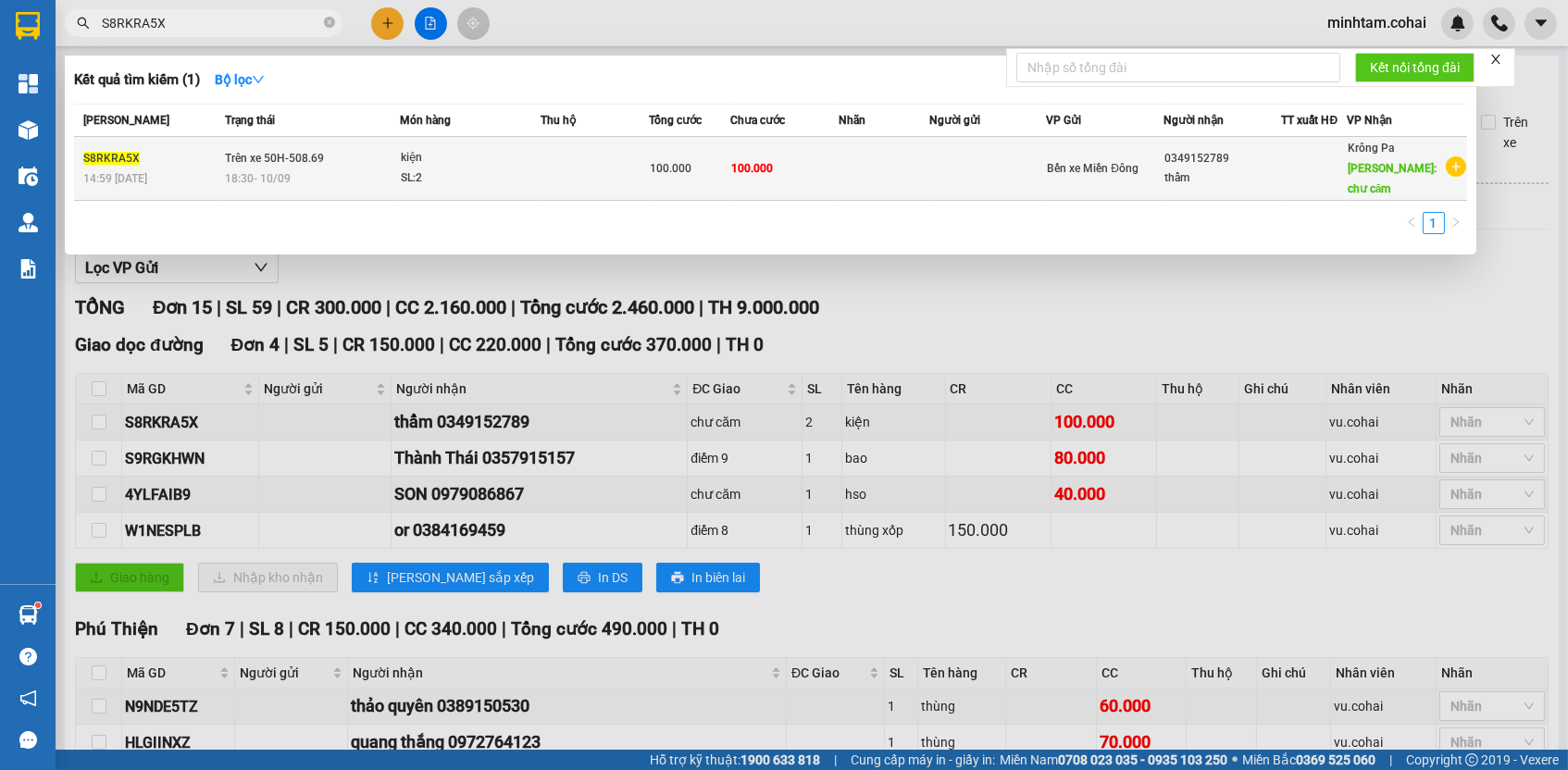
click at [805, 175] on td "100.000" at bounding box center [784, 169] width 108 height 64
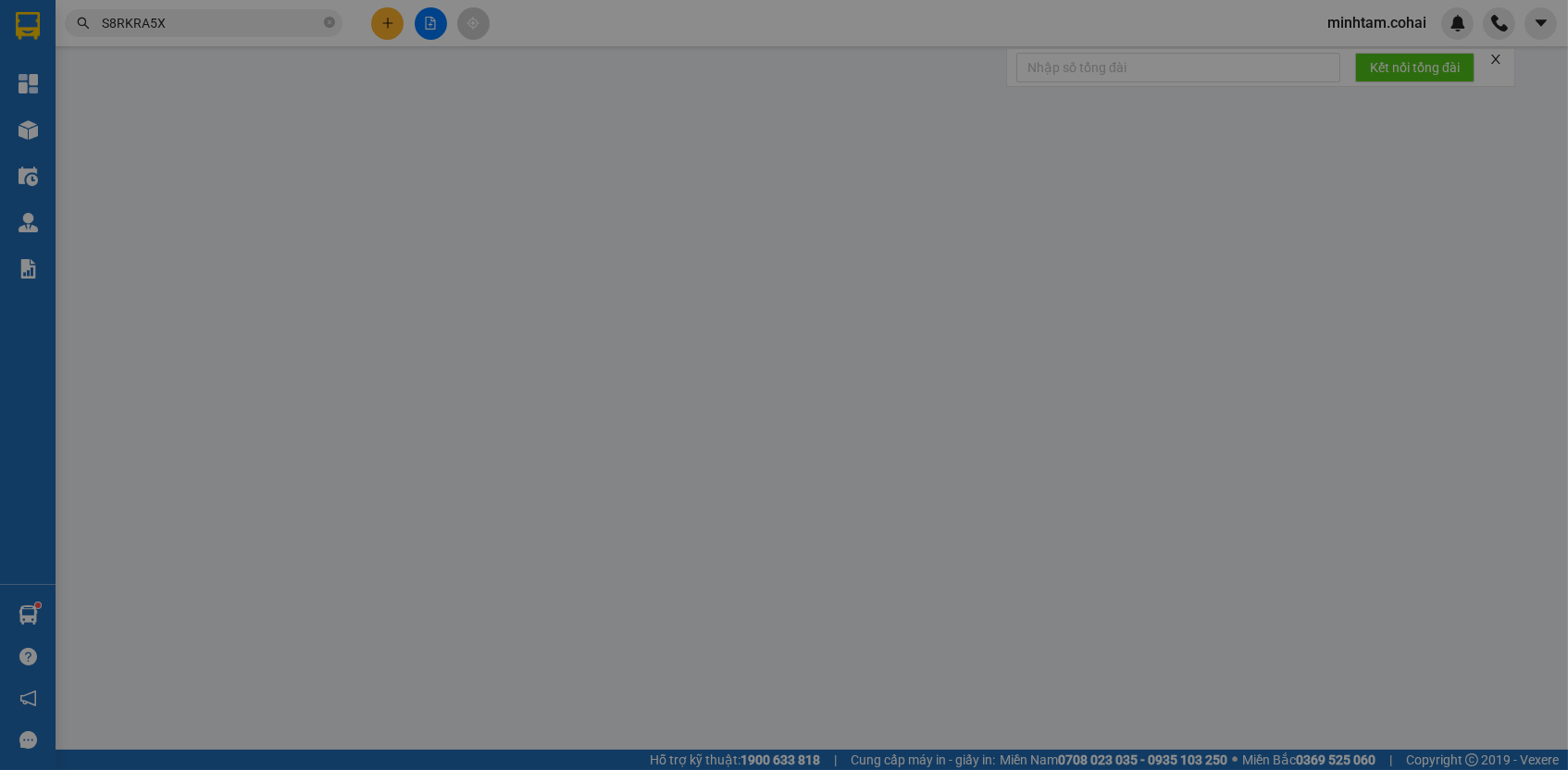
type input "0349152789"
type input "thẩm"
type input "chư căm"
type input "100.000"
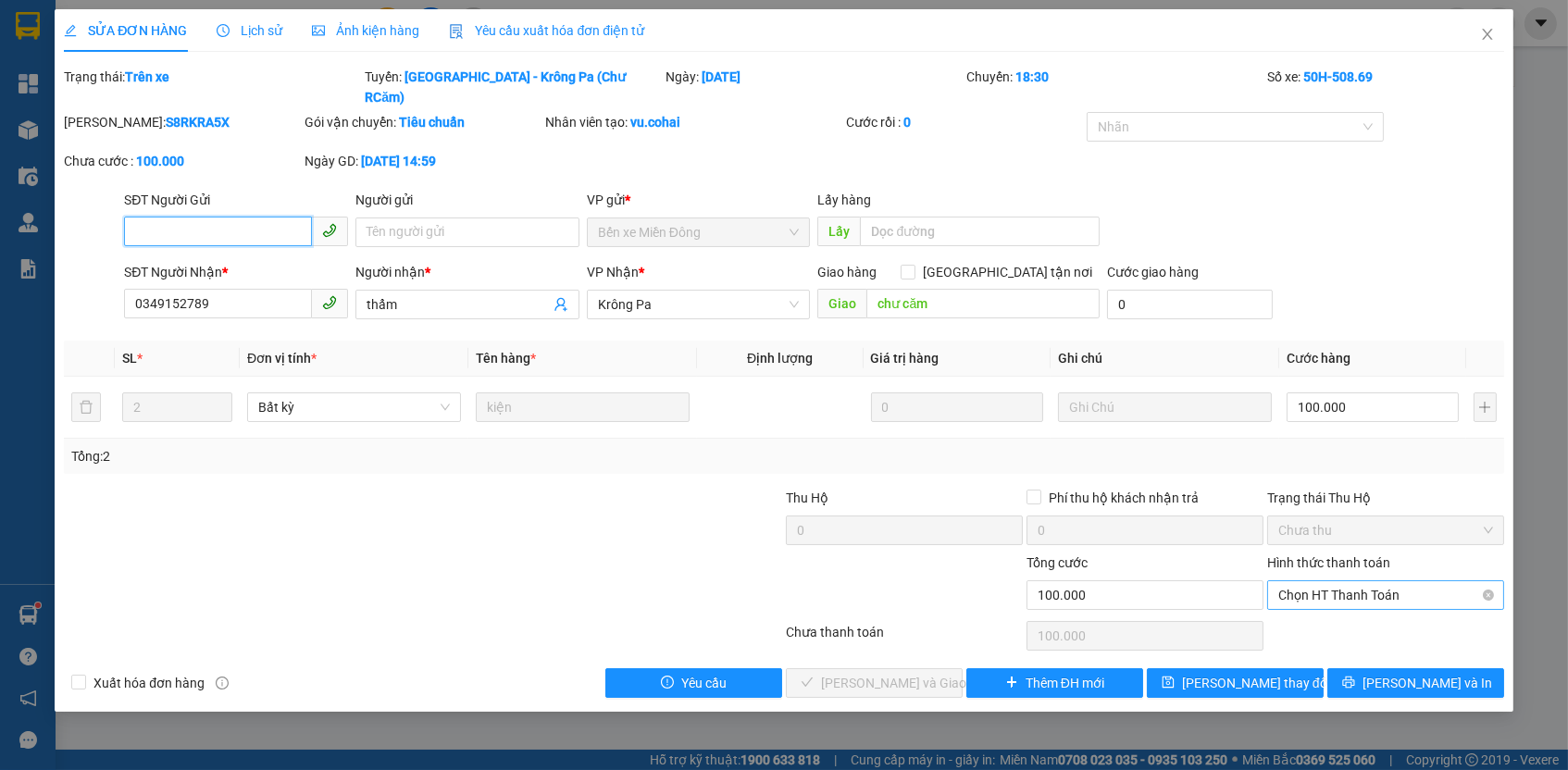
click at [1317, 582] on span "Chọn HT Thanh Toán" at bounding box center [1386, 595] width 215 height 28
click at [1319, 611] on div "Tại văn phòng" at bounding box center [1386, 606] width 215 height 20
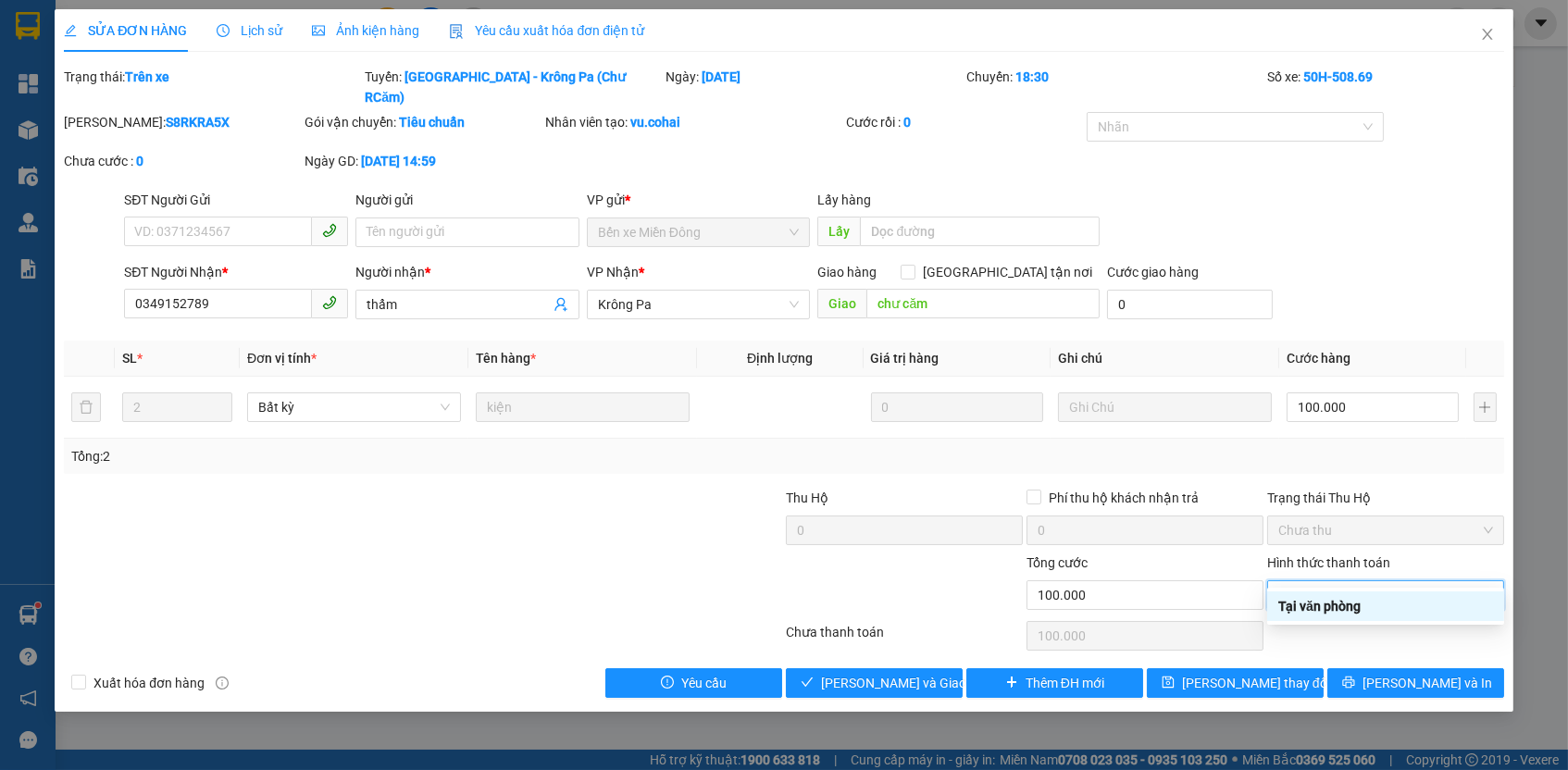
type input "0"
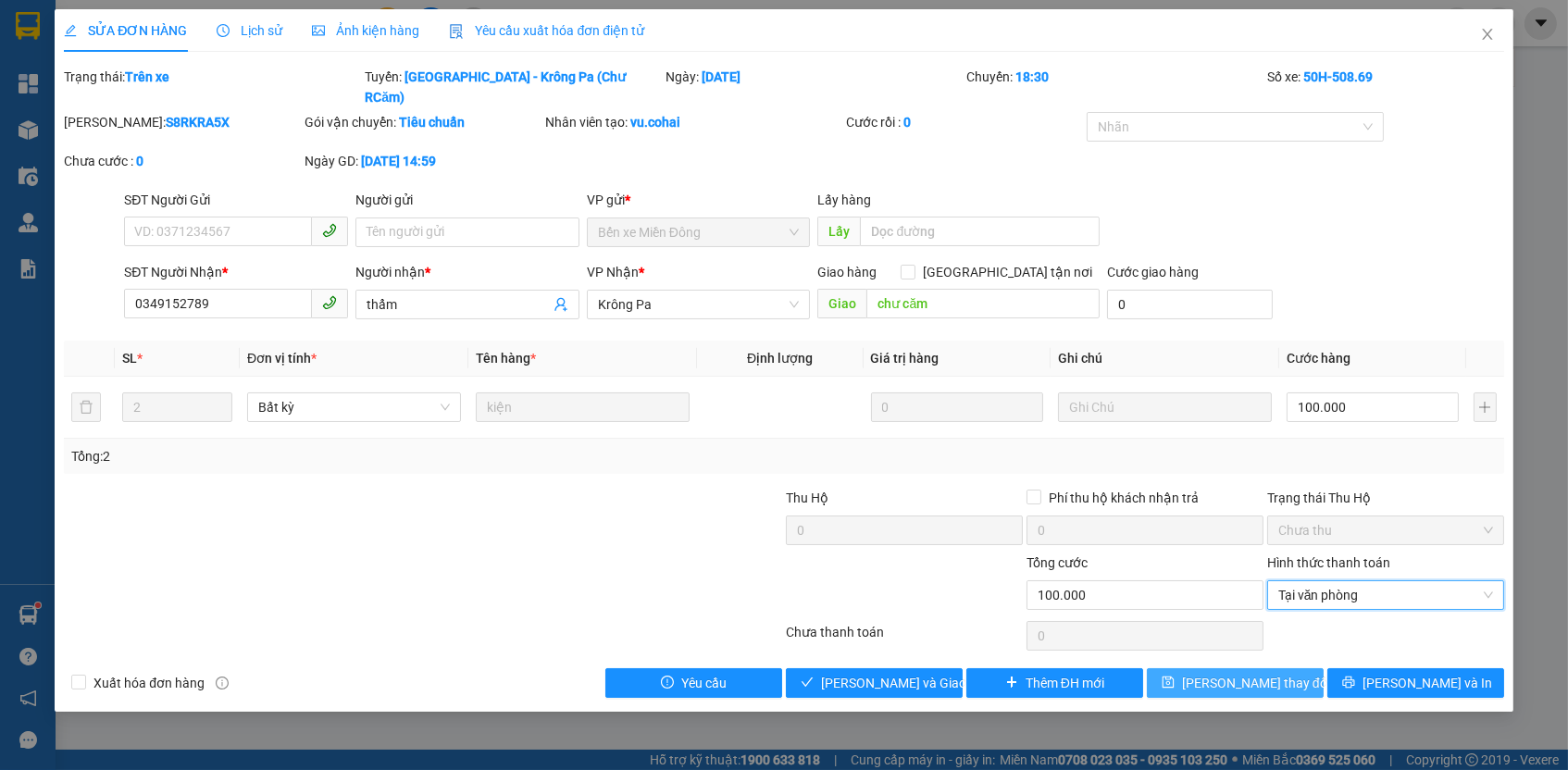
click at [1291, 668] on button "[PERSON_NAME] thay đổi" at bounding box center [1235, 683] width 177 height 30
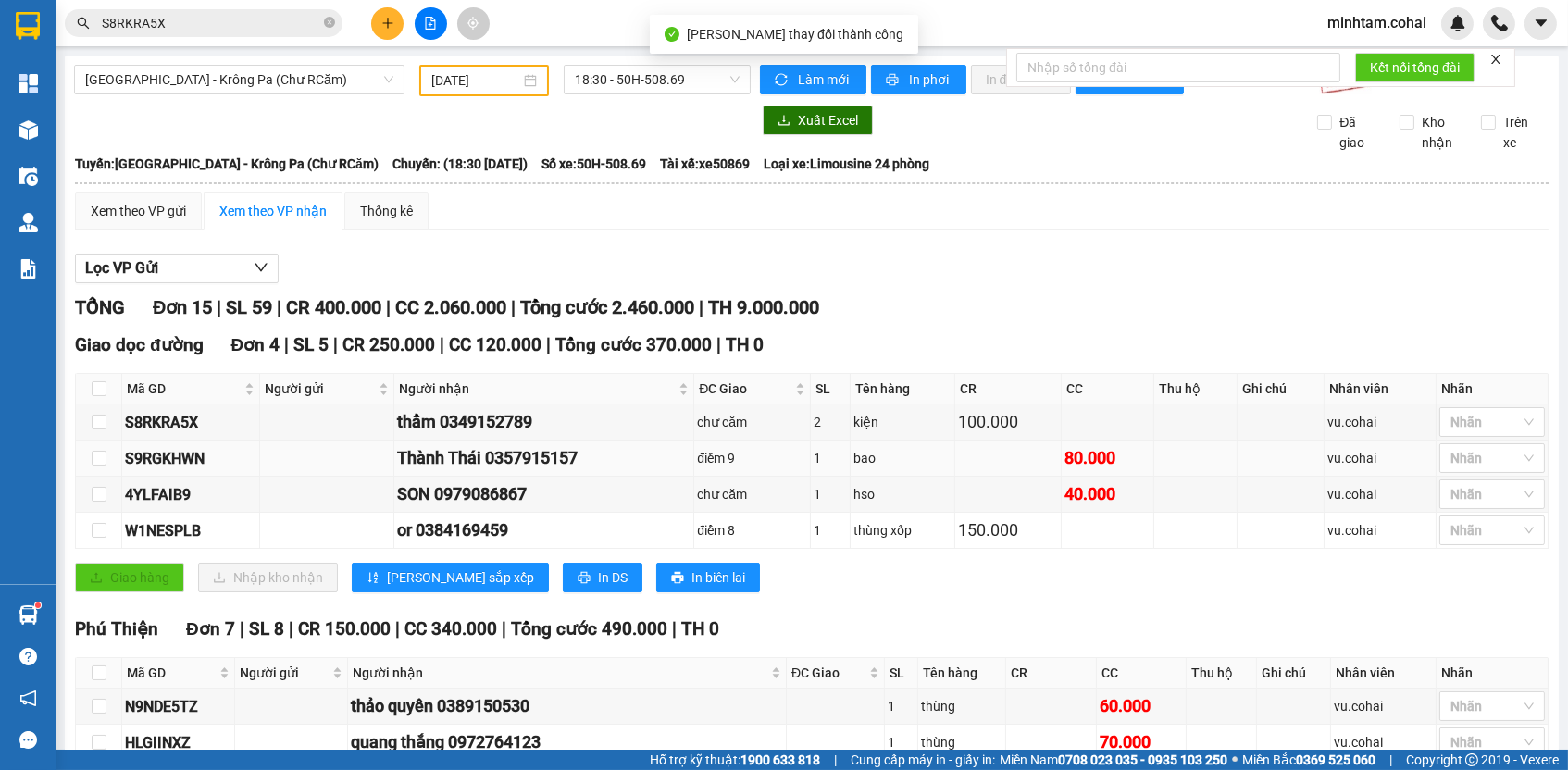
click at [175, 470] on div "S9RGKHWN" at bounding box center [190, 459] width 131 height 23
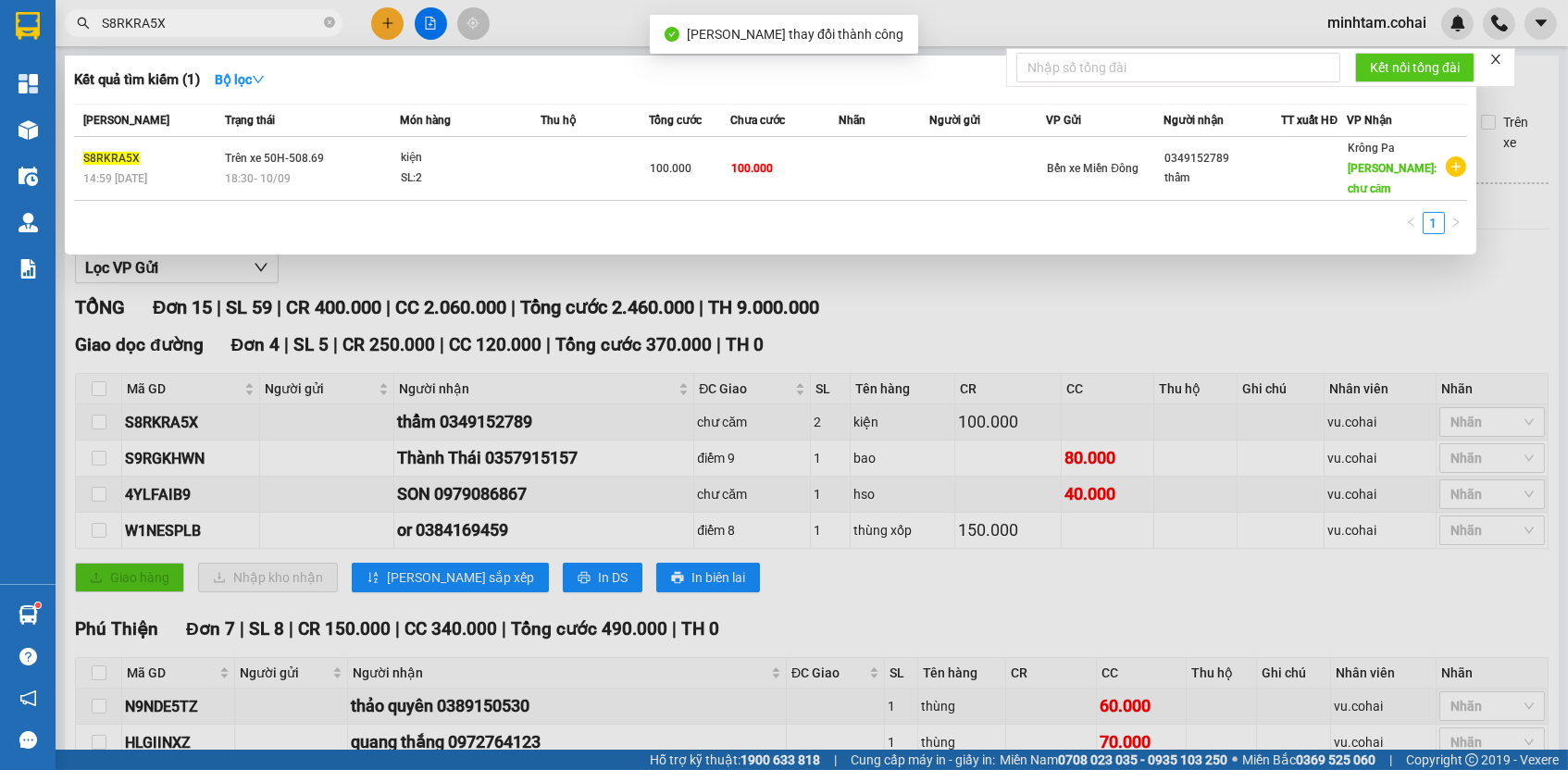
click at [237, 23] on input "S8RKRA5X" at bounding box center [211, 23] width 219 height 20
paste input "9RGKHWN"
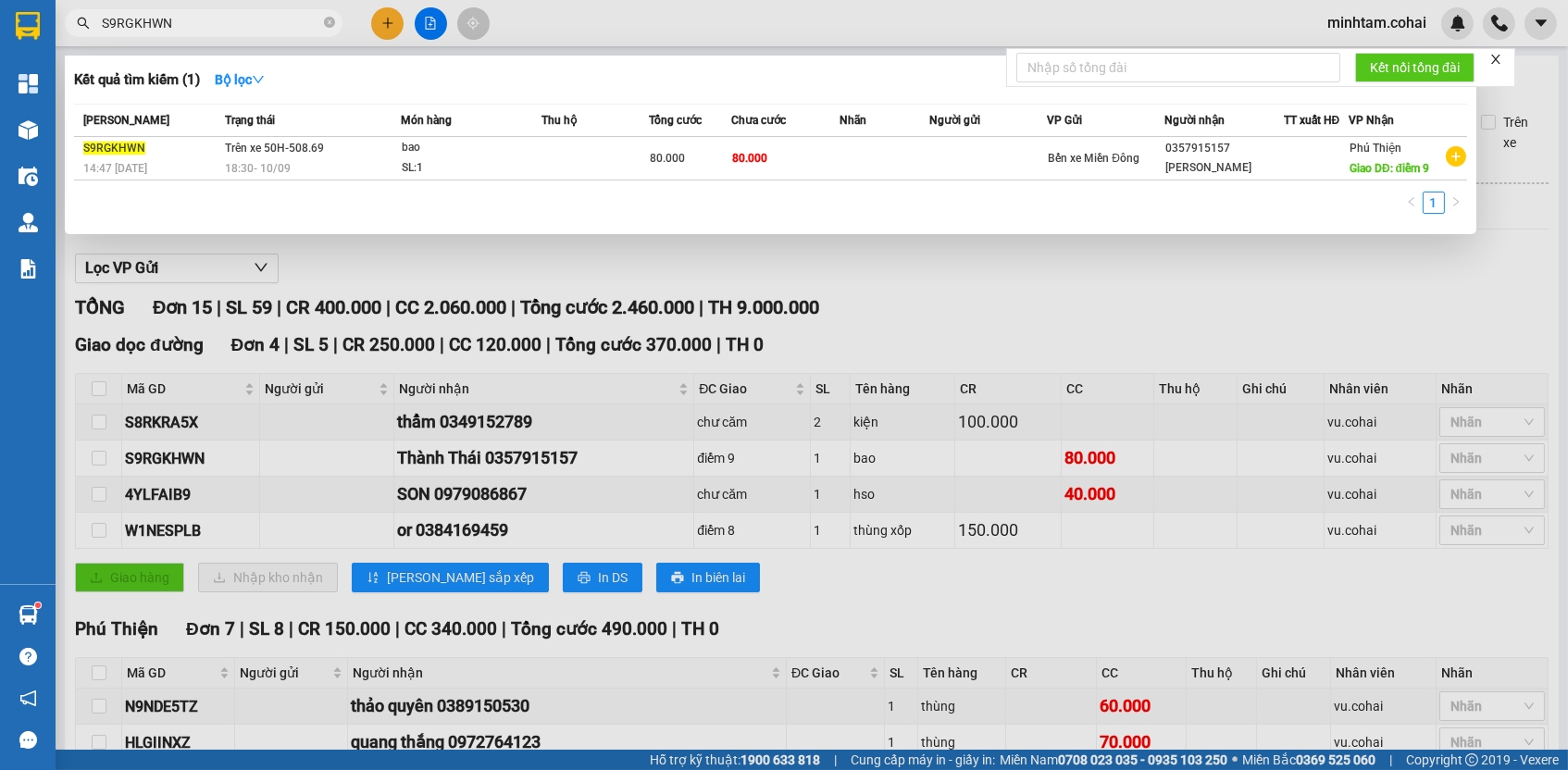
type input "S9RGKHWN"
click at [792, 155] on td "80.000" at bounding box center [785, 158] width 108 height 43
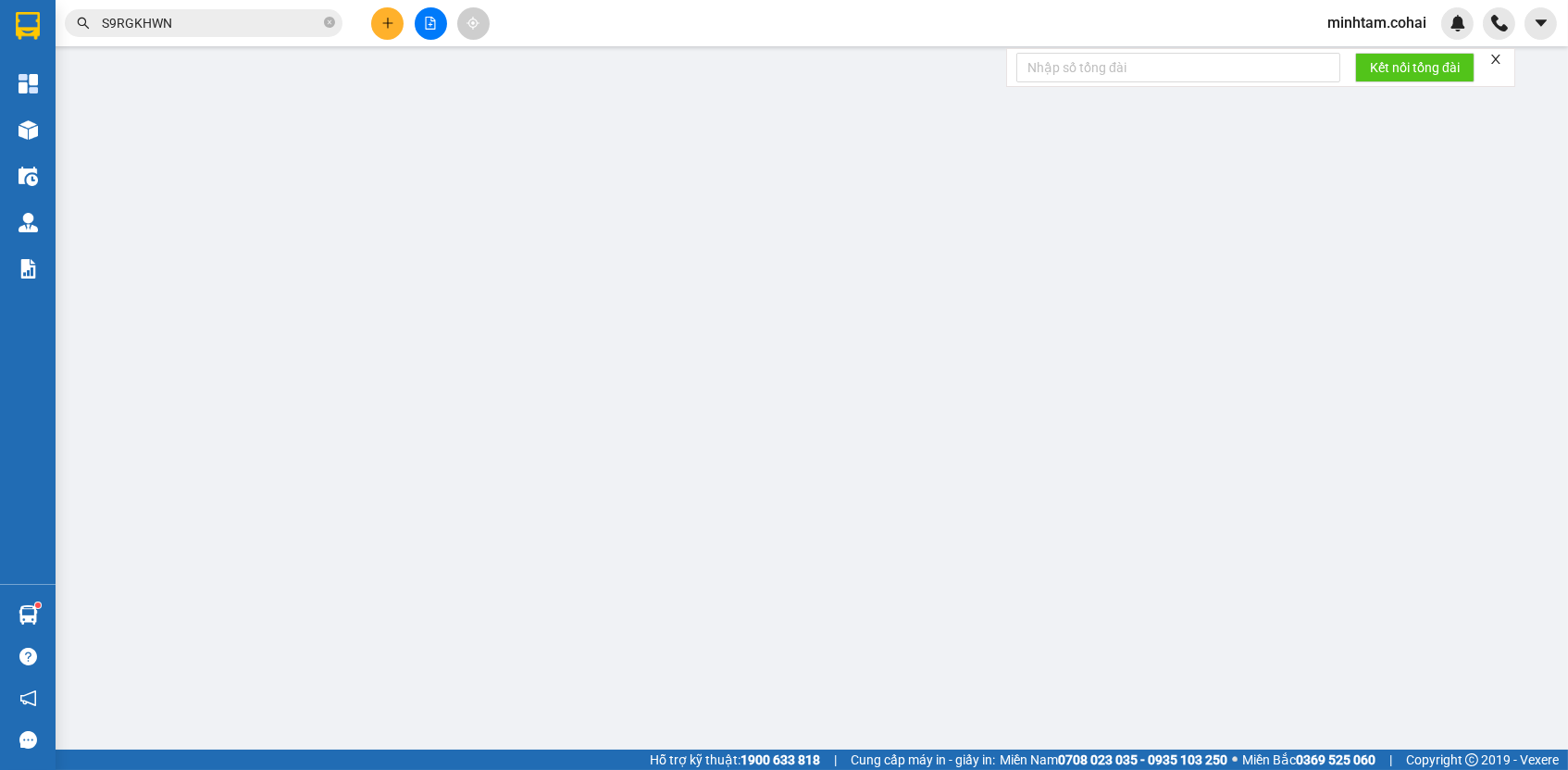
type input "0357915157"
type input "[PERSON_NAME]"
type input "điểm 9"
type input "80.000"
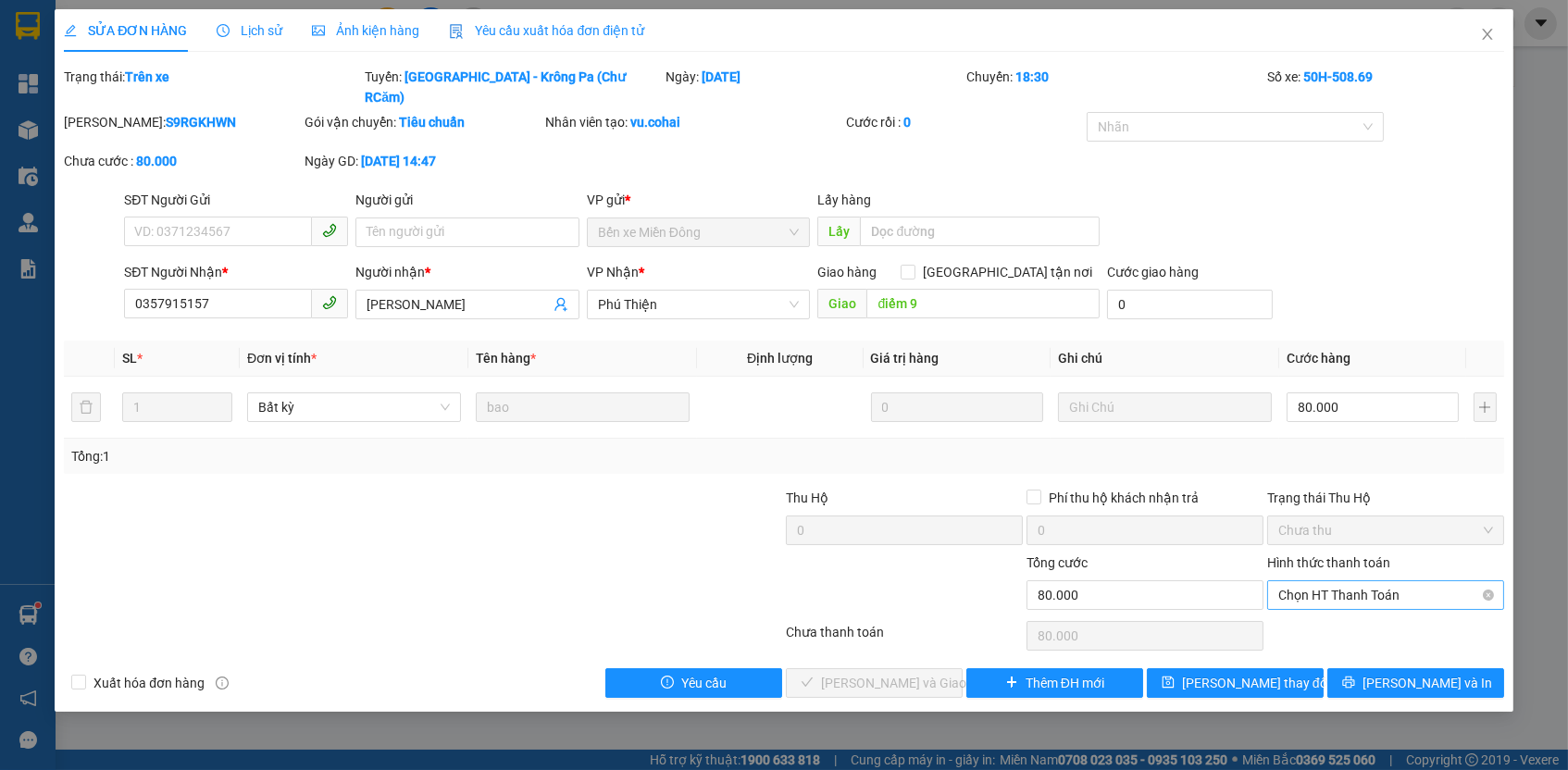
drag, startPoint x: 1305, startPoint y: 552, endPoint x: 1311, endPoint y: 570, distance: 19.0
click at [1305, 555] on div "Hình thức thanh toán Chọn HT Thanh Toán" at bounding box center [1385, 586] width 237 height 65
click at [1317, 553] on div "Hình thức thanh toán" at bounding box center [1385, 566] width 237 height 28
click at [1317, 582] on span "Chọn HT Thanh Toán" at bounding box center [1386, 595] width 215 height 28
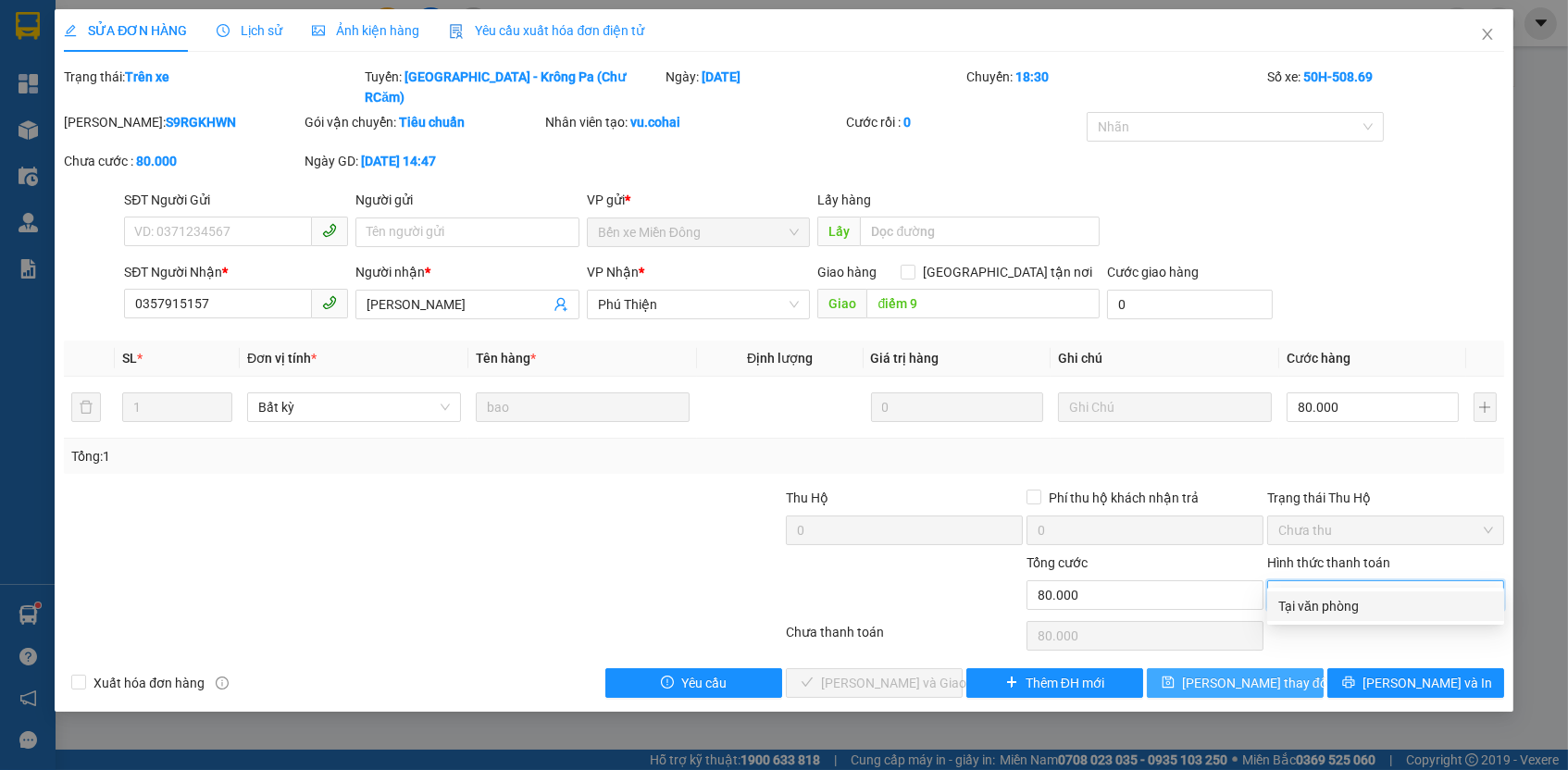
drag, startPoint x: 1318, startPoint y: 609, endPoint x: 1287, endPoint y: 653, distance: 53.8
click at [1318, 614] on div "Tại văn phòng" at bounding box center [1386, 606] width 215 height 20
type input "0"
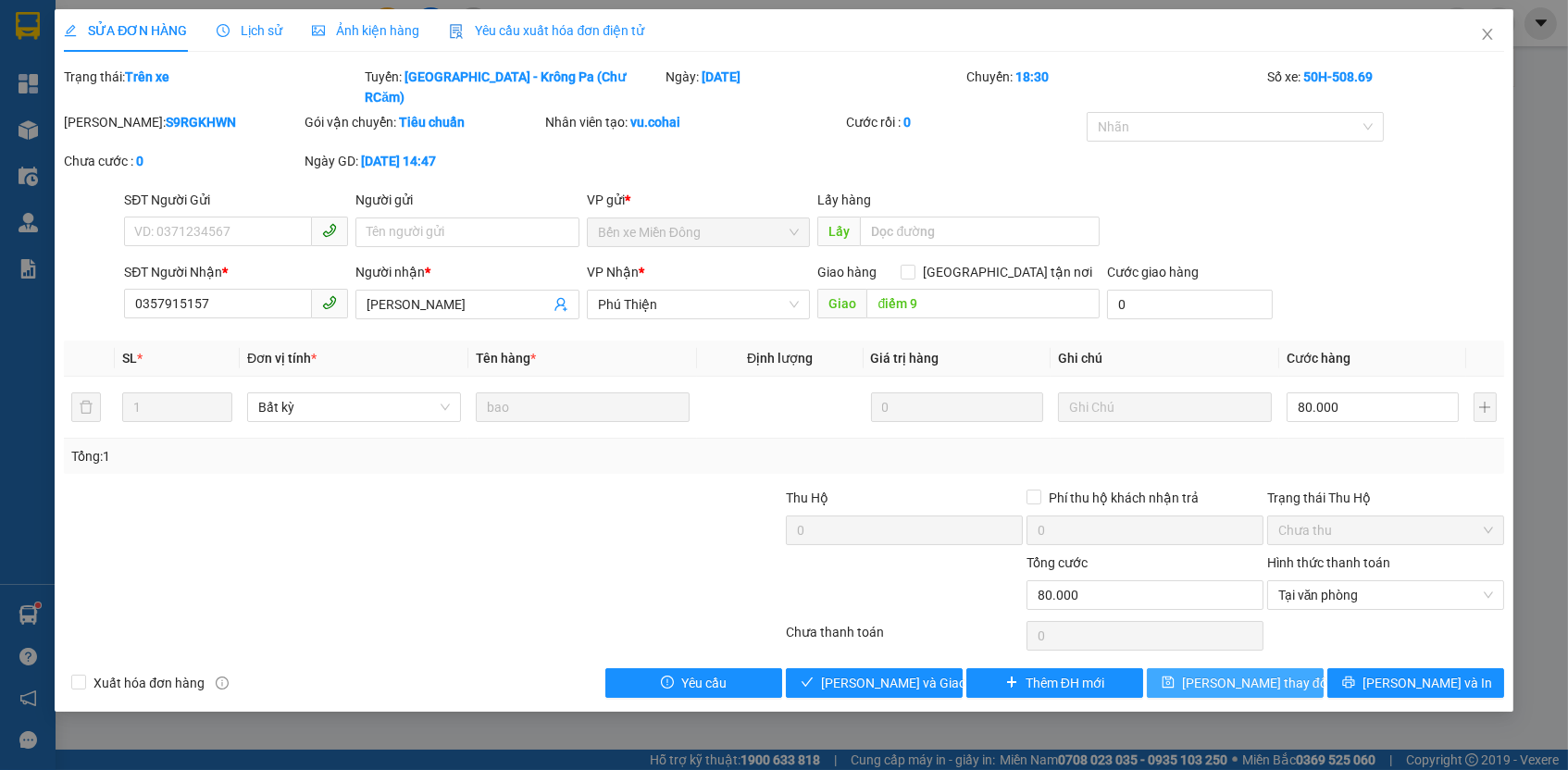
click at [1273, 673] on span "[PERSON_NAME] thay đổi" at bounding box center [1256, 683] width 148 height 20
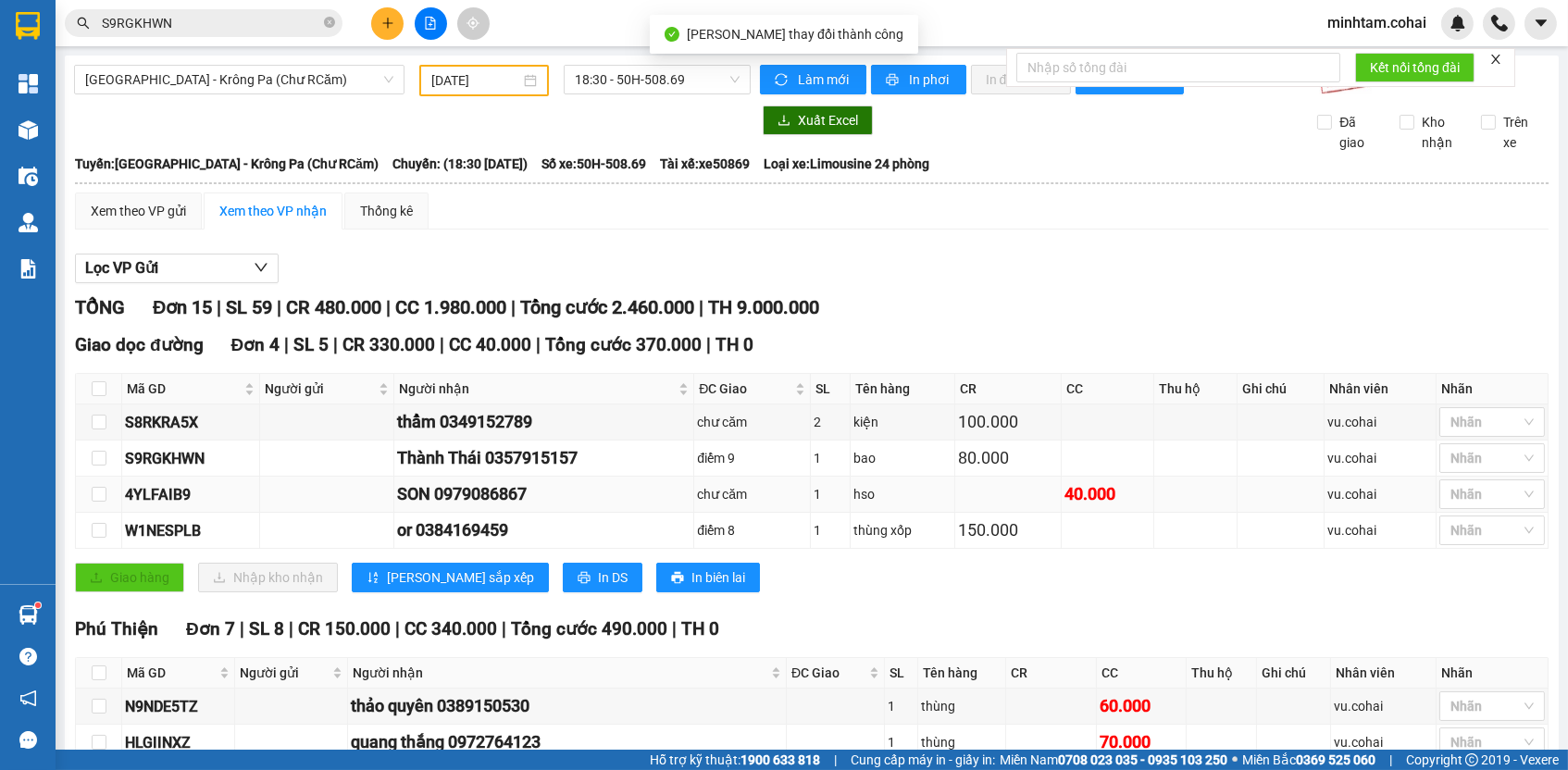
click at [179, 498] on div "4YLFAIB9" at bounding box center [190, 494] width 131 height 23
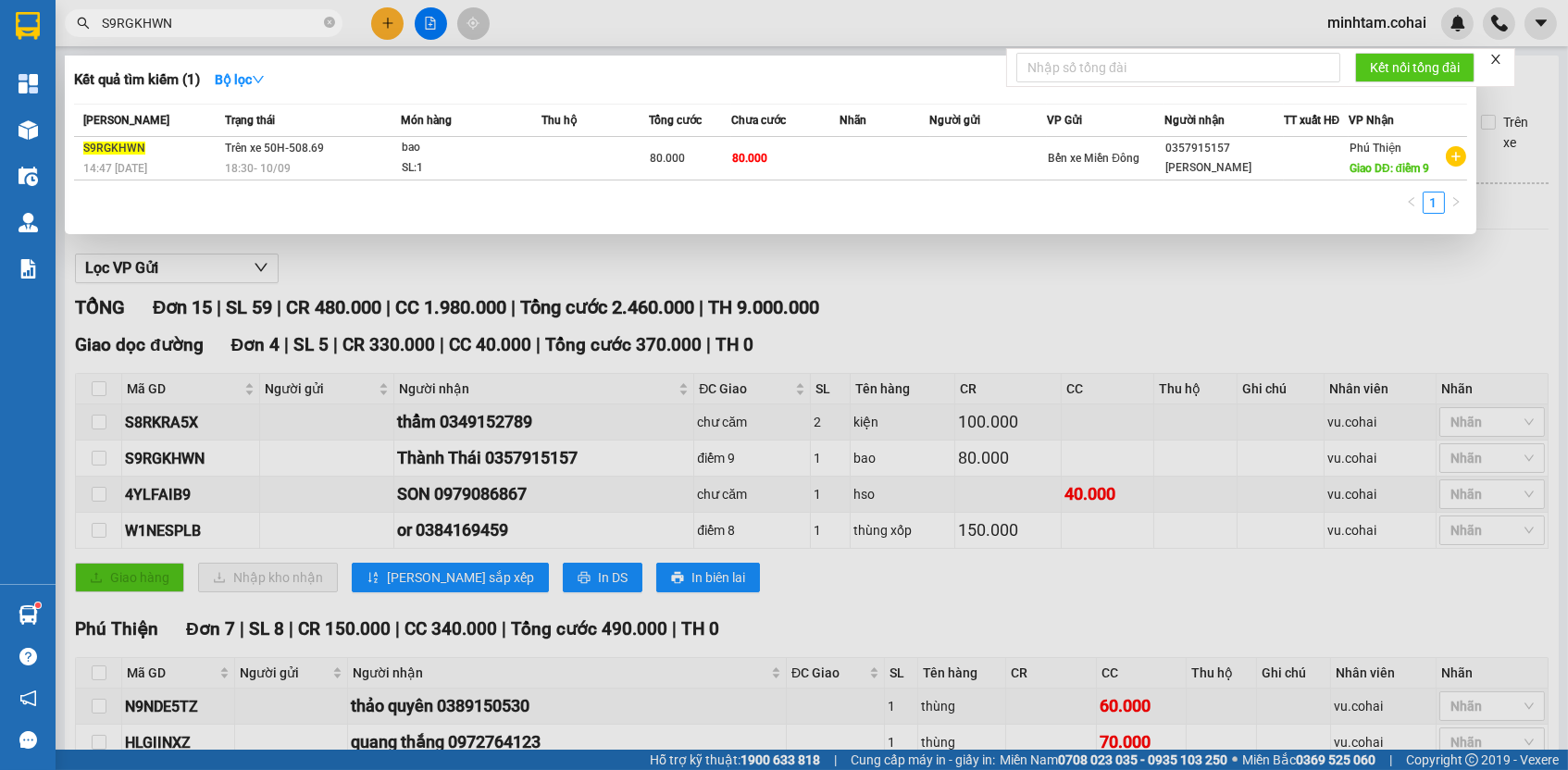
click at [198, 28] on input "S9RGKHWN" at bounding box center [211, 23] width 219 height 20
paste input "4YLFAIB9"
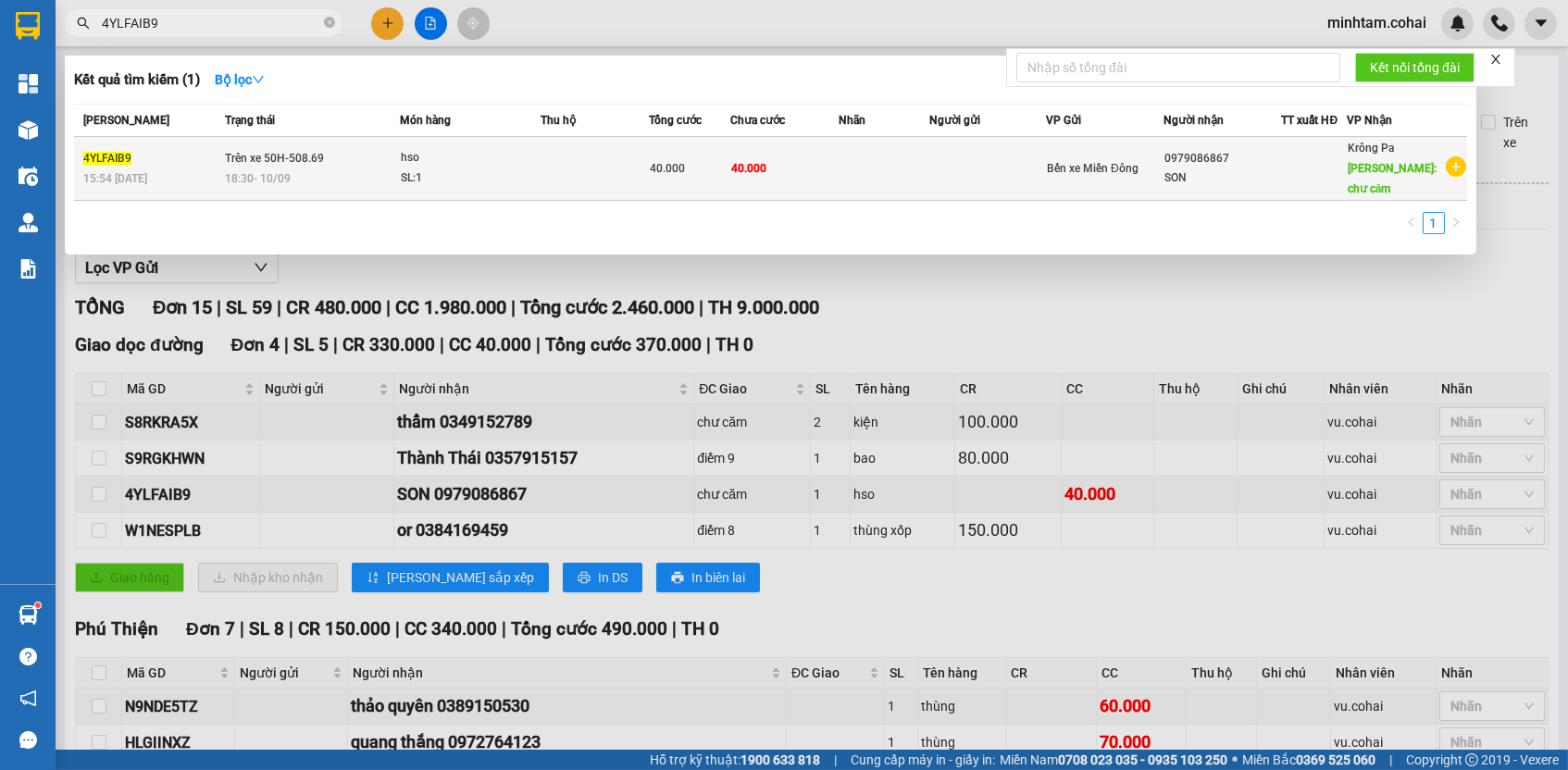
type input "4YLFAIB9"
click at [763, 152] on td "40.000" at bounding box center [784, 169] width 108 height 64
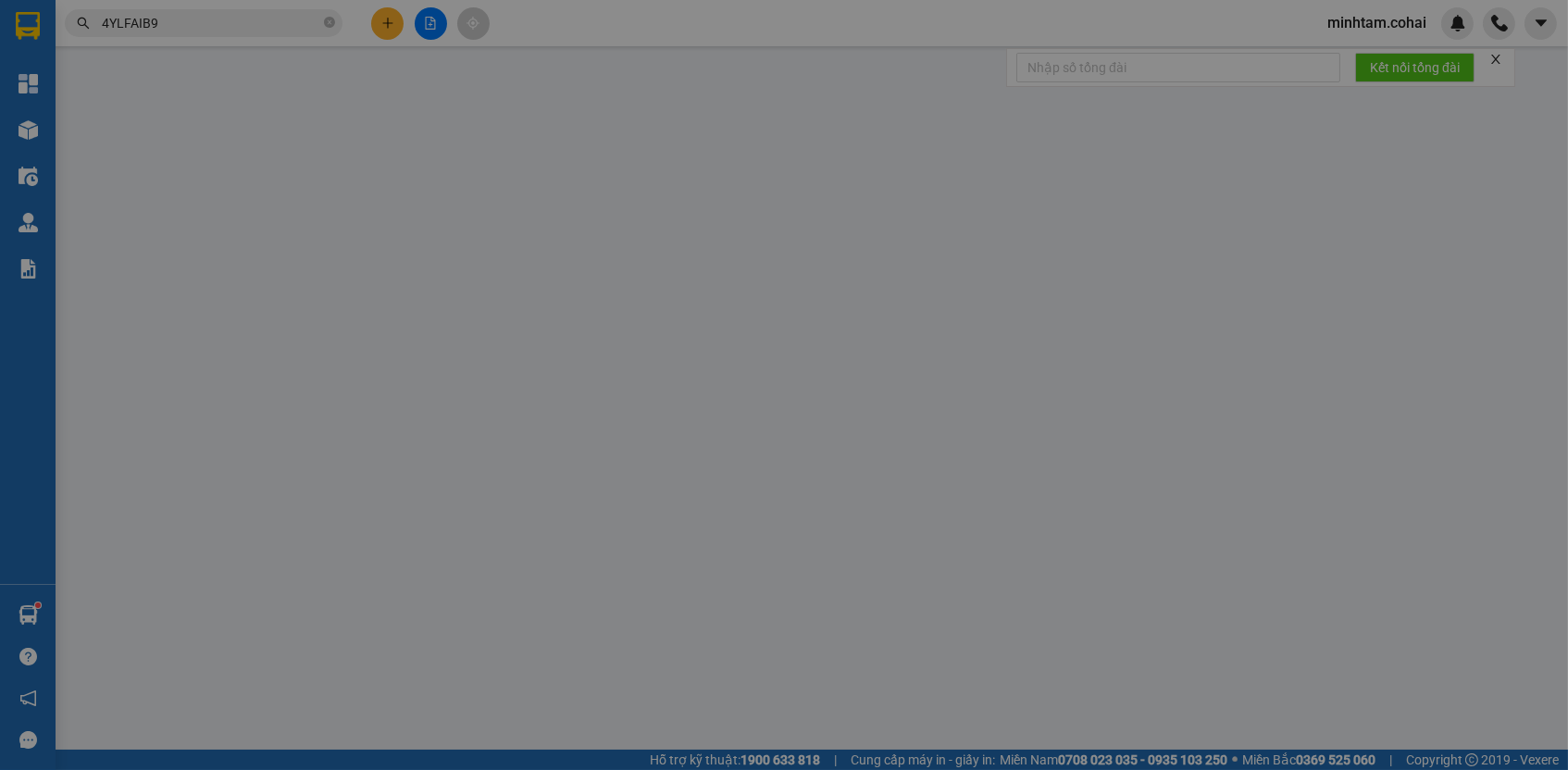
type input "0979086867"
type input "SON"
type input "chư căm"
type input "40.000"
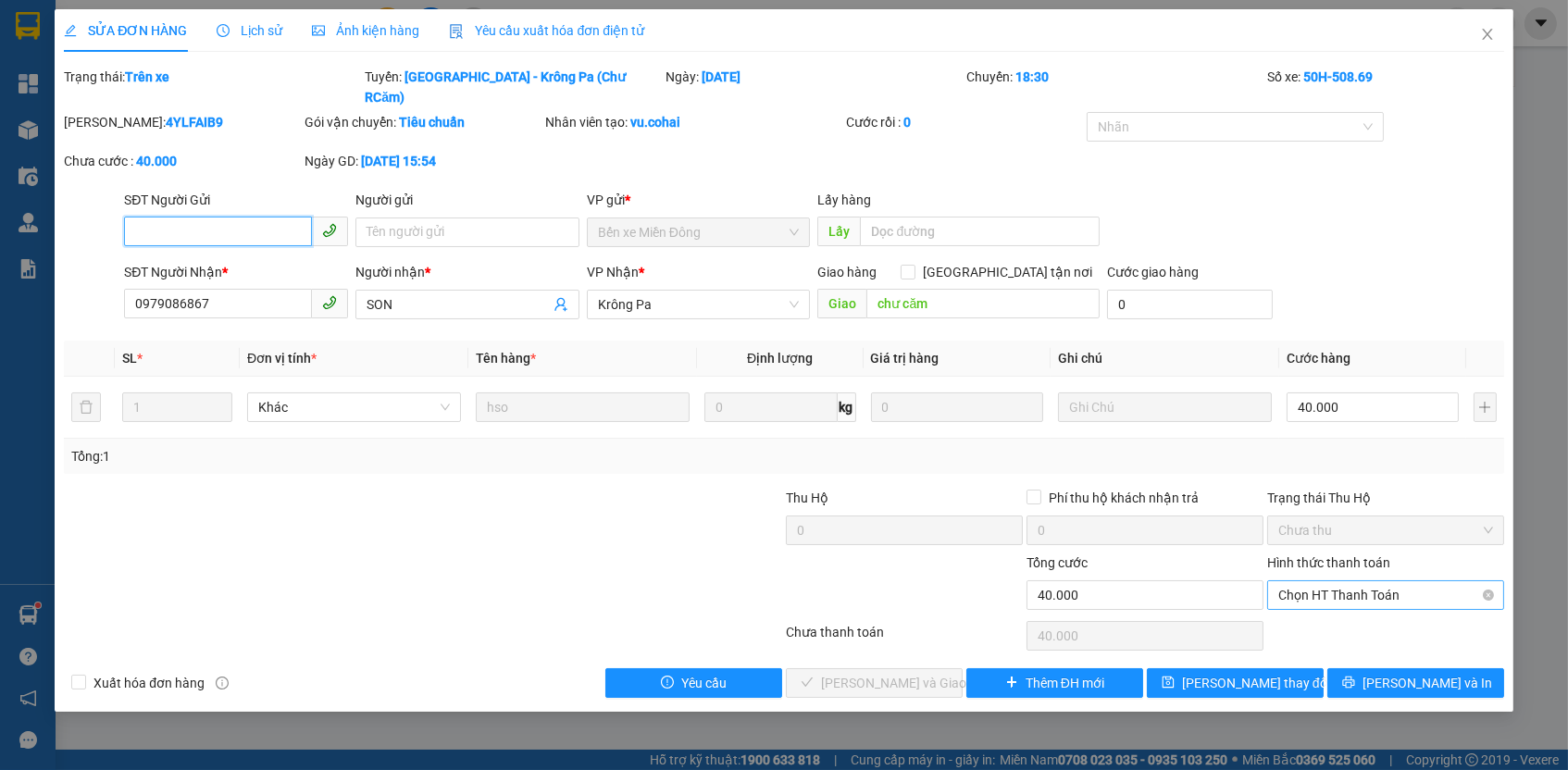
click at [1331, 582] on span "Chọn HT Thanh Toán" at bounding box center [1386, 595] width 215 height 28
click at [1334, 603] on div "Tại văn phòng" at bounding box center [1386, 606] width 215 height 20
type input "0"
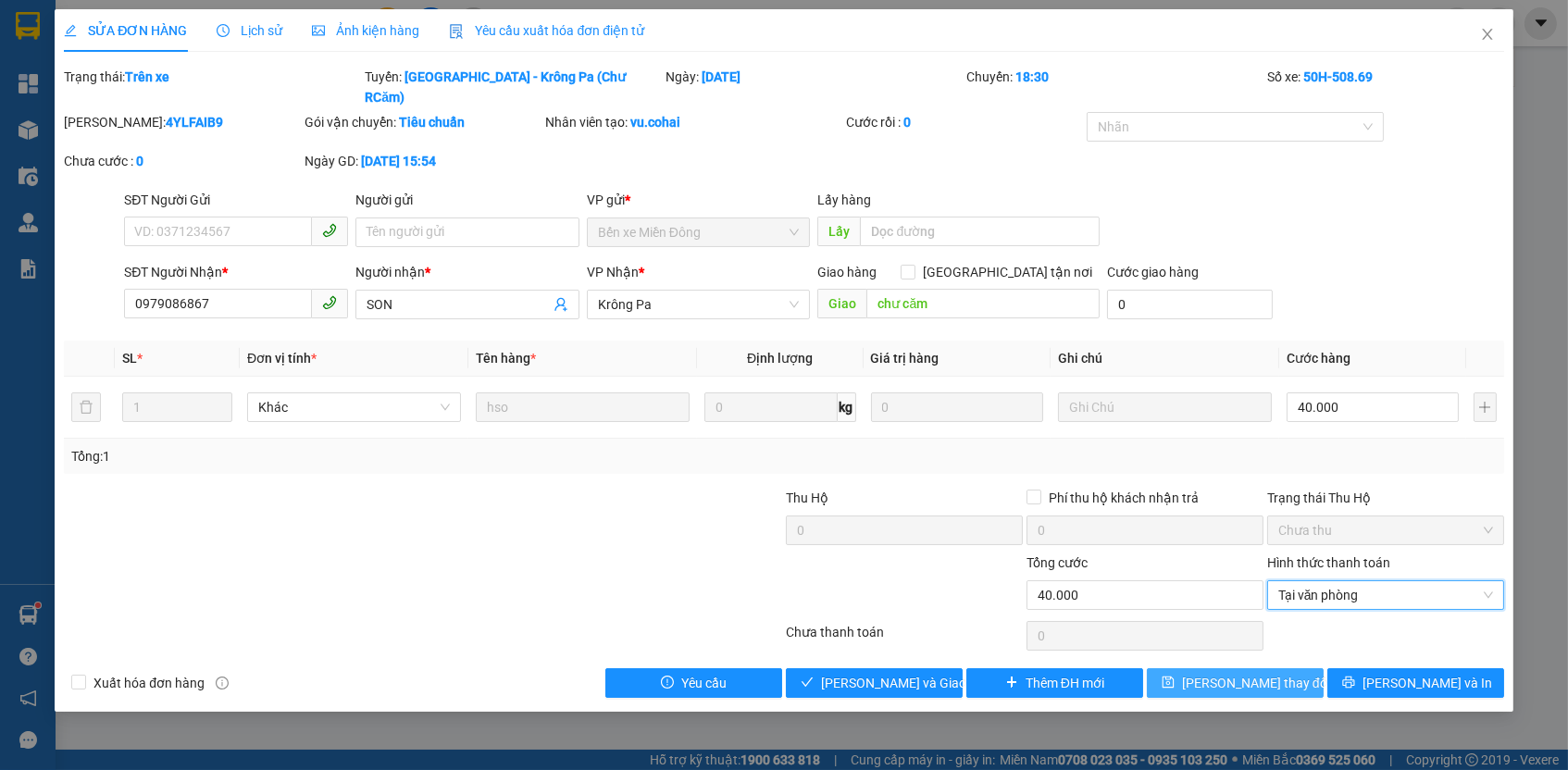
click at [1309, 668] on button "[PERSON_NAME] thay đổi" at bounding box center [1235, 683] width 177 height 30
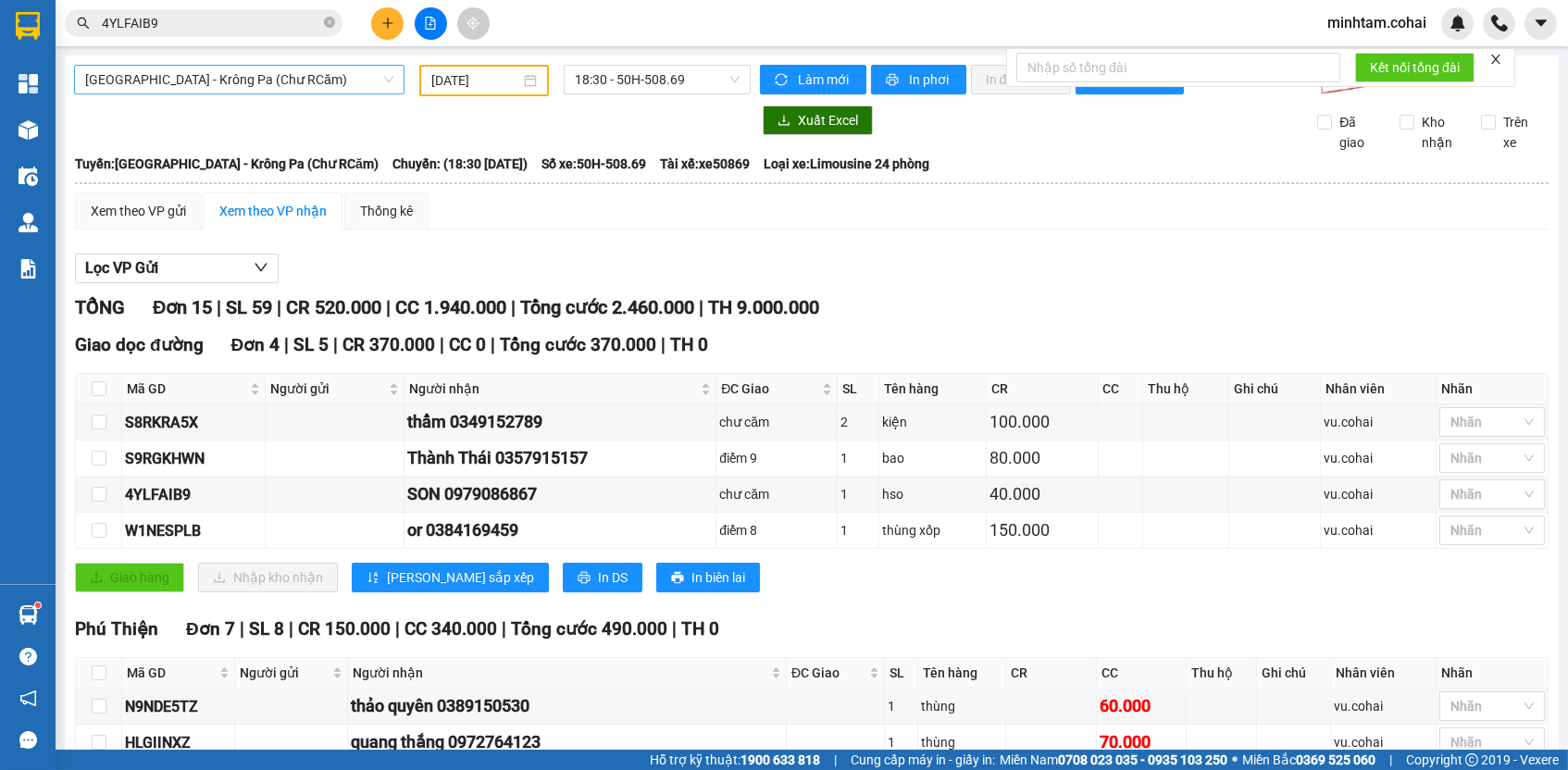
click at [297, 75] on span "[GEOGRAPHIC_DATA] - Krông Pa (Chư RCăm)" at bounding box center [239, 79] width 308 height 28
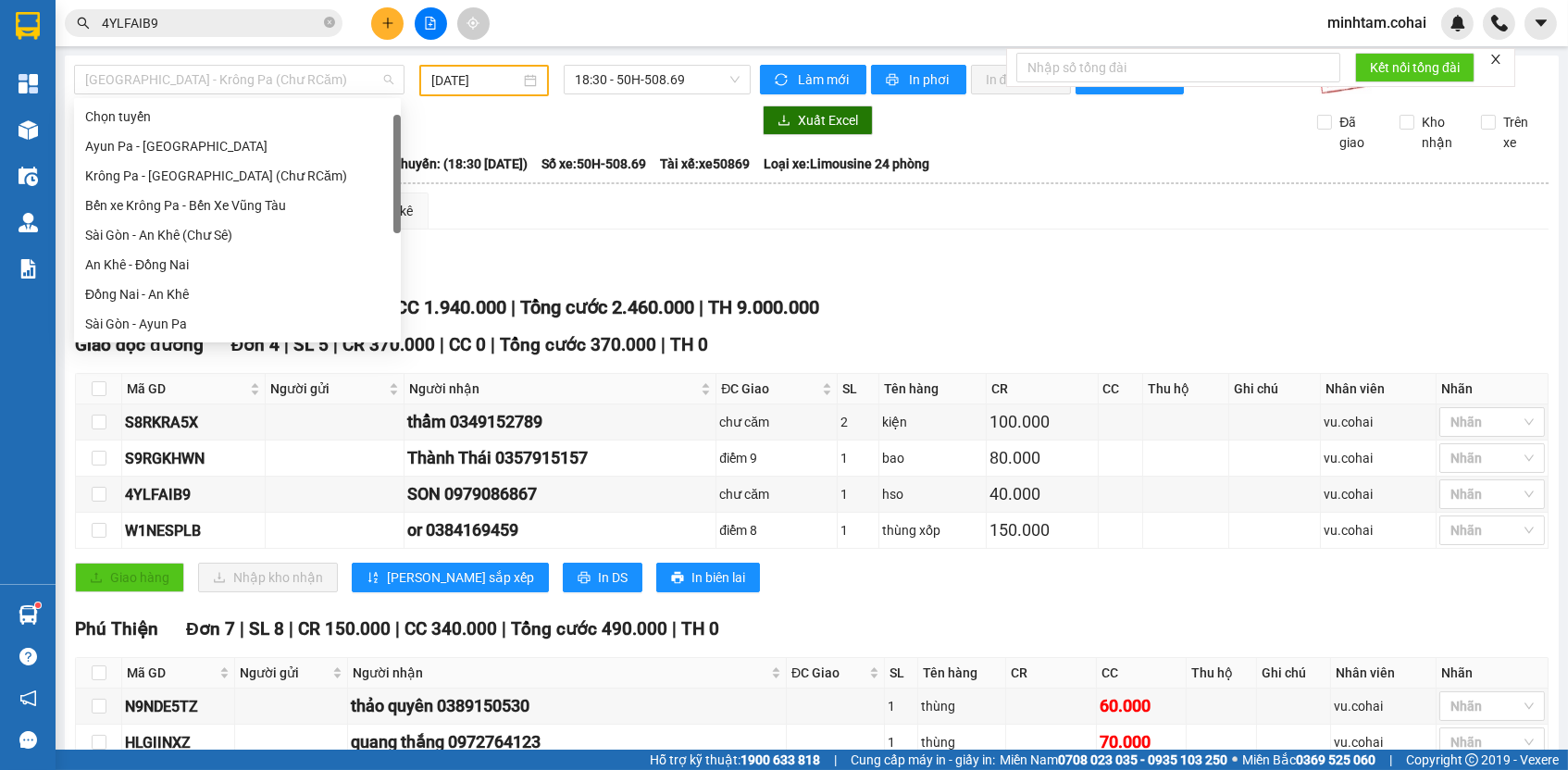
scroll to position [18, 0]
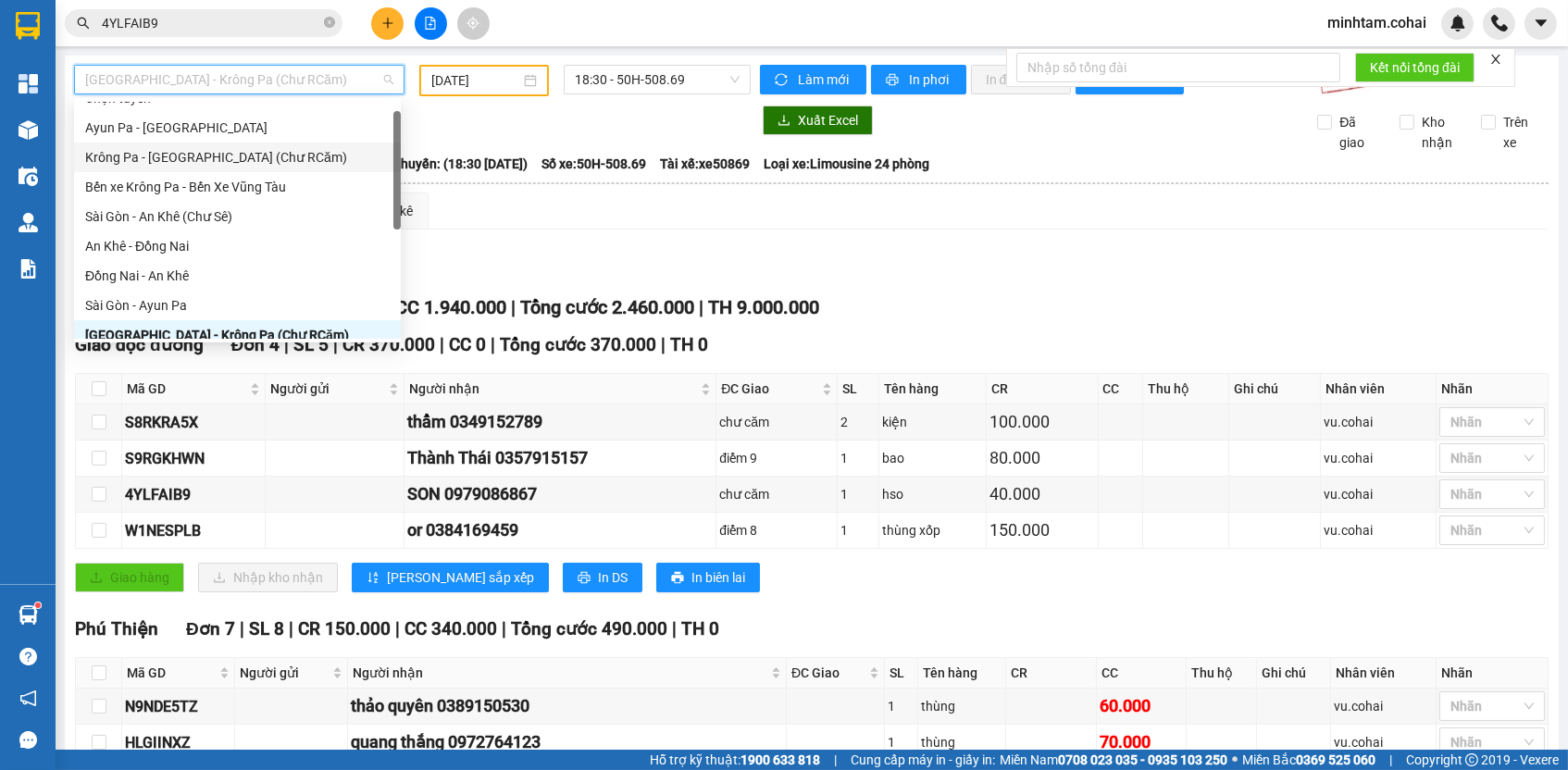
click at [239, 159] on div "Krông Pa - [GEOGRAPHIC_DATA] (Chư RCăm)" at bounding box center [237, 156] width 304 height 20
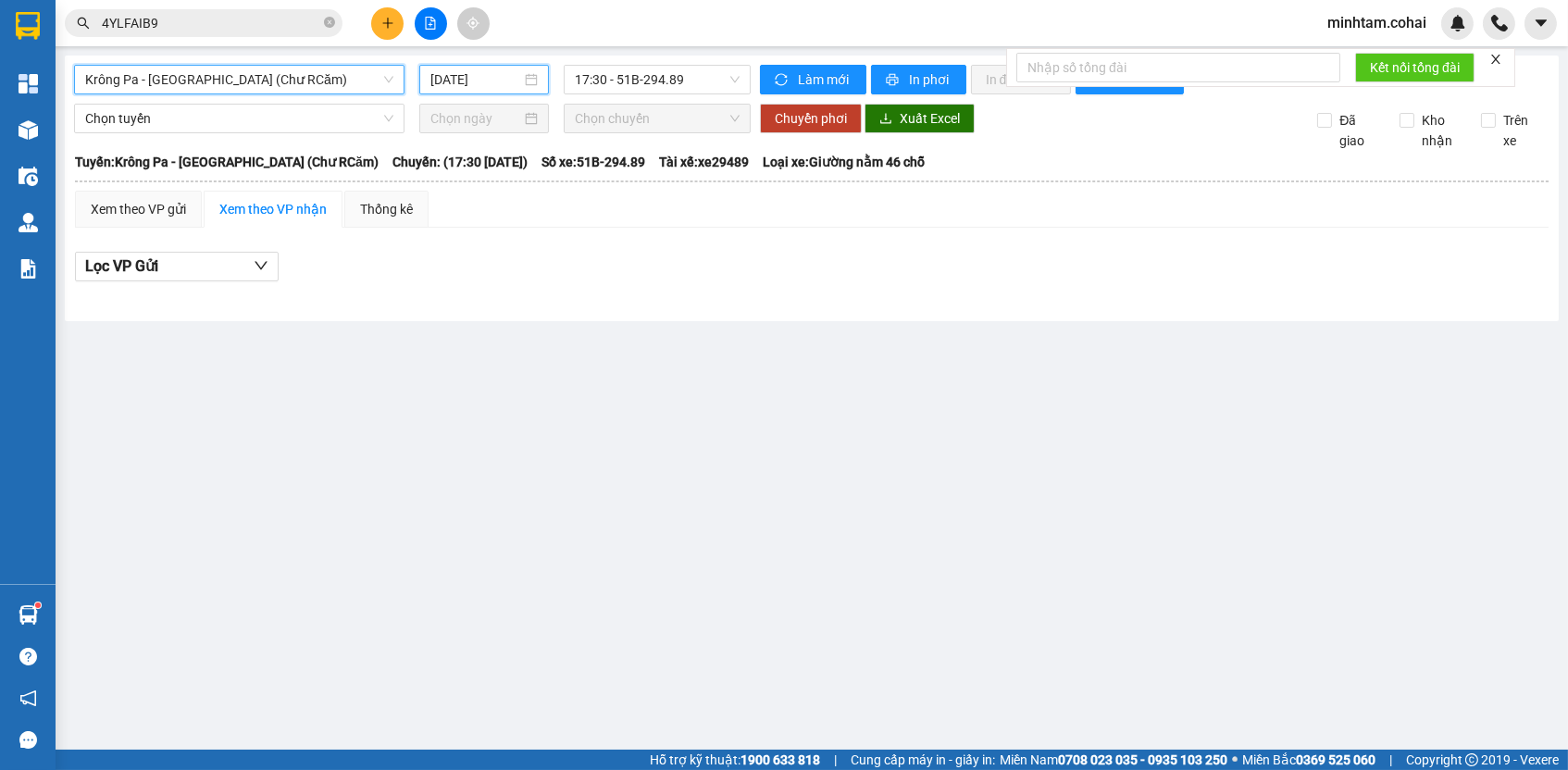
click at [495, 88] on input "[DATE]" at bounding box center [475, 79] width 91 height 20
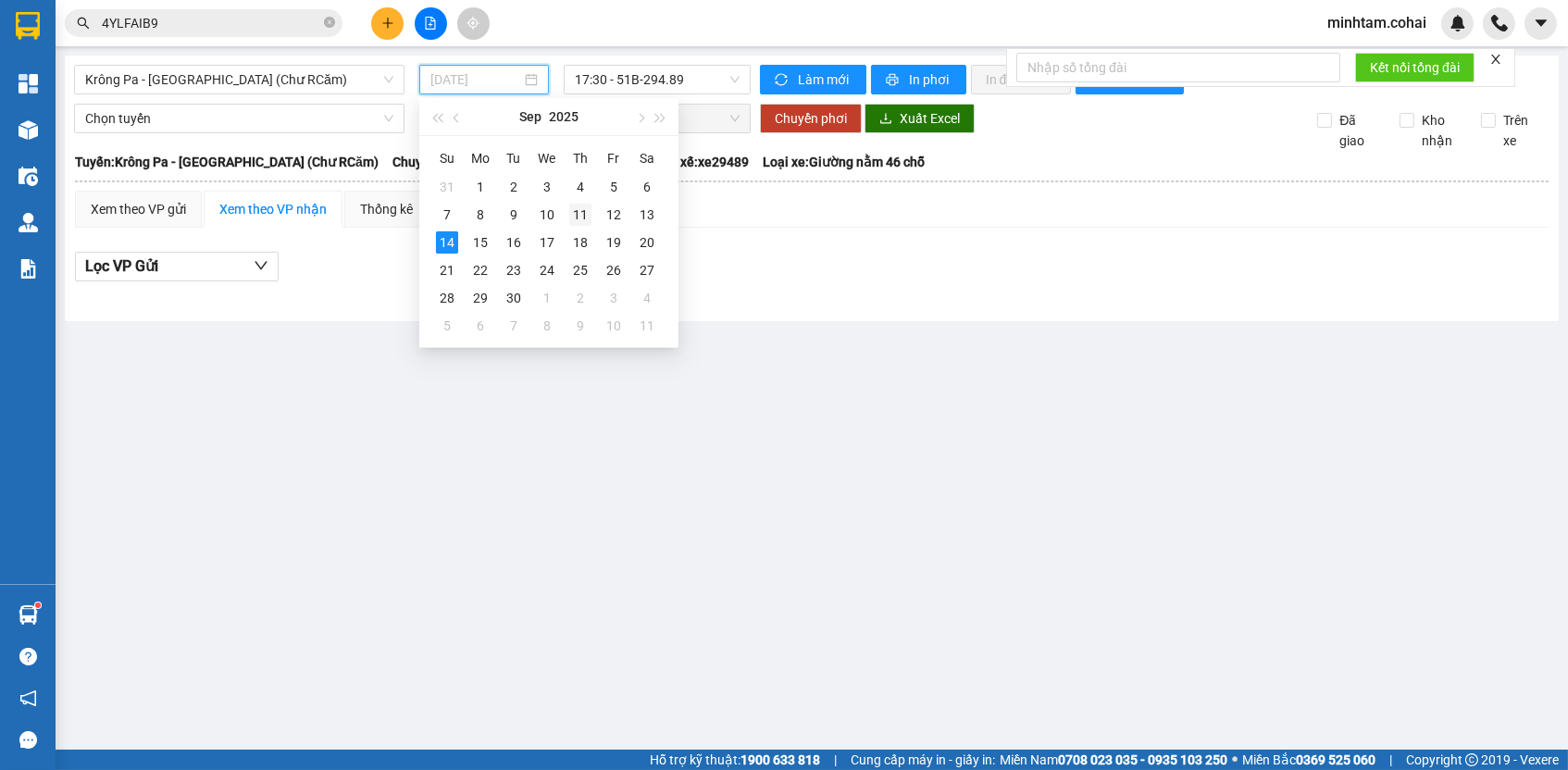
click at [588, 218] on div "11" at bounding box center [580, 214] width 22 height 22
type input "[DATE]"
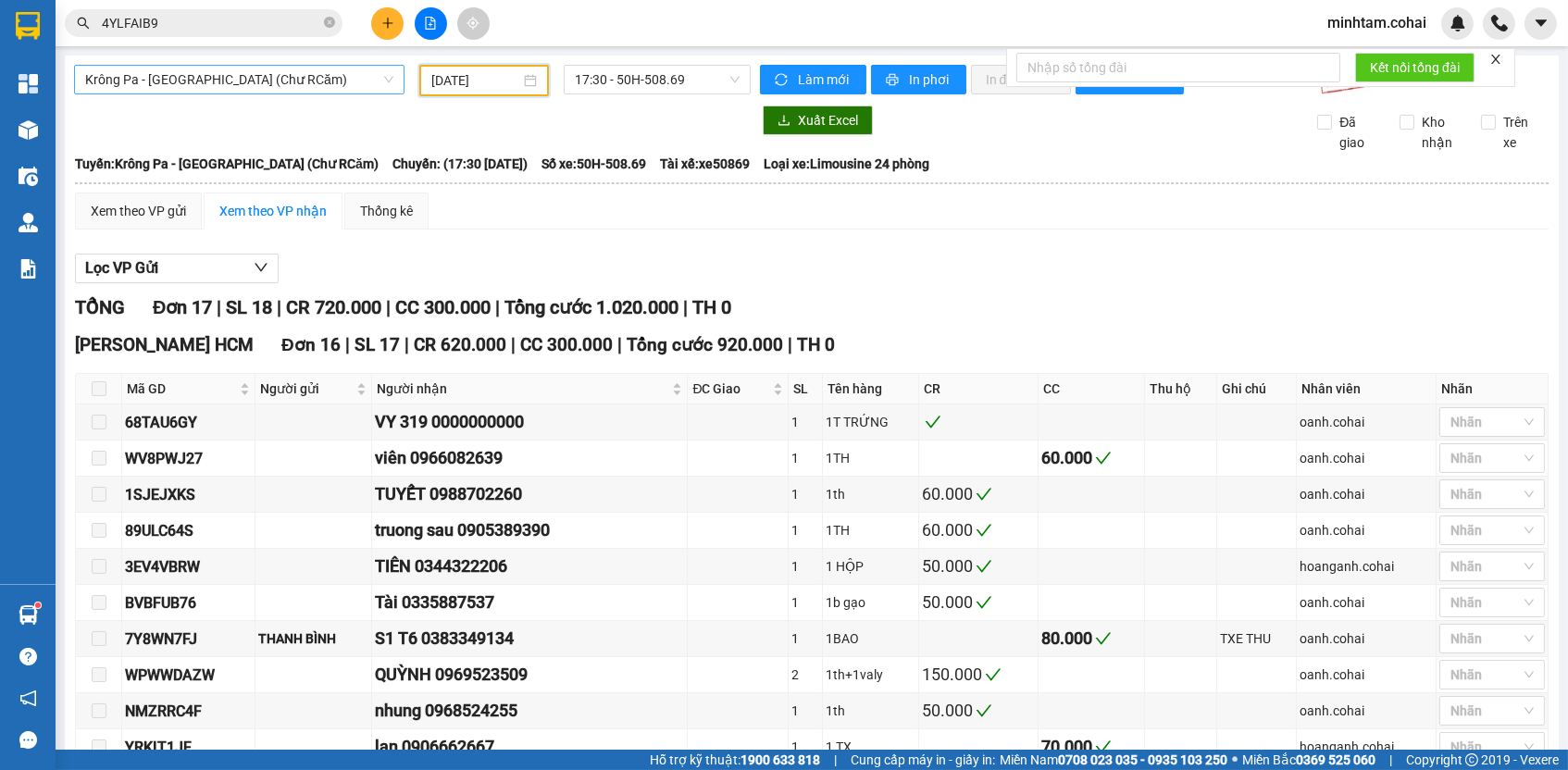
click at [307, 66] on span "Krông Pa - [GEOGRAPHIC_DATA] (Chư RCăm)" at bounding box center [239, 79] width 308 height 28
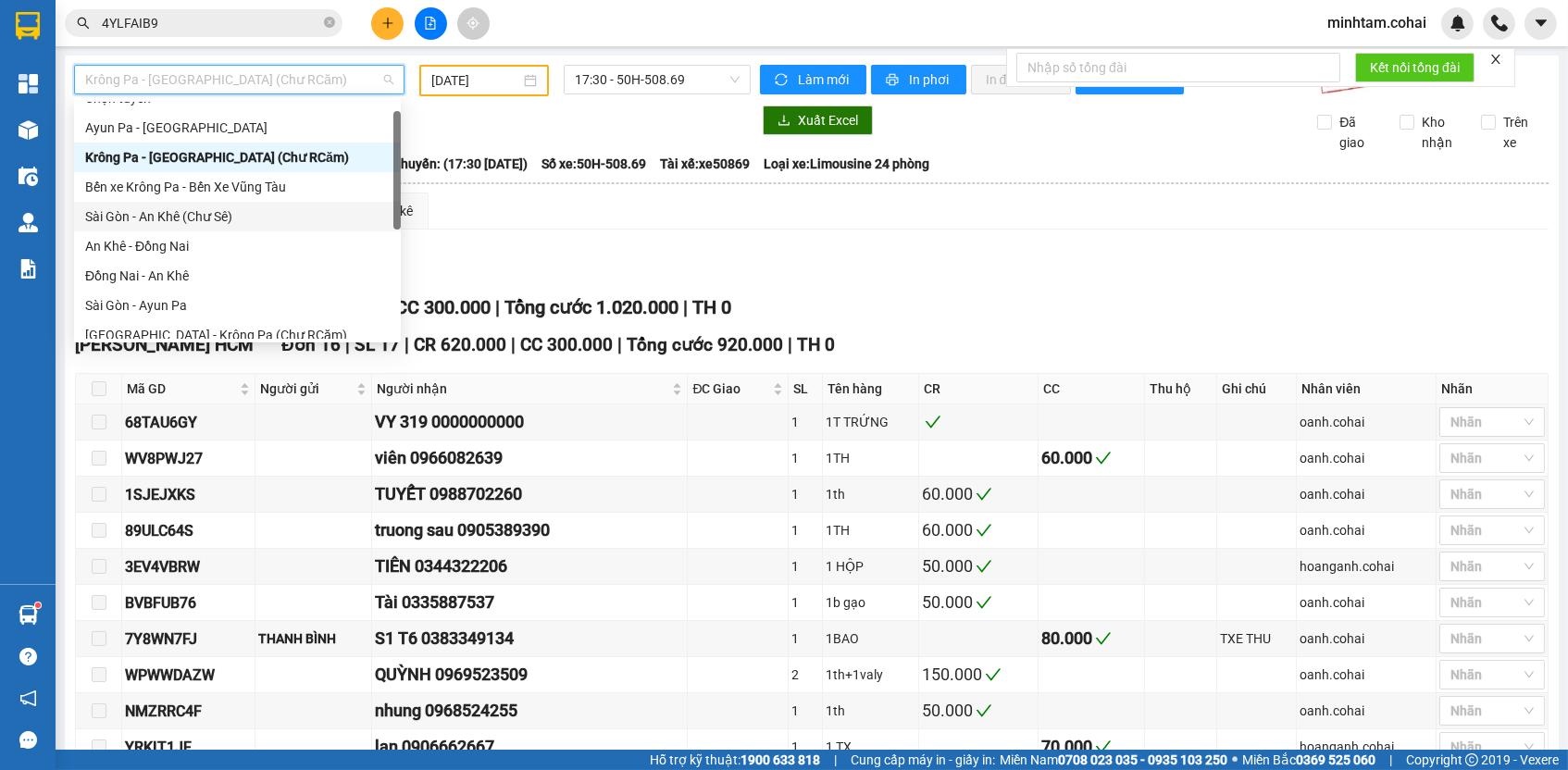
click at [269, 213] on div "Sài Gòn - An Khê (Chư Sê)" at bounding box center [237, 216] width 304 height 20
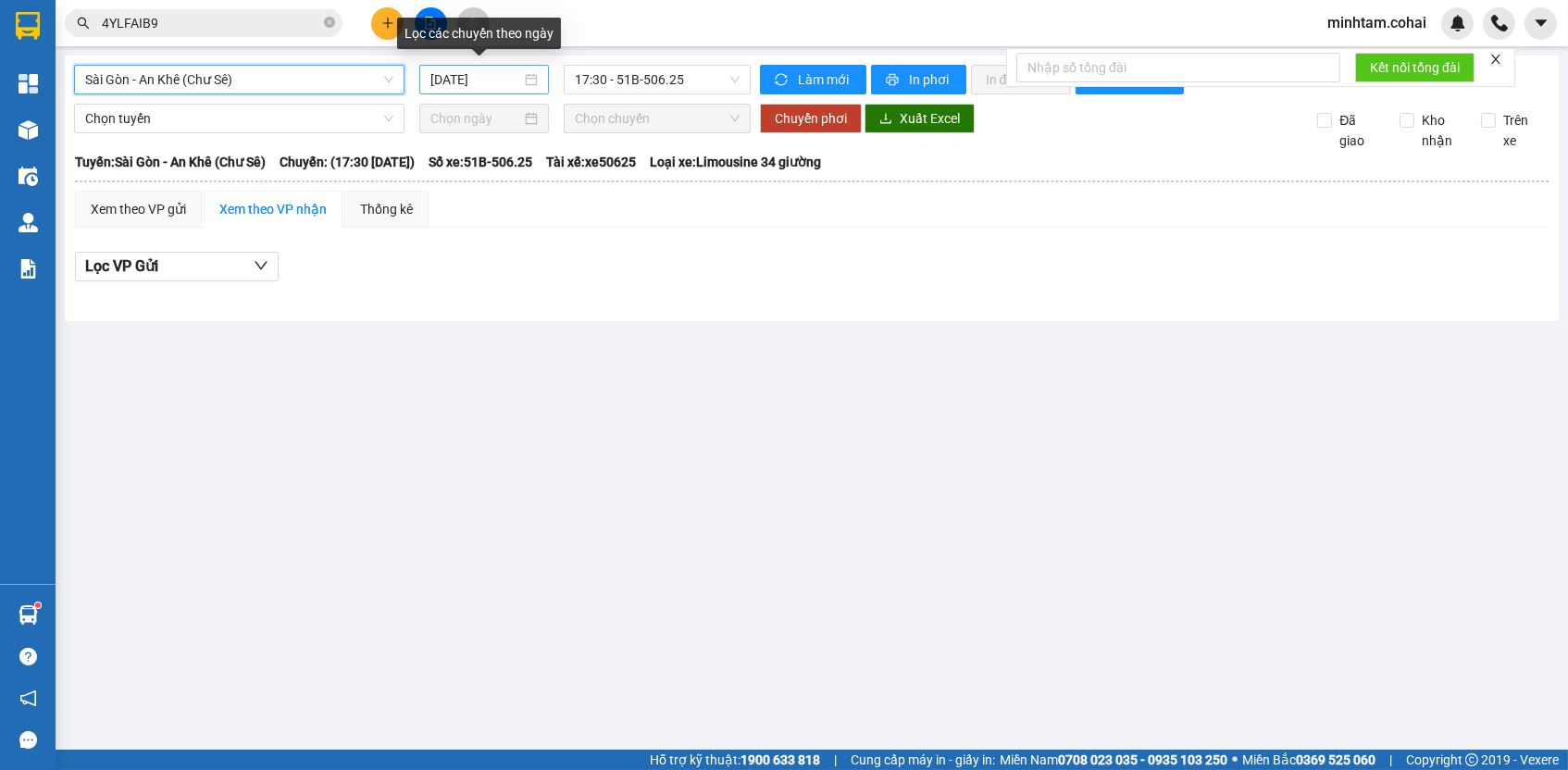
click at [445, 84] on input "[DATE]" at bounding box center [475, 79] width 91 height 20
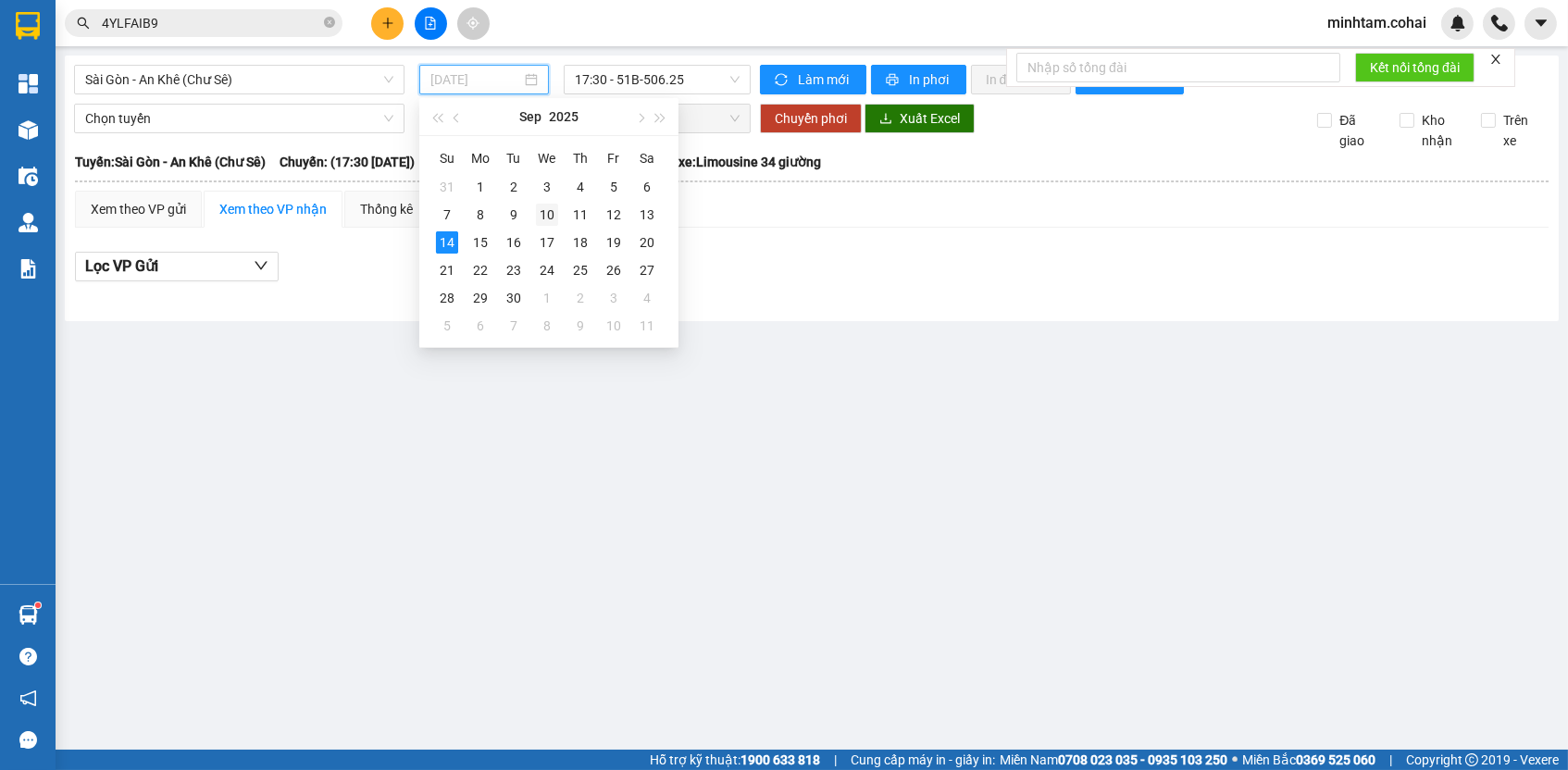
click at [553, 222] on div "10" at bounding box center [546, 214] width 22 height 22
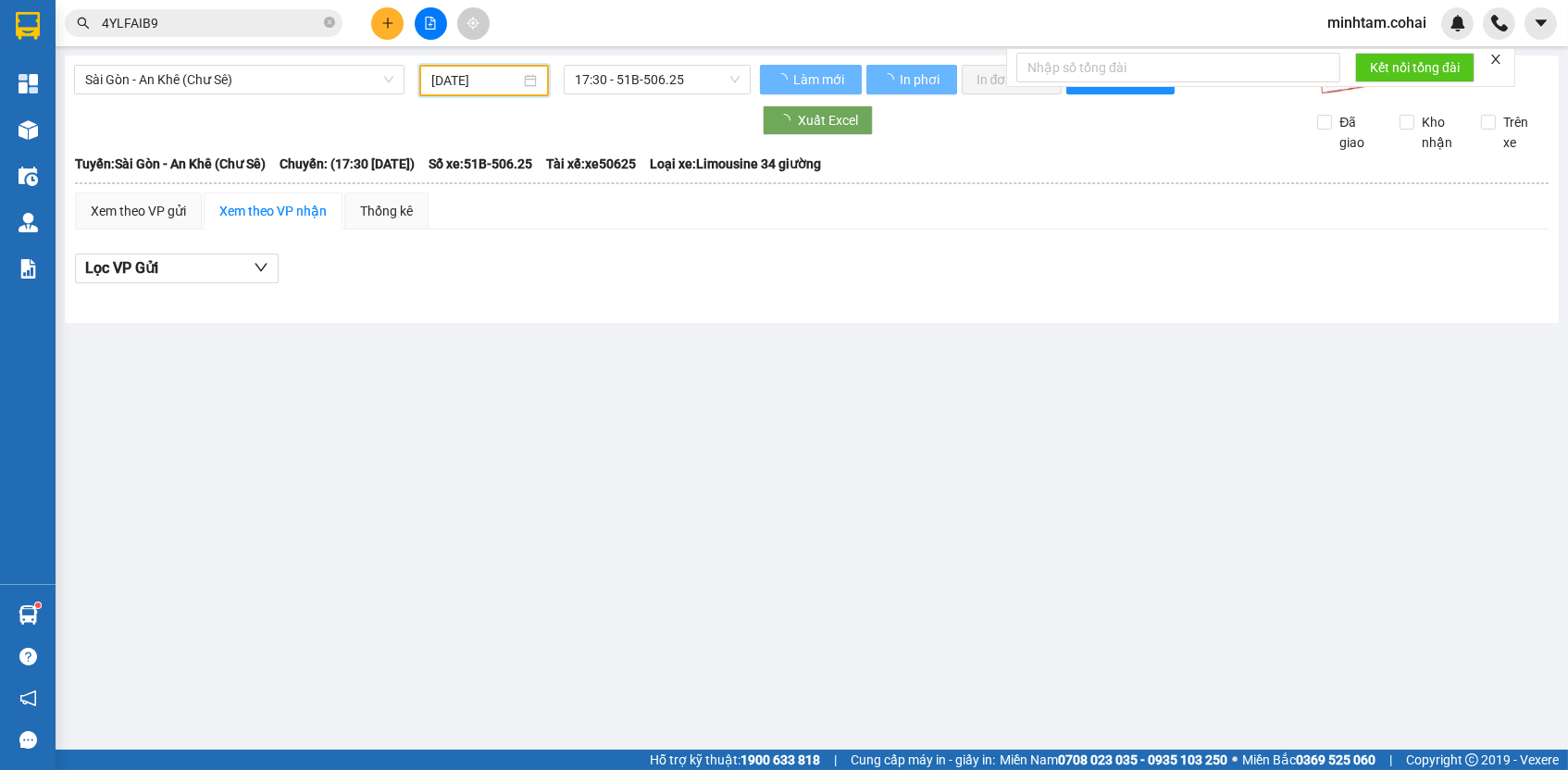
type input "[DATE]"
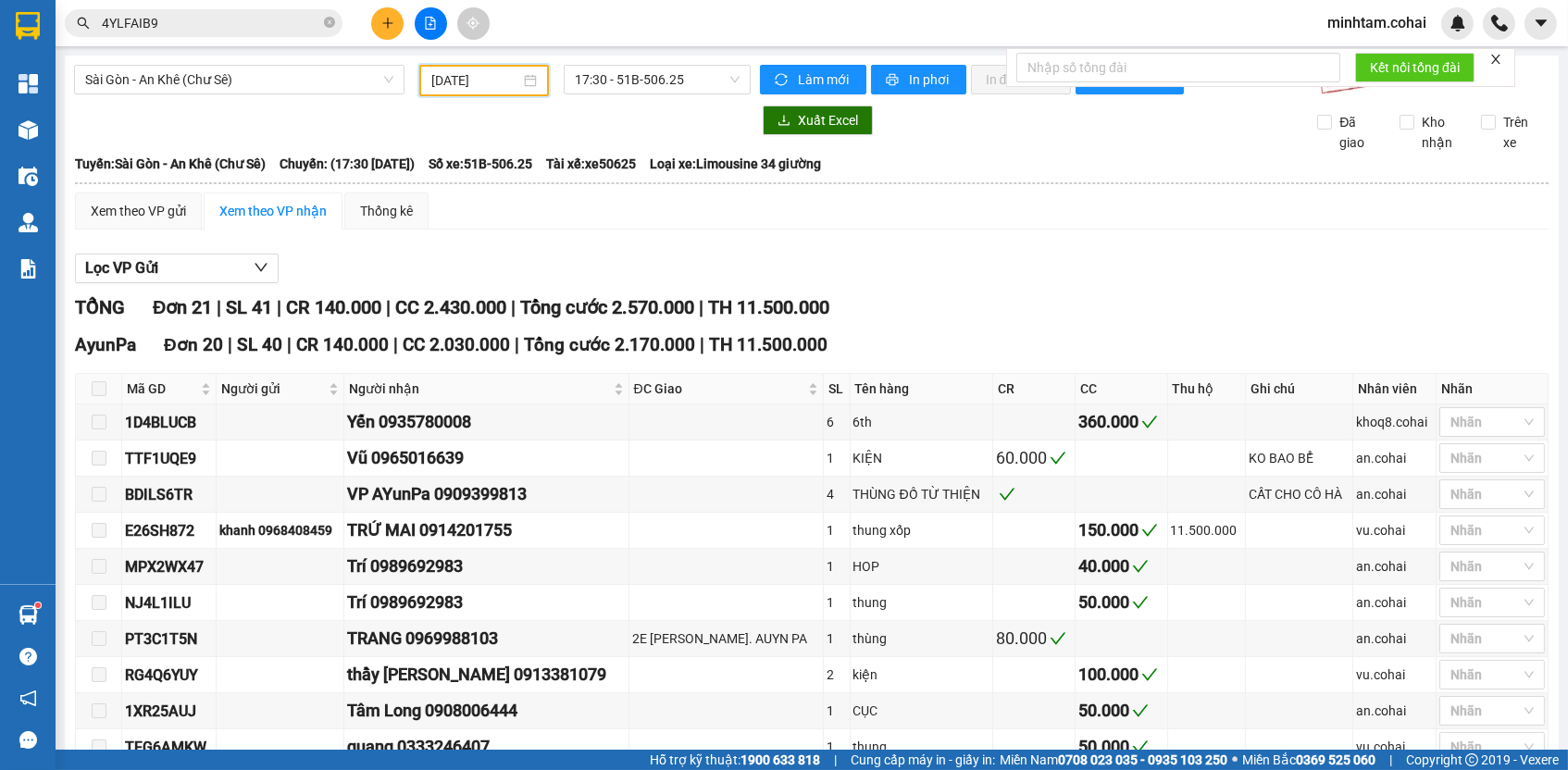
scroll to position [806, 0]
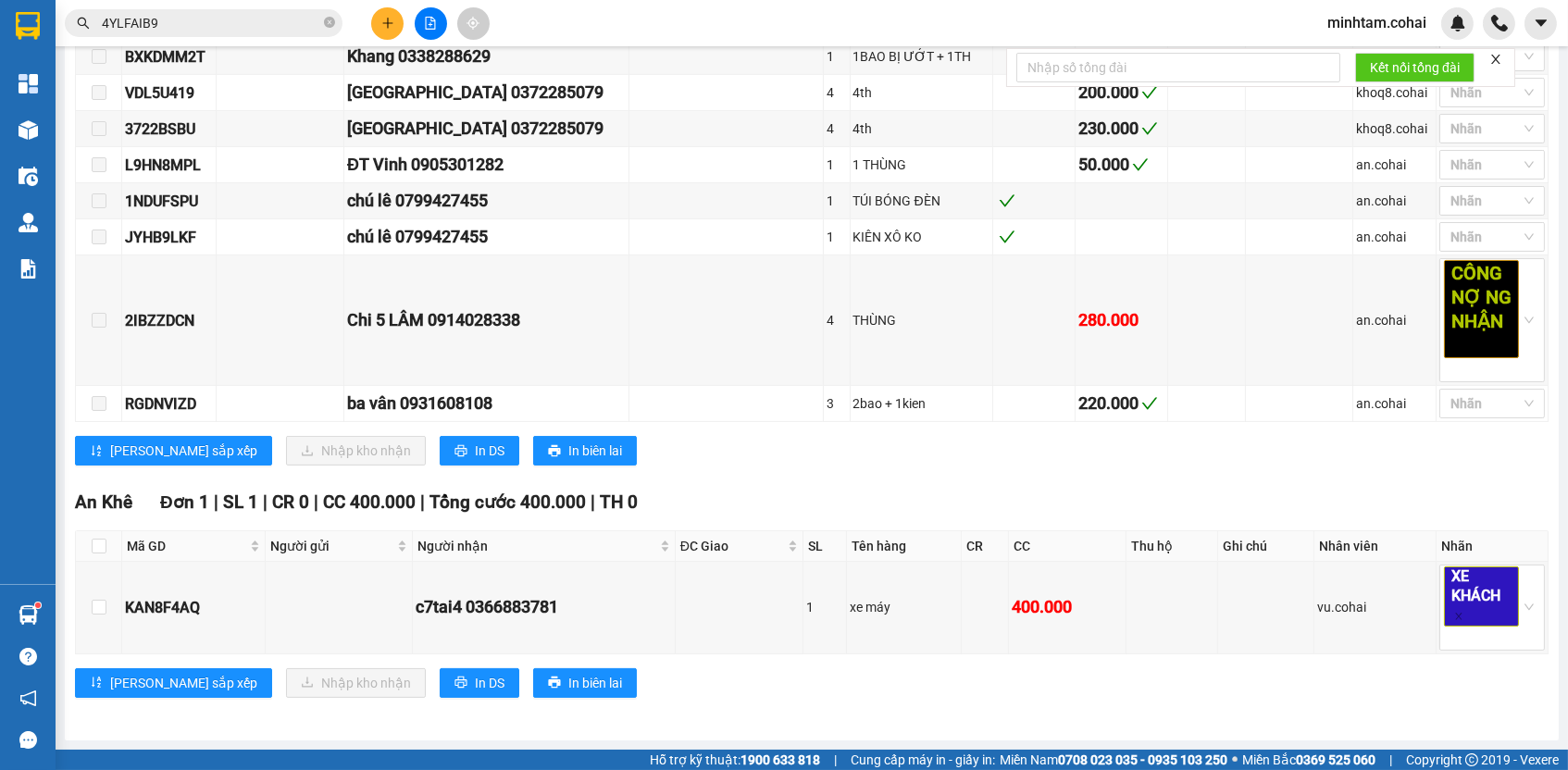
click at [196, 23] on input "4YLFAIB9" at bounding box center [211, 23] width 219 height 20
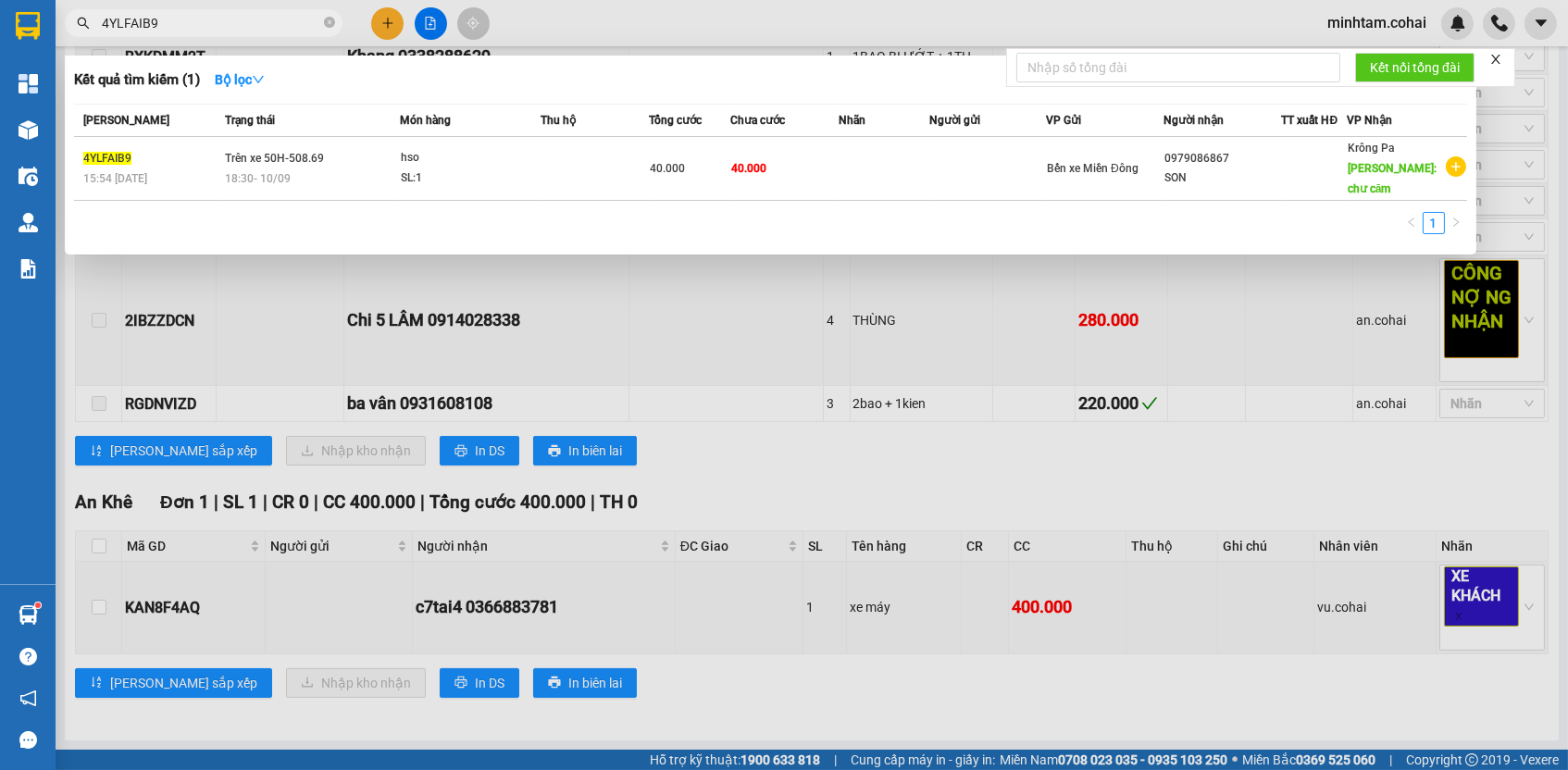
click at [196, 23] on input "4YLFAIB9" at bounding box center [211, 23] width 219 height 20
paste input "KAN8F4AQ"
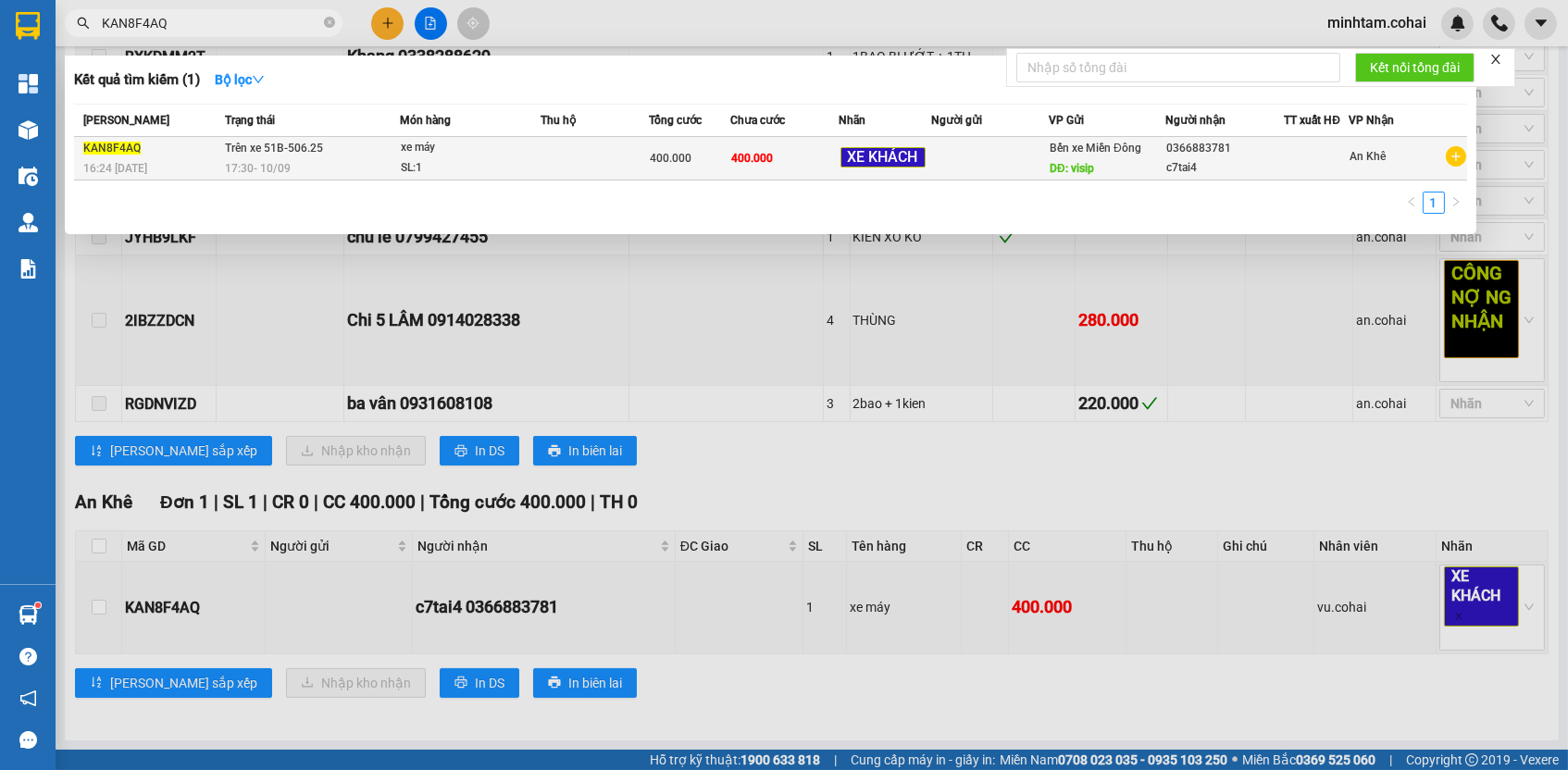
type input "KAN8F4AQ"
click at [772, 162] on span "400.000" at bounding box center [751, 158] width 41 height 13
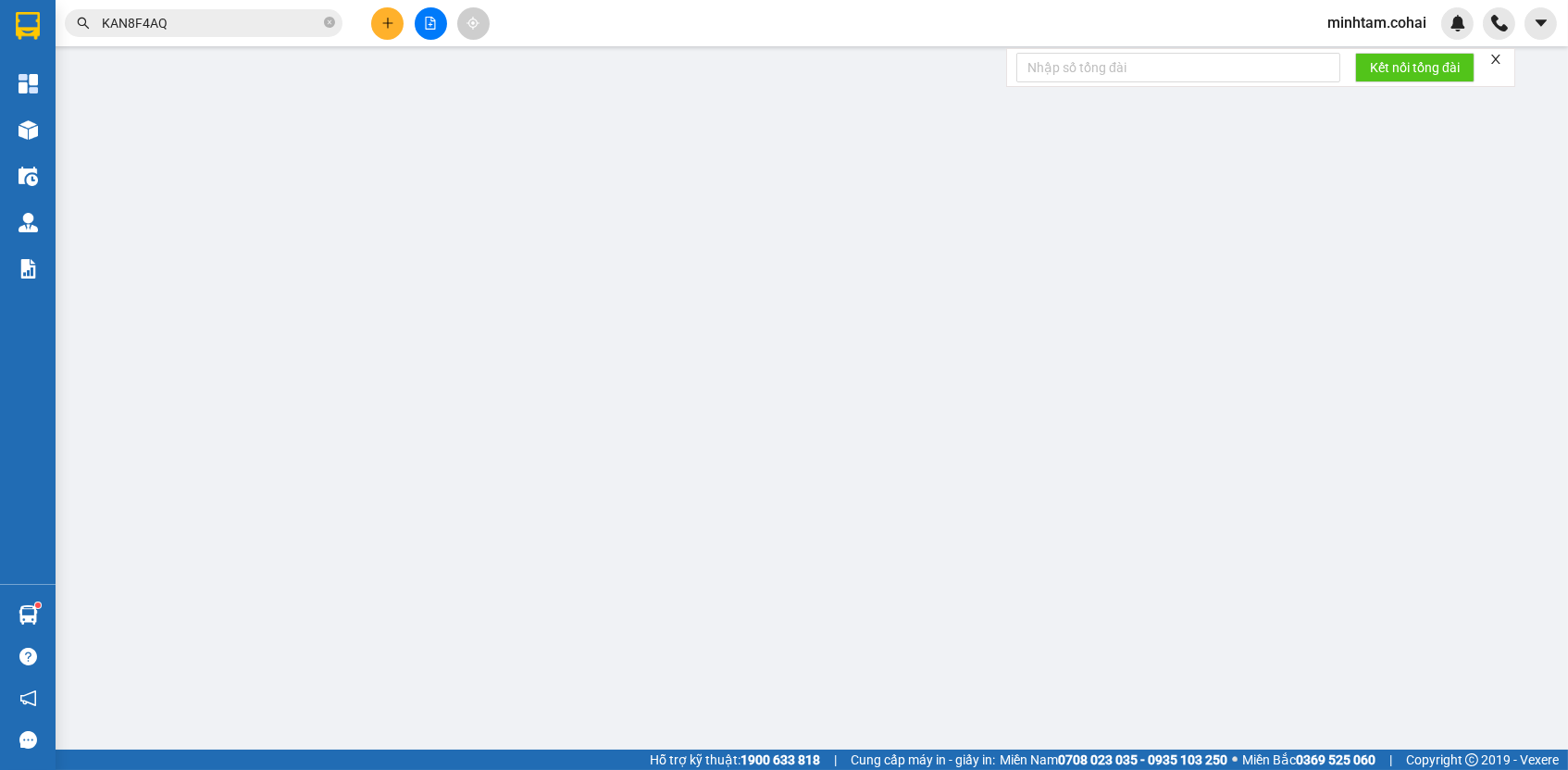
type input "visip"
type input "0366883781"
type input "c7tai4"
type input "400.000"
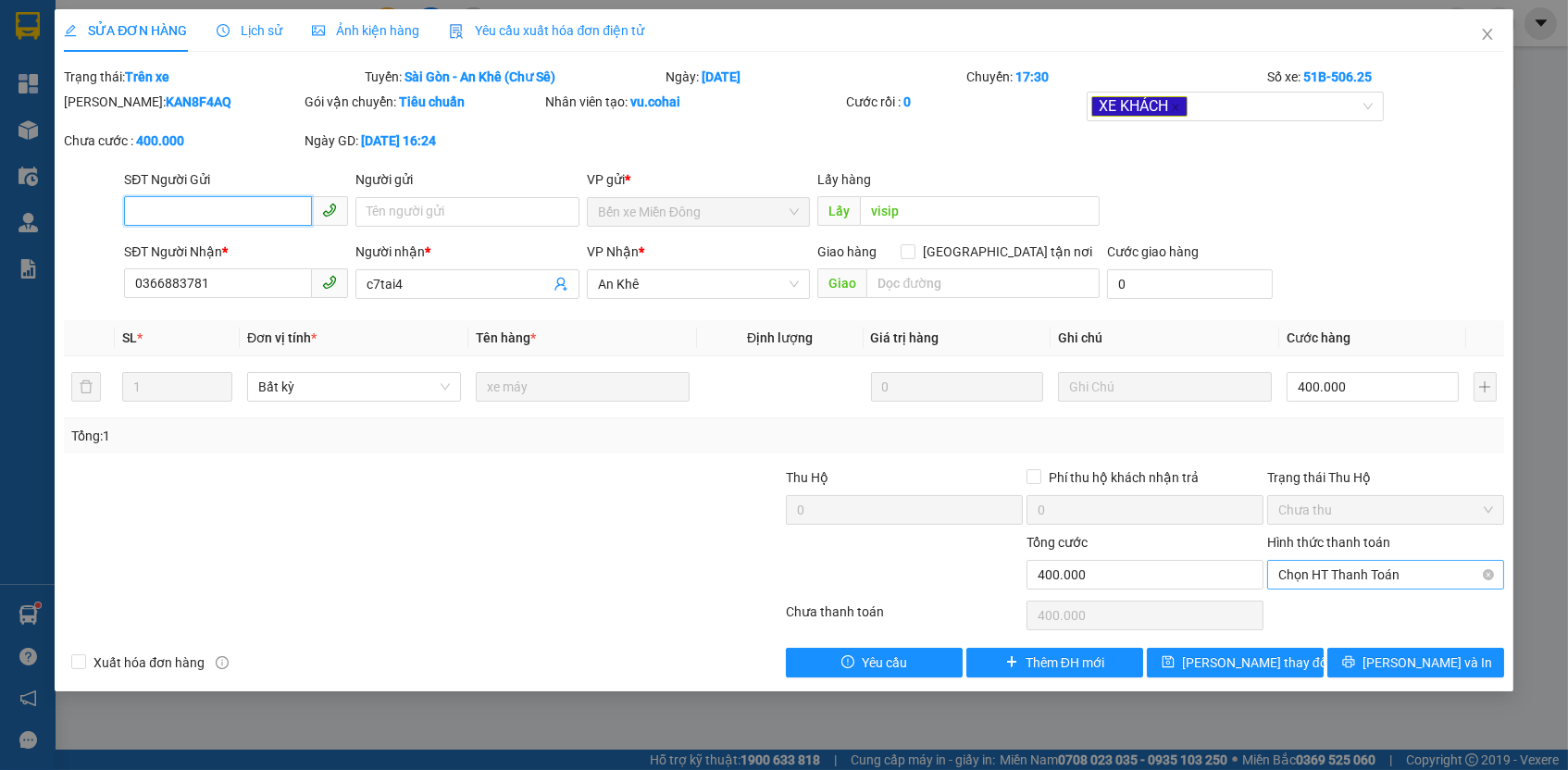
click at [1322, 576] on span "Chọn HT Thanh Toán" at bounding box center [1386, 574] width 215 height 28
click at [1318, 607] on div "Tại văn phòng" at bounding box center [1386, 606] width 215 height 20
type input "0"
click at [1280, 640] on div "Total Paid Fee 0 Total UnPaid Fee 400.000 Cash Collection Total Fee Trạng thái:…" at bounding box center [784, 372] width 1439 height 612
click at [1281, 655] on span "[PERSON_NAME] thay đổi" at bounding box center [1256, 662] width 148 height 20
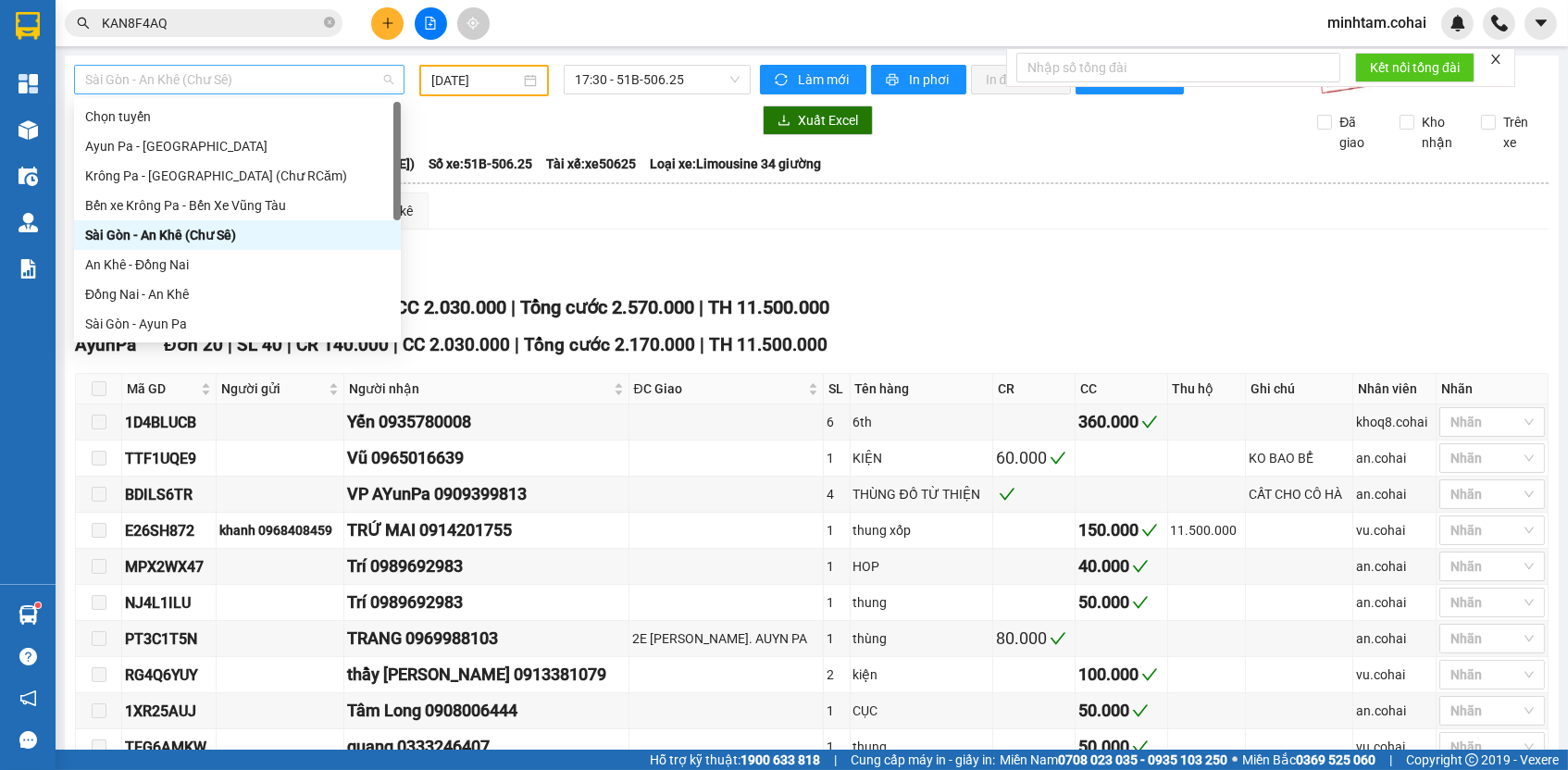
click at [309, 77] on span "Sài Gòn - An Khê (Chư Sê)" at bounding box center [239, 79] width 308 height 28
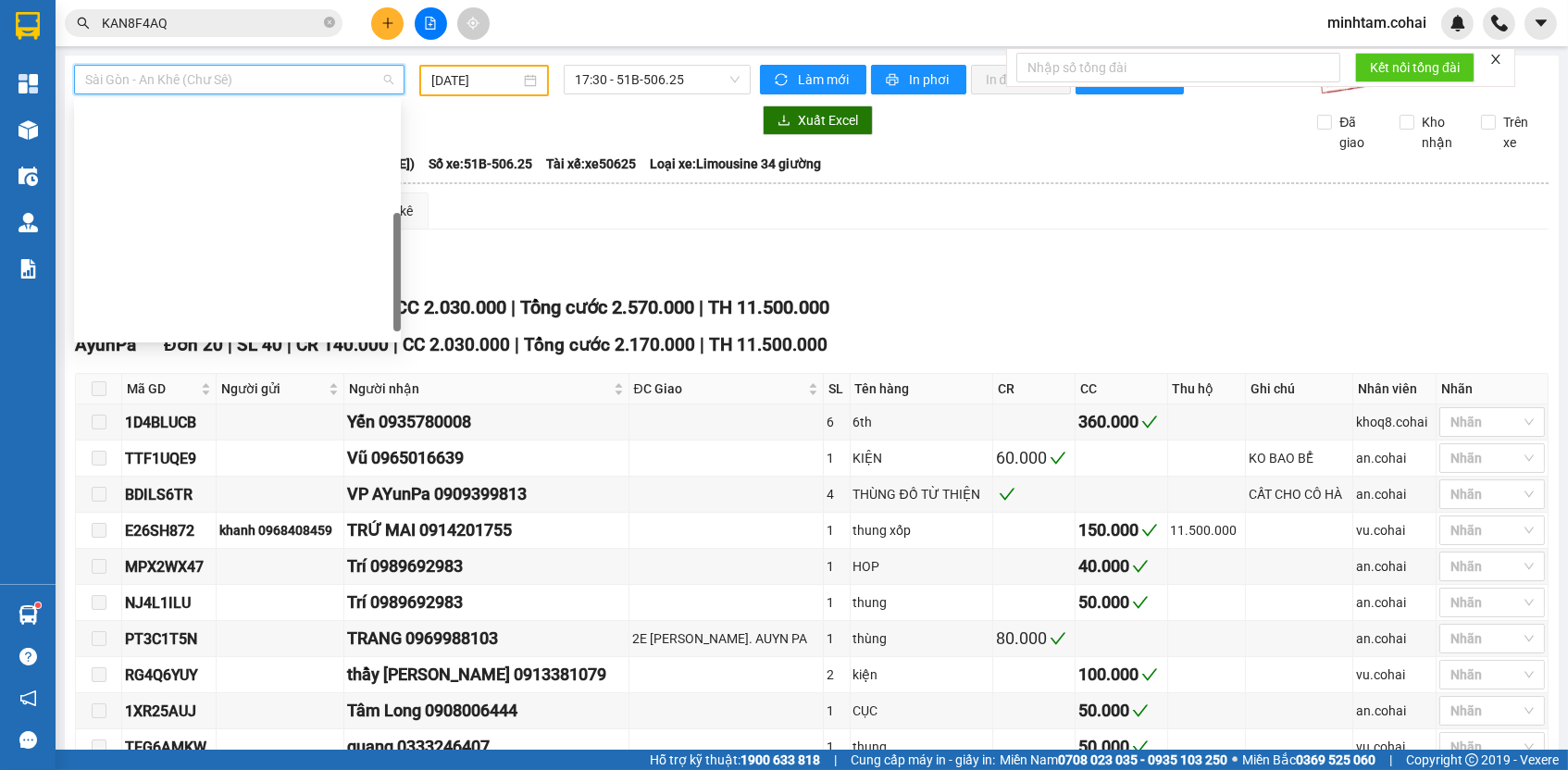
scroll to position [241, 0]
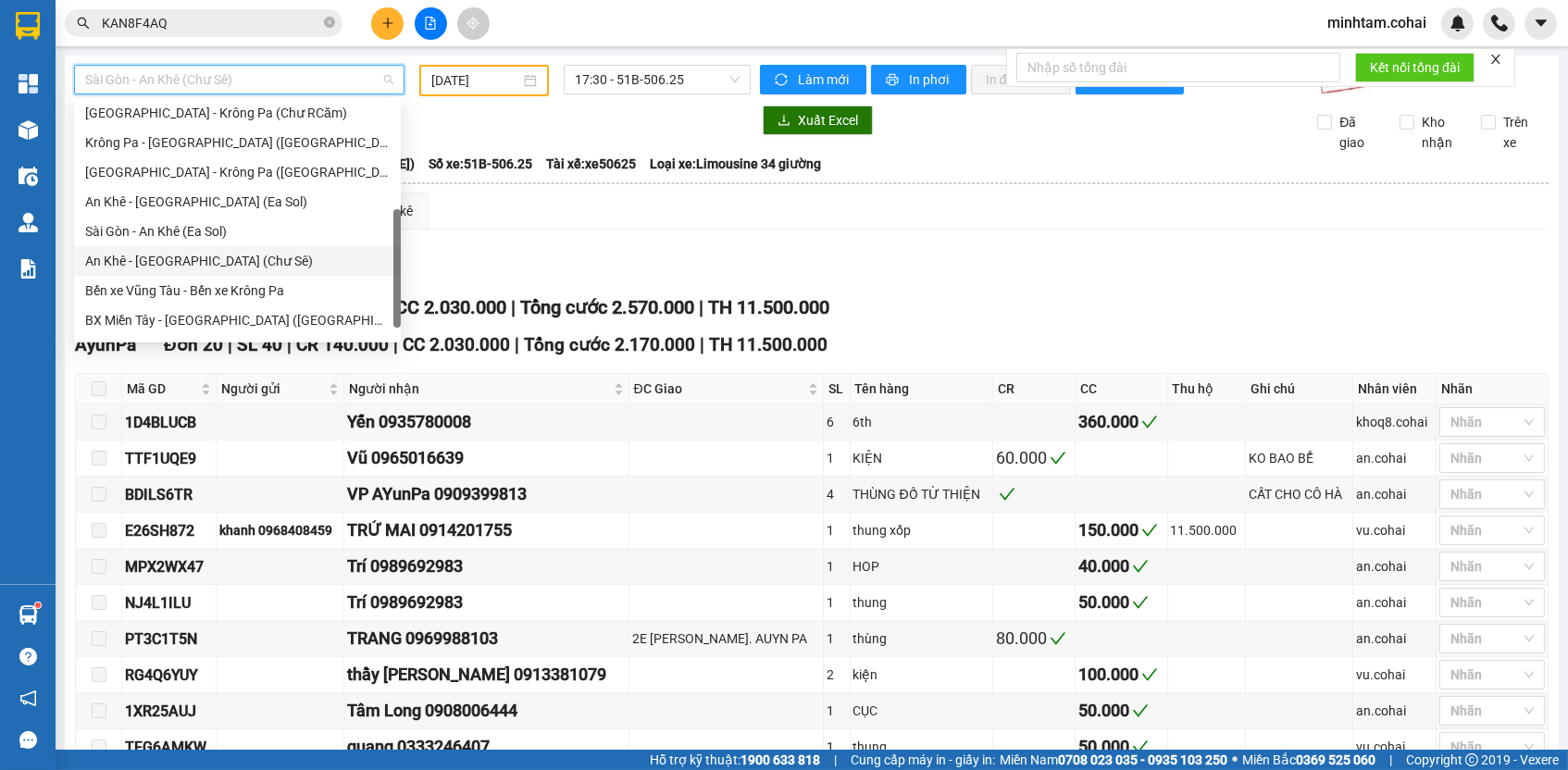
click at [235, 252] on div "An Khê - [GEOGRAPHIC_DATA] (Chư Sê)" at bounding box center [237, 260] width 304 height 20
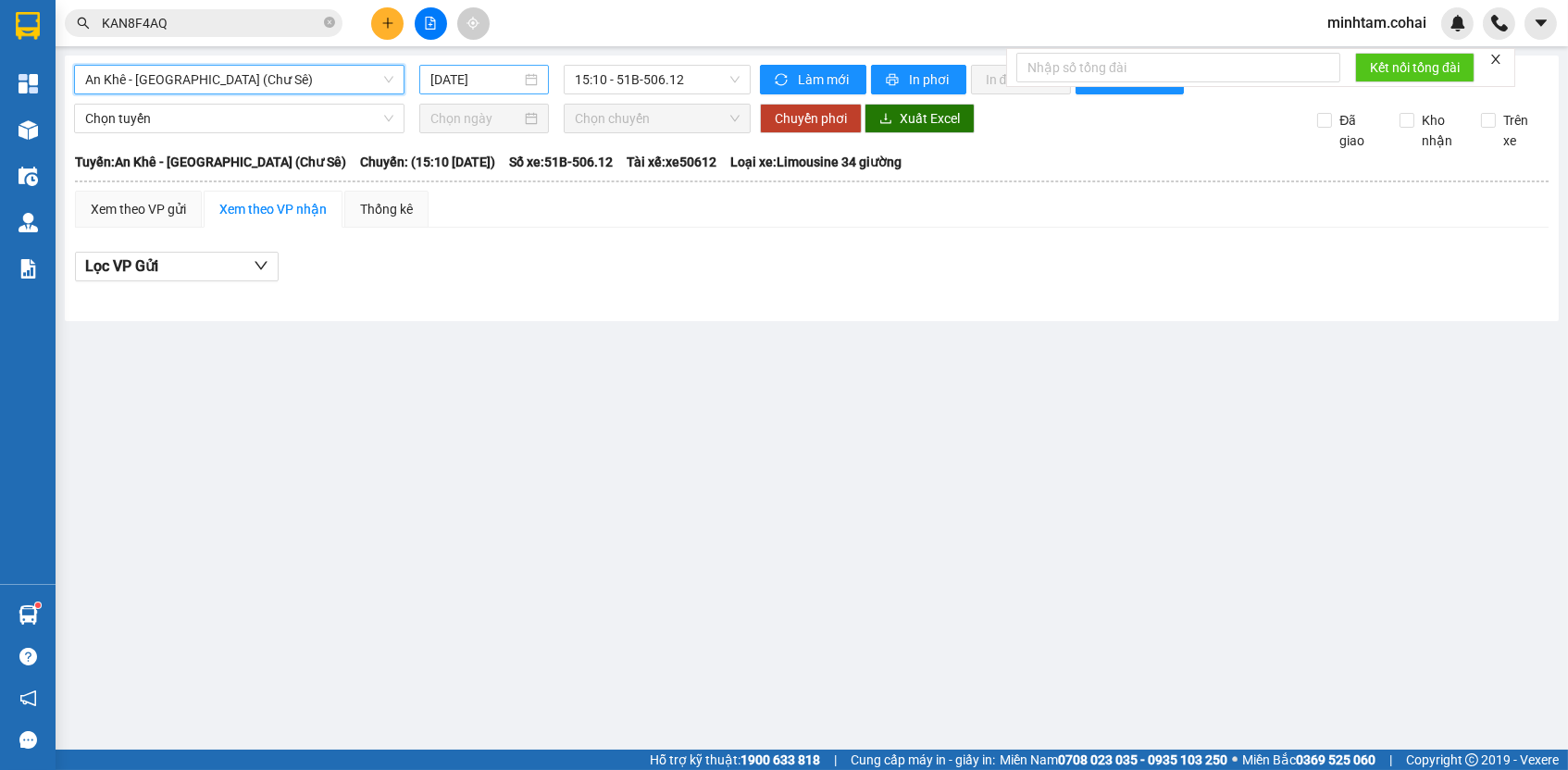
click at [486, 76] on input "[DATE]" at bounding box center [475, 79] width 91 height 20
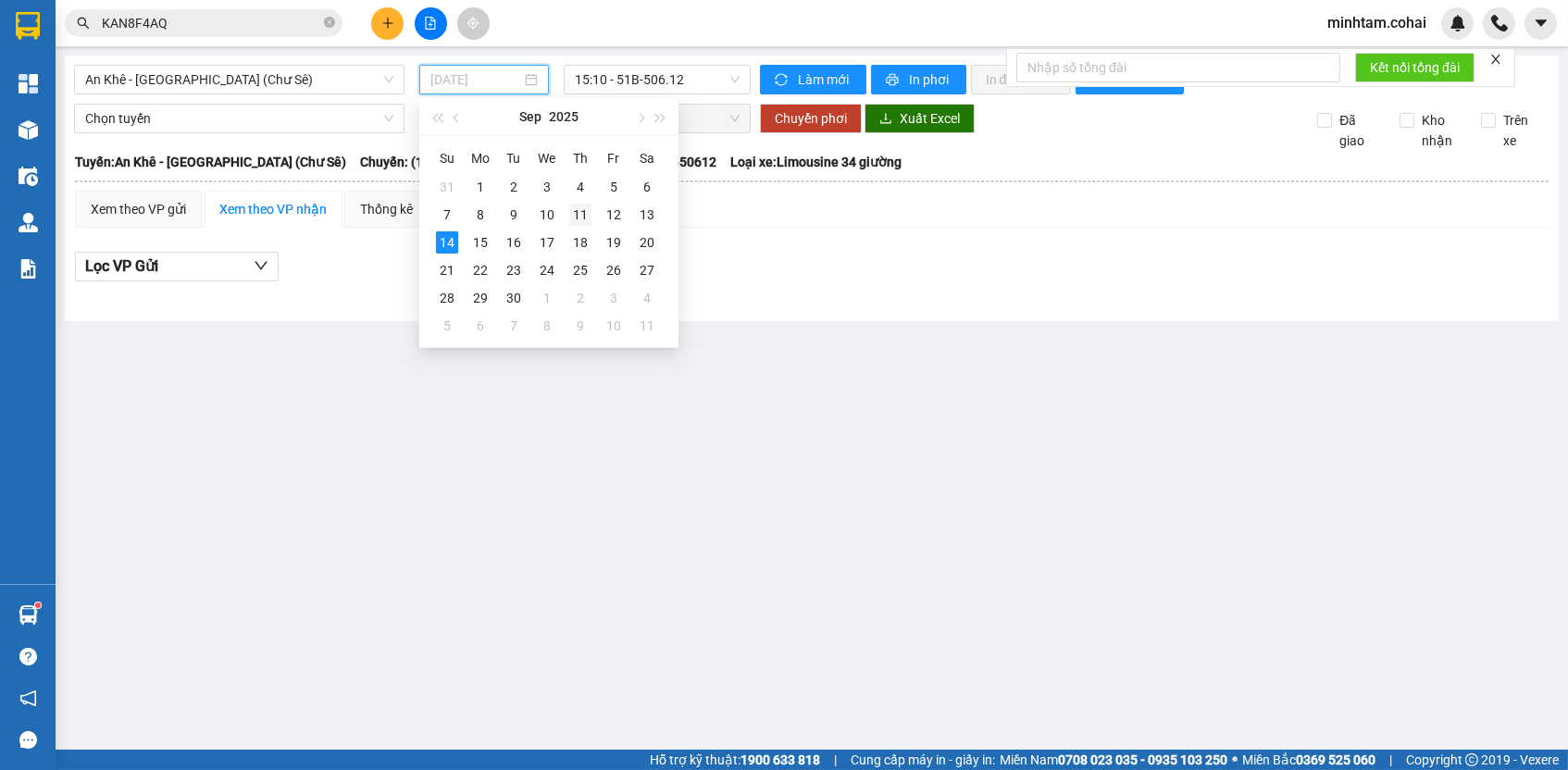
click at [573, 223] on div "11" at bounding box center [580, 214] width 22 height 22
type input "[DATE]"
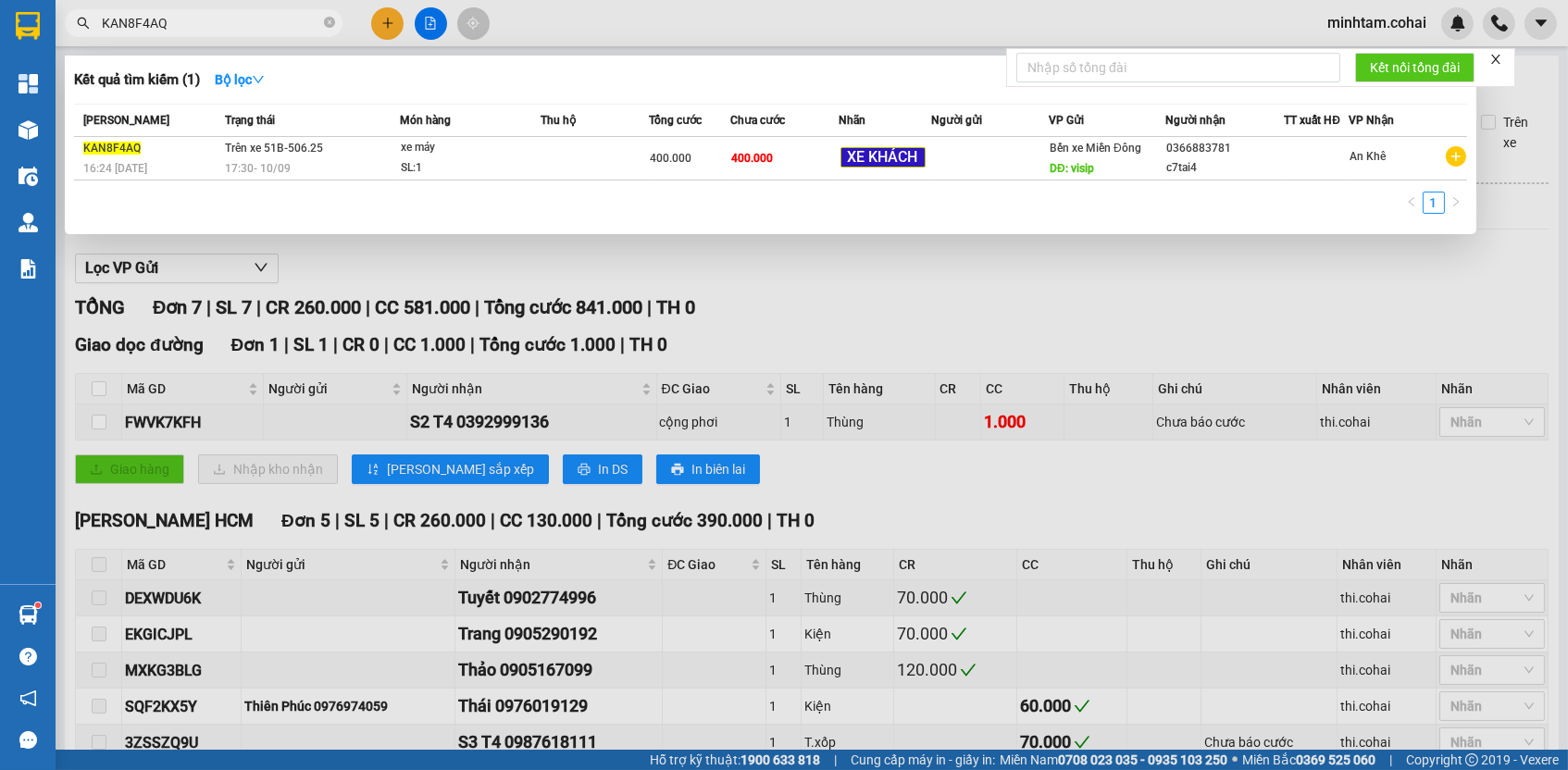
paste input "FWVK7KFH"
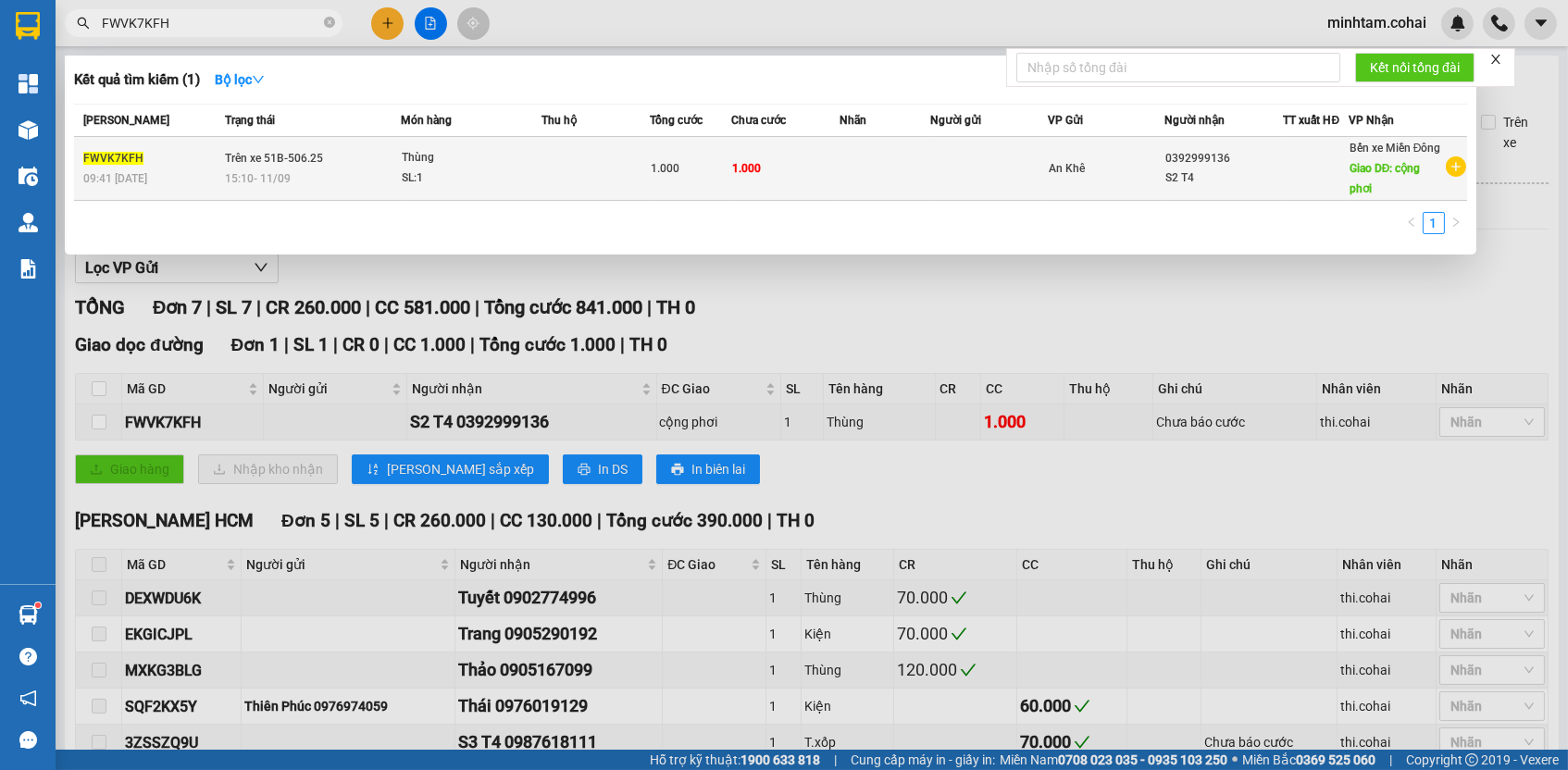
type input "FWVK7KFH"
click at [827, 168] on td "1.000" at bounding box center [785, 169] width 108 height 64
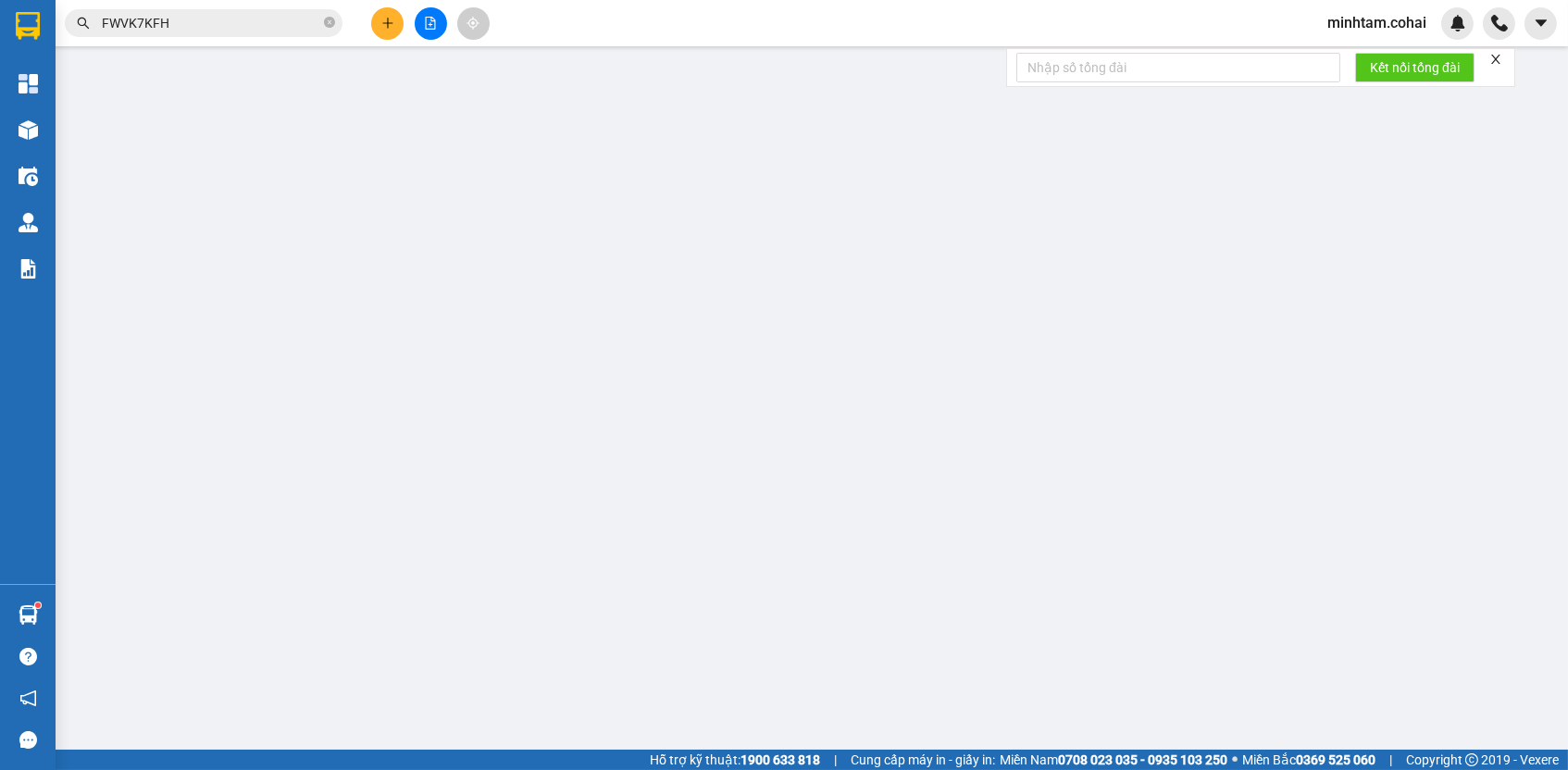
type input "0392999136"
type input "S2 T4"
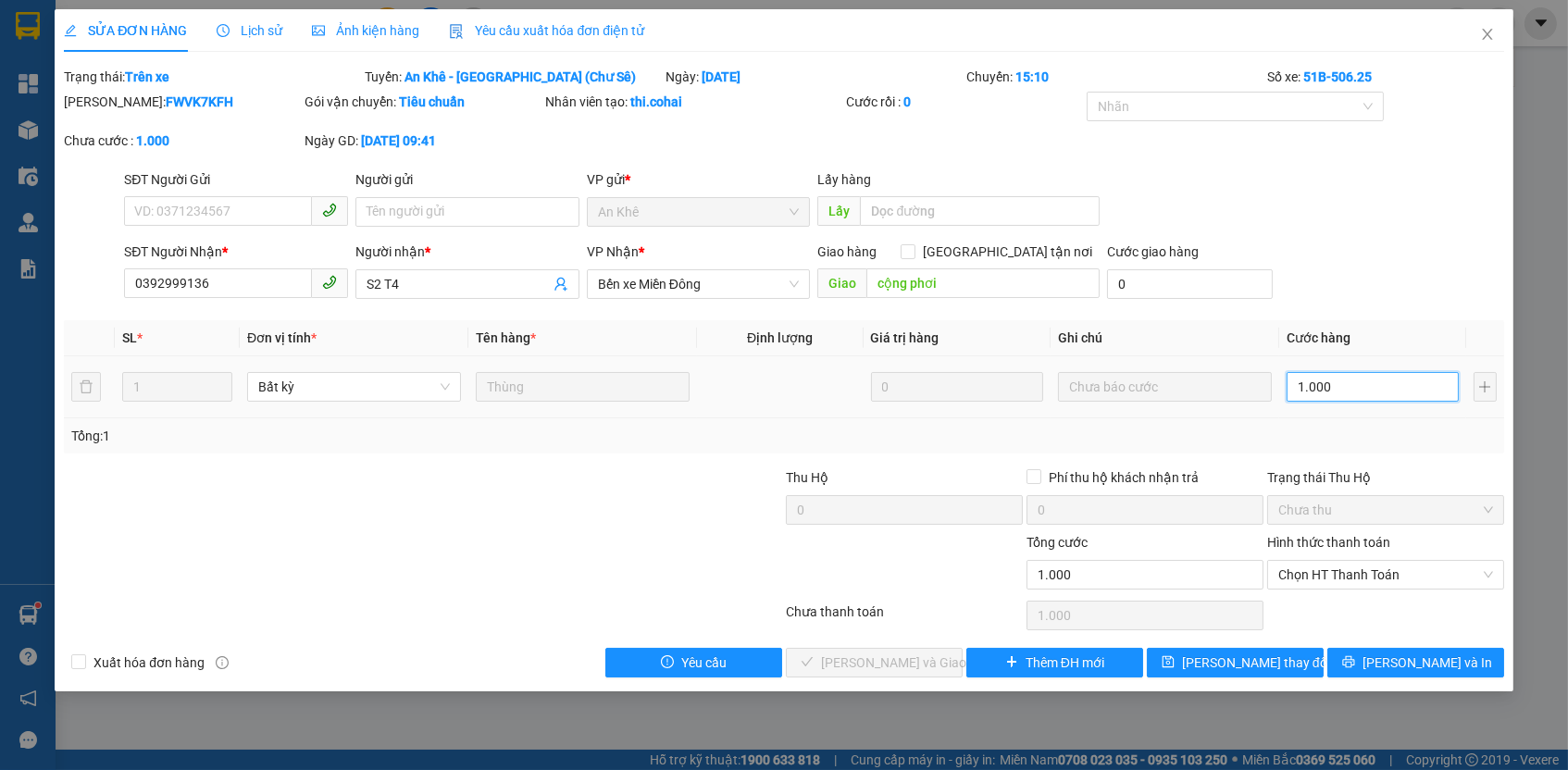
click at [1342, 384] on input "1.000" at bounding box center [1372, 387] width 172 height 30
click at [1341, 578] on span "Chọn HT Thanh Toán" at bounding box center [1386, 574] width 215 height 28
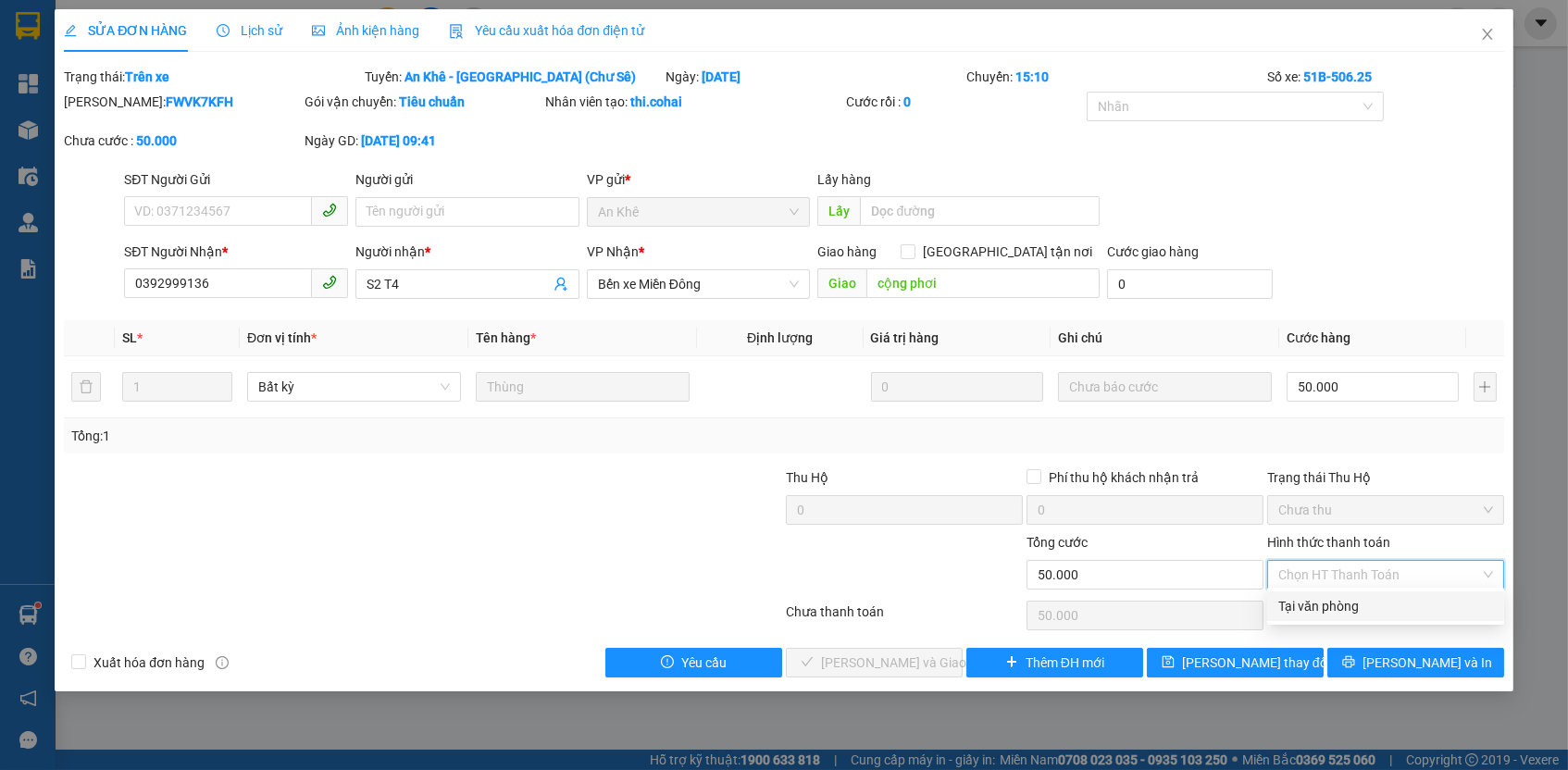
drag, startPoint x: 1341, startPoint y: 614, endPoint x: 1330, endPoint y: 632, distance: 21.1
click at [1341, 614] on div "Tại văn phòng" at bounding box center [1386, 606] width 215 height 20
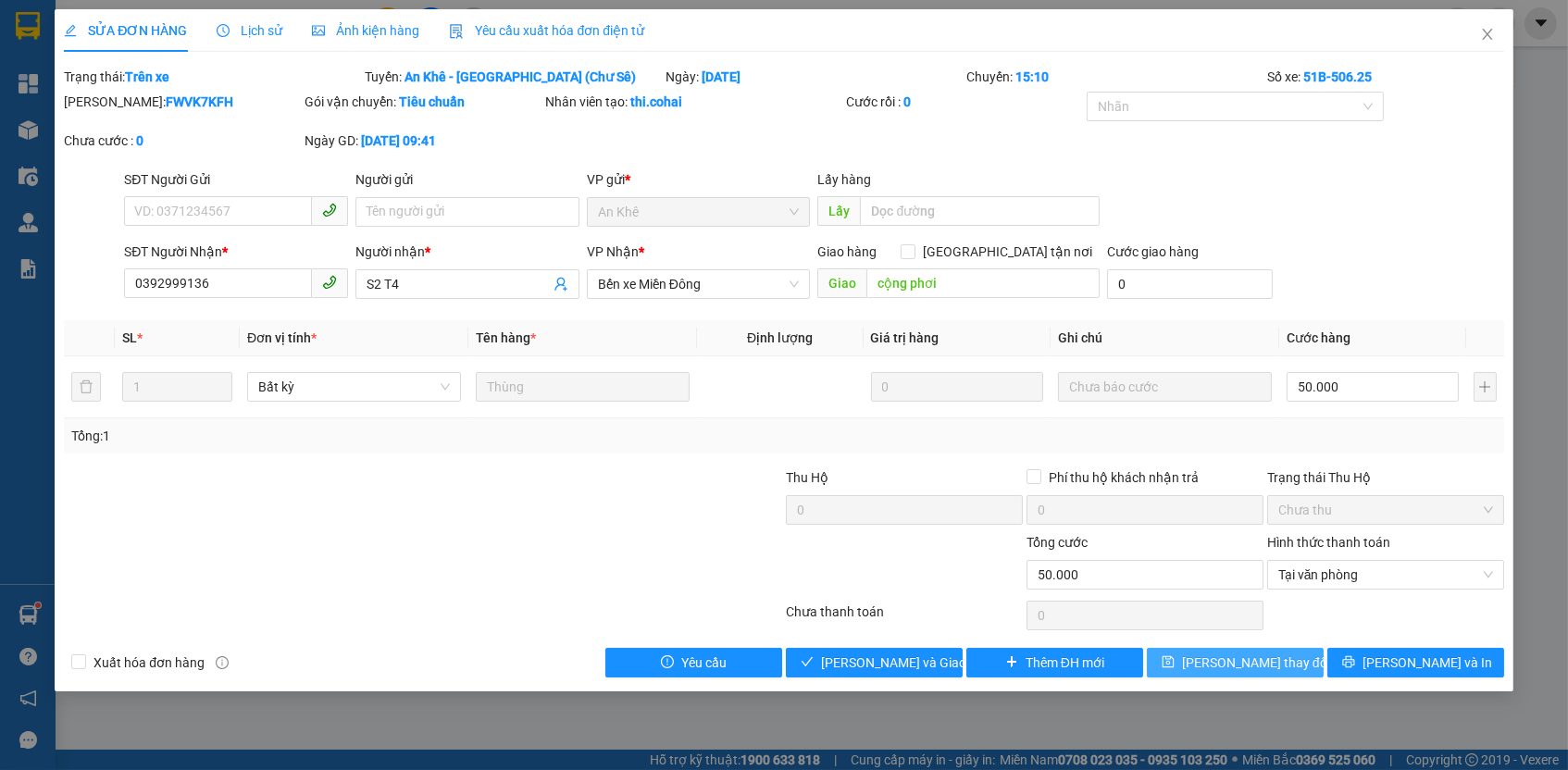
click at [1299, 660] on button "[PERSON_NAME] thay đổi" at bounding box center [1235, 662] width 177 height 30
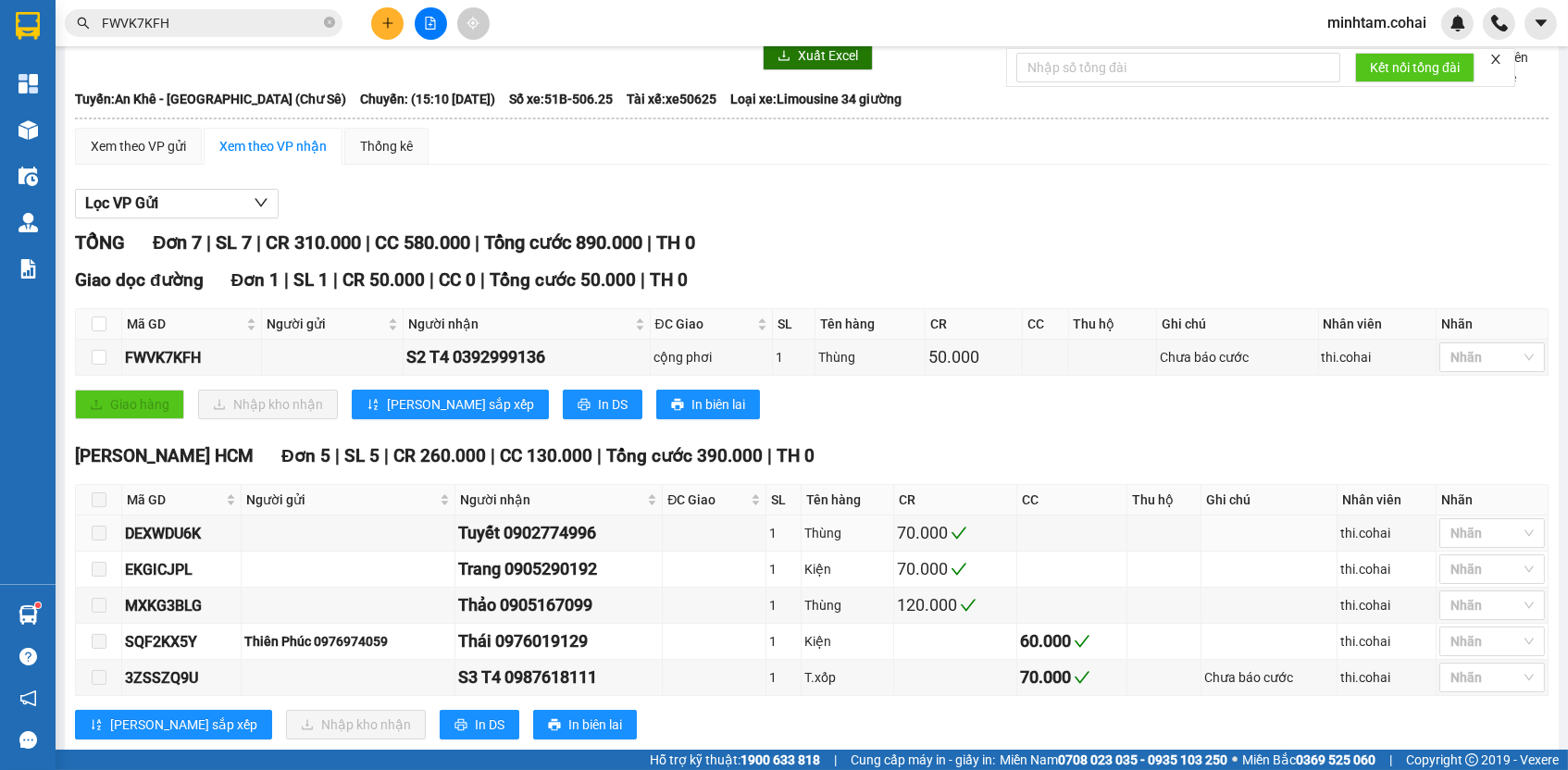
scroll to position [291, 0]
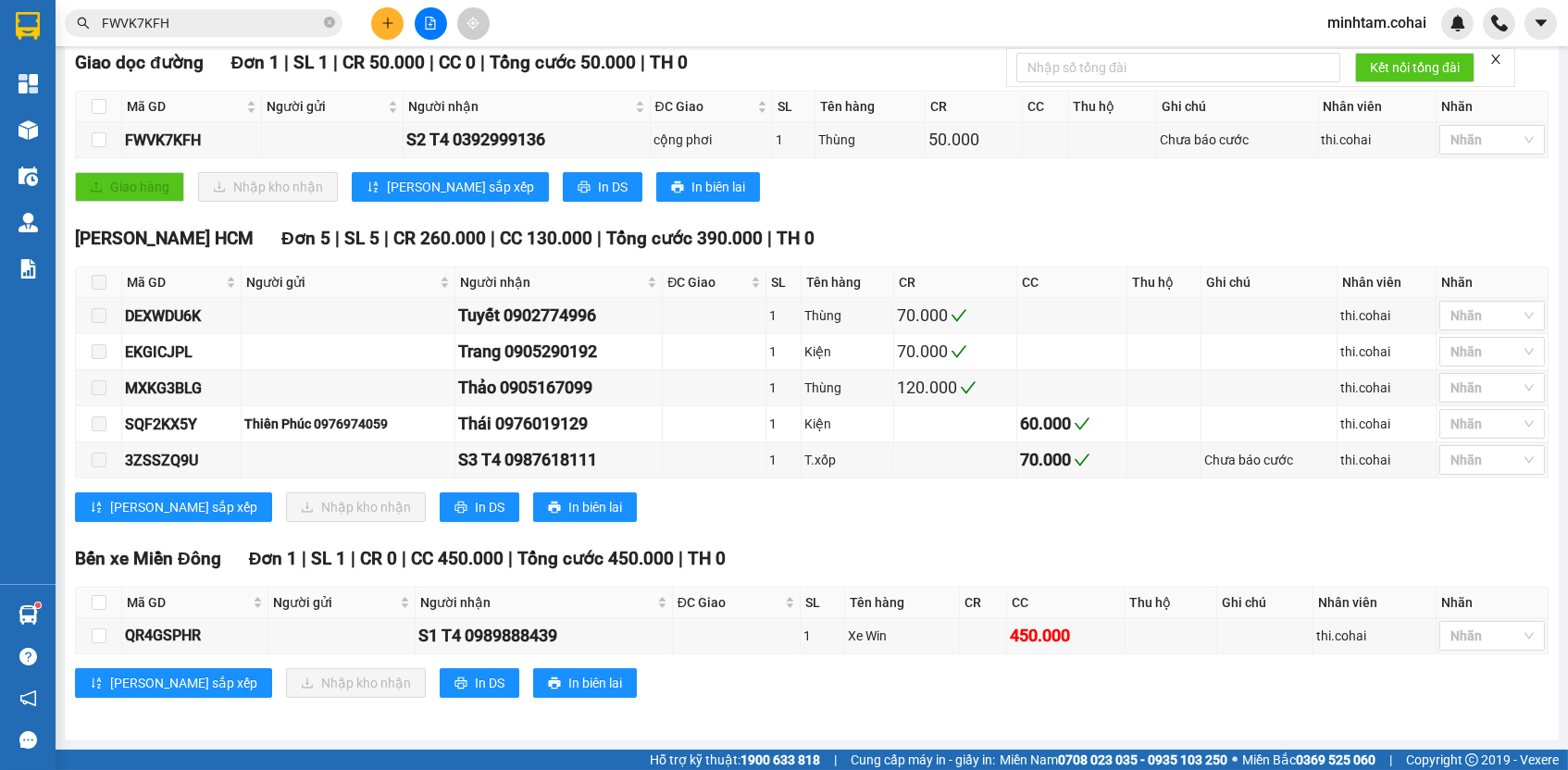
click at [663, 667] on div "Bến xe [GEOGRAPHIC_DATA] 1 | SL 1 | CR 0 | CC 450.000 | Tổng cước 450.000 | TH …" at bounding box center [812, 629] width 1474 height 167
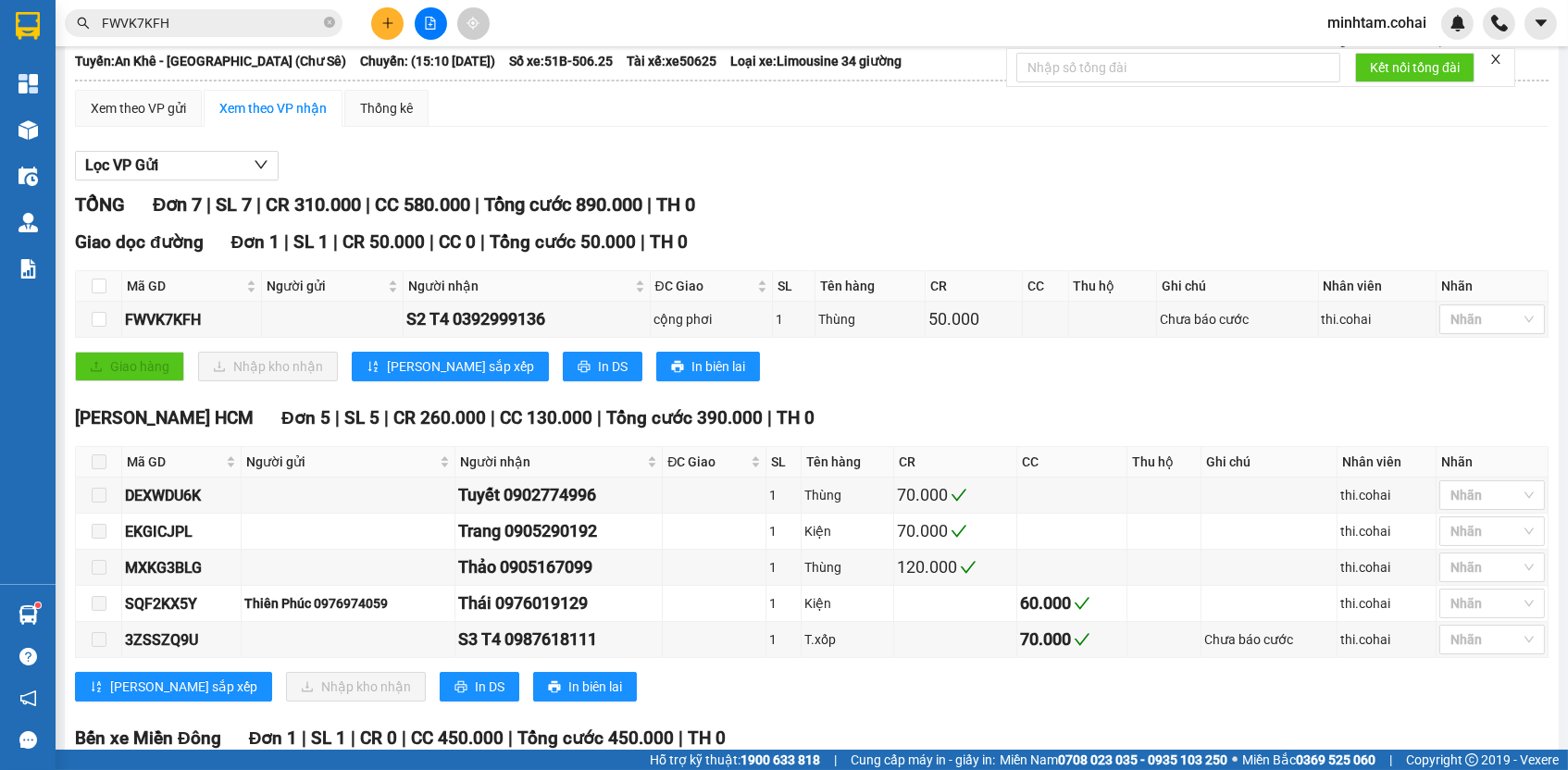
scroll to position [0, 0]
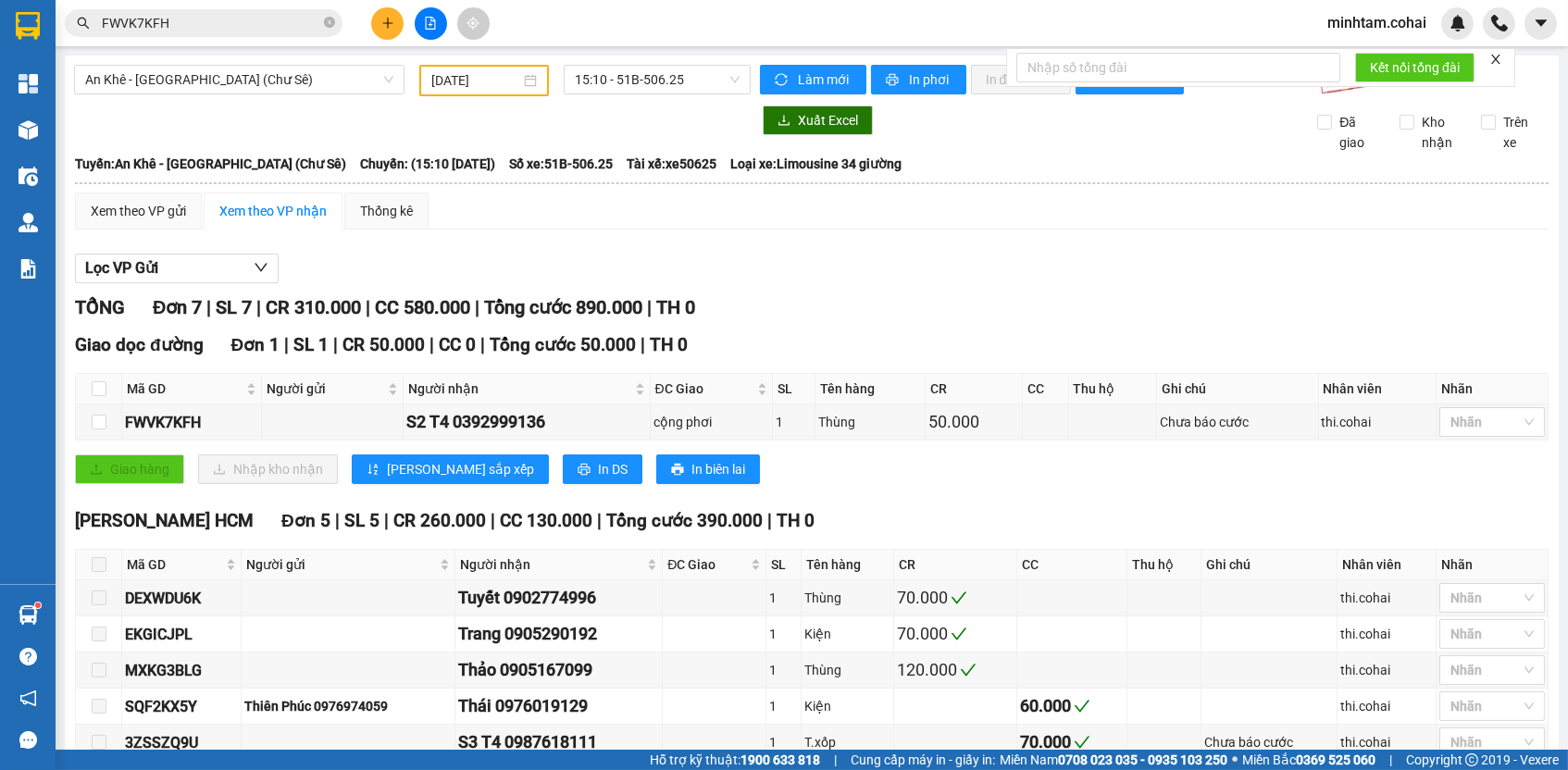
drag, startPoint x: 128, startPoint y: 173, endPoint x: 514, endPoint y: 184, distance: 386.2
click at [514, 174] on div "Tuyến: An Khê - [GEOGRAPHIC_DATA] (Chư Sê) [GEOGRAPHIC_DATA]: (15:10 [DATE]) Số…" at bounding box center [812, 163] width 1474 height 20
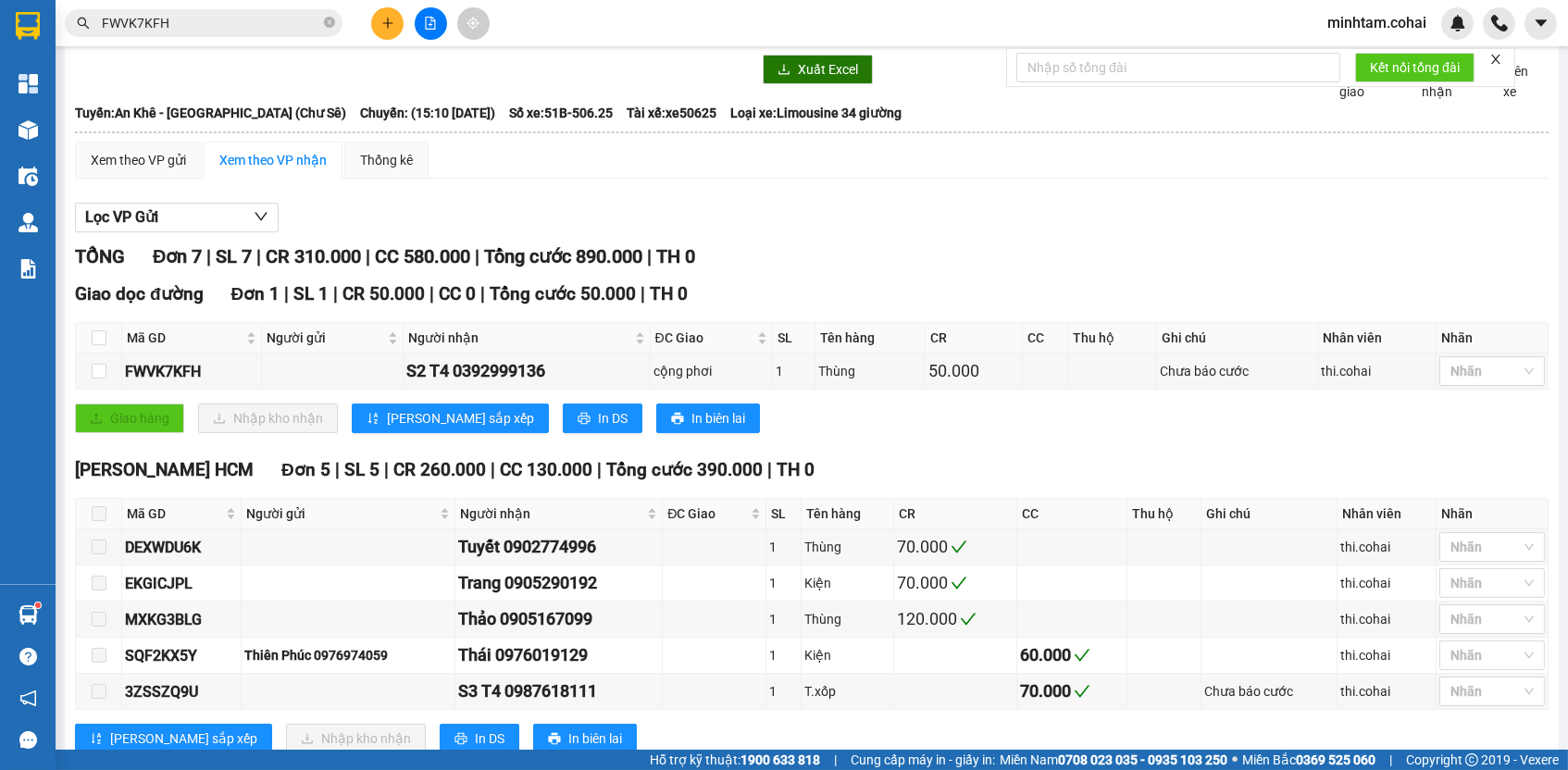
scroll to position [23, 0]
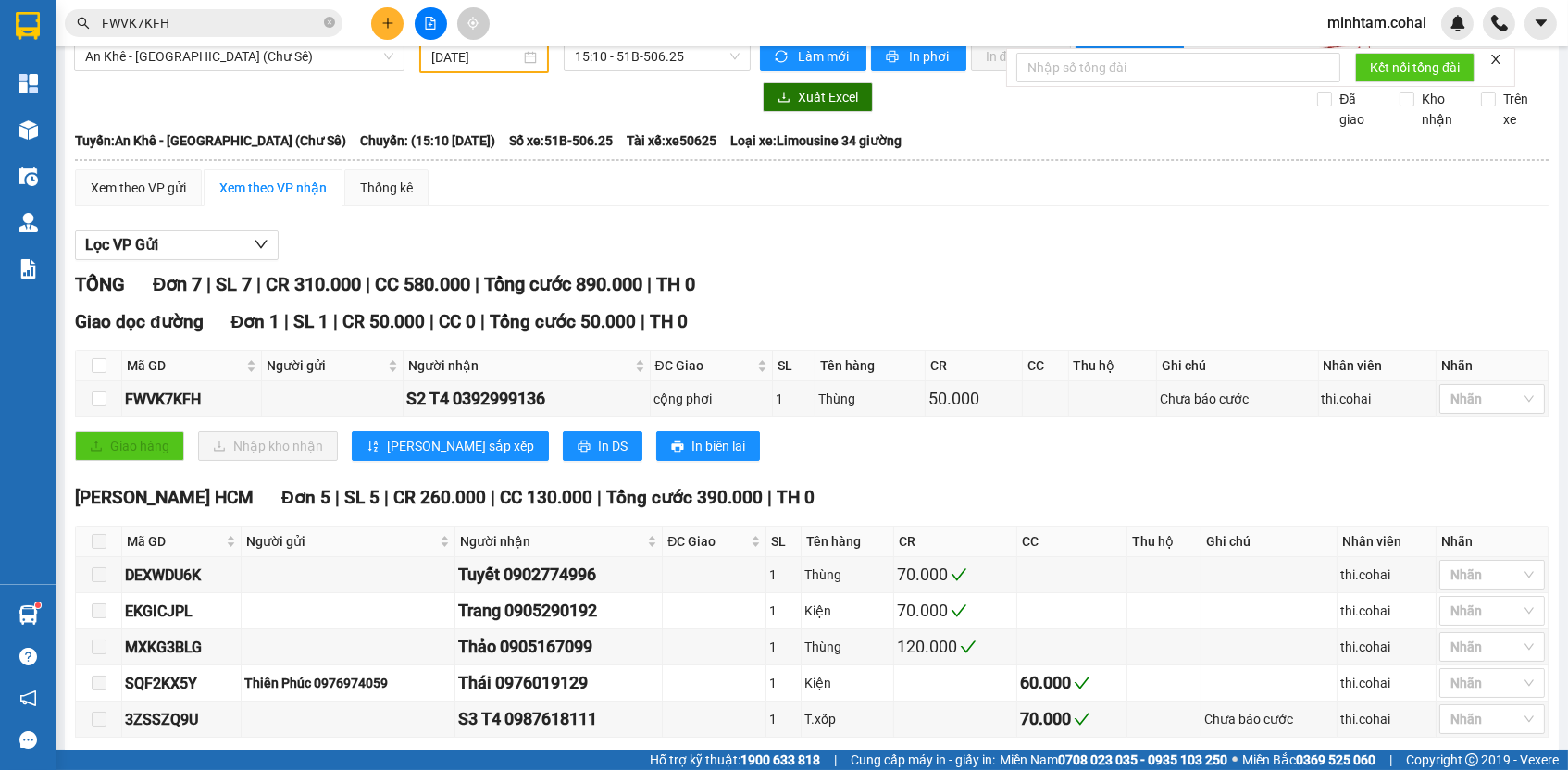
click at [865, 230] on div "Lọc VP Gửi TỔNG Đơn 7 | SL 7 | CR 310.000 | CC 580.000 | Tổng cước 890.000 | T…" at bounding box center [812, 601] width 1474 height 759
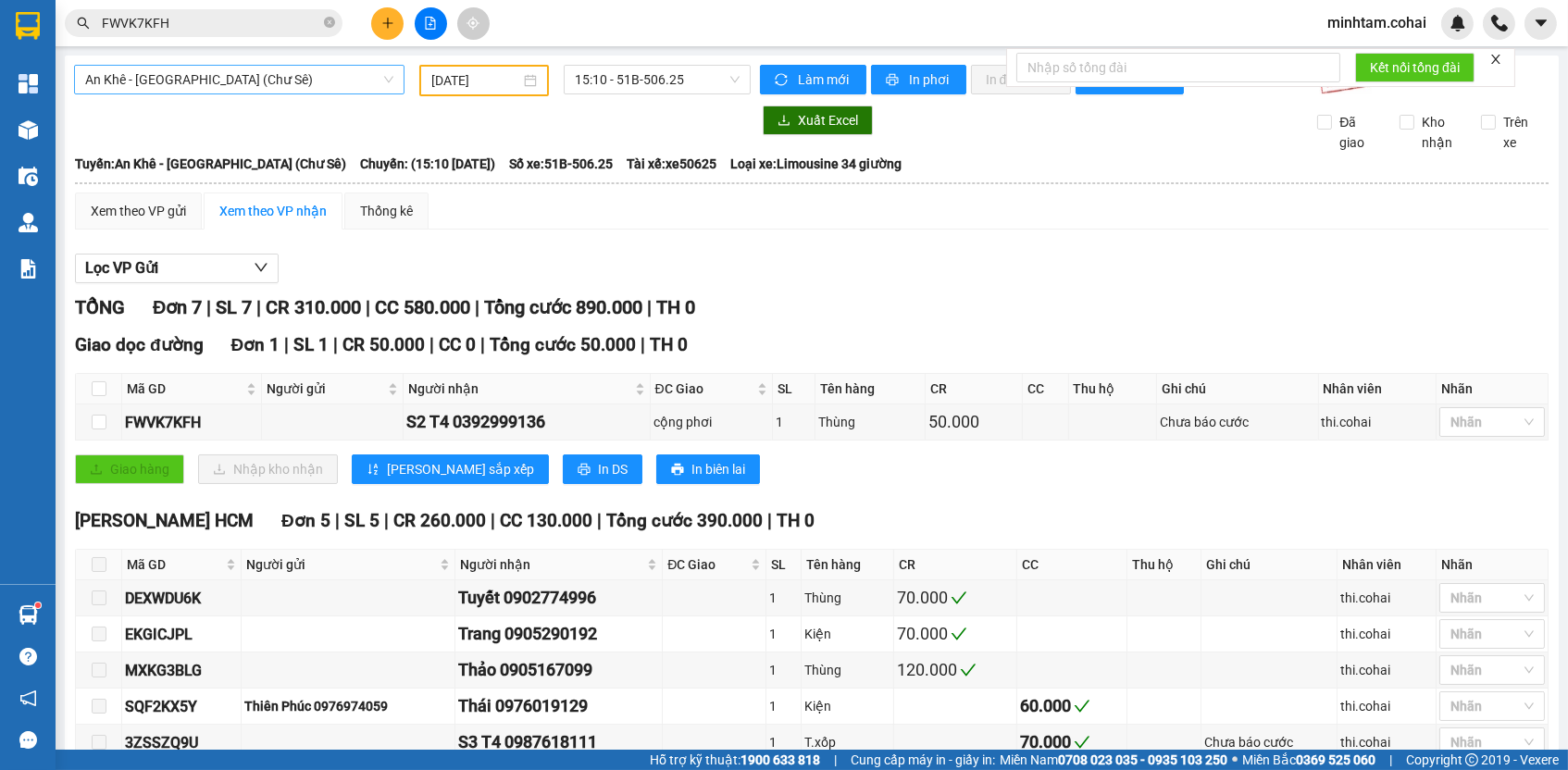
click at [361, 87] on span "An Khê - [GEOGRAPHIC_DATA] (Chư Sê)" at bounding box center [239, 79] width 308 height 28
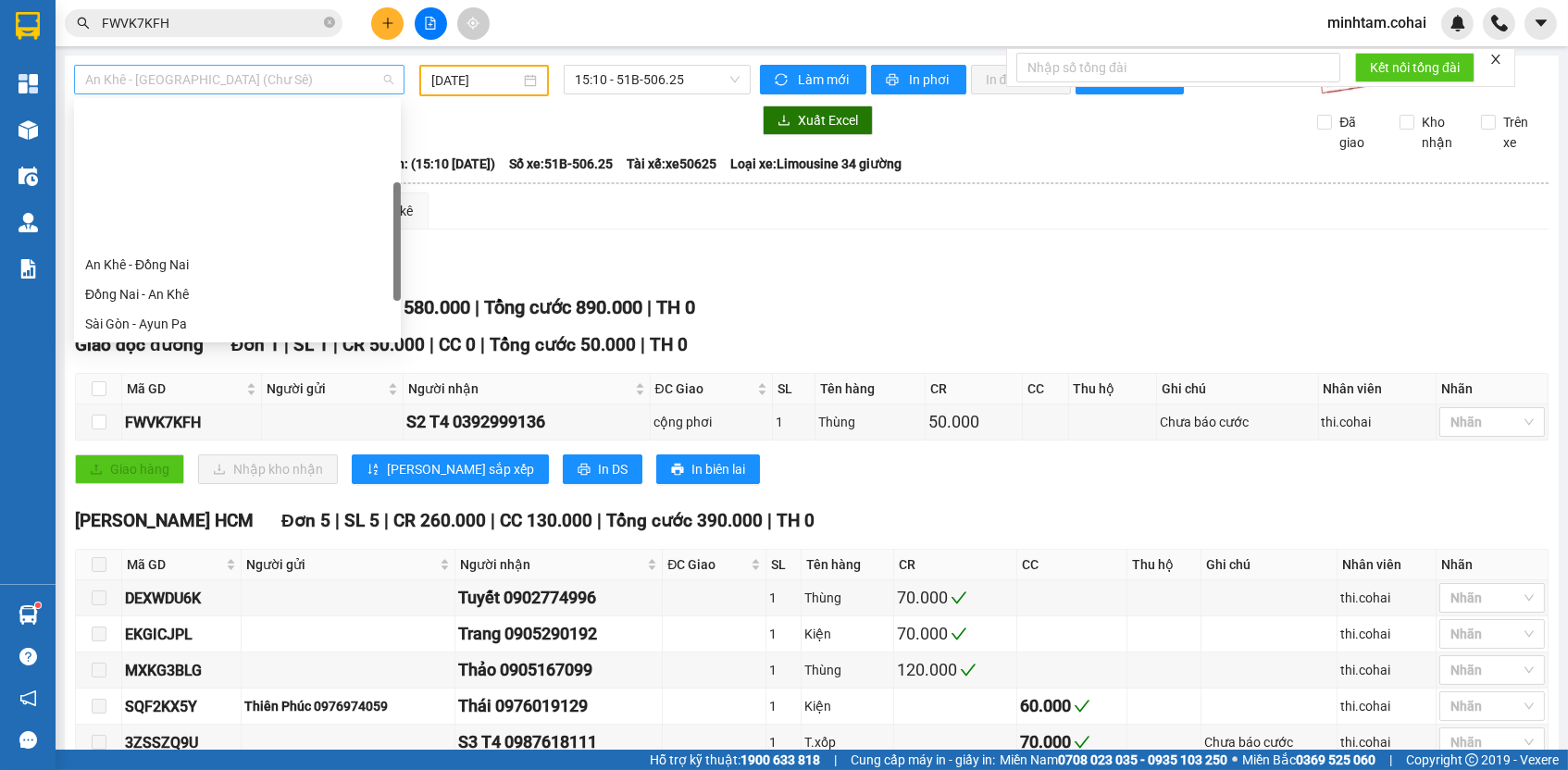
scroll to position [167, 0]
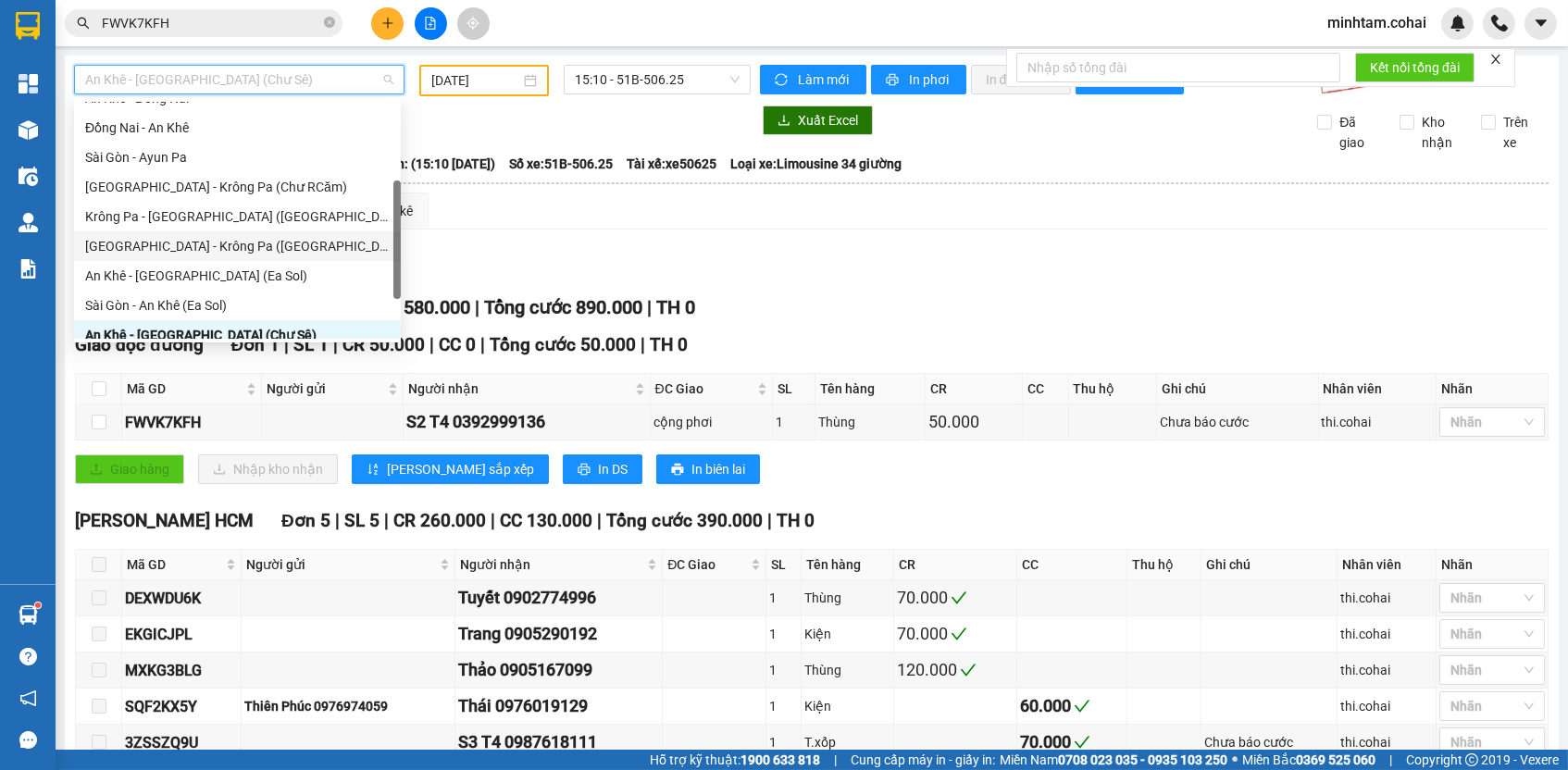
click at [239, 240] on div "[GEOGRAPHIC_DATA] - Krông Pa ([GEOGRAPHIC_DATA])" at bounding box center [237, 246] width 304 height 20
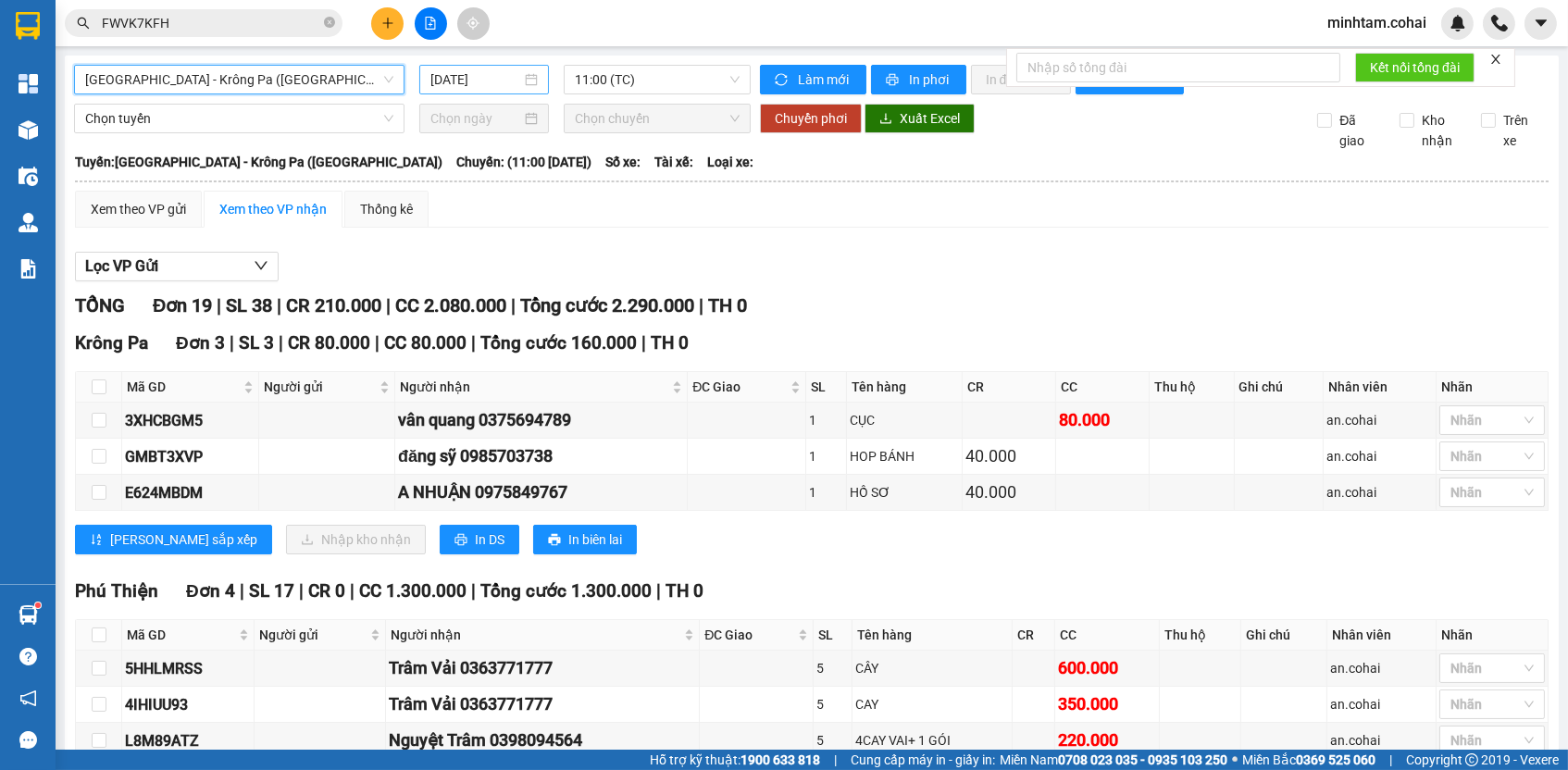
click at [502, 83] on input "[DATE]" at bounding box center [475, 79] width 91 height 20
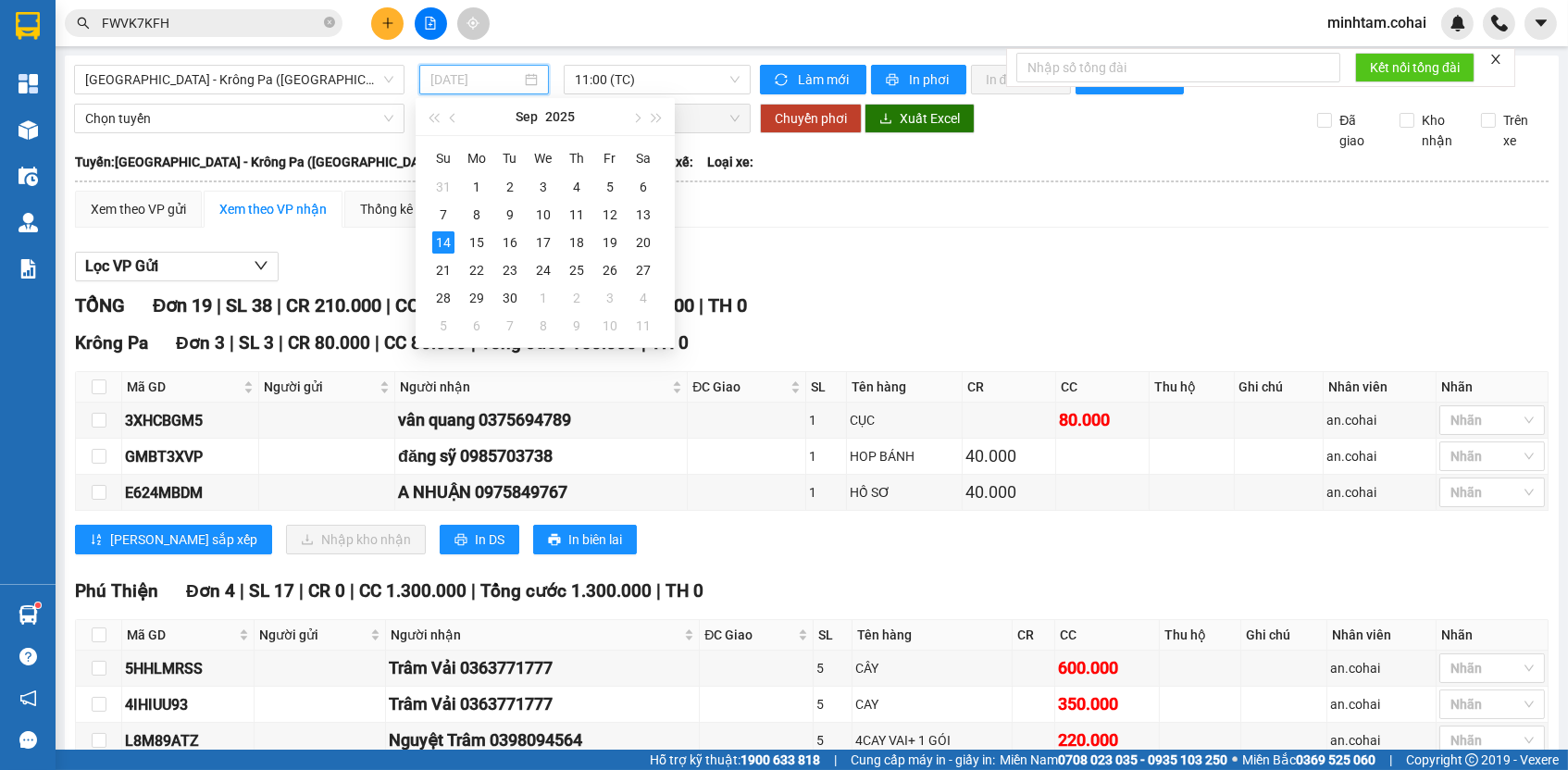
drag, startPoint x: 545, startPoint y: 211, endPoint x: 680, endPoint y: 129, distance: 158.0
click at [545, 211] on div "10" at bounding box center [543, 214] width 22 height 22
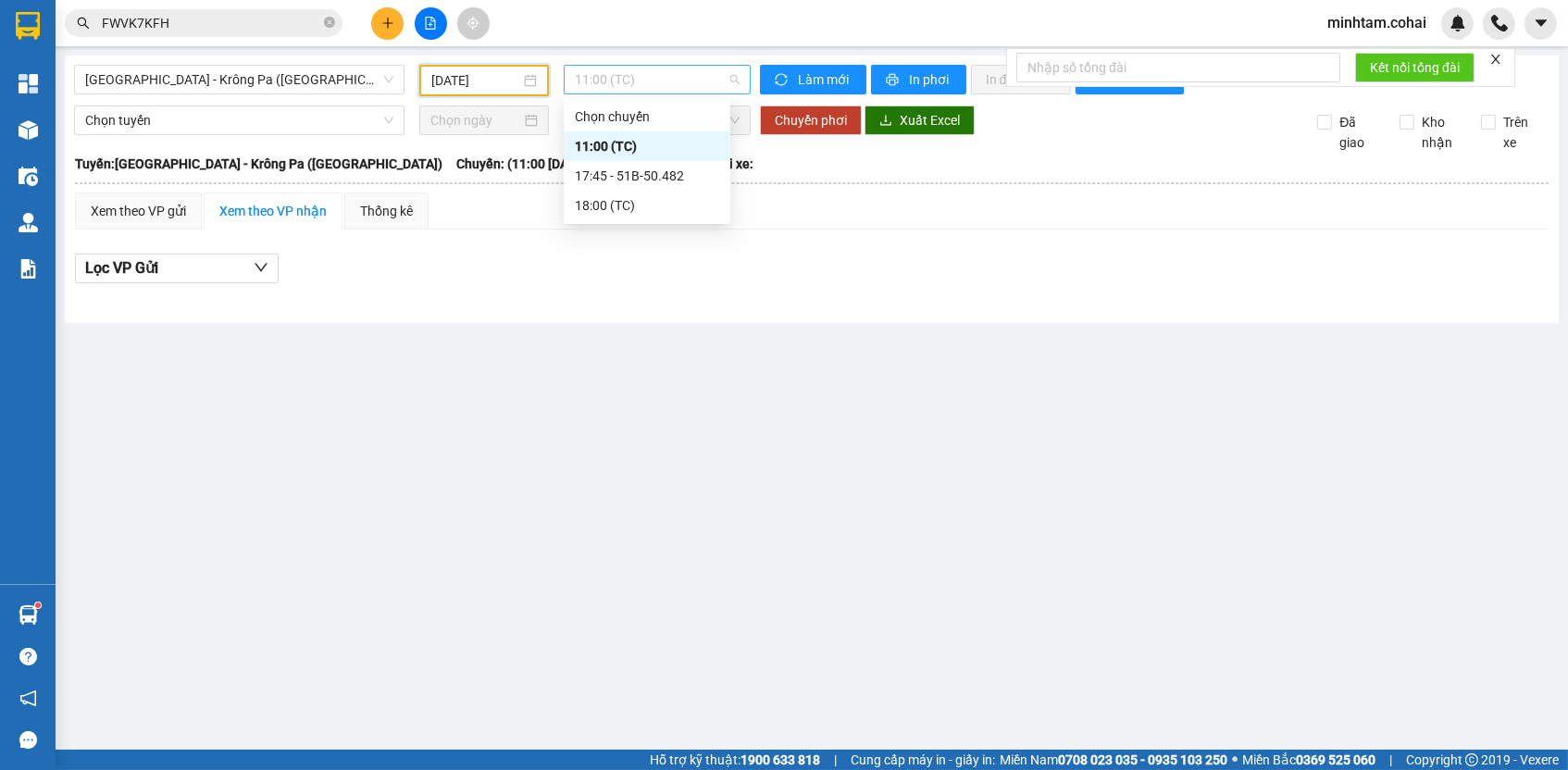
click at [713, 84] on span "11:00 (TC)" at bounding box center [657, 79] width 165 height 28
click at [715, 178] on div "17:45 - 51B-50.482" at bounding box center [647, 176] width 144 height 20
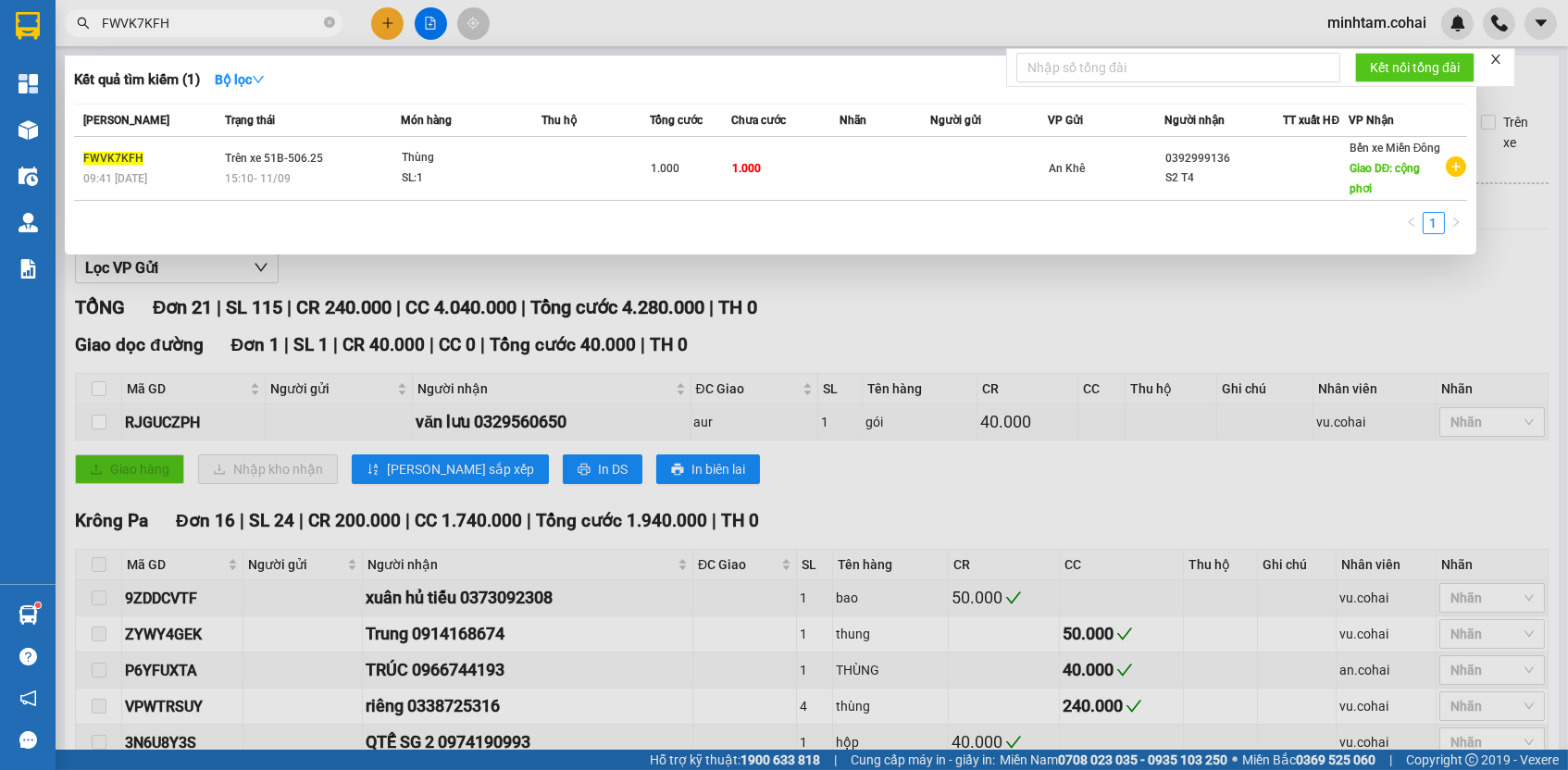
paste input "RJGUCZP"
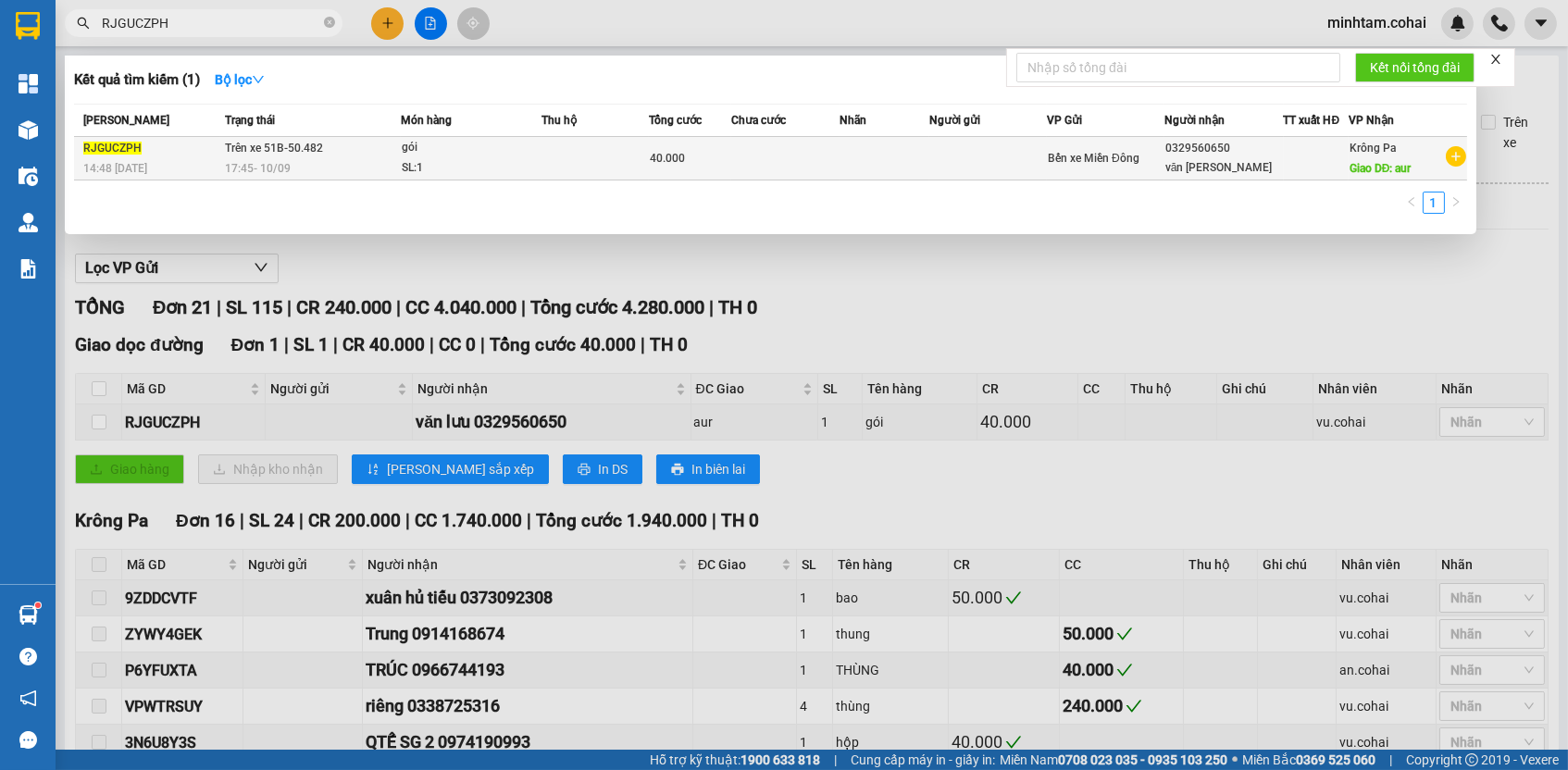
click at [436, 158] on div "SL: 1" at bounding box center [471, 168] width 139 height 20
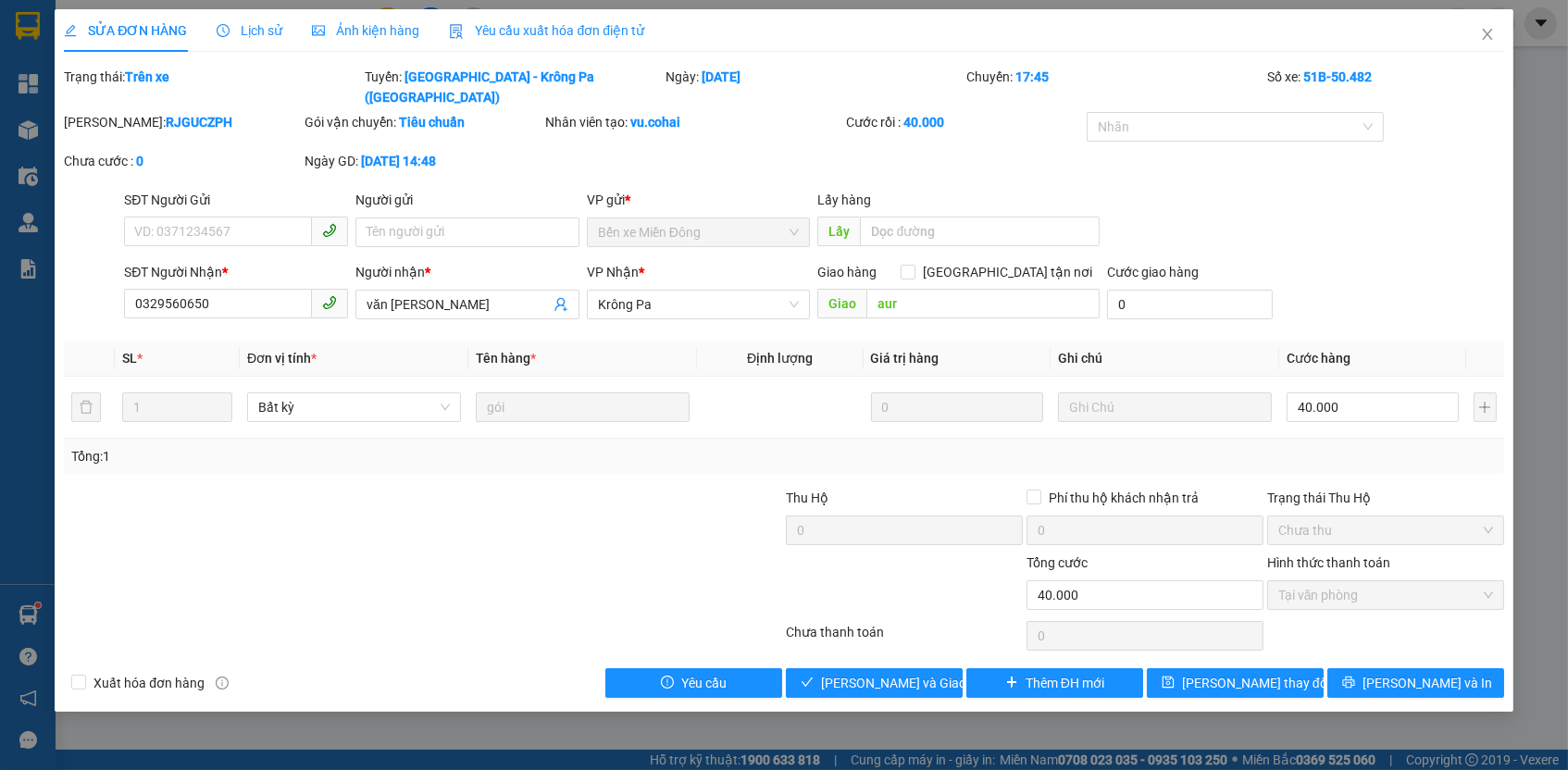
click at [258, 23] on span "Lịch sử" at bounding box center [249, 30] width 65 height 14
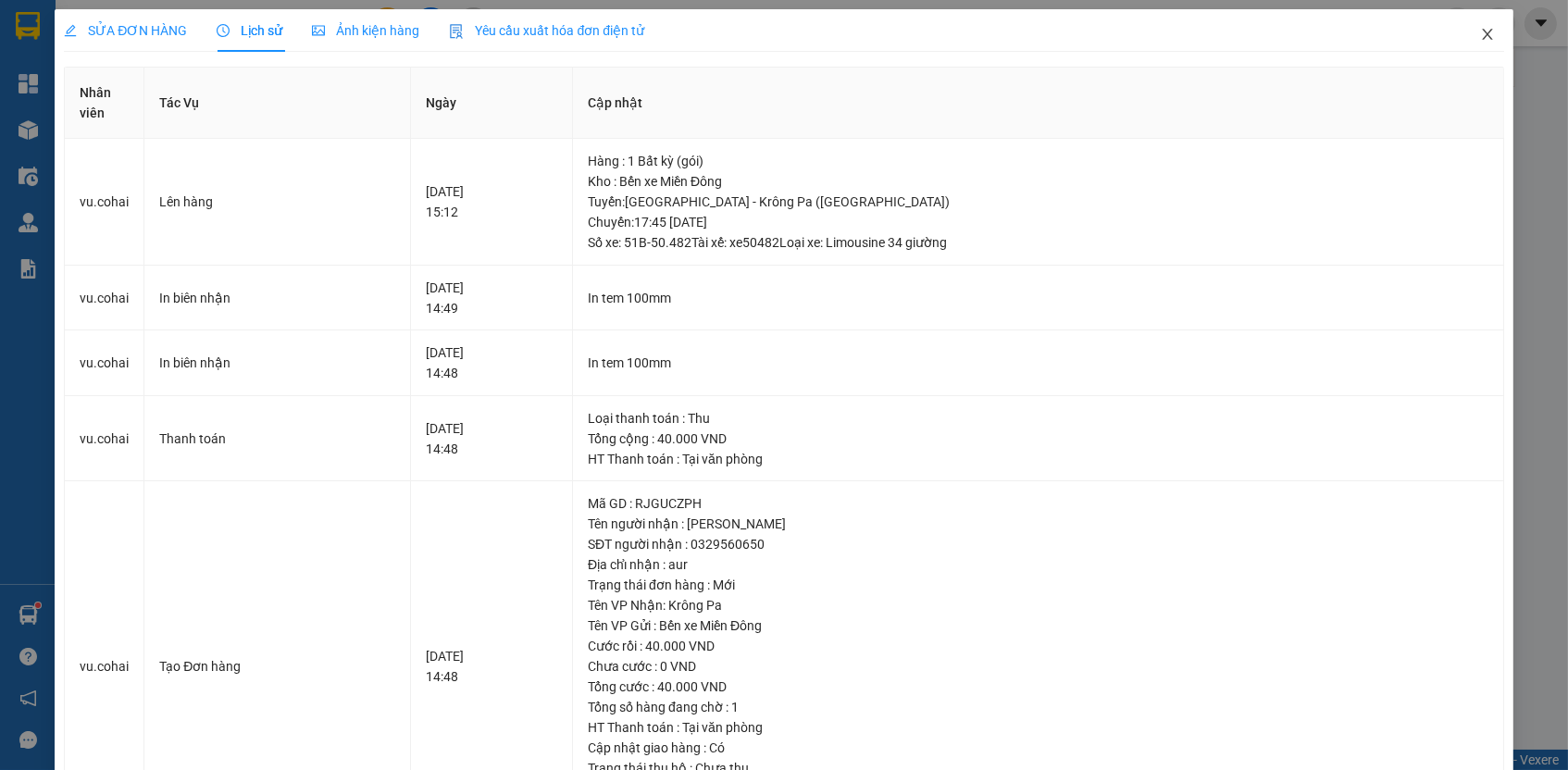
click at [1480, 32] on icon "close" at bounding box center [1486, 34] width 14 height 14
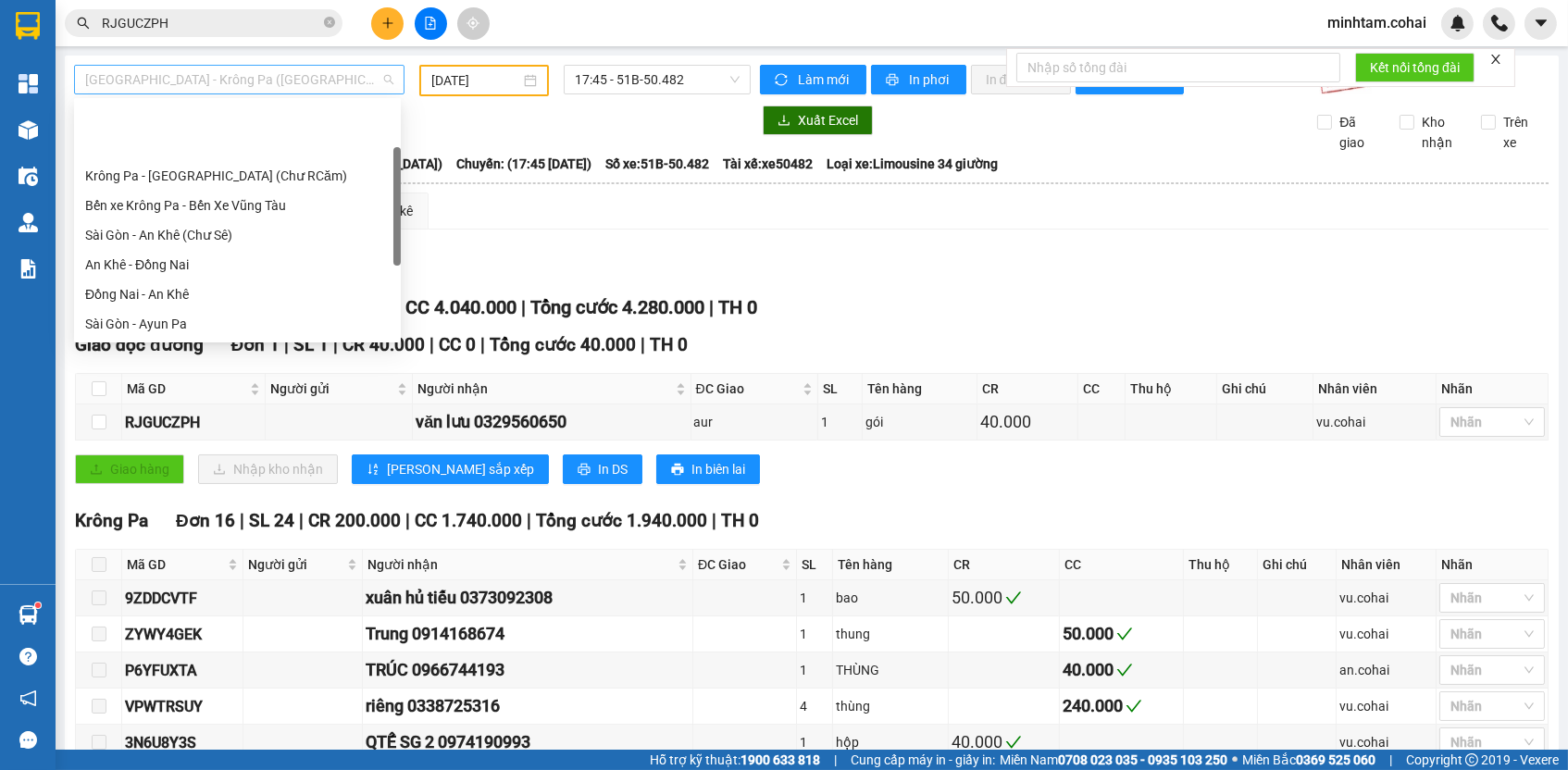
click at [223, 77] on span "[GEOGRAPHIC_DATA] - Krông Pa ([GEOGRAPHIC_DATA])" at bounding box center [239, 79] width 308 height 28
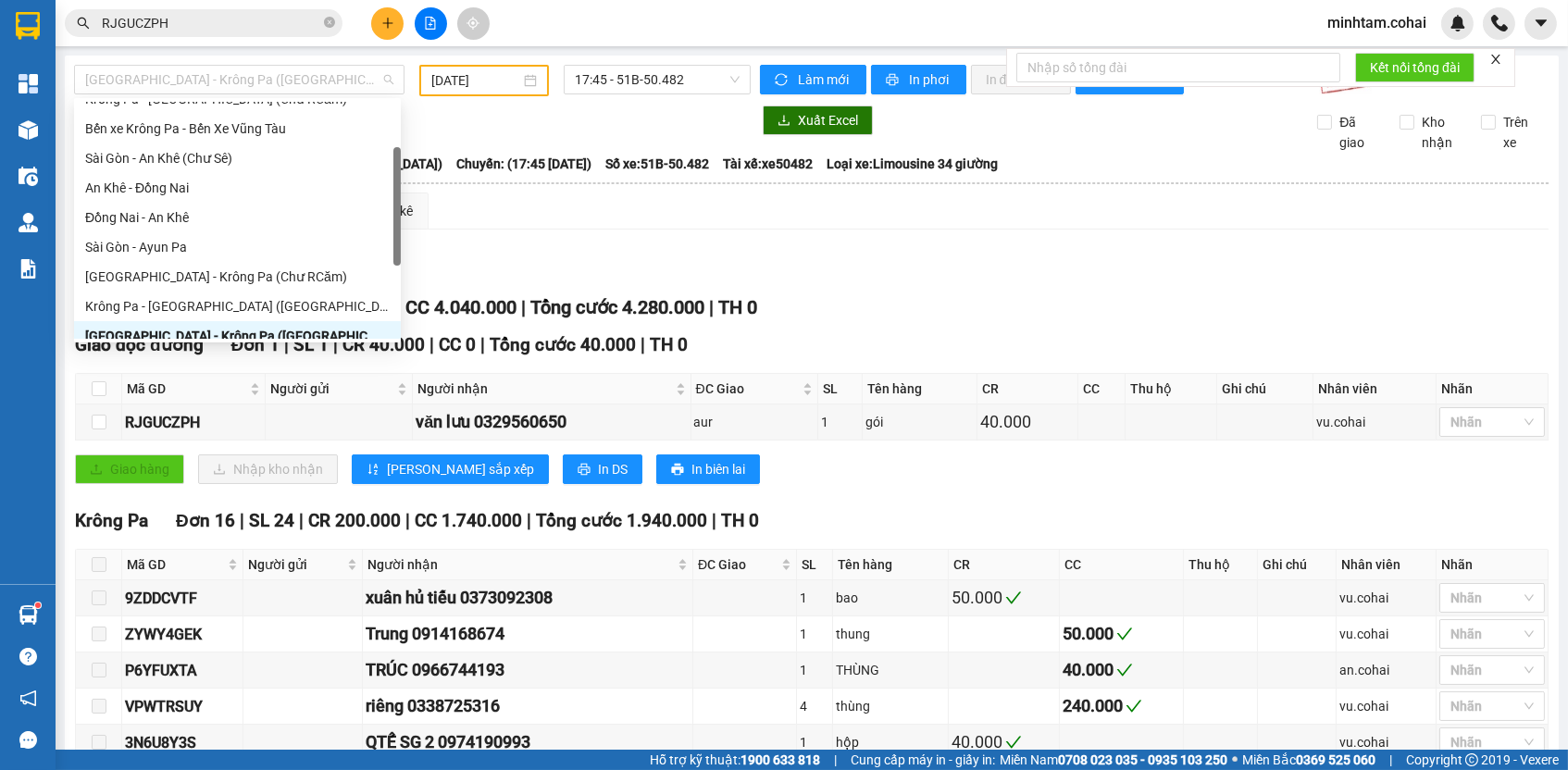
scroll to position [74, 0]
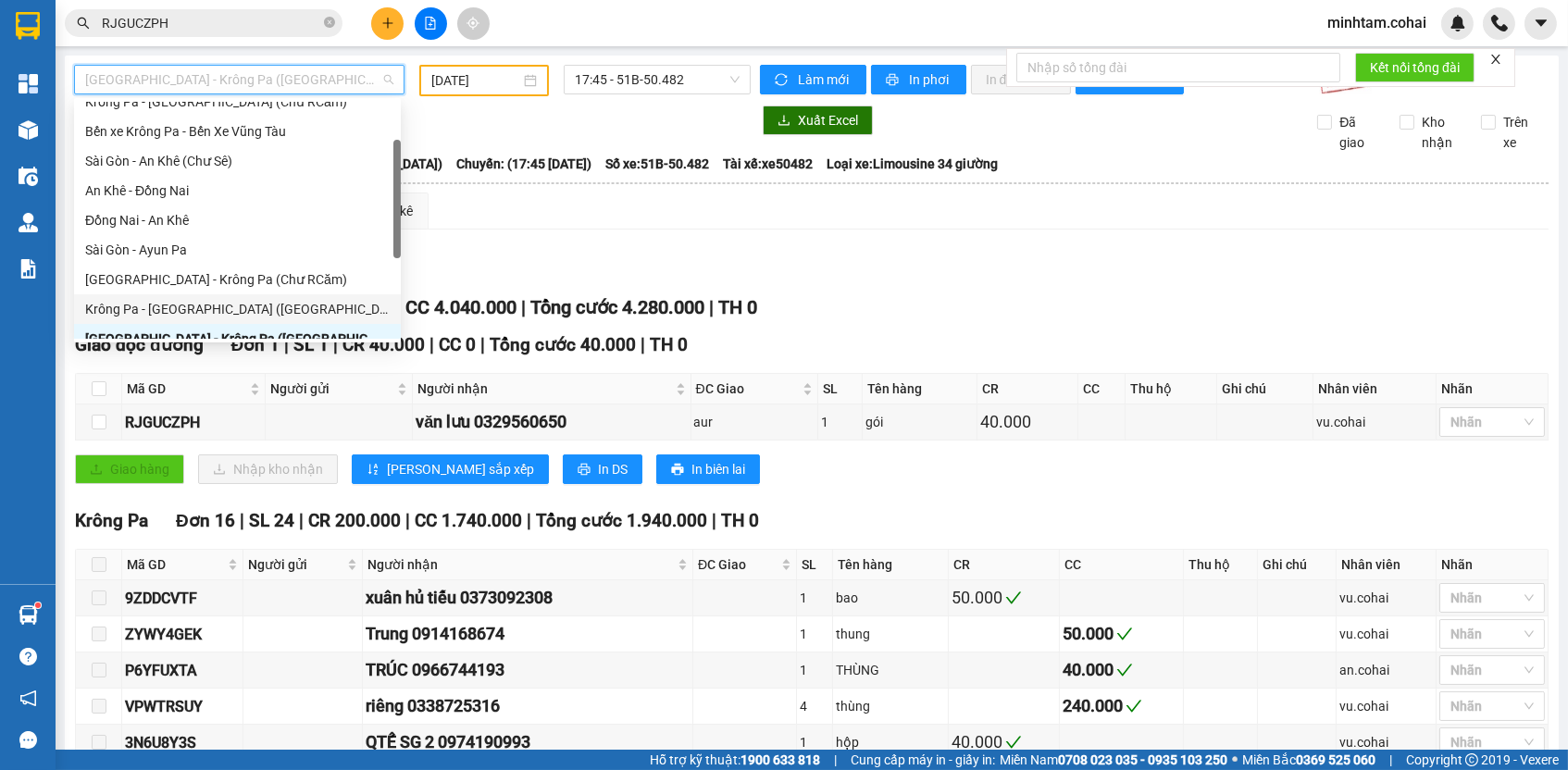
click at [249, 301] on div "Krông Pa - [GEOGRAPHIC_DATA] ([GEOGRAPHIC_DATA])" at bounding box center [237, 309] width 304 height 20
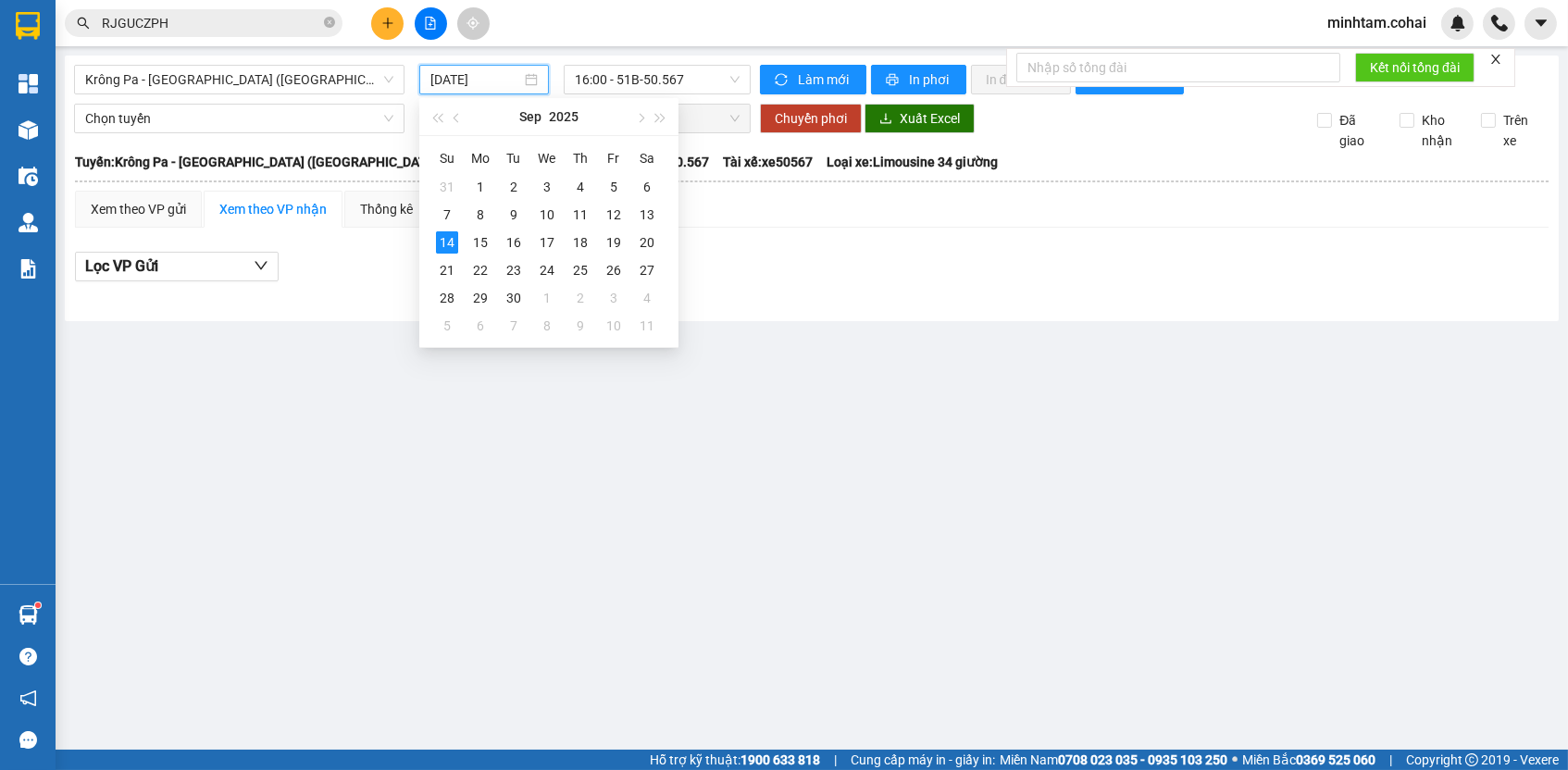
click at [457, 83] on input "[DATE]" at bounding box center [475, 79] width 91 height 20
click at [587, 217] on div "11" at bounding box center [580, 214] width 22 height 22
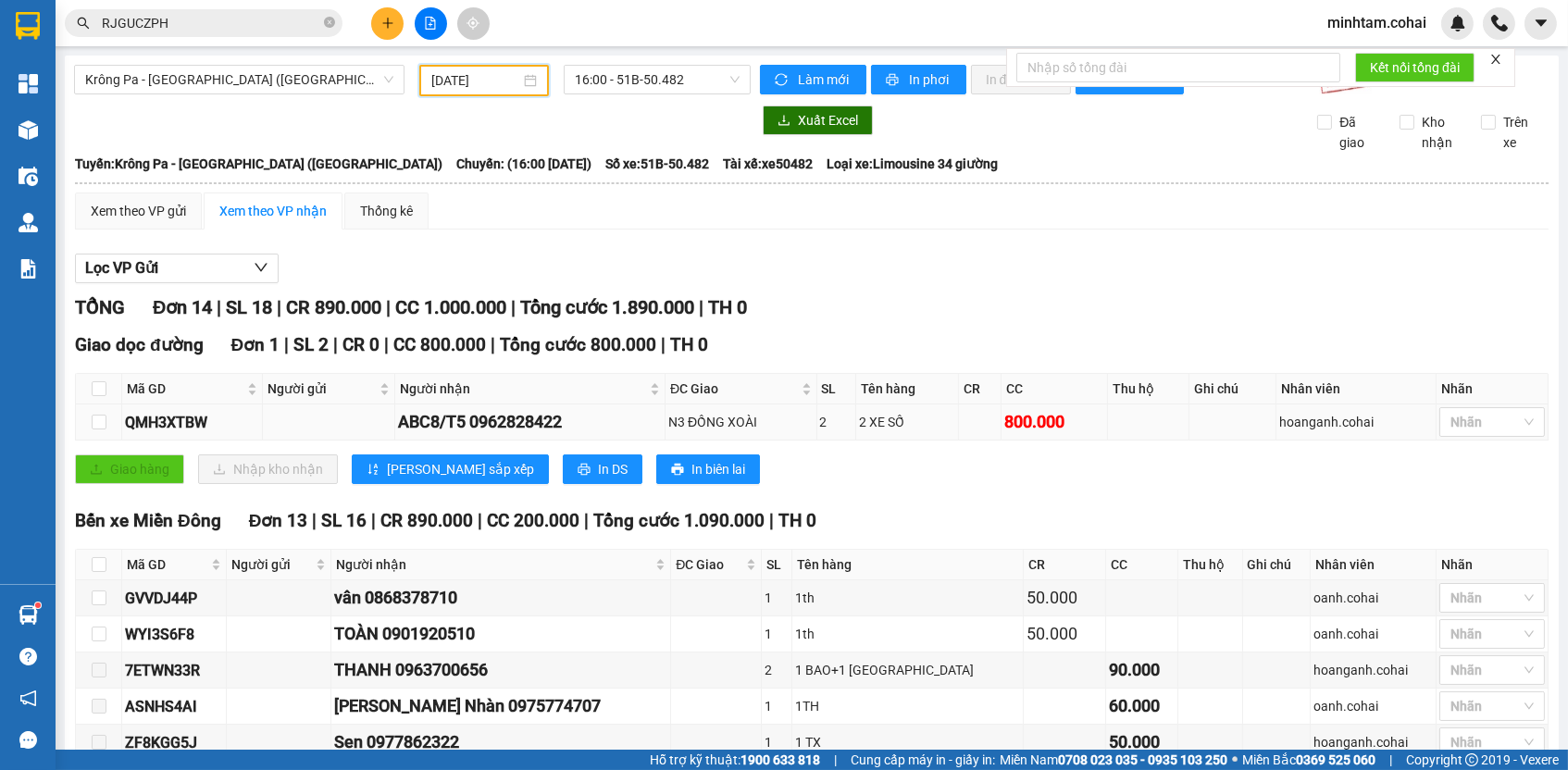
click at [207, 434] on div "QMH3XTBW" at bounding box center [192, 422] width 134 height 23
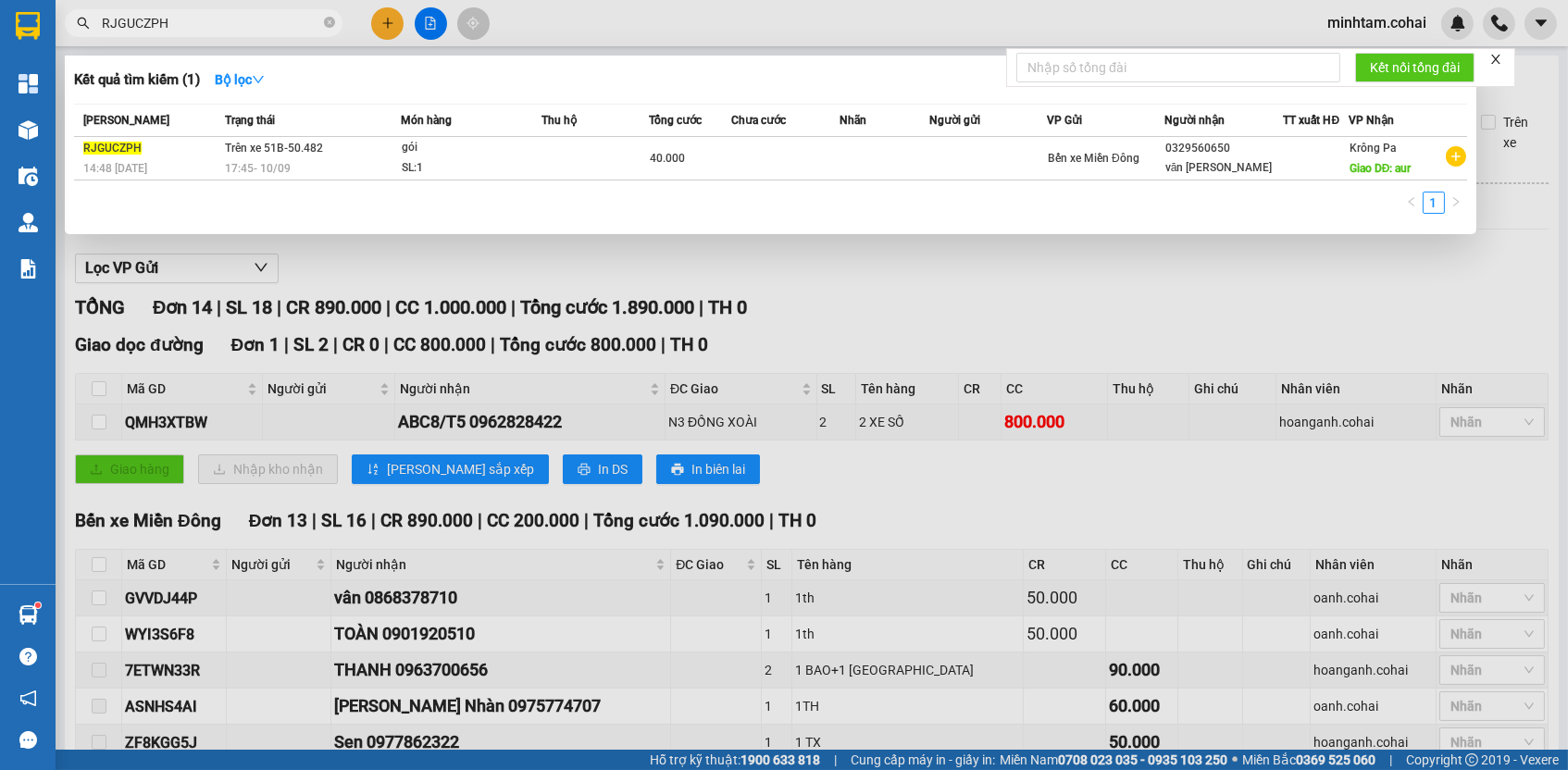
click at [273, 28] on input "RJGUCZPH" at bounding box center [211, 23] width 219 height 20
paste input "QMH3XTBW"
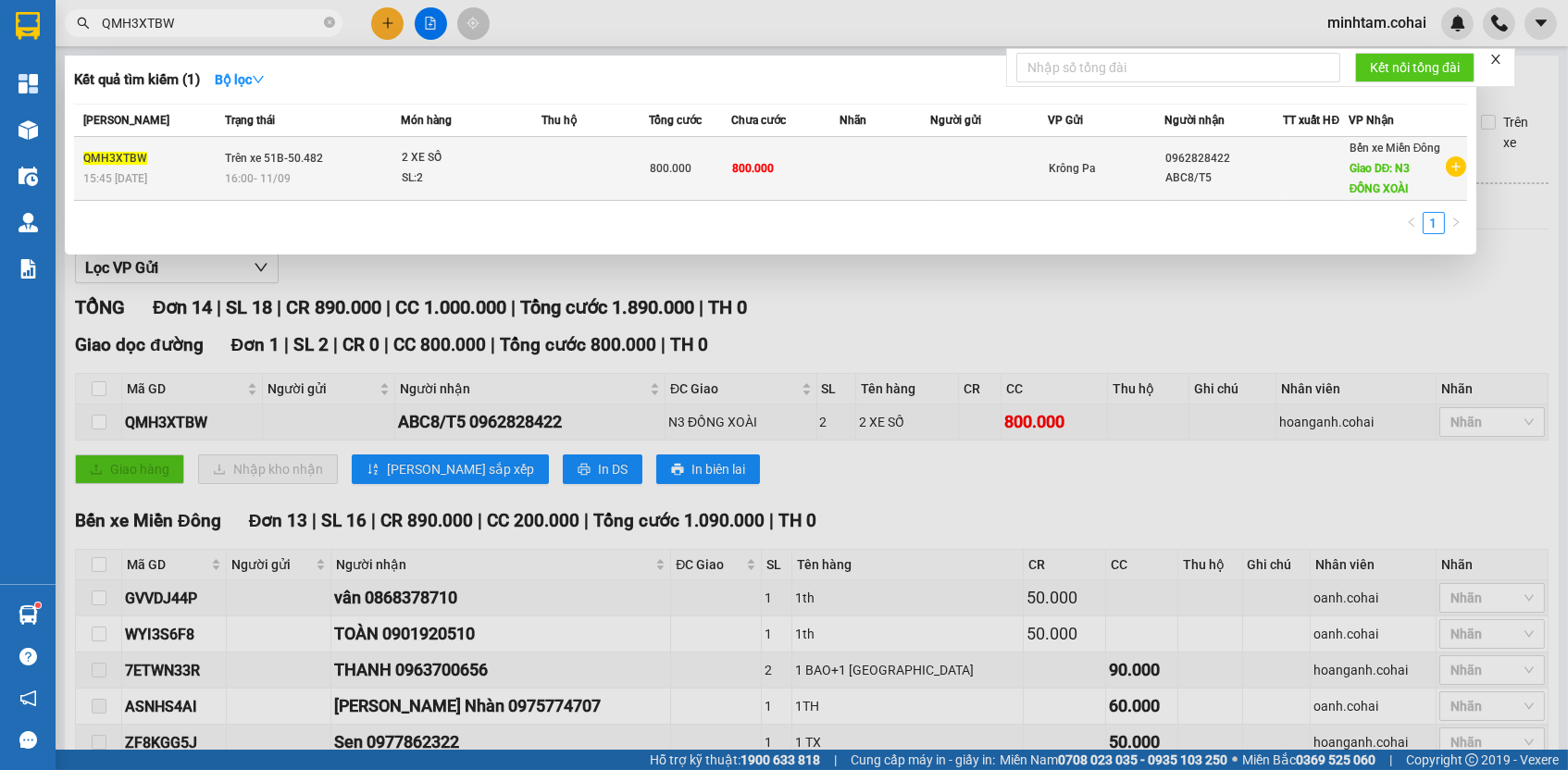
click at [842, 173] on td at bounding box center [885, 169] width 91 height 64
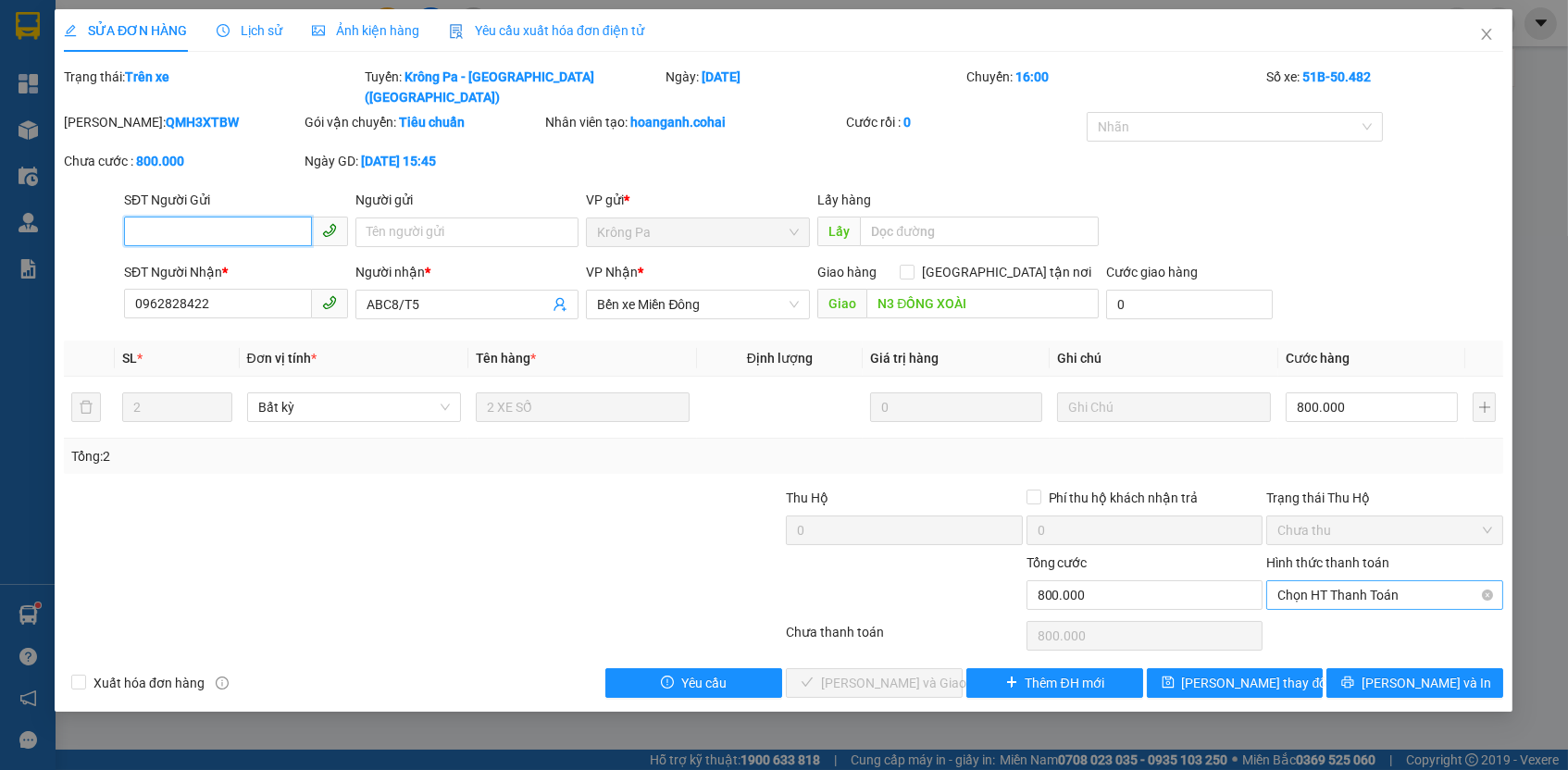
click at [1345, 582] on span "Chọn HT Thanh Toán" at bounding box center [1386, 595] width 215 height 28
drag, startPoint x: 1319, startPoint y: 609, endPoint x: 1304, endPoint y: 617, distance: 17.0
click at [1319, 609] on div "Tại văn phòng" at bounding box center [1386, 606] width 215 height 20
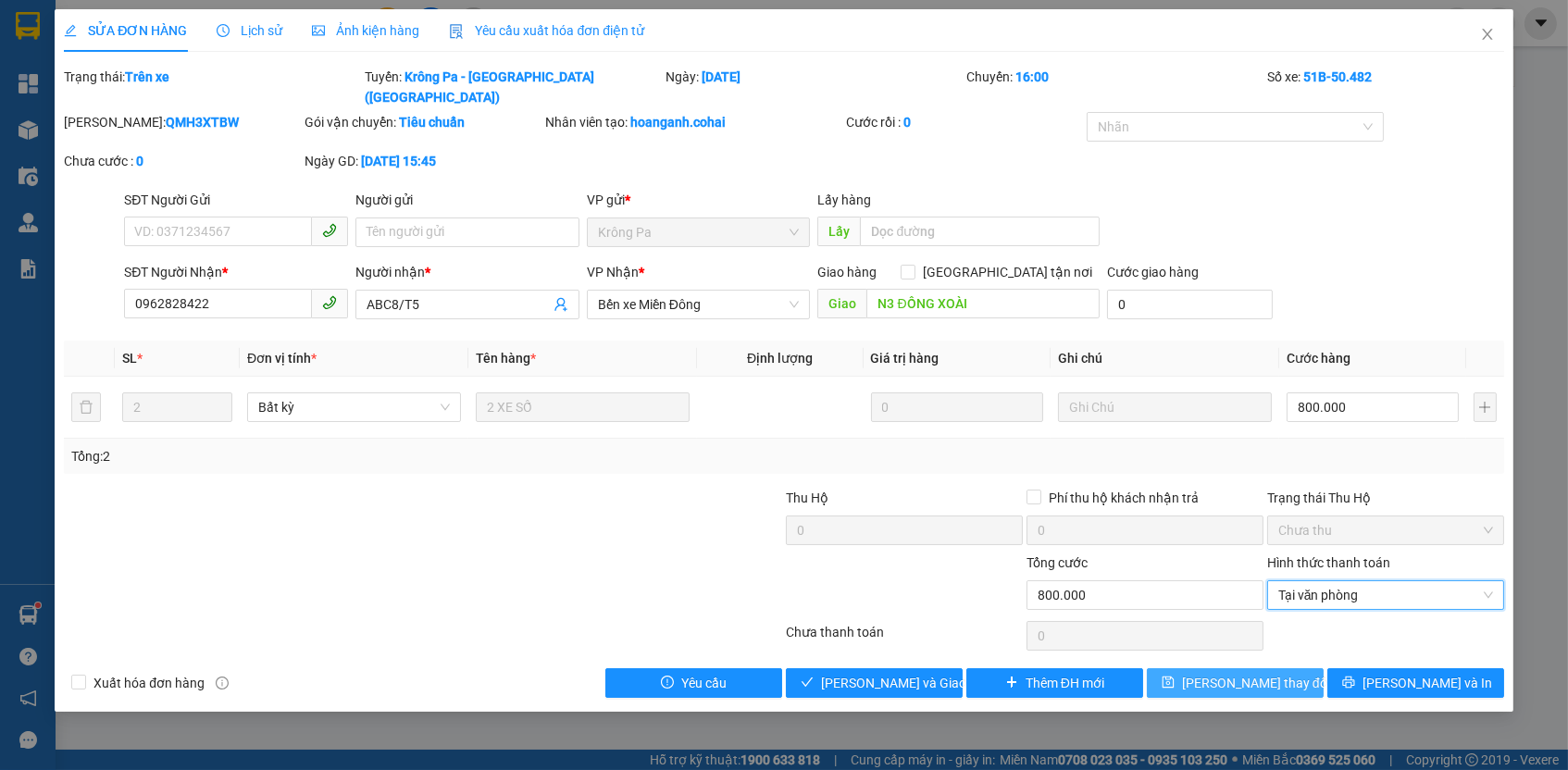
click at [1243, 673] on span "[PERSON_NAME] thay đổi" at bounding box center [1256, 683] width 148 height 20
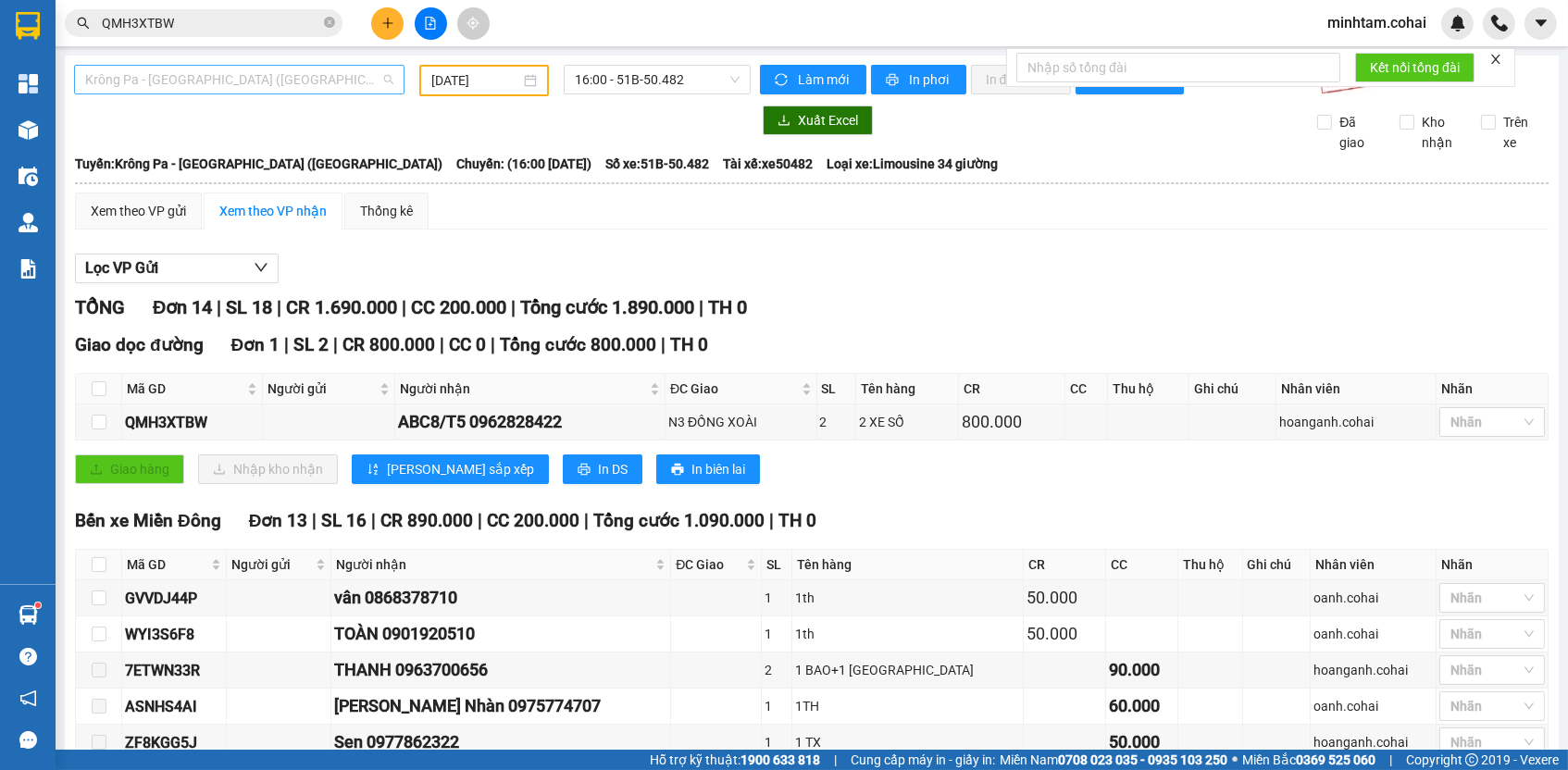
click at [281, 75] on span "Krông Pa - [GEOGRAPHIC_DATA] ([GEOGRAPHIC_DATA])" at bounding box center [239, 79] width 308 height 28
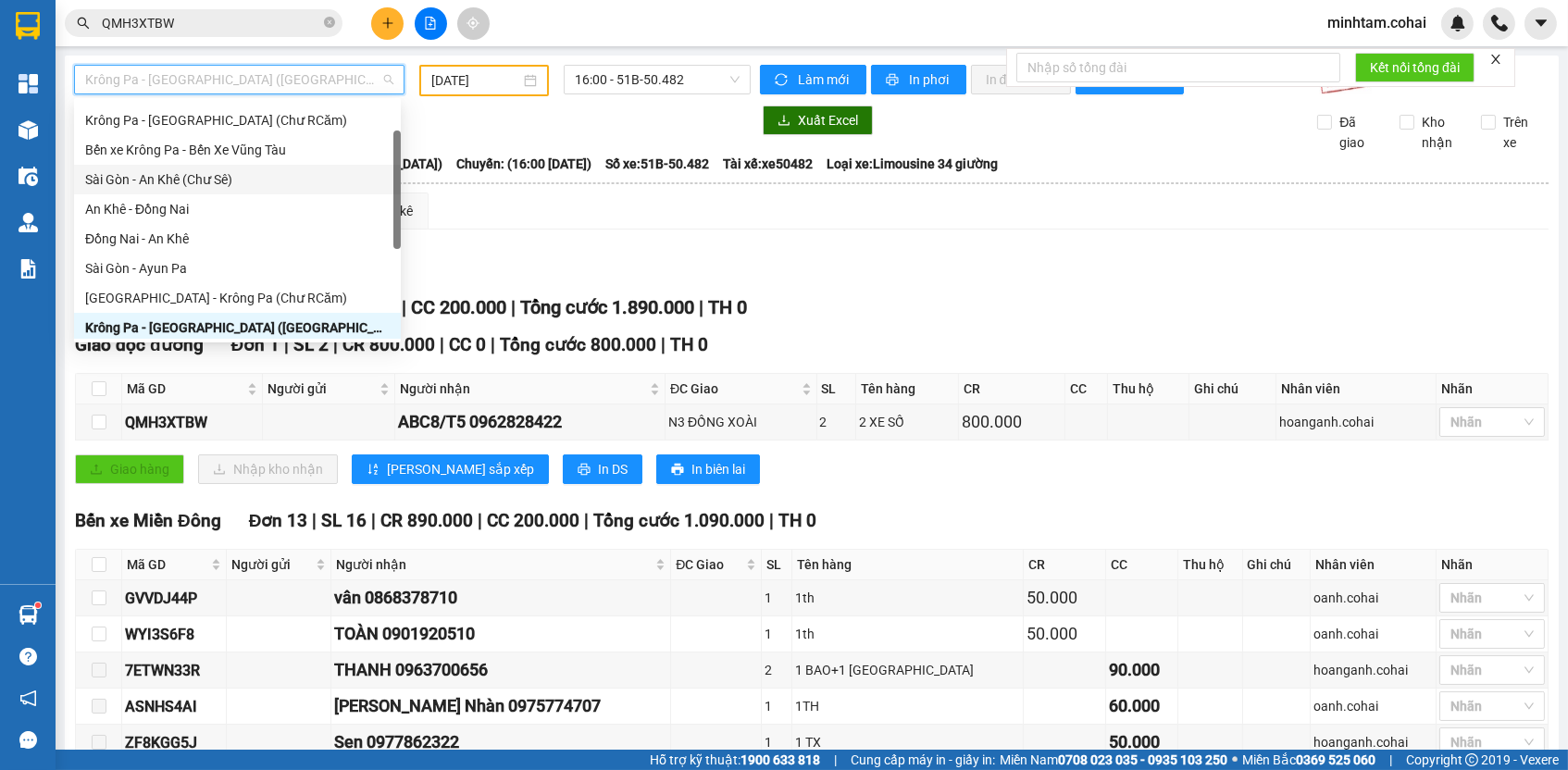
click at [251, 182] on div "Sài Gòn - An Khê (Chư Sê)" at bounding box center [237, 180] width 304 height 20
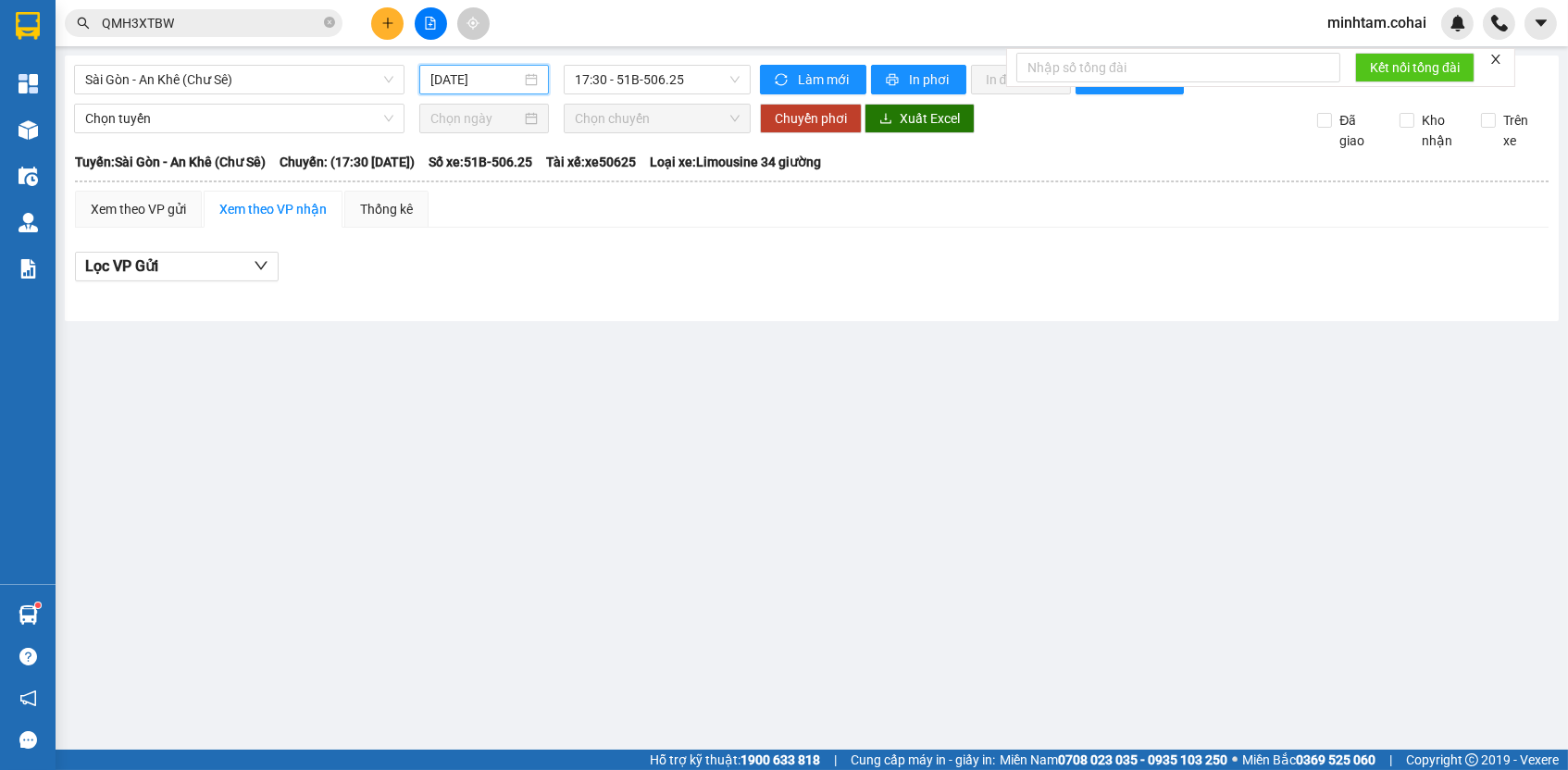
click at [451, 83] on input "[DATE]" at bounding box center [475, 79] width 91 height 20
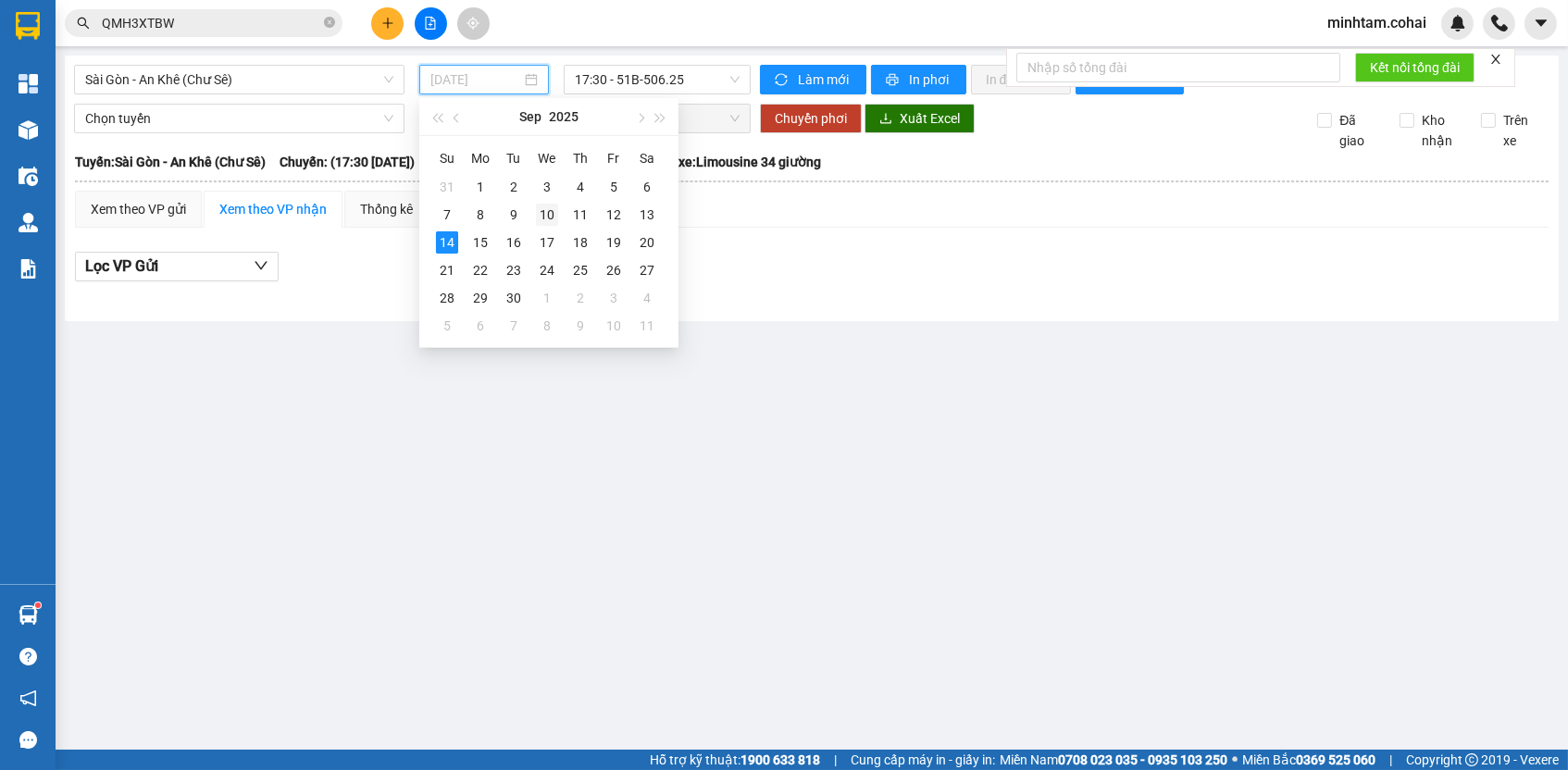
click at [555, 220] on div "10" at bounding box center [546, 214] width 22 height 22
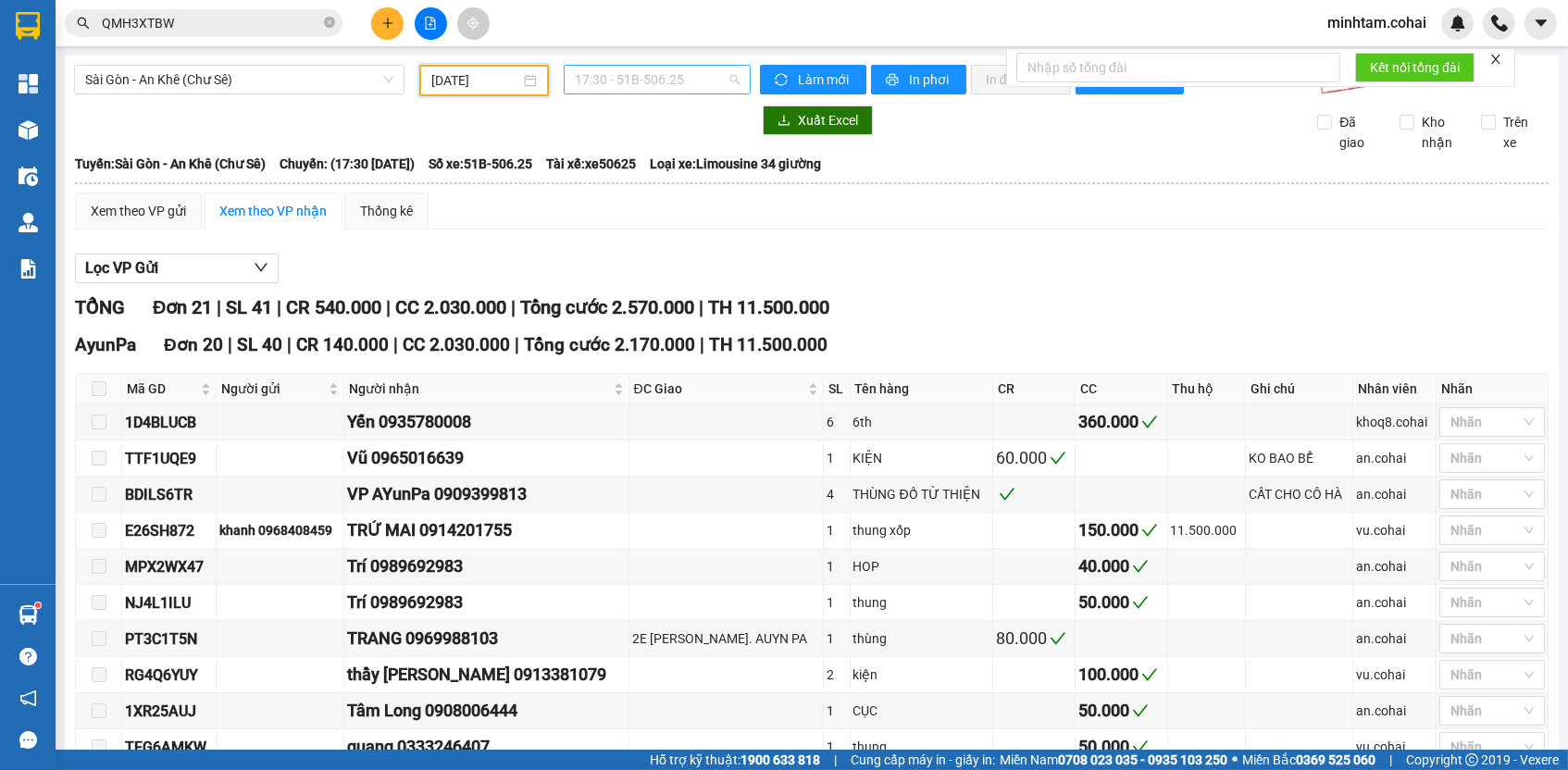
click at [652, 81] on span "17:30 - 51B-506.25" at bounding box center [657, 79] width 165 height 28
click at [694, 176] on div "18:00 - 50E-200.80" at bounding box center [641, 176] width 144 height 20
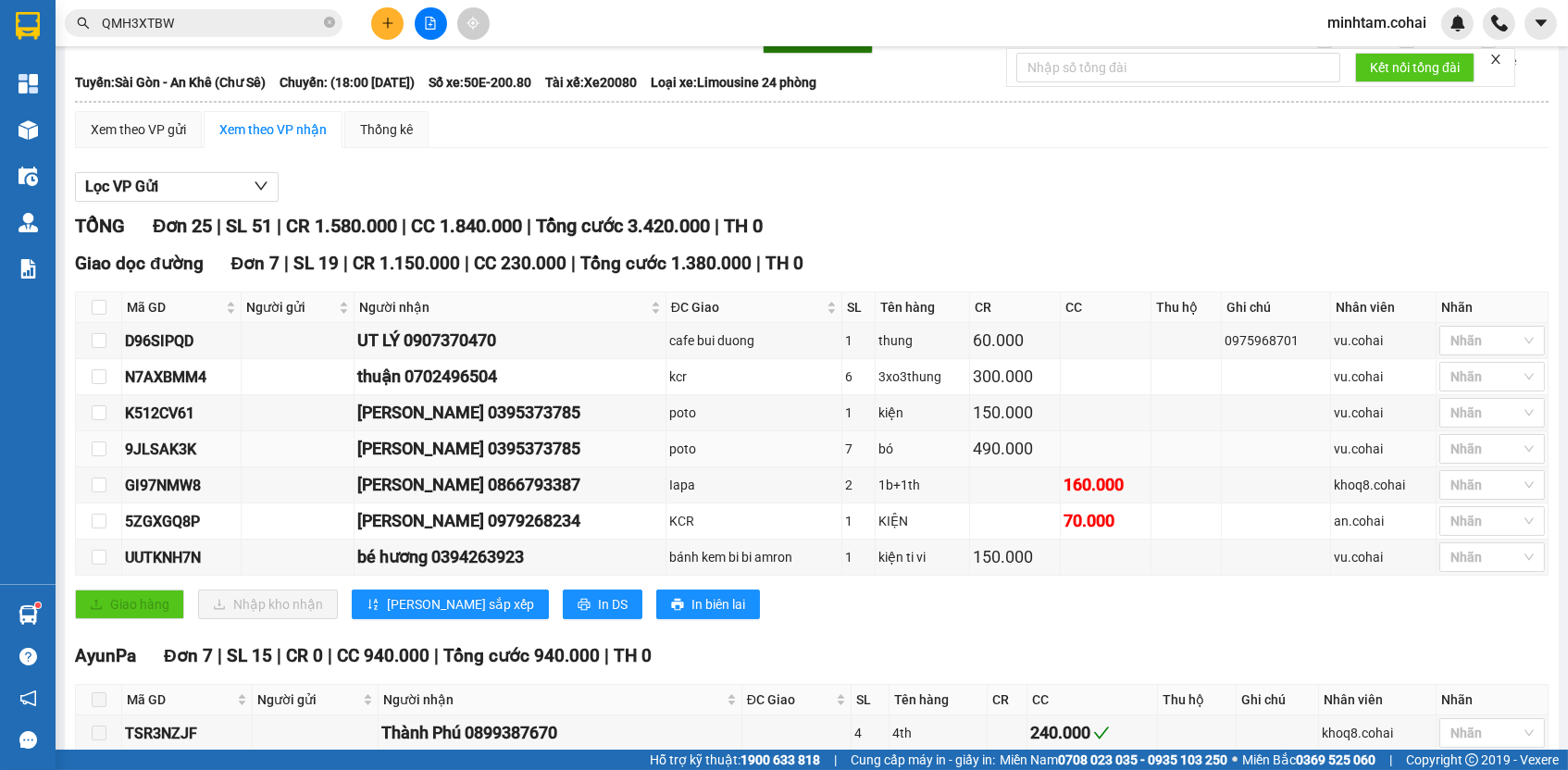
scroll to position [85, 0]
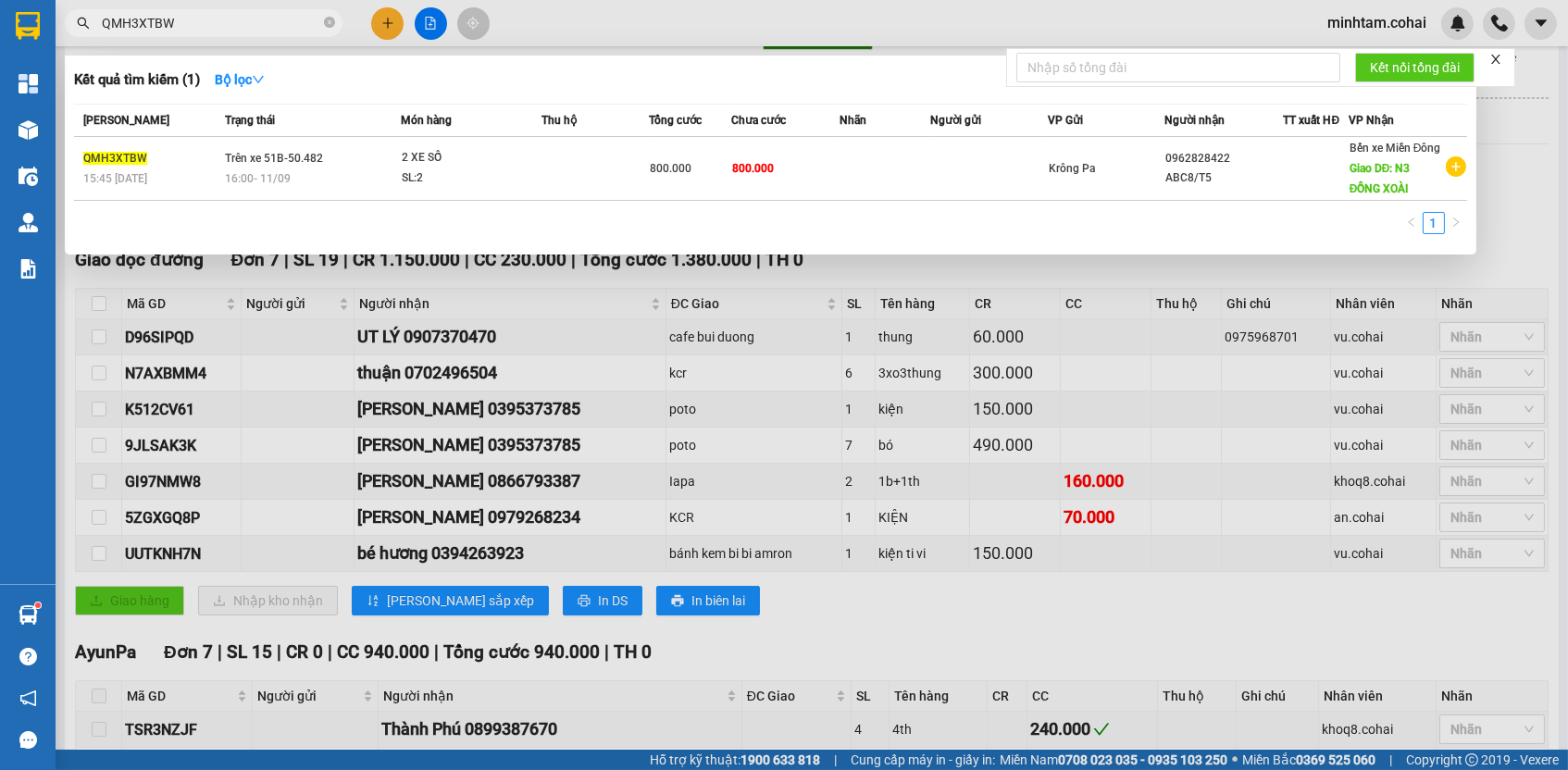
paste input "GI97NMW8"
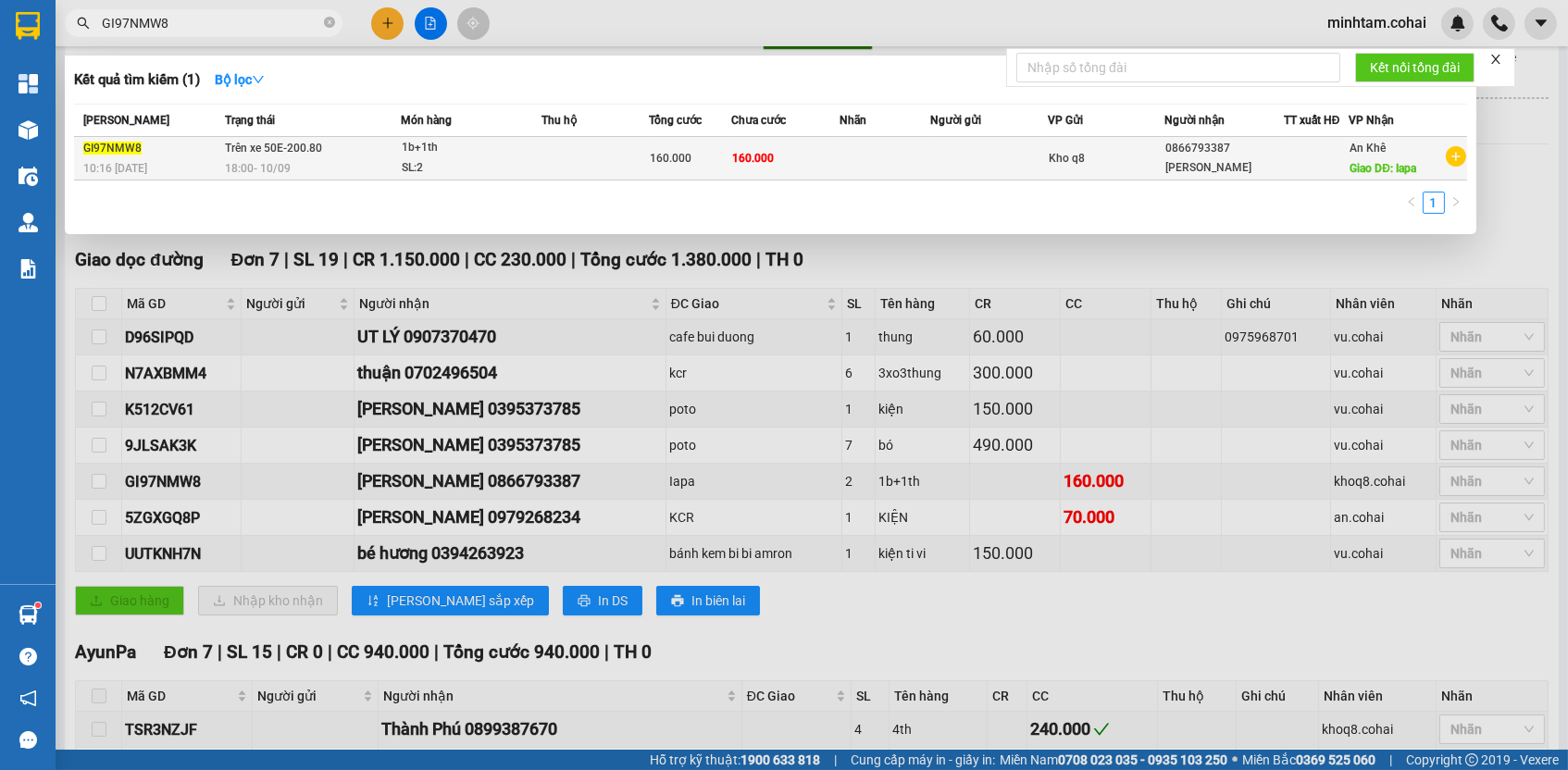
click at [804, 174] on td "160.000" at bounding box center [786, 158] width 109 height 43
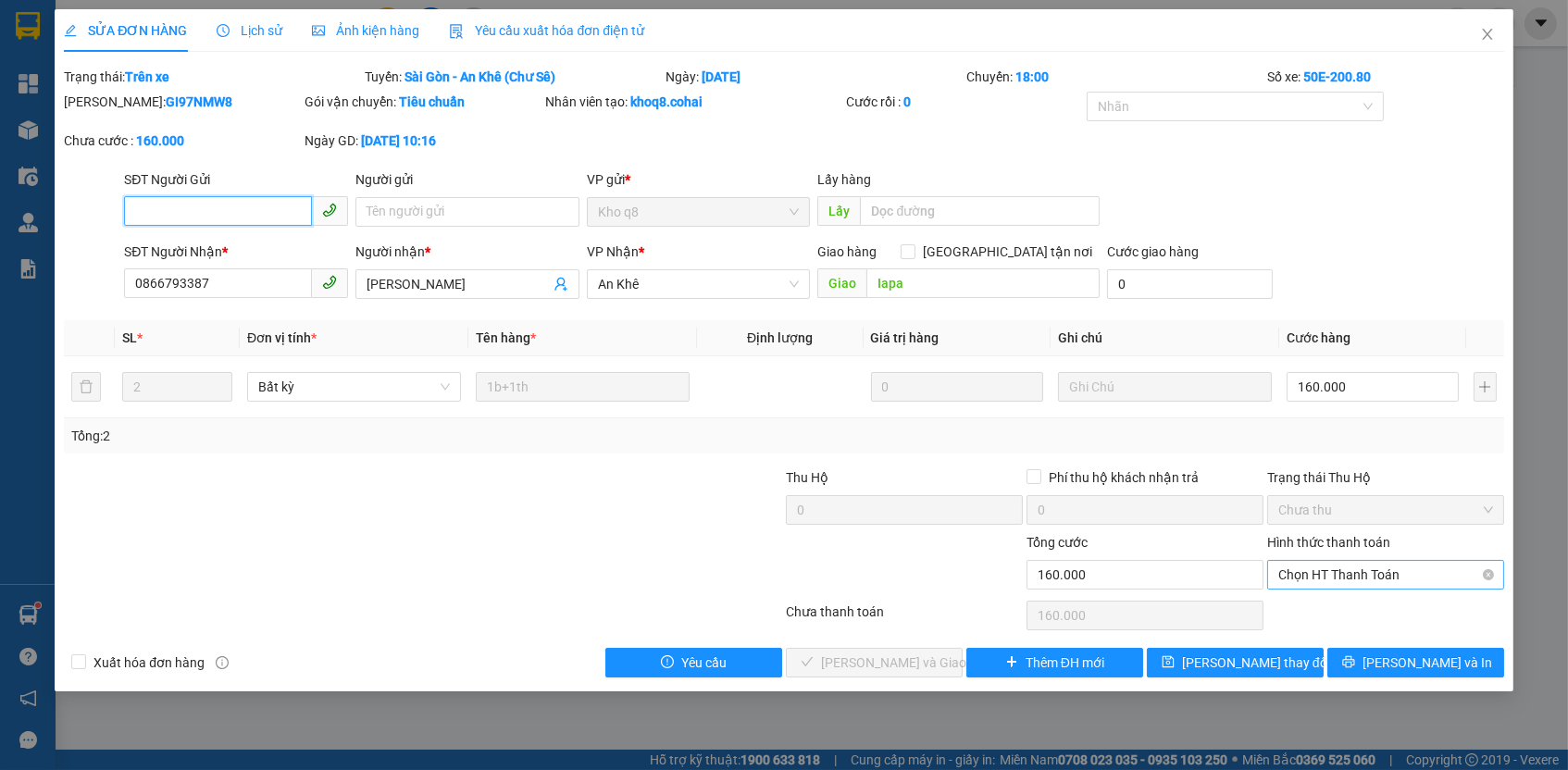
click at [1305, 569] on span "Chọn HT Thanh Toán" at bounding box center [1386, 574] width 215 height 28
click at [1304, 599] on div "Tại văn phòng" at bounding box center [1386, 606] width 215 height 20
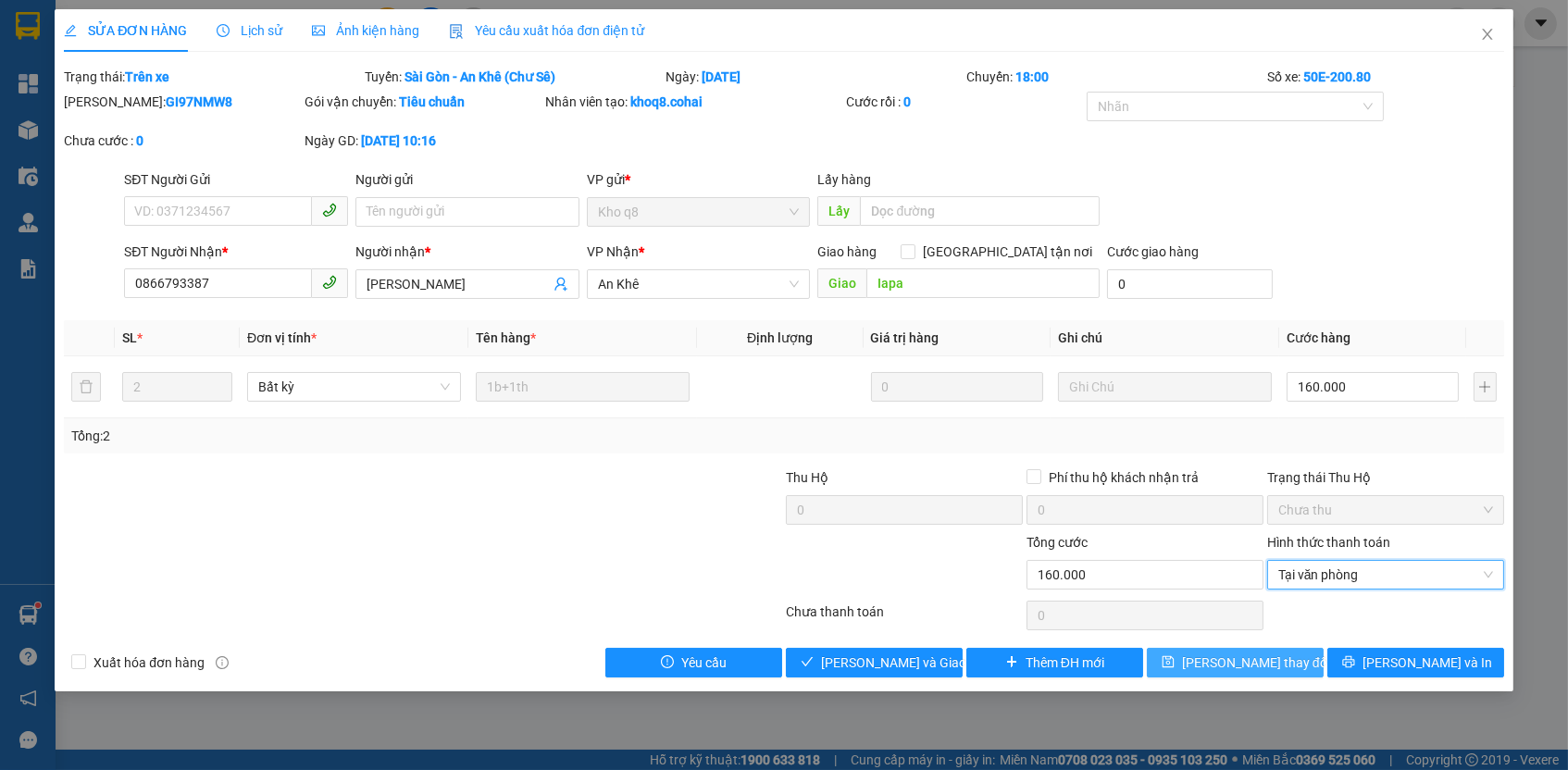
click at [1271, 659] on span "[PERSON_NAME] thay đổi" at bounding box center [1256, 662] width 148 height 20
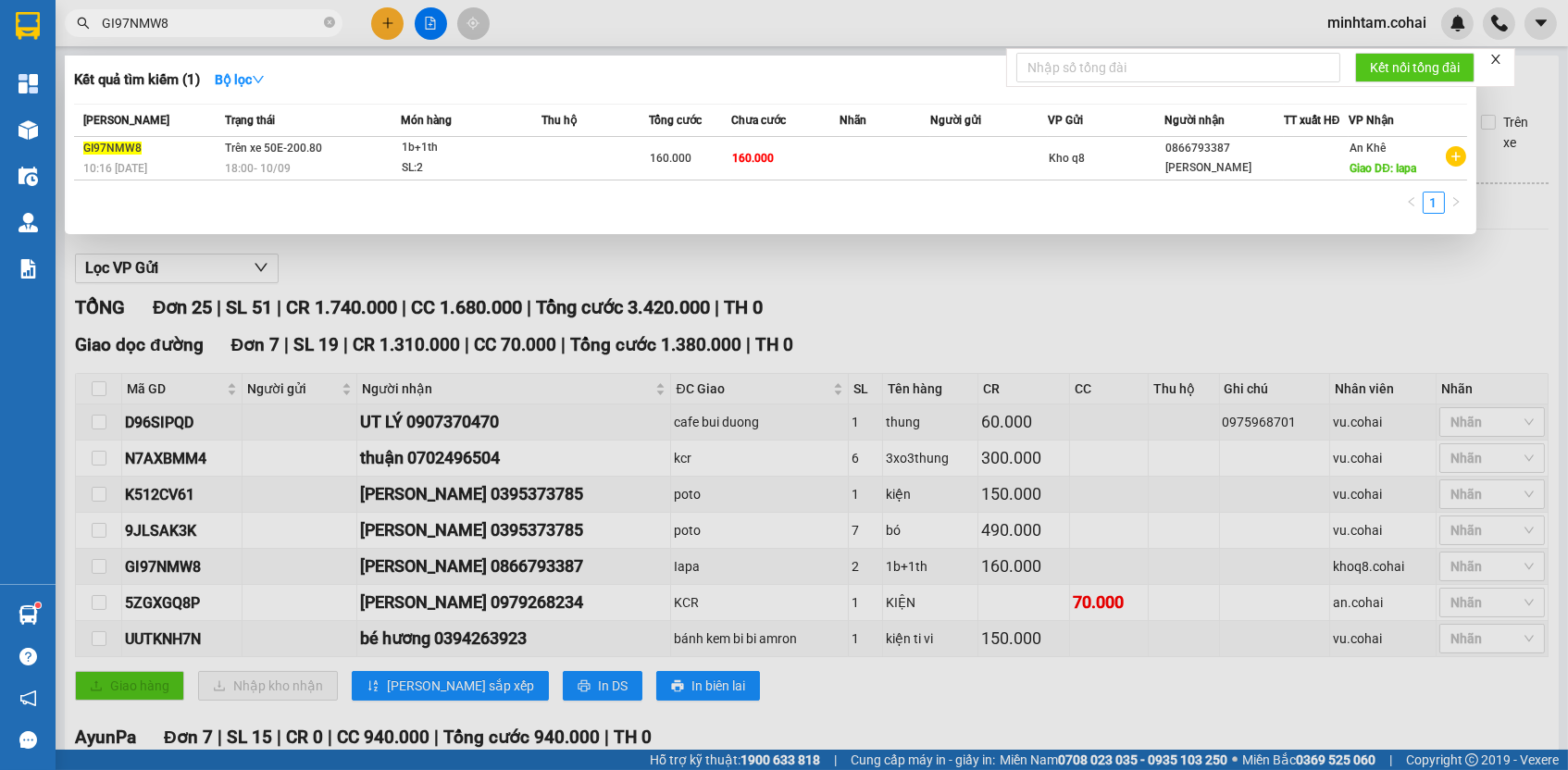
paste input "5ZGXGQ8P"
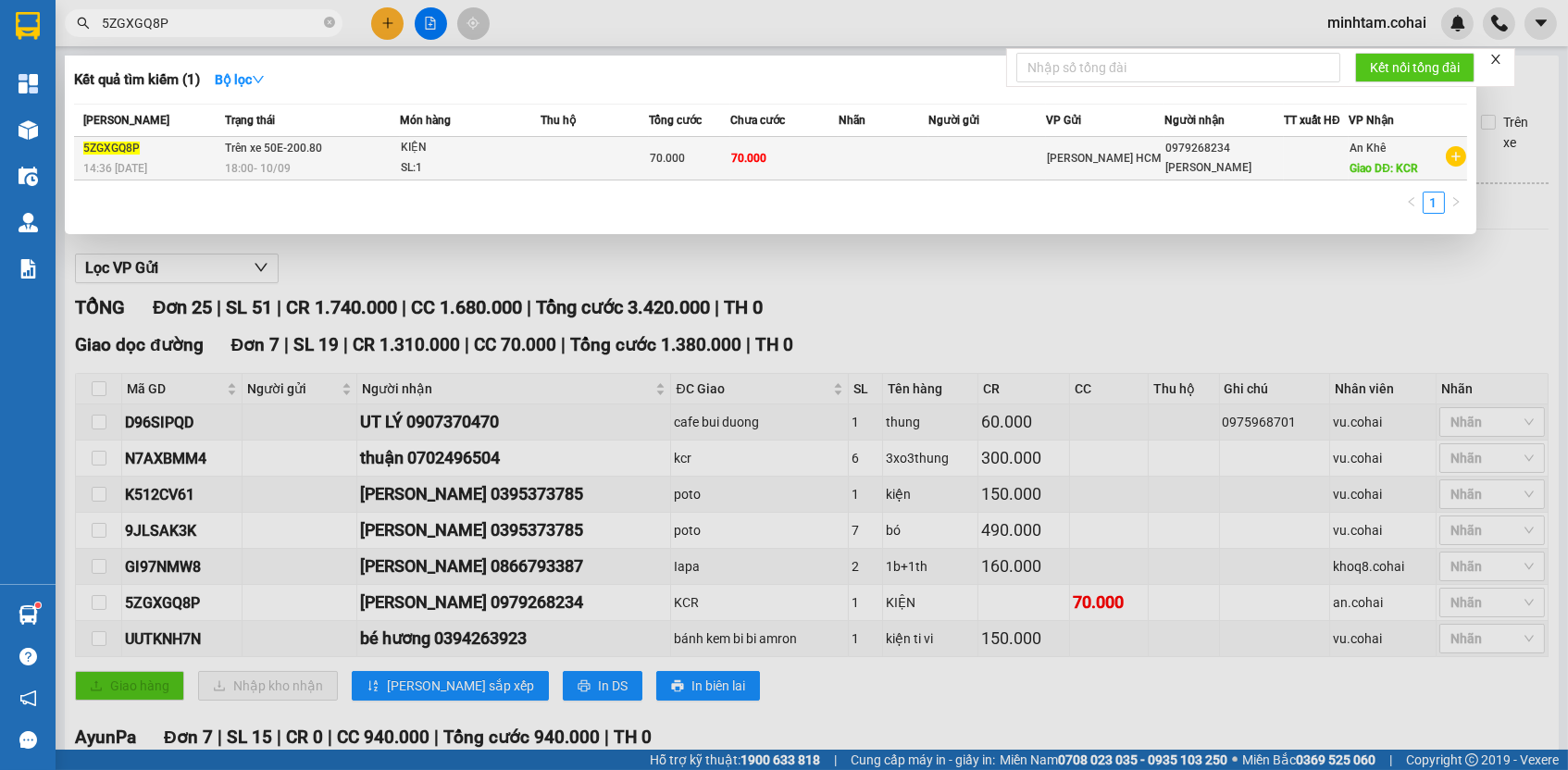
click at [840, 152] on td at bounding box center [884, 158] width 90 height 43
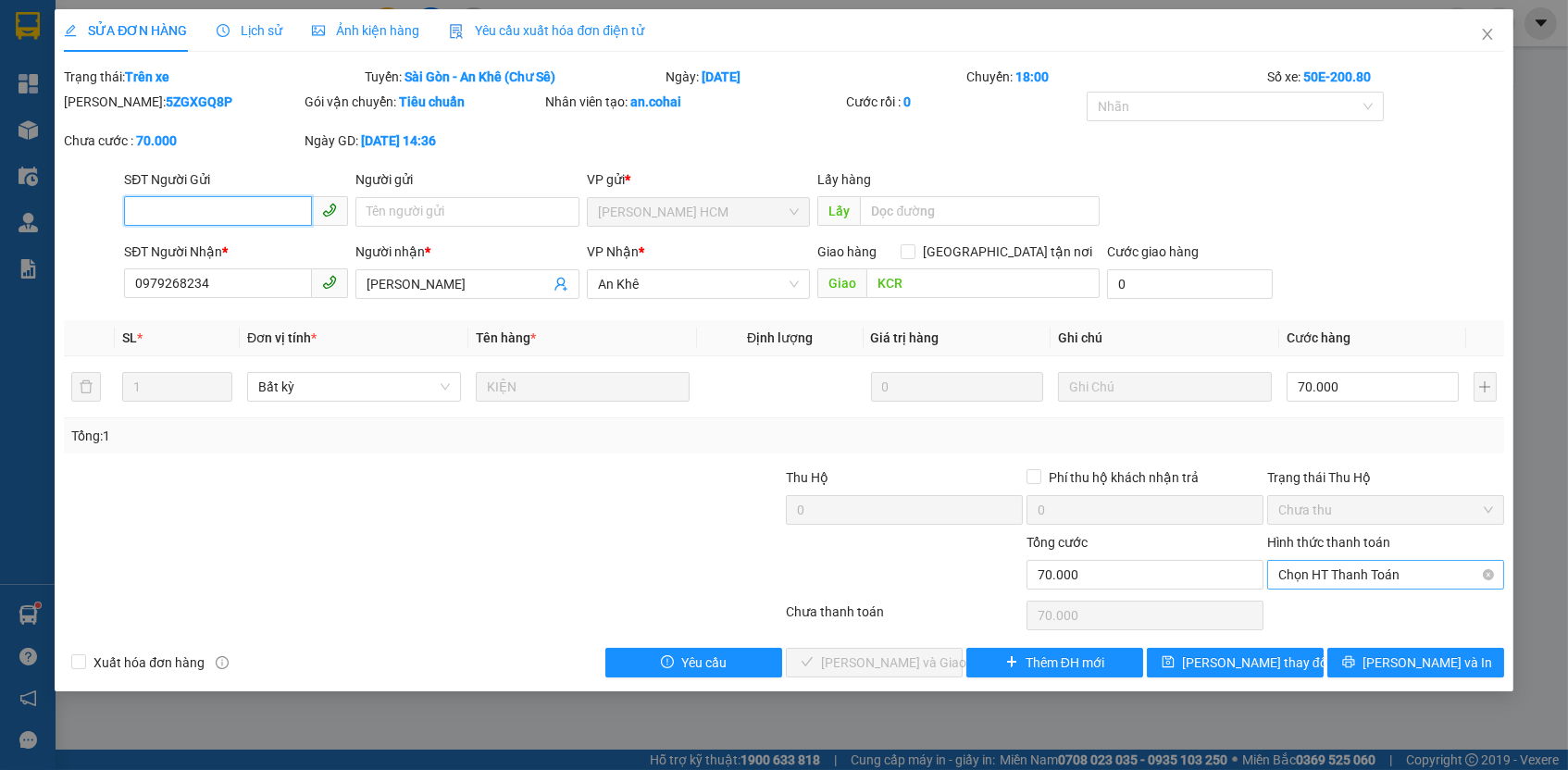
click at [1296, 565] on span "Chọn HT Thanh Toán" at bounding box center [1386, 574] width 215 height 28
click at [1298, 614] on div "Tại văn phòng" at bounding box center [1386, 606] width 215 height 20
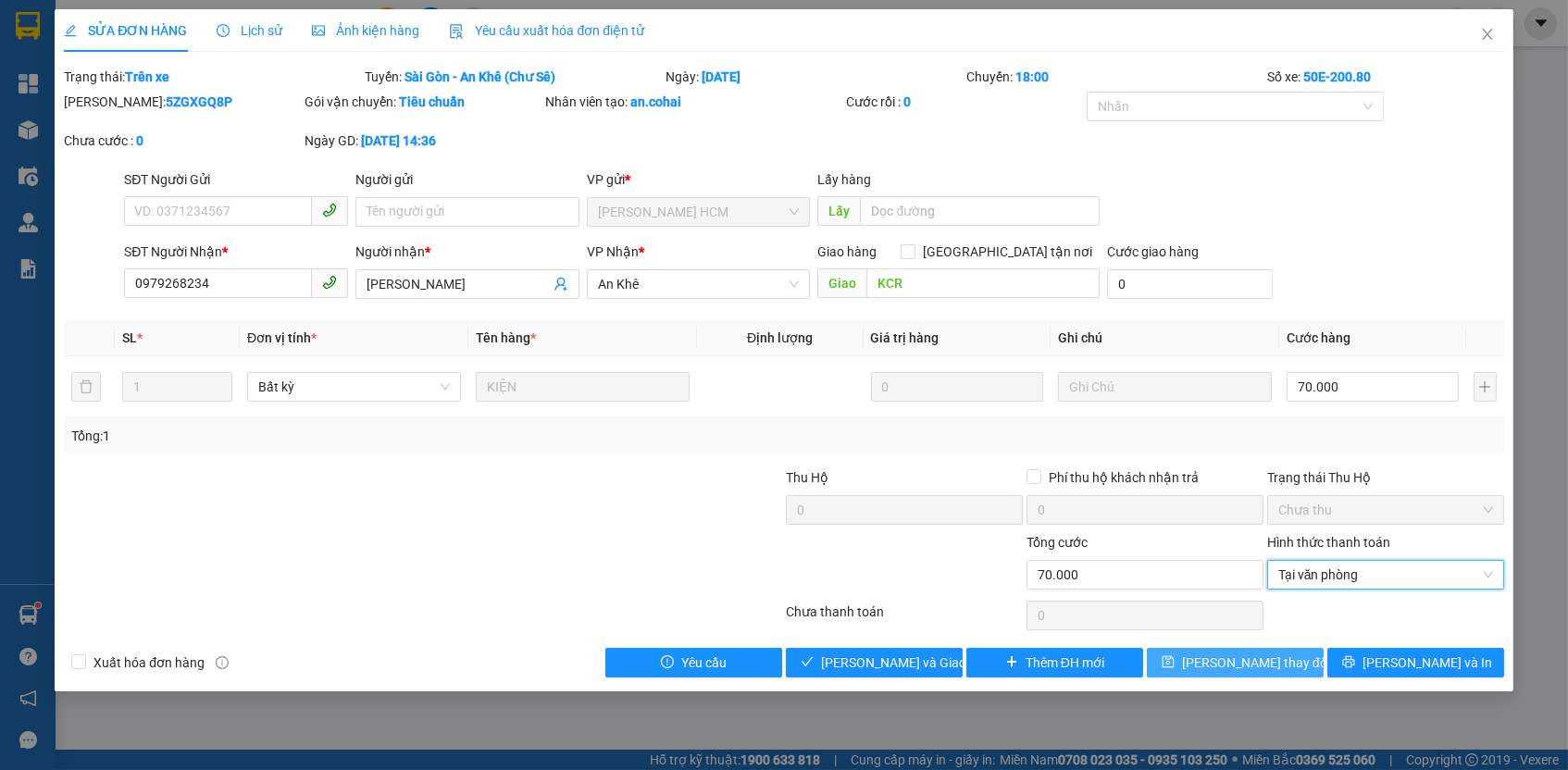
click at [1265, 663] on span "[PERSON_NAME] thay đổi" at bounding box center [1256, 662] width 148 height 20
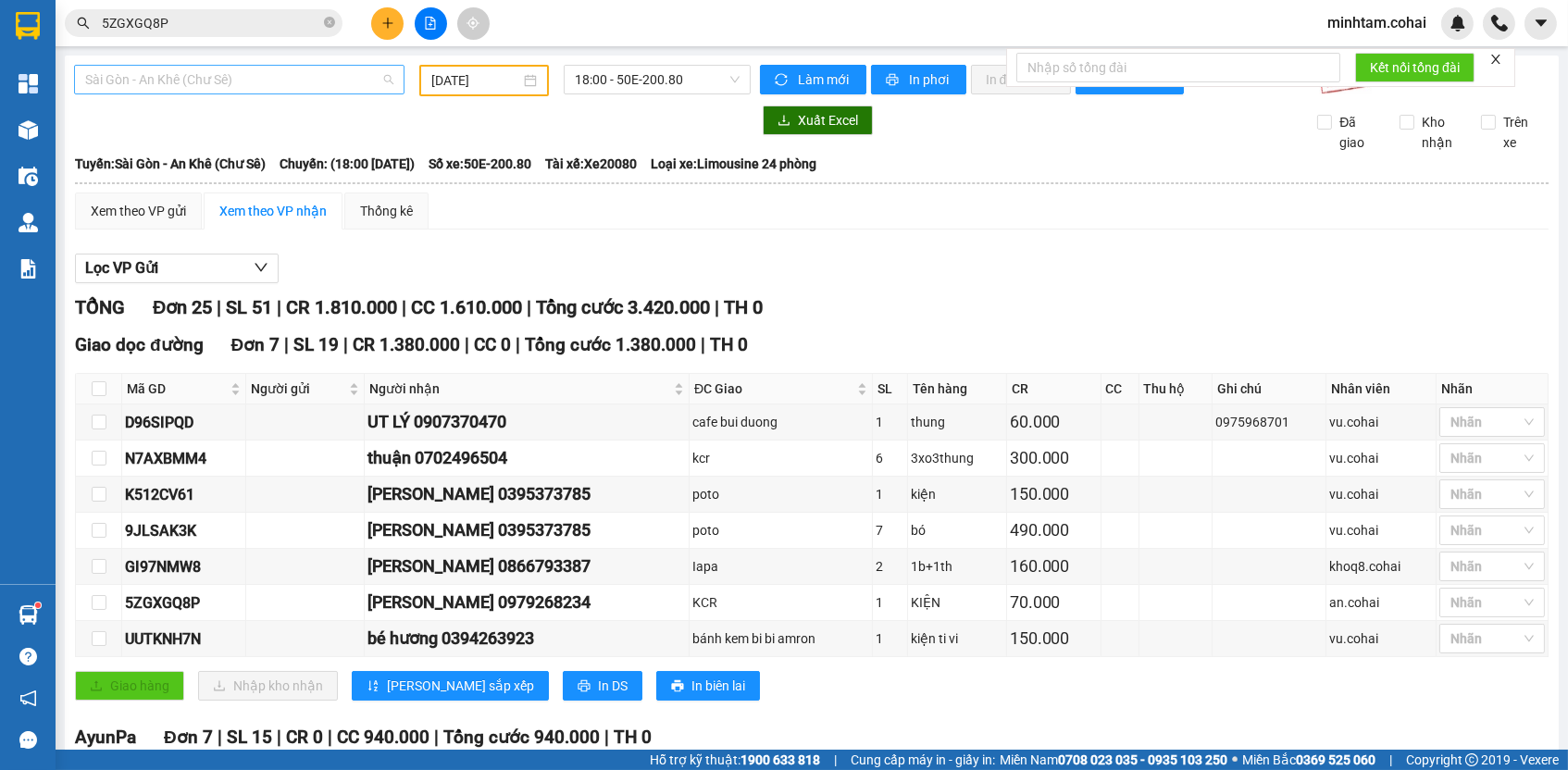
click at [245, 65] on div "Sài Gòn - An Khê (Chư Sê)" at bounding box center [239, 80] width 330 height 30
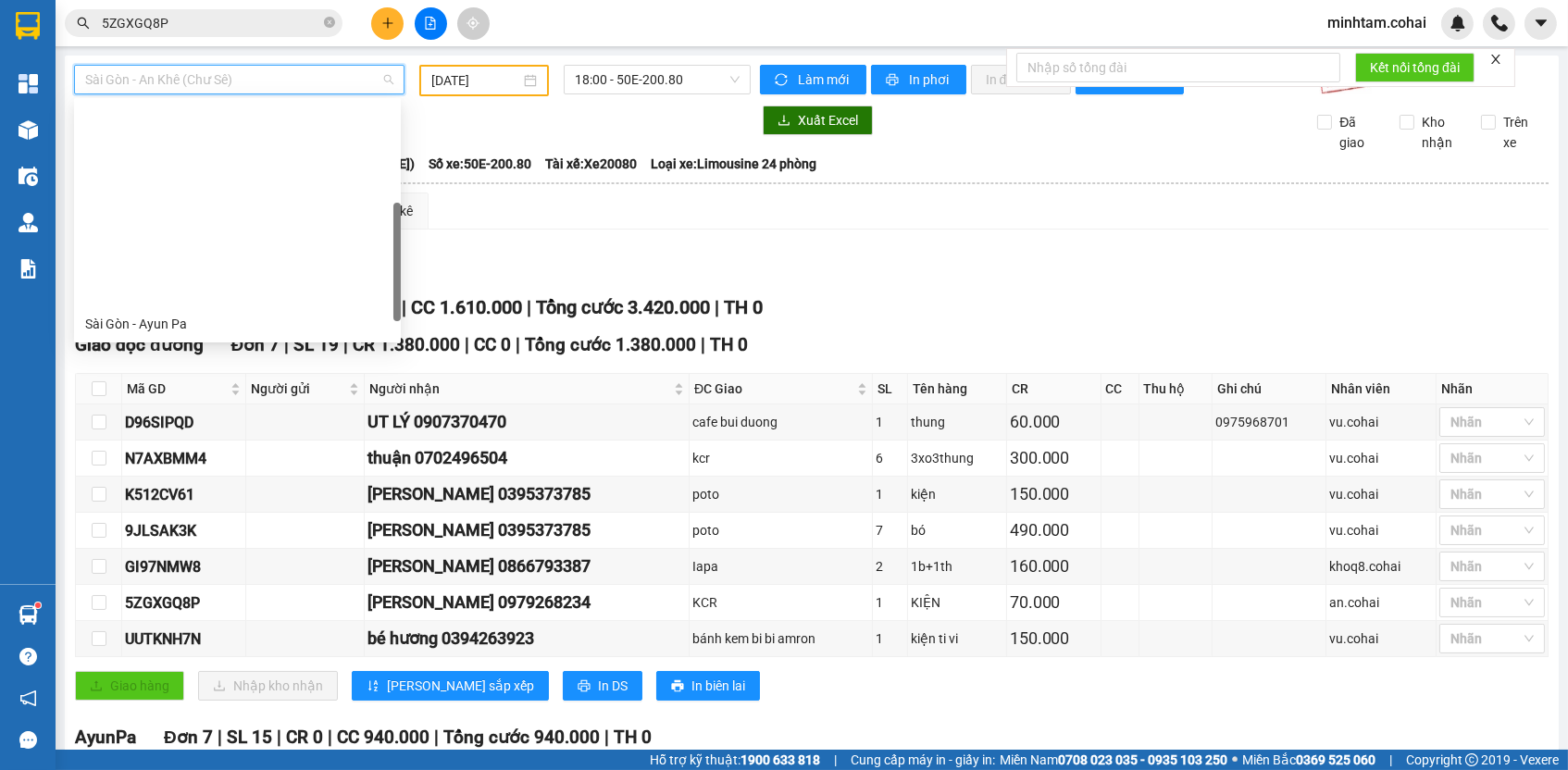
scroll to position [259, 0]
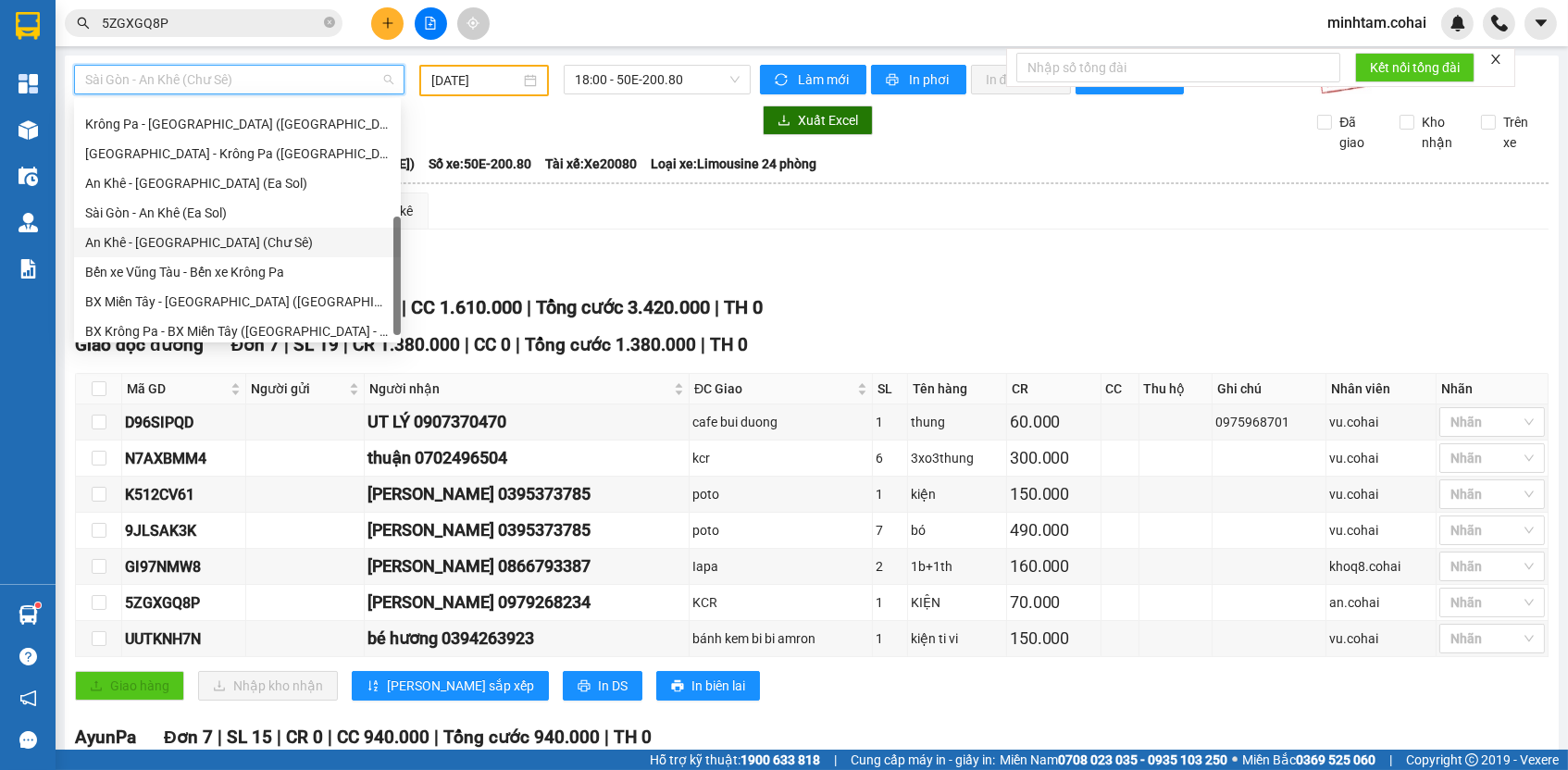
click at [220, 249] on div "An Khê - [GEOGRAPHIC_DATA] (Chư Sê)" at bounding box center [237, 242] width 304 height 20
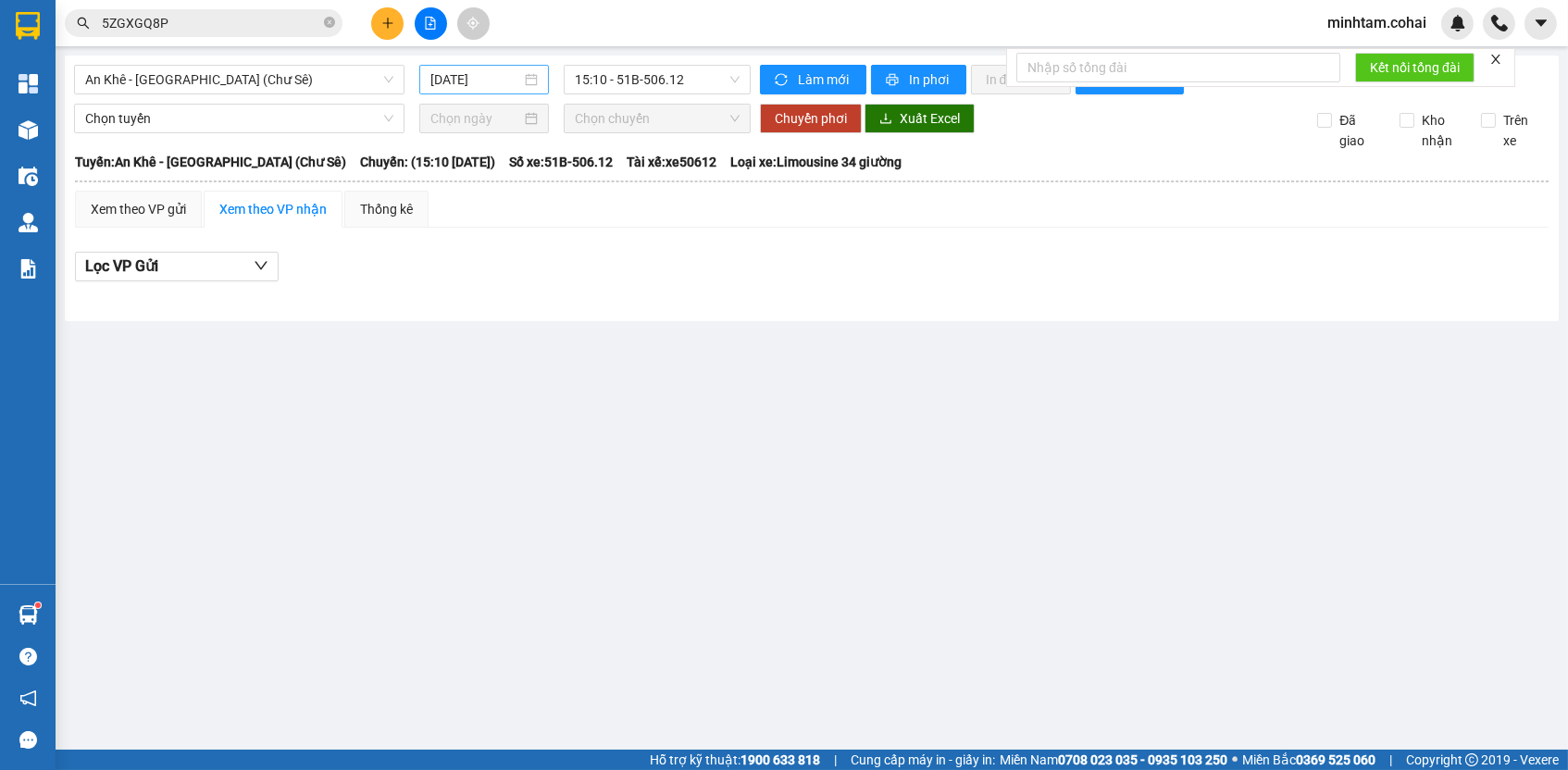
click at [499, 69] on div "[DATE]" at bounding box center [484, 80] width 130 height 30
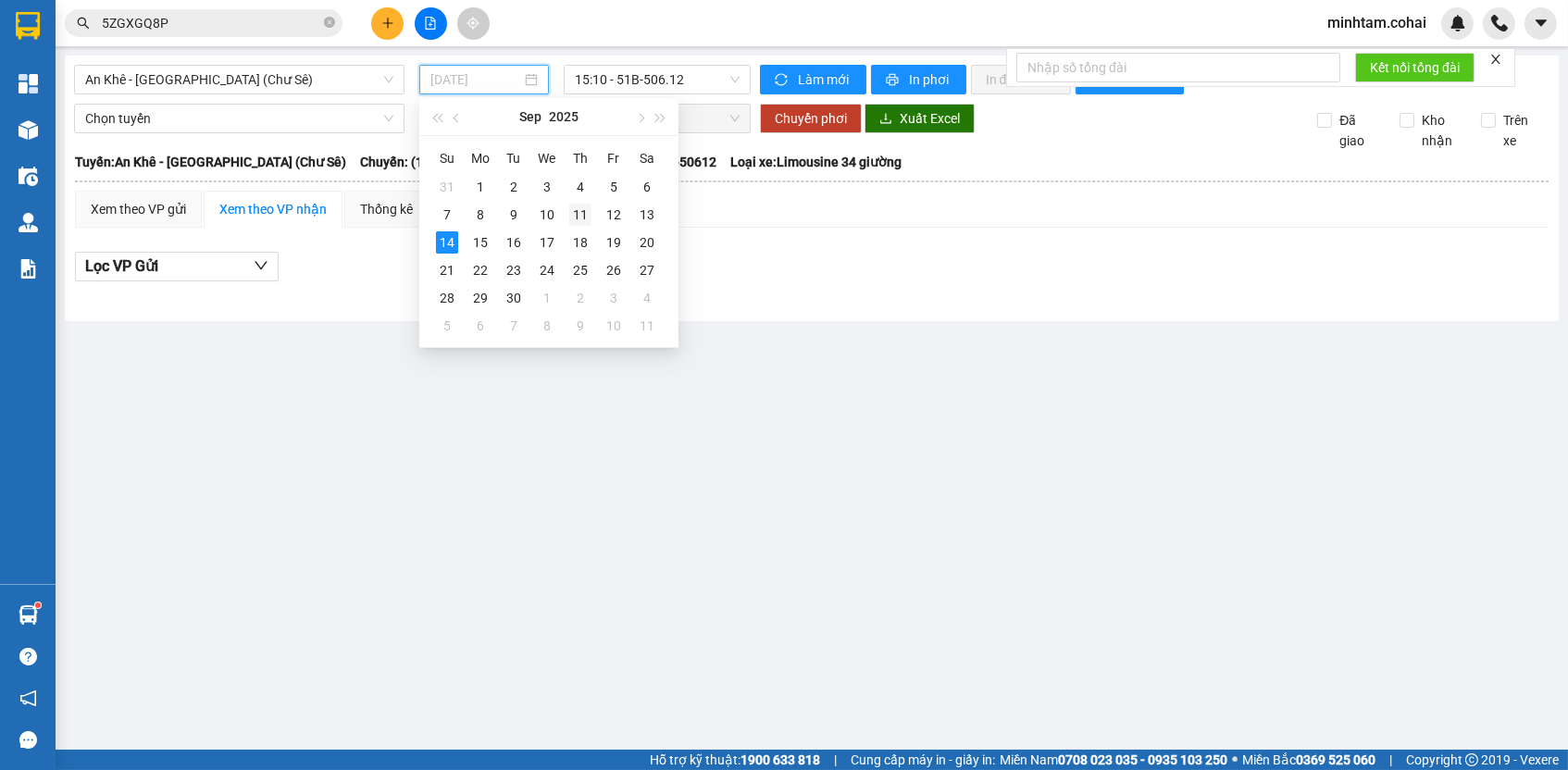
click at [582, 223] on div "11" at bounding box center [580, 214] width 22 height 22
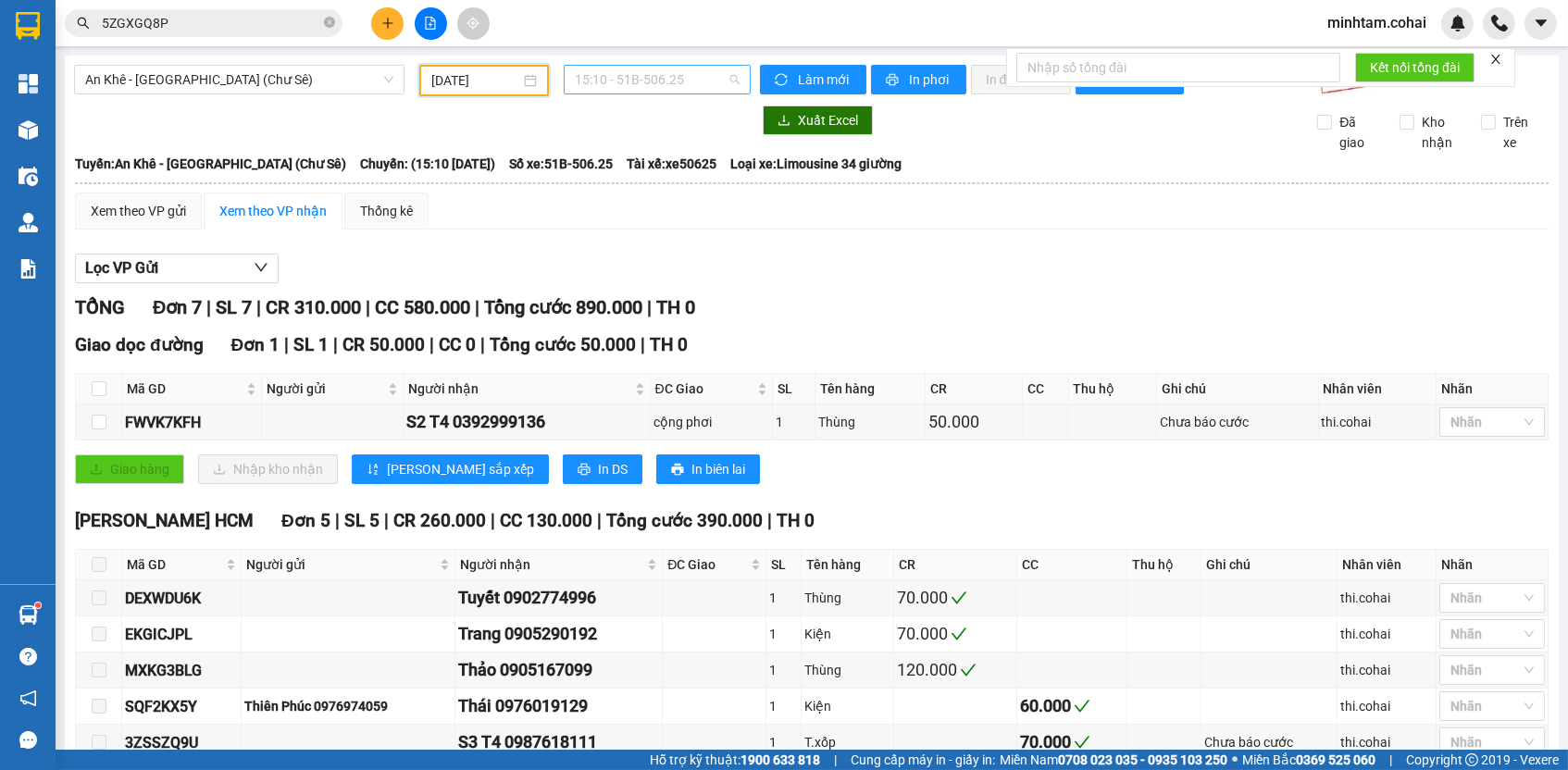
click at [644, 82] on span "15:10 - 51B-506.25" at bounding box center [657, 79] width 165 height 28
click at [656, 164] on div "15:40 - 50E-200.80" at bounding box center [642, 176] width 167 height 30
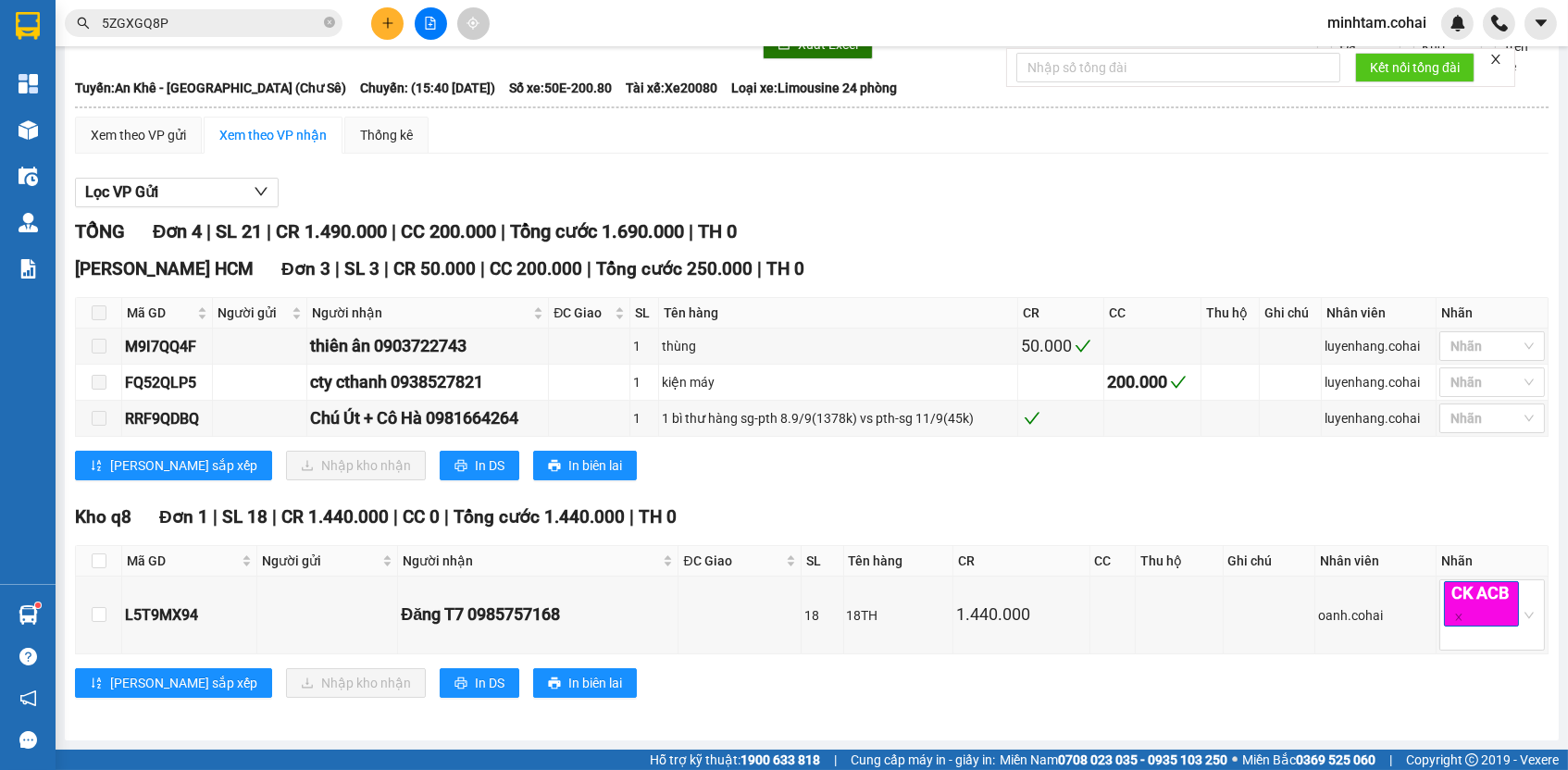
scroll to position [71, 0]
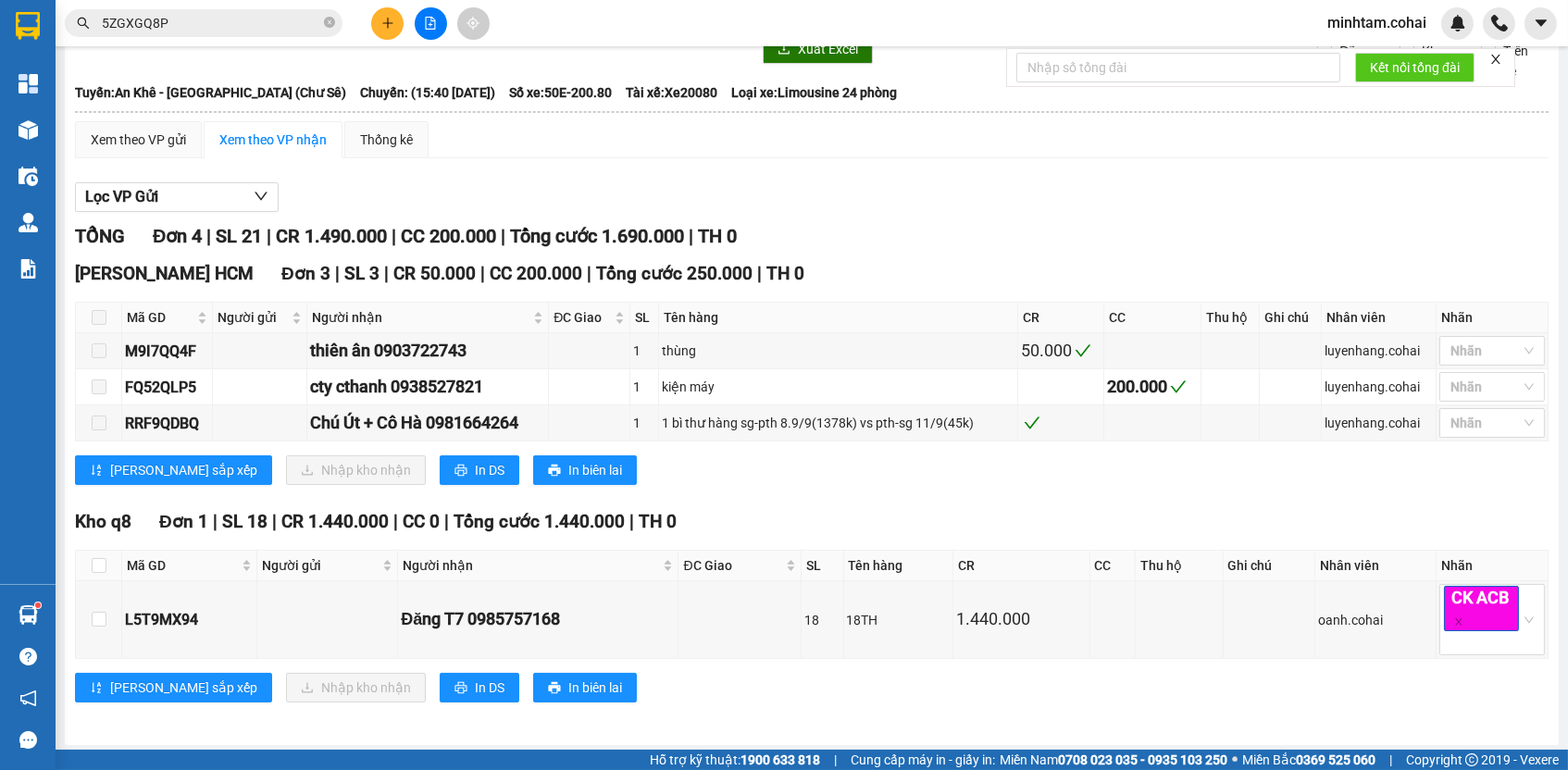
click at [253, 23] on input "5ZGXGQ8P" at bounding box center [211, 23] width 219 height 20
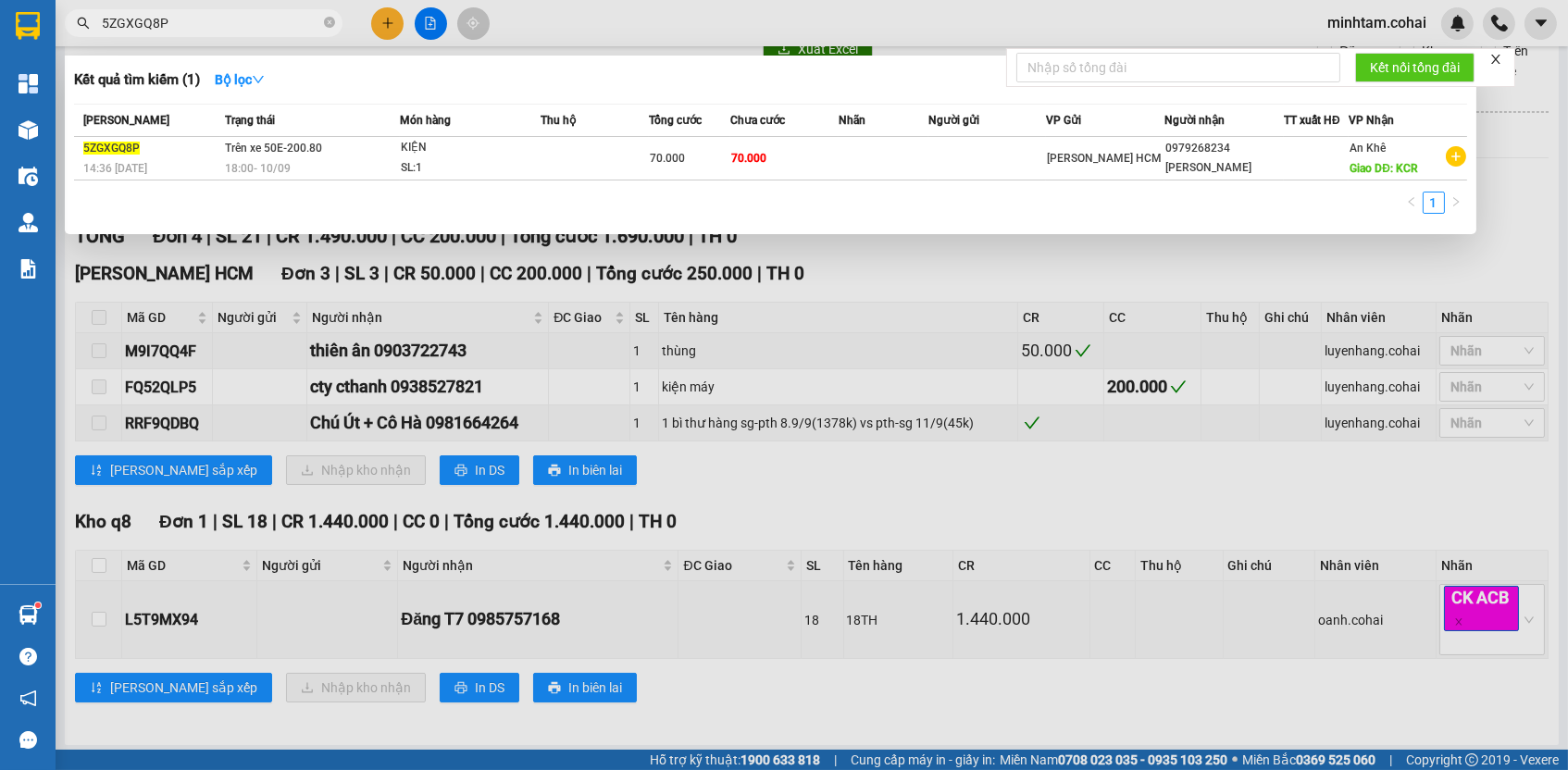
click at [253, 23] on input "5ZGXGQ8P" at bounding box center [211, 23] width 219 height 20
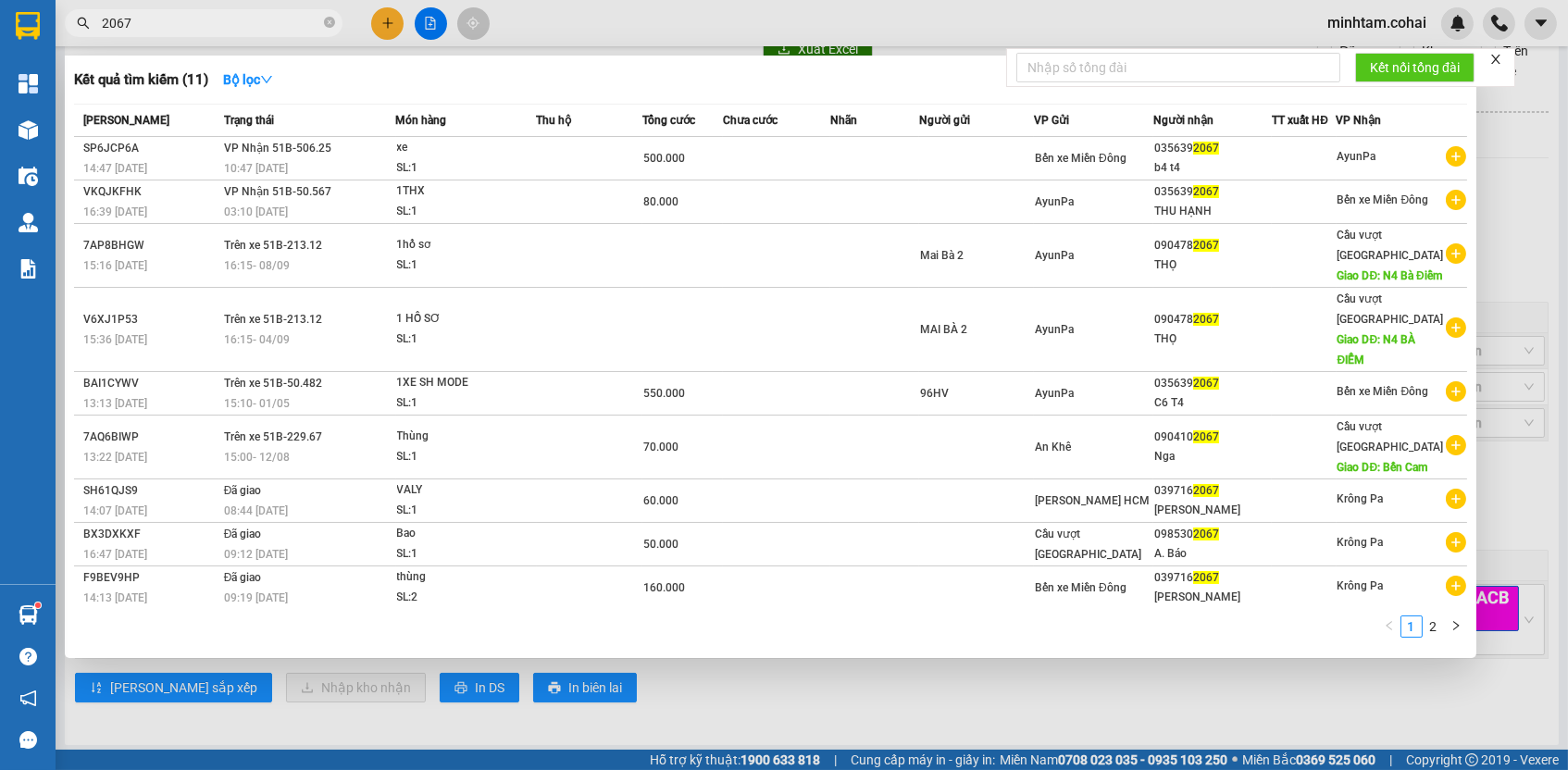
click at [1500, 262] on div at bounding box center [784, 385] width 1568 height 770
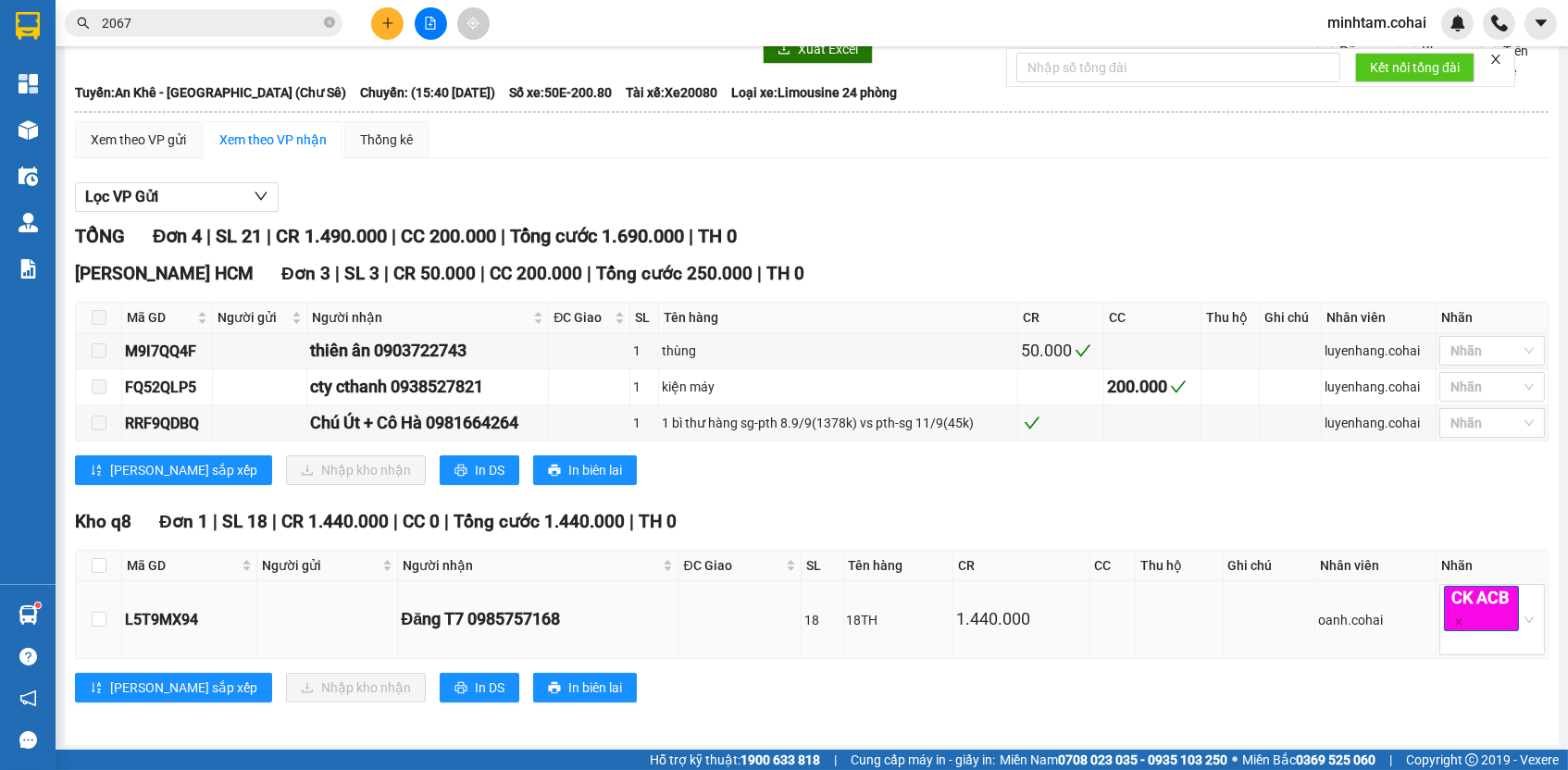
click at [1029, 597] on td "1.440.000" at bounding box center [1021, 620] width 136 height 78
